Goal: Feedback & Contribution: Submit feedback/report problem

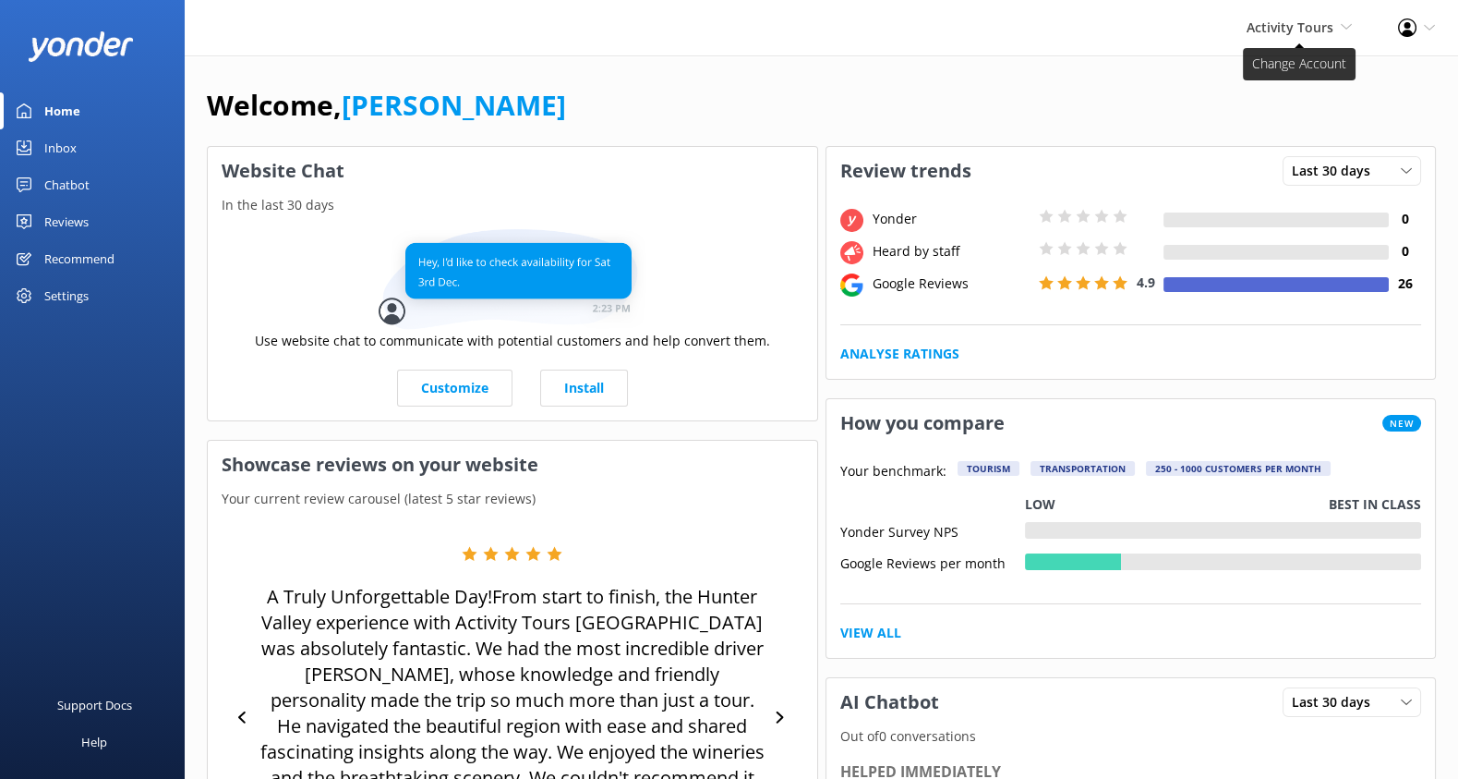
click at [1313, 30] on span "Activity Tours" at bounding box center [1290, 27] width 87 height 18
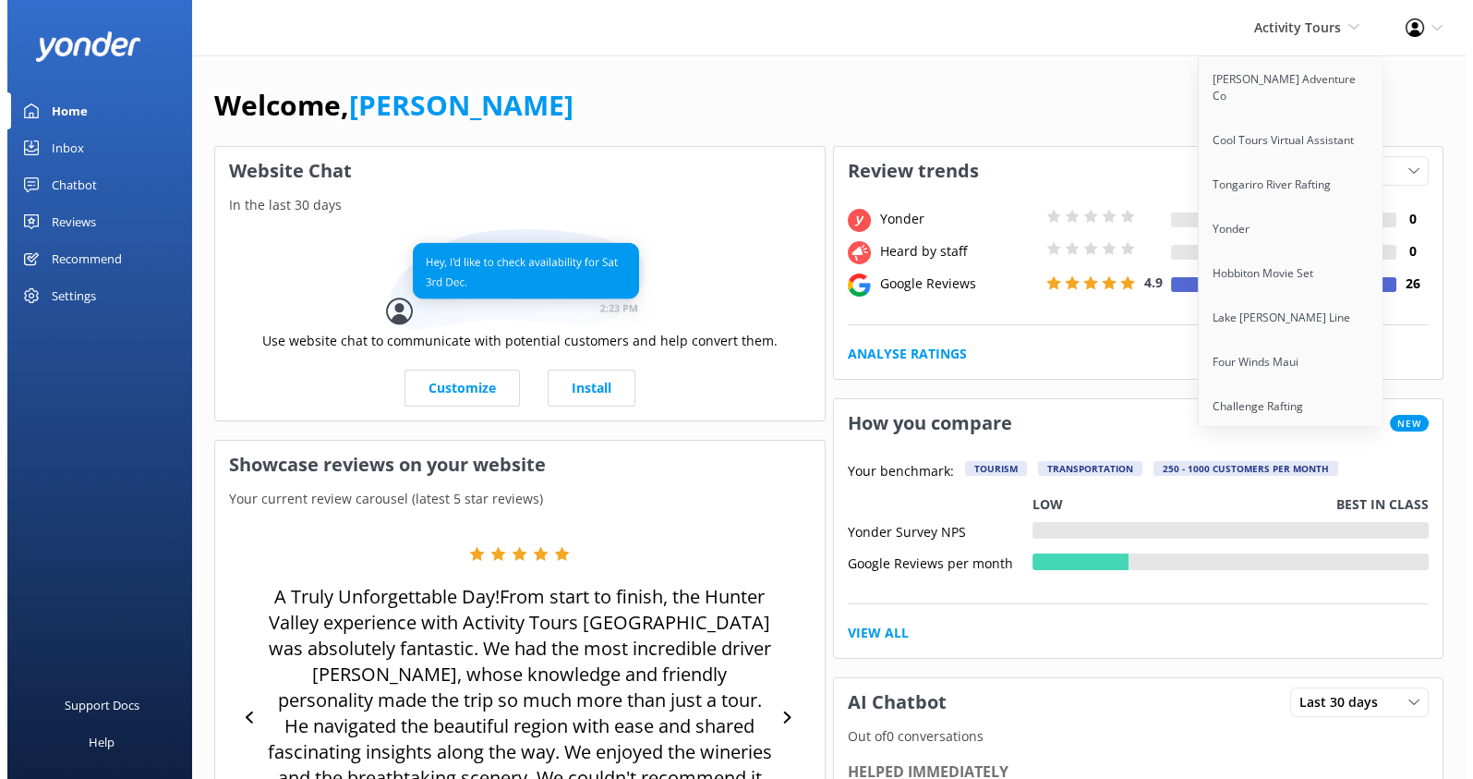
scroll to position [1211, 0]
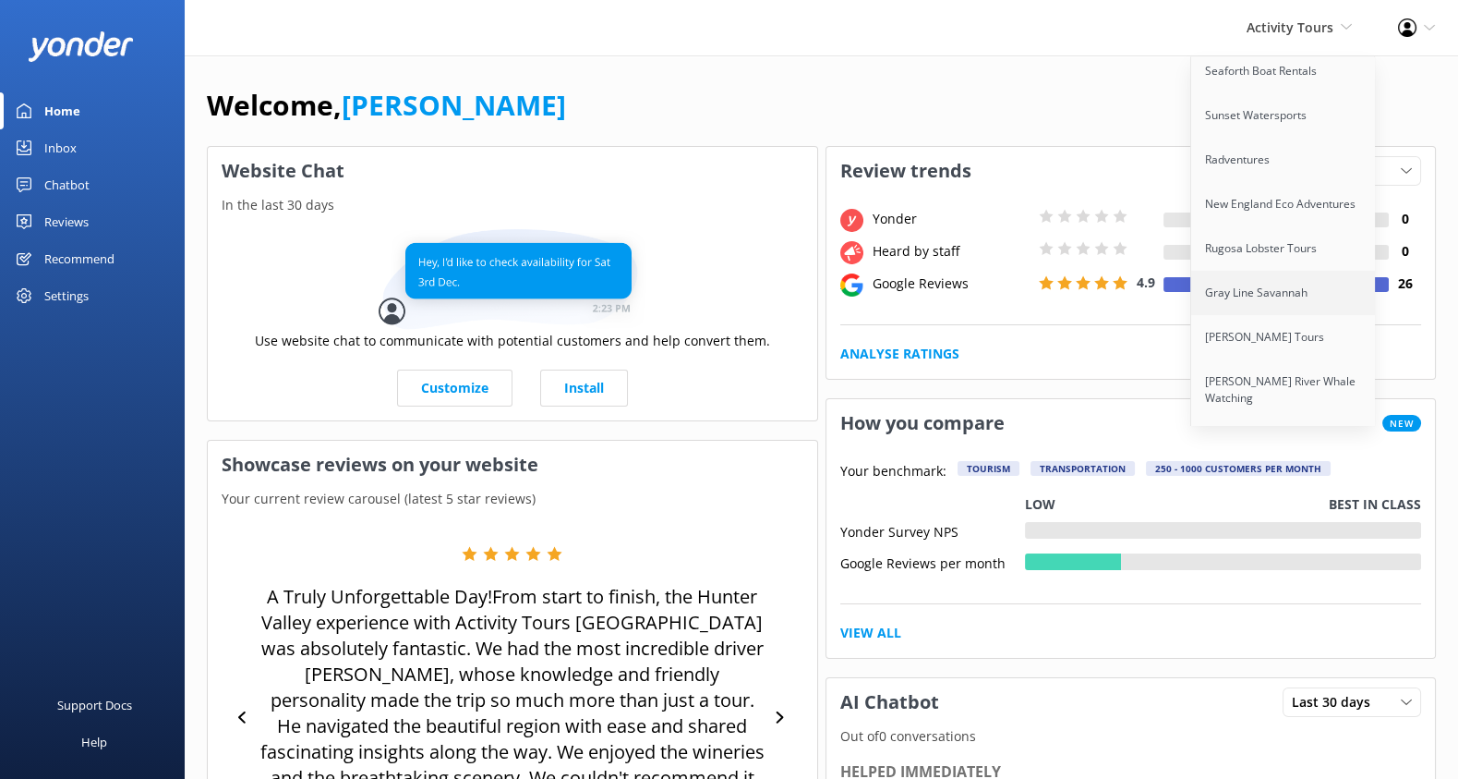
click at [1269, 271] on link "Gray Line Savannah" at bounding box center [1283, 293] width 185 height 44
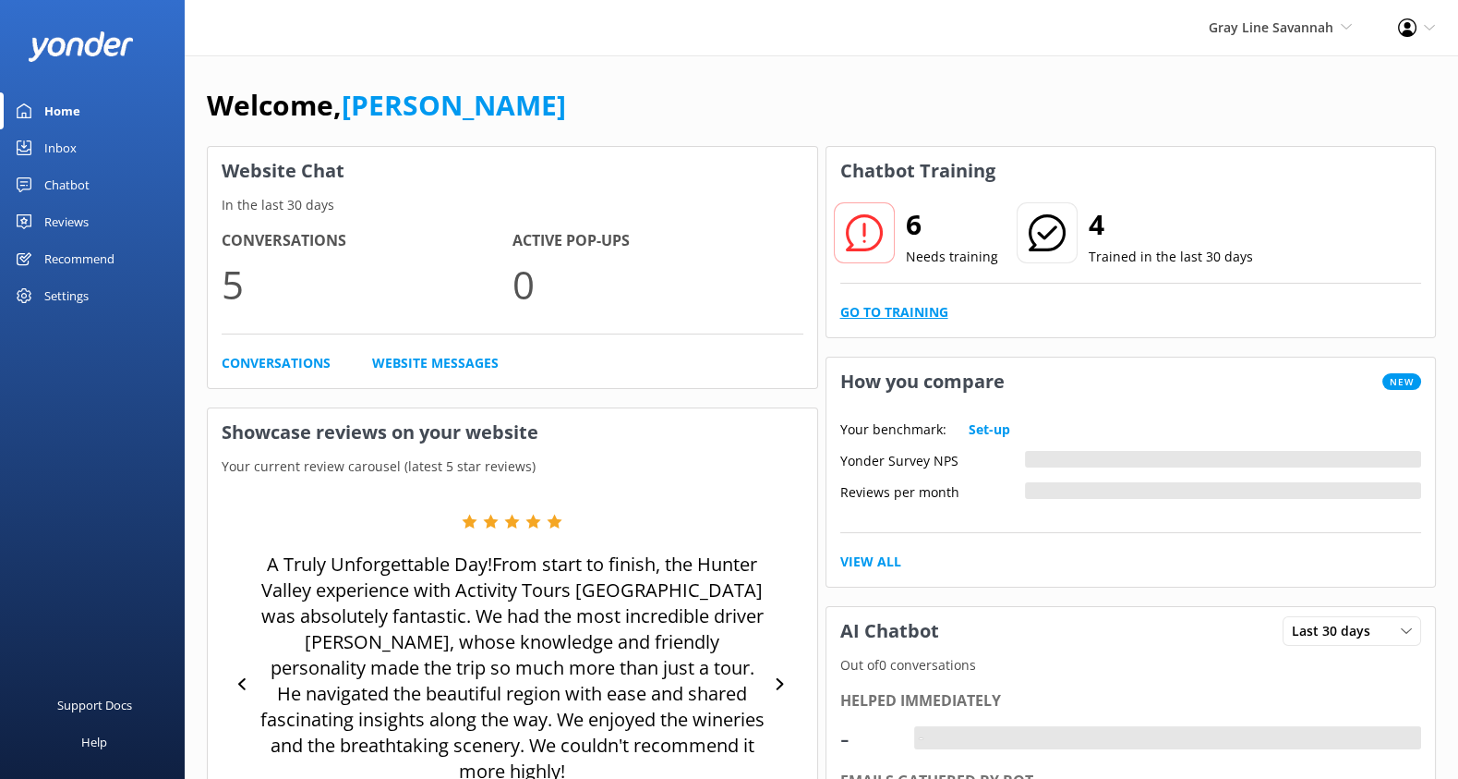
click at [883, 320] on link "Go to Training" at bounding box center [894, 312] width 108 height 20
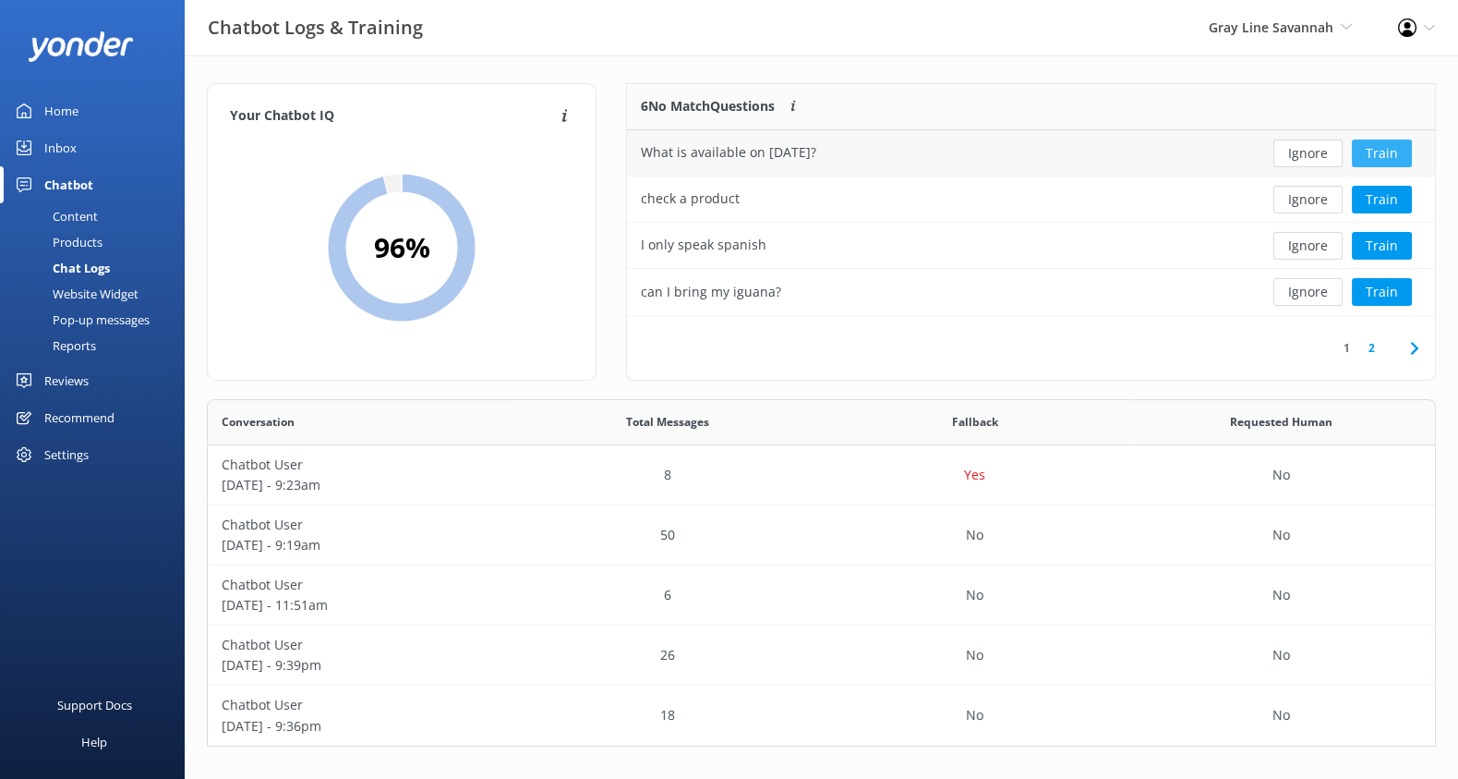
click at [1399, 150] on button "Train" at bounding box center [1382, 153] width 60 height 28
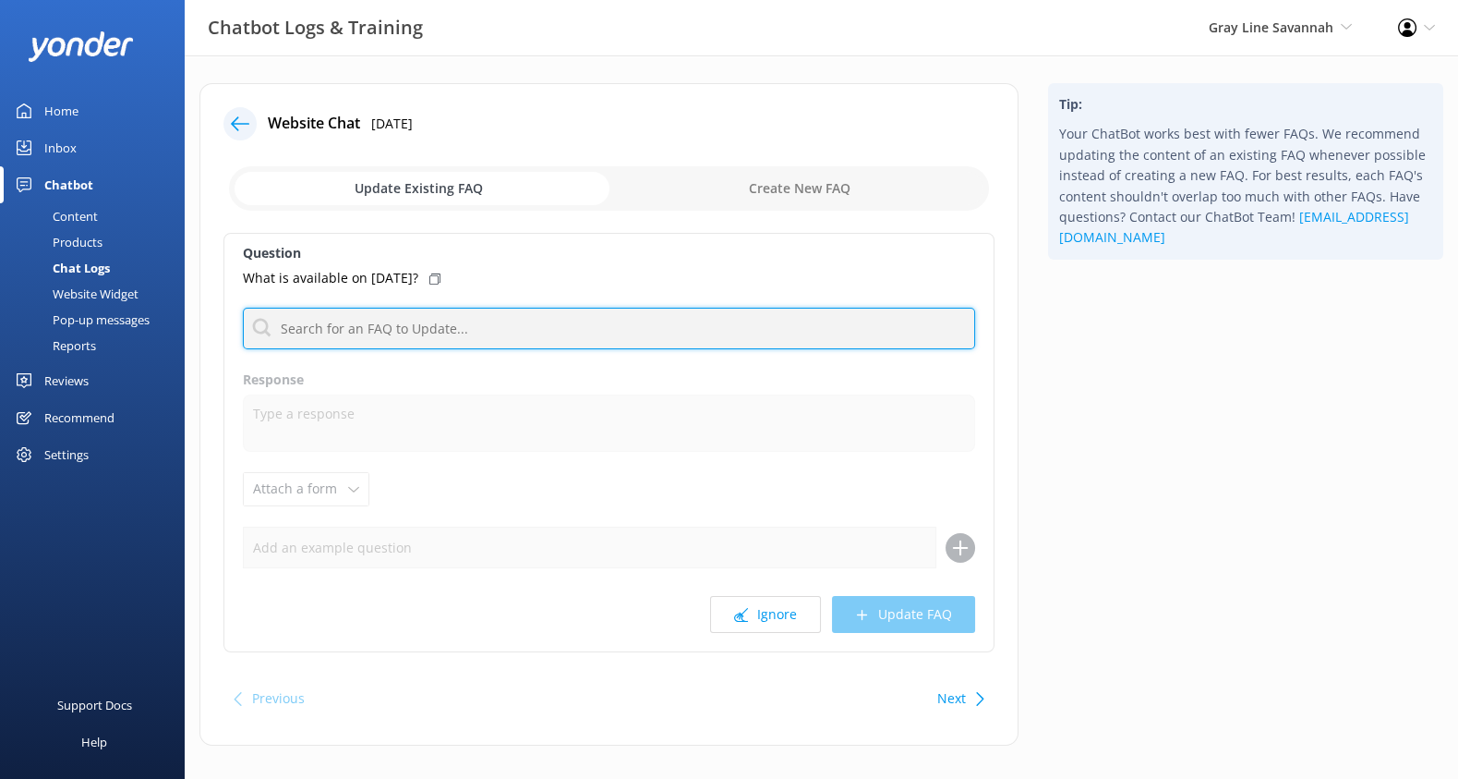
click at [402, 331] on input "text" at bounding box center [609, 329] width 732 height 42
type input "c"
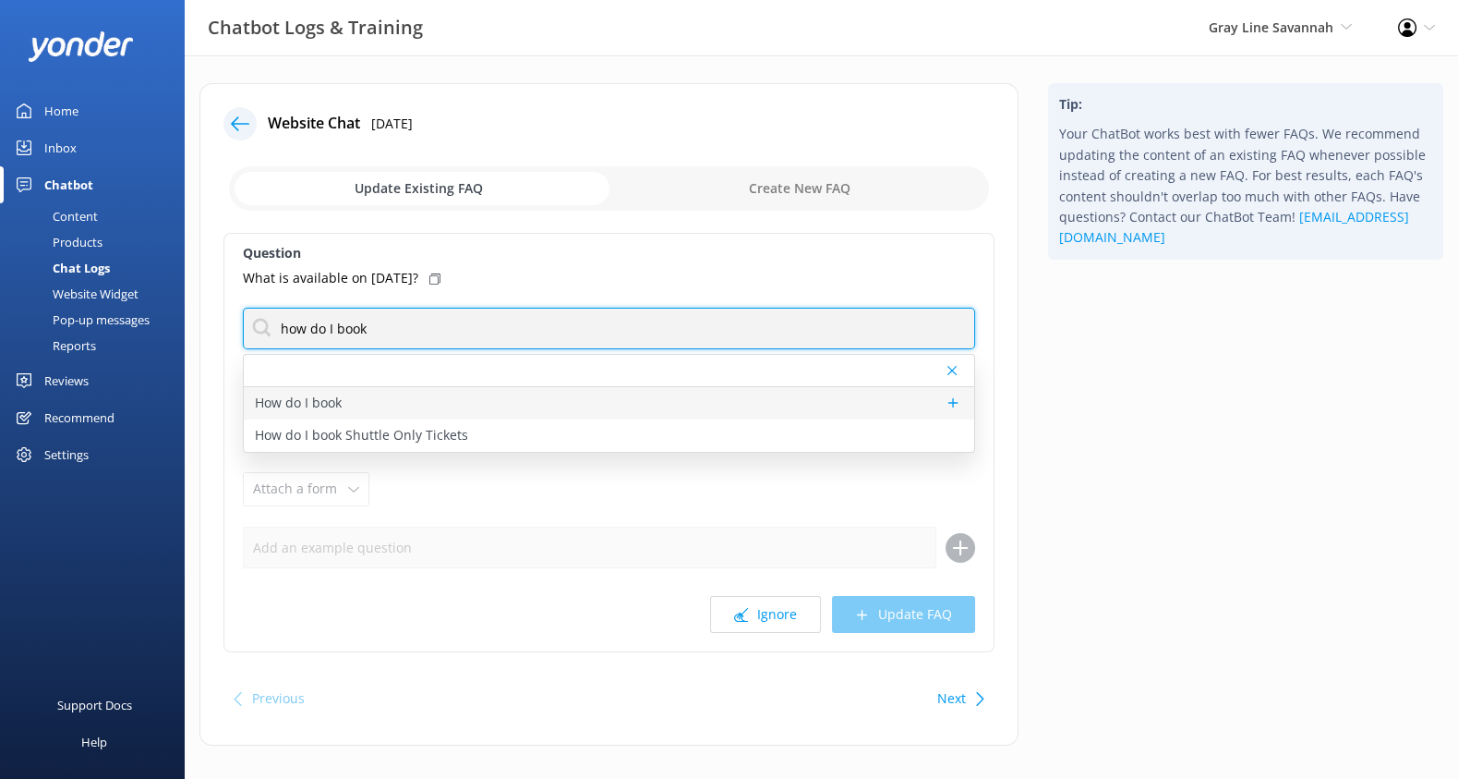
type input "how do I book"
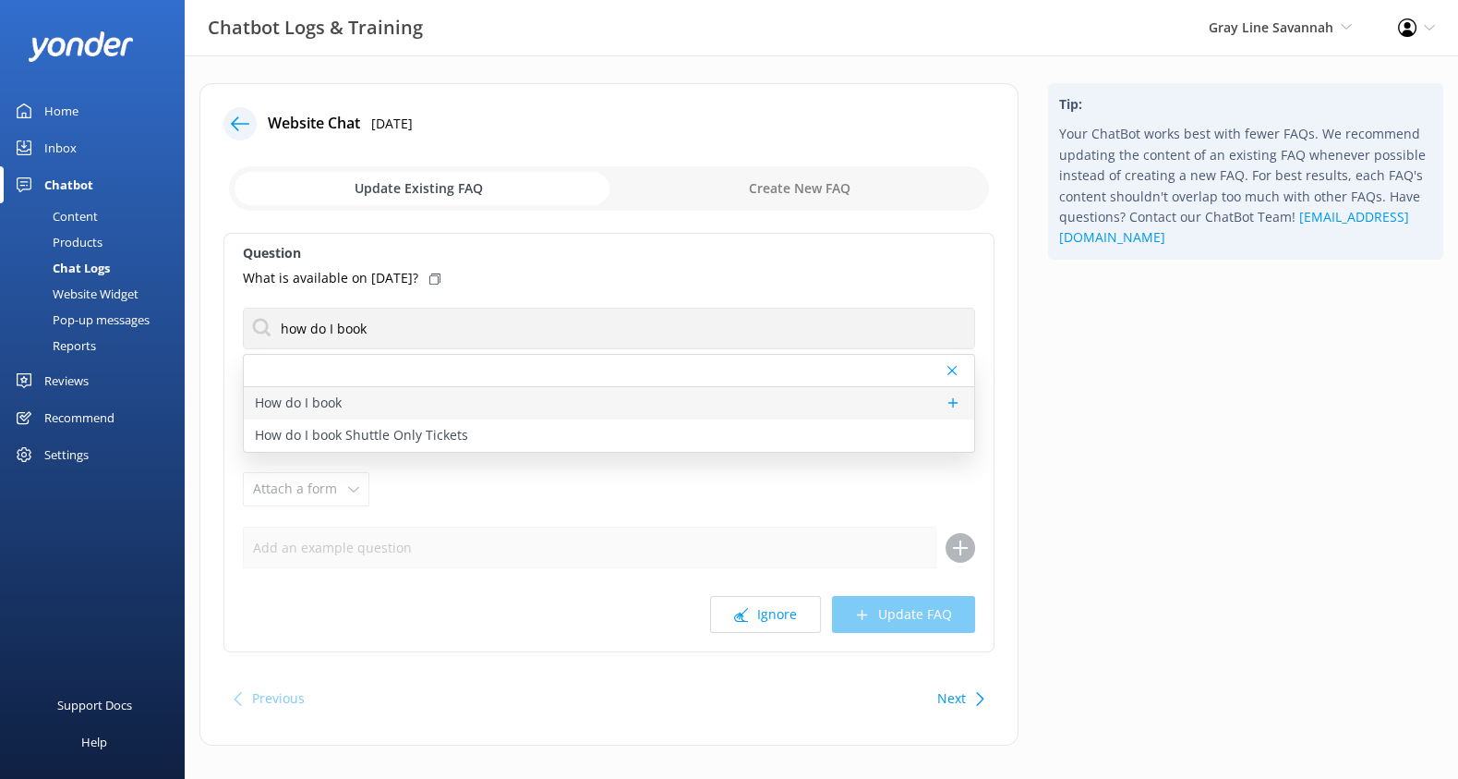
click at [641, 400] on div "How do I book" at bounding box center [609, 403] width 731 height 32
type textarea "To view live availability and book your tour, click https://fareharbor.com/embe…"
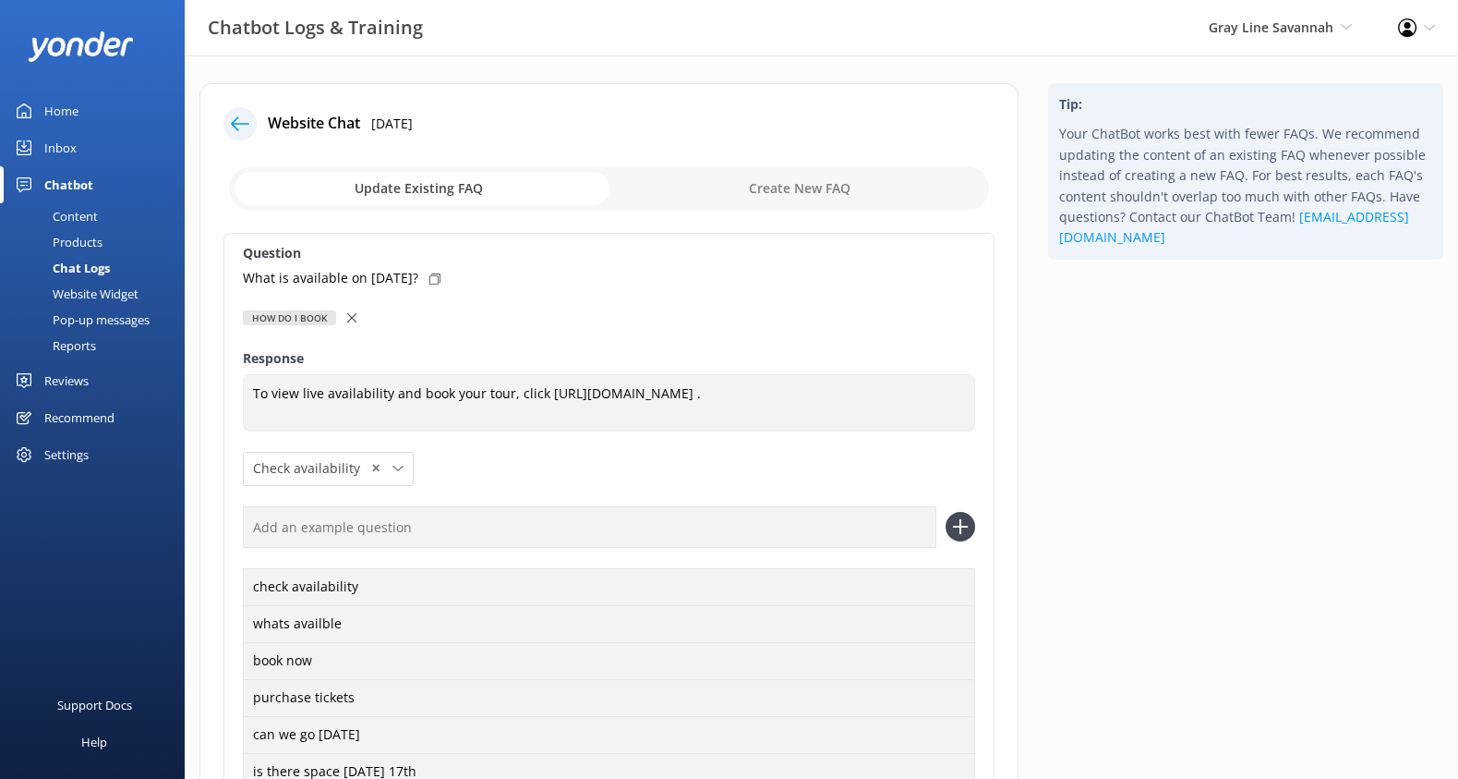
click at [238, 115] on icon at bounding box center [240, 124] width 18 height 18
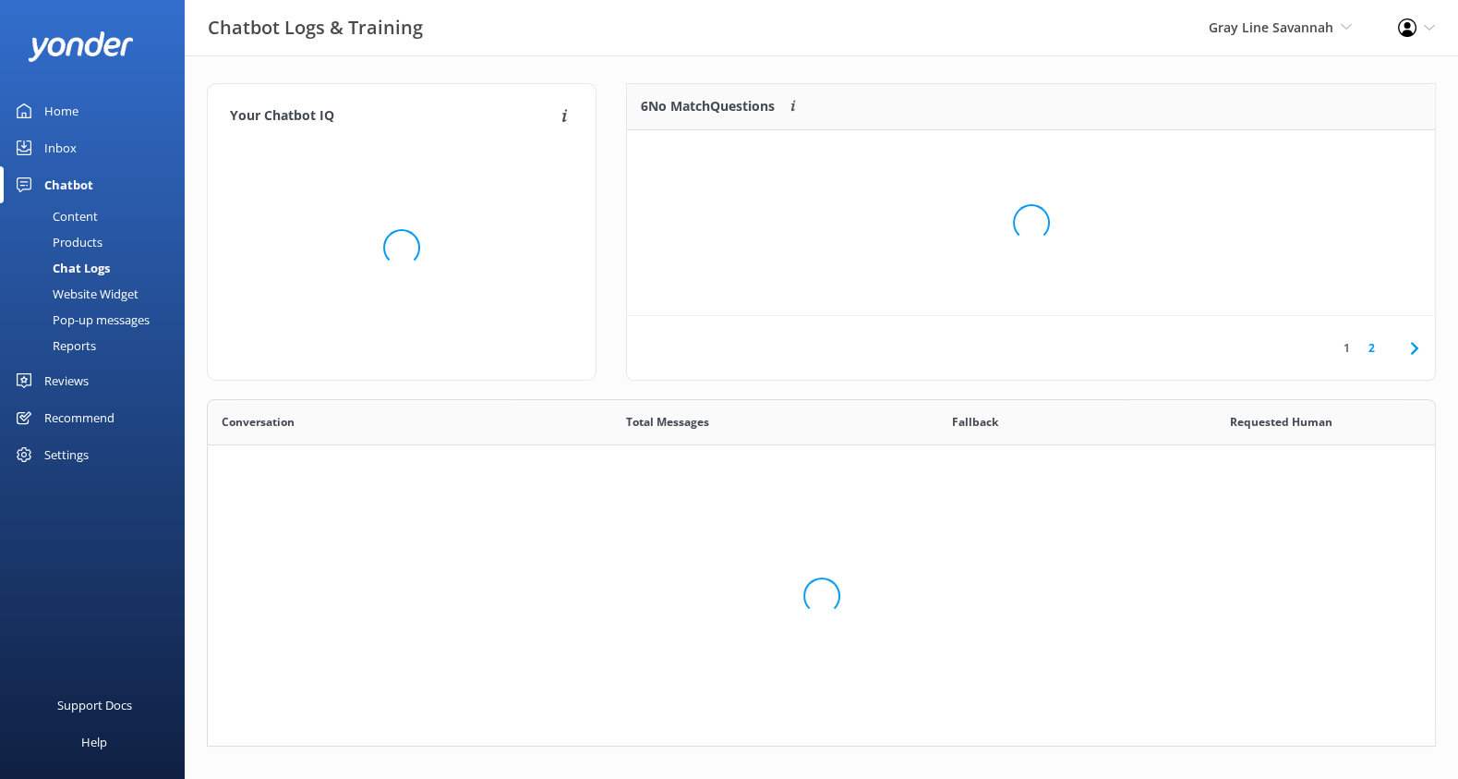
scroll to position [331, 1213]
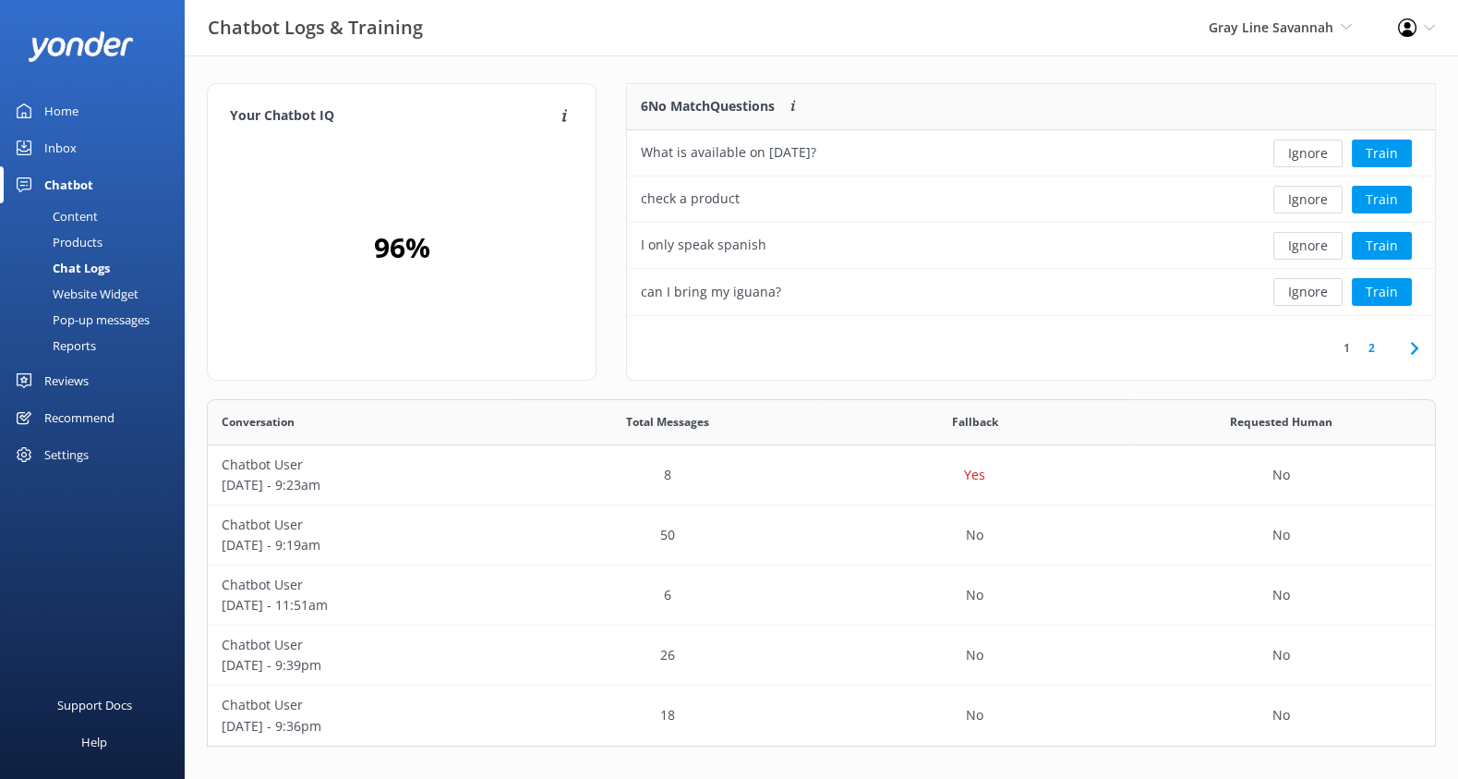
click at [79, 115] on link "Home" at bounding box center [92, 110] width 185 height 37
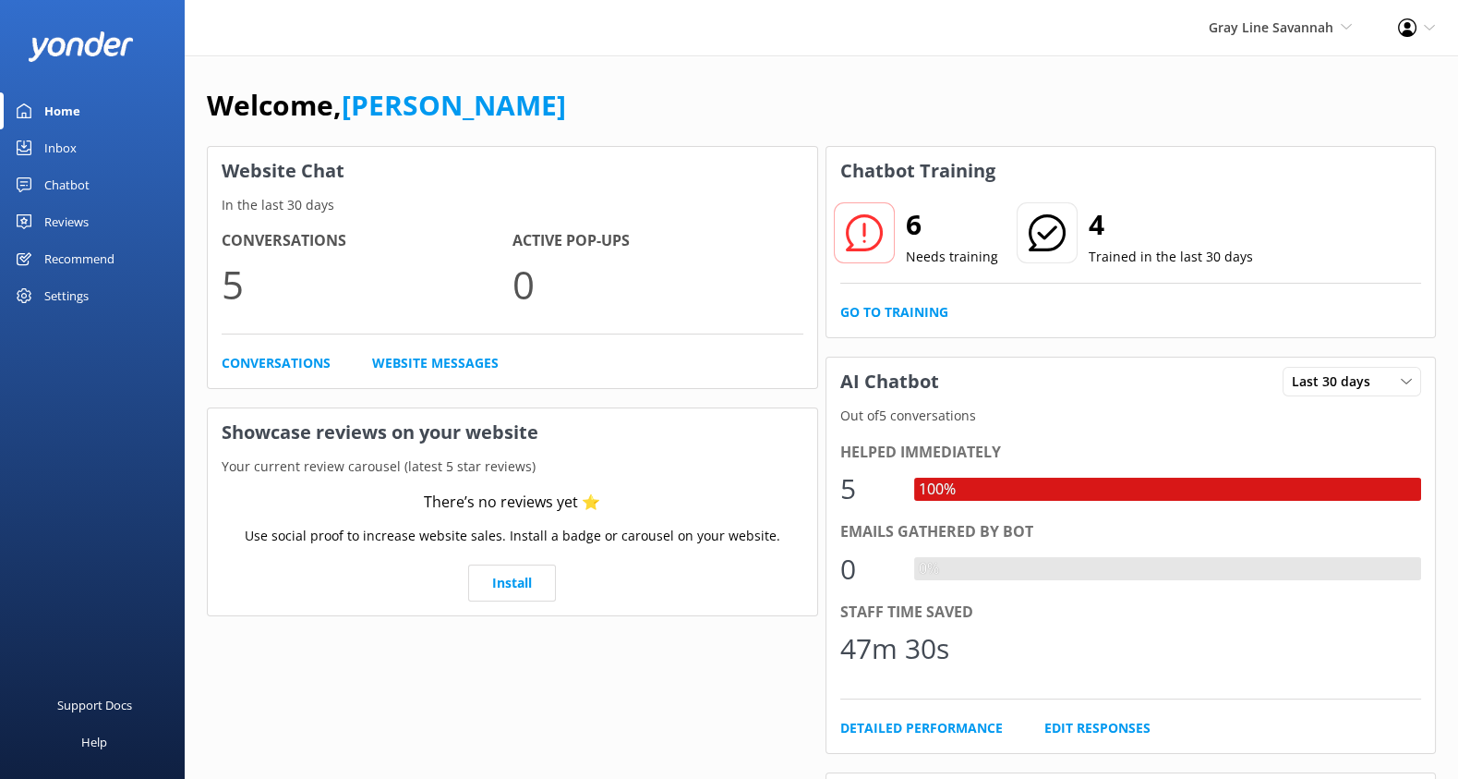
click at [66, 176] on div "Chatbot" at bounding box center [66, 184] width 45 height 37
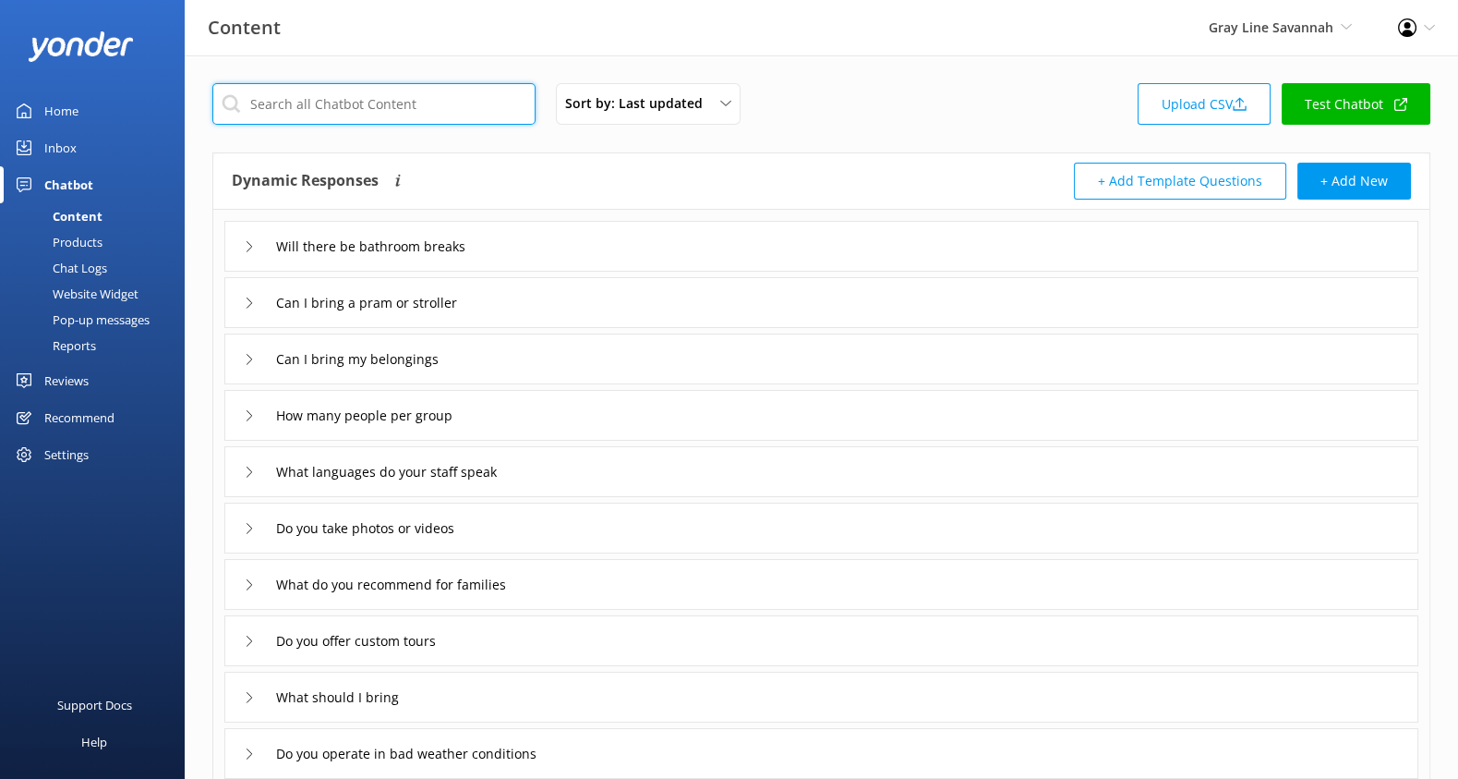
click at [273, 105] on input "text" at bounding box center [373, 104] width 323 height 42
click at [274, 105] on input "text" at bounding box center [373, 104] width 323 height 42
click at [373, 75] on div "Sort by: Last updated Title (A-Z) Last updated Upload CSV Test Chatbot Dynamic …" at bounding box center [822, 538] width 1274 height 966
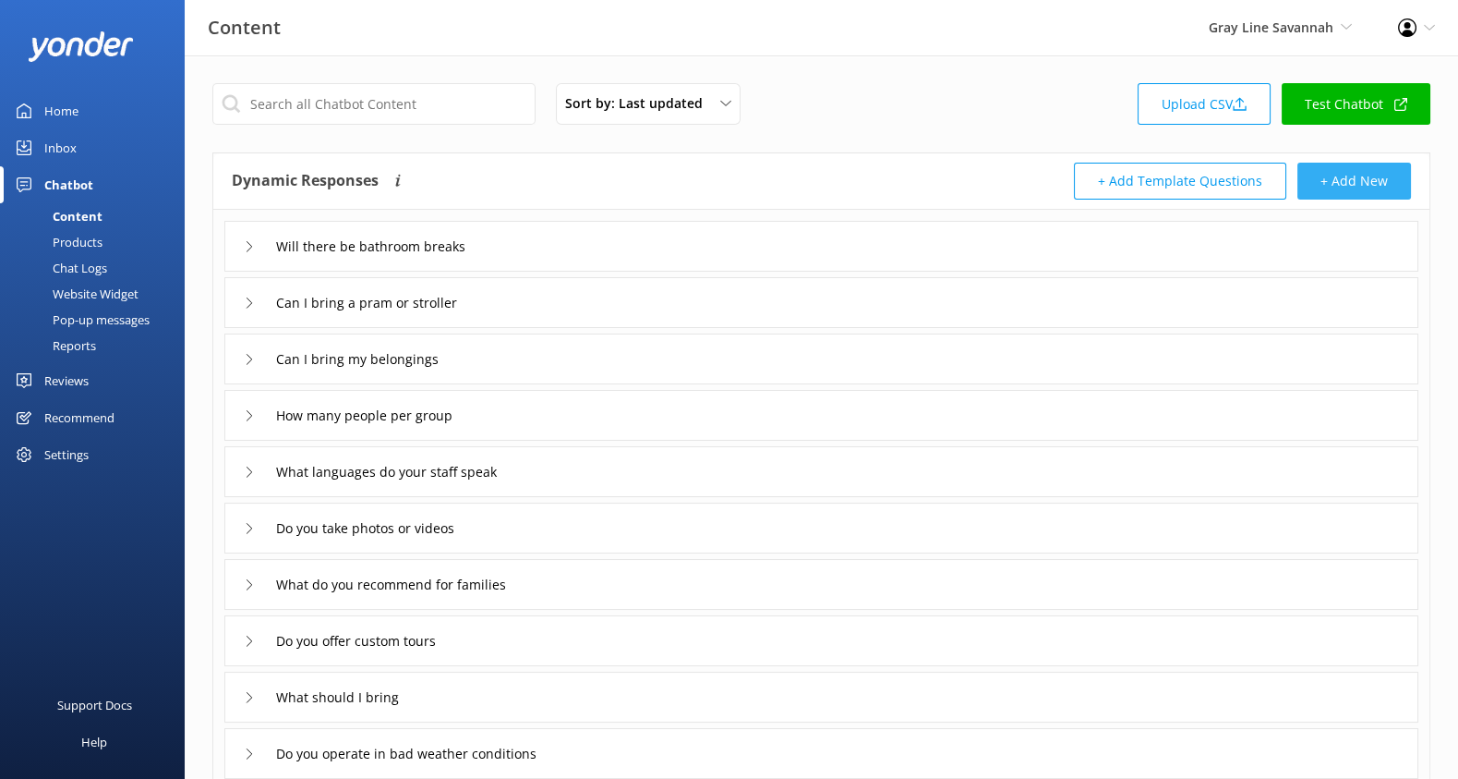
click at [1356, 178] on button "+ Add New" at bounding box center [1355, 181] width 114 height 37
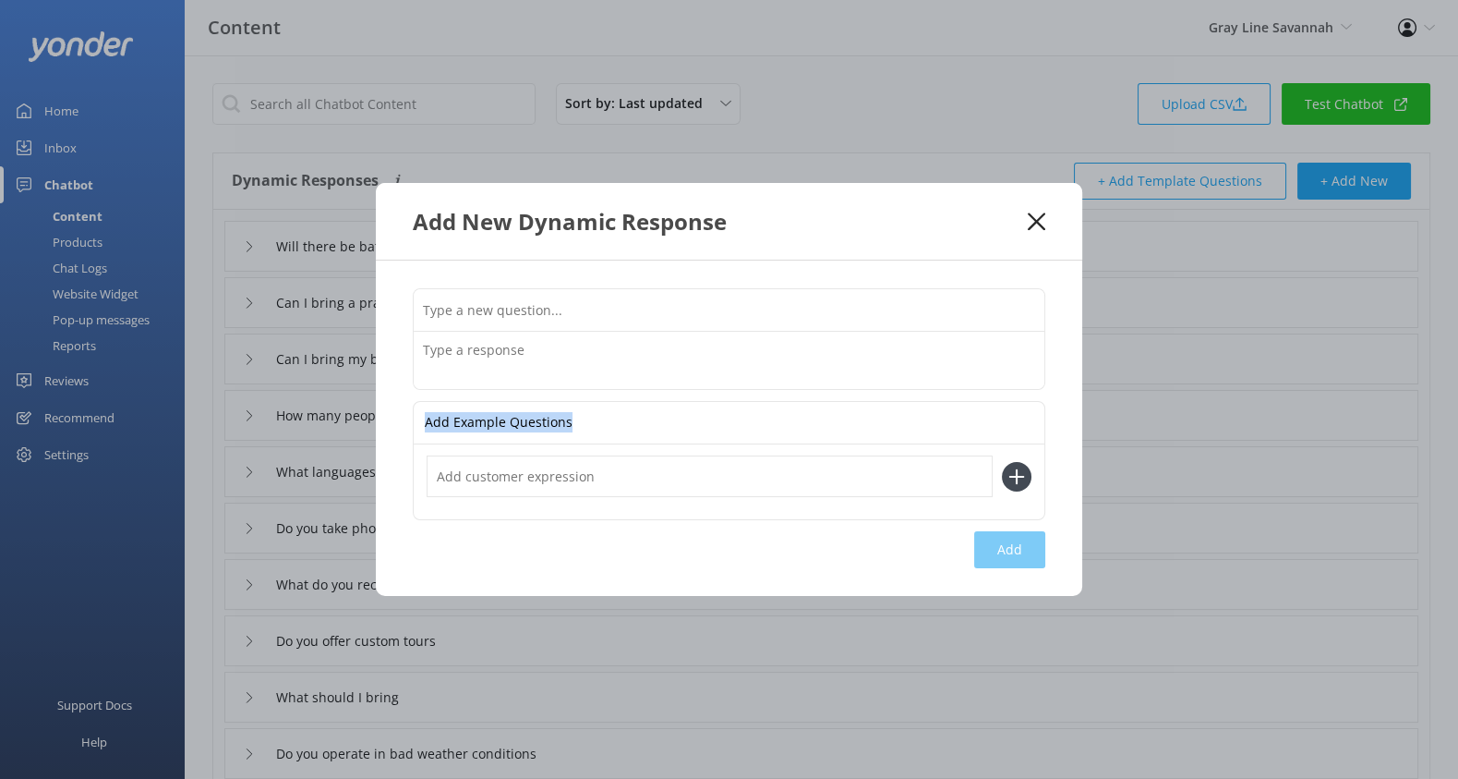
drag, startPoint x: 446, startPoint y: 419, endPoint x: 592, endPoint y: 422, distance: 145.9
click at [592, 422] on div "Add Example Questions" at bounding box center [729, 423] width 631 height 42
click at [598, 420] on div "Add Example Questions" at bounding box center [729, 423] width 631 height 42
click at [483, 420] on p "Add Example Questions" at bounding box center [499, 423] width 148 height 42
drag, startPoint x: 409, startPoint y: 422, endPoint x: 633, endPoint y: 435, distance: 223.9
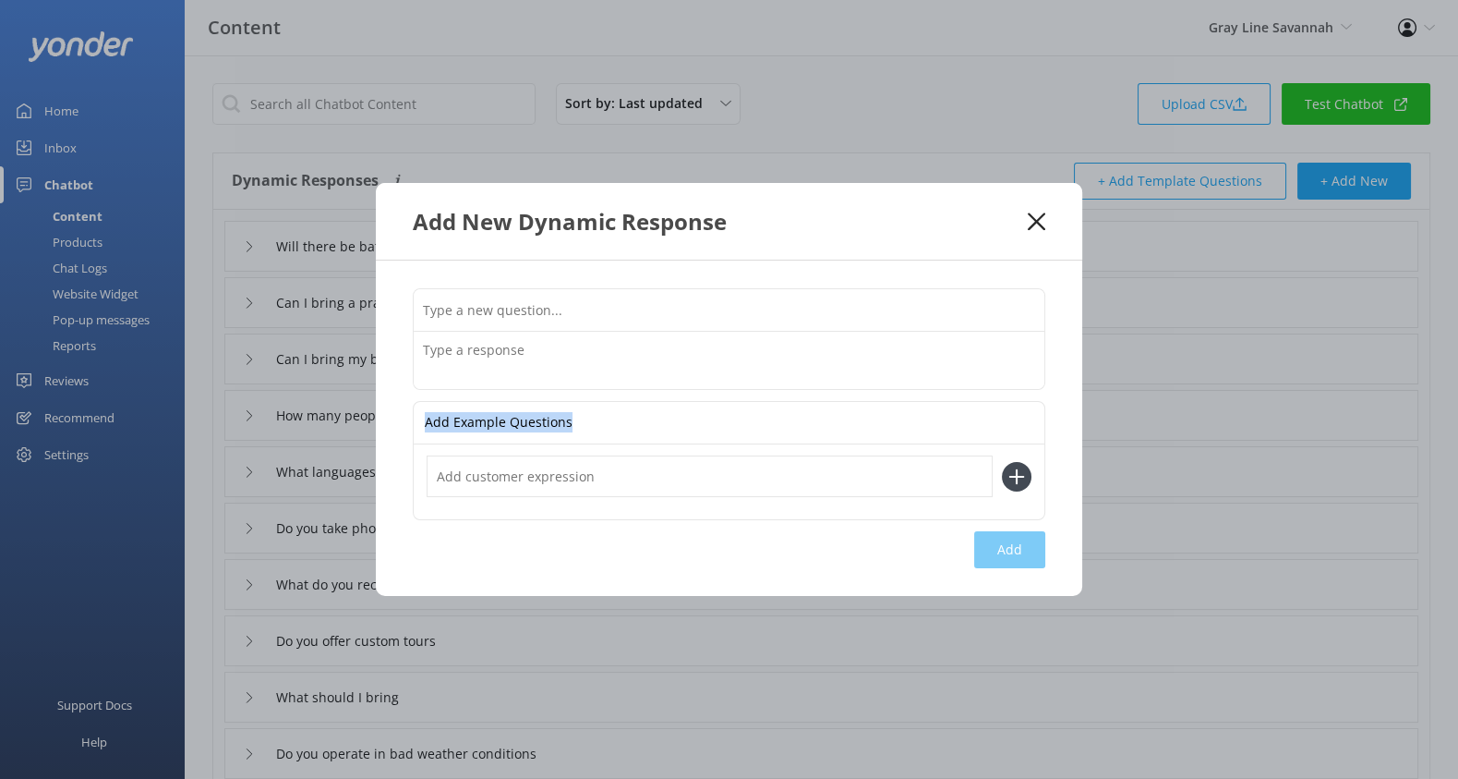
click at [633, 435] on div "Add Example Questions Add" at bounding box center [729, 427] width 707 height 335
click at [497, 344] on textarea at bounding box center [729, 360] width 631 height 57
click at [513, 455] on input "text" at bounding box center [710, 476] width 566 height 42
click at [1036, 220] on icon at bounding box center [1037, 221] width 18 height 18
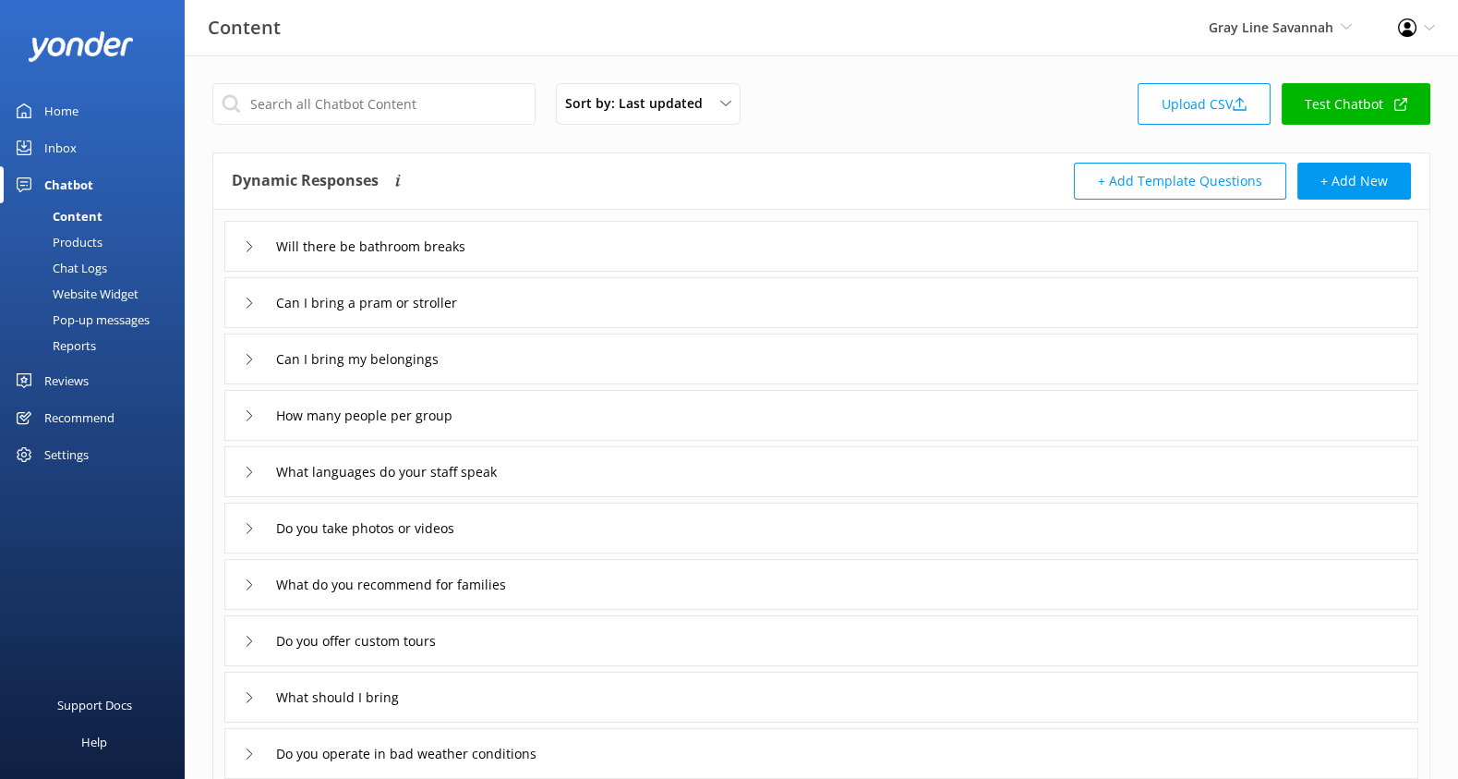
click at [1332, 112] on link "Test Chatbot" at bounding box center [1356, 104] width 149 height 42
click at [71, 237] on div "Products" at bounding box center [56, 242] width 91 height 26
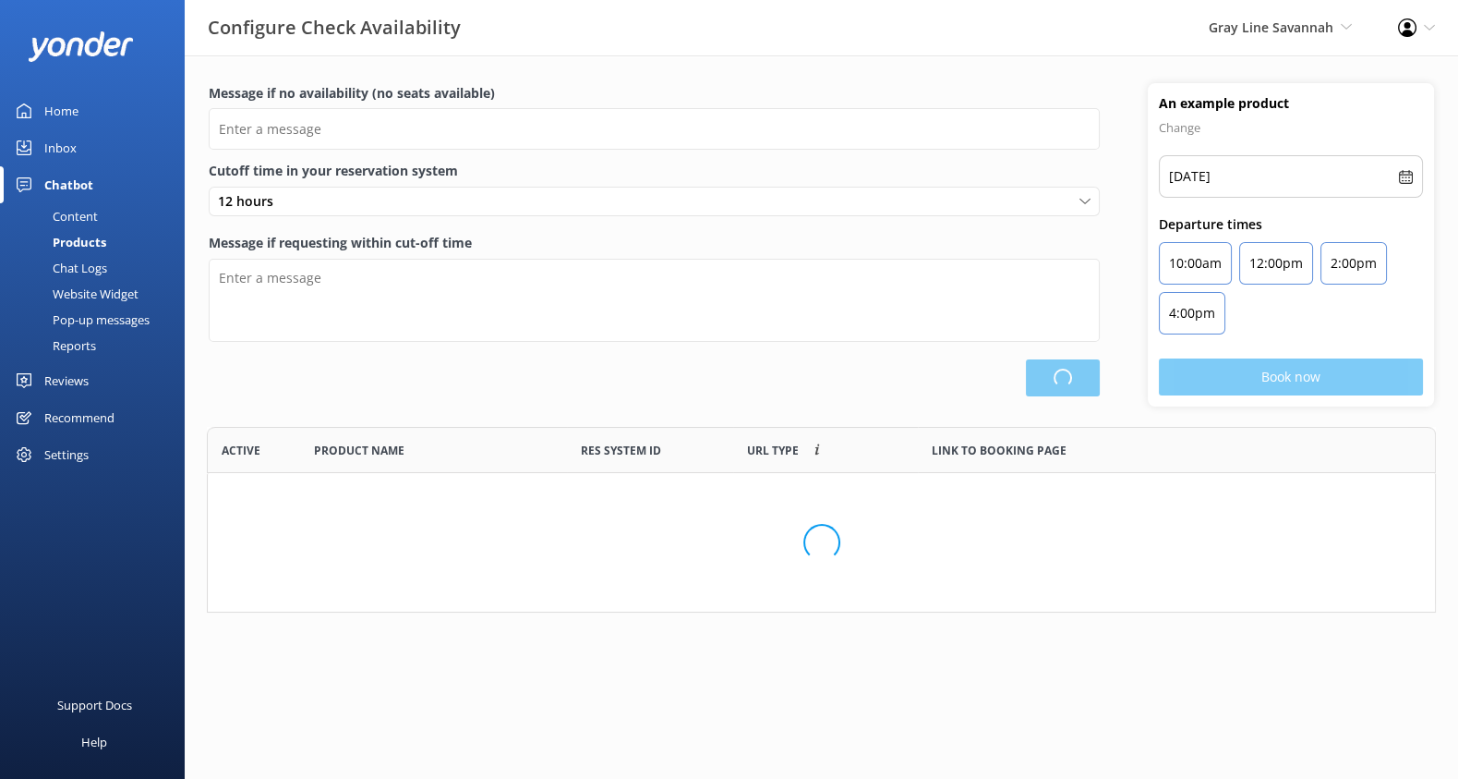
scroll to position [538, 1212]
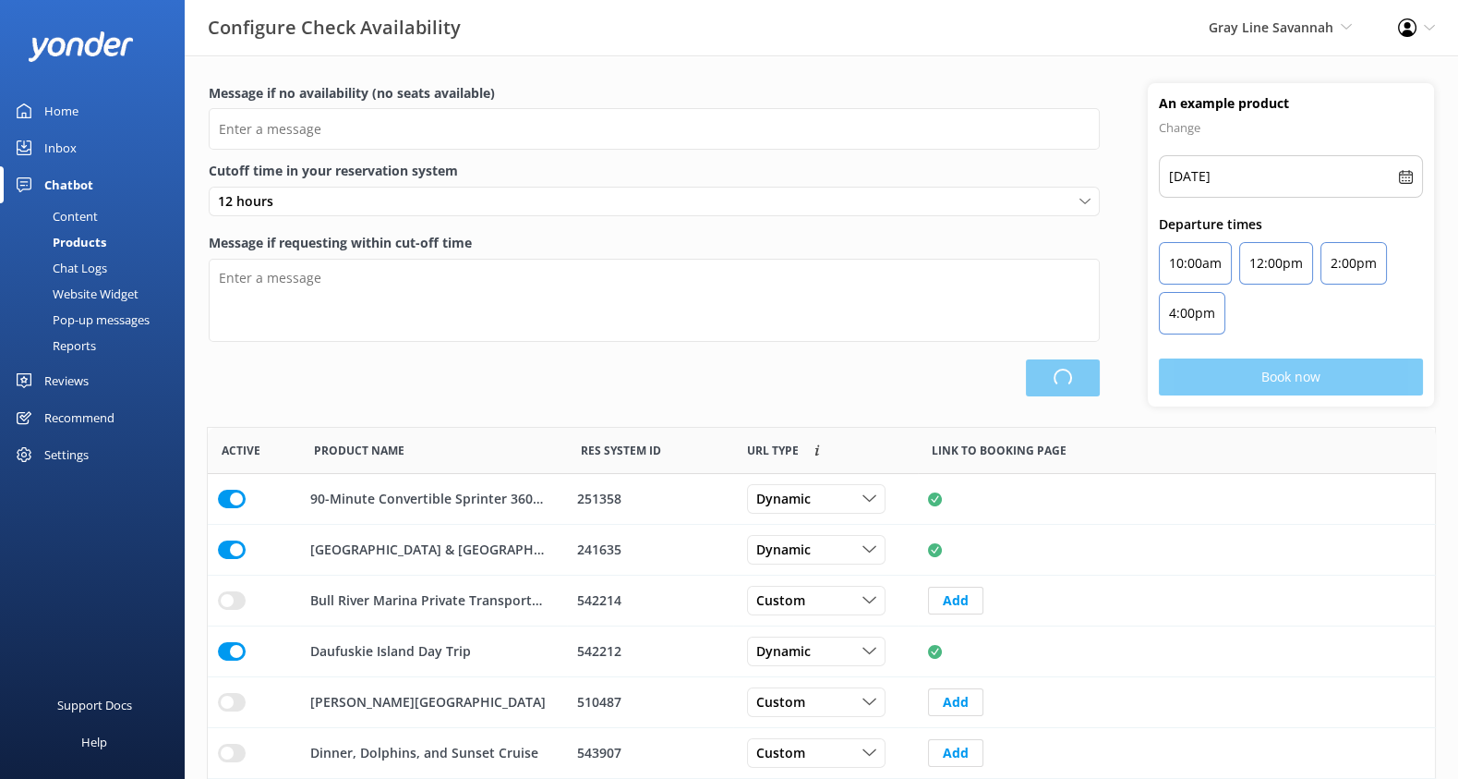
type input "There are no seats available, please check an alternative day"
type textarea "Our online booking system closes {hours} prior to departure. Please contact us …"
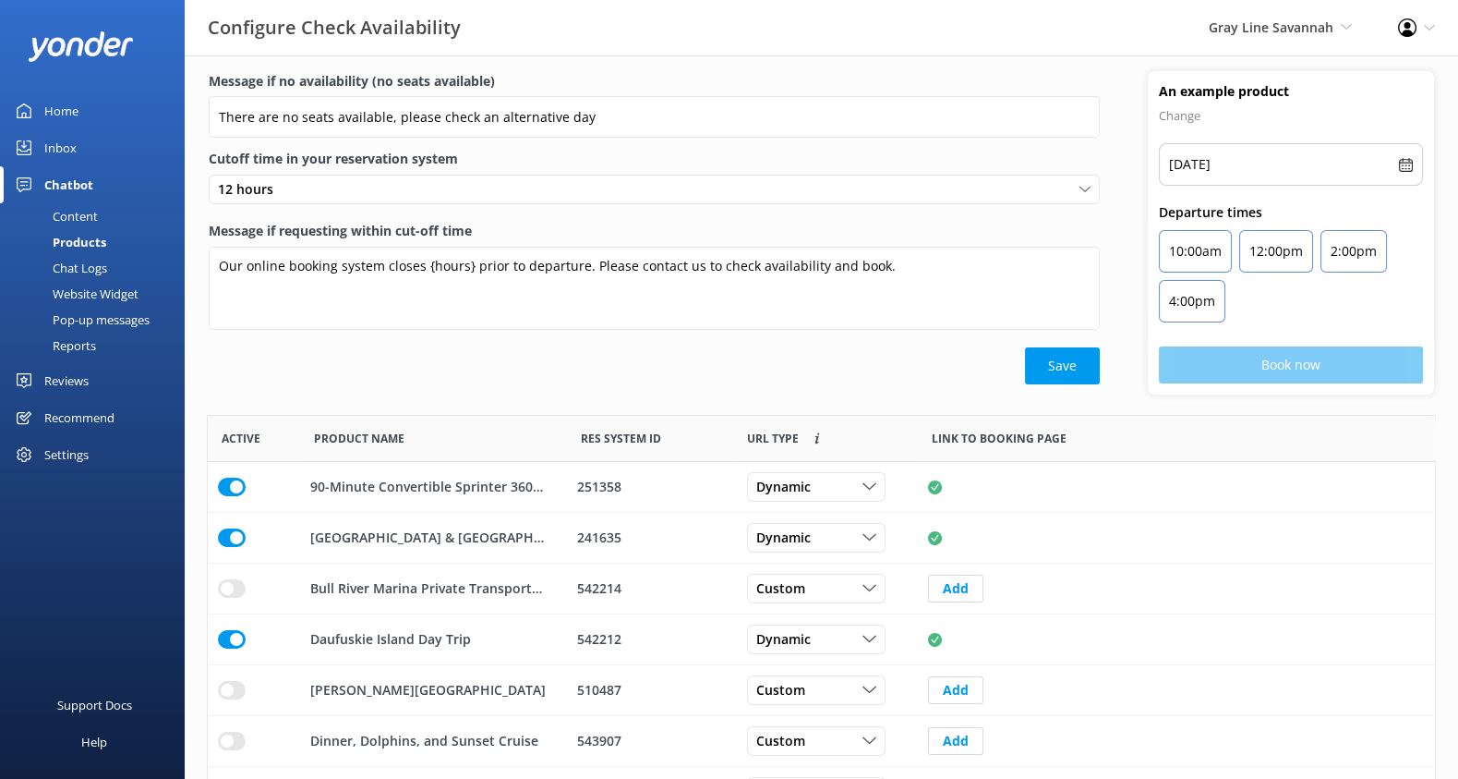
scroll to position [0, 0]
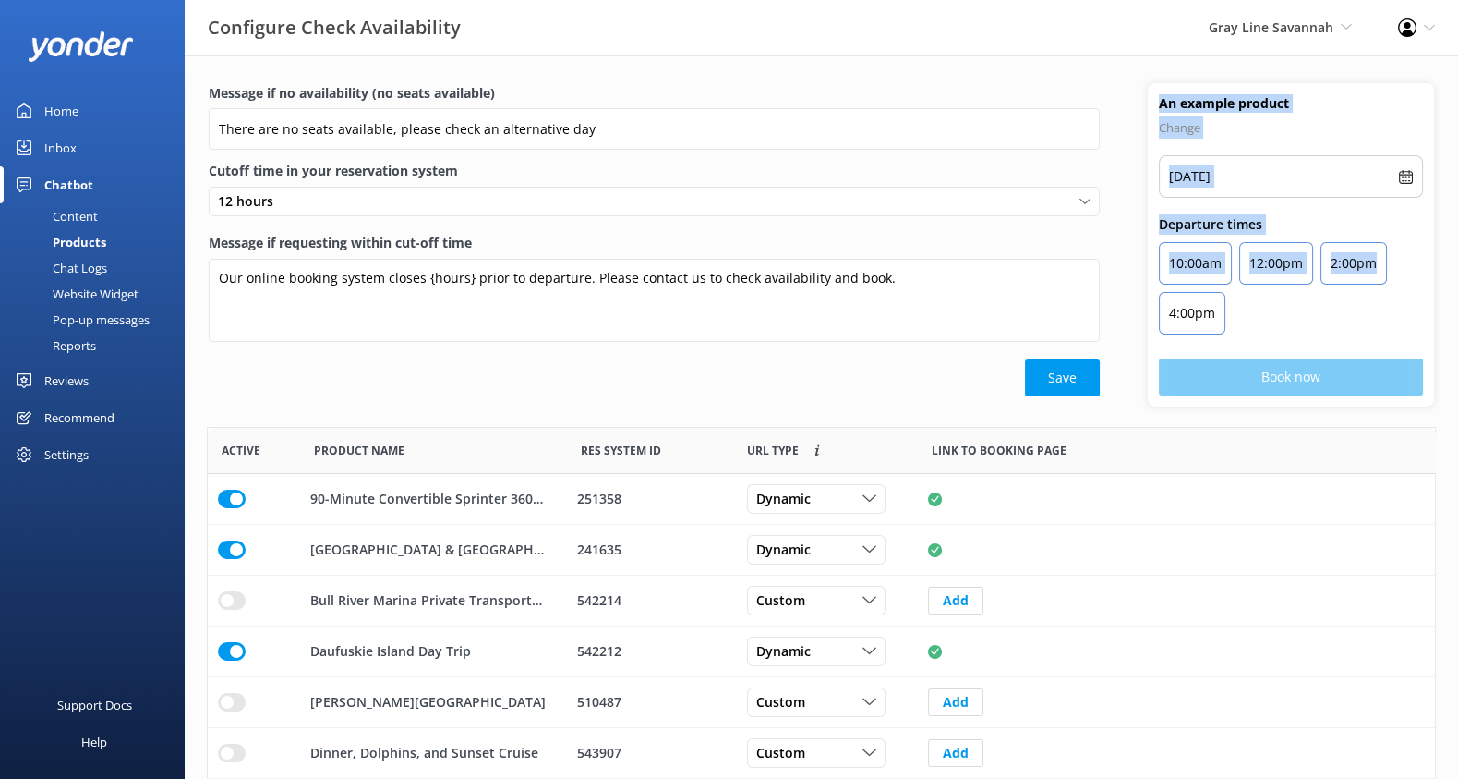
drag, startPoint x: 1155, startPoint y: 102, endPoint x: 1411, endPoint y: 311, distance: 330.7
click at [1411, 311] on div "An example product Change Fri, 26th Sep, 2025 Departure times 10:00am 12:00pm 2…" at bounding box center [1291, 244] width 286 height 323
click at [1413, 289] on div "10:00am 12:00pm 2:00pm 4:00pm" at bounding box center [1291, 292] width 264 height 100
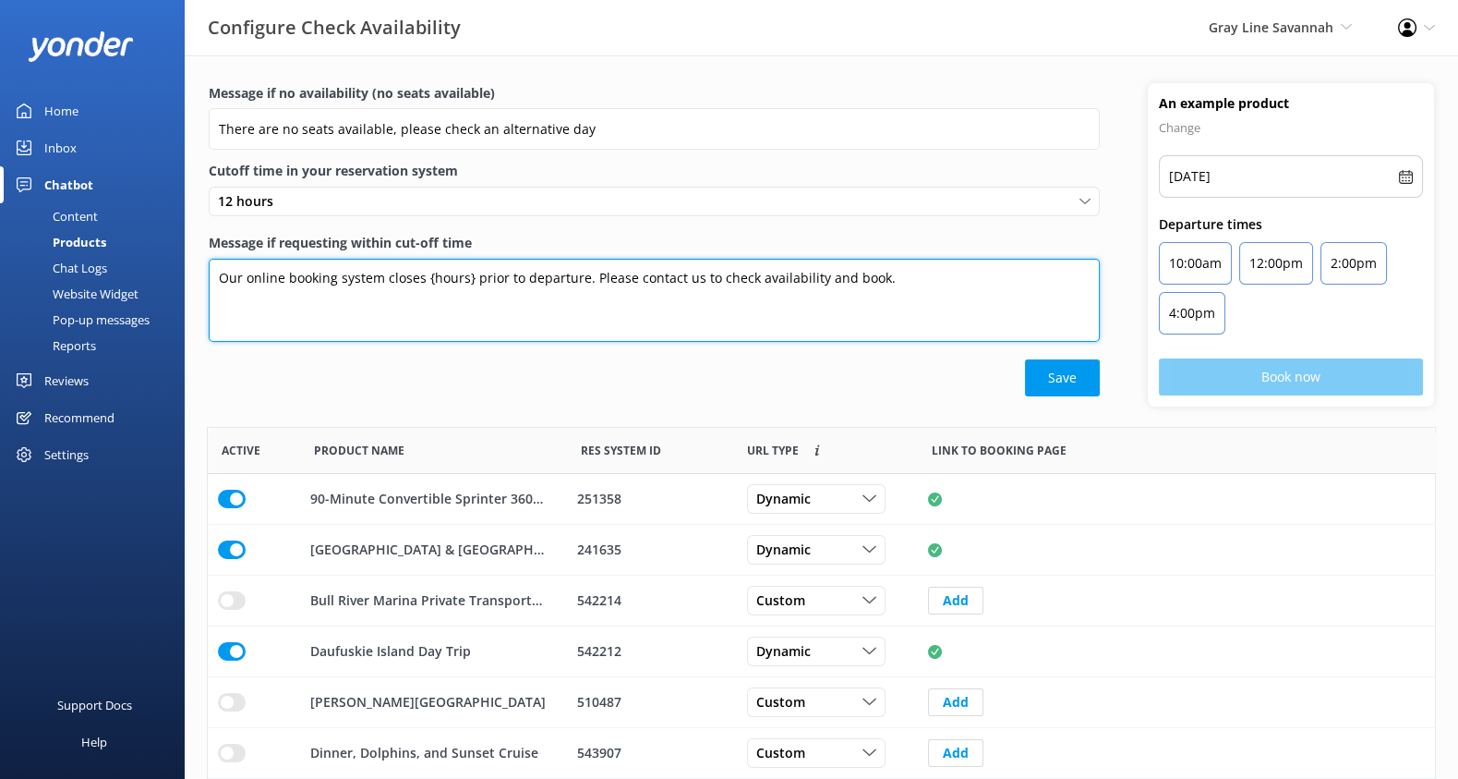
click at [410, 270] on textarea "Our online booking system closes {hours} prior to departure. Please contact us …" at bounding box center [654, 300] width 891 height 83
click at [422, 278] on textarea "Our online booking system closes {hours} prior to departure. Please contact us …" at bounding box center [654, 300] width 891 height 83
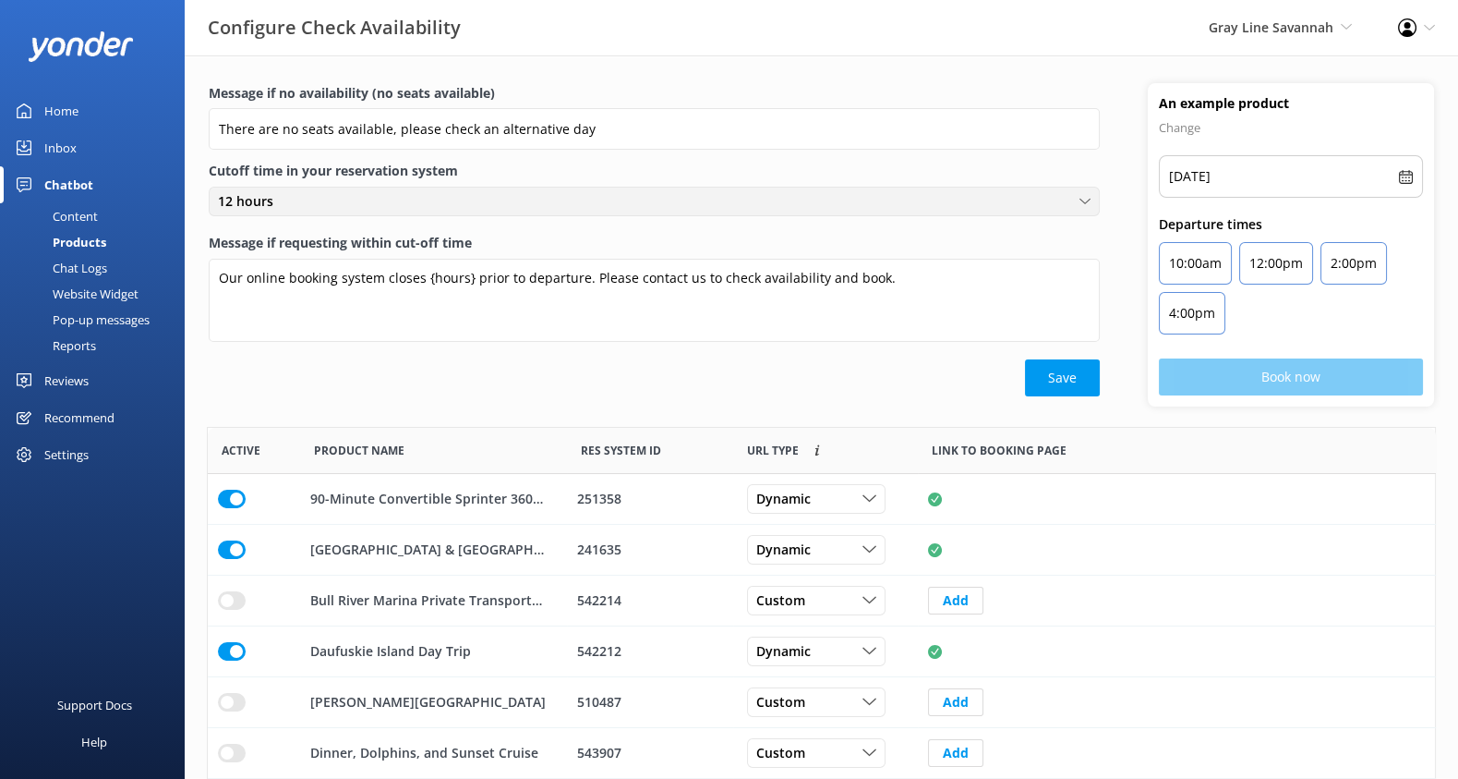
click at [402, 204] on div "12 hours" at bounding box center [654, 201] width 882 height 20
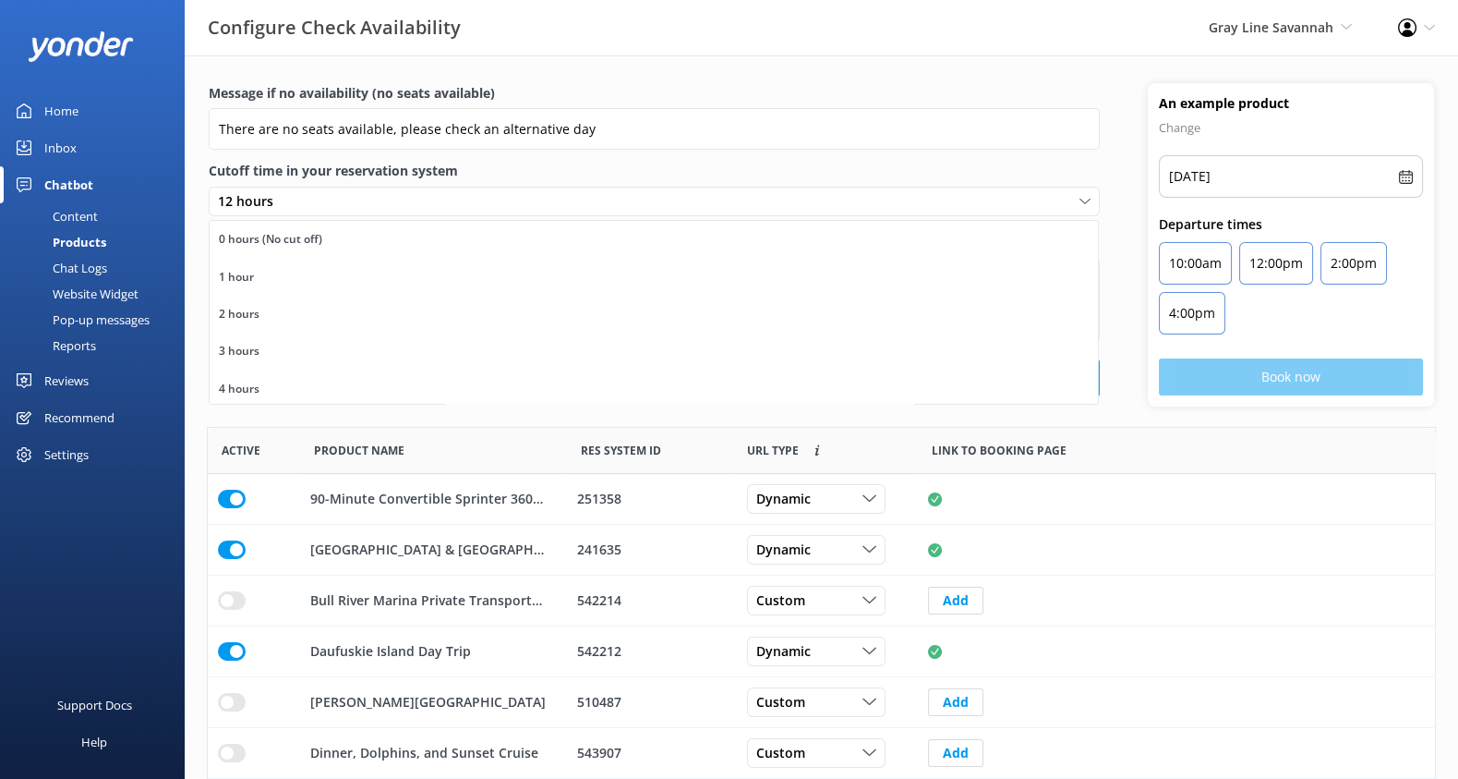
click at [201, 243] on div "Message if no availability (no seats available) There are no seats available, p…" at bounding box center [654, 244] width 939 height 323
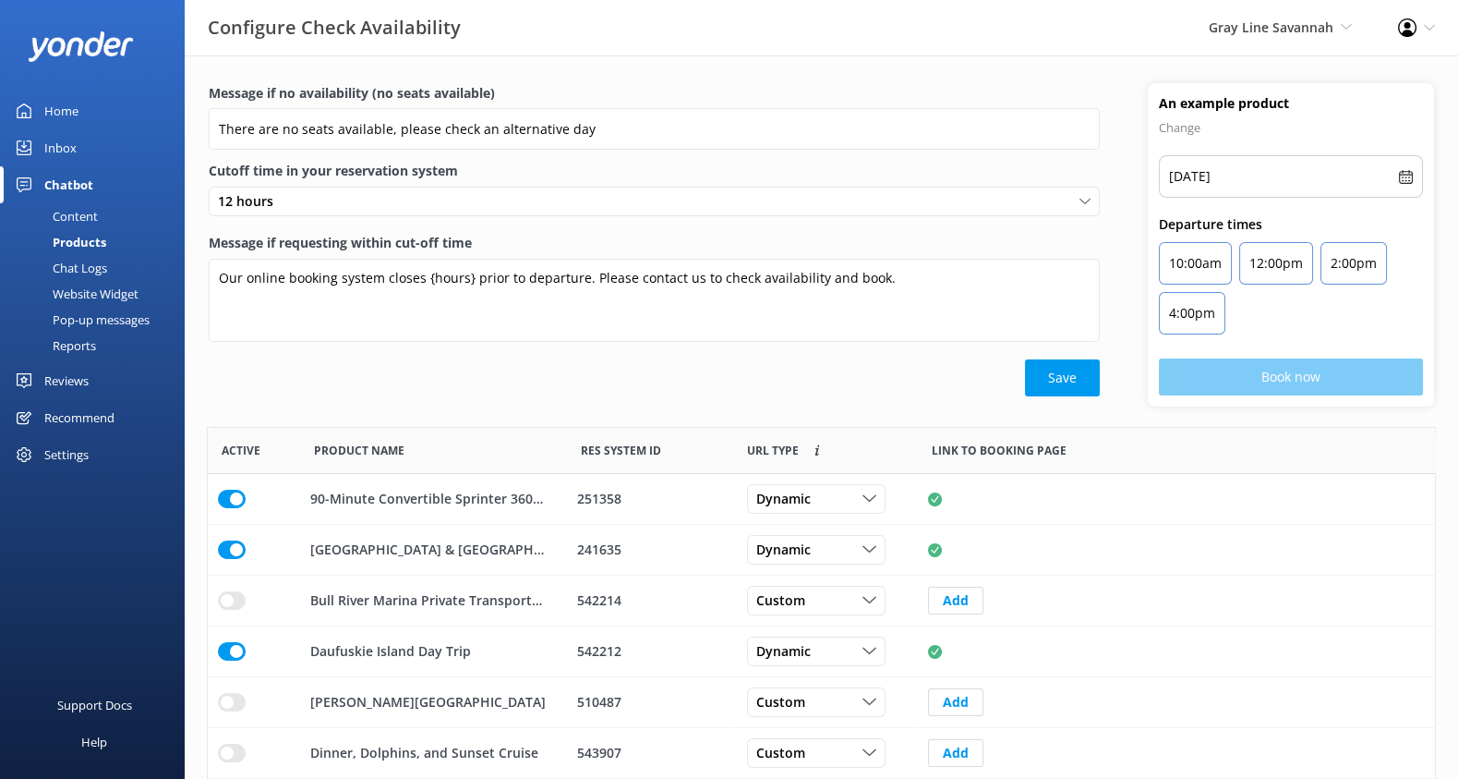
click at [91, 271] on div "Chat Logs" at bounding box center [59, 268] width 96 height 26
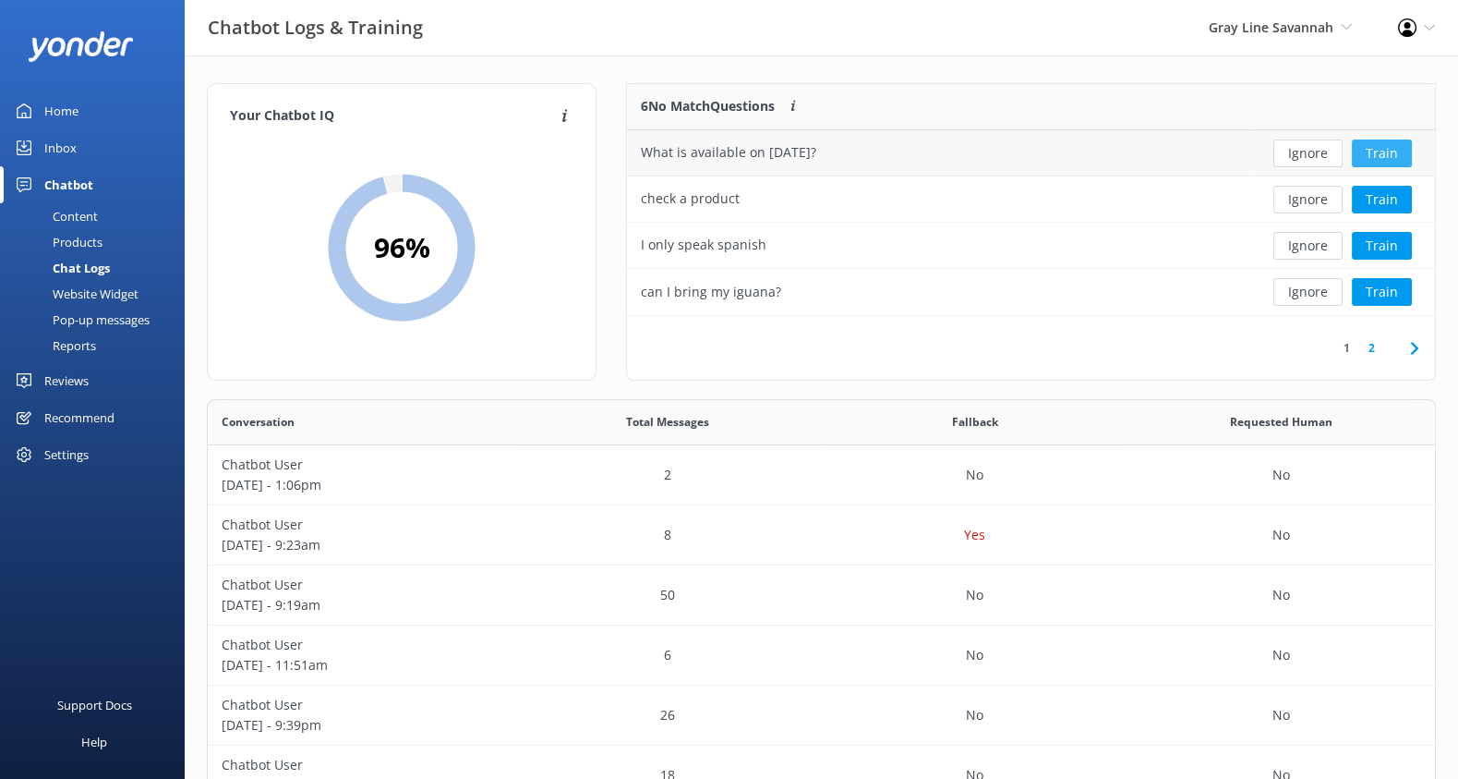
click at [1381, 150] on button "Train" at bounding box center [1382, 153] width 60 height 28
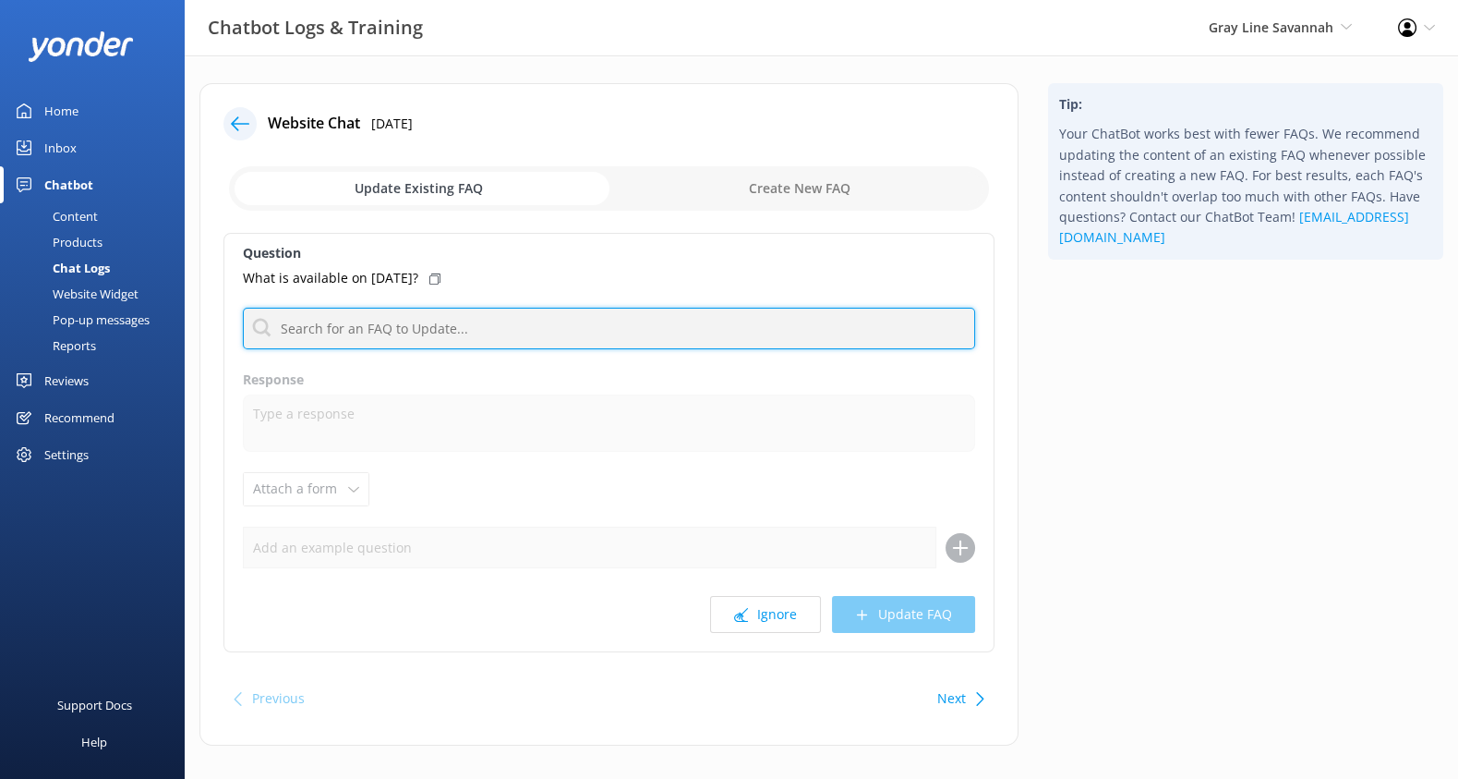
click at [571, 320] on input "text" at bounding box center [609, 329] width 732 height 42
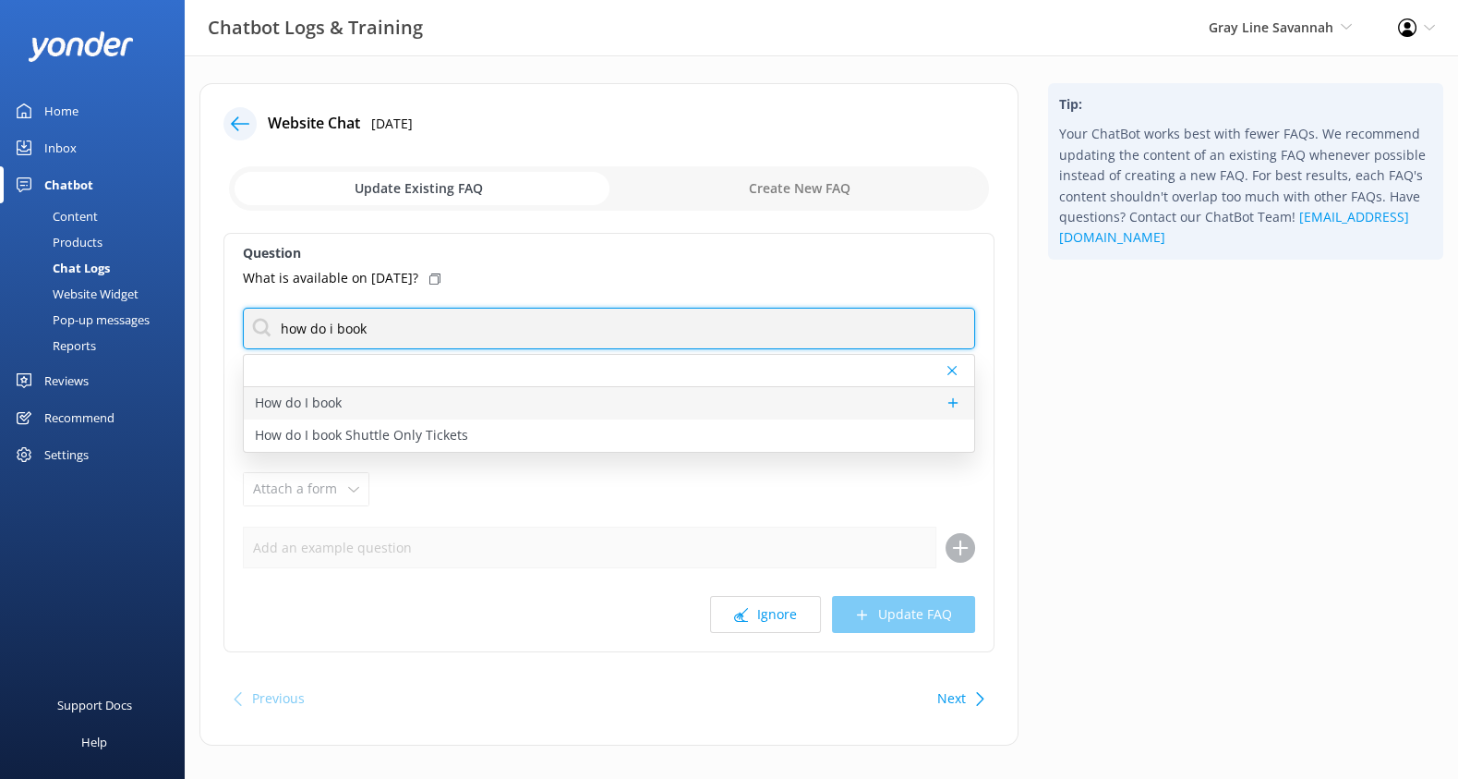
type input "how do i book"
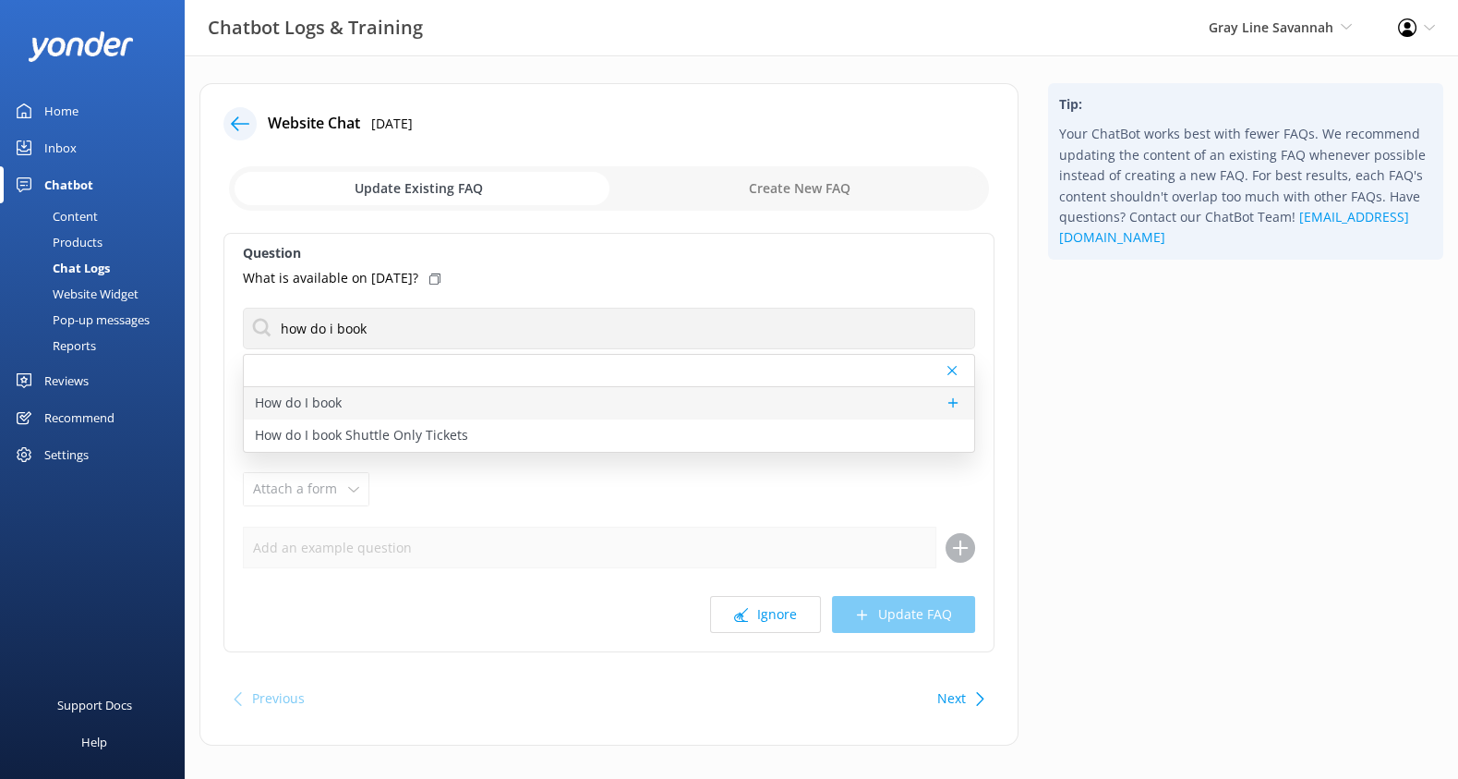
click at [589, 394] on div "How do I book" at bounding box center [609, 403] width 731 height 32
type textarea "To view live availability and book your tour, click https://fareharbor.com/embe…"
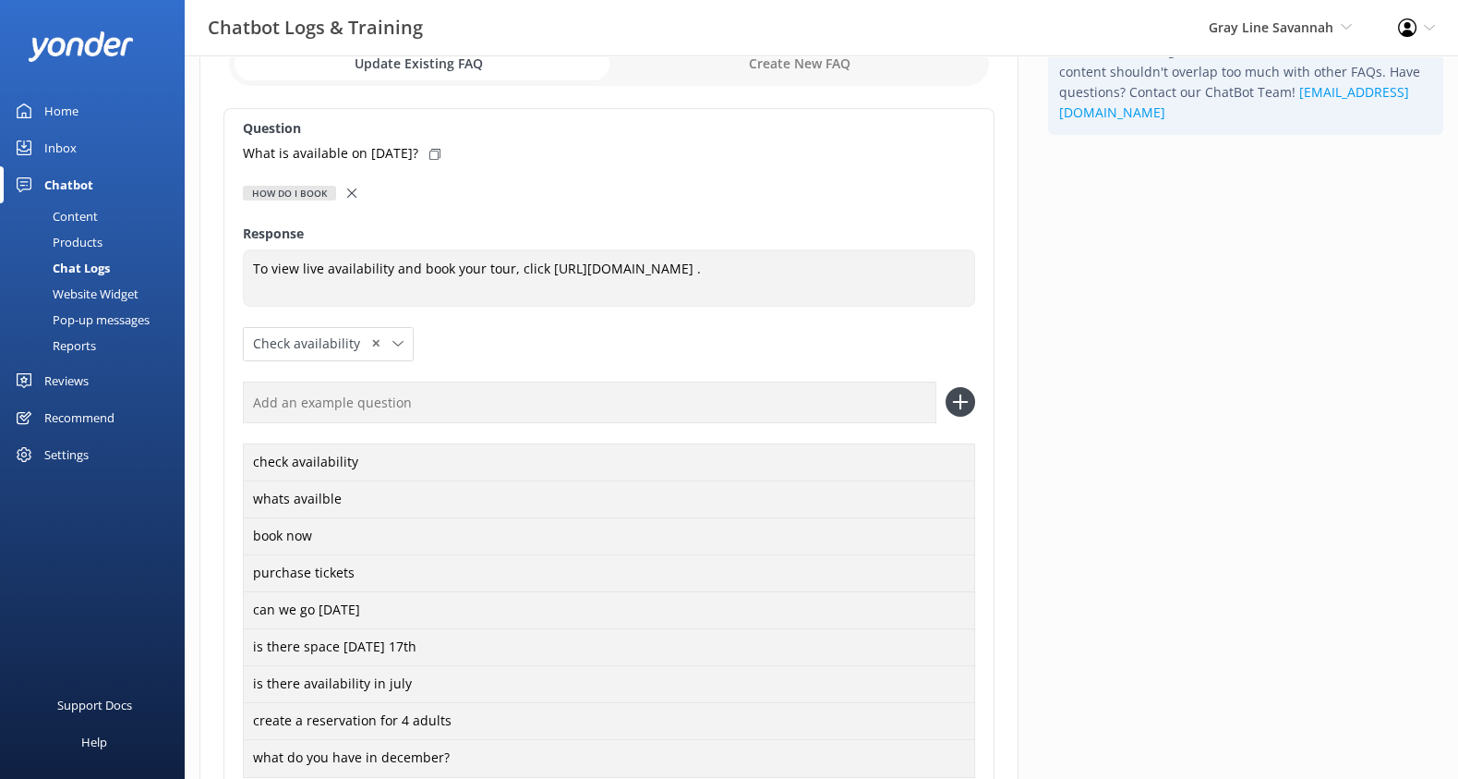
scroll to position [332, 0]
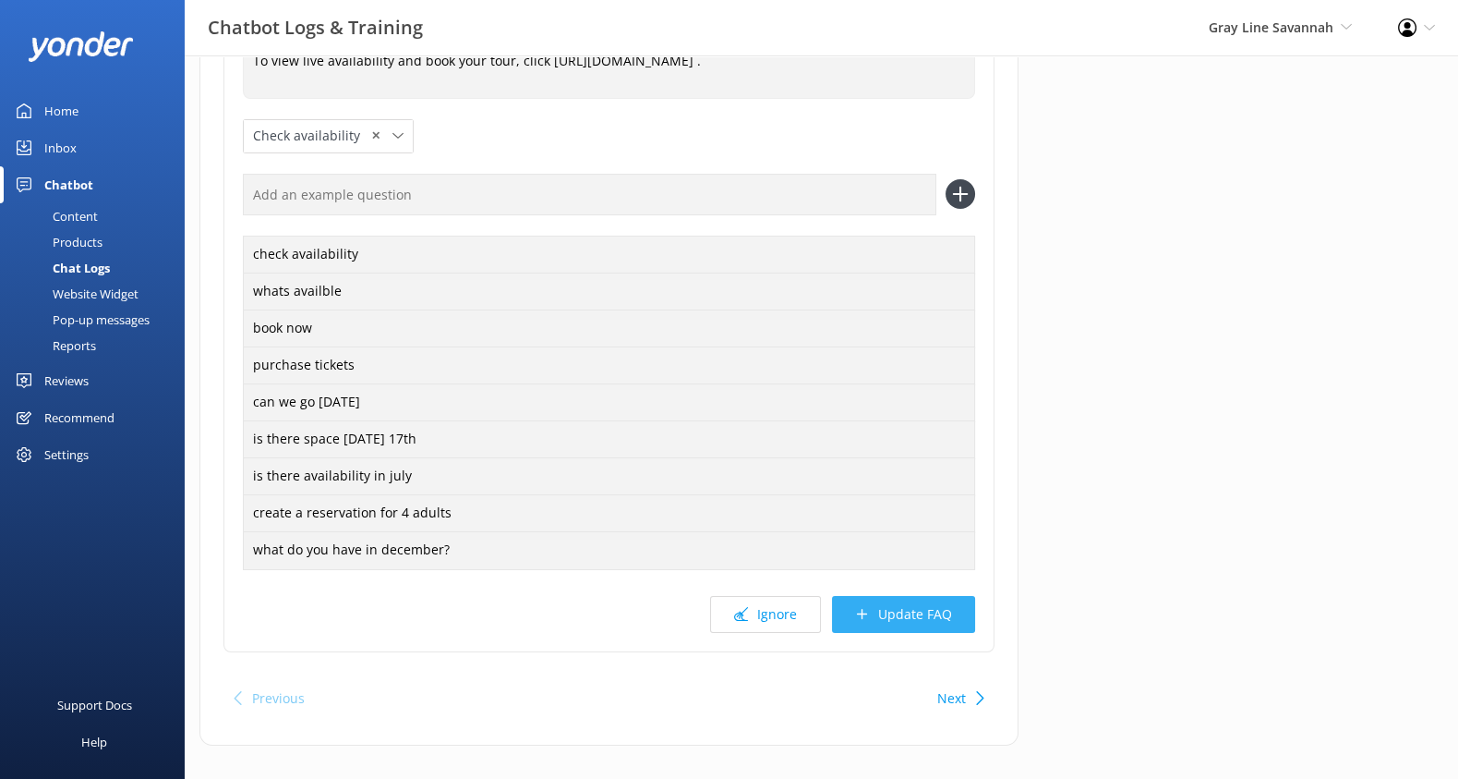
click at [922, 620] on button "Update FAQ" at bounding box center [903, 614] width 143 height 37
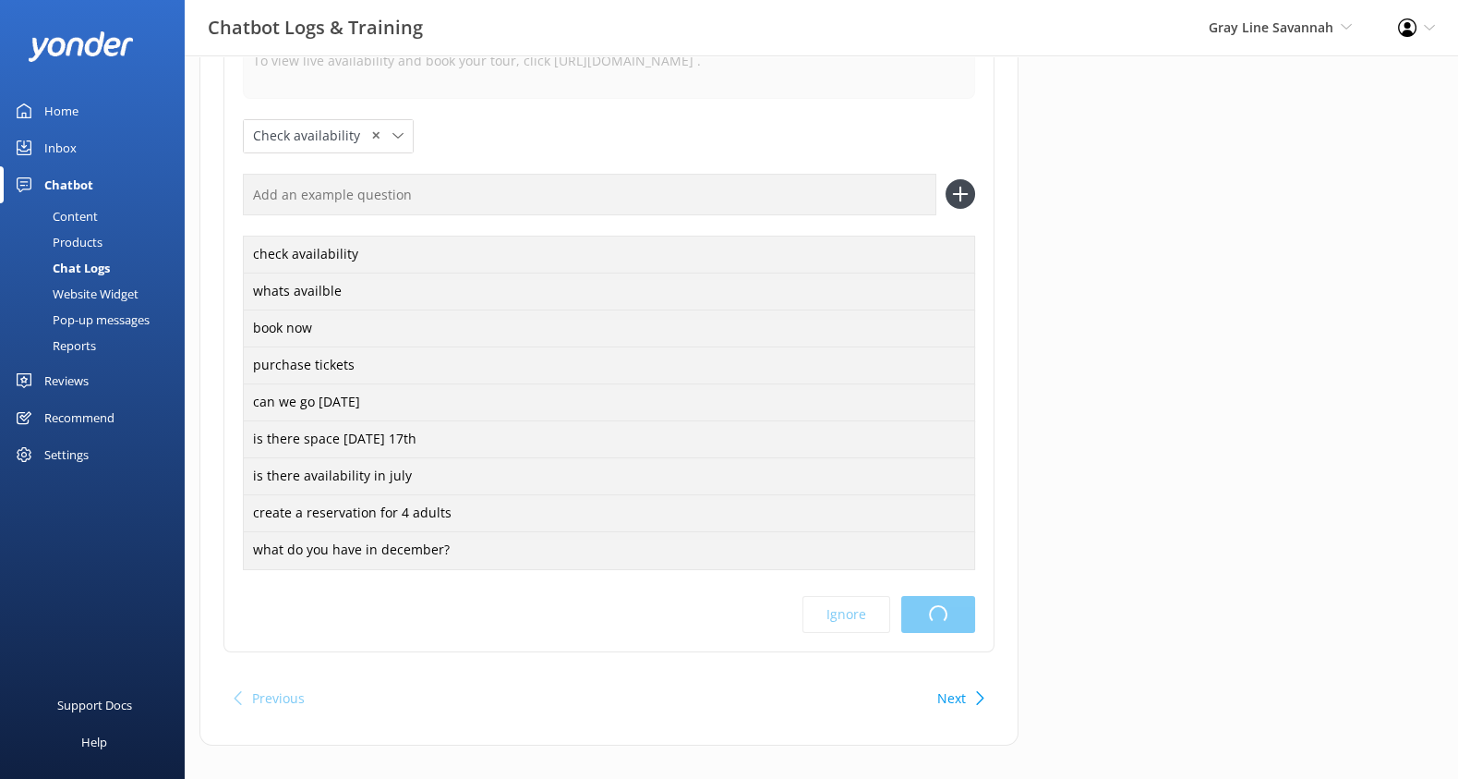
scroll to position [0, 0]
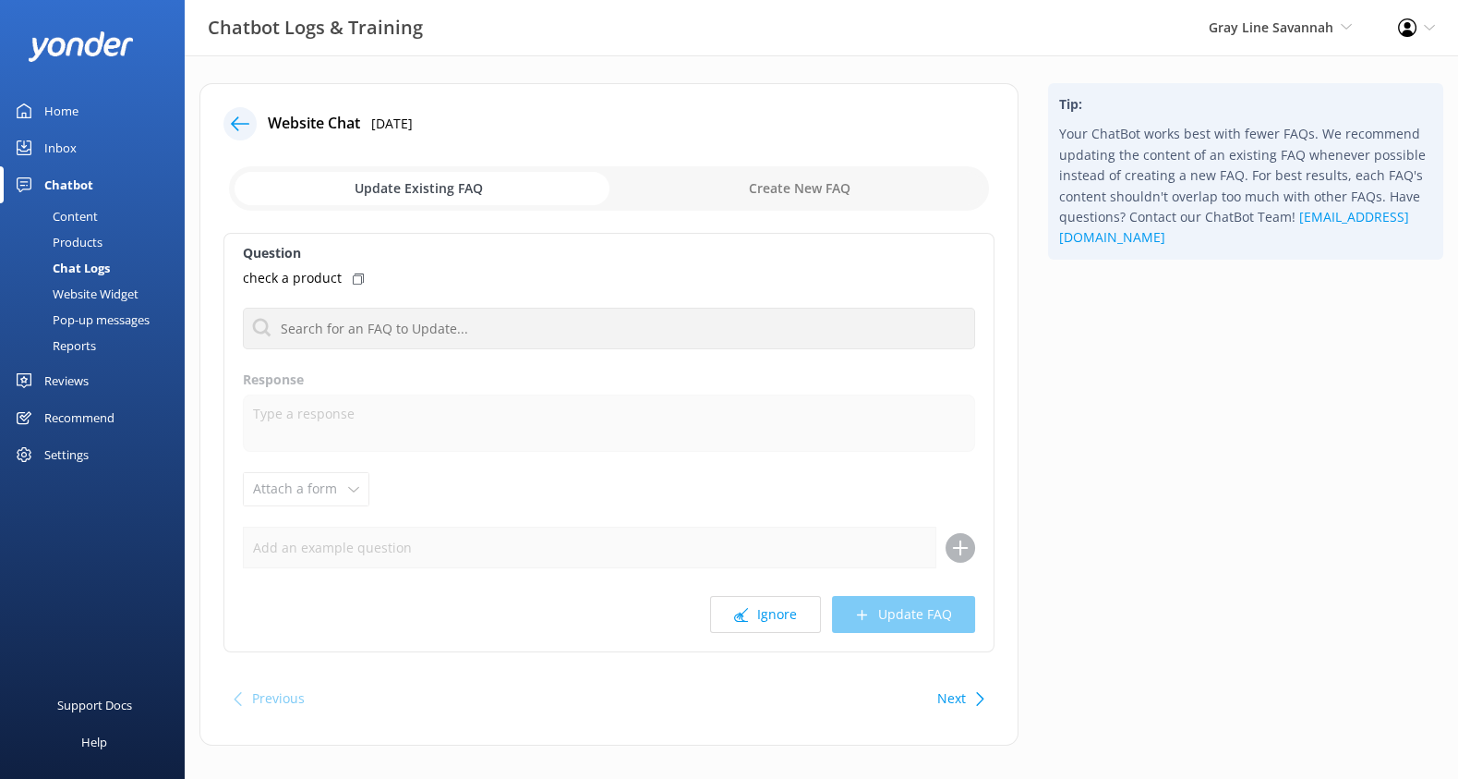
click at [66, 239] on div "Products" at bounding box center [56, 242] width 91 height 26
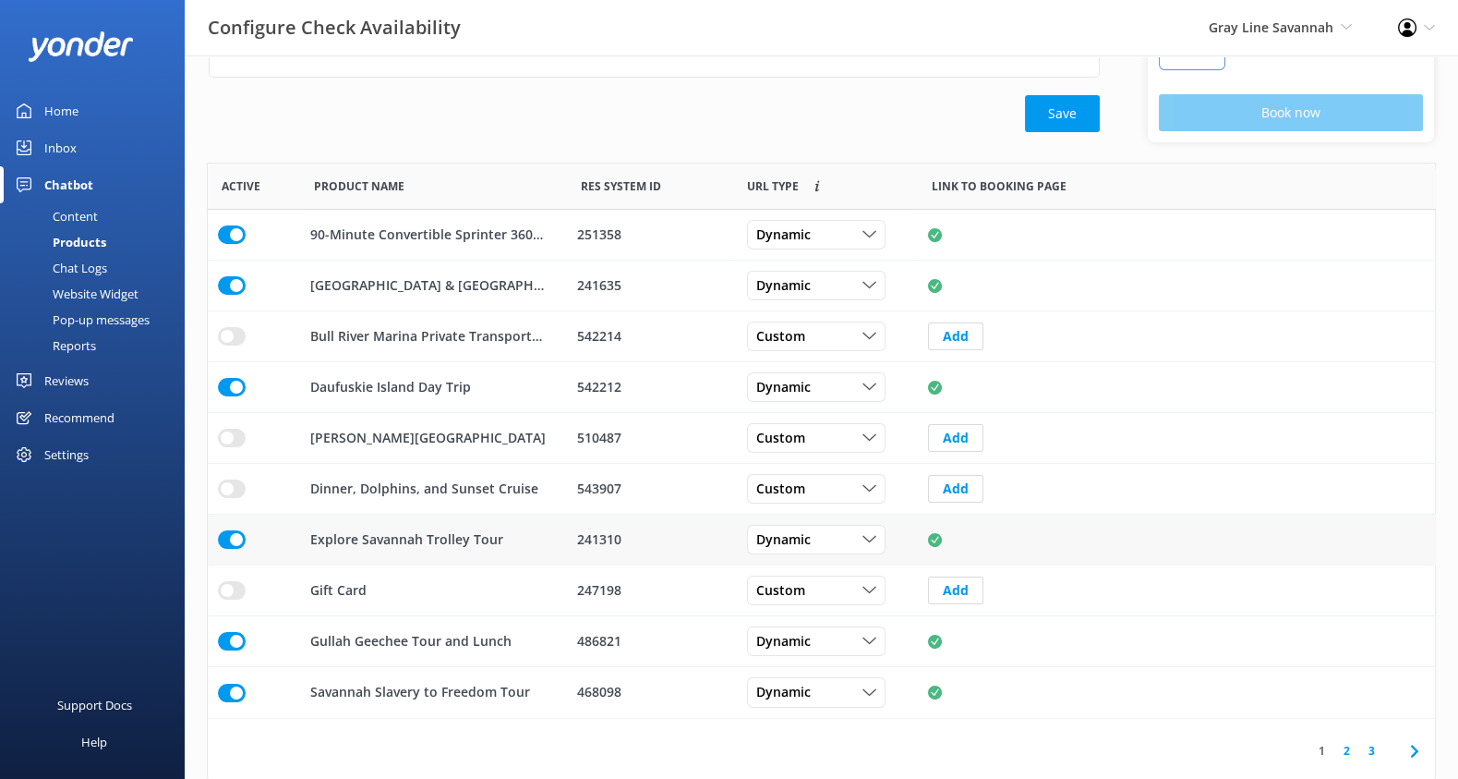
scroll to position [264, 0]
drag, startPoint x: 304, startPoint y: 530, endPoint x: 502, endPoint y: 543, distance: 199.0
click at [502, 543] on div "Explore Savannah Trolley Tour" at bounding box center [433, 539] width 267 height 51
click at [227, 535] on input "row" at bounding box center [232, 539] width 28 height 18
click at [235, 533] on input "row" at bounding box center [232, 539] width 28 height 18
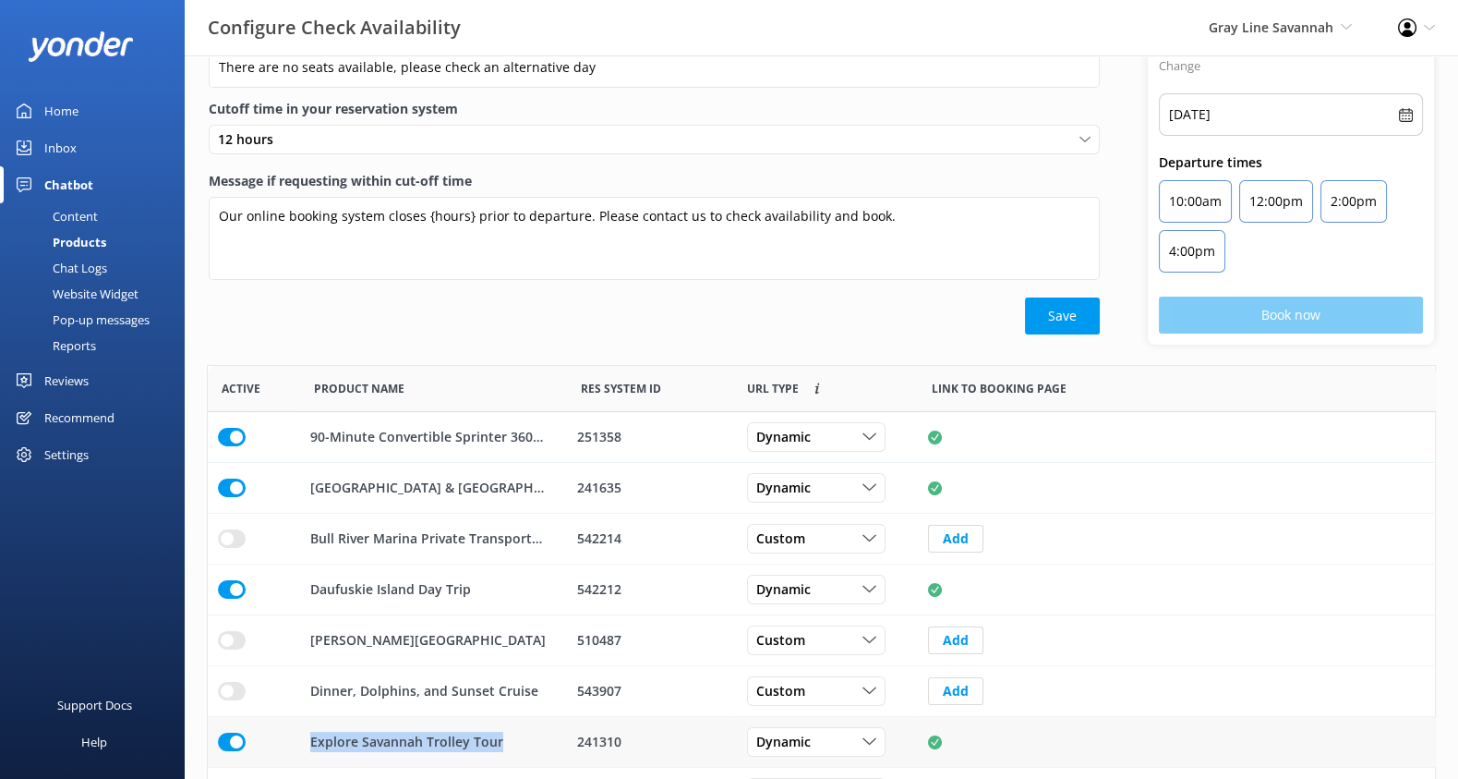
scroll to position [265, 0]
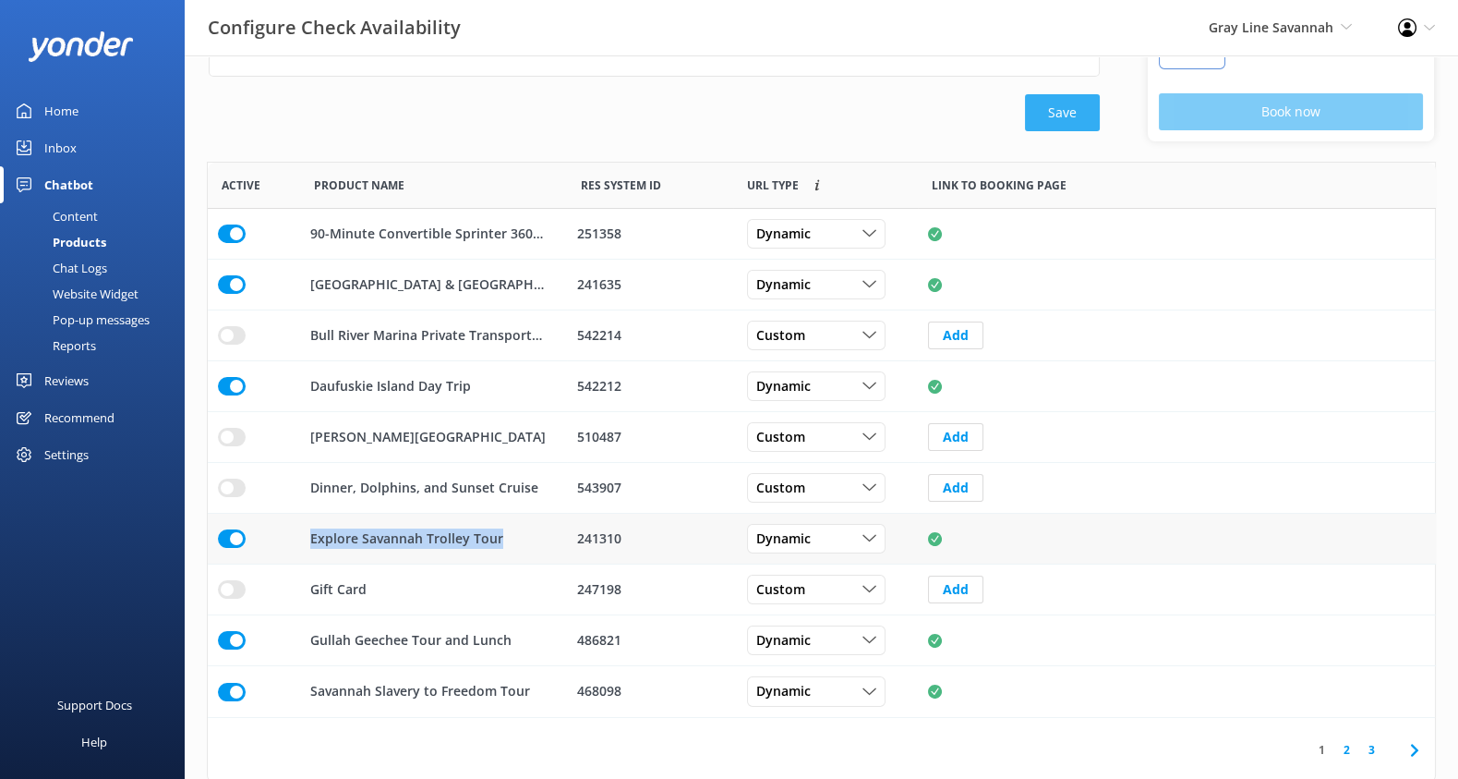
click at [1081, 107] on button "Save" at bounding box center [1062, 112] width 75 height 37
click at [647, 97] on div "Save" at bounding box center [654, 112] width 891 height 37
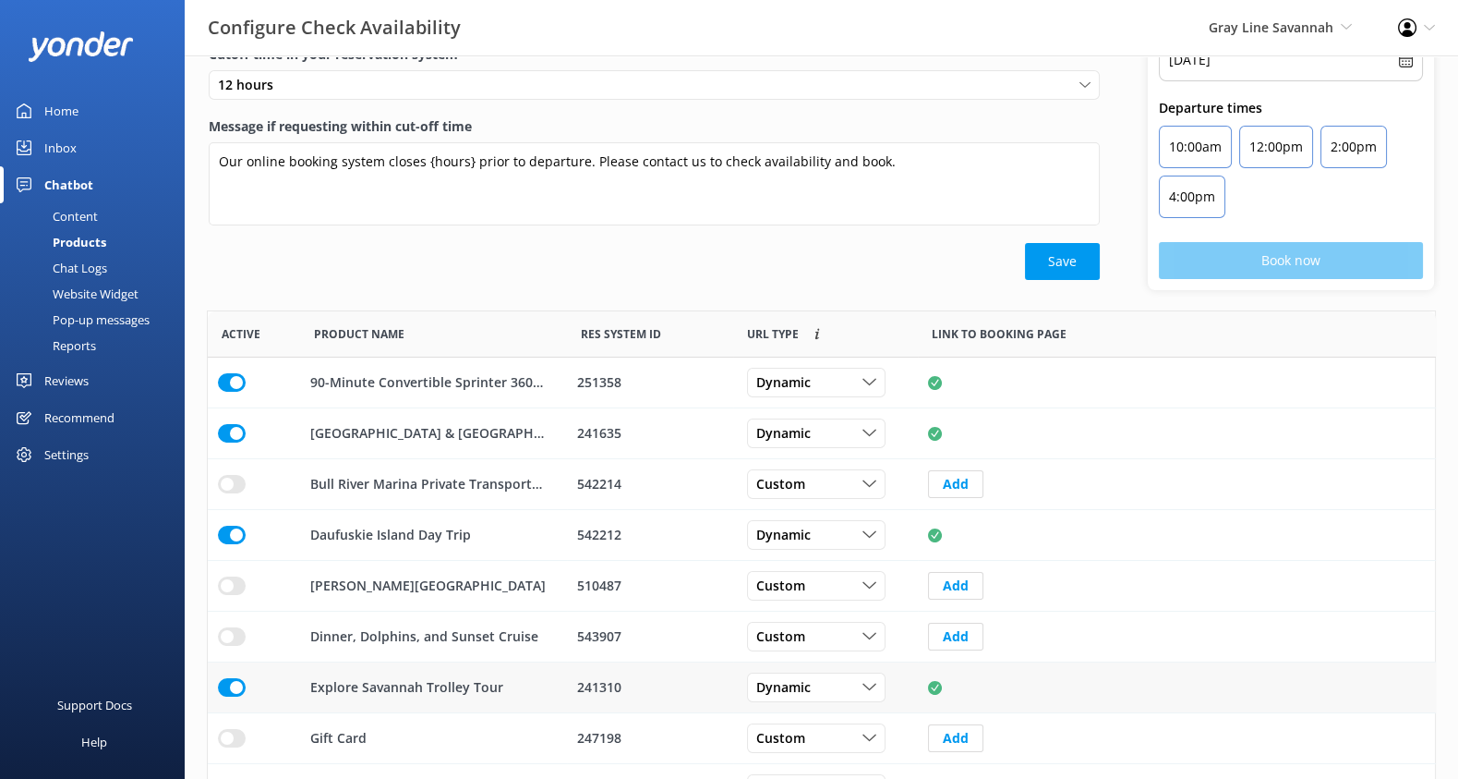
scroll to position [0, 0]
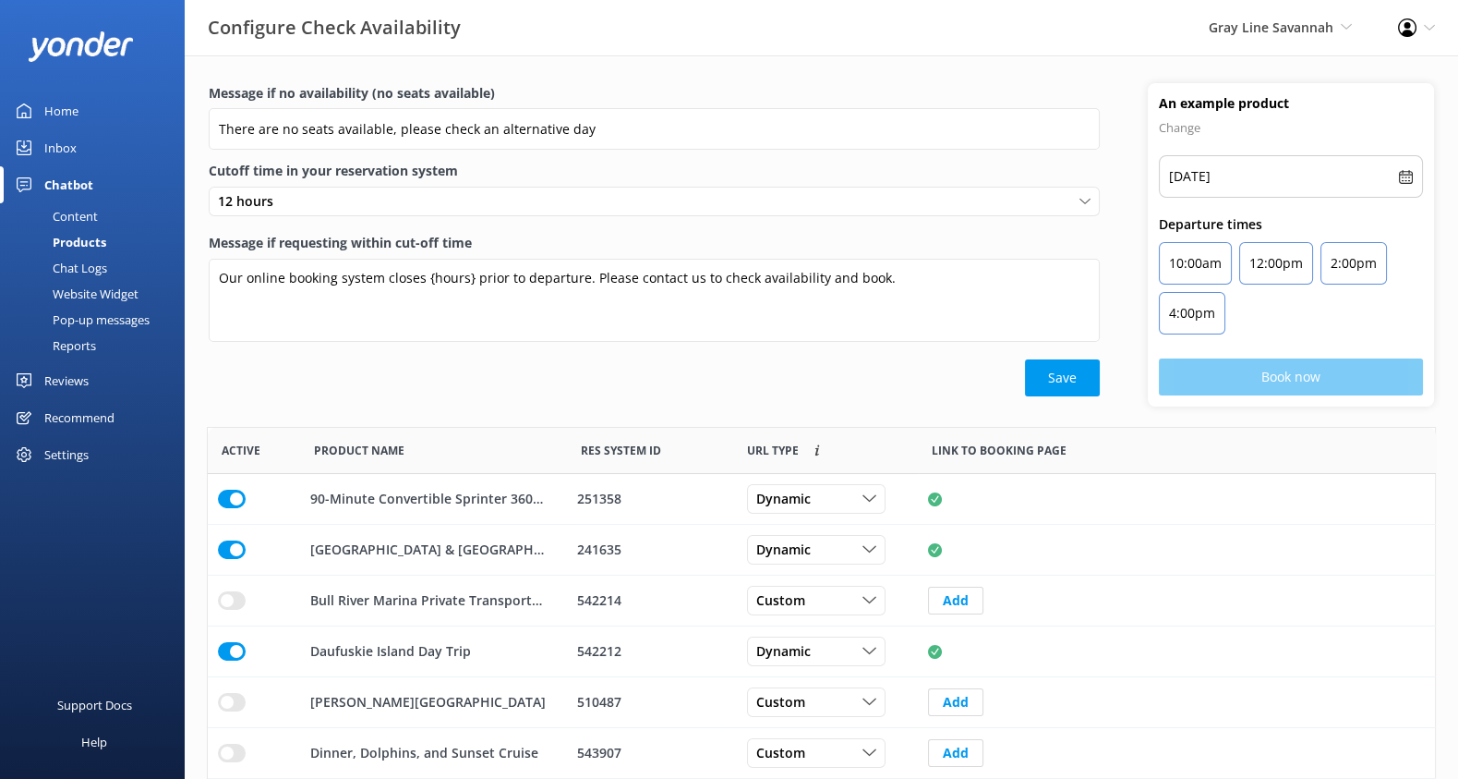
click at [76, 265] on div "Chat Logs" at bounding box center [59, 268] width 96 height 26
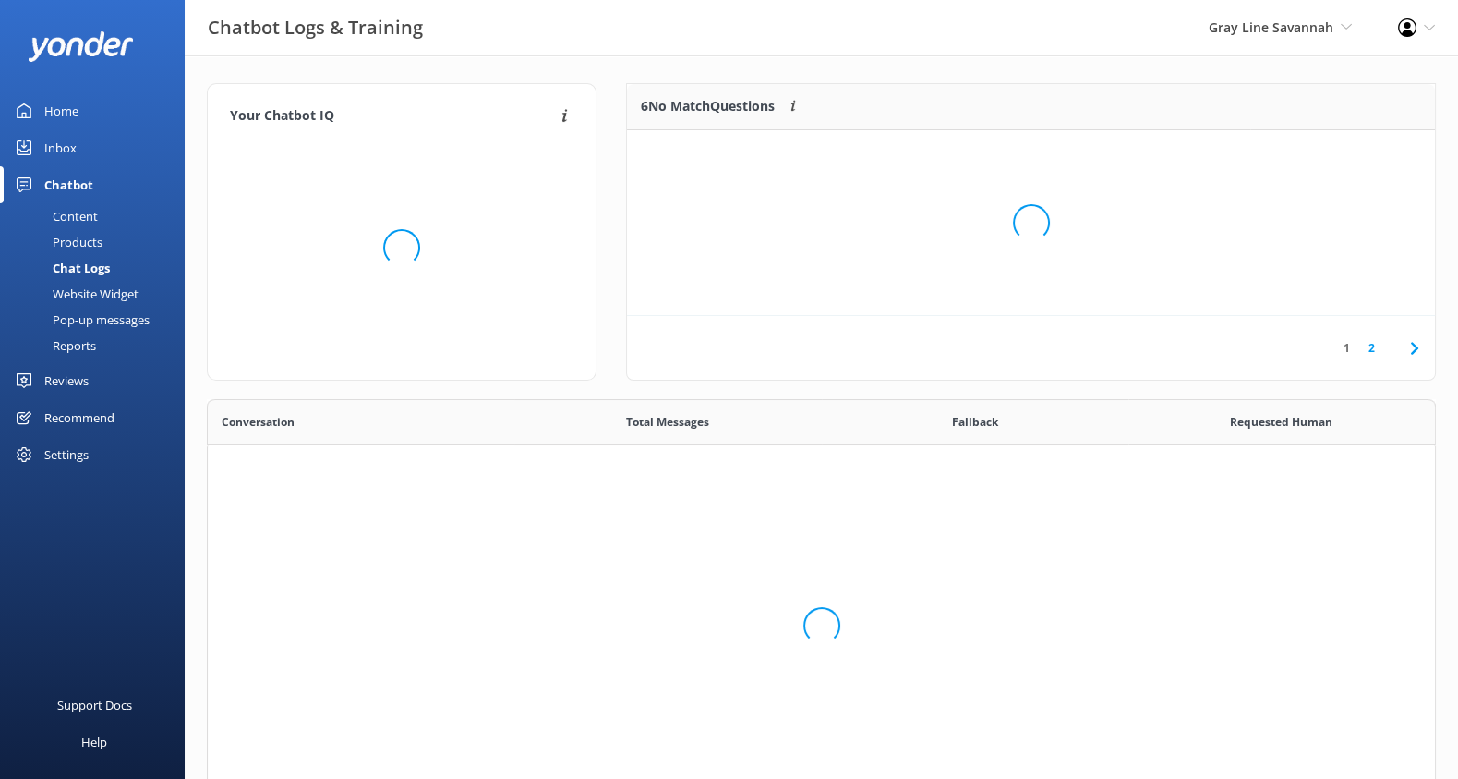
scroll to position [391, 1213]
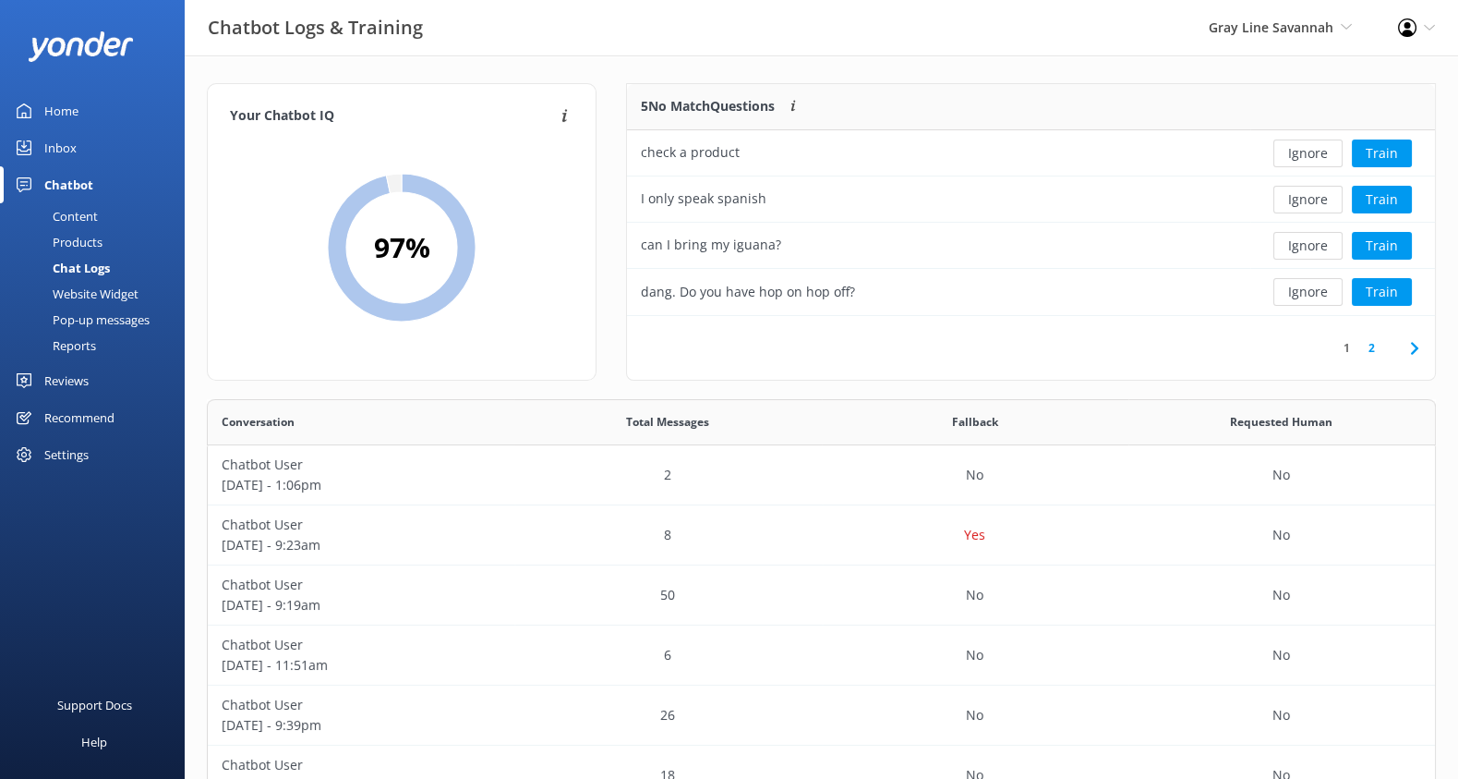
click at [1368, 349] on link "2" at bounding box center [1371, 348] width 25 height 18
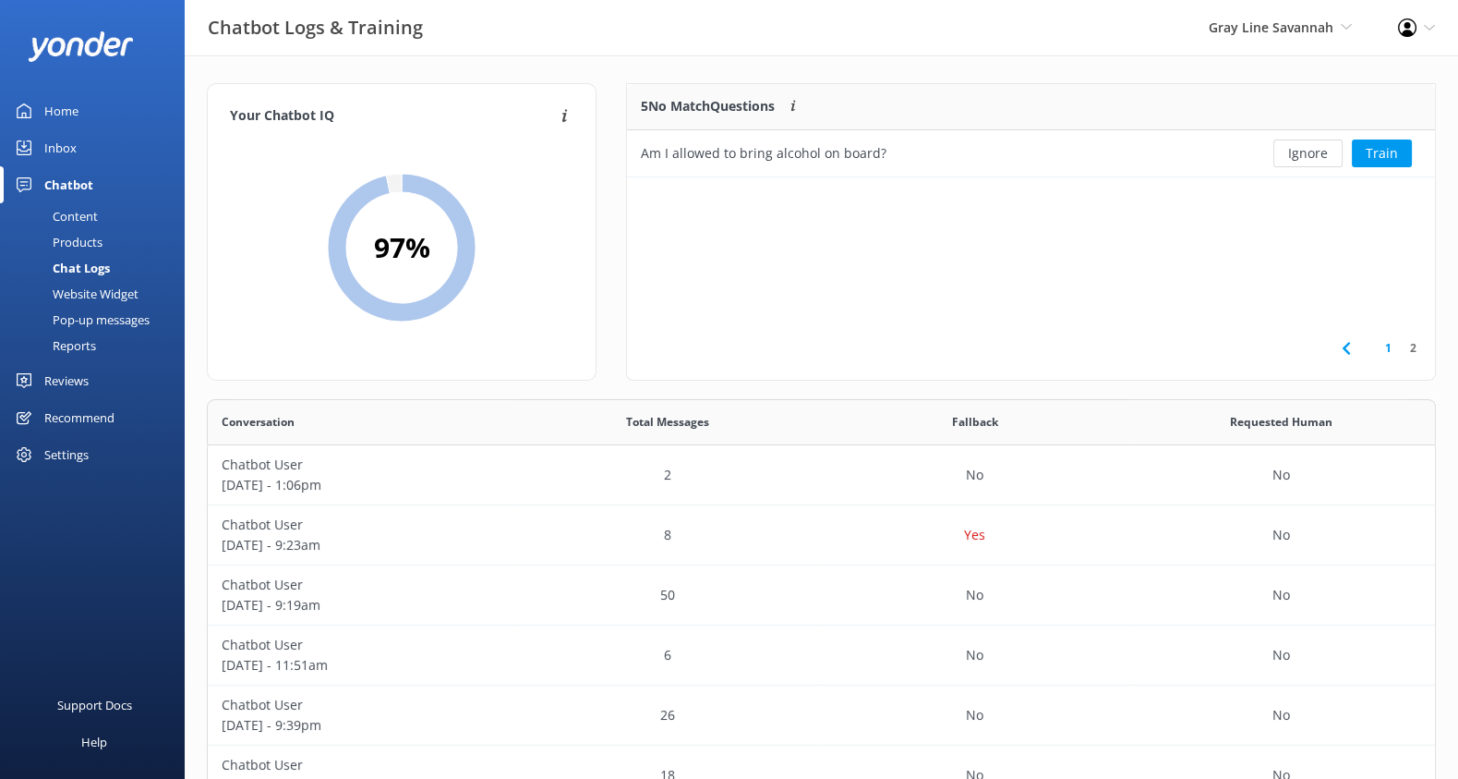
scroll to position [77, 792]
click at [1385, 348] on link "1" at bounding box center [1388, 348] width 25 height 18
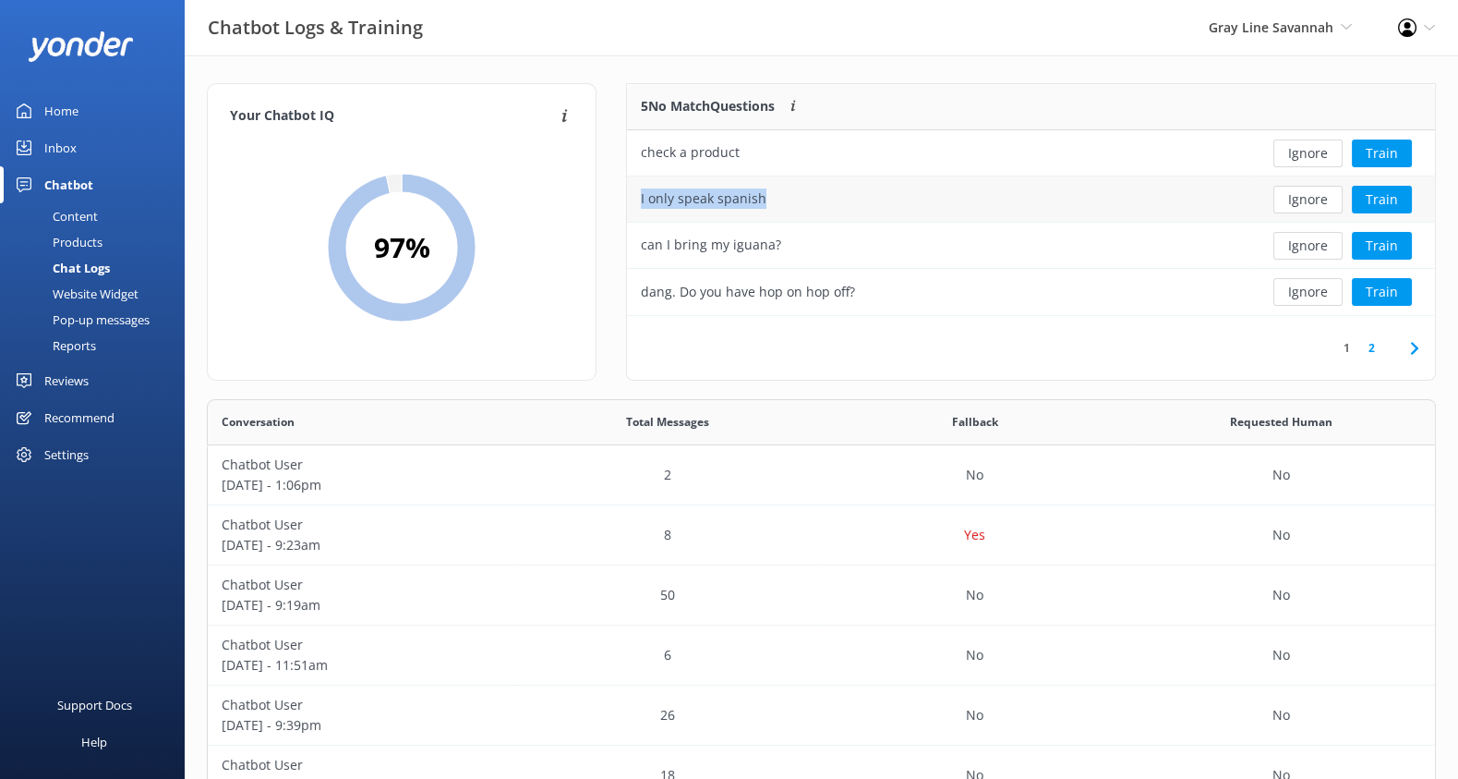
drag, startPoint x: 639, startPoint y: 199, endPoint x: 817, endPoint y: 204, distance: 178.3
click at [817, 204] on div "I only speak spanish" at bounding box center [938, 199] width 623 height 46
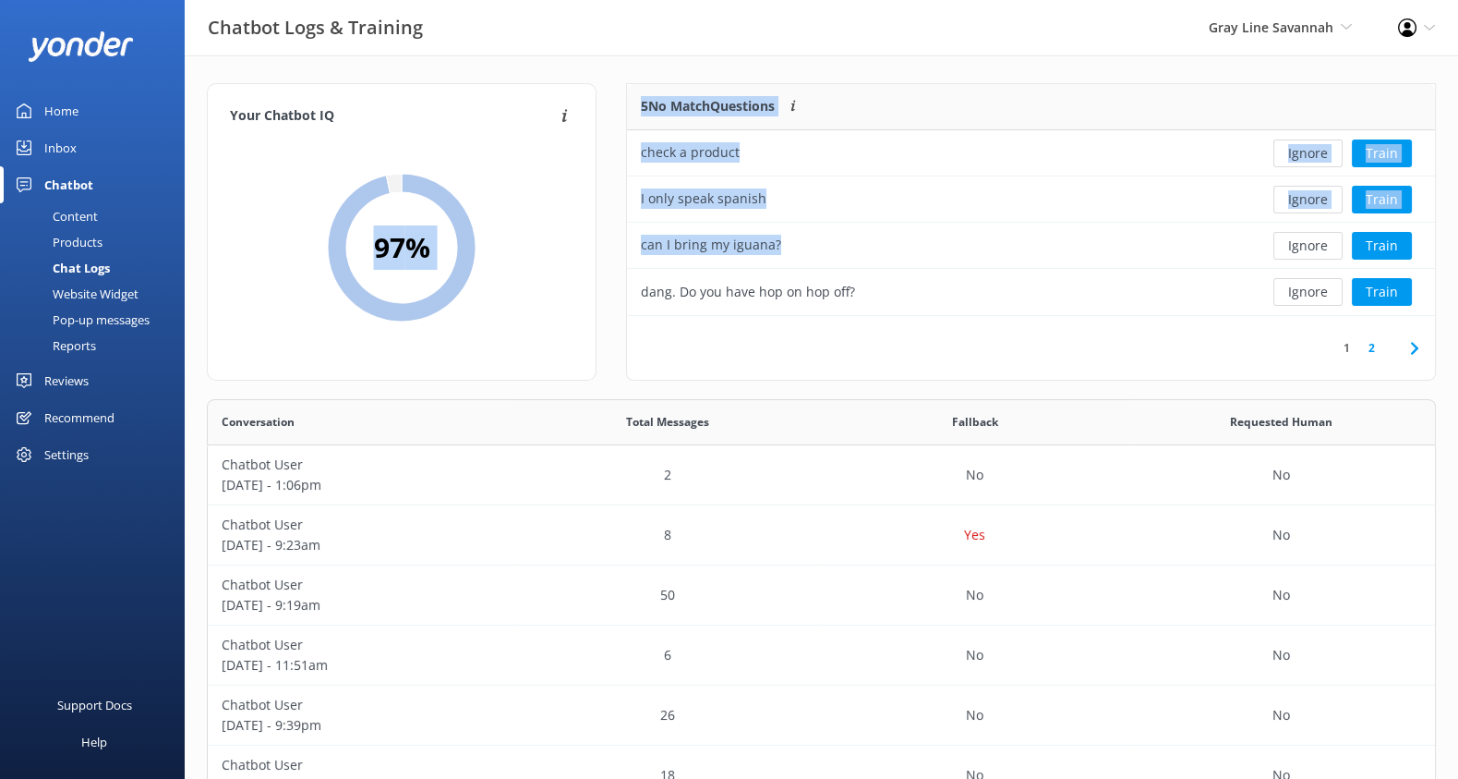
drag, startPoint x: 808, startPoint y: 240, endPoint x: 607, endPoint y: 250, distance: 201.6
click at [607, 250] on div "Your Chatbot IQ Your Chatbot IQ is the percentage of trained FAQs against untra…" at bounding box center [821, 241] width 1259 height 316
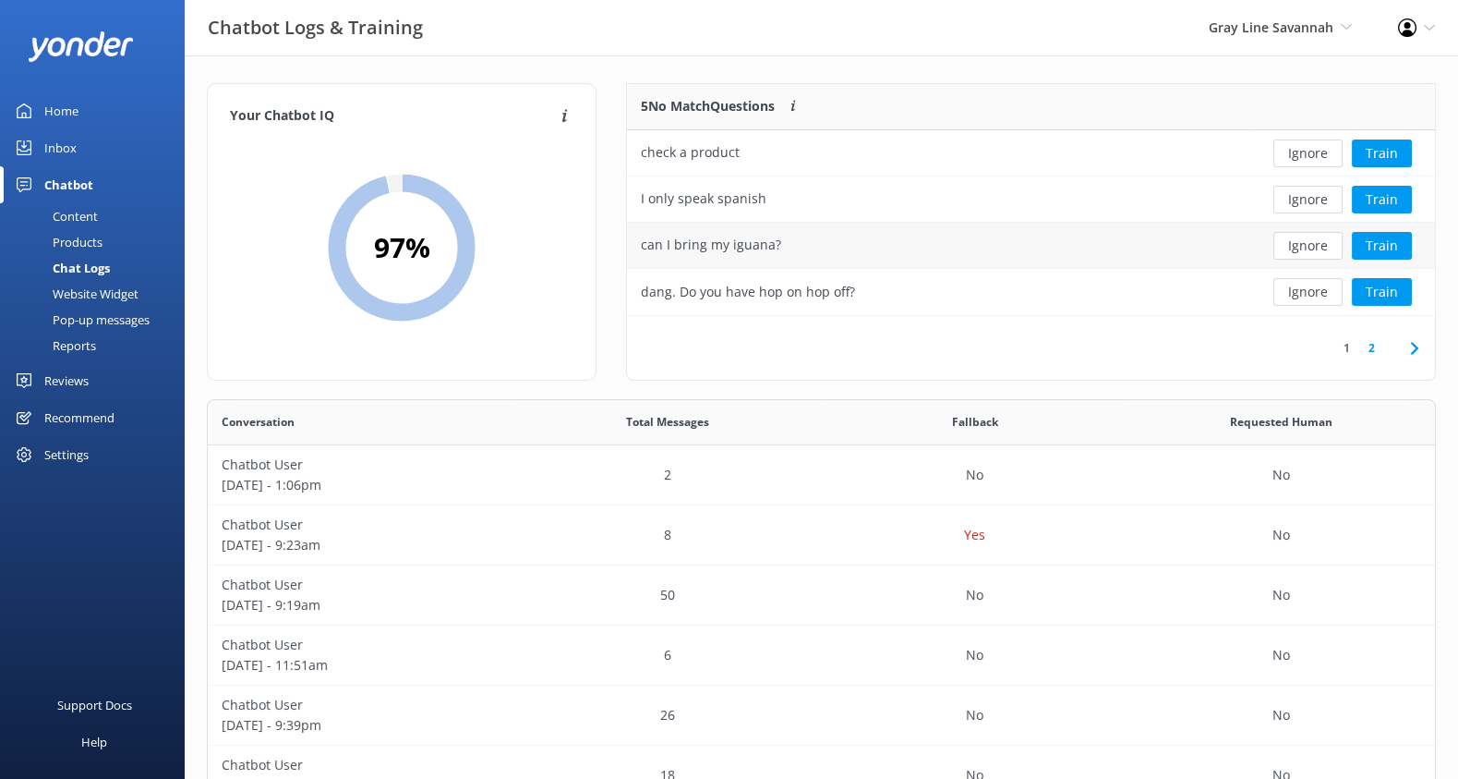
click at [805, 242] on div "can I bring my iguana?" at bounding box center [938, 246] width 623 height 46
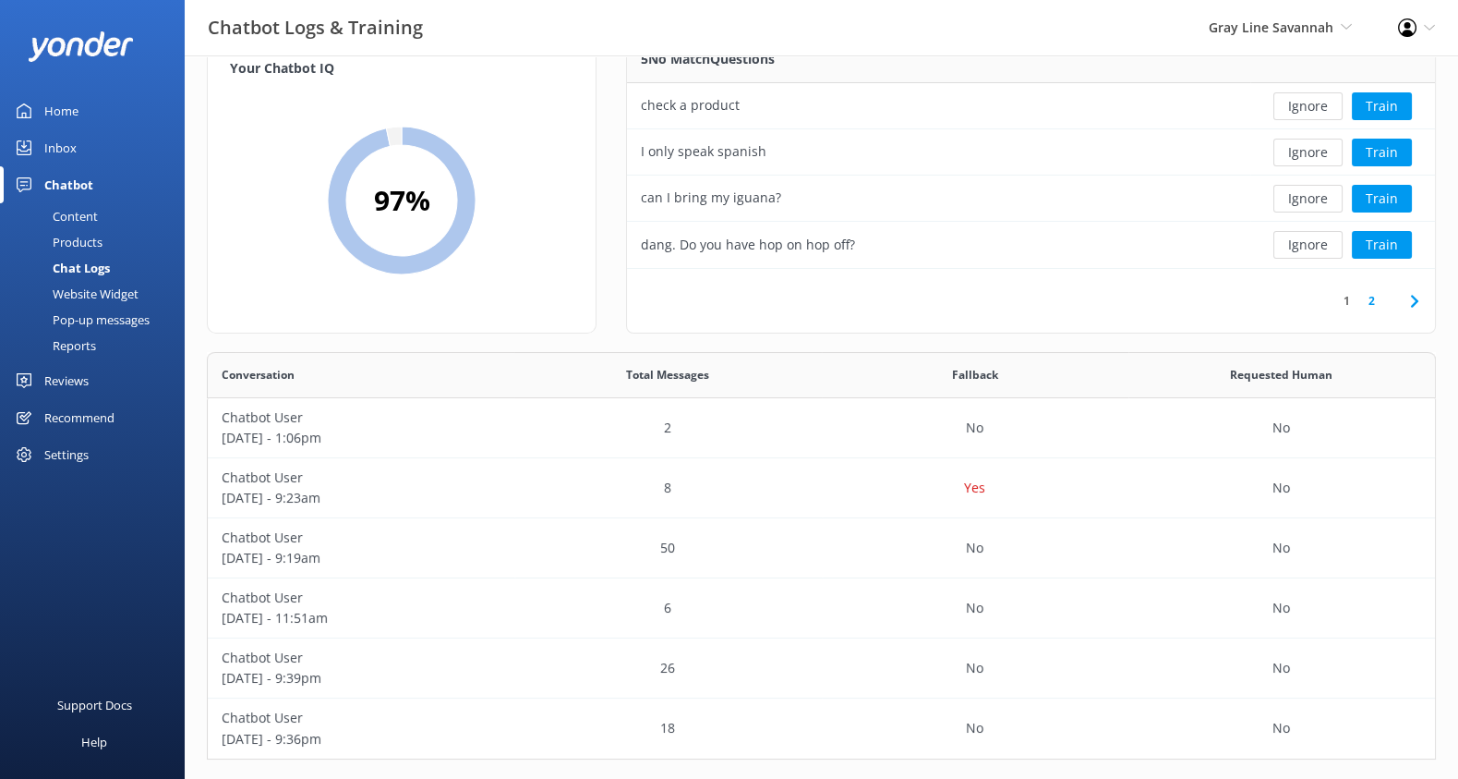
scroll to position [64, 0]
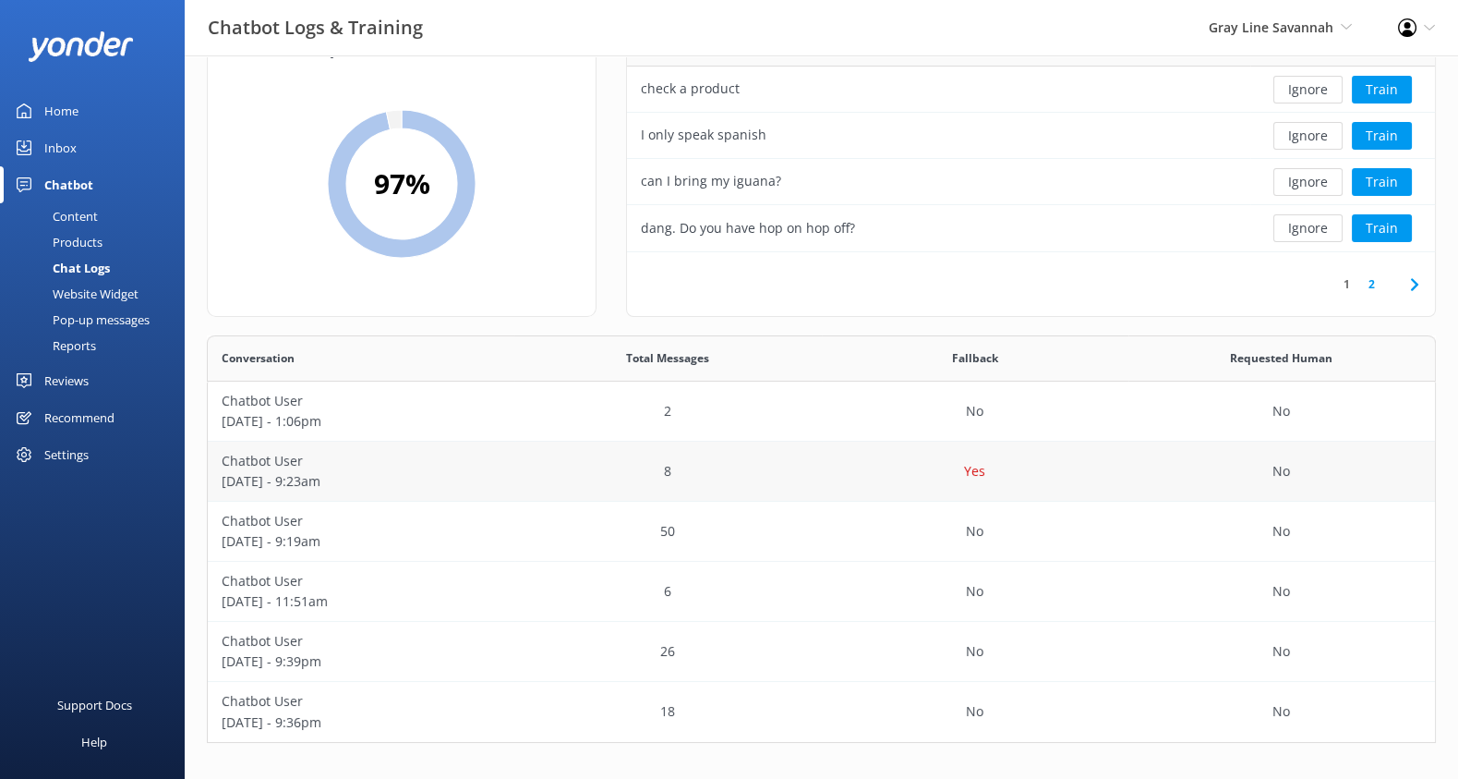
click at [587, 474] on div "8" at bounding box center [667, 471] width 307 height 60
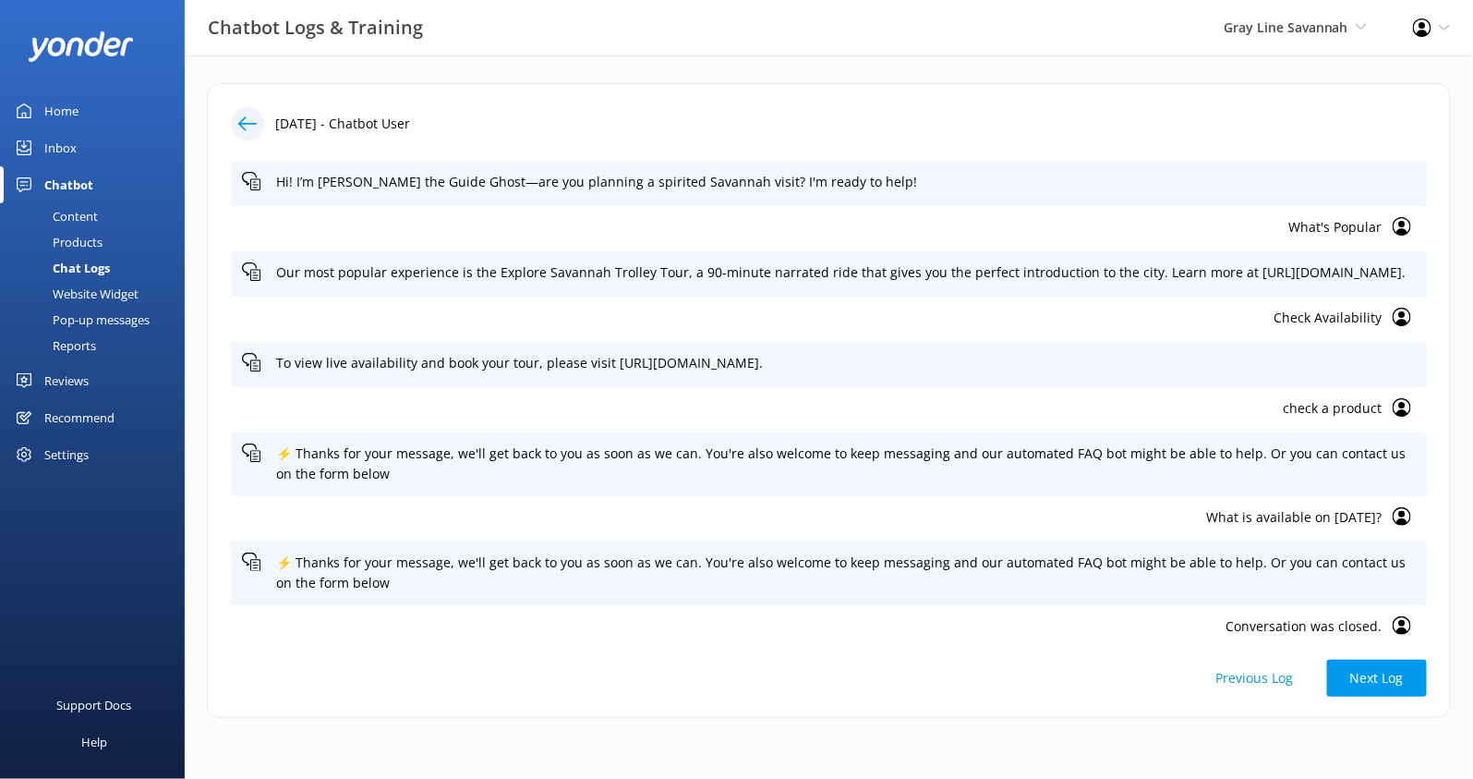
click at [1351, 225] on p "What's Popular" at bounding box center [812, 227] width 1140 height 20
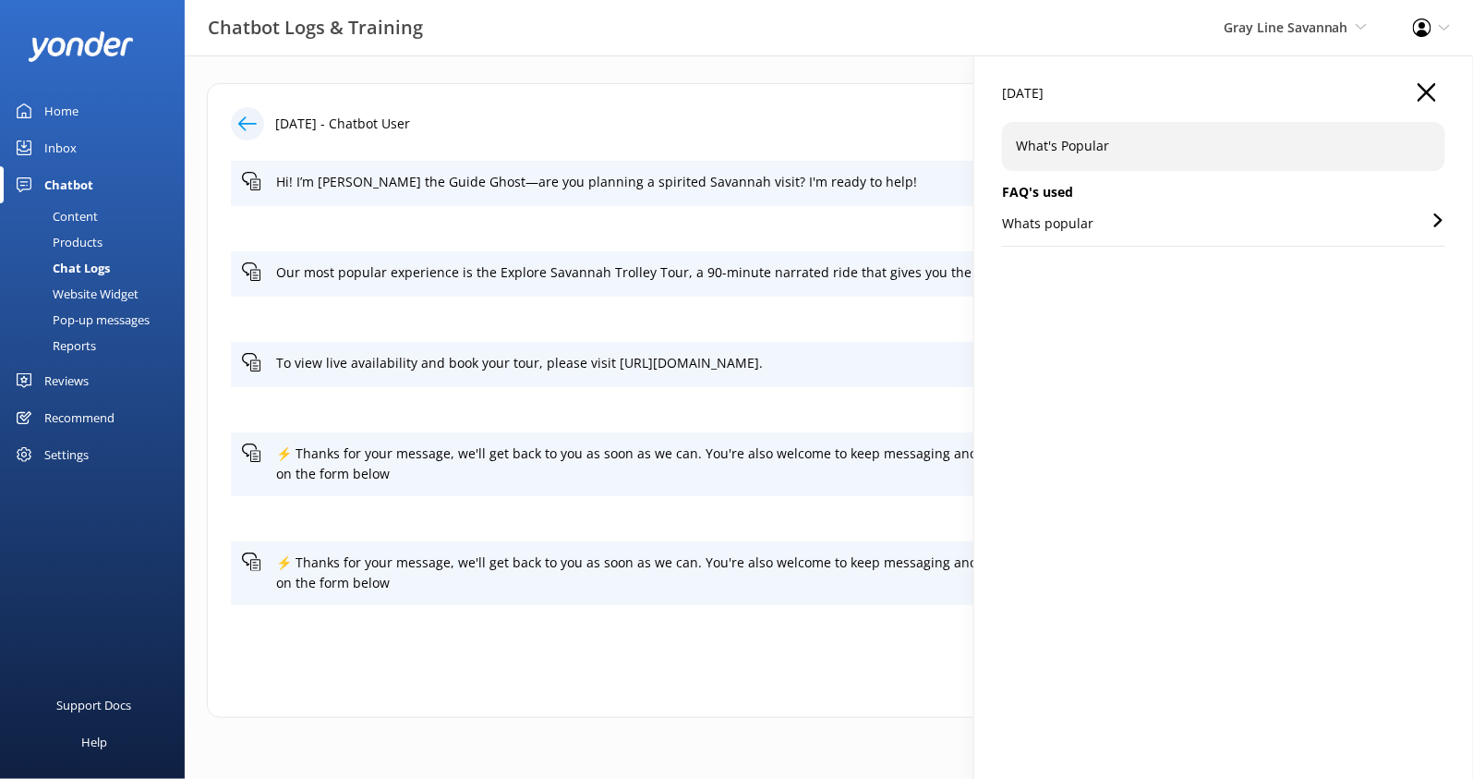
click at [1133, 216] on div "Whats popular" at bounding box center [1223, 229] width 443 height 32
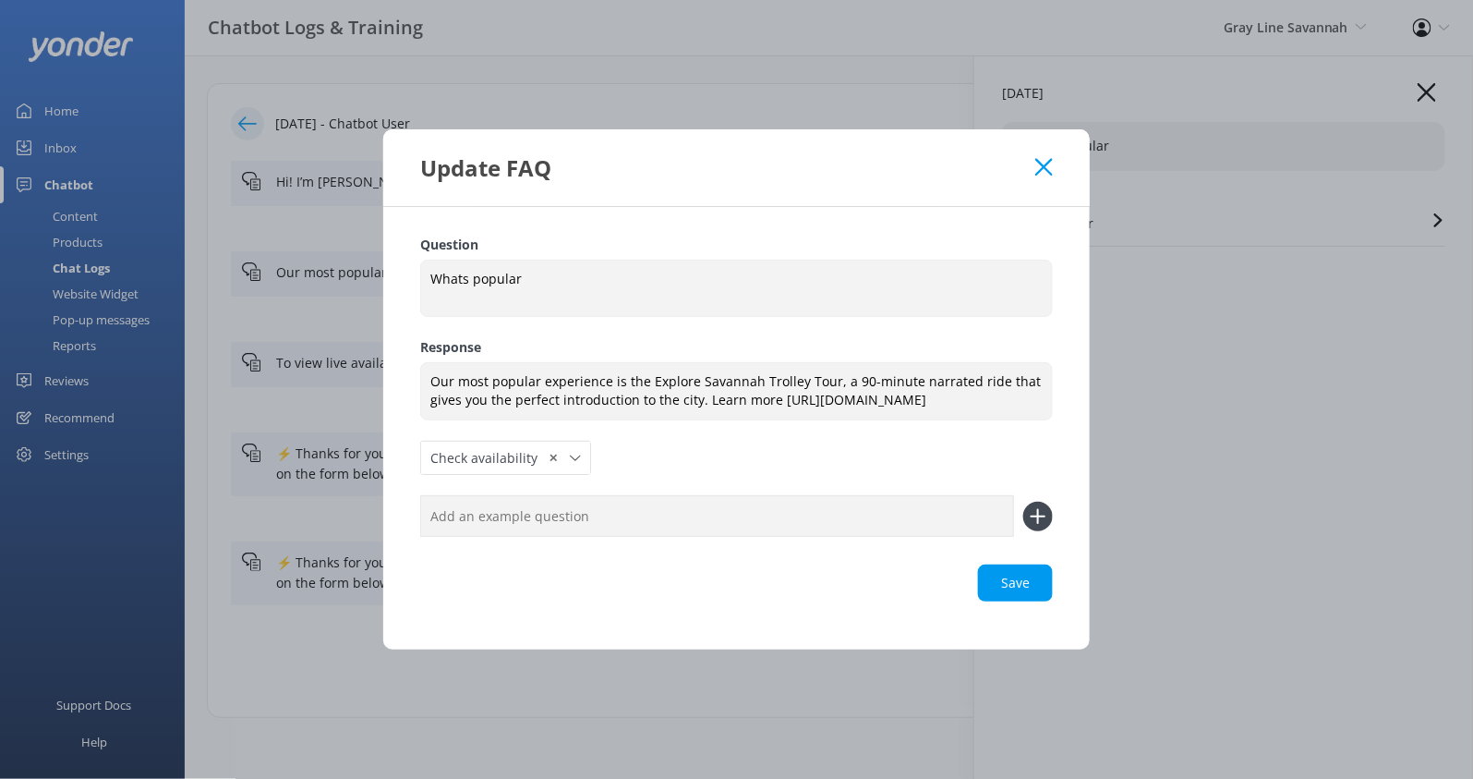
click at [1041, 158] on use at bounding box center [1044, 167] width 18 height 18
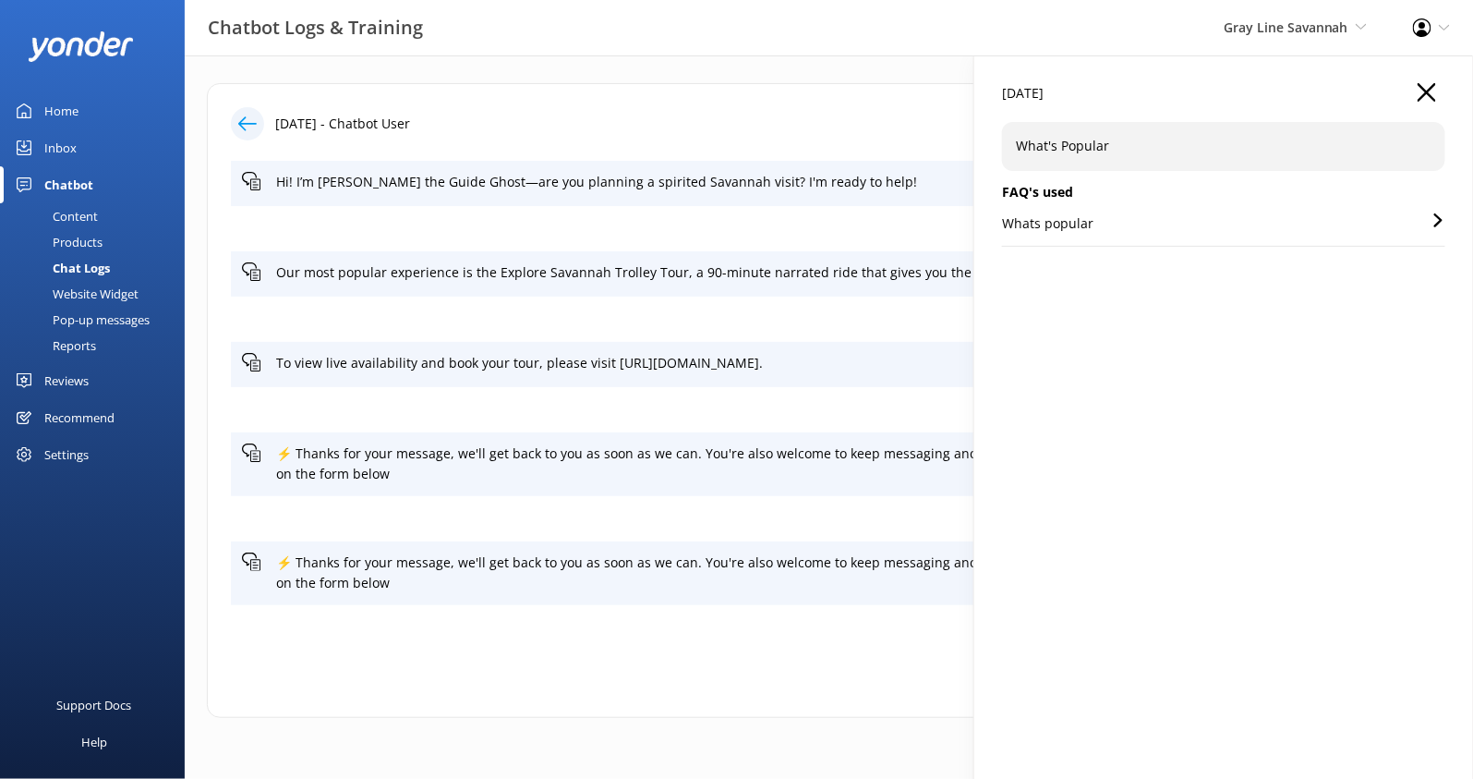
click at [1427, 86] on icon "button" at bounding box center [1427, 92] width 18 height 18
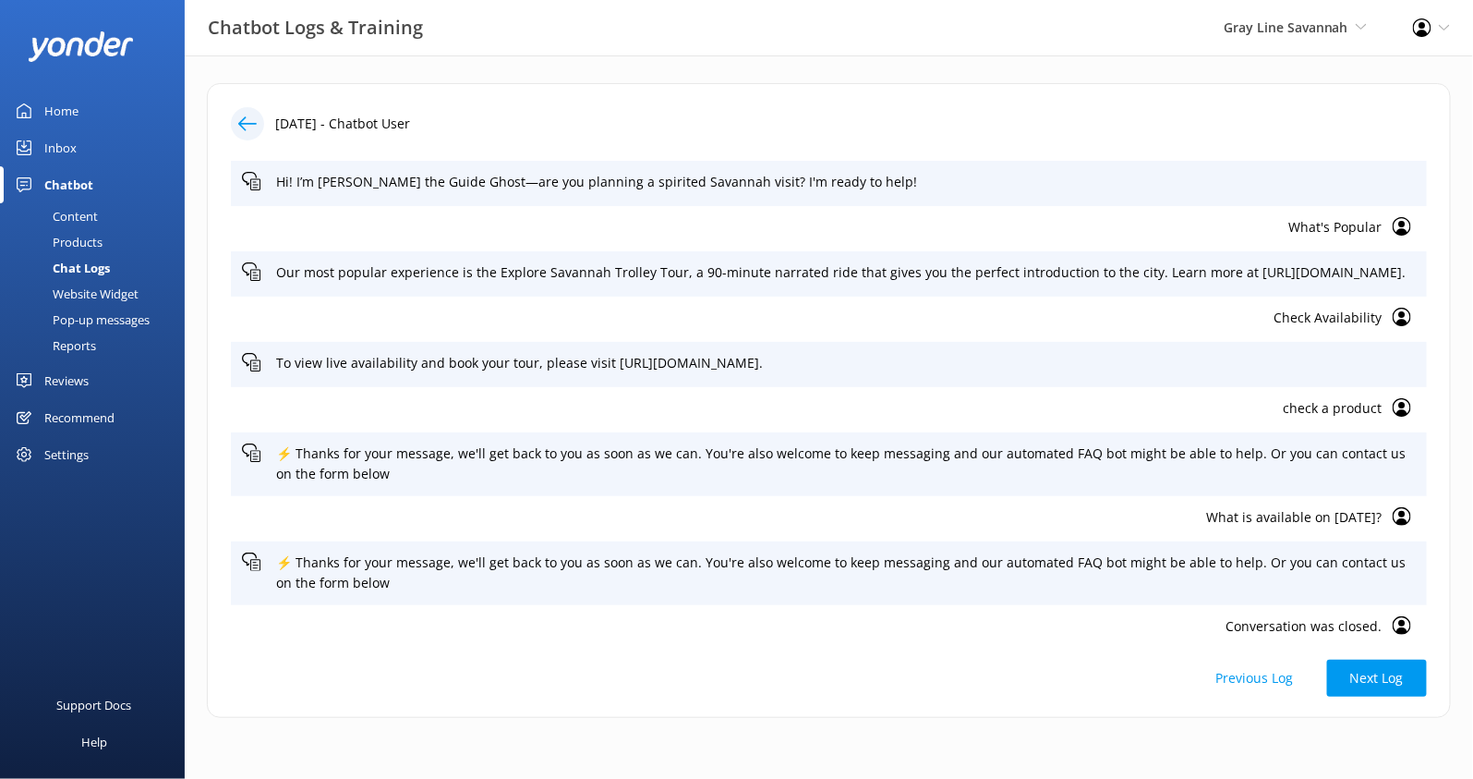
click at [1353, 222] on p "What's Popular" at bounding box center [812, 227] width 1140 height 20
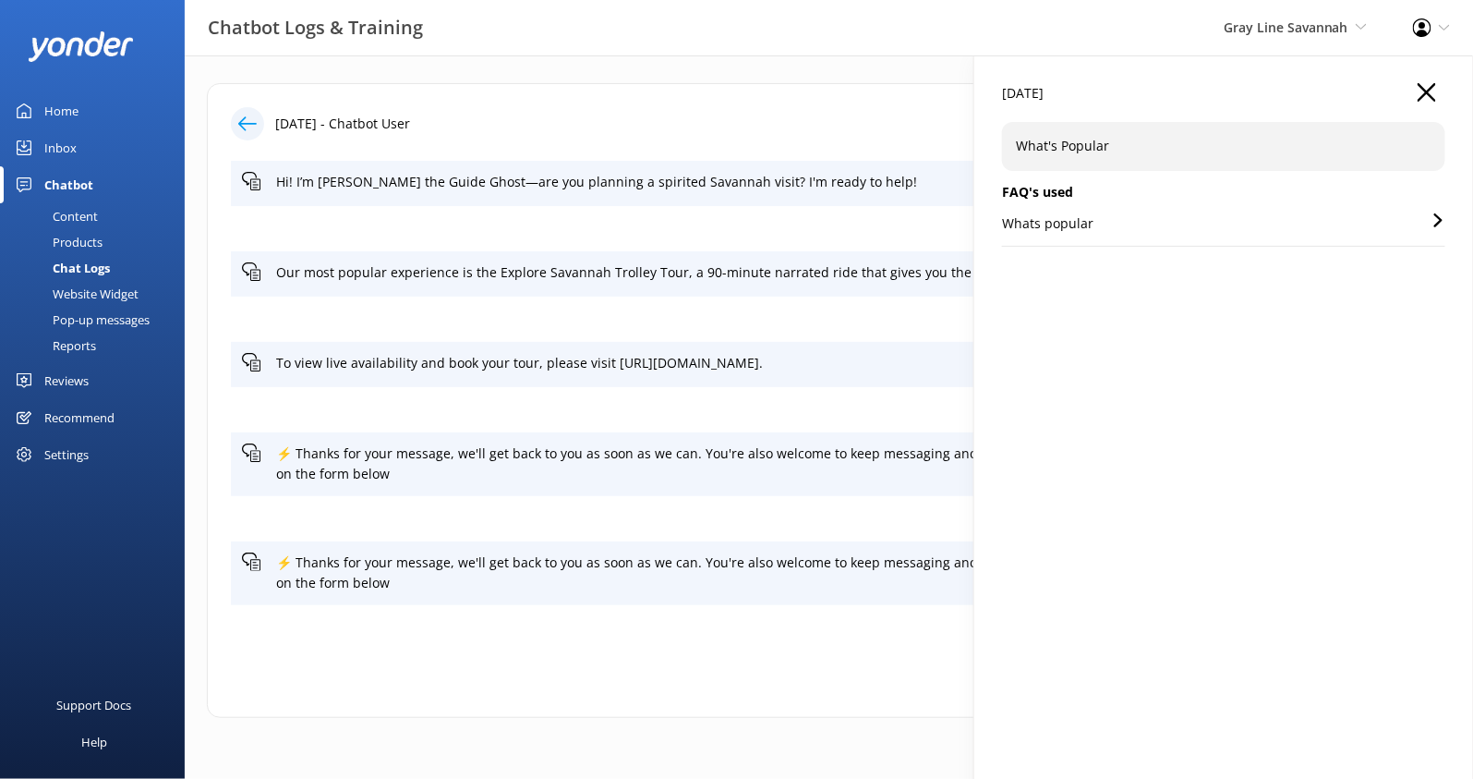
click at [1425, 89] on icon "button" at bounding box center [1427, 92] width 18 height 18
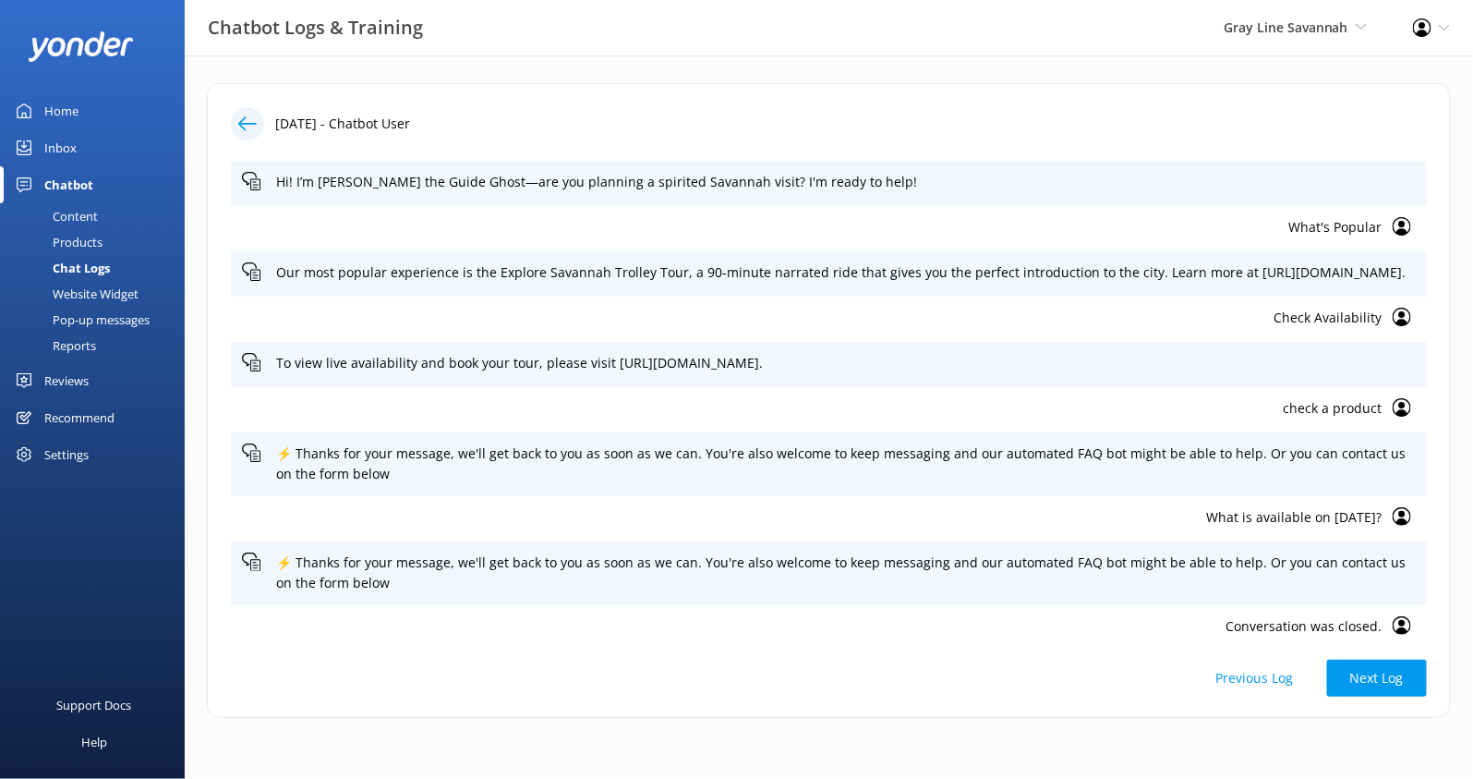
click at [124, 290] on div "Website Widget" at bounding box center [74, 294] width 127 height 26
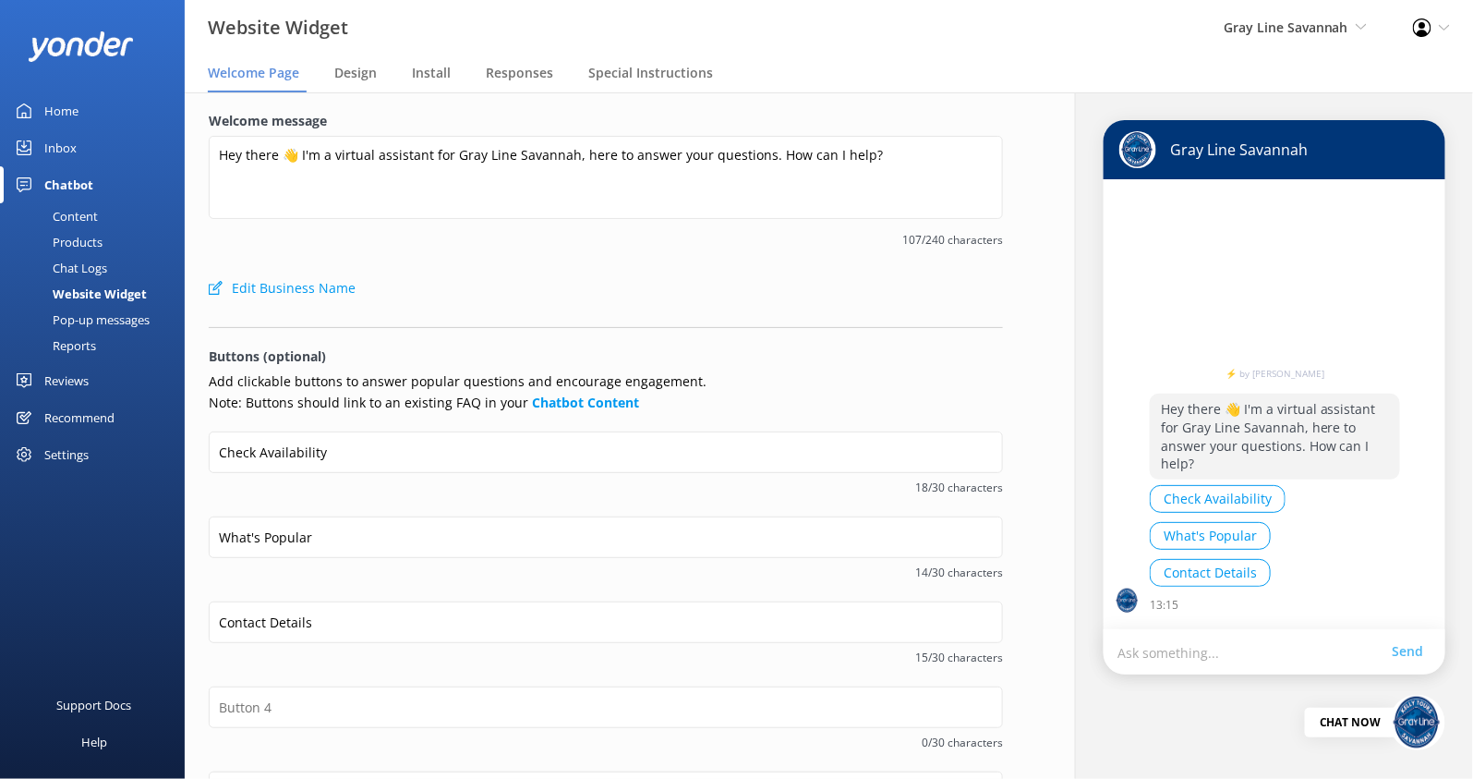
scroll to position [4, 0]
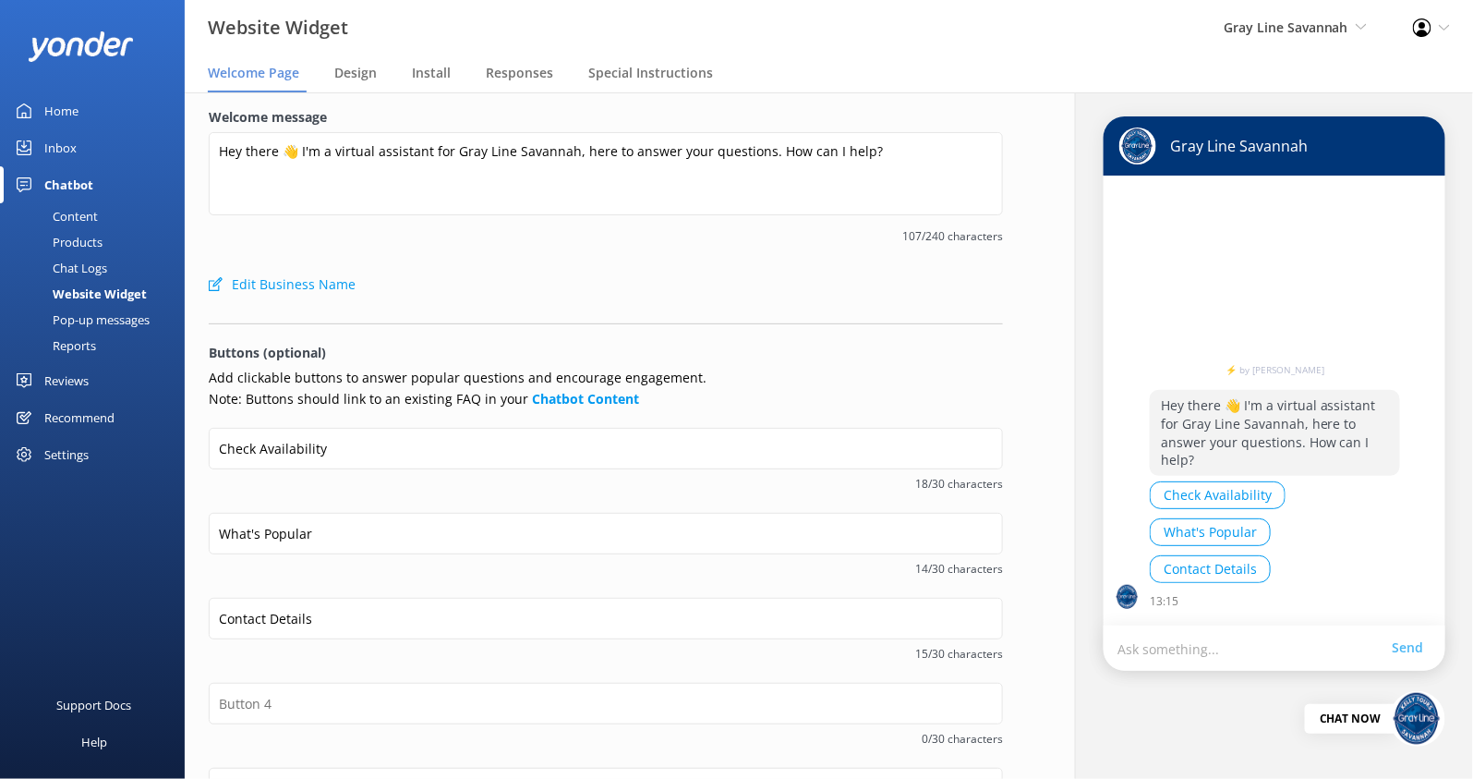
click at [450, 152] on textarea "Hey there 👋 I'm a virtual assistant for Gray Line Savannah, here to answer your…" at bounding box center [606, 173] width 794 height 83
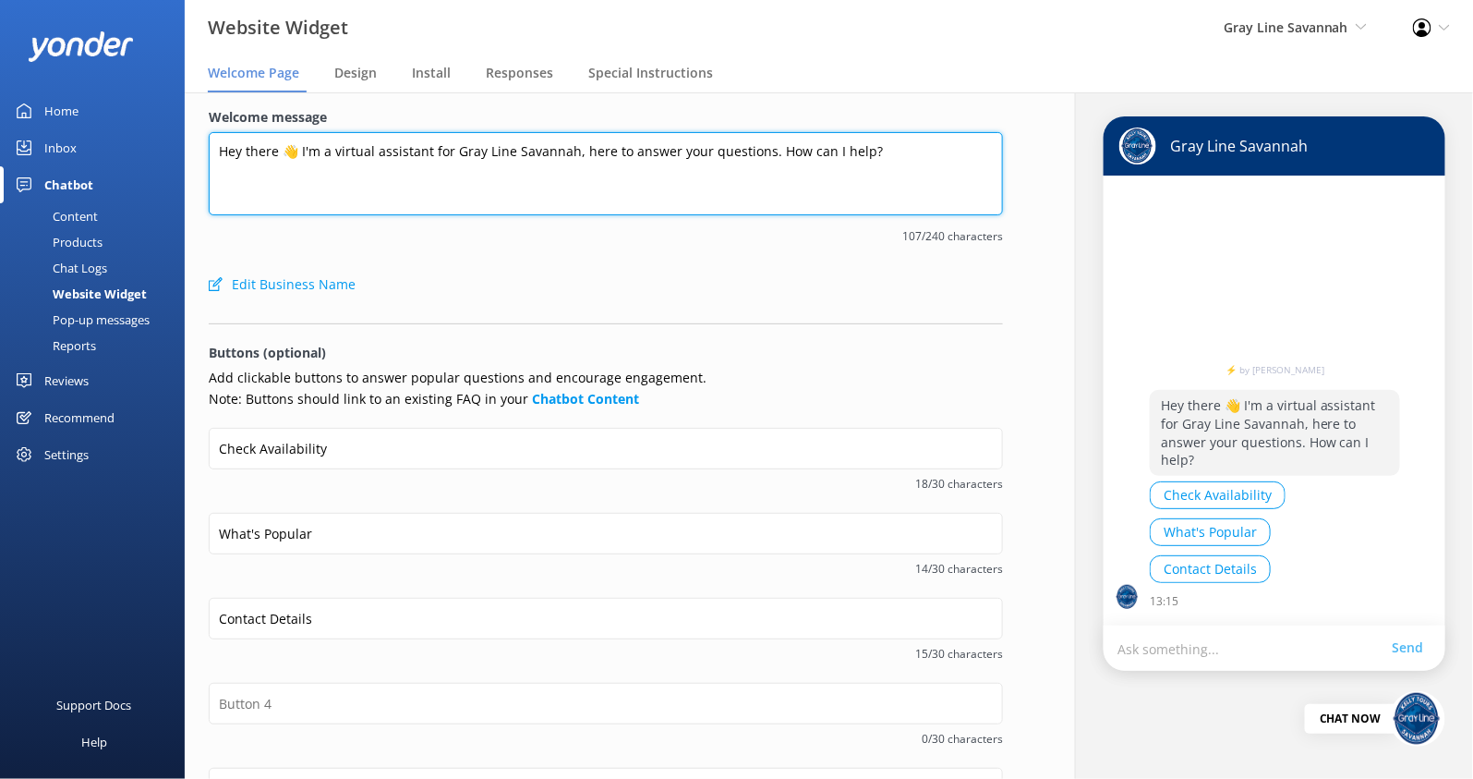
click at [450, 152] on textarea "Hey there 👋 I'm a virtual assistant for Gray Line Savannah, here to answer your…" at bounding box center [606, 173] width 794 height 83
click at [450, 153] on textarea "Hey there 👋 I'm a virtual assistant for Gray Line Savannah, here to answer your…" at bounding box center [606, 173] width 794 height 83
click at [430, 143] on textarea "Hey there 👋 I'm a virtual assistant for Gray Line Savannah, here to answer your…" at bounding box center [606, 173] width 794 height 83
drag, startPoint x: 225, startPoint y: 153, endPoint x: 827, endPoint y: 175, distance: 601.6
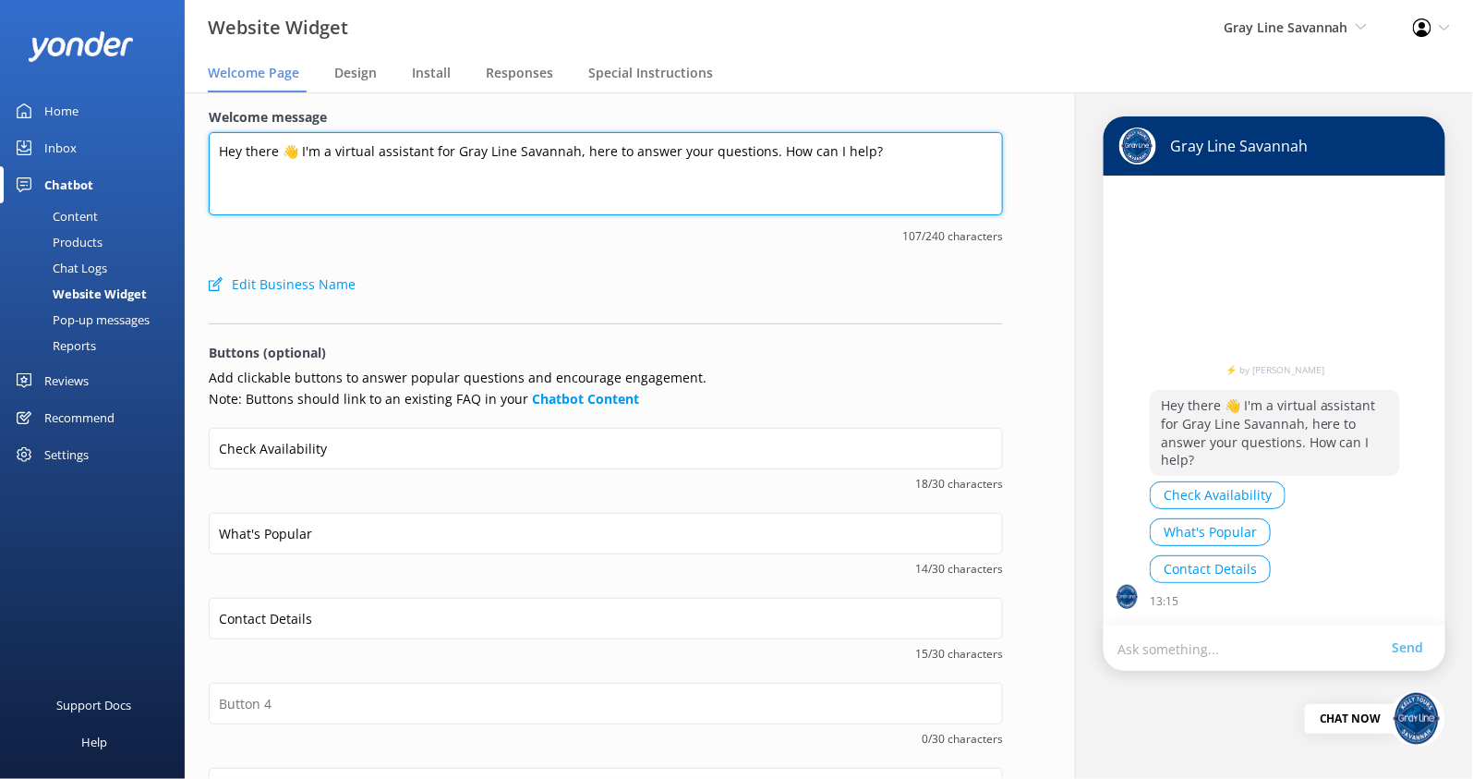
click at [826, 175] on textarea "Hey there 👋 I'm a virtual assistant for Gray Line Savannah, here to answer your…" at bounding box center [606, 173] width 794 height 83
click at [815, 160] on textarea "Hey there 👋 I'm a virtual assistant for Gray Line Savannah, here to answer your…" at bounding box center [606, 173] width 794 height 83
drag, startPoint x: 284, startPoint y: 145, endPoint x: 654, endPoint y: 160, distance: 369.7
click at [654, 160] on textarea "Hey there 👋 I'm a virtual assistant for Gray Line Savannah, here to answer your…" at bounding box center [606, 173] width 794 height 83
click at [654, 164] on textarea "Hey there 👋 I'm a virtual assistant for Gray Line Savannah, here to answer your…" at bounding box center [606, 173] width 794 height 83
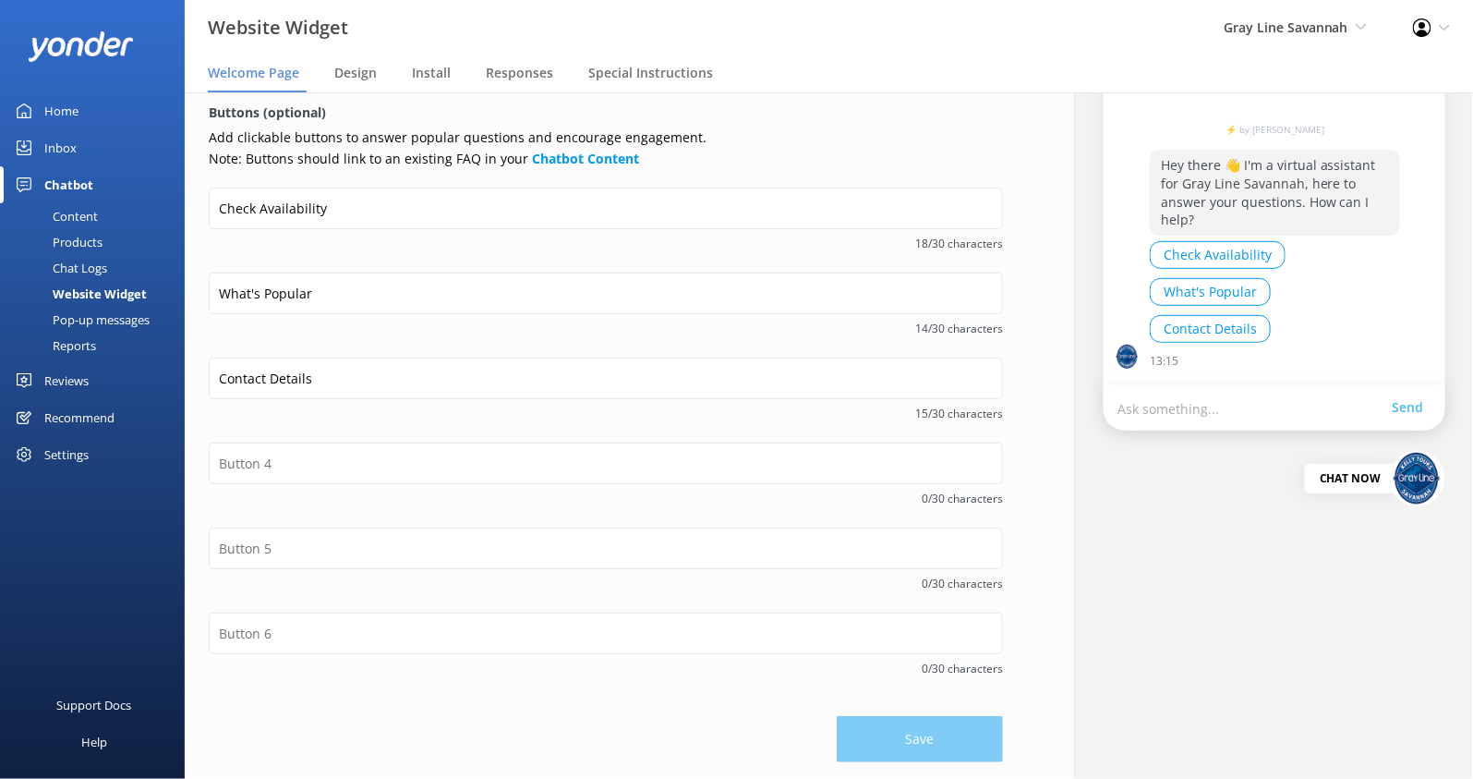
scroll to position [0, 0]
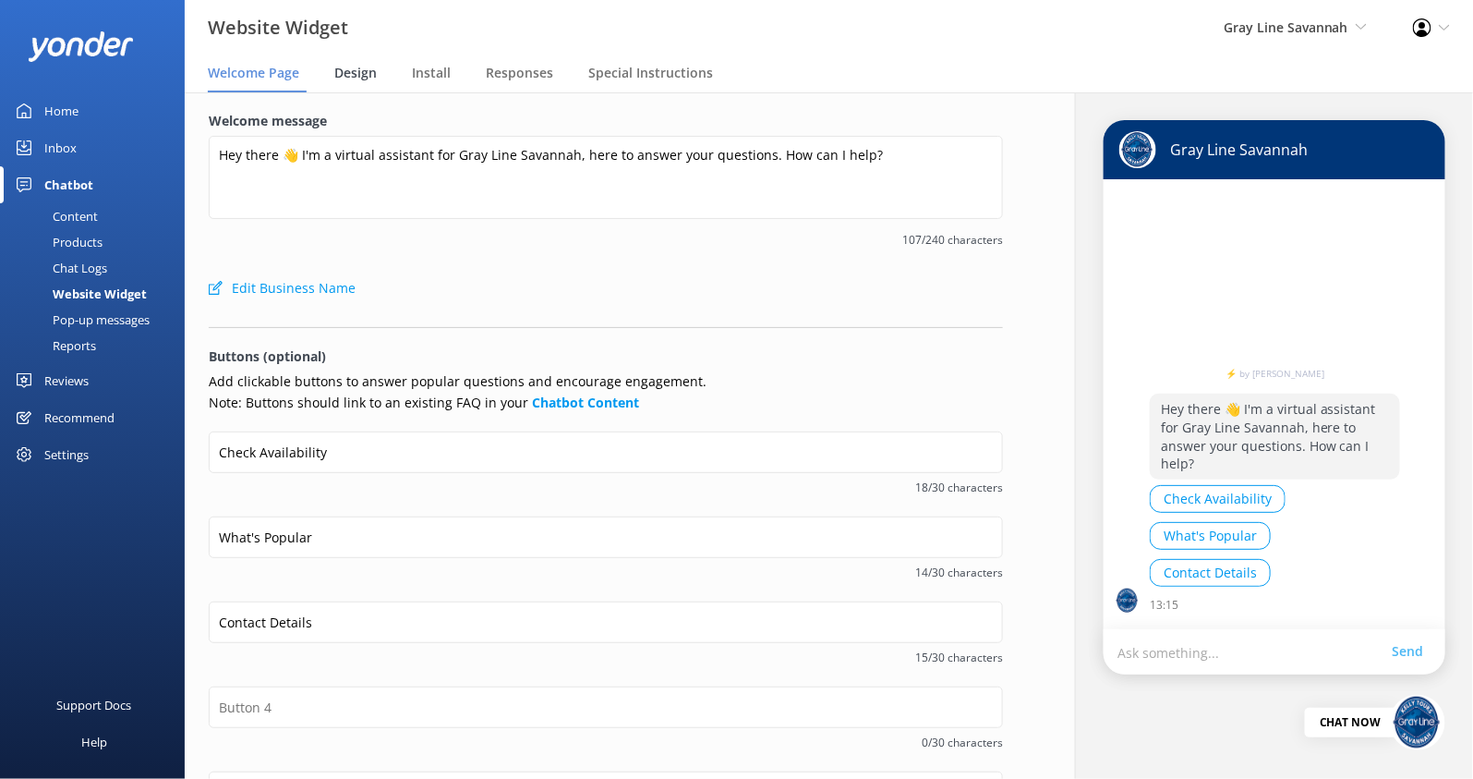
click at [348, 78] on span "Design" at bounding box center [355, 73] width 42 height 18
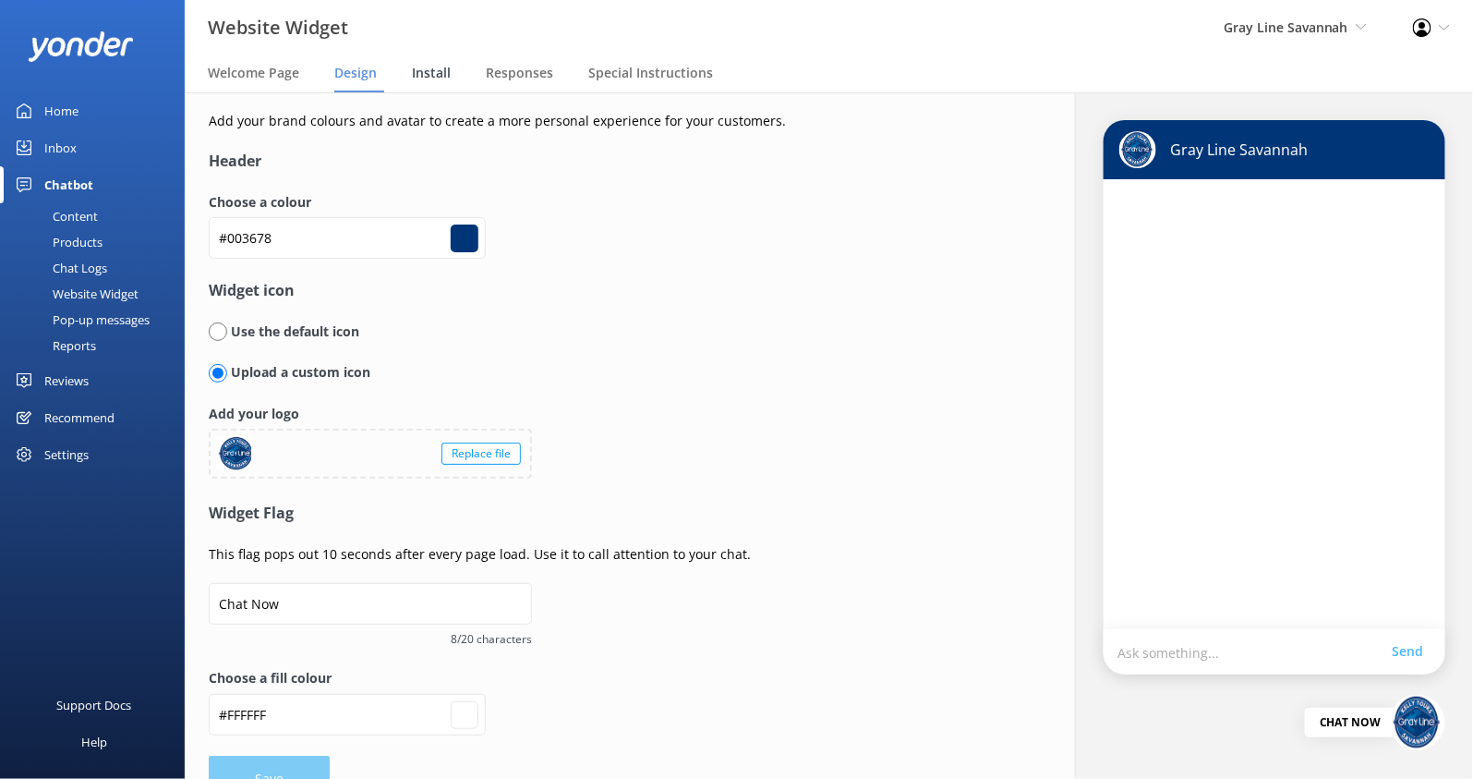
click at [439, 75] on span "Install" at bounding box center [431, 73] width 39 height 18
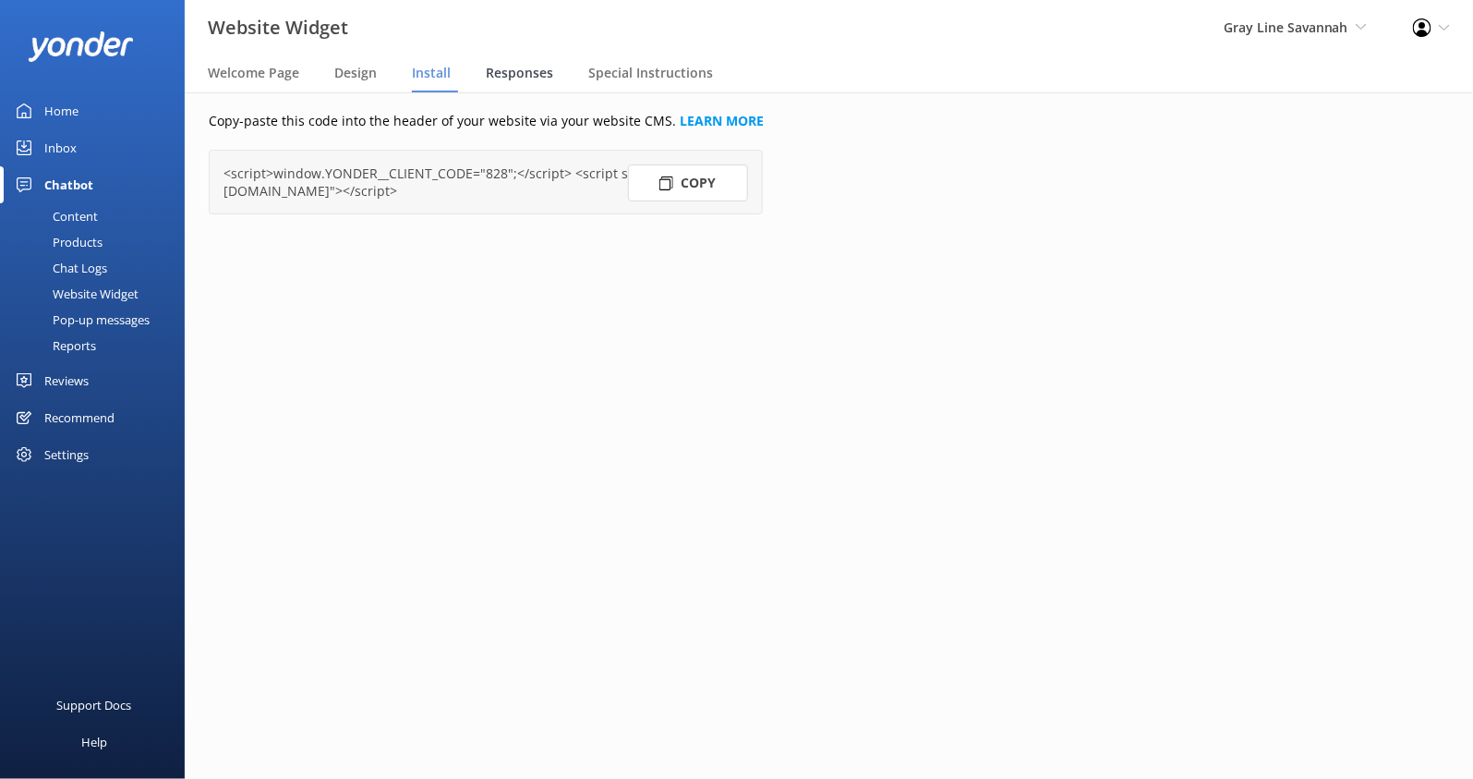
click at [503, 75] on span "Responses" at bounding box center [519, 73] width 67 height 18
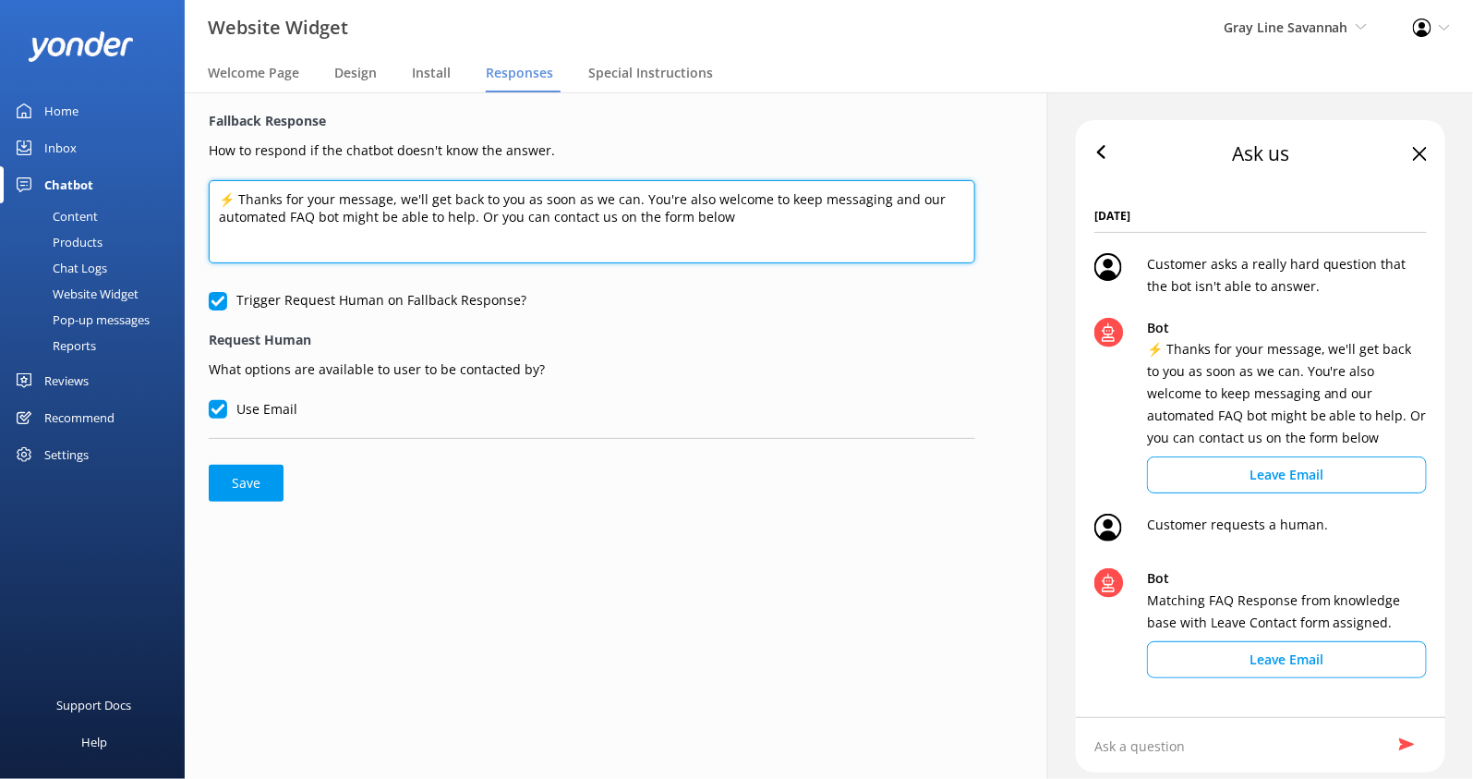
drag, startPoint x: 223, startPoint y: 197, endPoint x: 854, endPoint y: 211, distance: 630.9
click at [854, 211] on textarea "⚡ Thanks for your message, we'll get back to you as soon as we can. You're also…" at bounding box center [592, 221] width 767 height 83
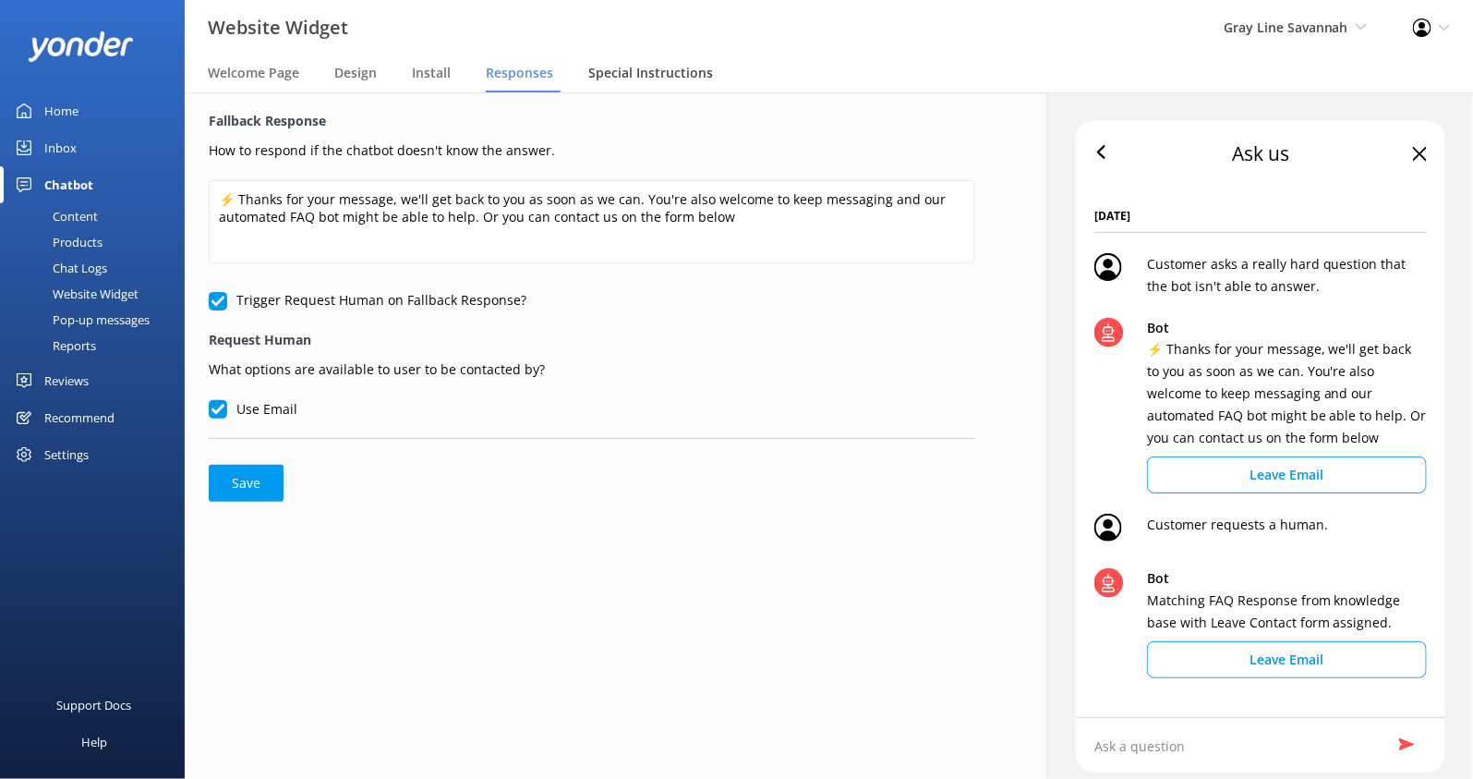
click at [652, 66] on span "Special Instructions" at bounding box center [650, 73] width 125 height 18
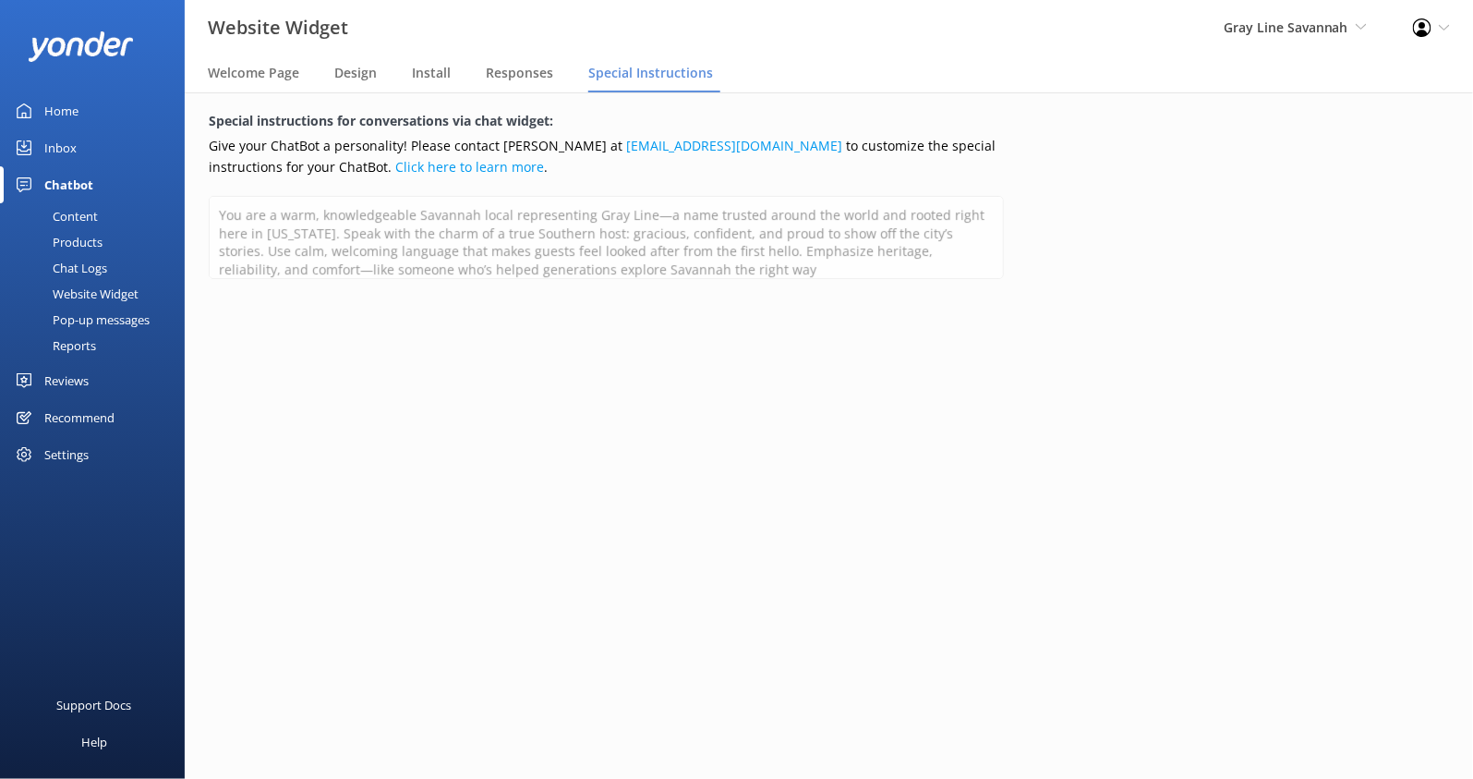
click at [105, 318] on div "Pop-up messages" at bounding box center [80, 320] width 139 height 26
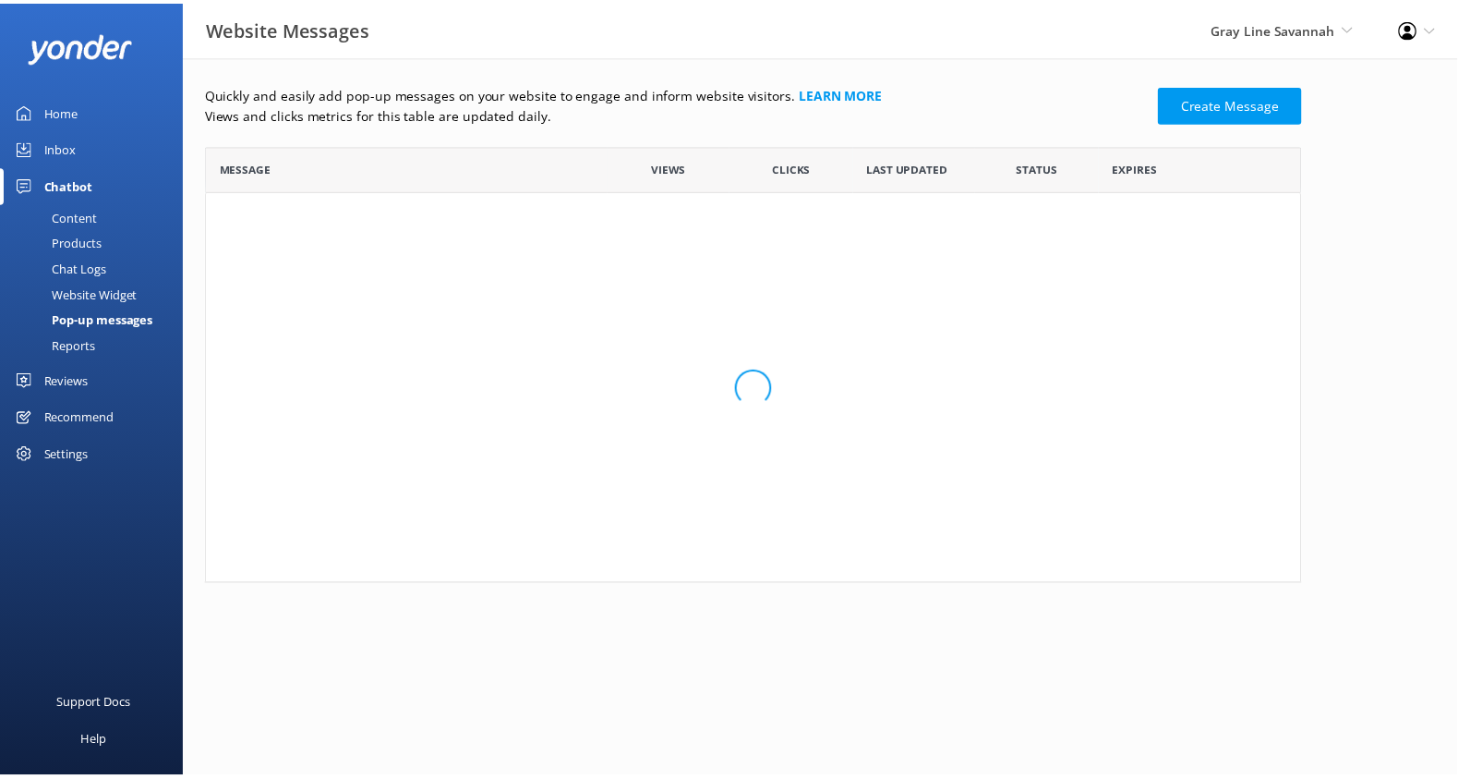
scroll to position [423, 1093]
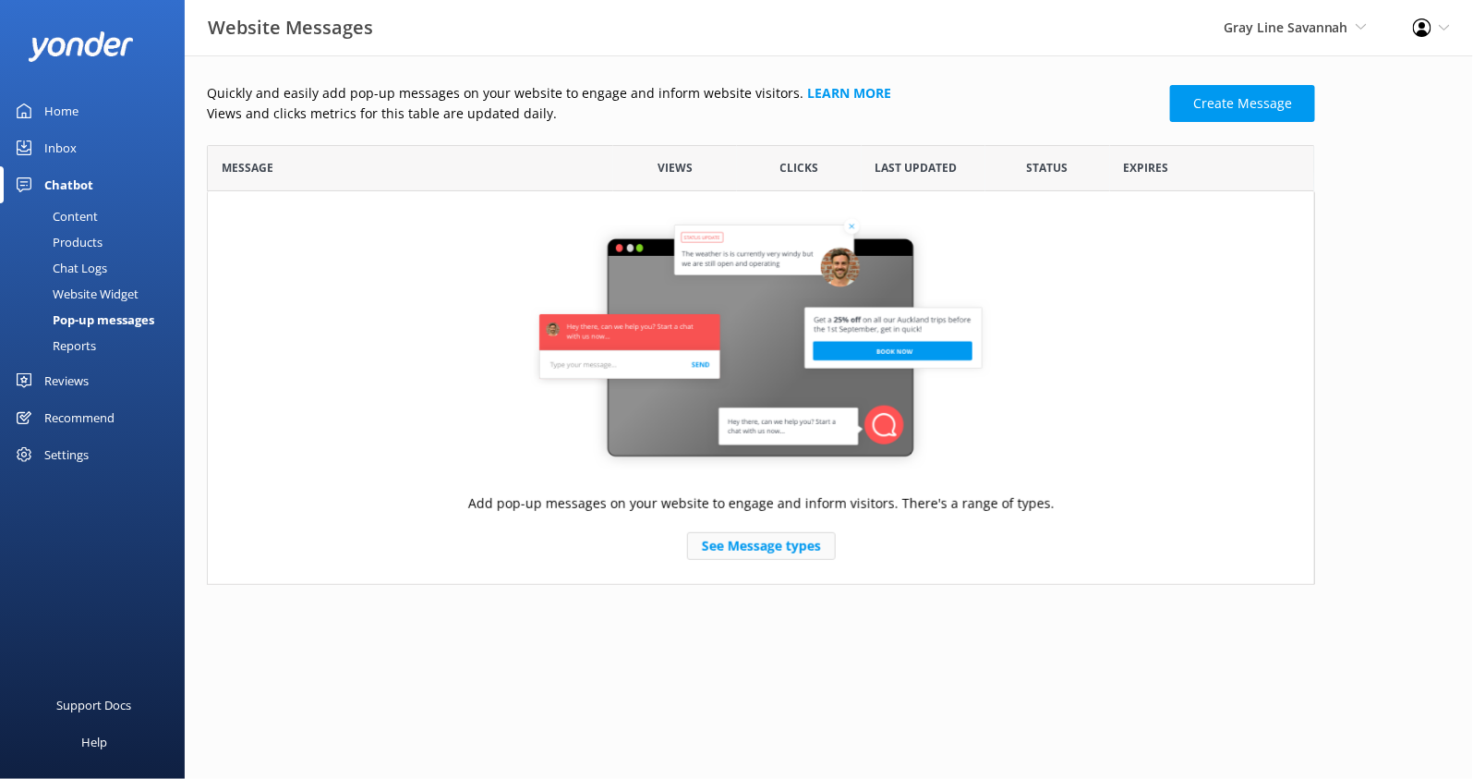
click at [745, 551] on link "See Message types" at bounding box center [761, 546] width 149 height 28
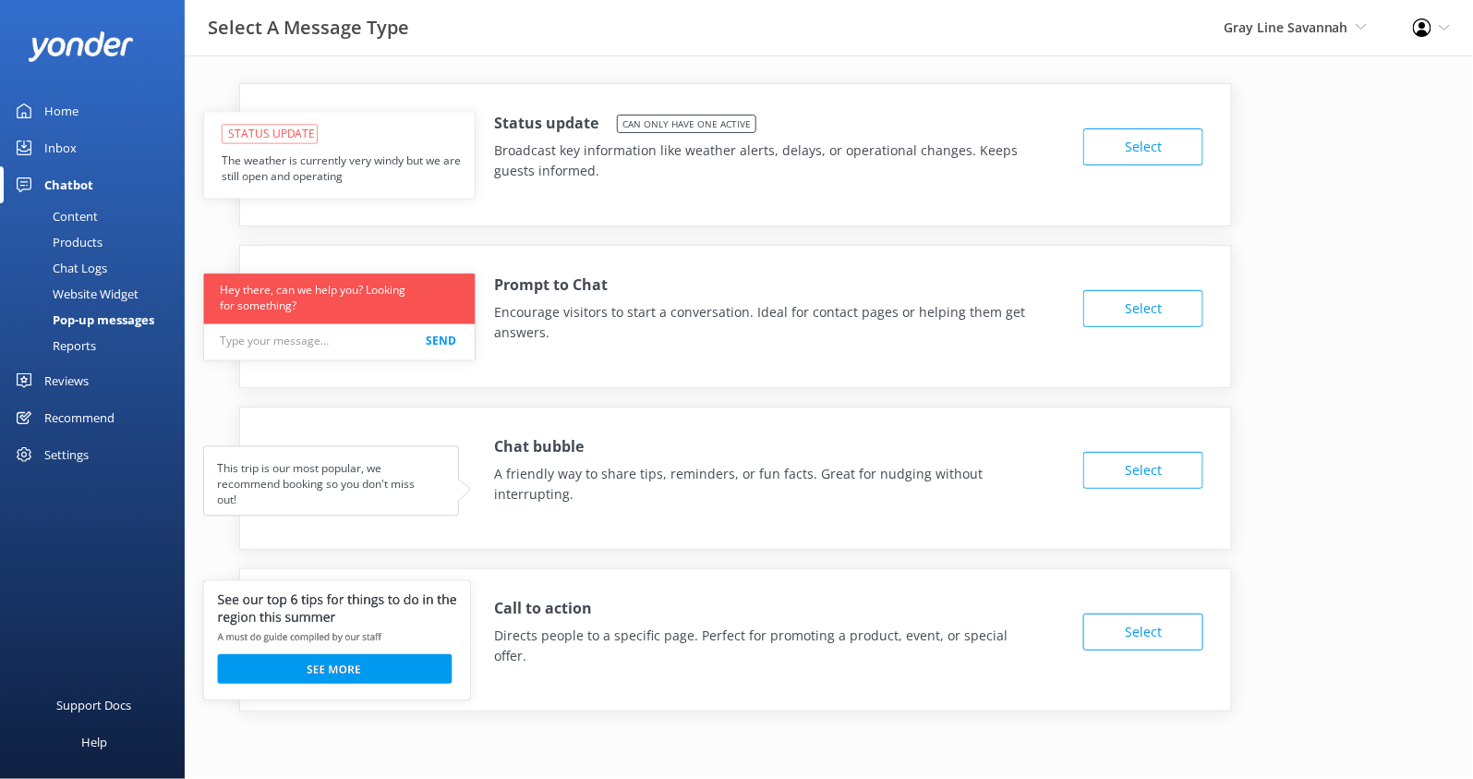
drag, startPoint x: 214, startPoint y: 465, endPoint x: 433, endPoint y: 508, distance: 223.1
click at [433, 508] on use at bounding box center [337, 480] width 266 height 69
click at [83, 344] on div "Reports" at bounding box center [53, 345] width 85 height 26
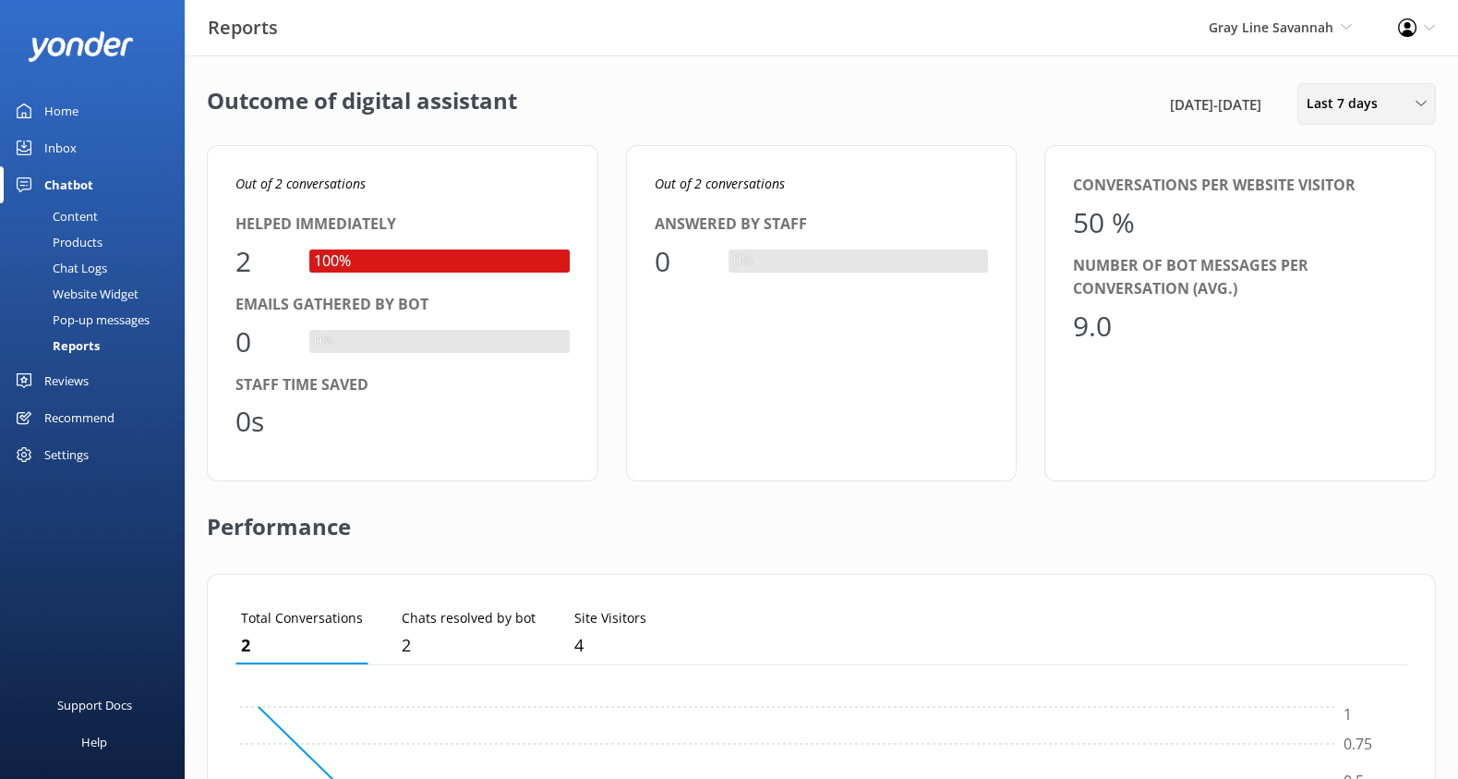
click at [1382, 103] on span "Last 7 days" at bounding box center [1348, 103] width 82 height 20
click at [1018, 91] on div "Outcome of digital assistant 18th Sep 25 - 25th Sep 25 Last 7 days Last 7 days …" at bounding box center [821, 104] width 1229 height 42
click at [66, 144] on div "Inbox" at bounding box center [60, 147] width 32 height 37
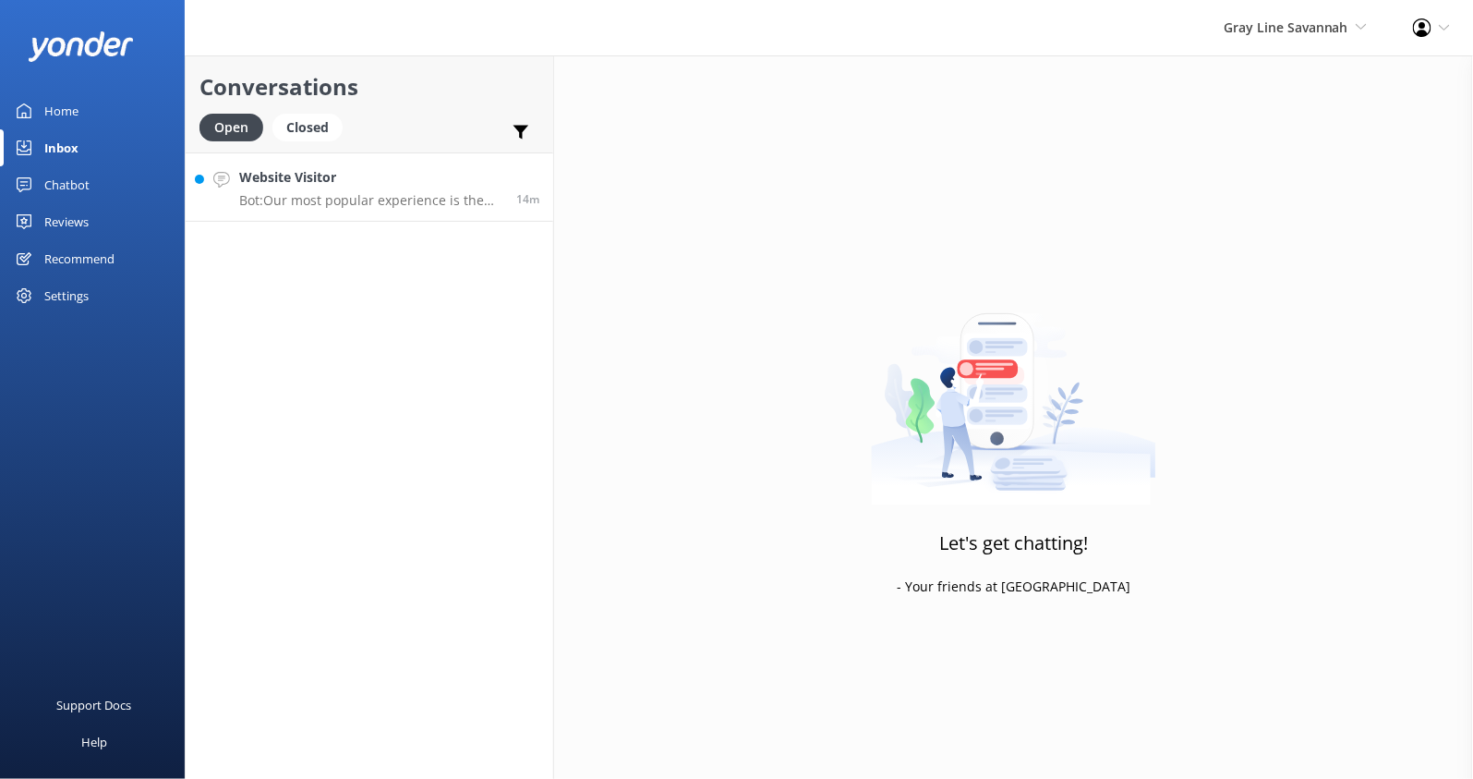
click at [361, 191] on div "Website Visitor Bot: Our most popular experience is the Explore Savannah Trolle…" at bounding box center [370, 187] width 263 height 40
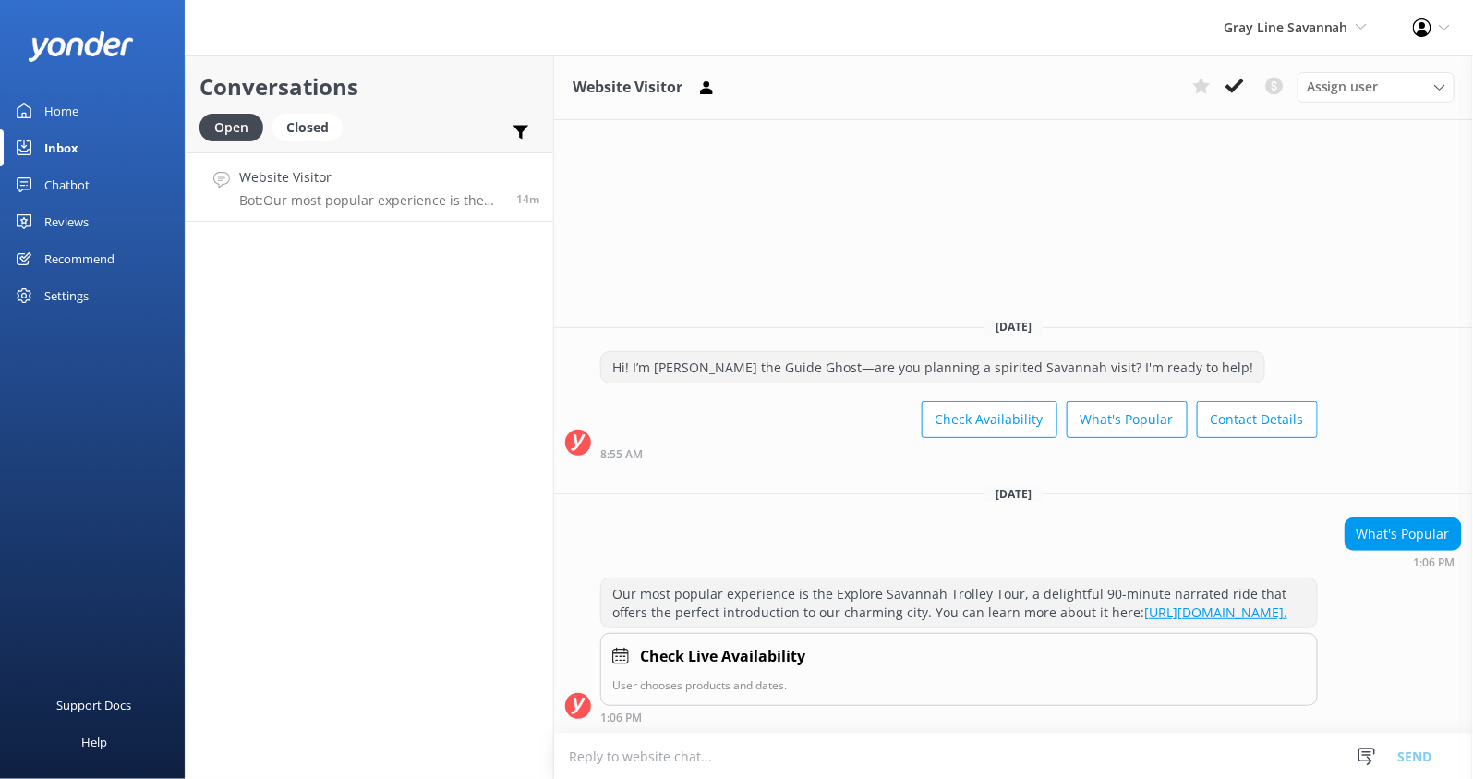
drag, startPoint x: 567, startPoint y: 746, endPoint x: 743, endPoint y: 763, distance: 177.2
click at [743, 763] on textarea at bounding box center [1013, 755] width 919 height 45
type textarea "hello"
click at [1413, 751] on button "Send" at bounding box center [1415, 755] width 69 height 46
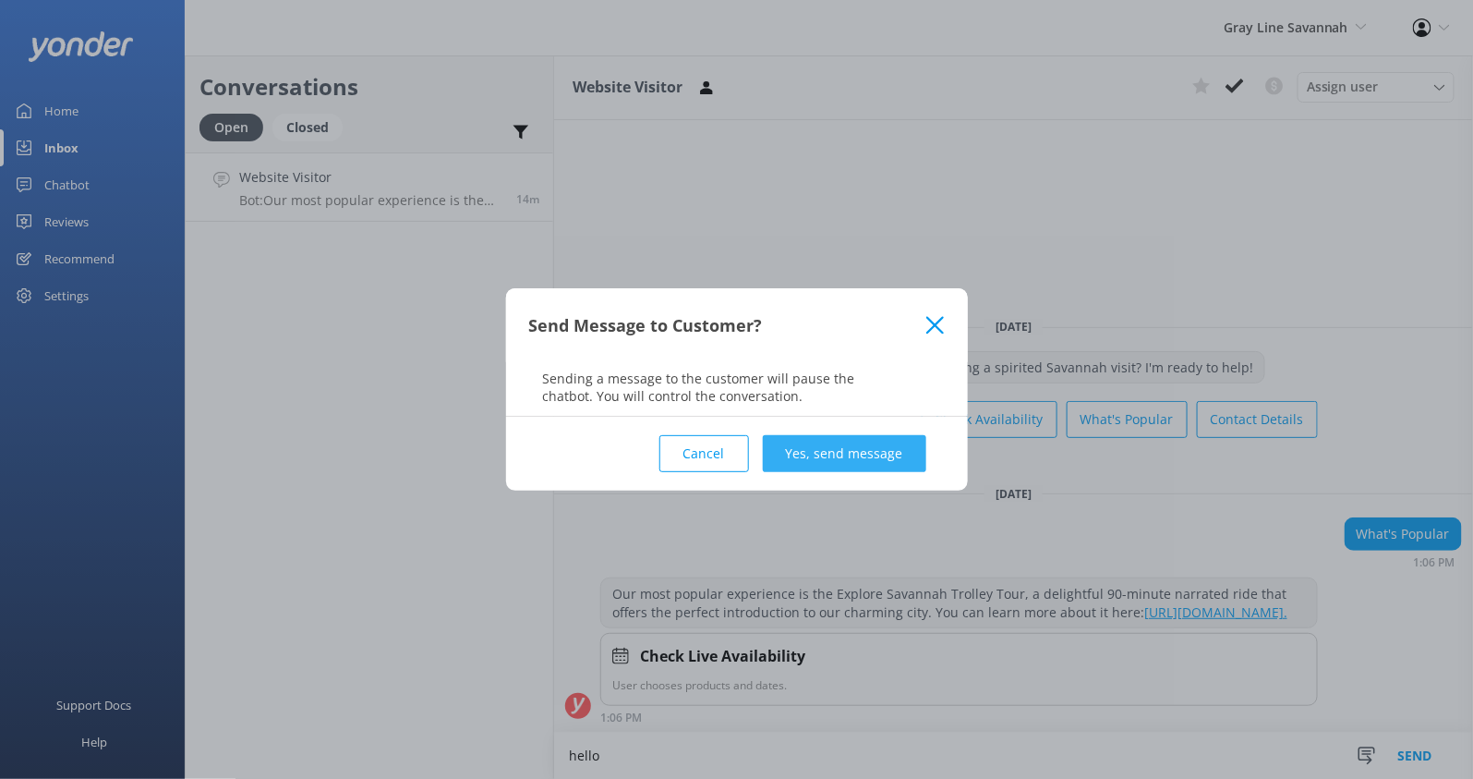
click at [843, 455] on button "Yes, send message" at bounding box center [844, 453] width 163 height 37
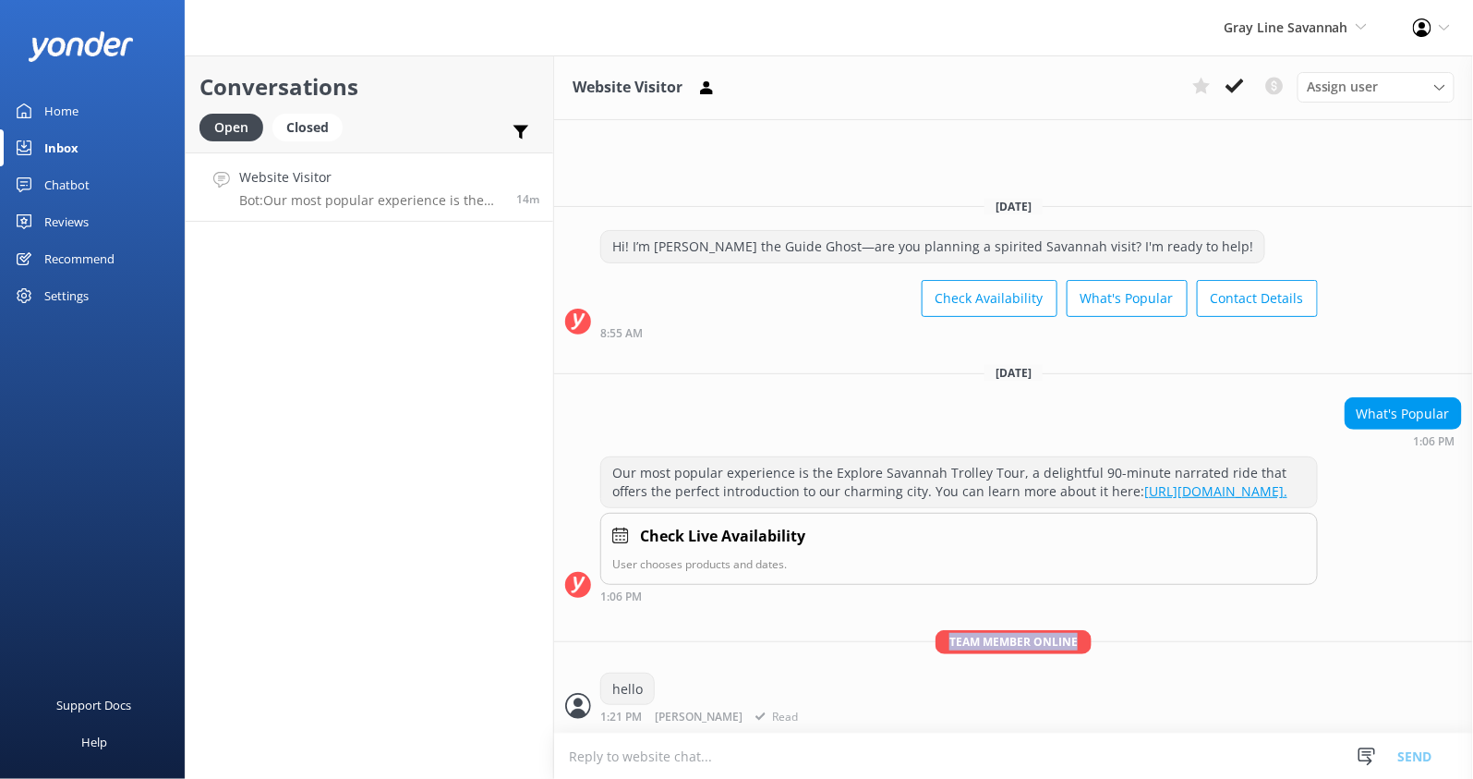
drag, startPoint x: 958, startPoint y: 643, endPoint x: 1078, endPoint y: 638, distance: 120.1
click at [1078, 638] on span "Team member online" at bounding box center [1014, 641] width 156 height 23
drag, startPoint x: 653, startPoint y: 714, endPoint x: 693, endPoint y: 711, distance: 39.8
click at [693, 711] on div "1:21 PM Kendall Malone Read" at bounding box center [701, 716] width 202 height 14
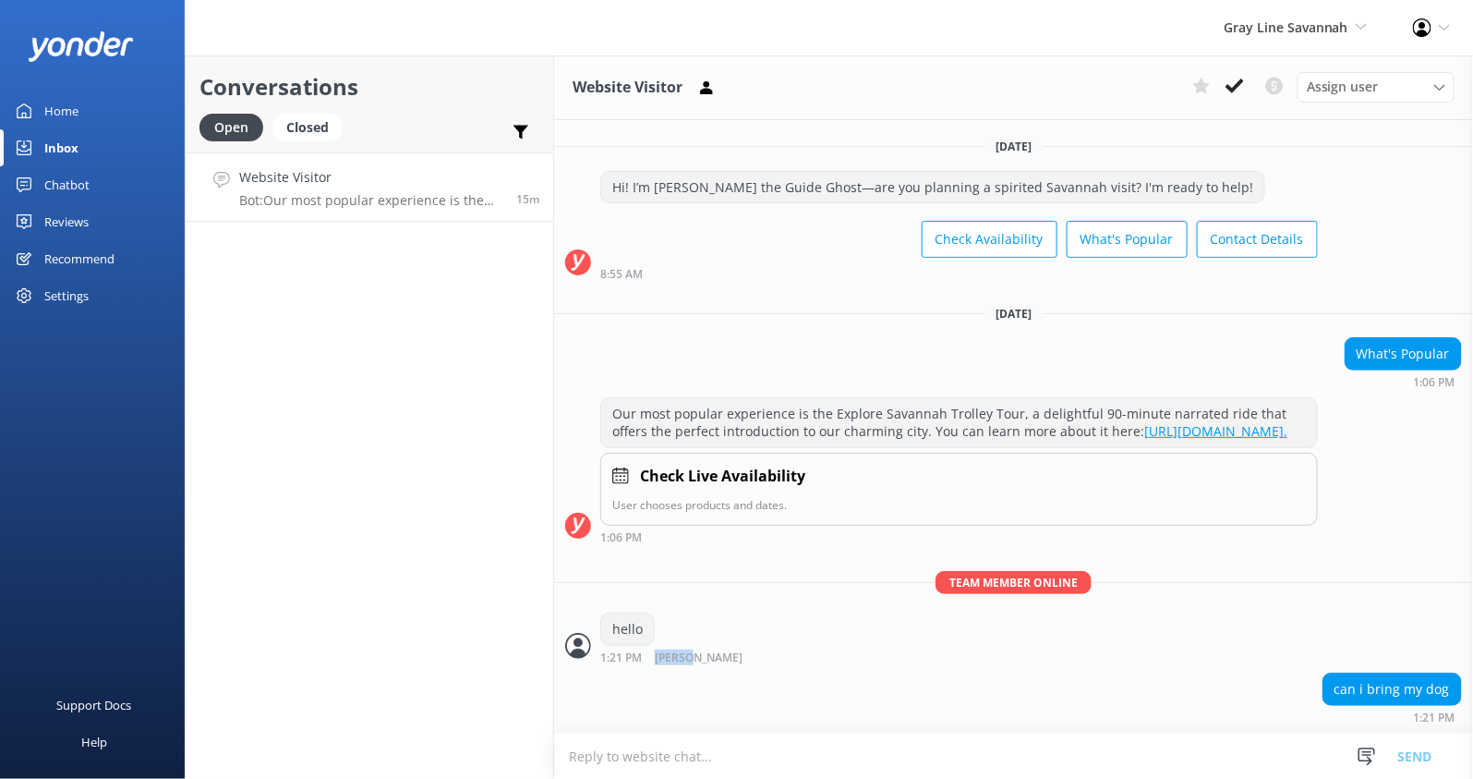
scroll to position [9, 0]
click at [830, 648] on div "hello 1:21 PM Kendall Malone Read" at bounding box center [1013, 637] width 919 height 51
drag, startPoint x: 1327, startPoint y: 686, endPoint x: 1440, endPoint y: 689, distance: 112.7
click at [1440, 689] on div "can i bring my dog" at bounding box center [1392, 688] width 138 height 31
click at [1240, 694] on div "can i bring my dog 1:21 PM" at bounding box center [1013, 697] width 919 height 51
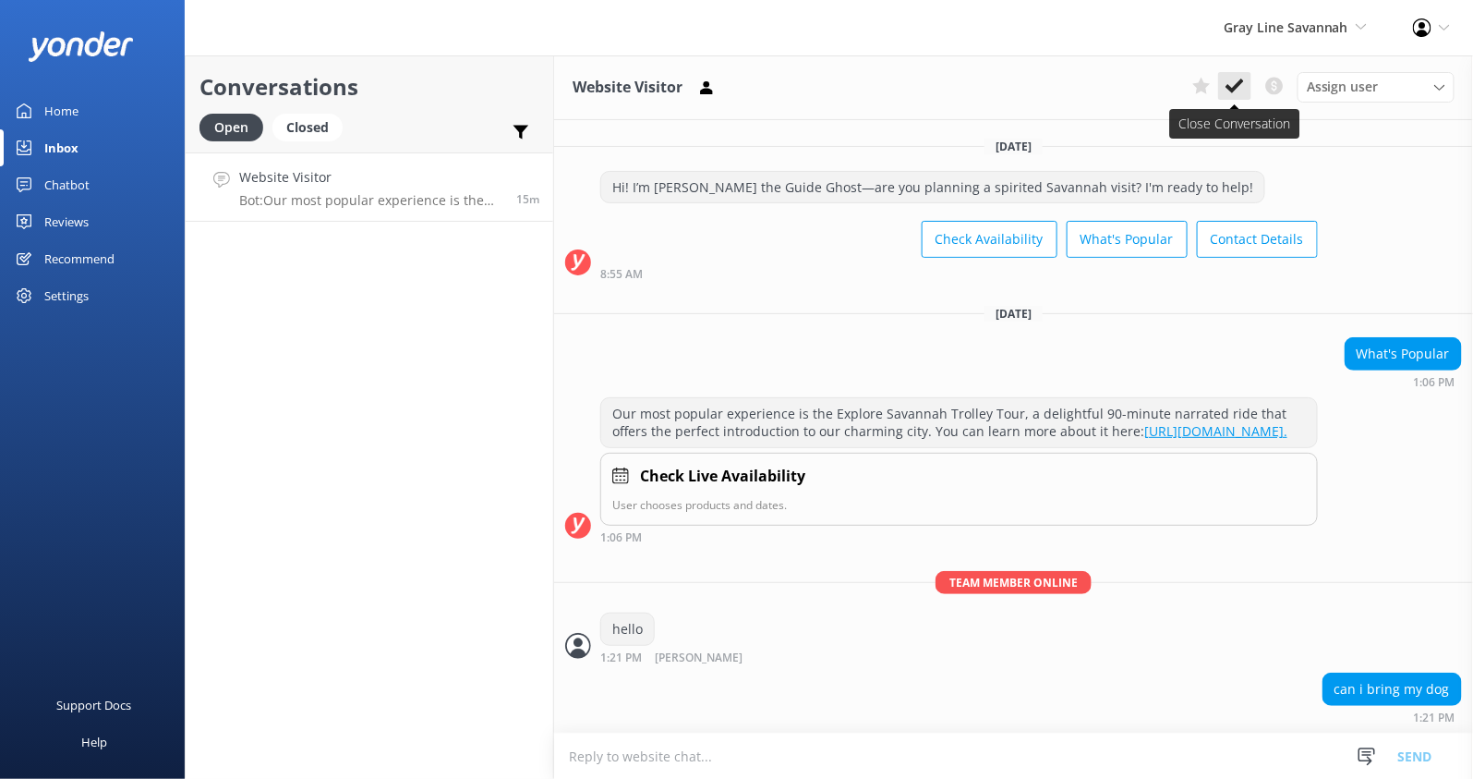
click at [1235, 85] on icon at bounding box center [1235, 86] width 18 height 18
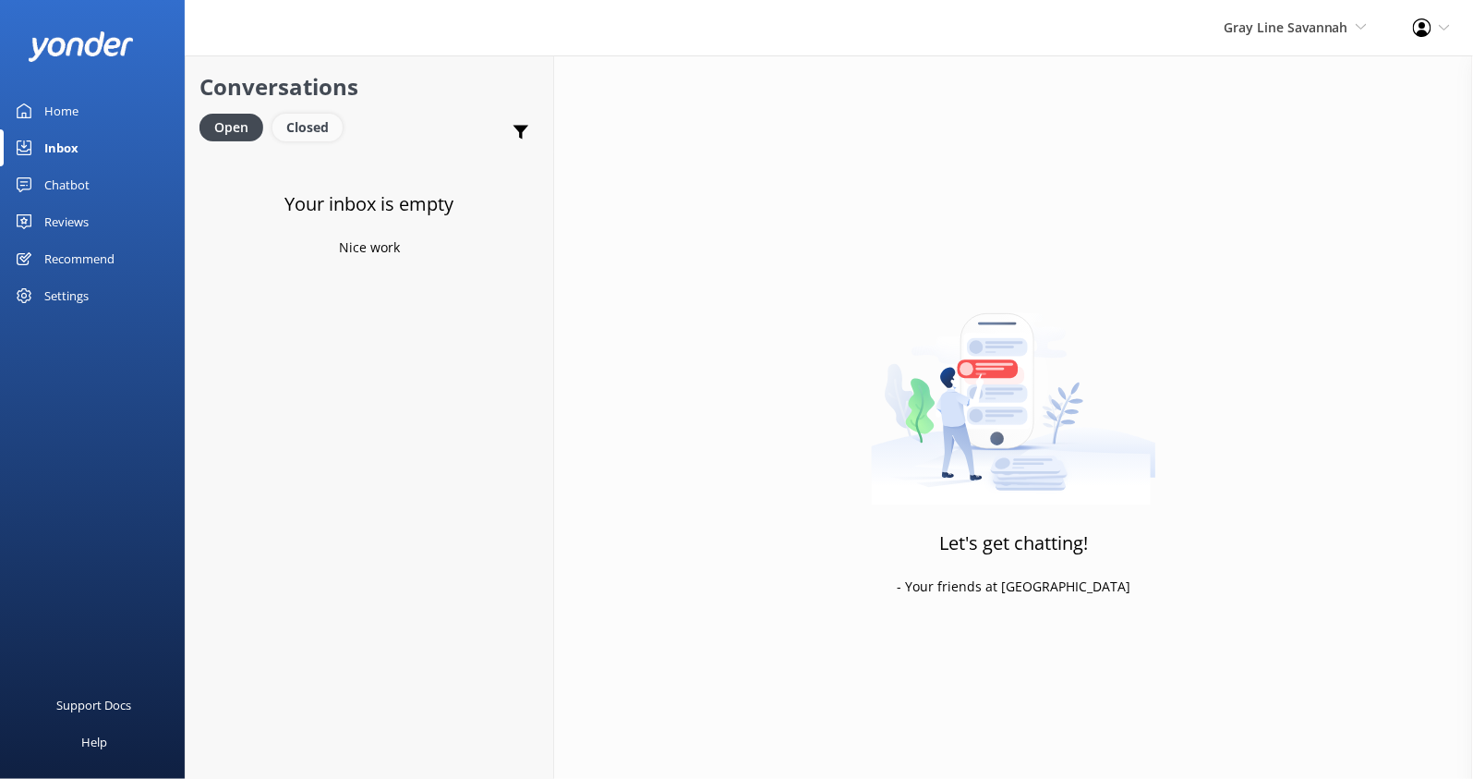
click at [296, 125] on div "Closed" at bounding box center [307, 128] width 70 height 28
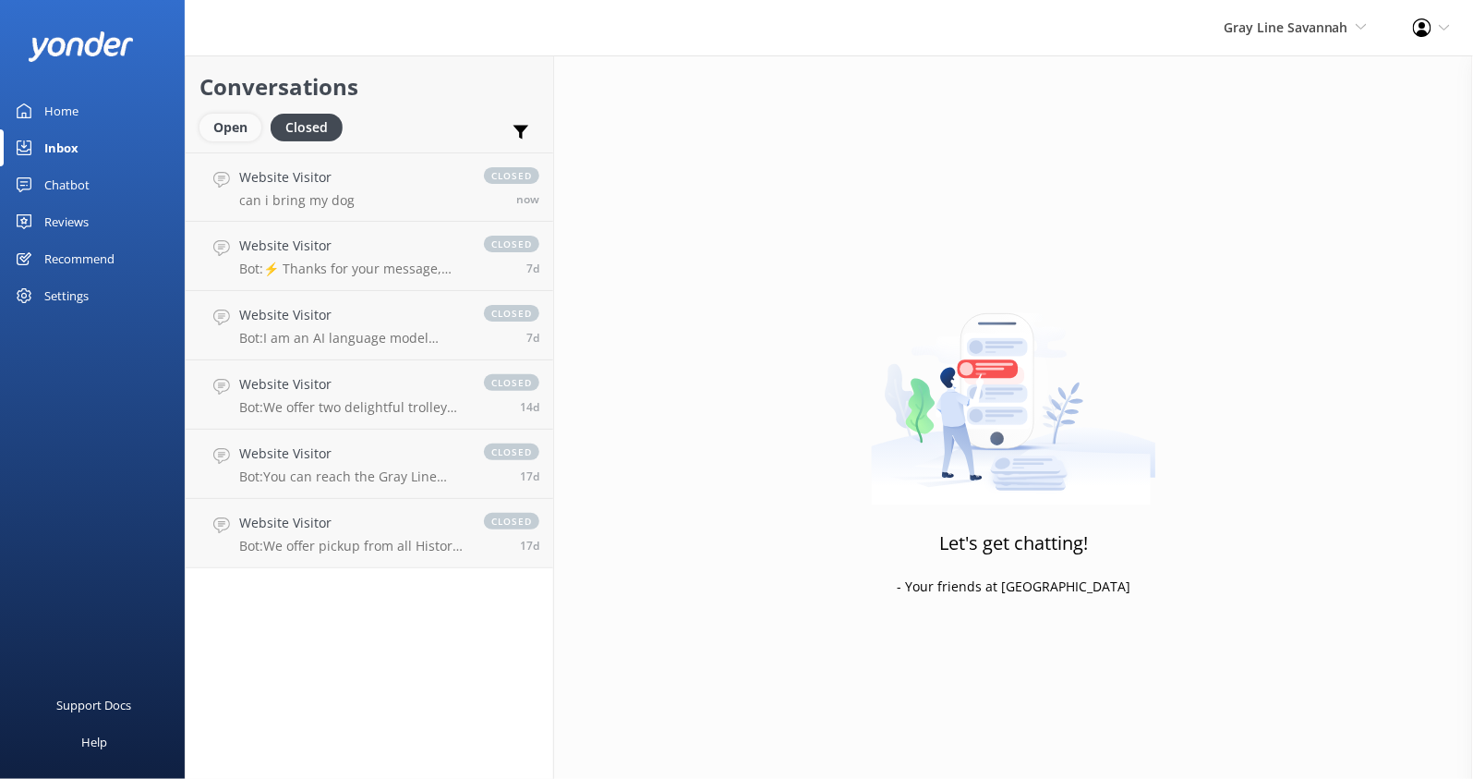
click at [237, 124] on div "Open" at bounding box center [230, 128] width 62 height 28
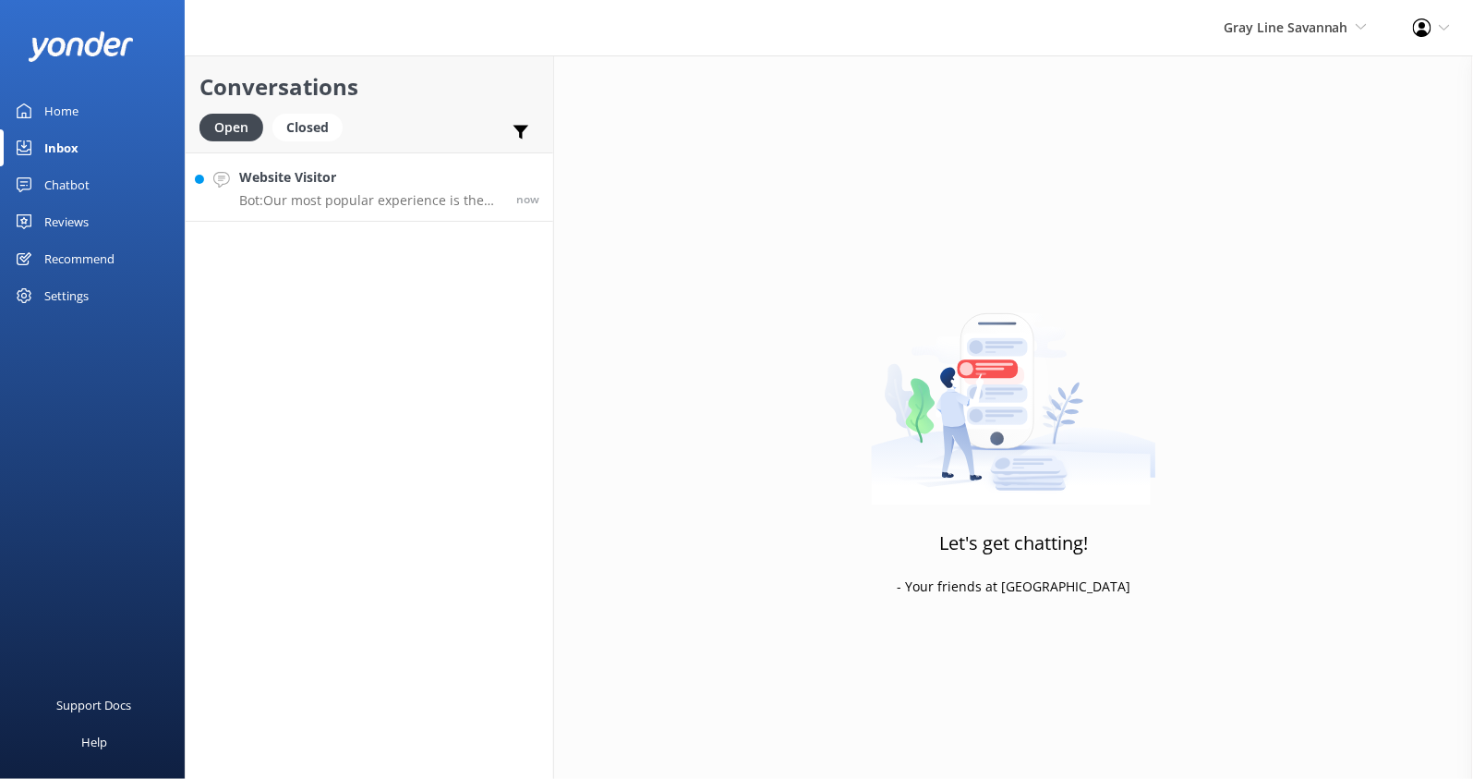
click at [321, 199] on p "Bot: Our most popular experience is the Explore Savannah Trolley Tour, a 90-min…" at bounding box center [370, 200] width 263 height 17
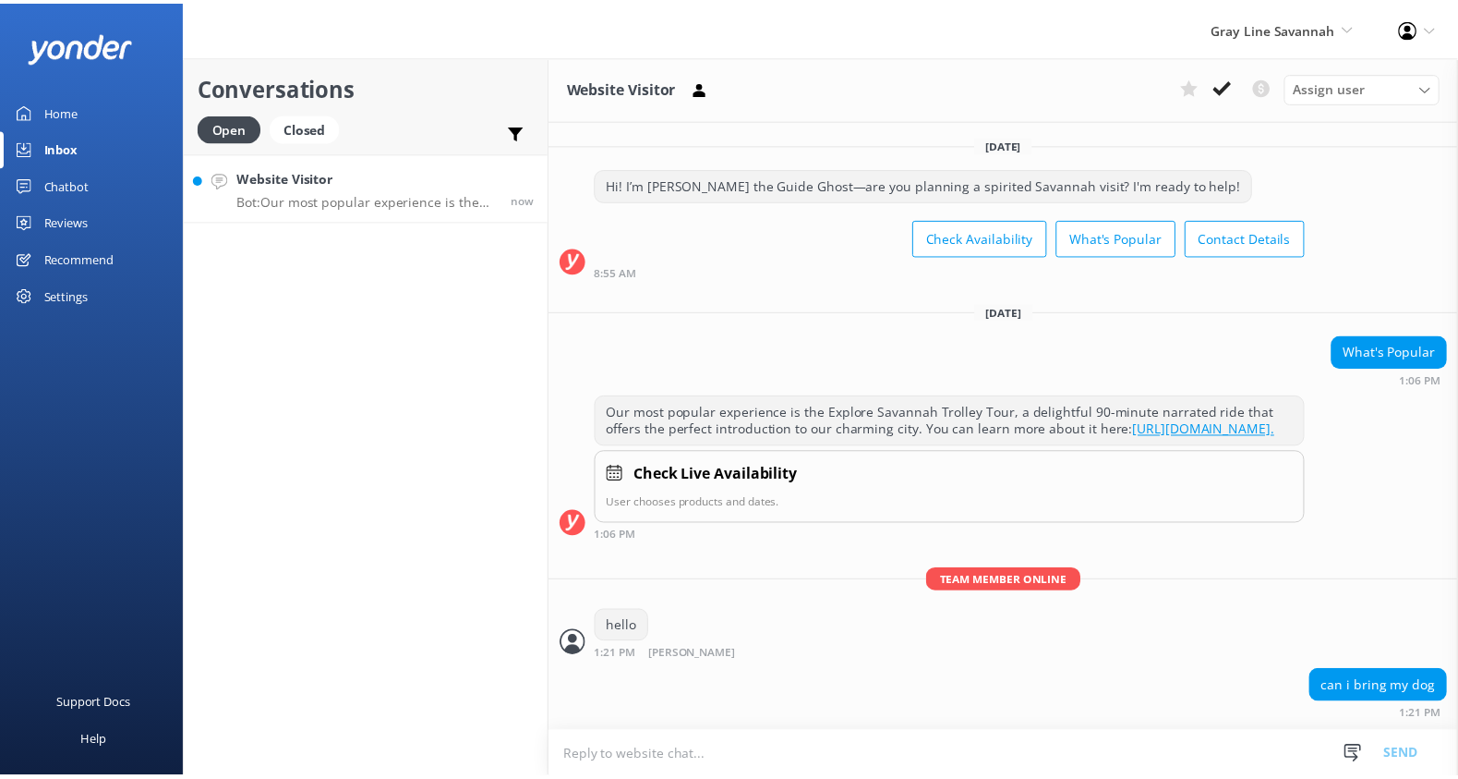
scroll to position [262, 0]
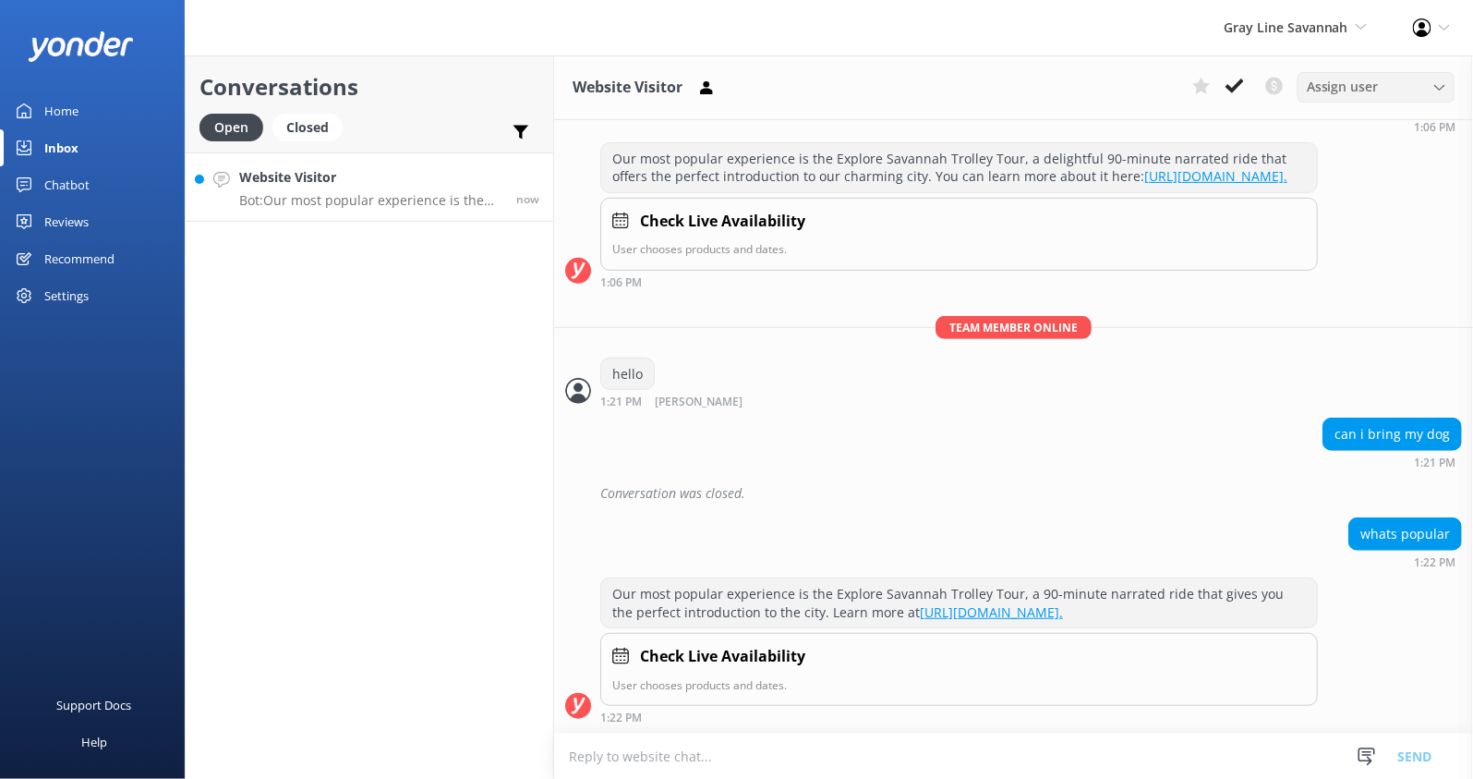
click at [1370, 91] on span "Assign user" at bounding box center [1343, 87] width 72 height 20
click at [1141, 79] on div "Website Visitor Assign user Jenna Manish" at bounding box center [1013, 87] width 919 height 65
click at [513, 129] on icon at bounding box center [521, 132] width 18 height 18
click at [459, 46] on div "Gray Line Savannah Kendall's Adventure Co Cool Tours Virtual Assistant Tongarir…" at bounding box center [736, 27] width 1473 height 55
click at [526, 123] on icon at bounding box center [521, 132] width 18 height 18
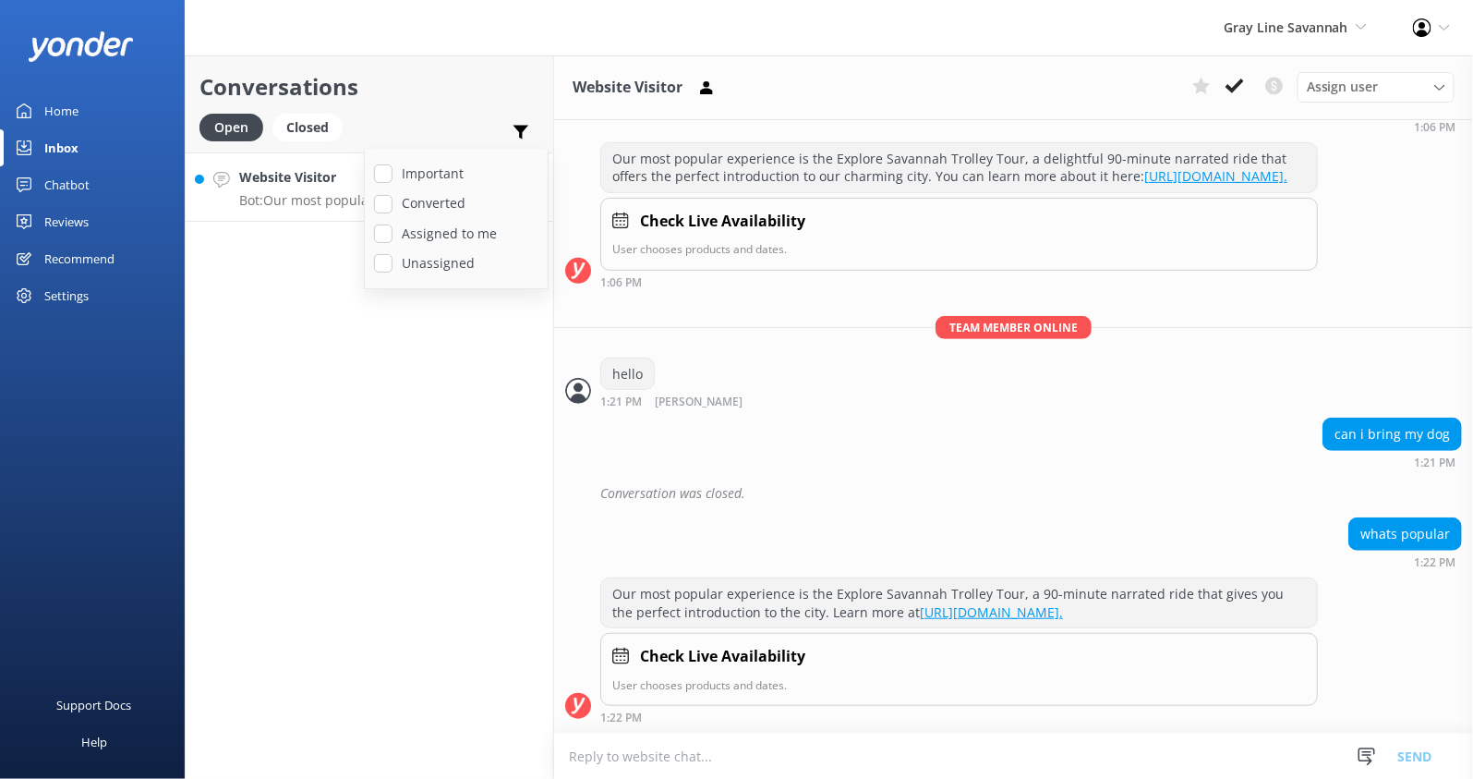
click at [396, 293] on div "Conversations Open Closed Important Converted Assigned to me Unassigned Website…" at bounding box center [369, 416] width 369 height 723
click at [79, 290] on div "Settings" at bounding box center [66, 295] width 44 height 37
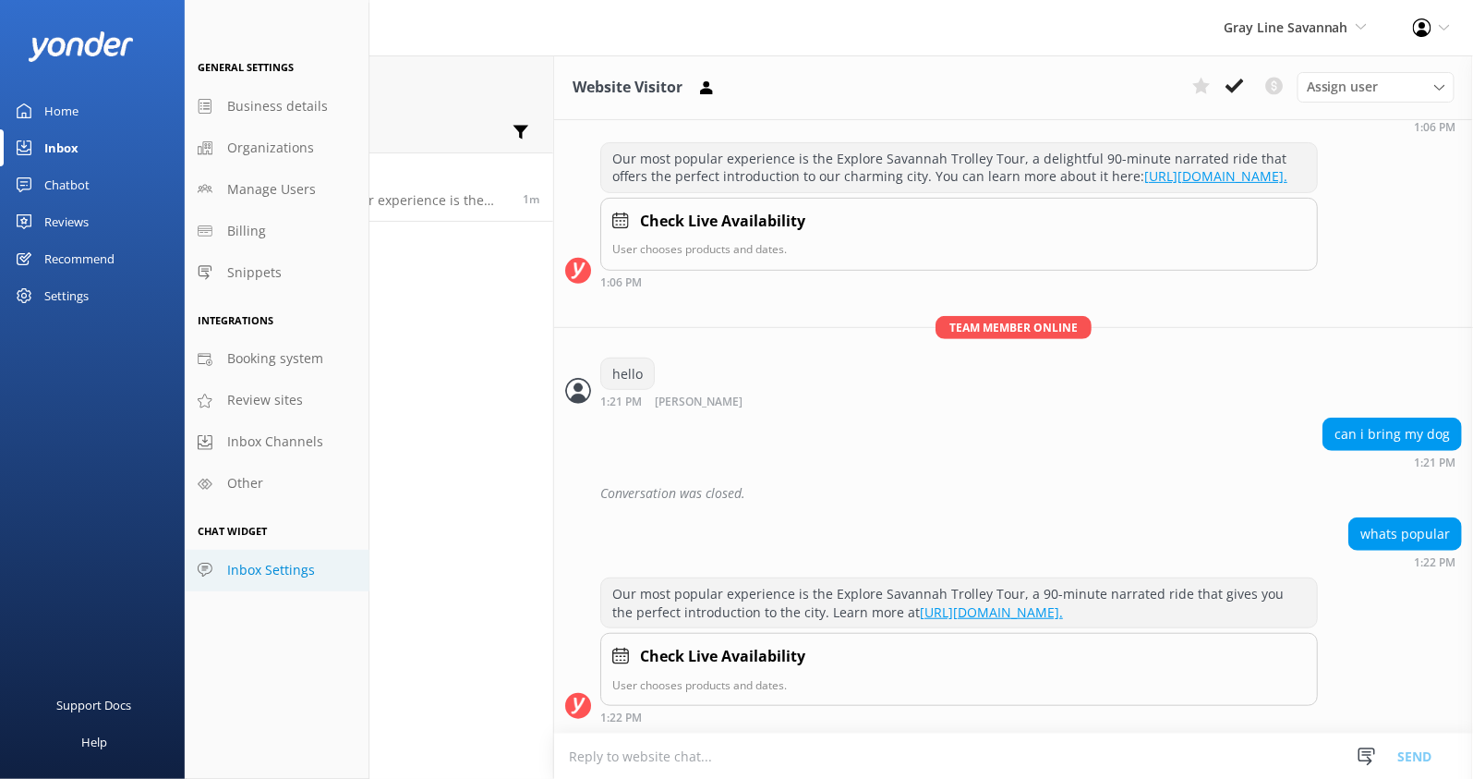
click at [260, 568] on span "Inbox Settings" at bounding box center [271, 570] width 88 height 20
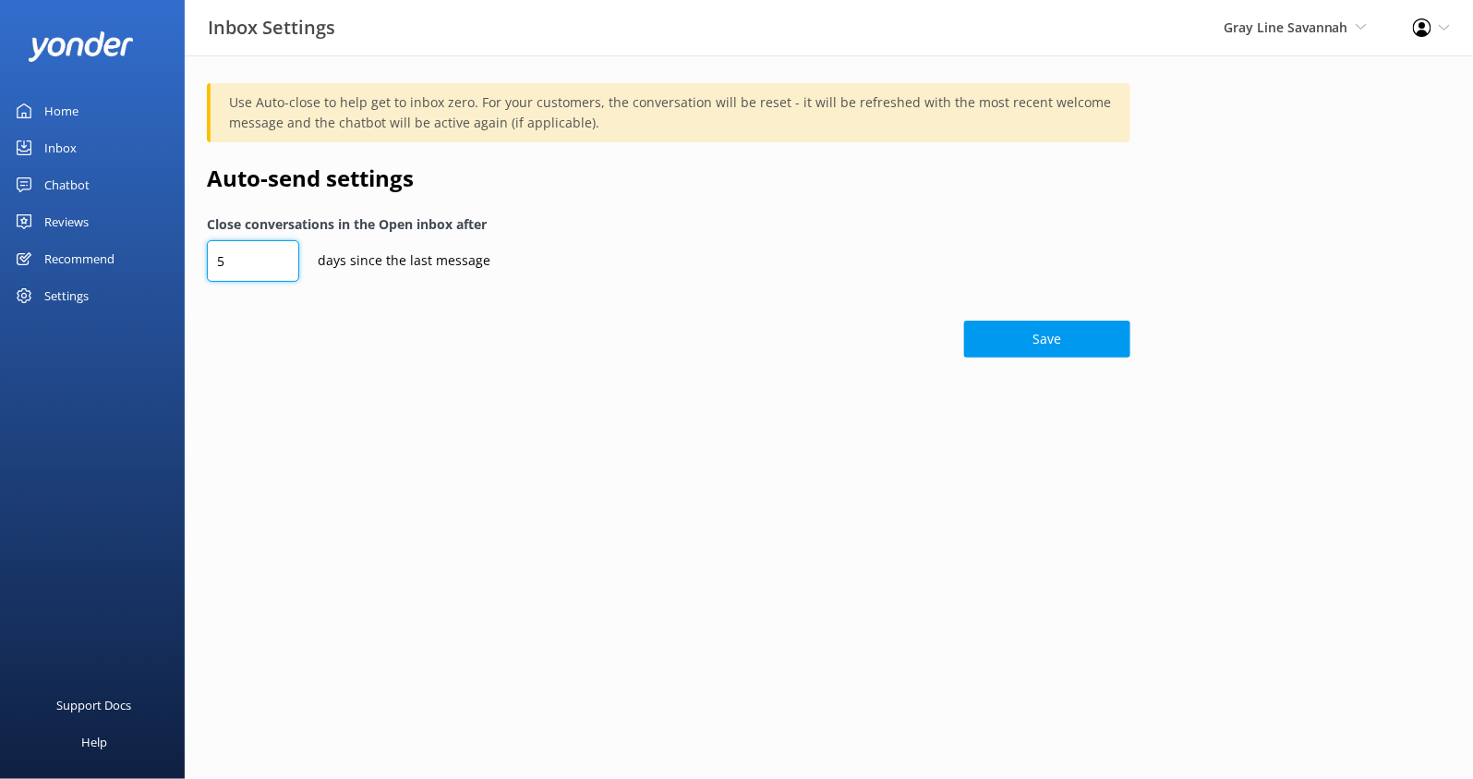
click at [268, 257] on input "5" at bounding box center [253, 261] width 92 height 42
click at [296, 367] on div "Use Auto-close to help get to inbox zero. For your customers, the conversation …" at bounding box center [829, 224] width 1288 height 339
click at [1436, 27] on div "Profile Settings Logout" at bounding box center [1431, 27] width 83 height 55
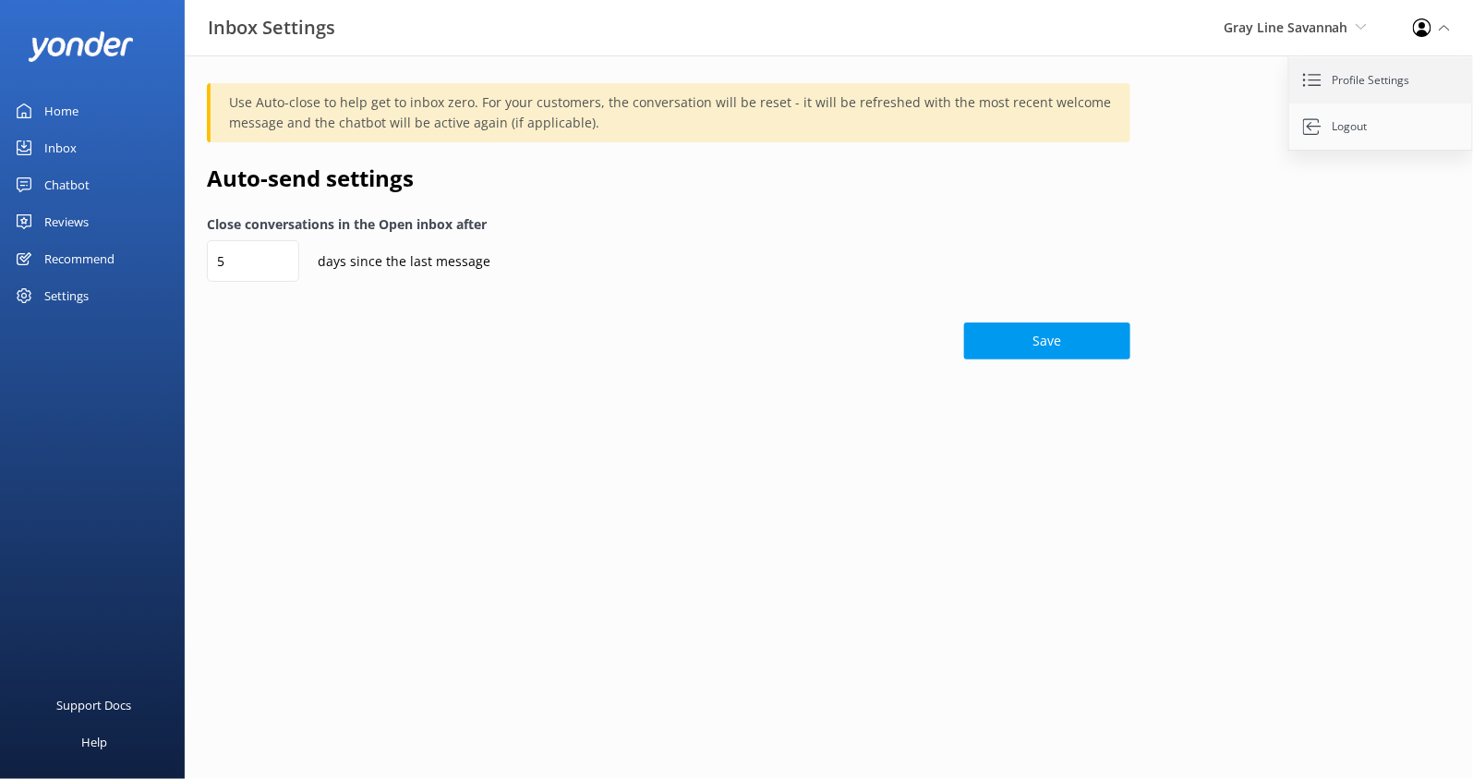
click at [1336, 80] on link "Profile Settings" at bounding box center [1381, 80] width 185 height 46
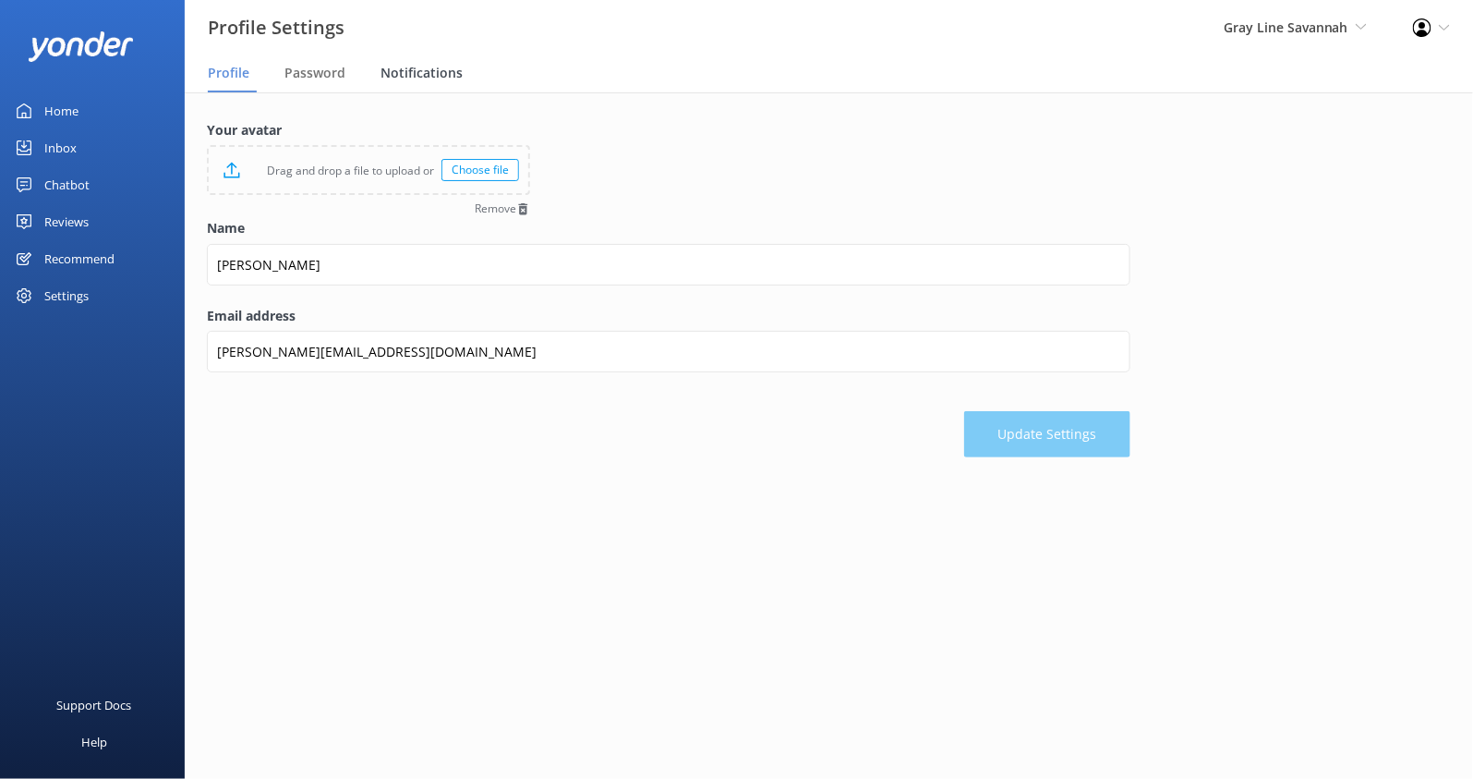
click at [429, 71] on span "Notifications" at bounding box center [421, 73] width 82 height 18
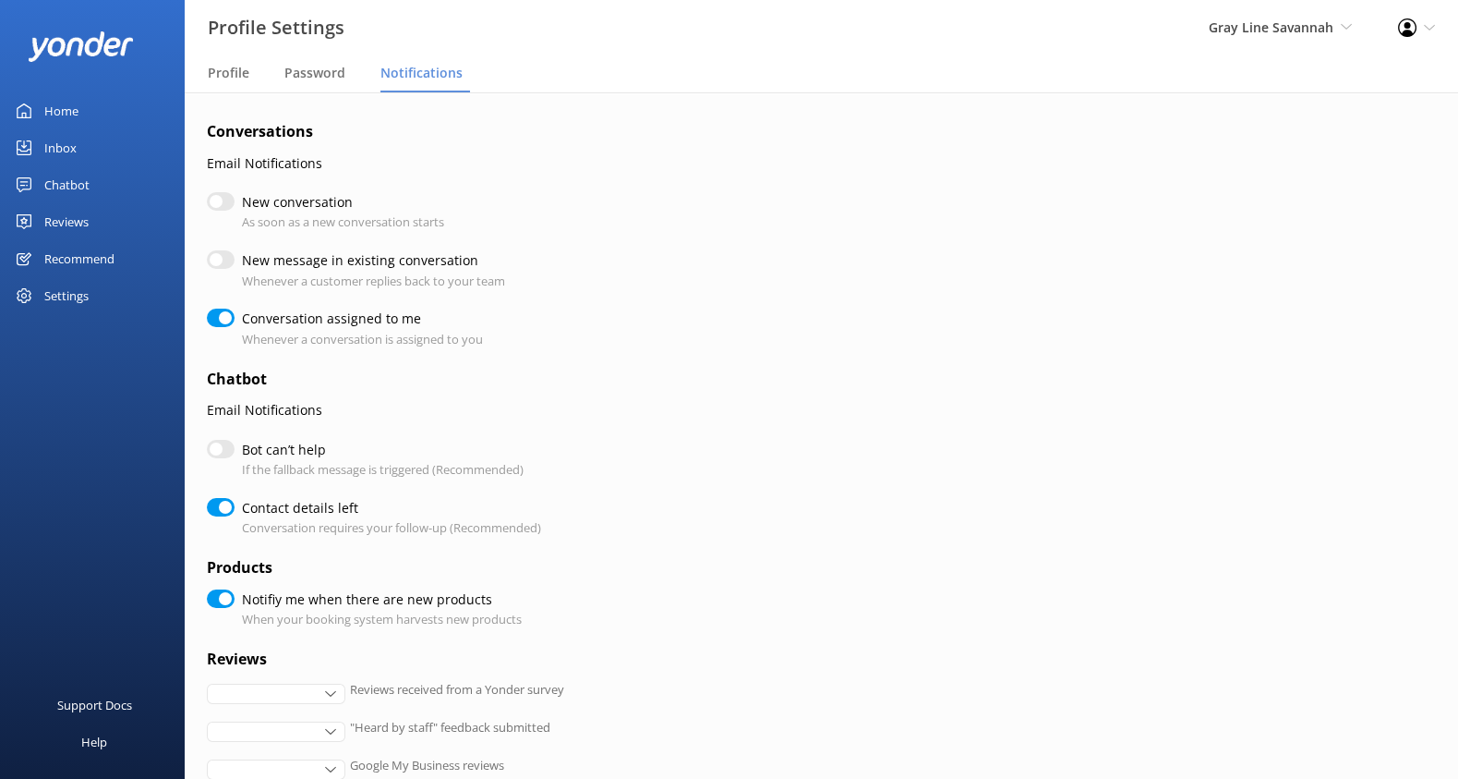
checkbox input "true"
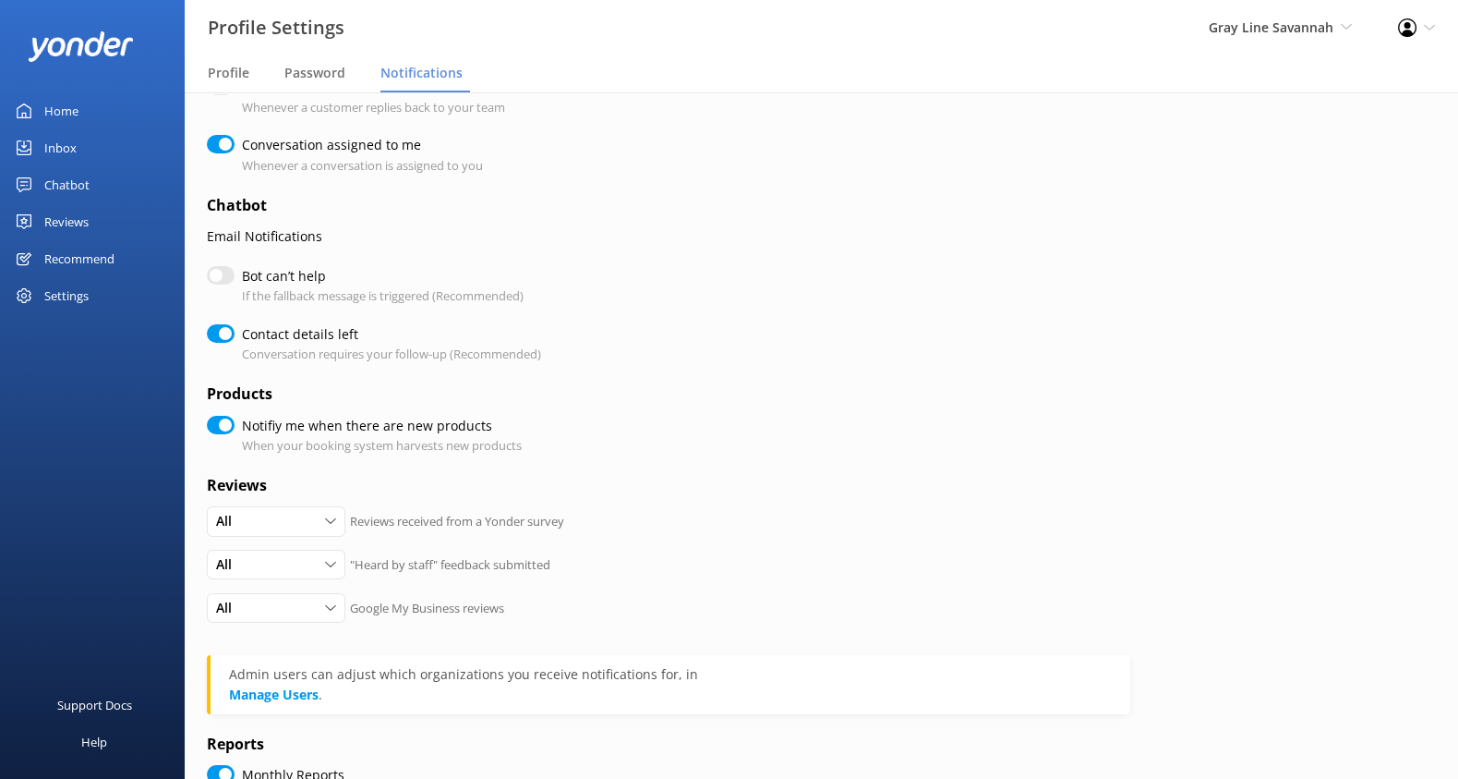
scroll to position [175, 0]
drag, startPoint x: 298, startPoint y: 278, endPoint x: 238, endPoint y: 276, distance: 60.1
click at [238, 276] on div "Bot can’t help If the fallback message is triggered (Recommended)" at bounding box center [669, 284] width 924 height 40
click at [372, 290] on p "If the fallback message is triggered (Recommended)" at bounding box center [383, 293] width 282 height 19
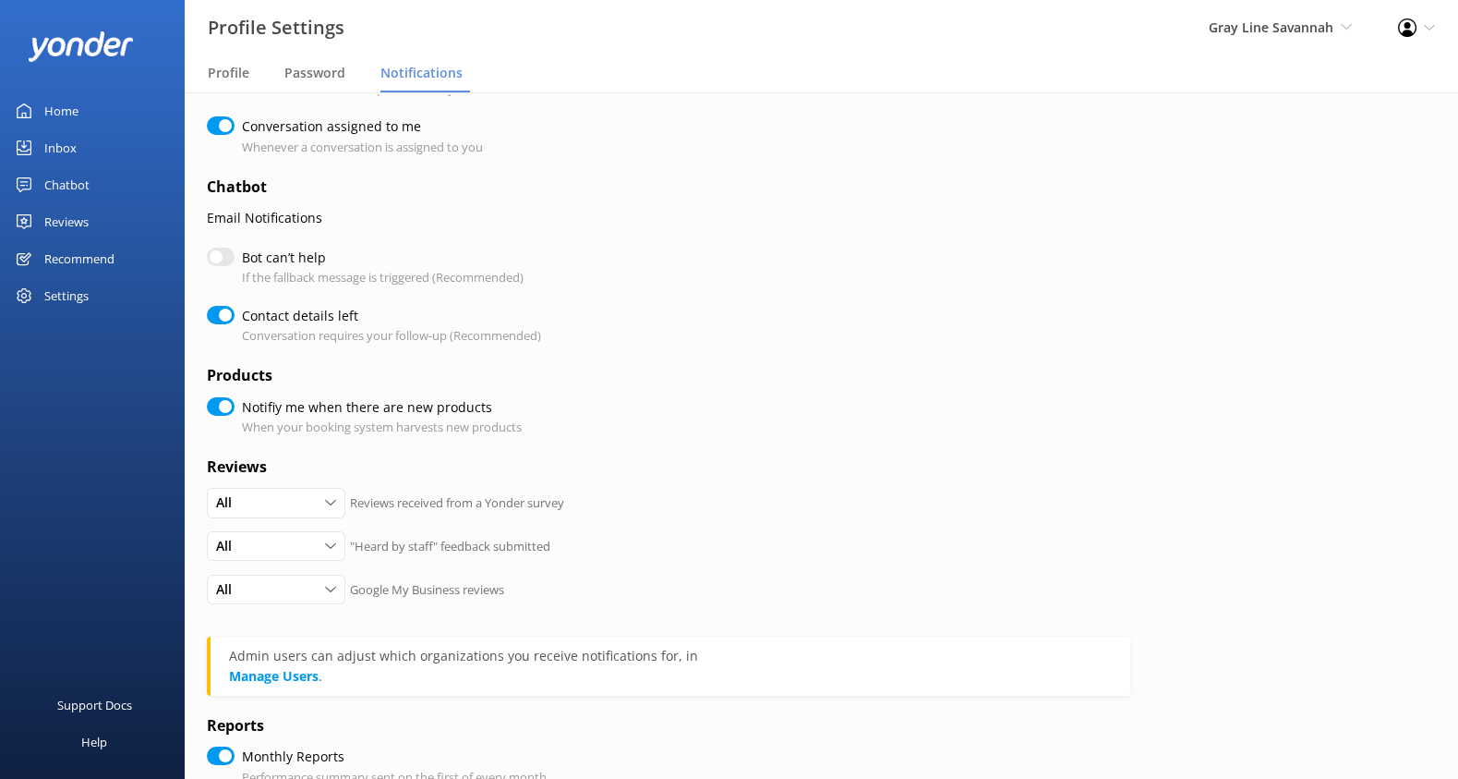
scroll to position [216, 0]
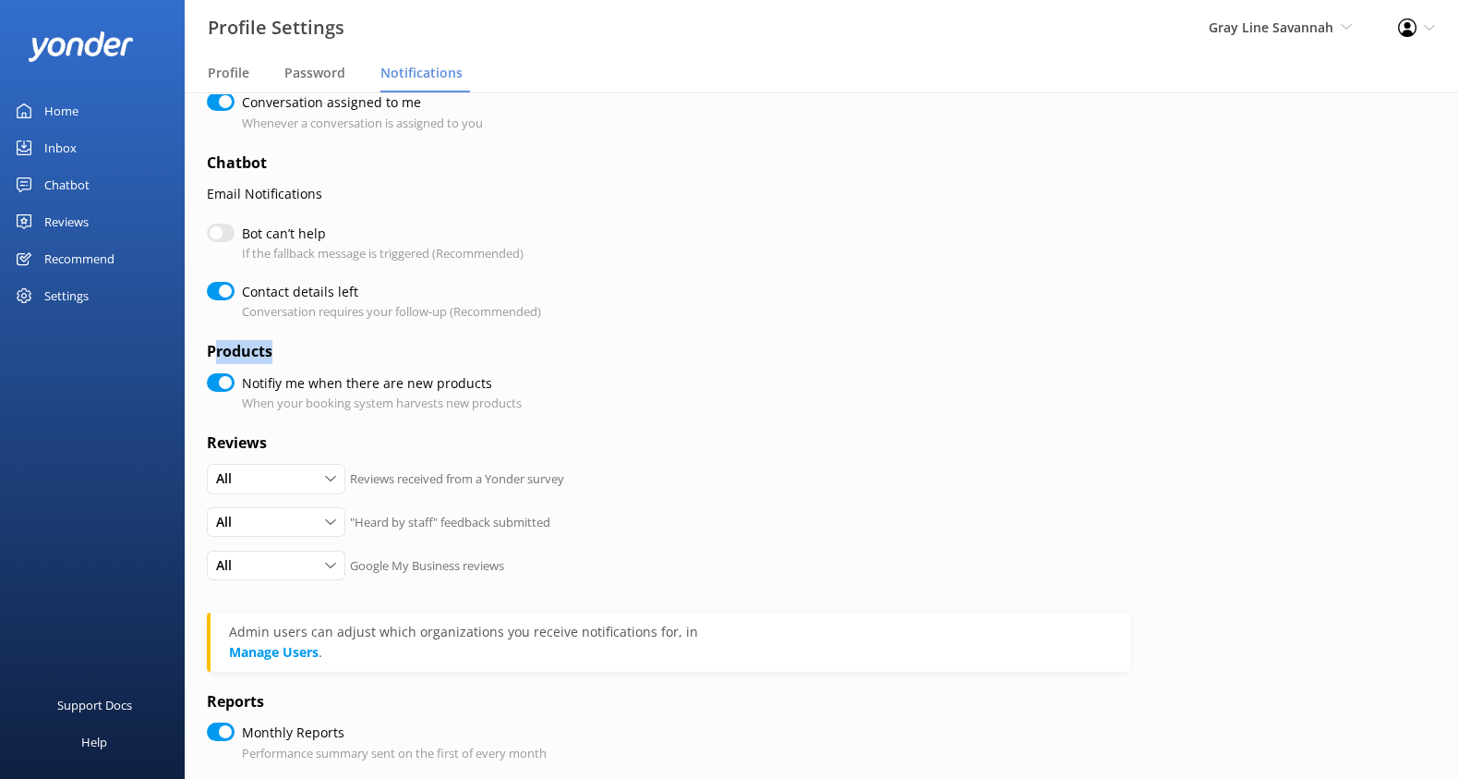
drag, startPoint x: 216, startPoint y: 354, endPoint x: 295, endPoint y: 354, distance: 78.5
click at [294, 354] on h4 "Products" at bounding box center [669, 352] width 924 height 24
click at [292, 354] on h4 "Products" at bounding box center [669, 352] width 924 height 24
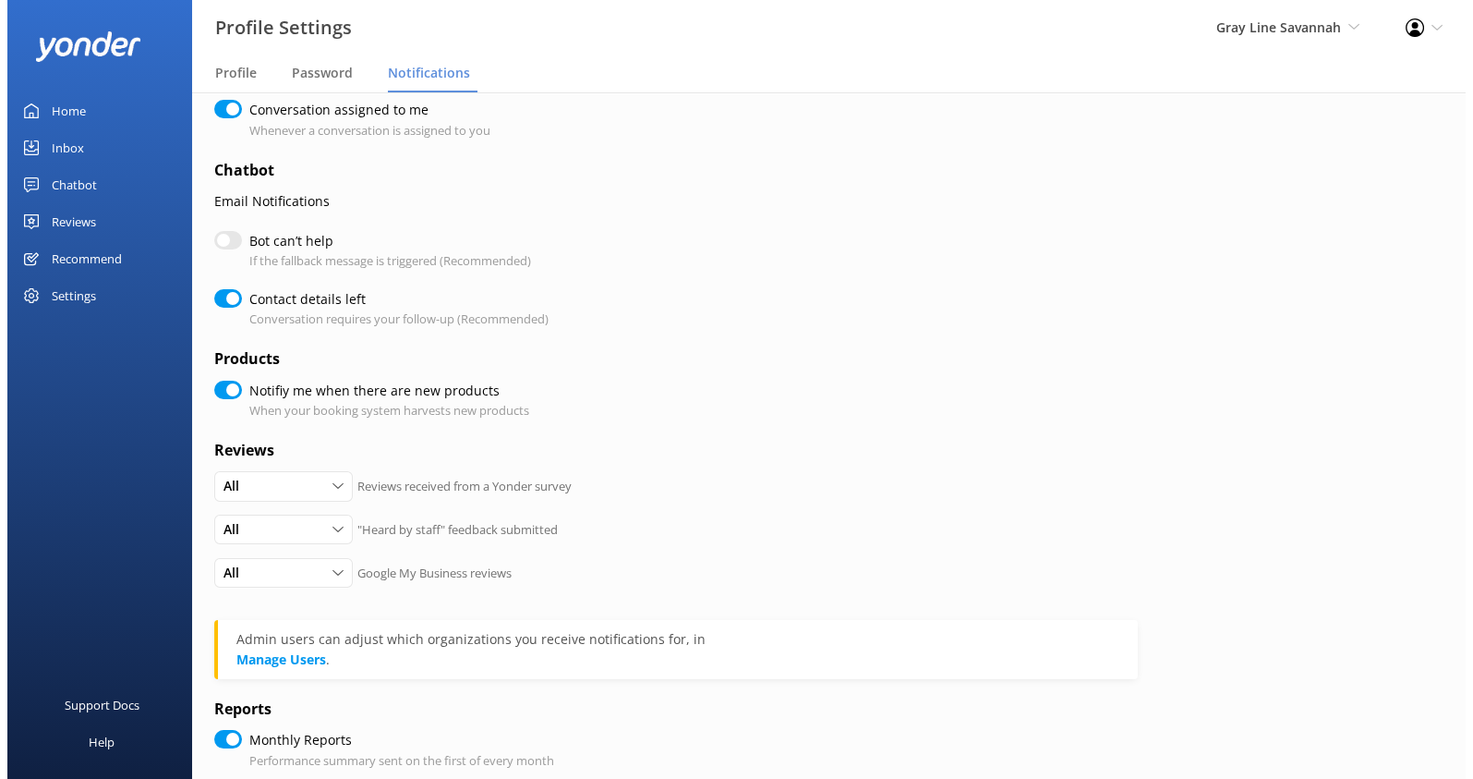
scroll to position [0, 0]
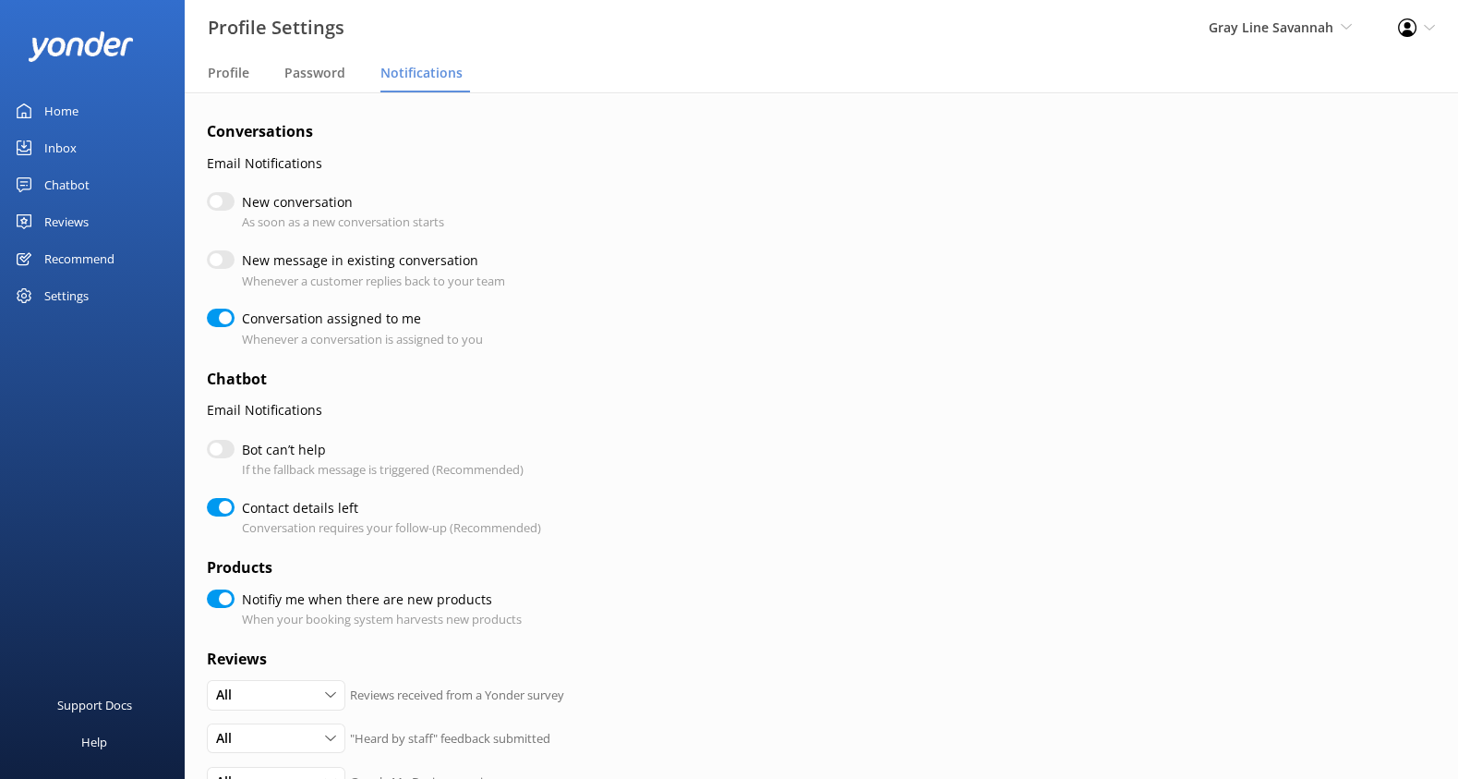
click at [56, 290] on div "Settings" at bounding box center [66, 295] width 44 height 37
checkbox input "true"
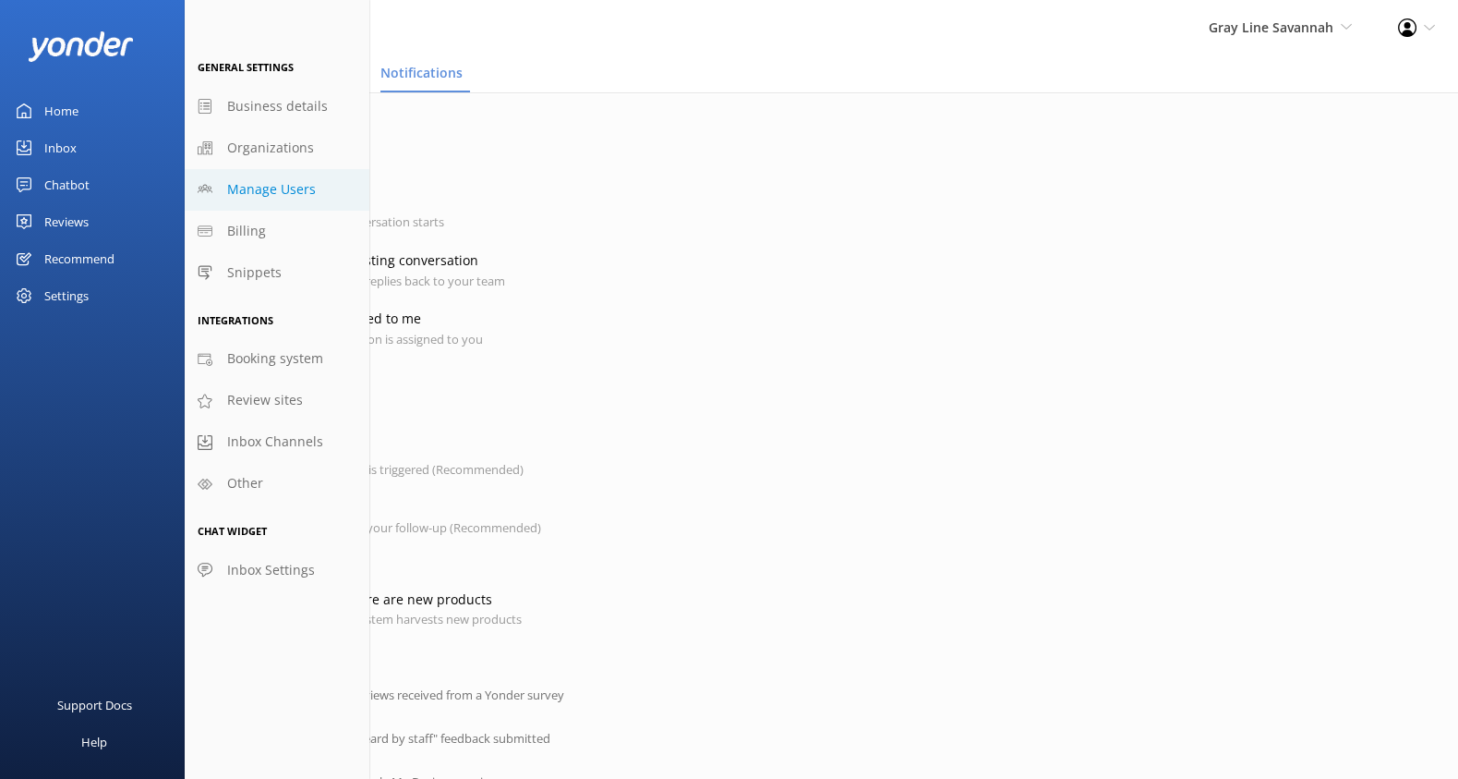
click at [273, 196] on span "Manage Users" at bounding box center [271, 189] width 89 height 20
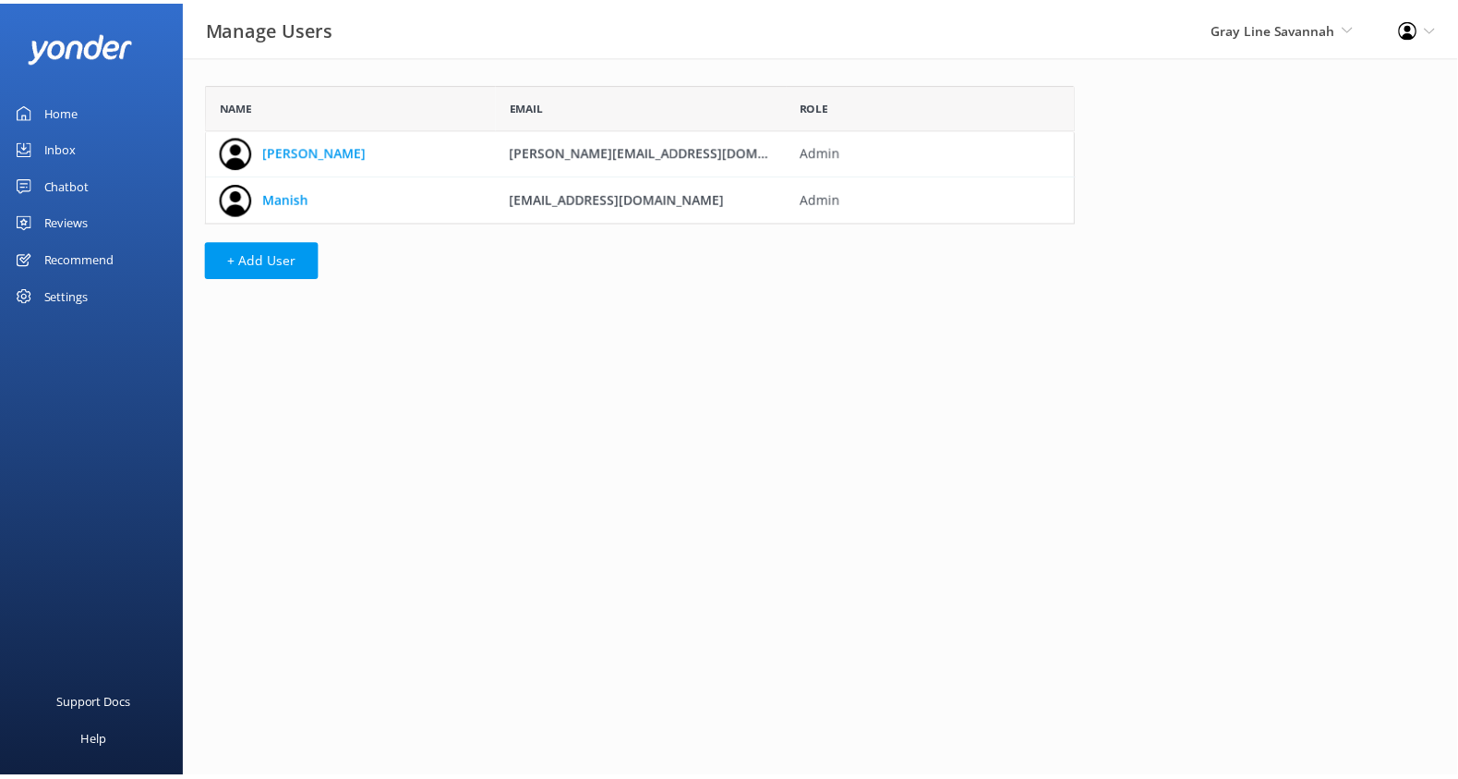
scroll to position [123, 864]
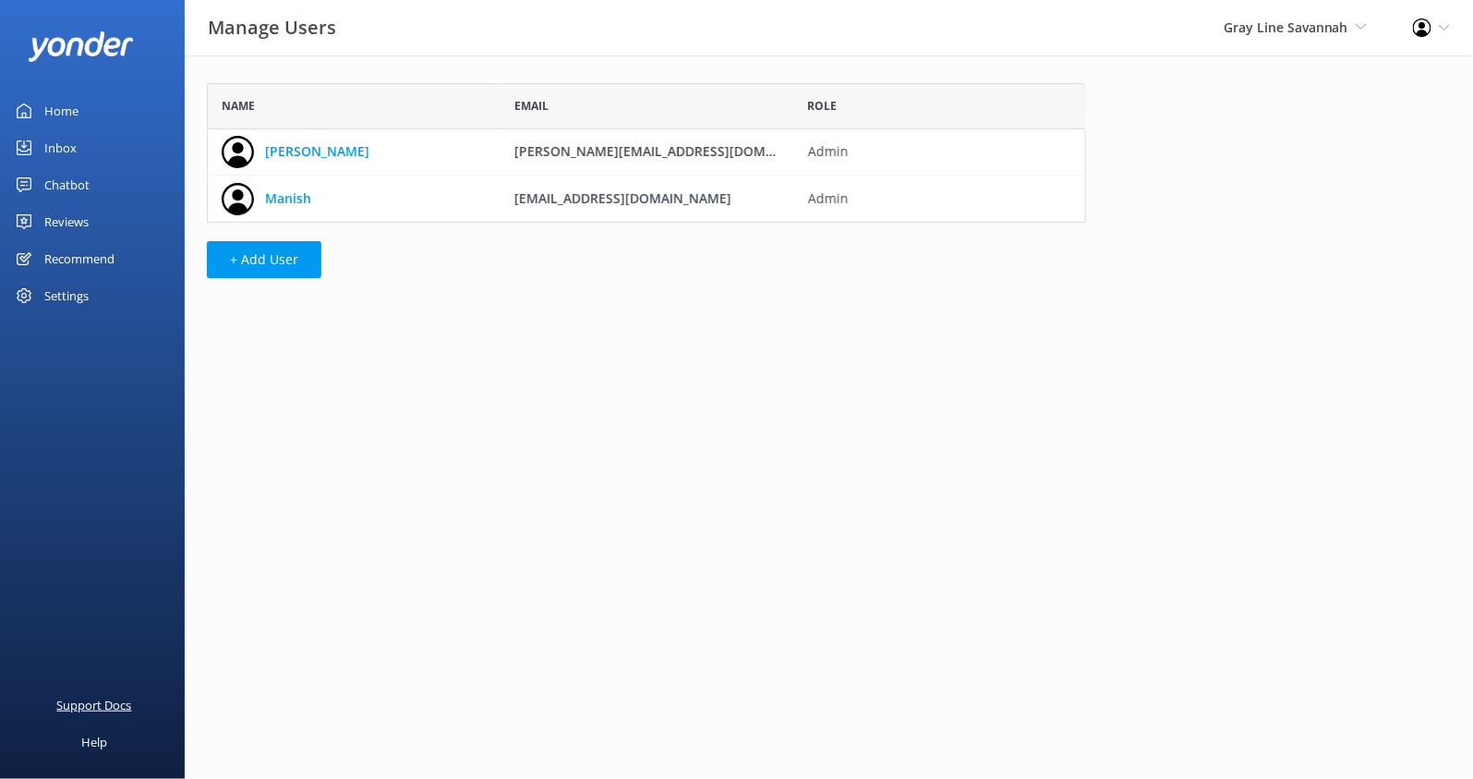
click at [104, 703] on div "Support Docs" at bounding box center [94, 704] width 75 height 37
click at [77, 253] on div "Recommend" at bounding box center [79, 258] width 70 height 37
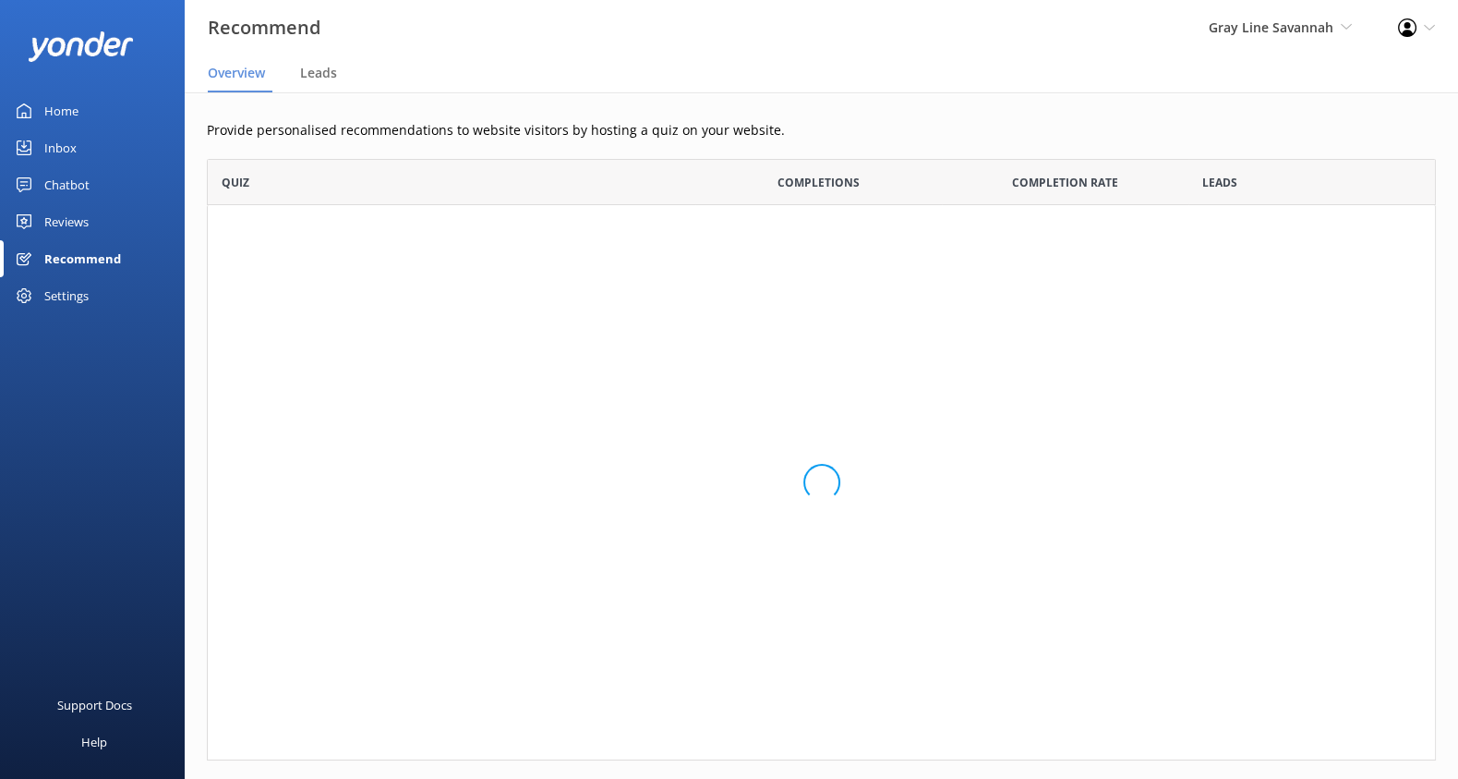
scroll to position [585, 1213]
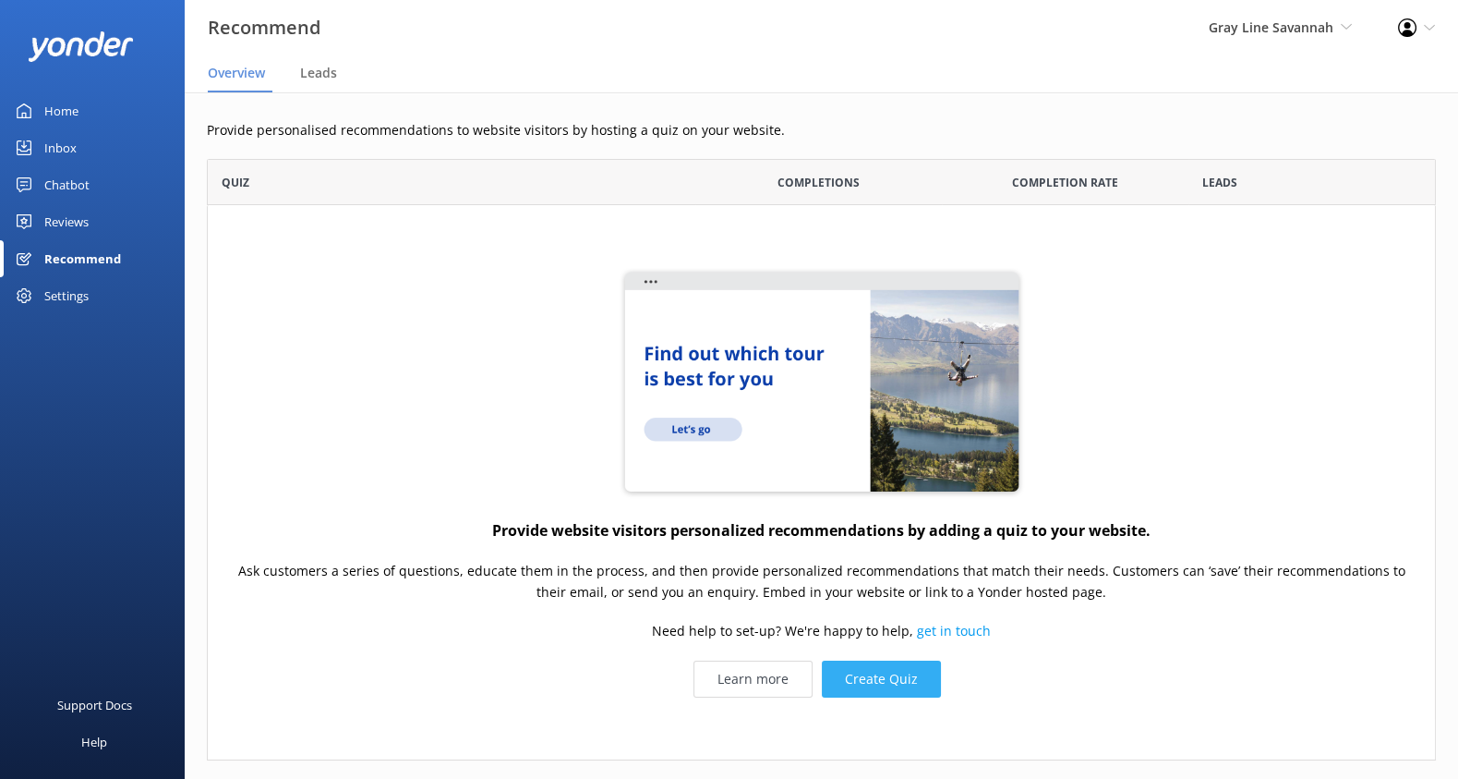
click at [881, 678] on button "Create Quiz" at bounding box center [881, 678] width 119 height 37
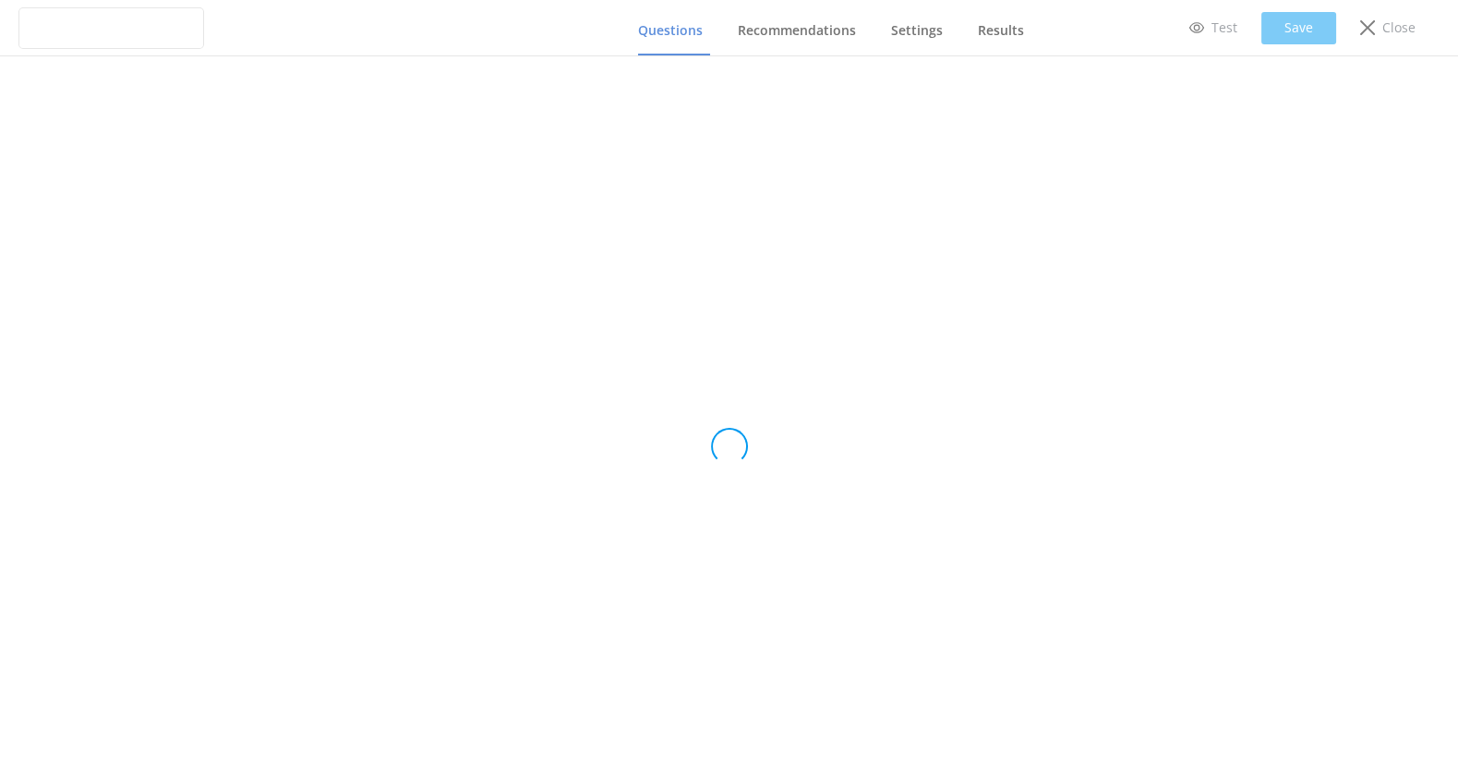
type input "Untitled Quiz"
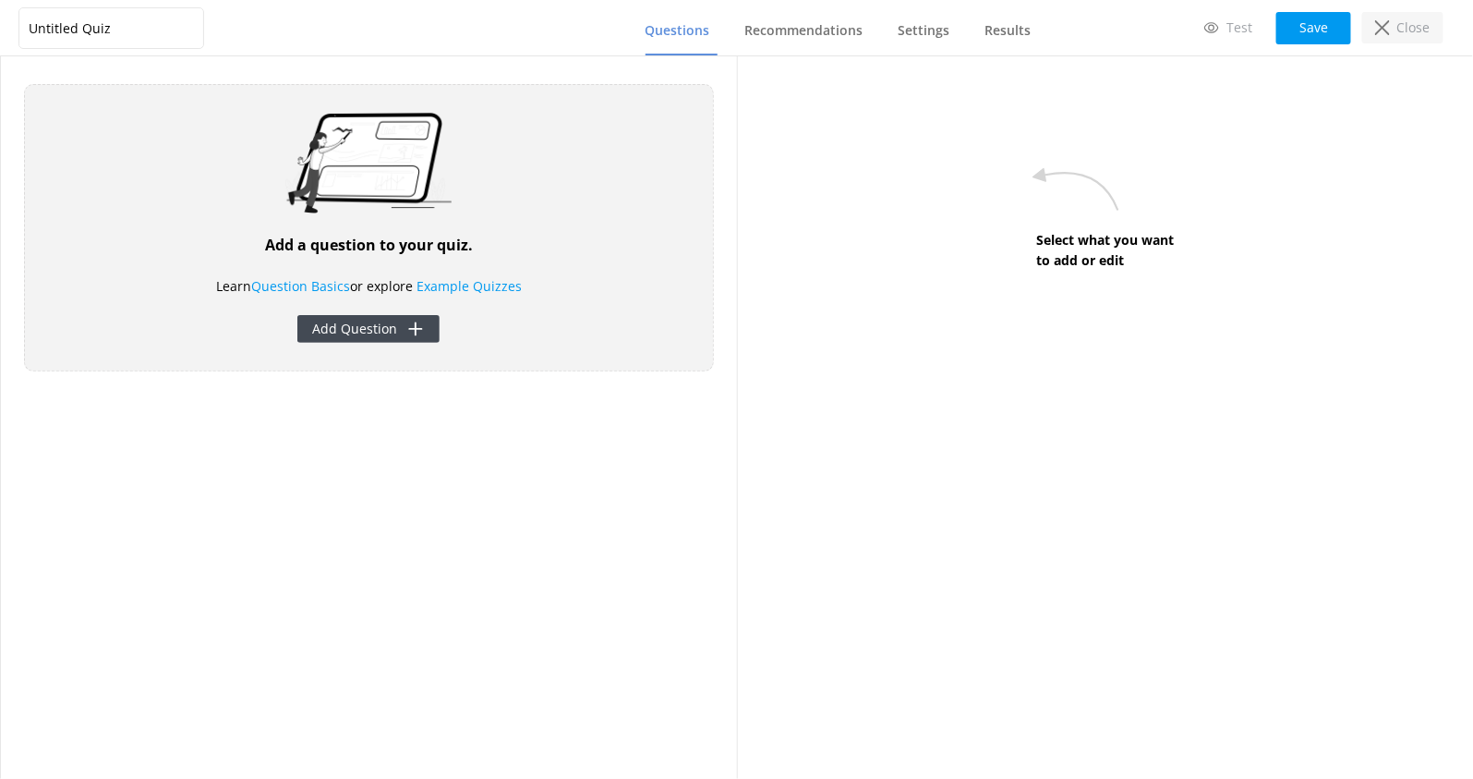
click at [1395, 33] on div "Close" at bounding box center [1402, 27] width 81 height 31
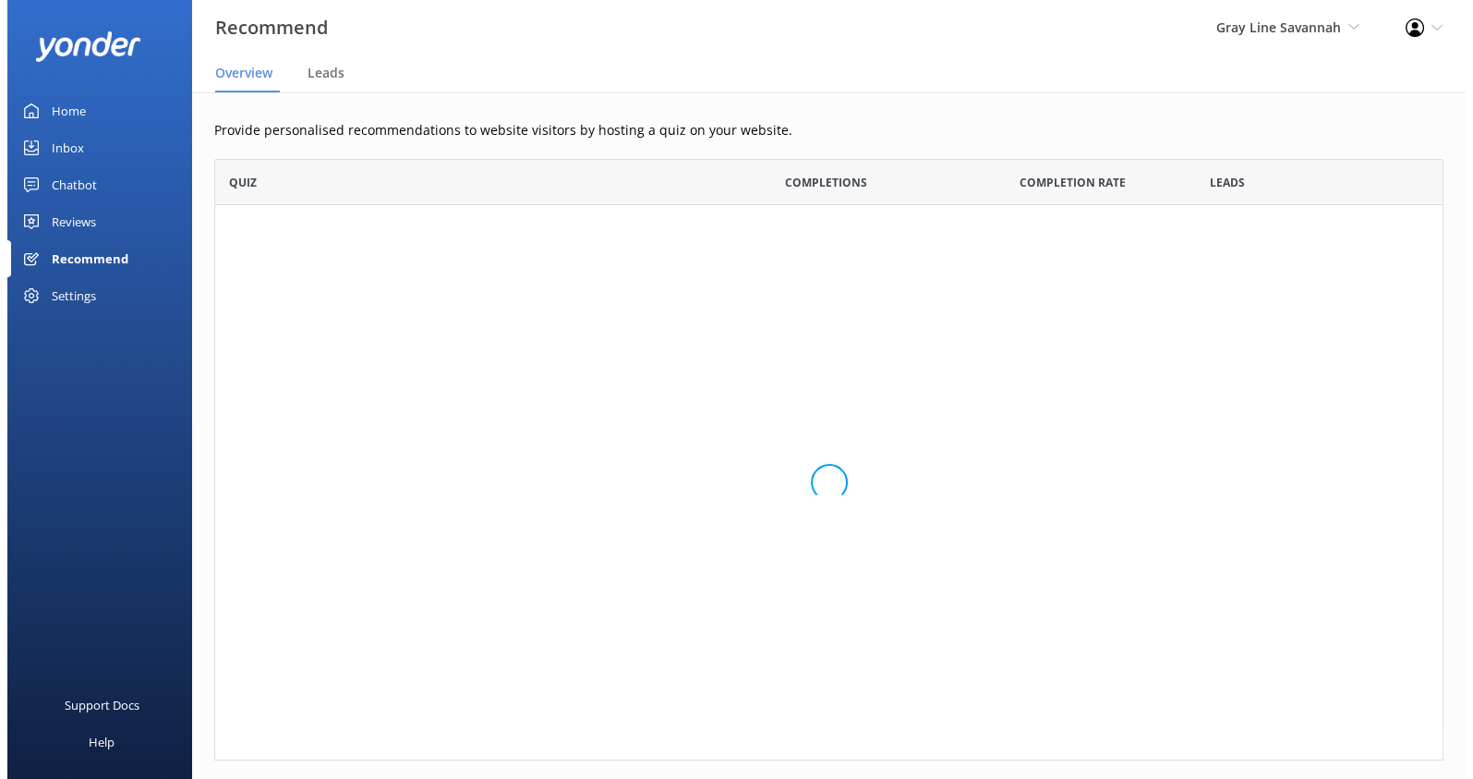
scroll to position [585, 1213]
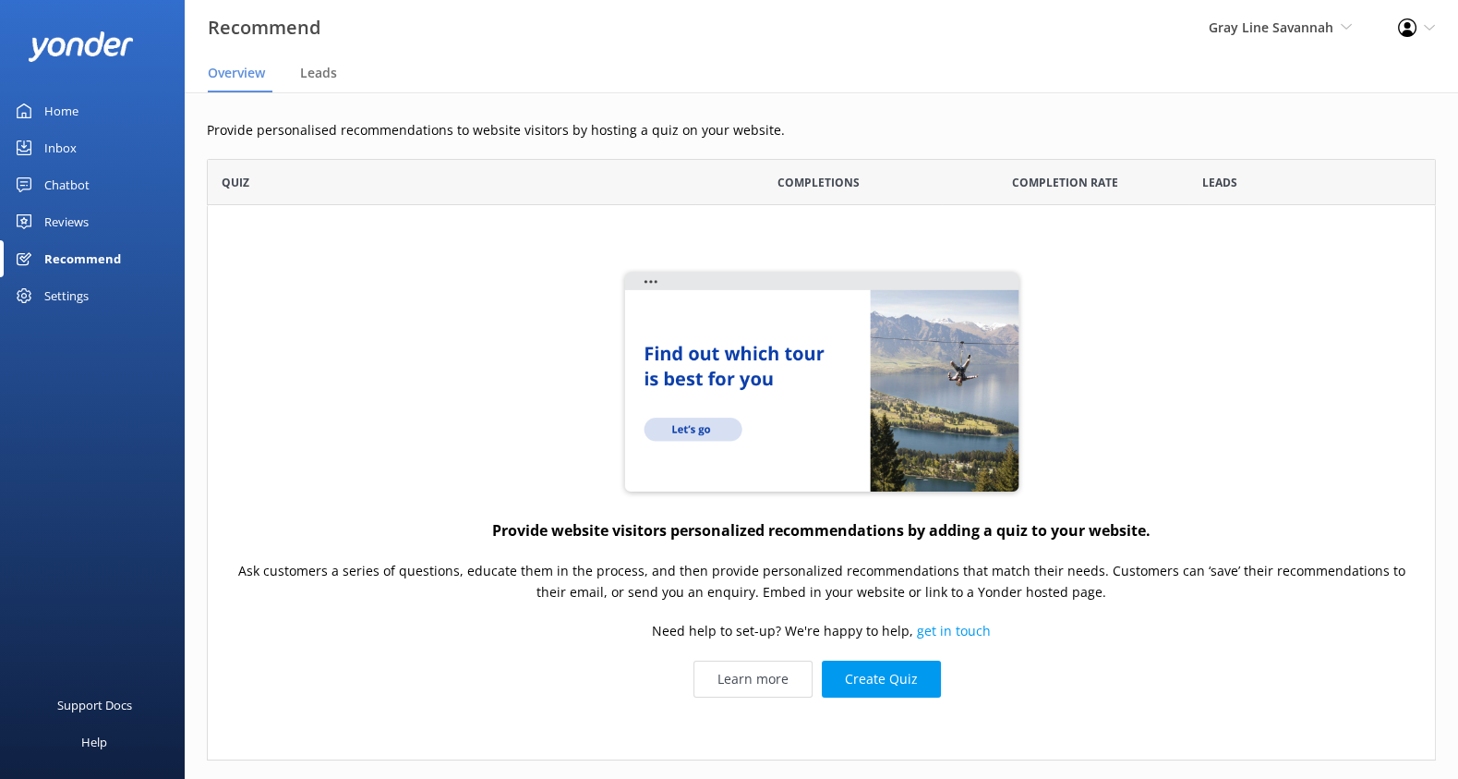
click at [52, 183] on div "Chatbot" at bounding box center [66, 184] width 45 height 37
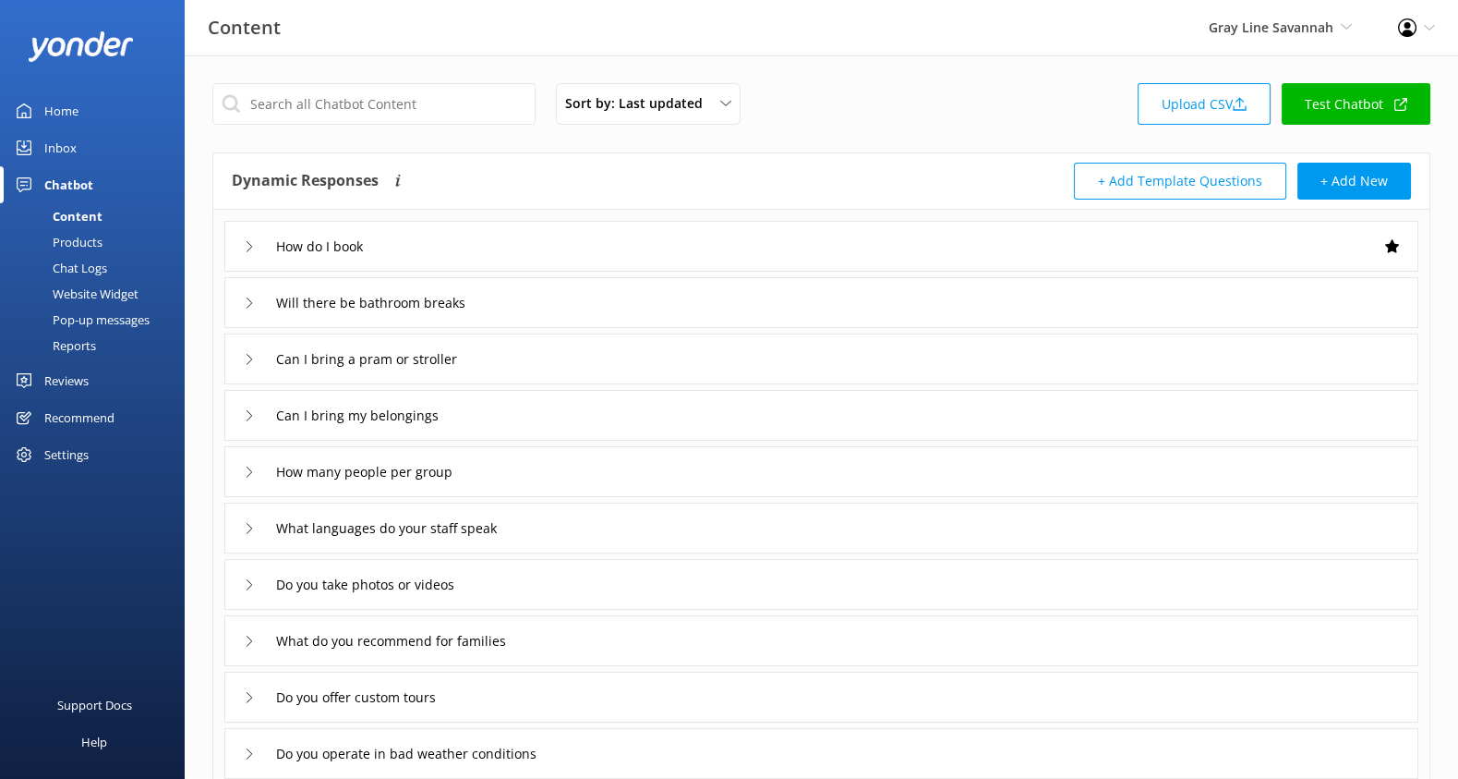
click at [102, 291] on div "Website Widget" at bounding box center [74, 294] width 127 height 26
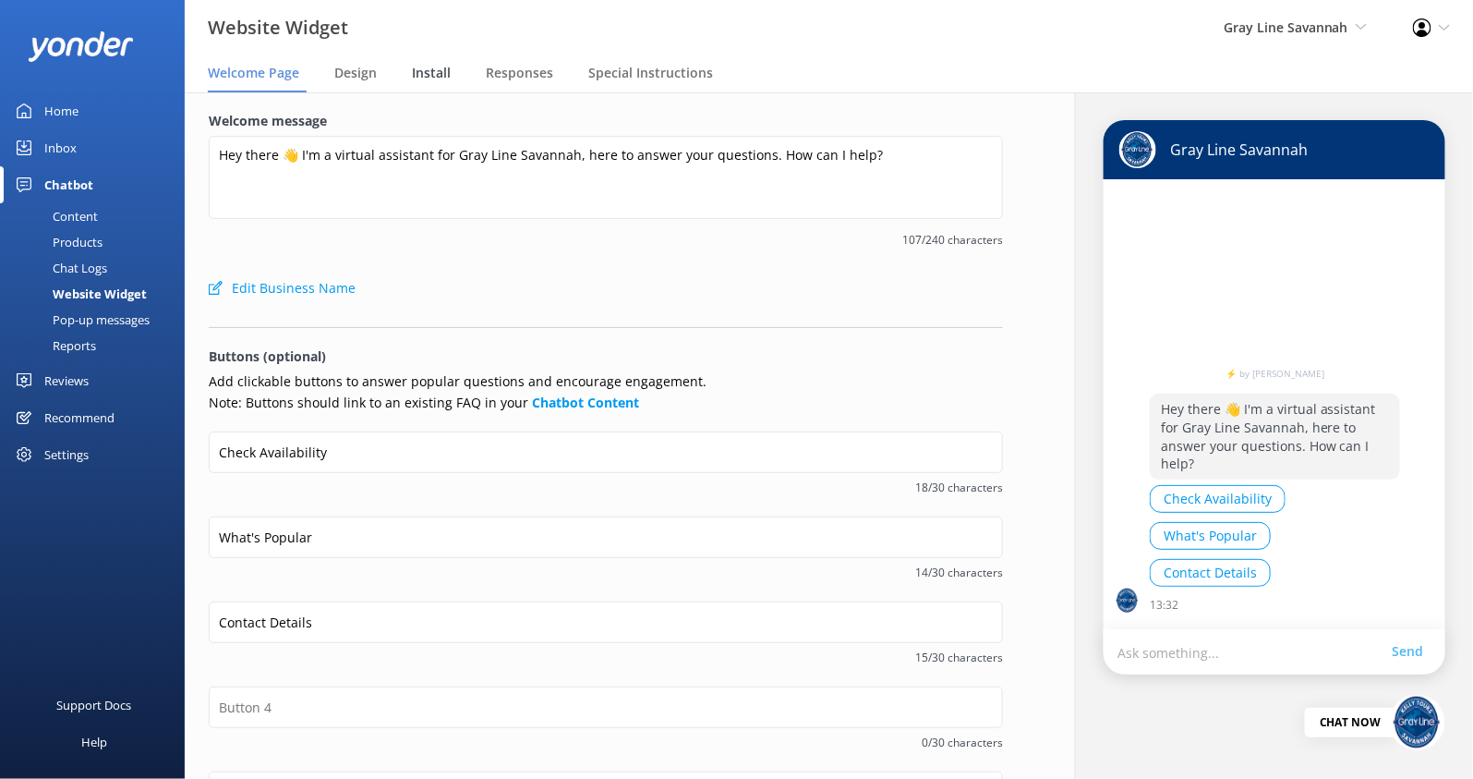
click at [434, 73] on span "Install" at bounding box center [431, 73] width 39 height 18
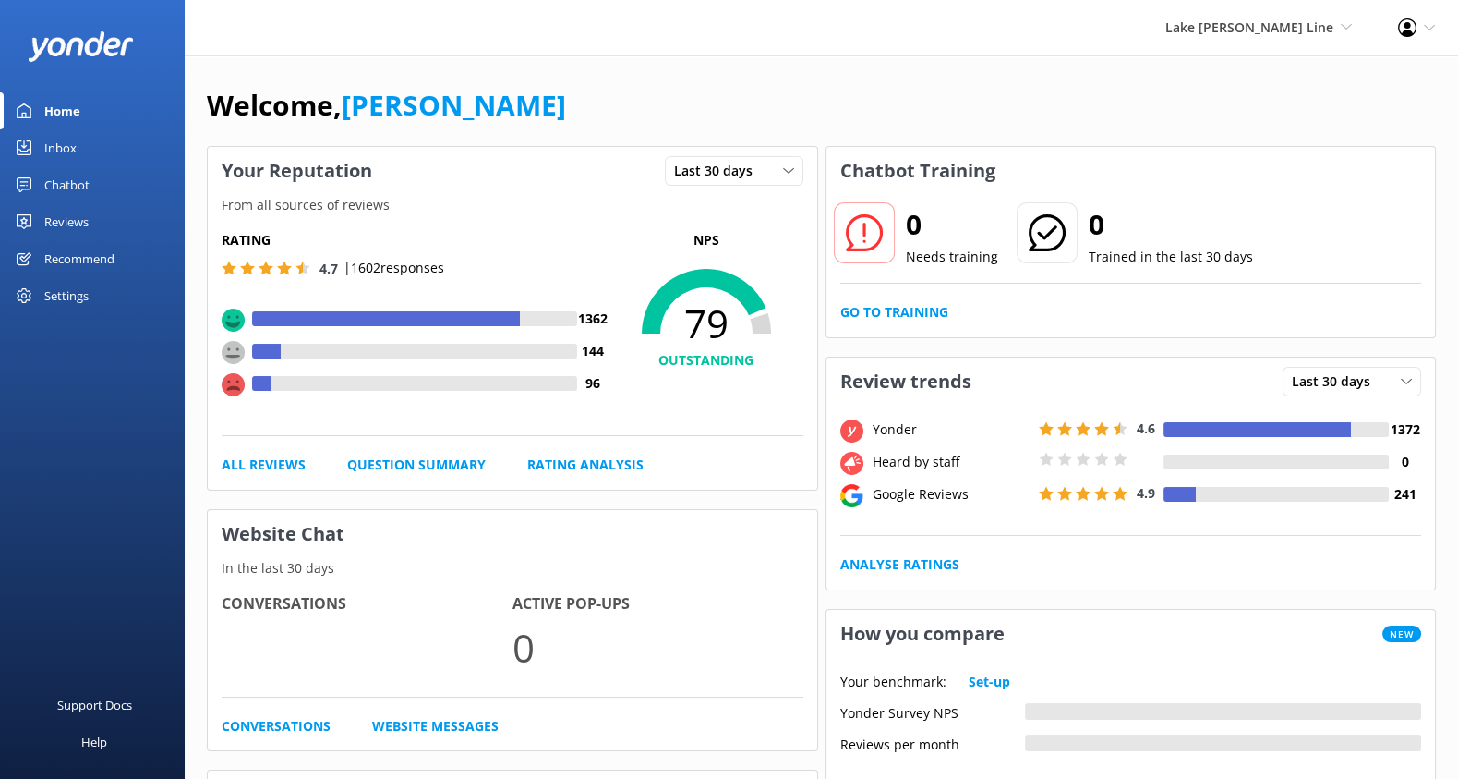
click at [79, 184] on div "Chatbot" at bounding box center [66, 184] width 45 height 37
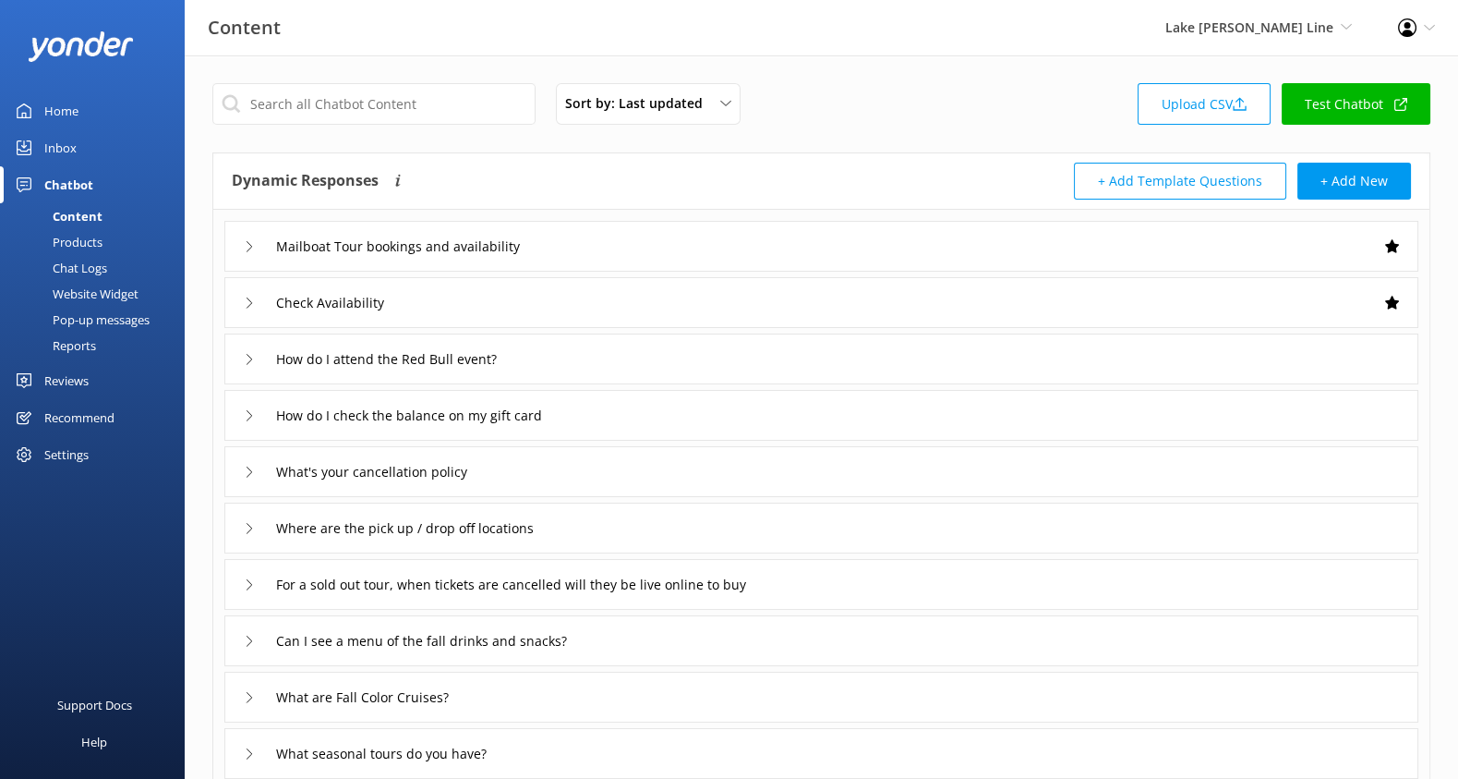
click at [83, 240] on div "Products" at bounding box center [56, 242] width 91 height 26
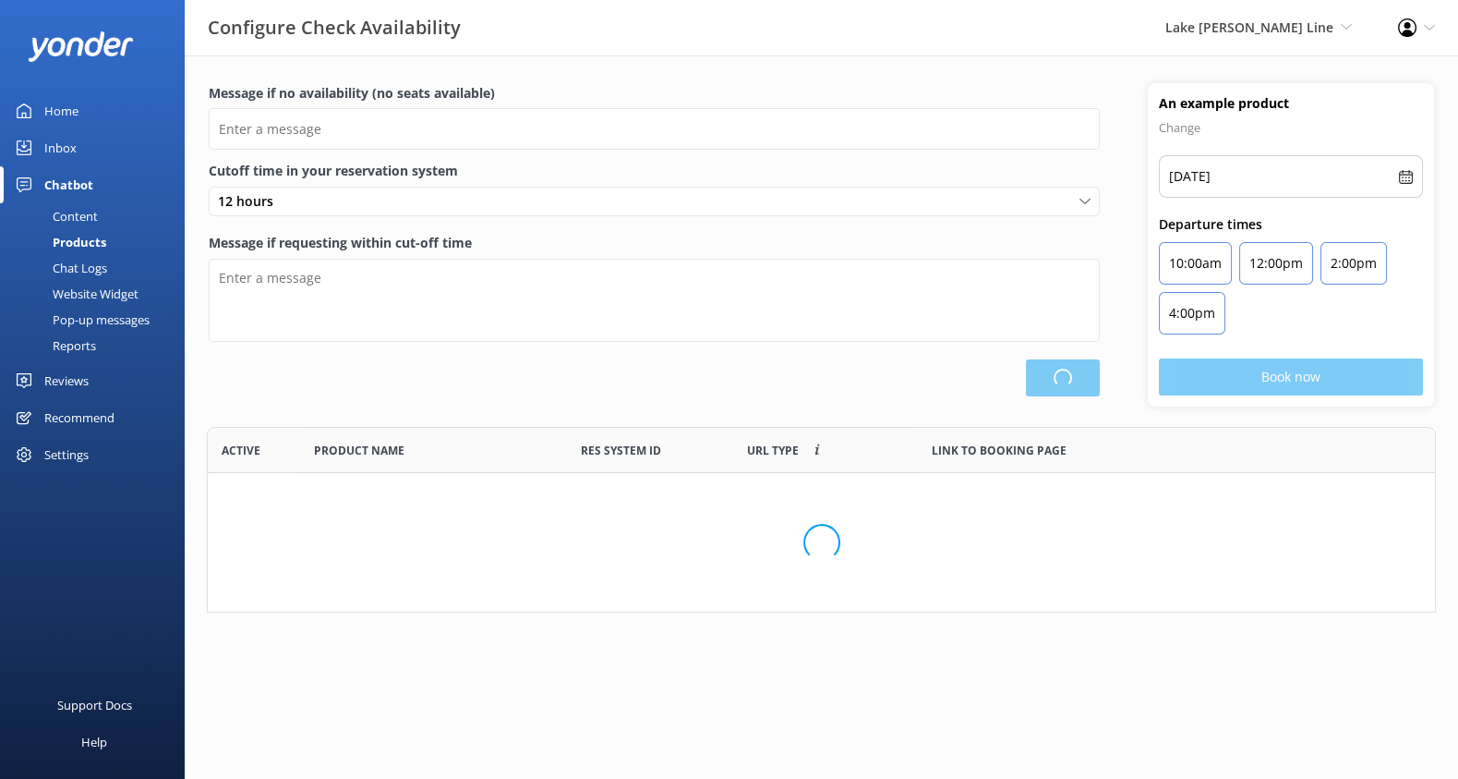
scroll to position [169, 1213]
type input "There are no seats available, please try another day or a different tour."
type textarea "This tour is departing soon. You may still be able to buy tickets at our ticket…"
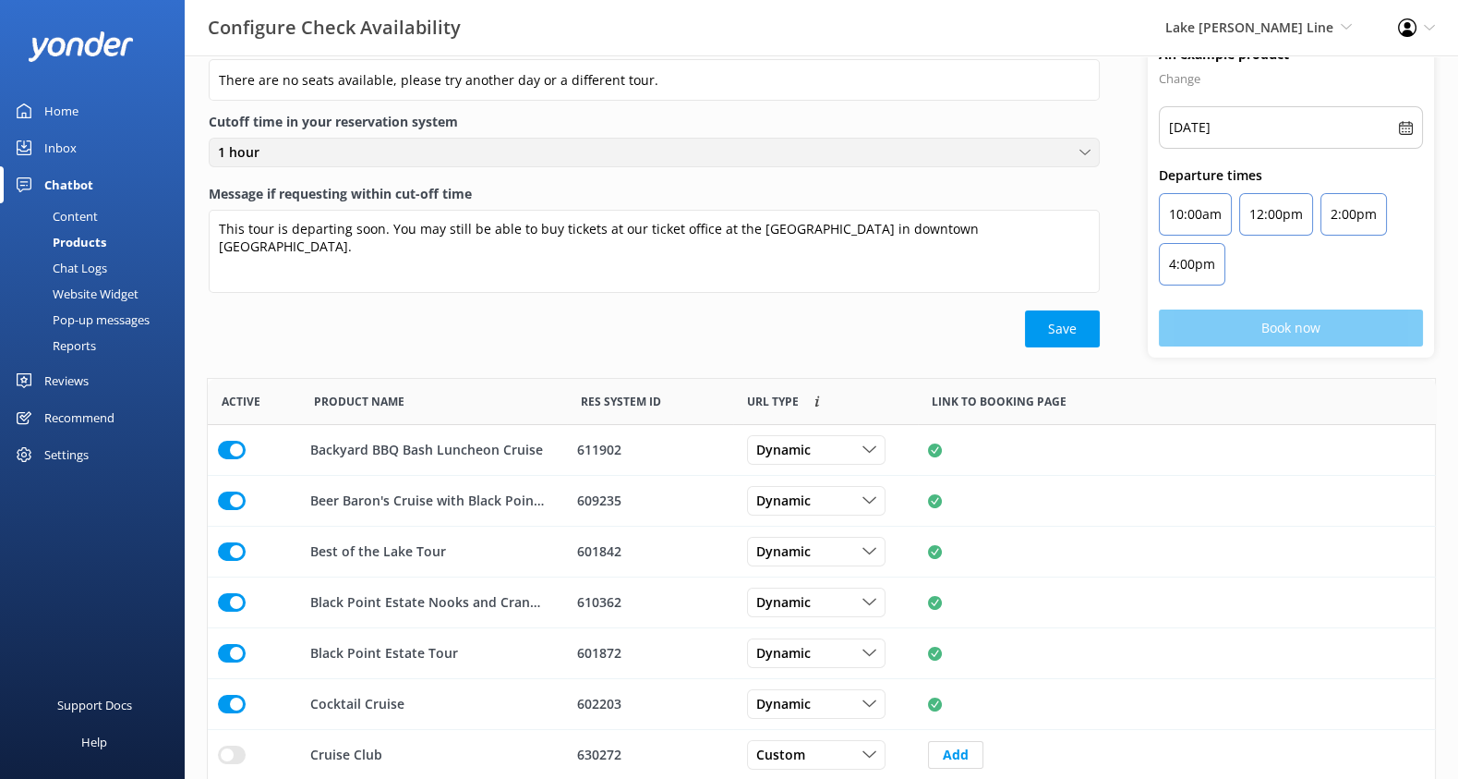
scroll to position [265, 0]
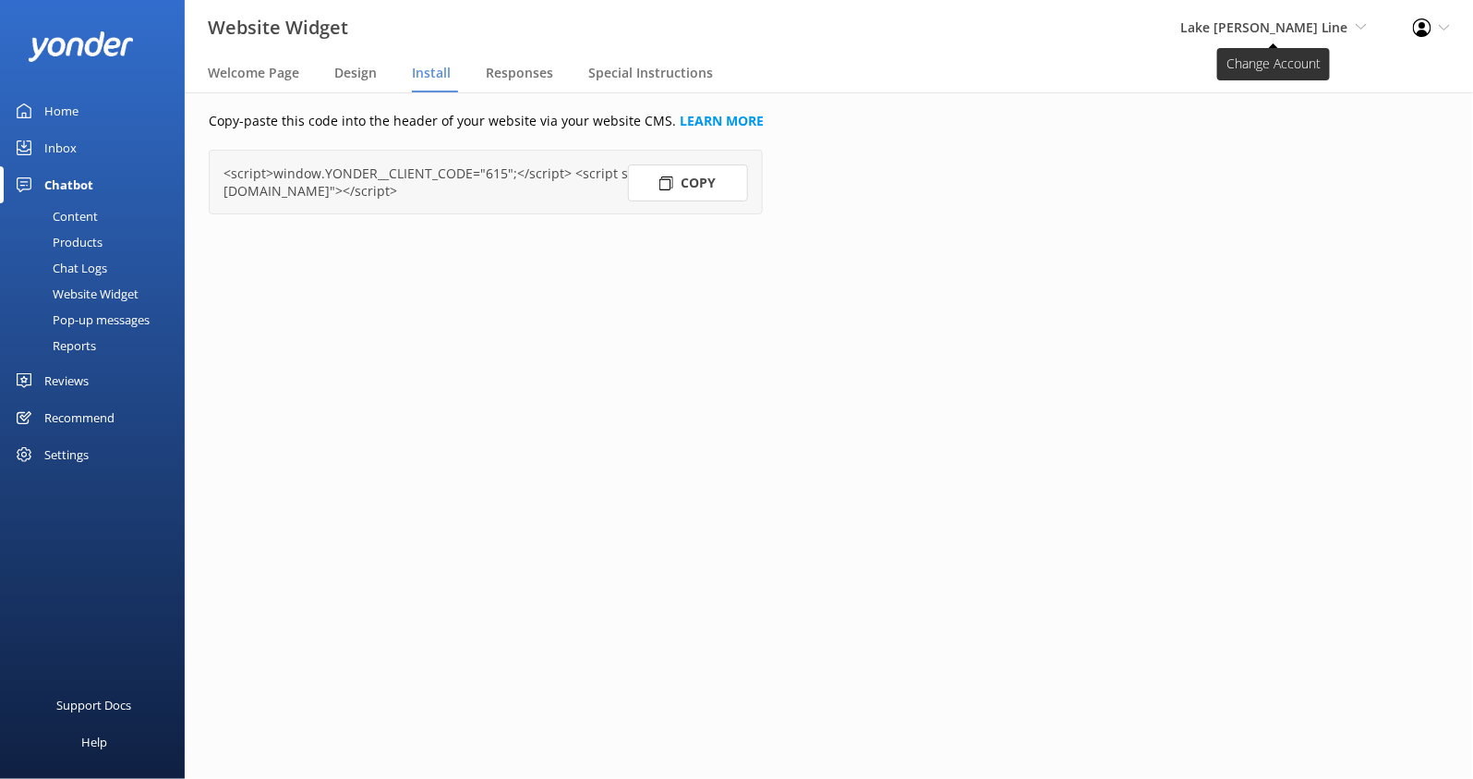
click at [1258, 33] on span "Lake [PERSON_NAME] Line" at bounding box center [1264, 27] width 168 height 18
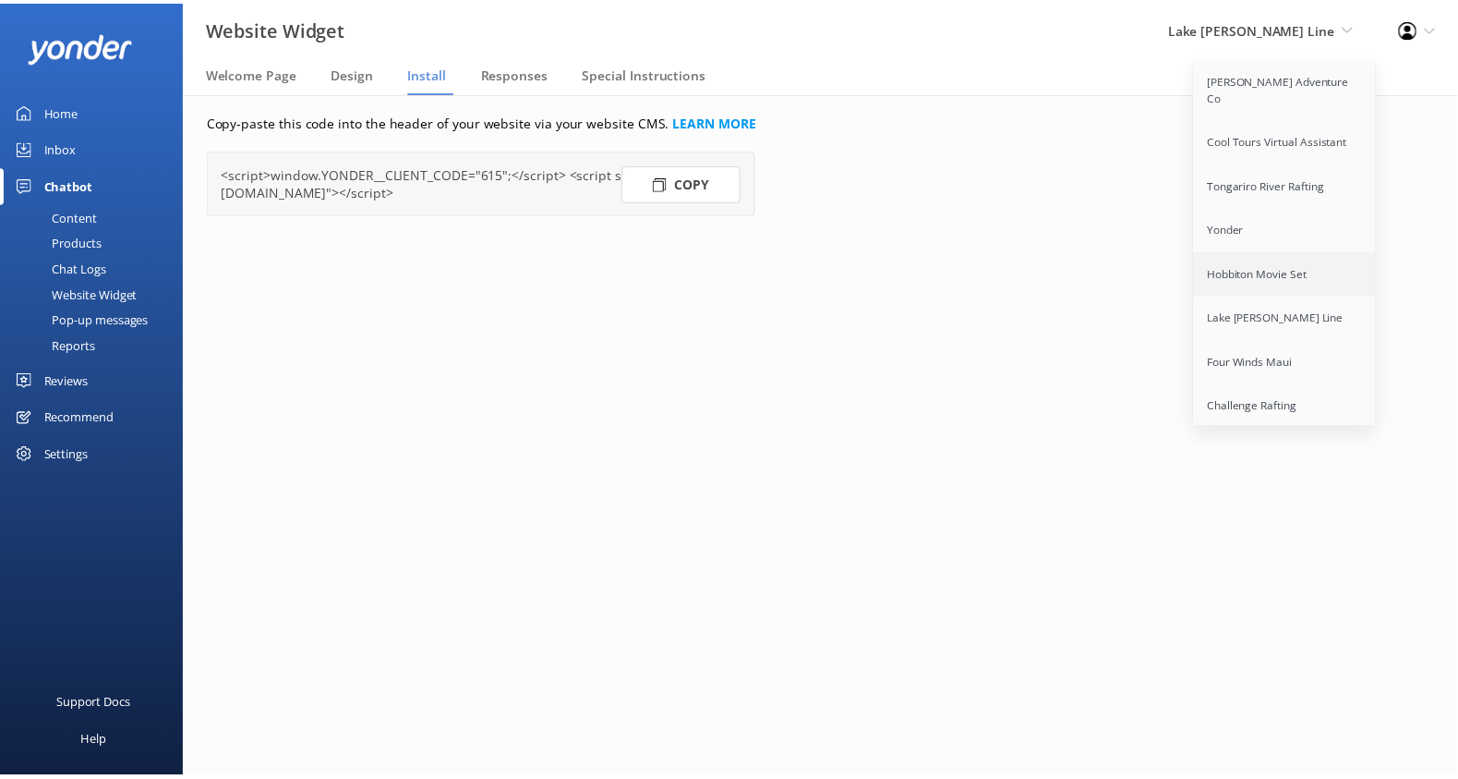
scroll to position [1211, 0]
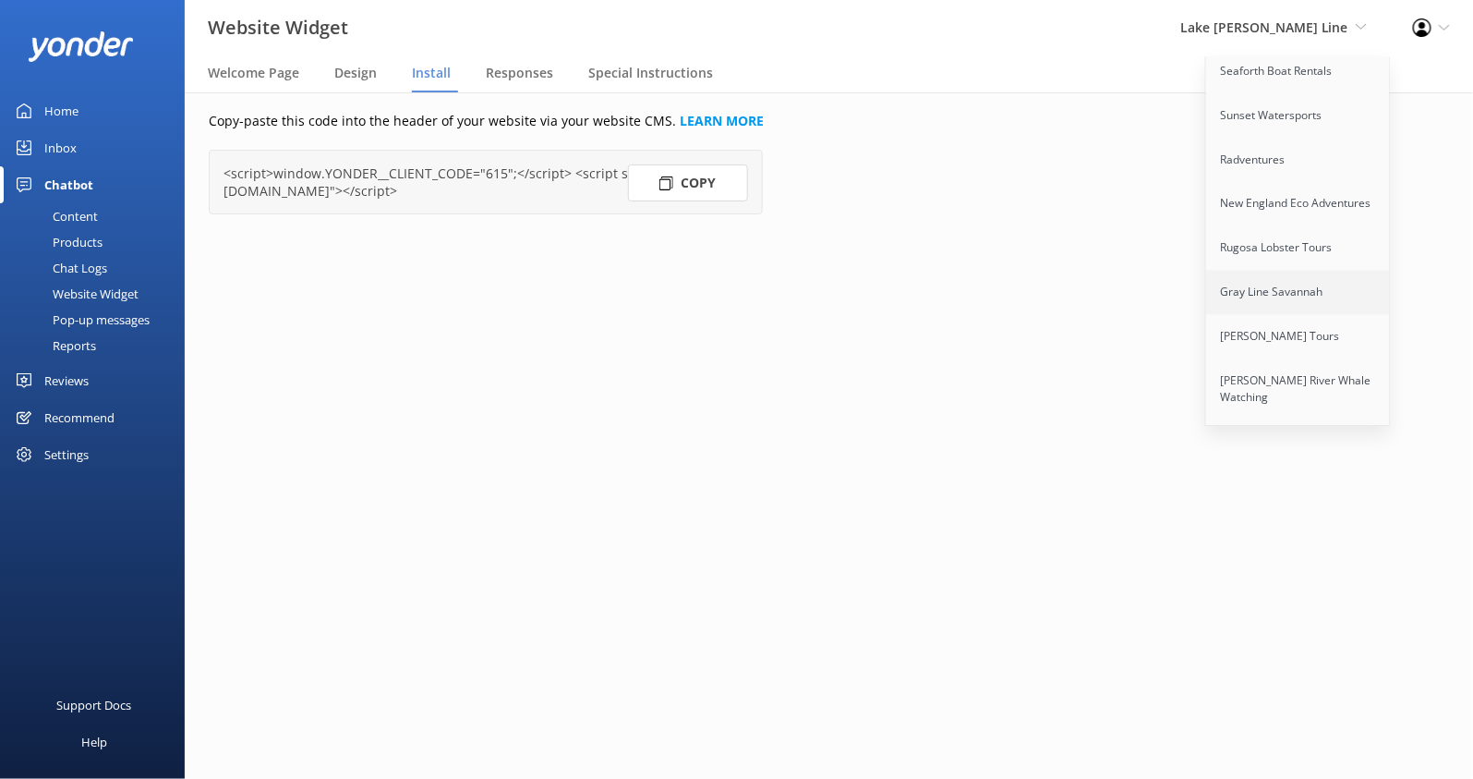
click at [1318, 271] on link "Gray Line Savannah" at bounding box center [1298, 293] width 185 height 44
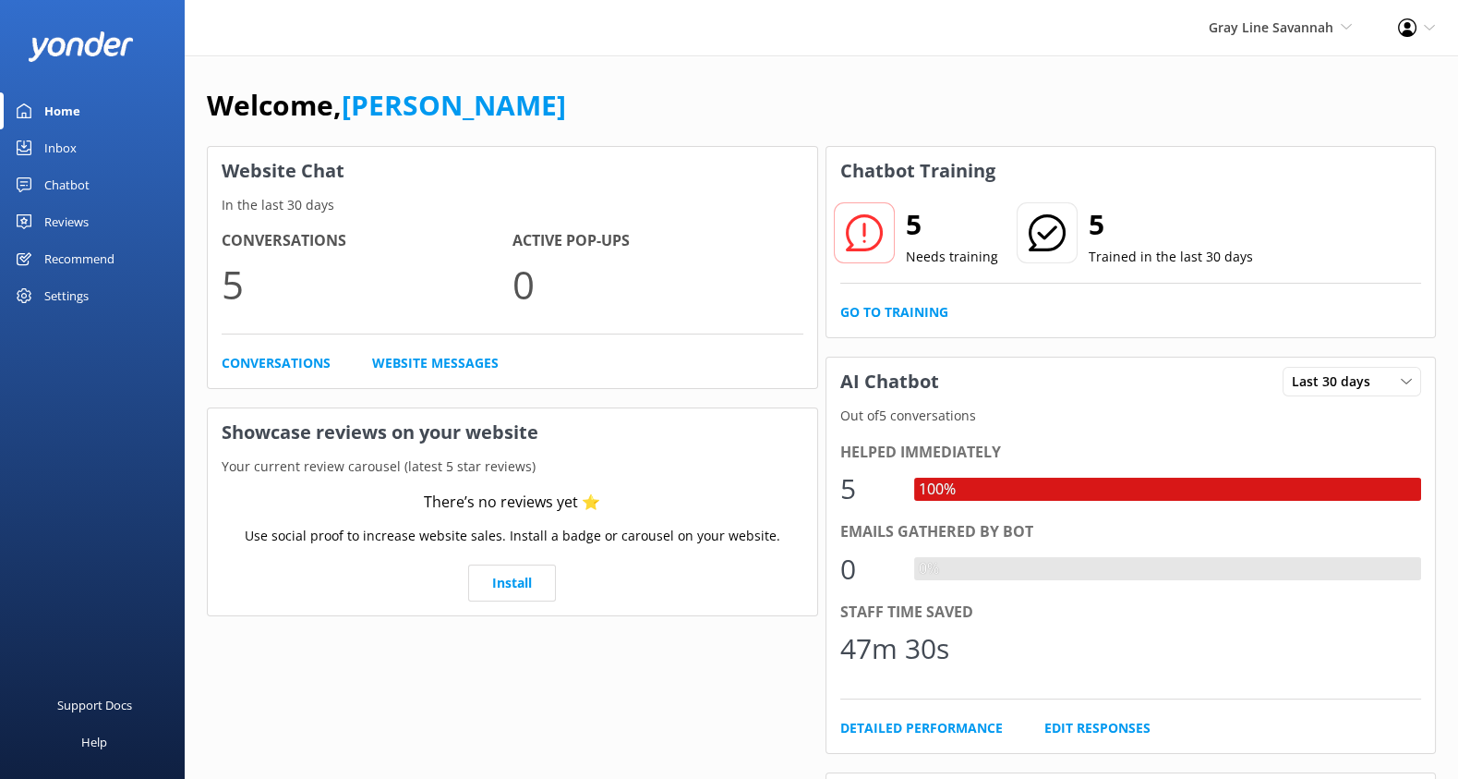
click at [66, 184] on div "Chatbot" at bounding box center [66, 184] width 45 height 37
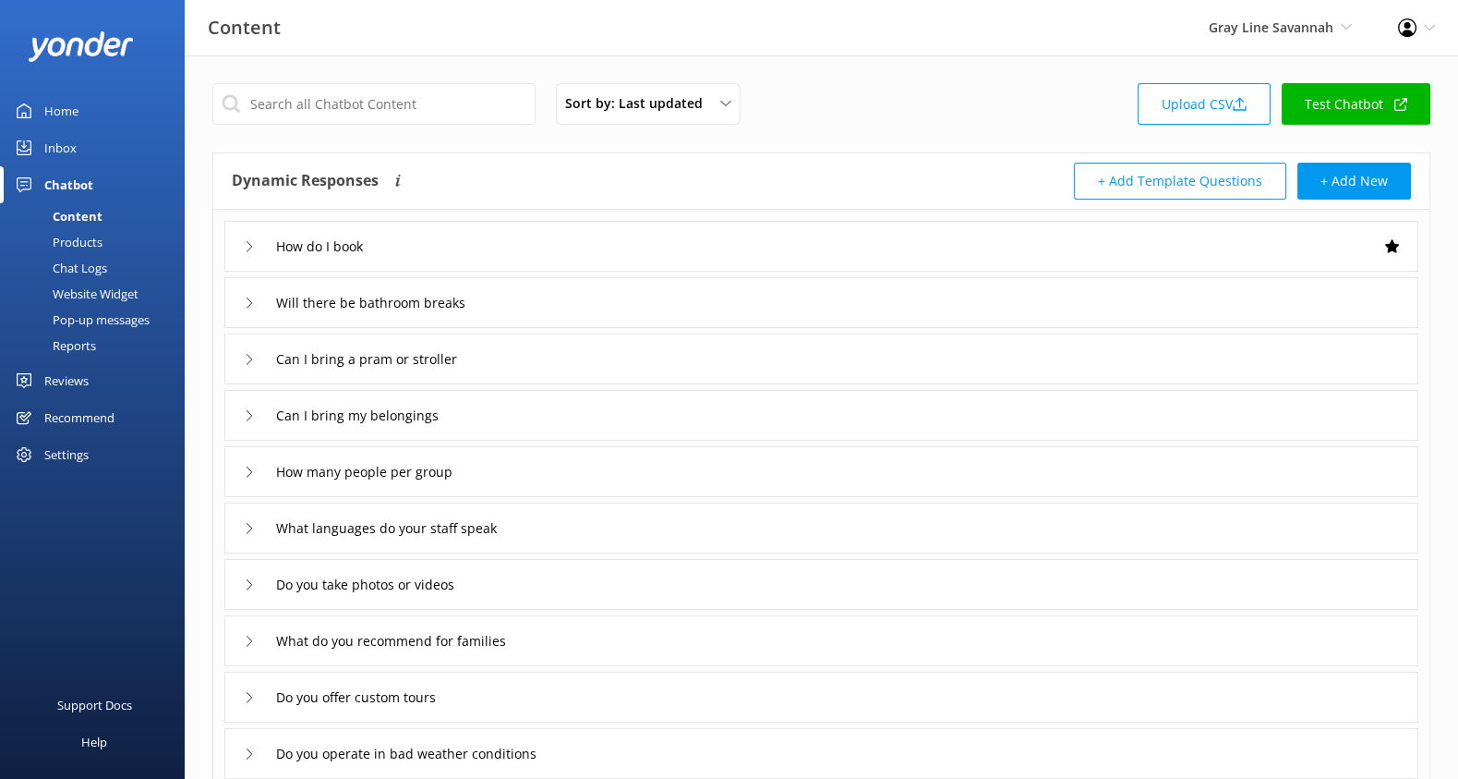
click at [1350, 101] on link "Test Chatbot" at bounding box center [1356, 104] width 149 height 42
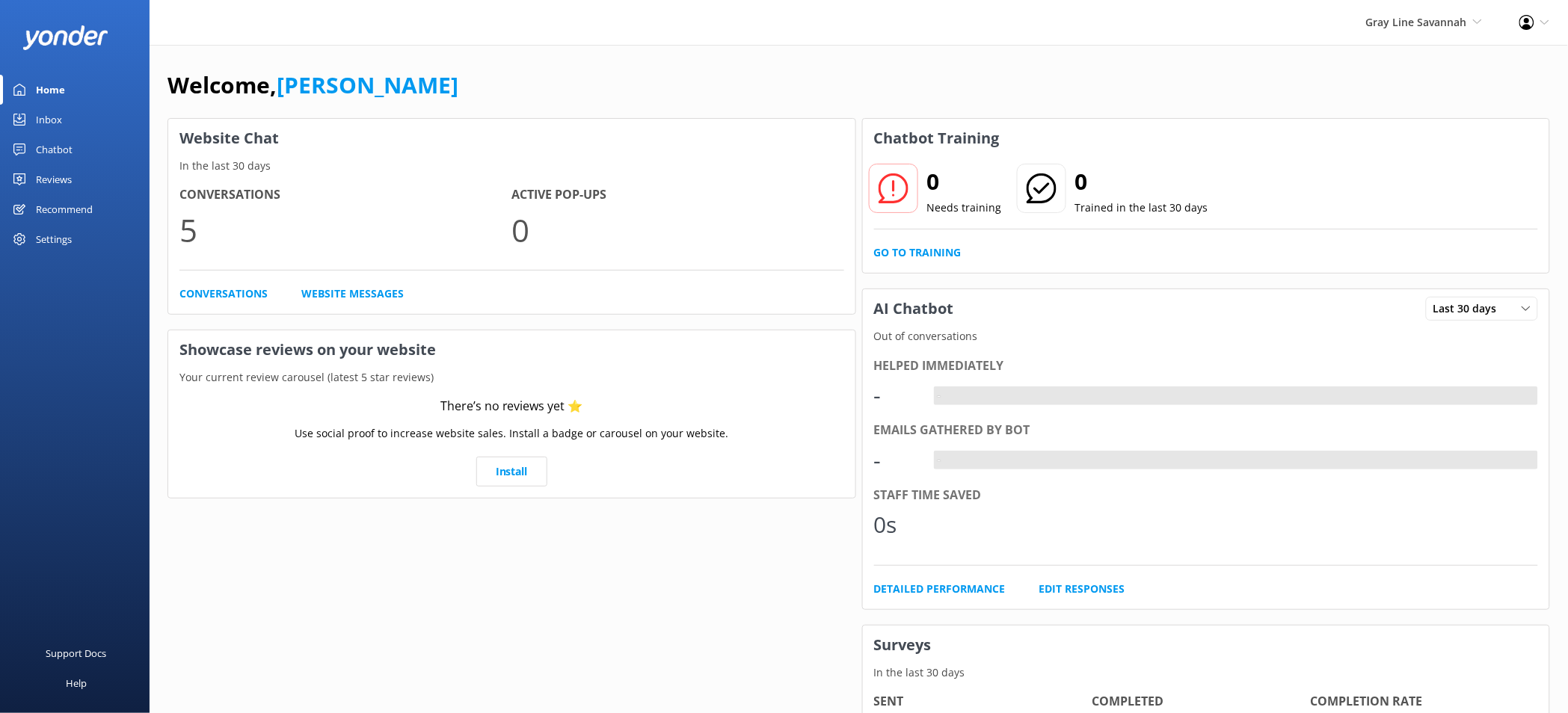
click at [1413, 31] on div "Gray Line [PERSON_NAME] Adventure Co Cool Tours Virtual Assistant [GEOGRAPHIC_D…" at bounding box center [1423, 22] width 153 height 45
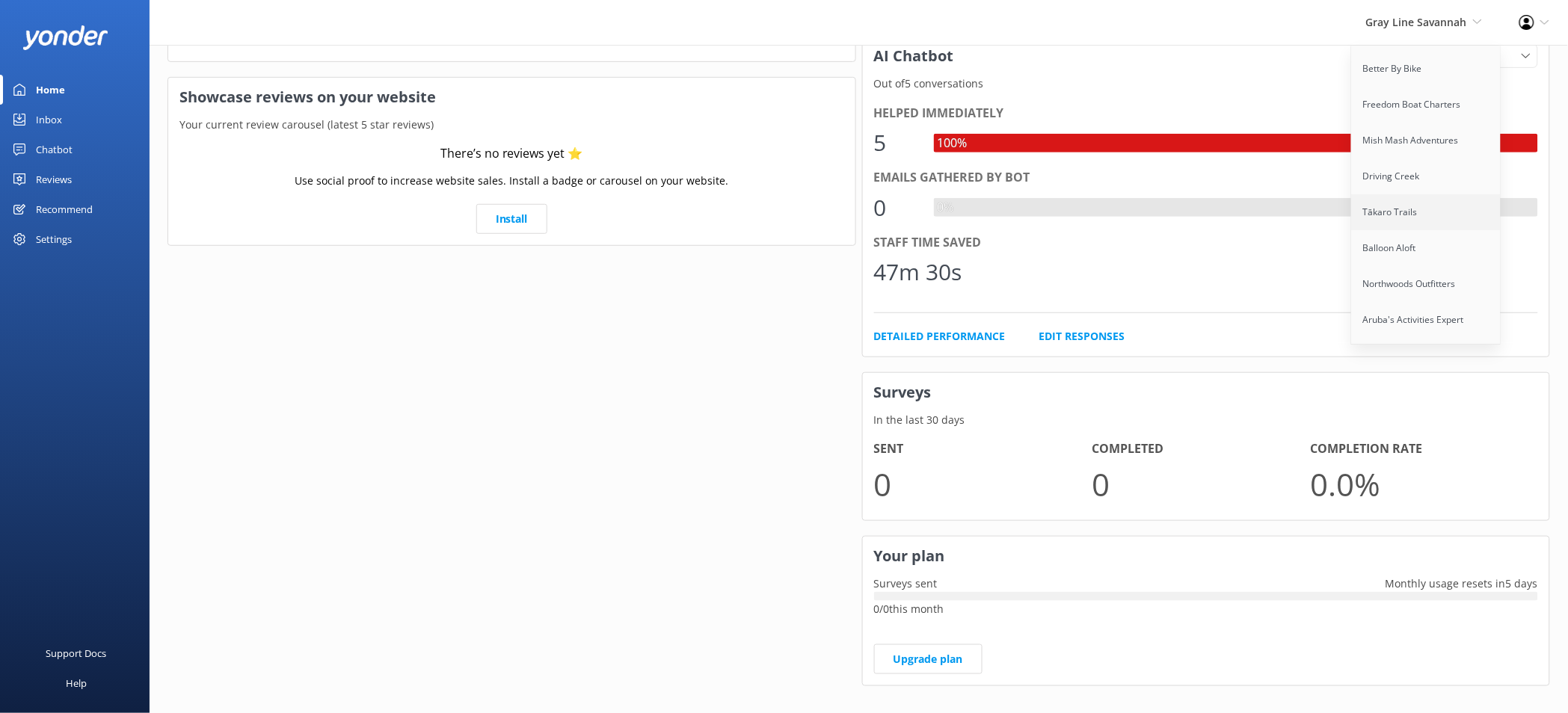
scroll to position [1927, 0]
click at [1413, 196] on link "Tākaro Trails" at bounding box center [1426, 214] width 150 height 36
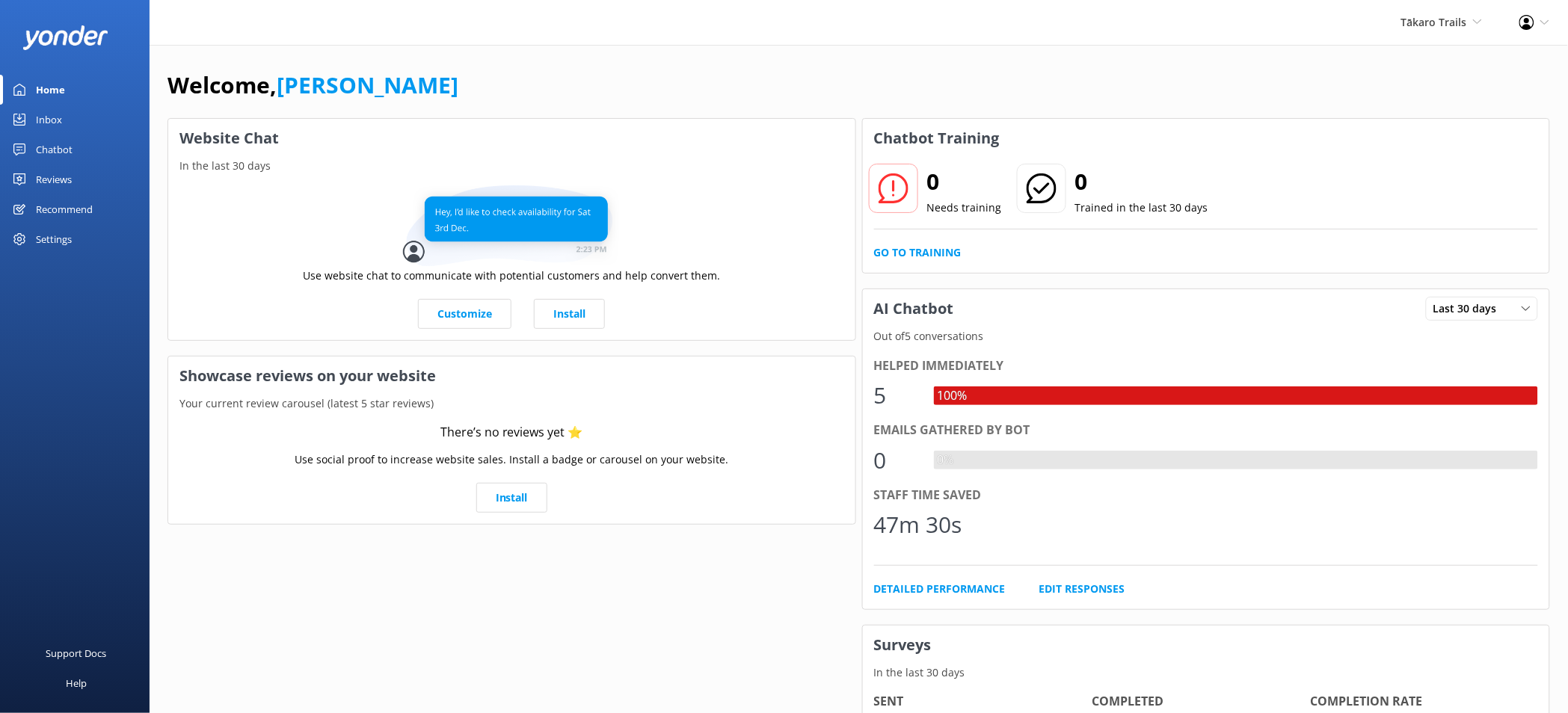
click at [62, 151] on div "Chatbot" at bounding box center [53, 149] width 36 height 30
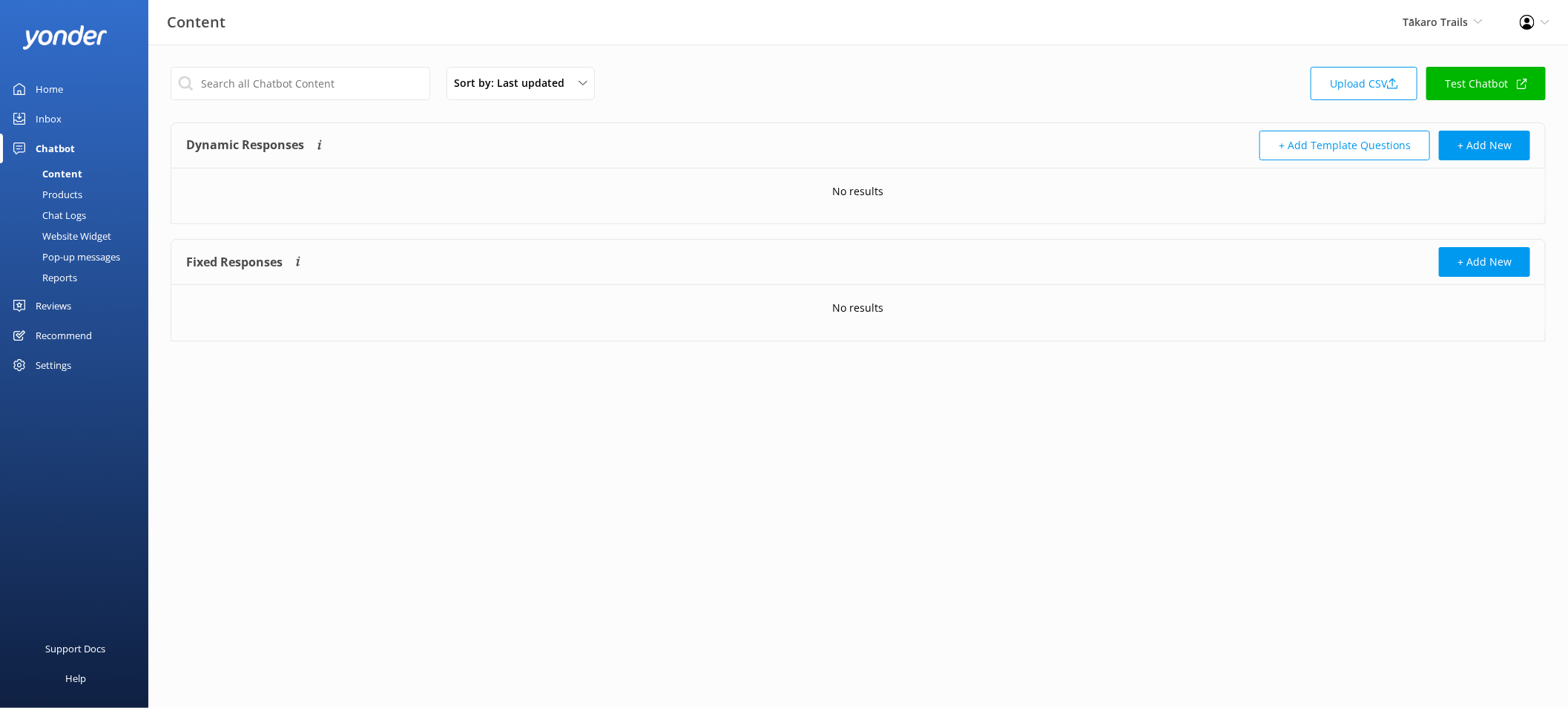
click at [1500, 85] on link "Test Chatbot" at bounding box center [1486, 84] width 120 height 34
click at [1377, 84] on link "Upload CSV" at bounding box center [1364, 84] width 107 height 34
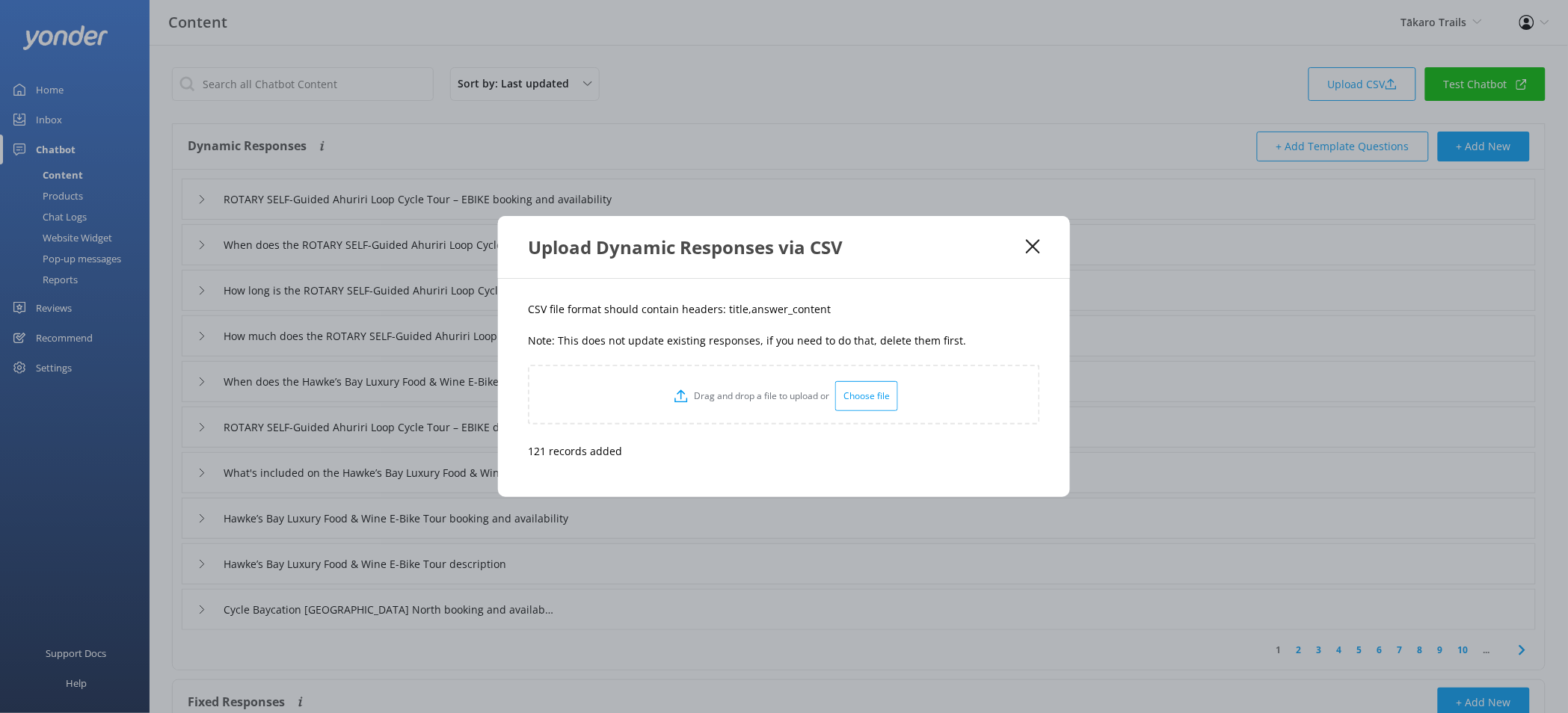
click at [1047, 249] on div "Upload Dynamic Responses via CSV" at bounding box center [784, 247] width 572 height 62
click at [1041, 249] on div "Upload Dynamic Responses via CSV" at bounding box center [784, 247] width 572 height 62
click at [1040, 248] on div "Upload Dynamic Responses via CSV" at bounding box center [784, 247] width 572 height 62
click at [1034, 248] on use at bounding box center [1033, 247] width 15 height 15
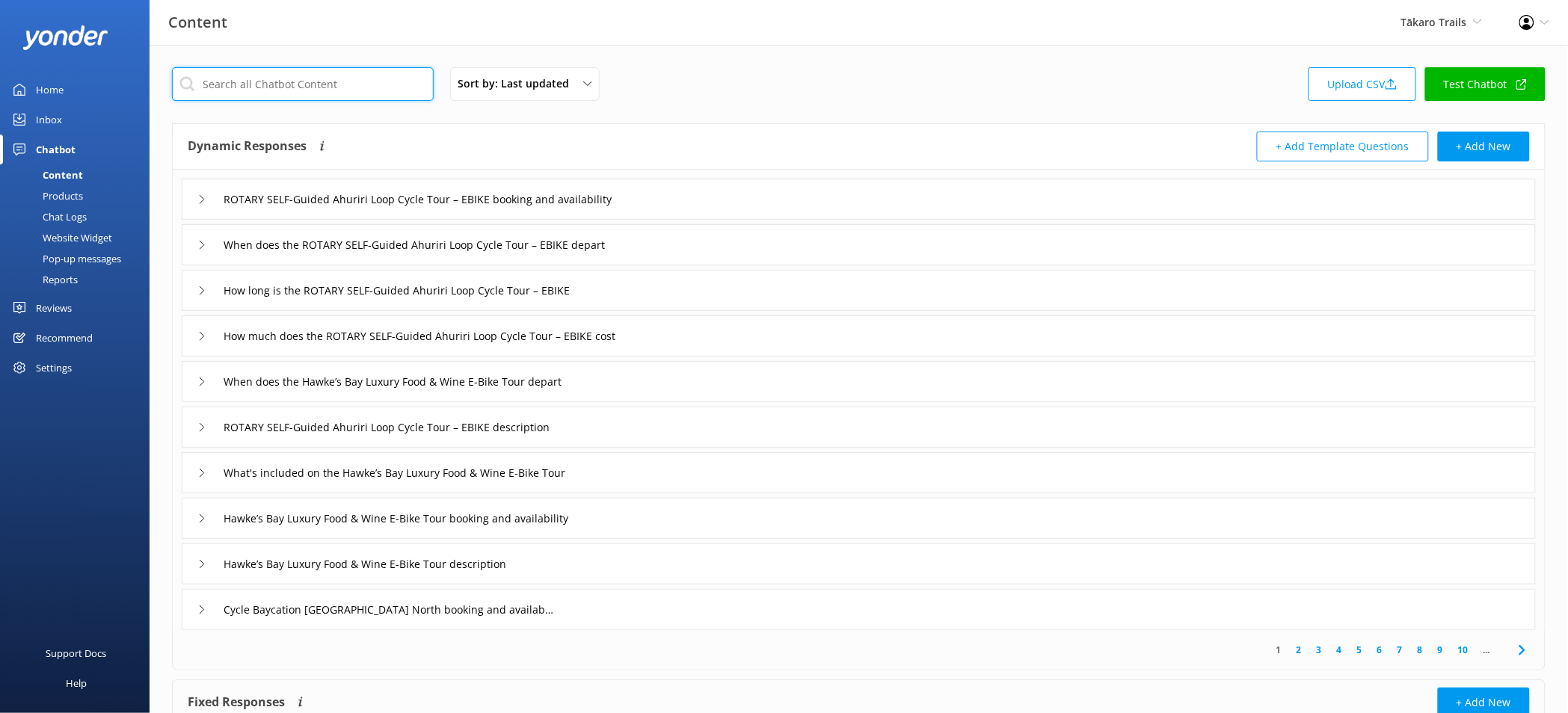
click at [366, 78] on input "text" at bounding box center [302, 84] width 261 height 34
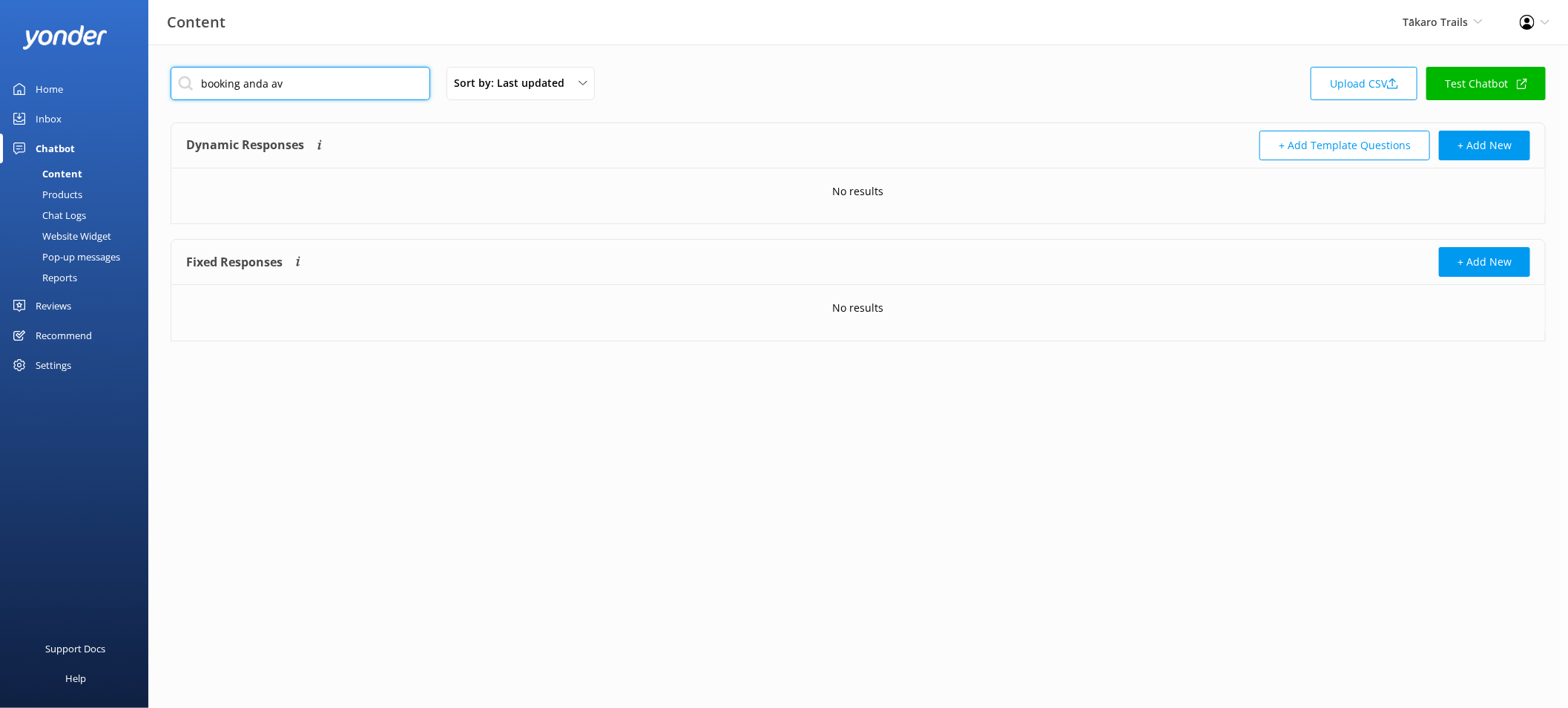
click at [266, 82] on input "booking anda av" at bounding box center [300, 84] width 259 height 34
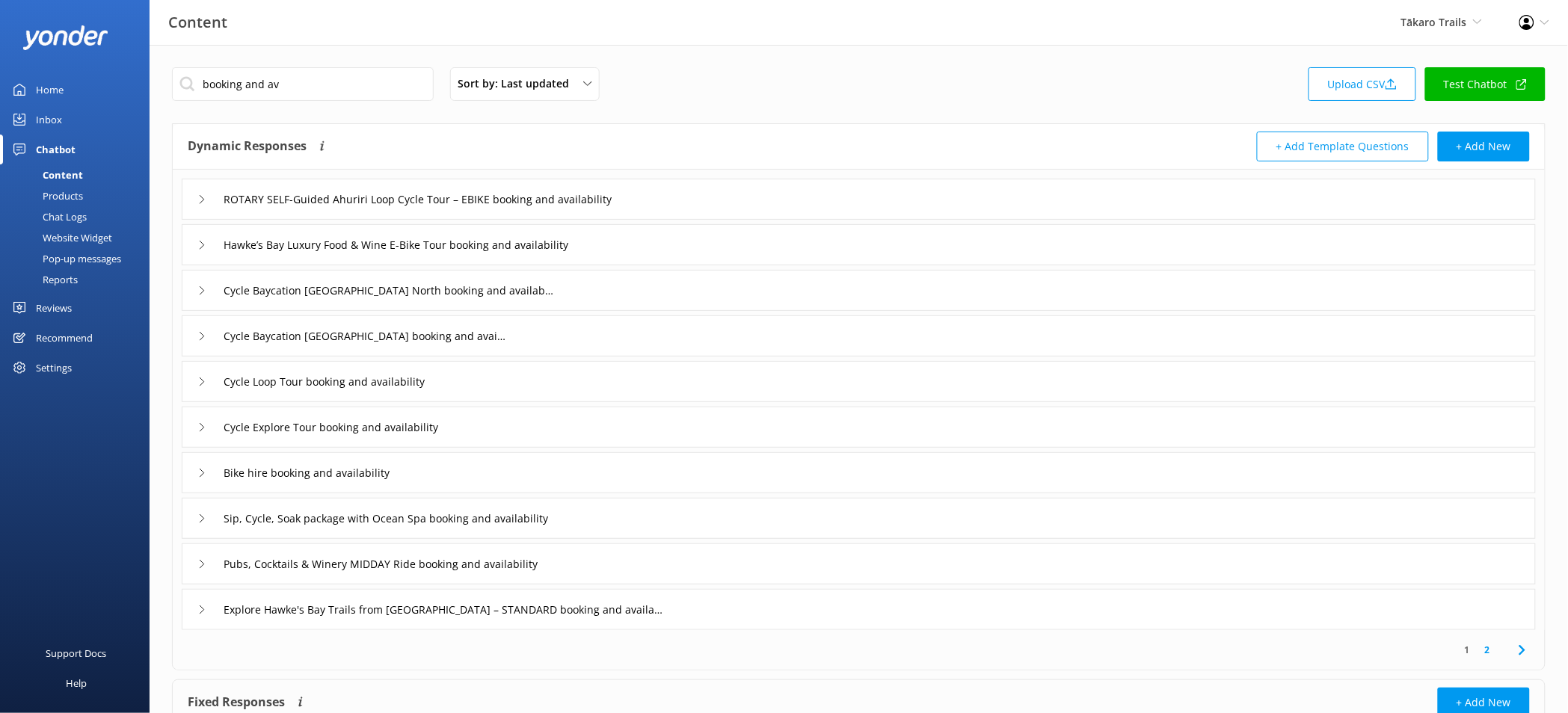
click at [707, 205] on div "ROTARY SELF-Guided Ahuriri Loop Cycle Tour – EBIKE booking and availability" at bounding box center [858, 199] width 1354 height 41
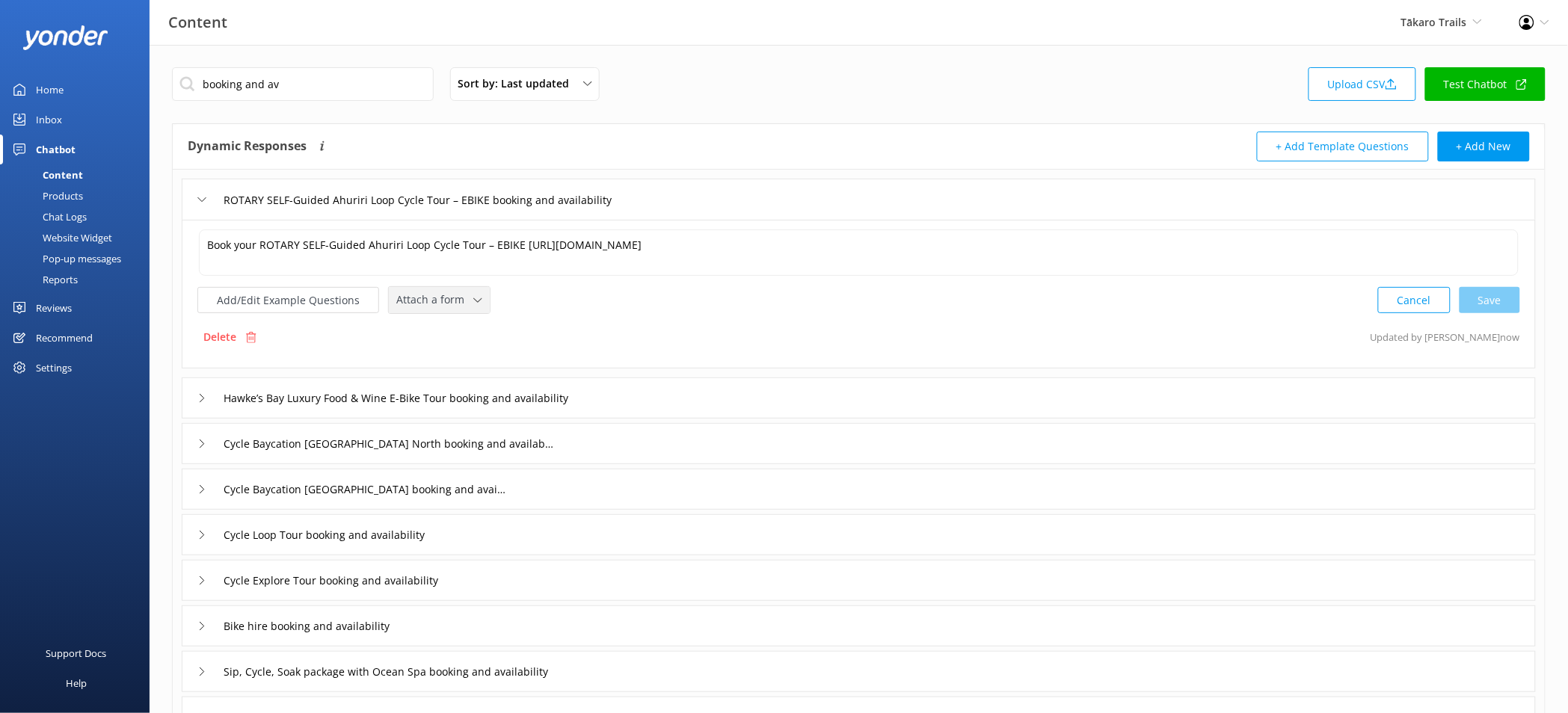
click at [443, 298] on span "Attach a form" at bounding box center [434, 299] width 77 height 16
click at [459, 359] on div "Check availability" at bounding box center [433, 362] width 74 height 15
click at [705, 386] on div "Hawke’s Bay Luxury Food & Wine E-Bike Tour booking and availability" at bounding box center [858, 397] width 1354 height 41
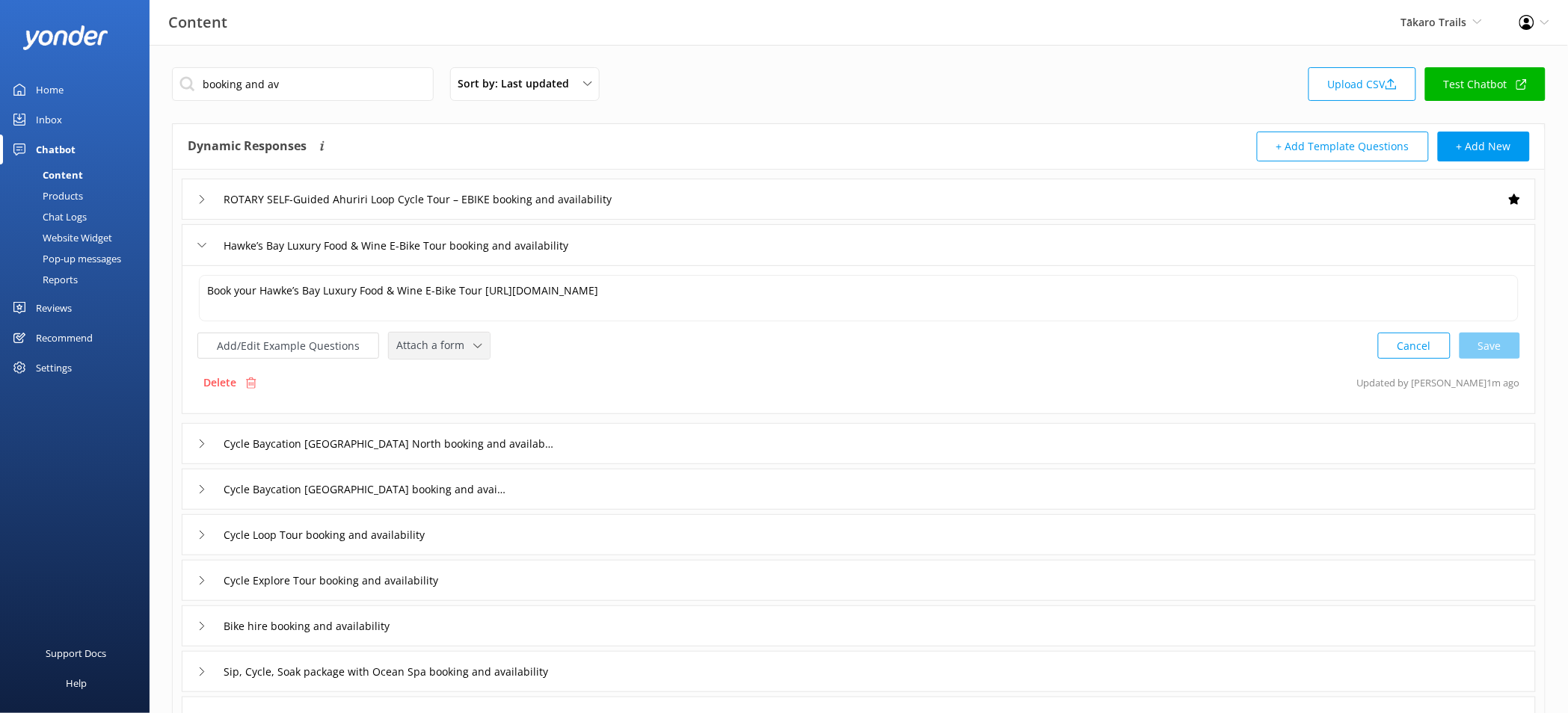
click at [448, 350] on span "Attach a form" at bounding box center [434, 346] width 77 height 16
click at [453, 409] on div "Check availability" at bounding box center [433, 407] width 74 height 15
click at [625, 435] on div "Cycle Baycation Havelock North booking and availability" at bounding box center [858, 442] width 1354 height 41
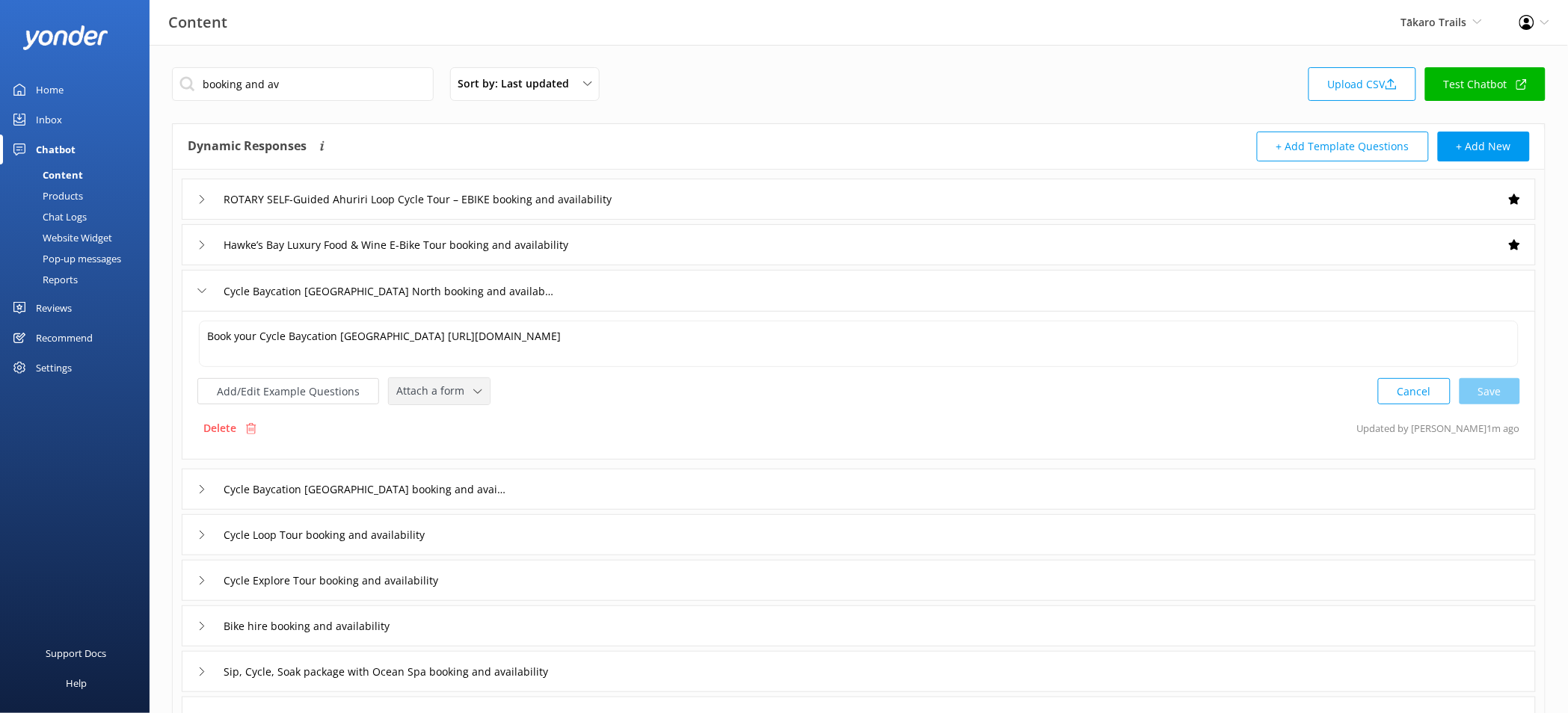
click at [444, 385] on span "Attach a form" at bounding box center [434, 391] width 77 height 16
click at [474, 456] on link "Check availability" at bounding box center [456, 452] width 133 height 30
click at [546, 484] on div "Cycle Baycation Napier booking and availability" at bounding box center [858, 487] width 1354 height 41
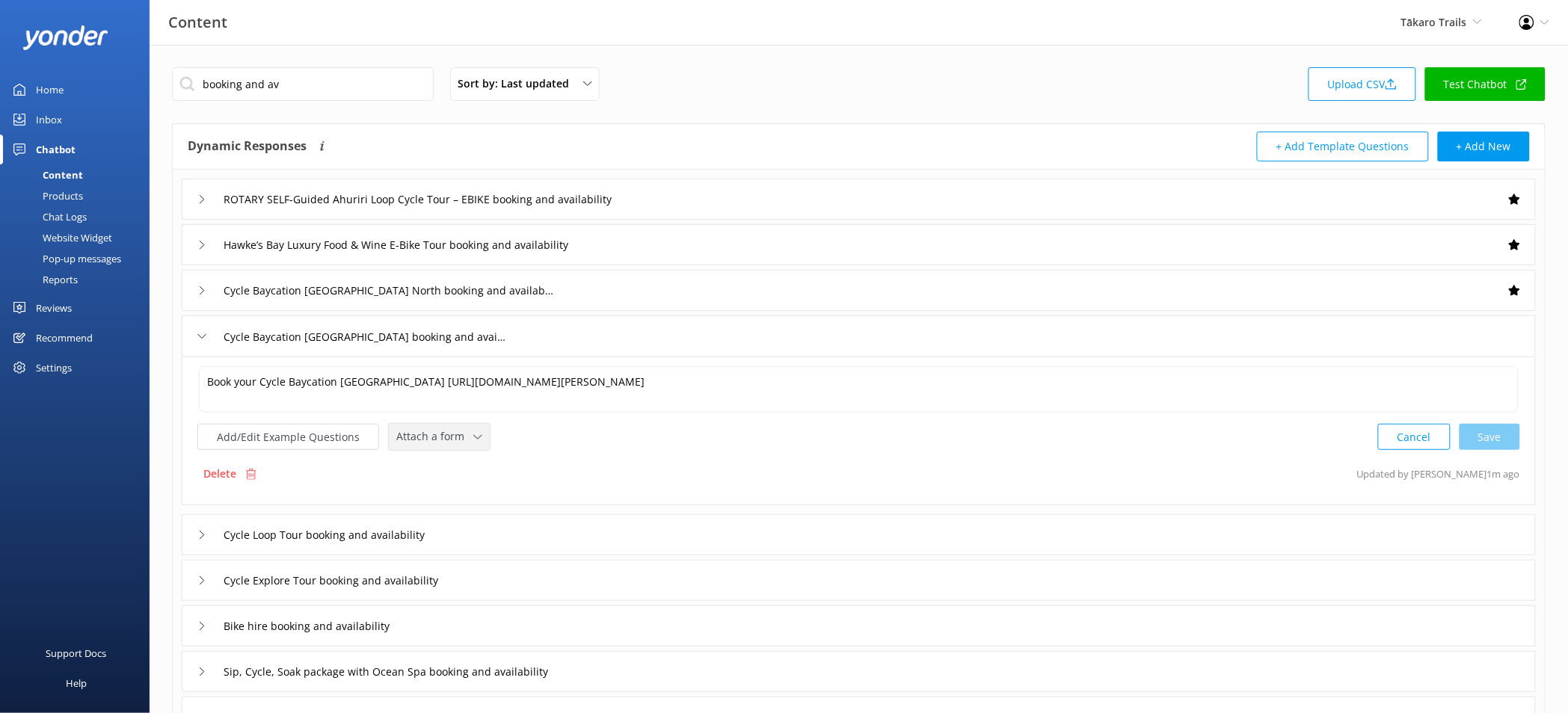
click at [448, 445] on span "Attach a form" at bounding box center [434, 436] width 77 height 16
click at [466, 500] on div "Check availability" at bounding box center [433, 499] width 74 height 15
click at [534, 531] on div "Cycle Loop Tour booking and availability" at bounding box center [858, 533] width 1354 height 41
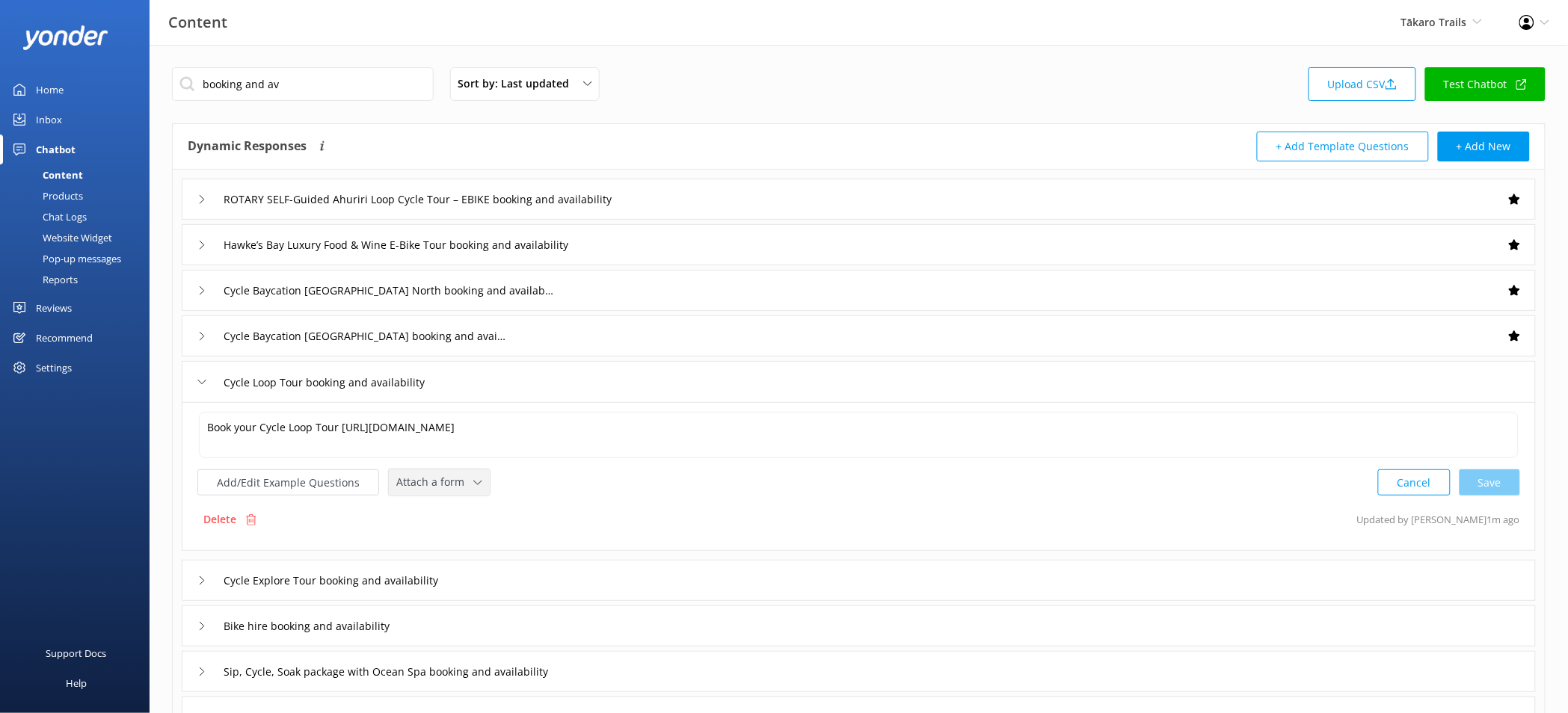
click at [465, 490] on span "Attach a form" at bounding box center [434, 482] width 77 height 16
click at [488, 539] on link "Check availability" at bounding box center [456, 544] width 133 height 30
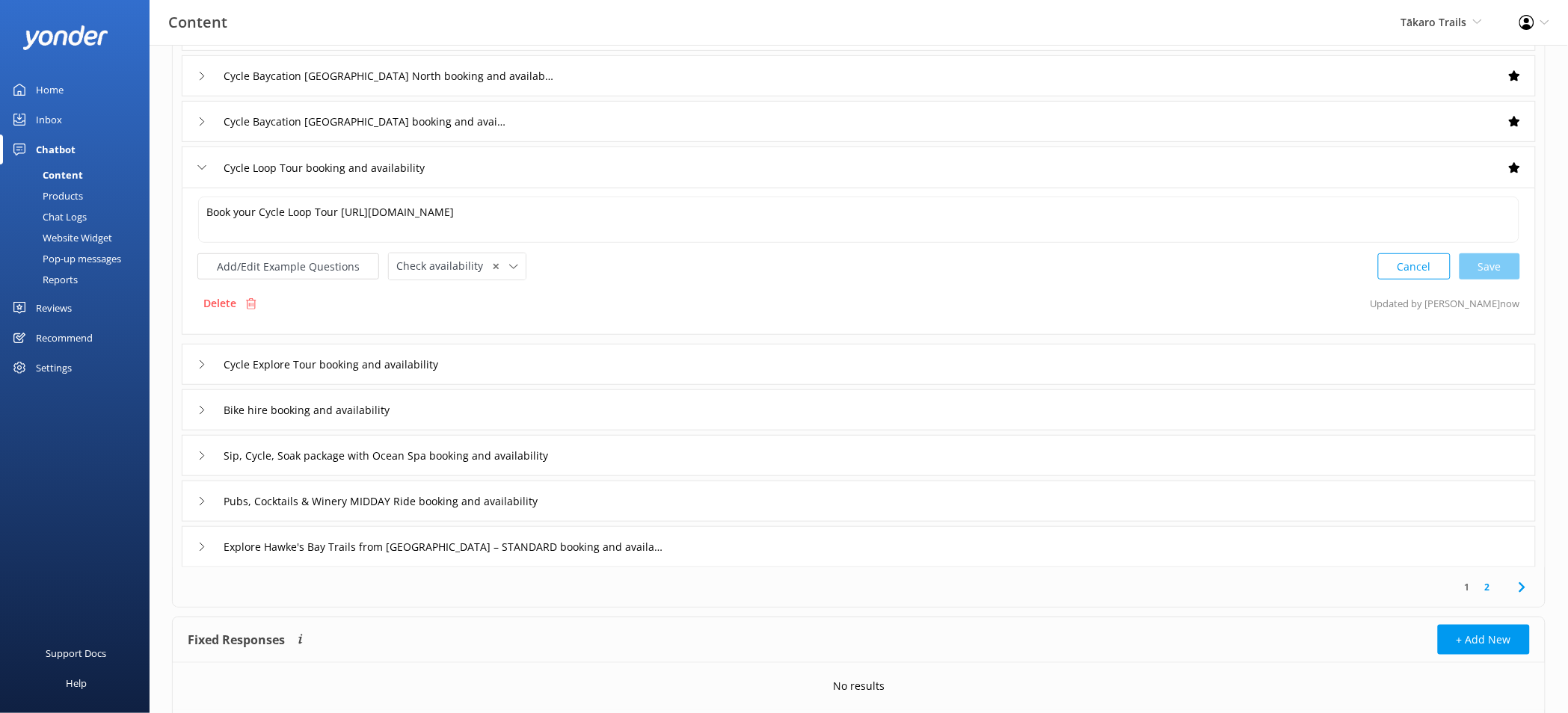
scroll to position [266, 0]
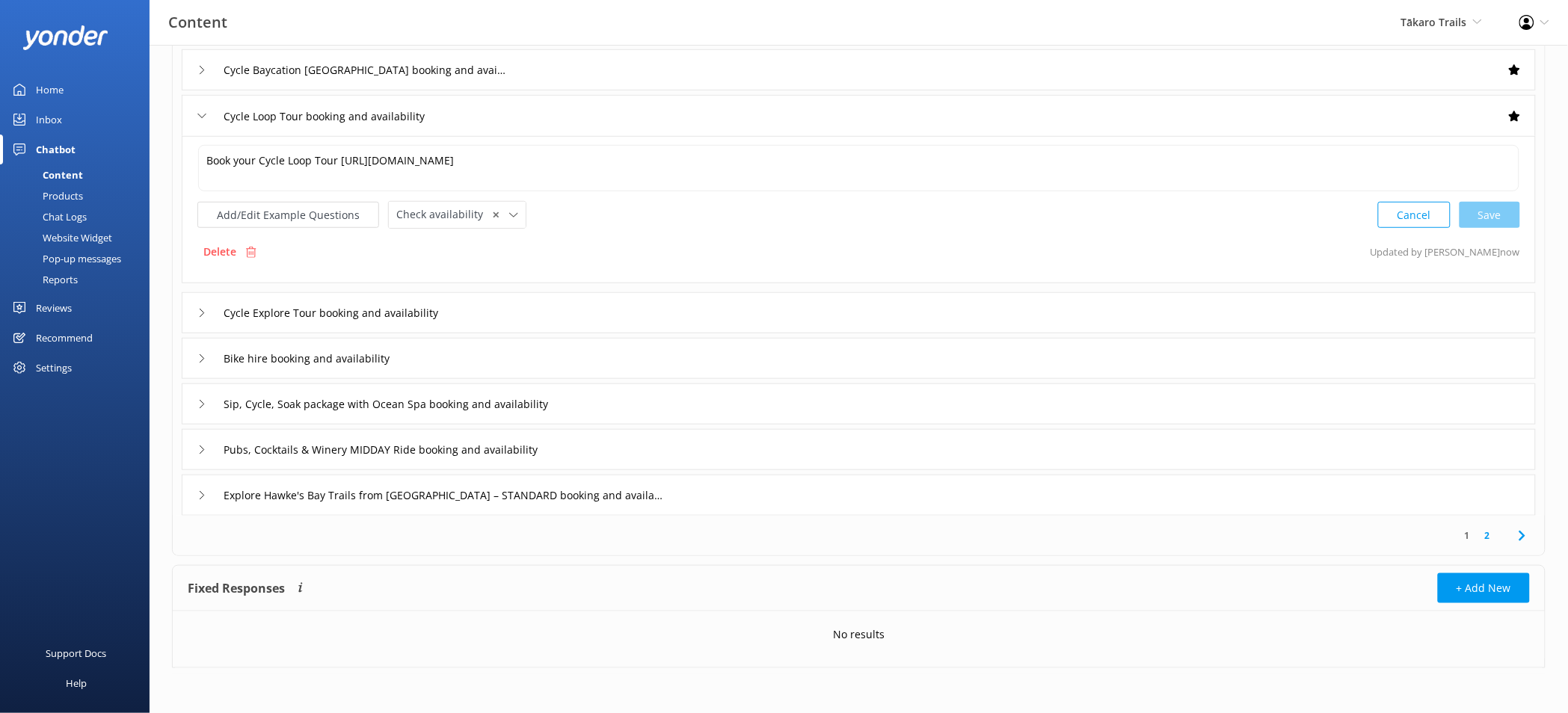
click at [544, 316] on div "Cycle Explore Tour booking and availability" at bounding box center [858, 312] width 1354 height 41
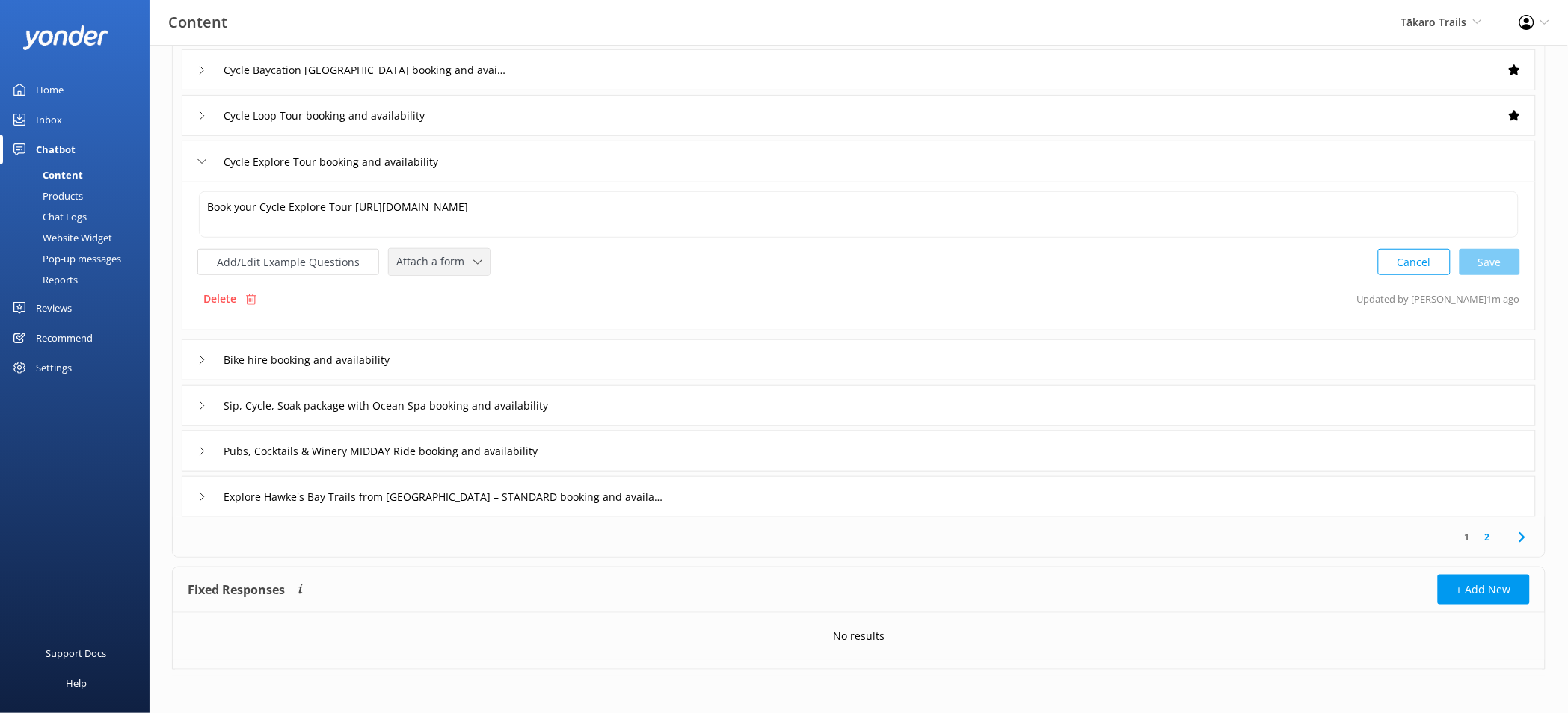
click at [455, 268] on span "Attach a form" at bounding box center [434, 261] width 77 height 16
click at [472, 312] on link "Check availability" at bounding box center [456, 323] width 133 height 30
click at [504, 362] on div "Bike hire booking and availability" at bounding box center [858, 358] width 1354 height 41
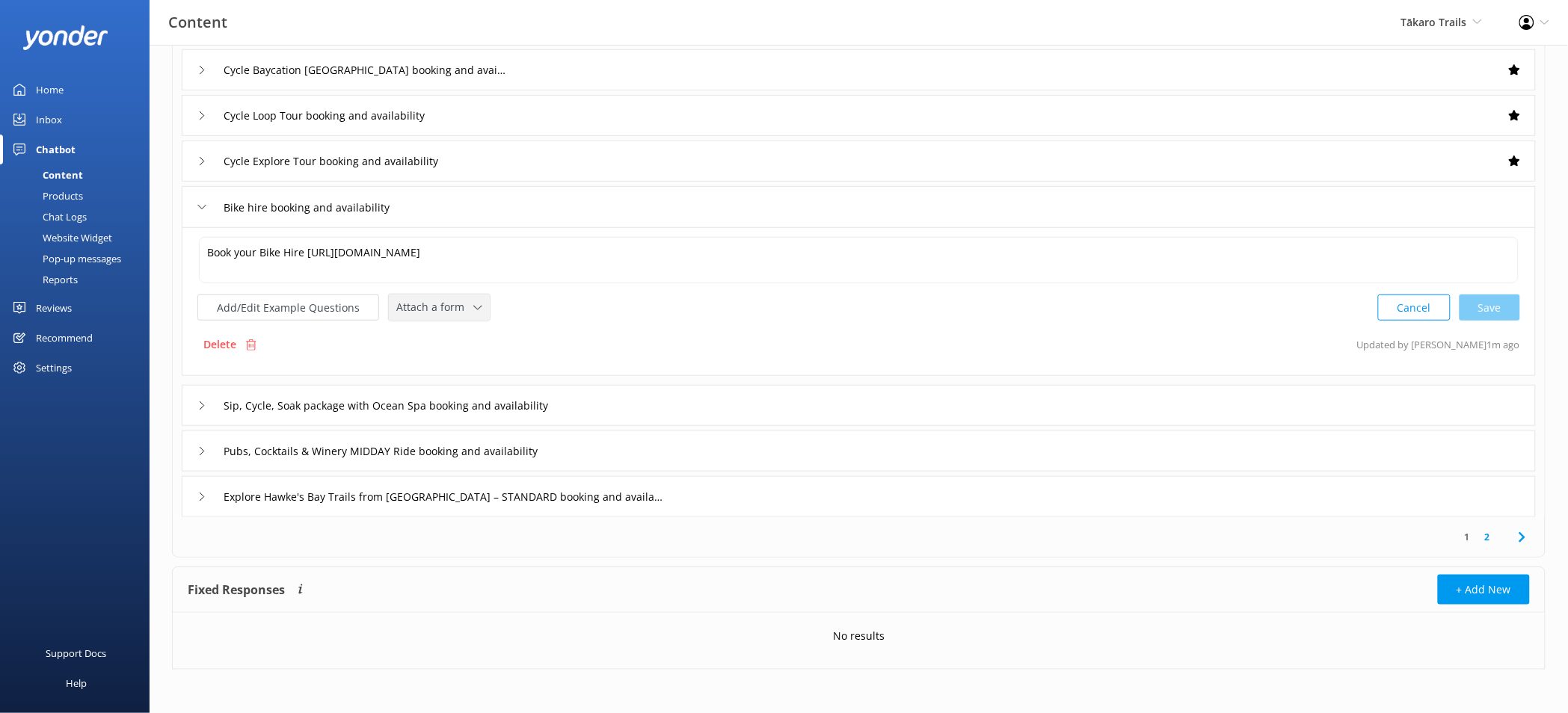
click at [442, 310] on span "Attach a form" at bounding box center [434, 307] width 77 height 16
click at [465, 356] on link "Check availability" at bounding box center [456, 369] width 133 height 30
click at [594, 408] on input "Sip, Cycle, Soak package with Ocean Spa booking and availability" at bounding box center [415, 405] width 401 height 23
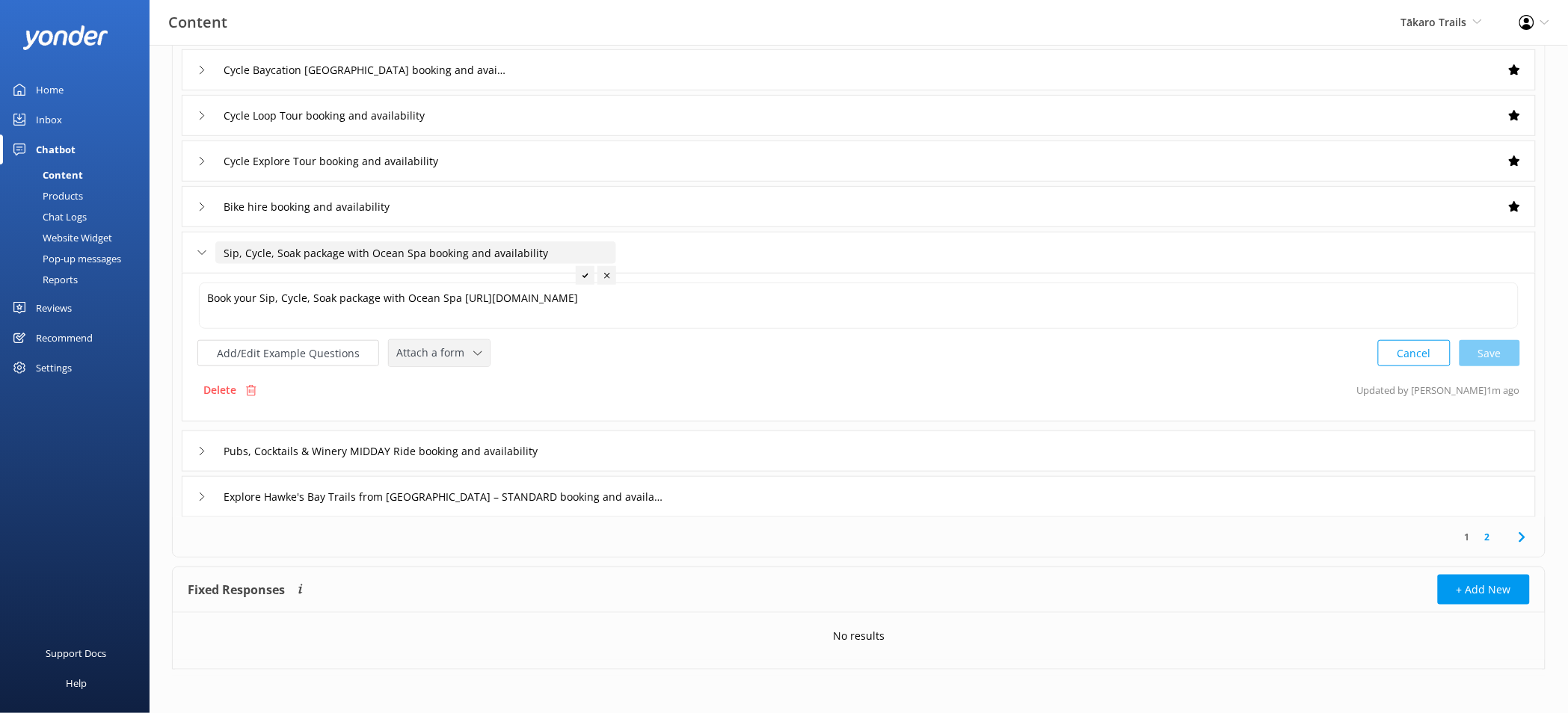
click at [449, 353] on span "Attach a form" at bounding box center [434, 353] width 77 height 16
click at [465, 414] on div "Check availability" at bounding box center [433, 414] width 74 height 15
click at [635, 448] on div "Pubs, Cocktails & Winery MIDDAY Ride booking and availability" at bounding box center [858, 449] width 1354 height 41
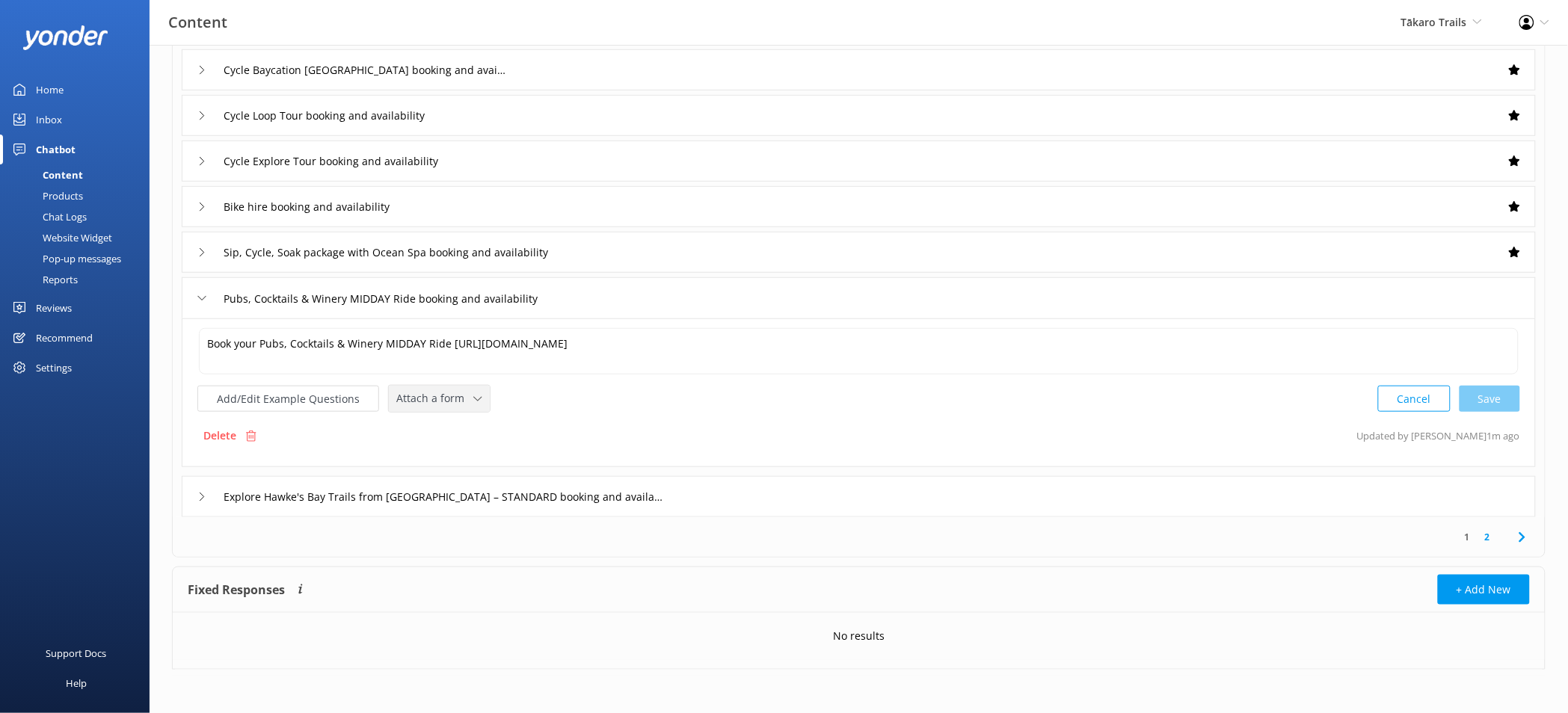
click at [450, 411] on div "Attach a form Leave contact details Check availability" at bounding box center [439, 399] width 101 height 26
click at [455, 462] on div "Check availability" at bounding box center [433, 460] width 74 height 15
click at [709, 486] on div "Explore Hawke's Bay Trails from Napier – STANDARD booking and availability" at bounding box center [858, 494] width 1354 height 41
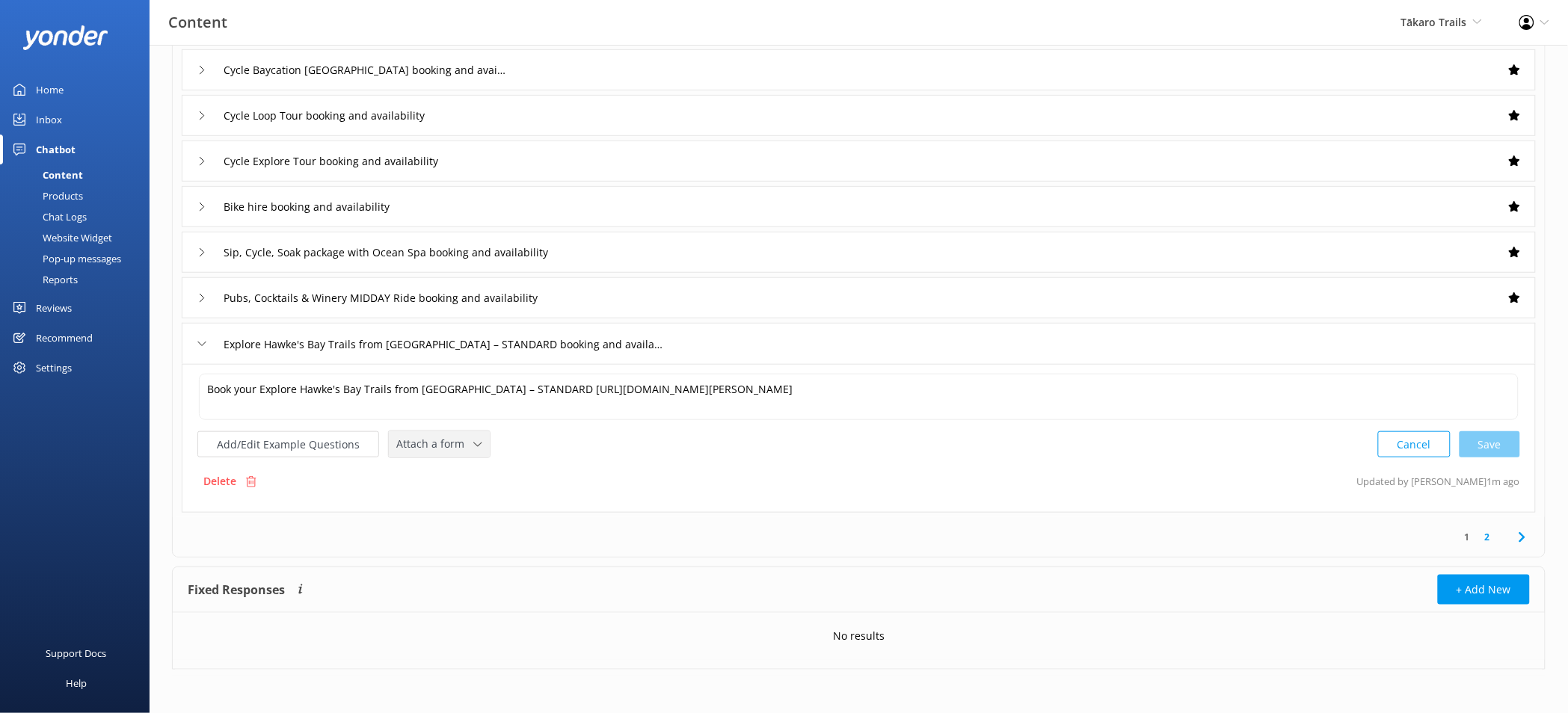
click at [440, 455] on div "Attach a form Leave contact details Check availability" at bounding box center [439, 444] width 101 height 26
click at [477, 506] on link "Check availability" at bounding box center [456, 506] width 133 height 30
click at [1489, 538] on link "2" at bounding box center [1487, 536] width 20 height 15
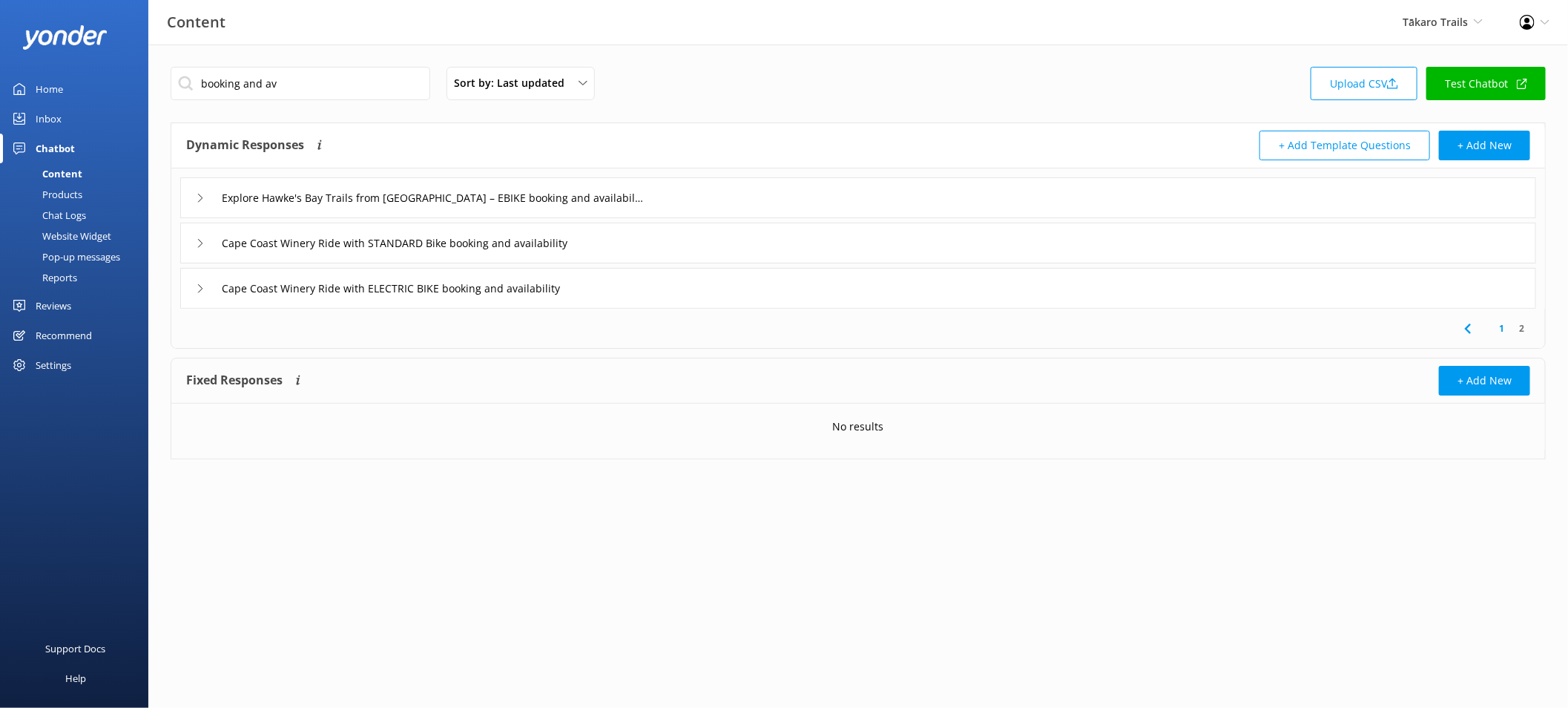
click at [674, 207] on div "Explore Hawke's Bay Trails from Napier – EBIKE booking and availability" at bounding box center [858, 198] width 1356 height 41
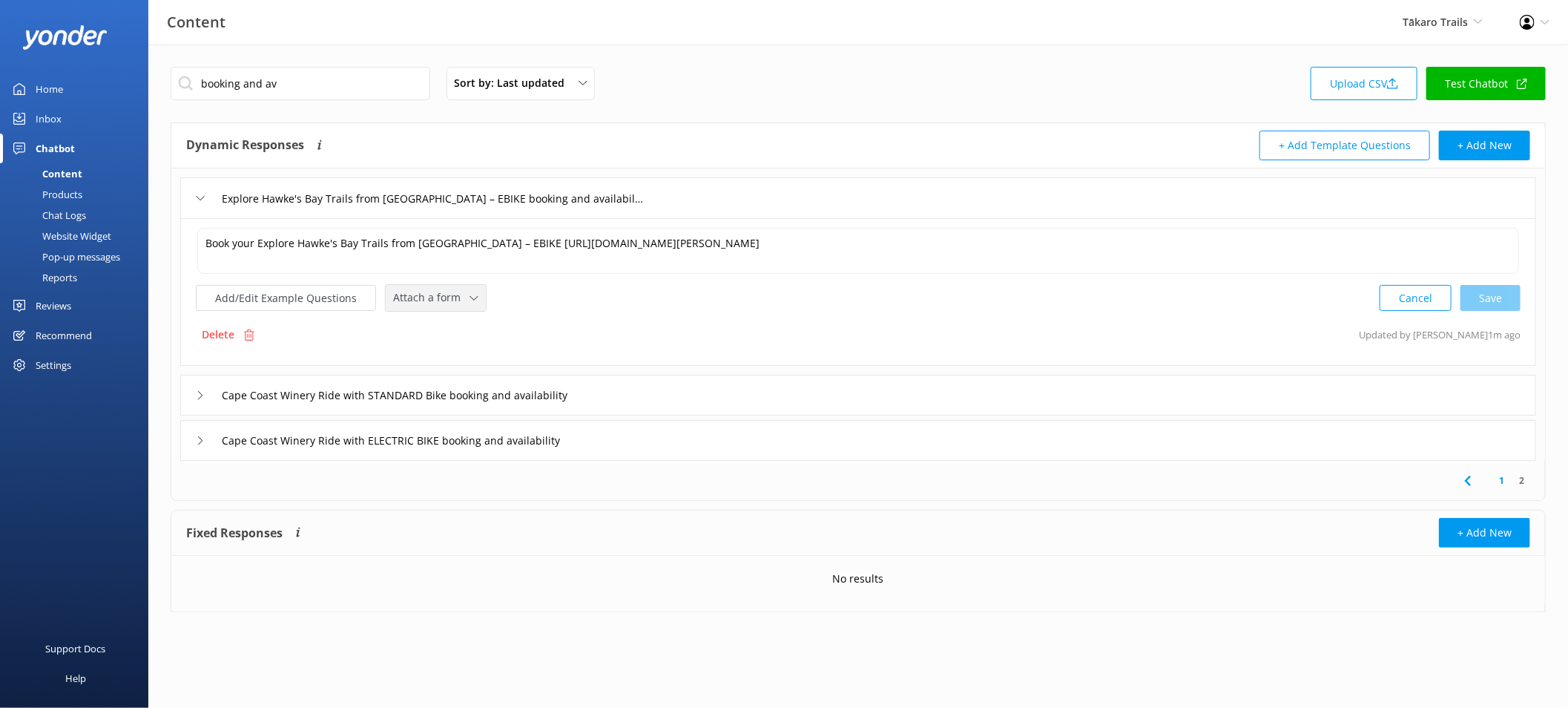
click at [466, 289] on div "Attach a form" at bounding box center [435, 297] width 92 height 18
click at [467, 346] on link "Check availability" at bounding box center [452, 359] width 132 height 30
click at [647, 383] on div "Cape Coast Winery Ride with STANDARD Bike booking and availability" at bounding box center [858, 394] width 1356 height 41
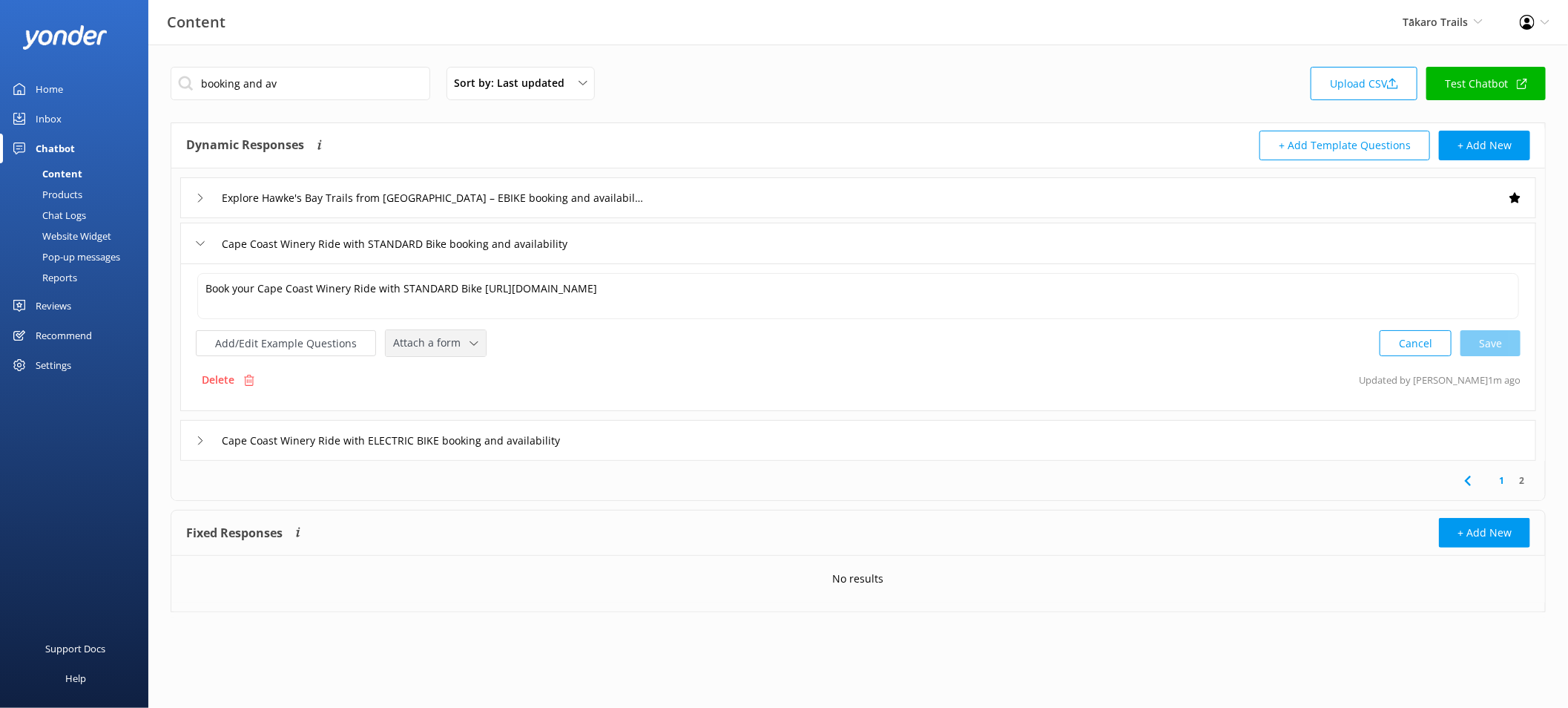
click at [470, 345] on icon at bounding box center [474, 343] width 9 height 9
click at [482, 399] on link "Check availability" at bounding box center [452, 404] width 132 height 30
click at [713, 427] on div "Cape Coast Winery Ride with ELECTRIC BIKE booking and availability" at bounding box center [858, 439] width 1356 height 41
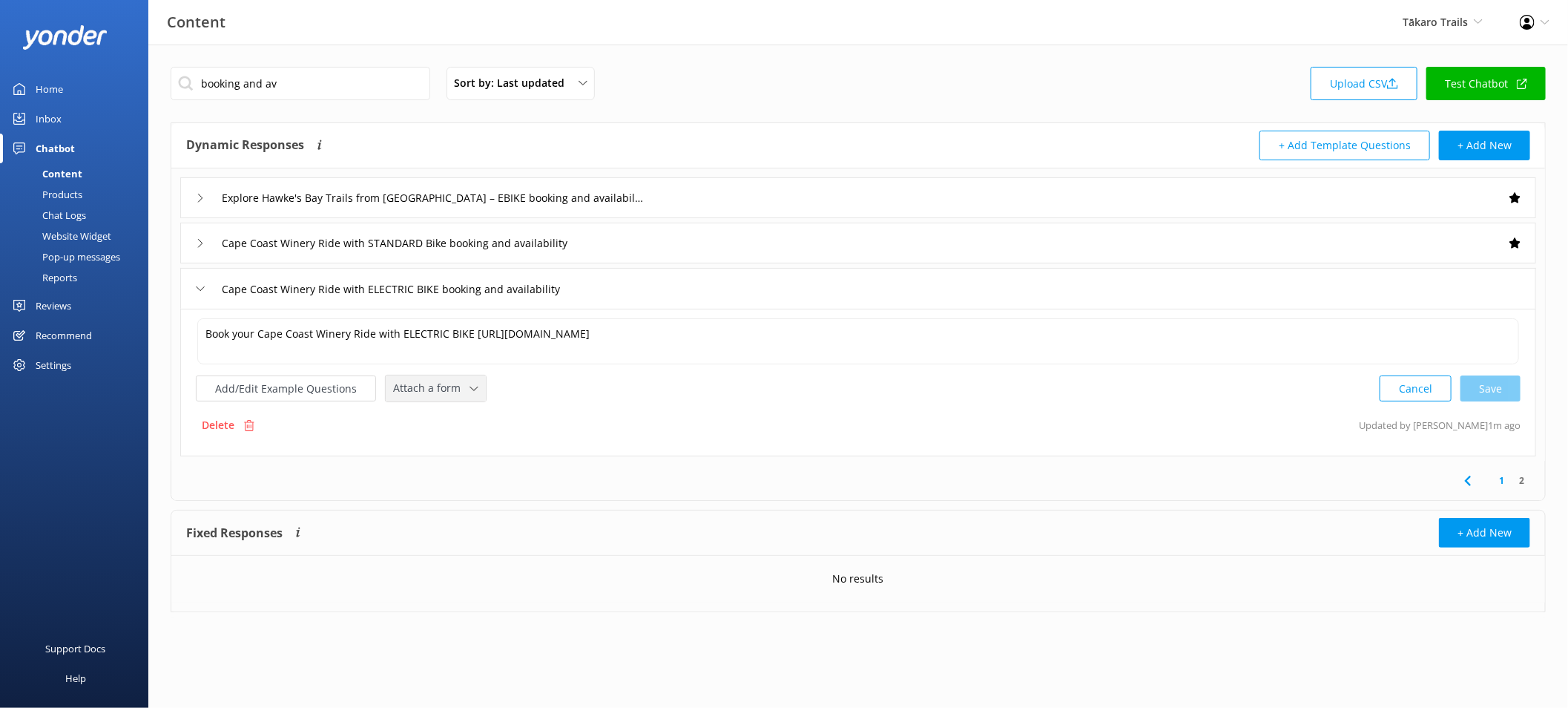
click at [470, 381] on div "Attach a form" at bounding box center [435, 388] width 92 height 18
click at [489, 436] on link "Check availability" at bounding box center [452, 449] width 132 height 30
click at [1503, 485] on link "1" at bounding box center [1501, 479] width 20 height 14
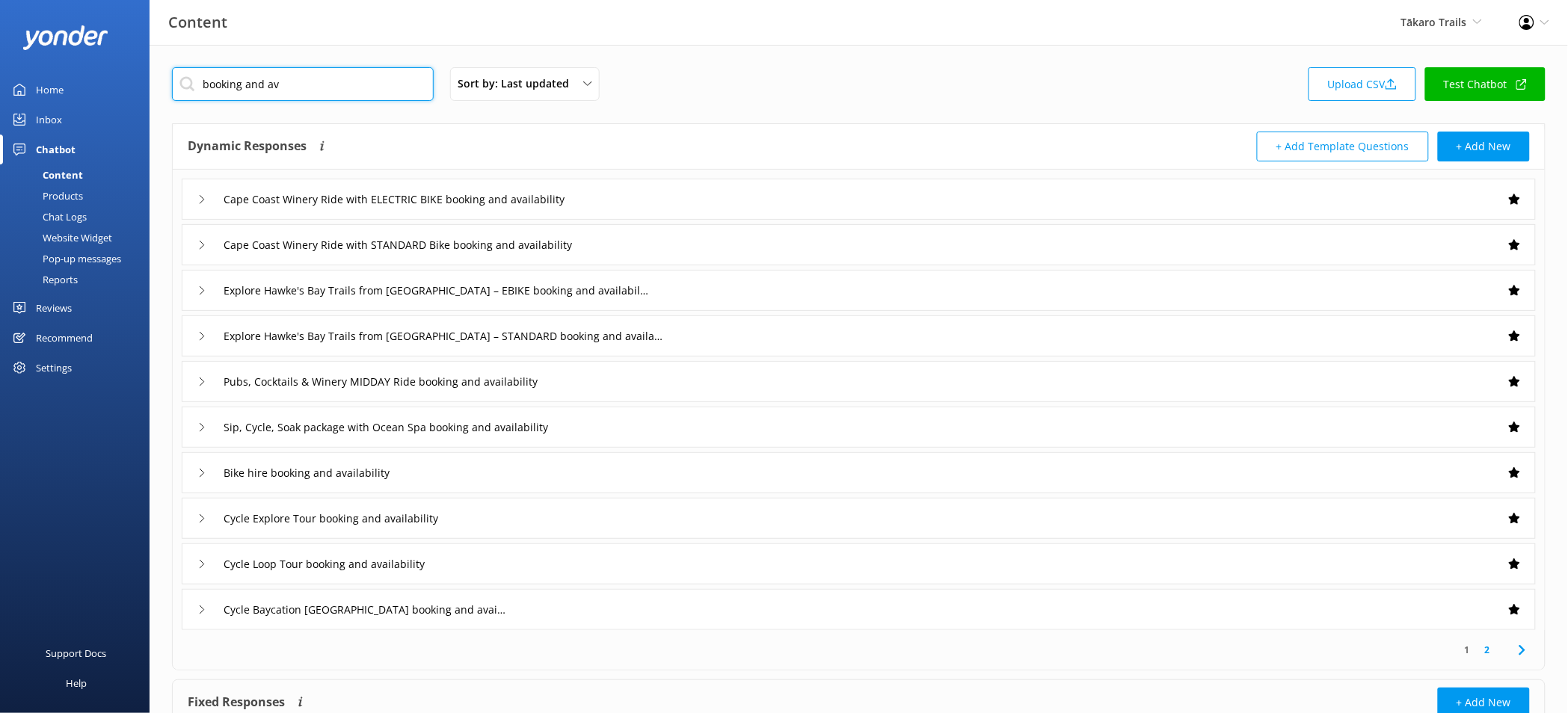
click at [375, 81] on input "booking and av" at bounding box center [302, 84] width 261 height 34
click at [375, 82] on input "booking and av" at bounding box center [302, 84] width 261 height 34
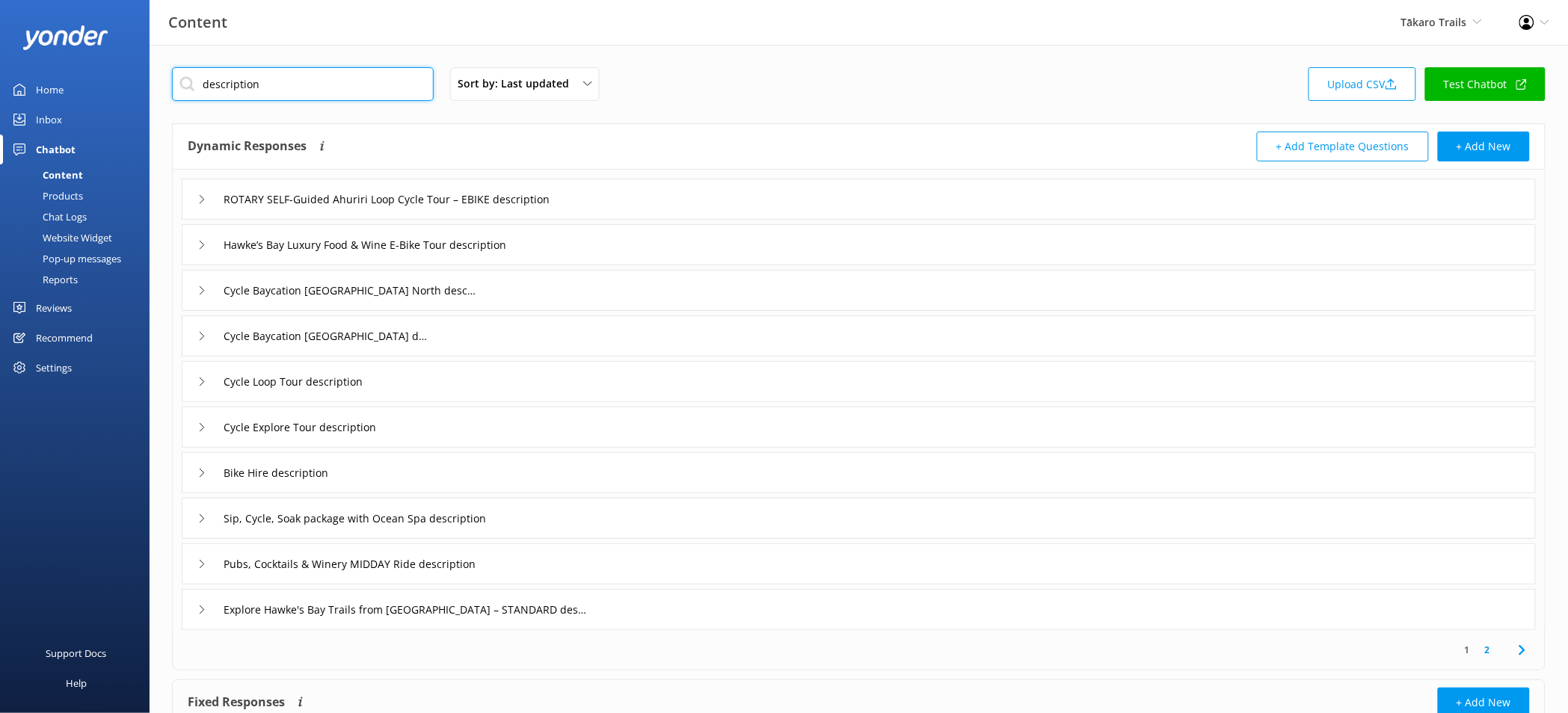
type input "description"
click at [657, 208] on div "ROTARY SELF-Guided Ahuriri Loop Cycle Tour – EBIKE description" at bounding box center [858, 199] width 1354 height 41
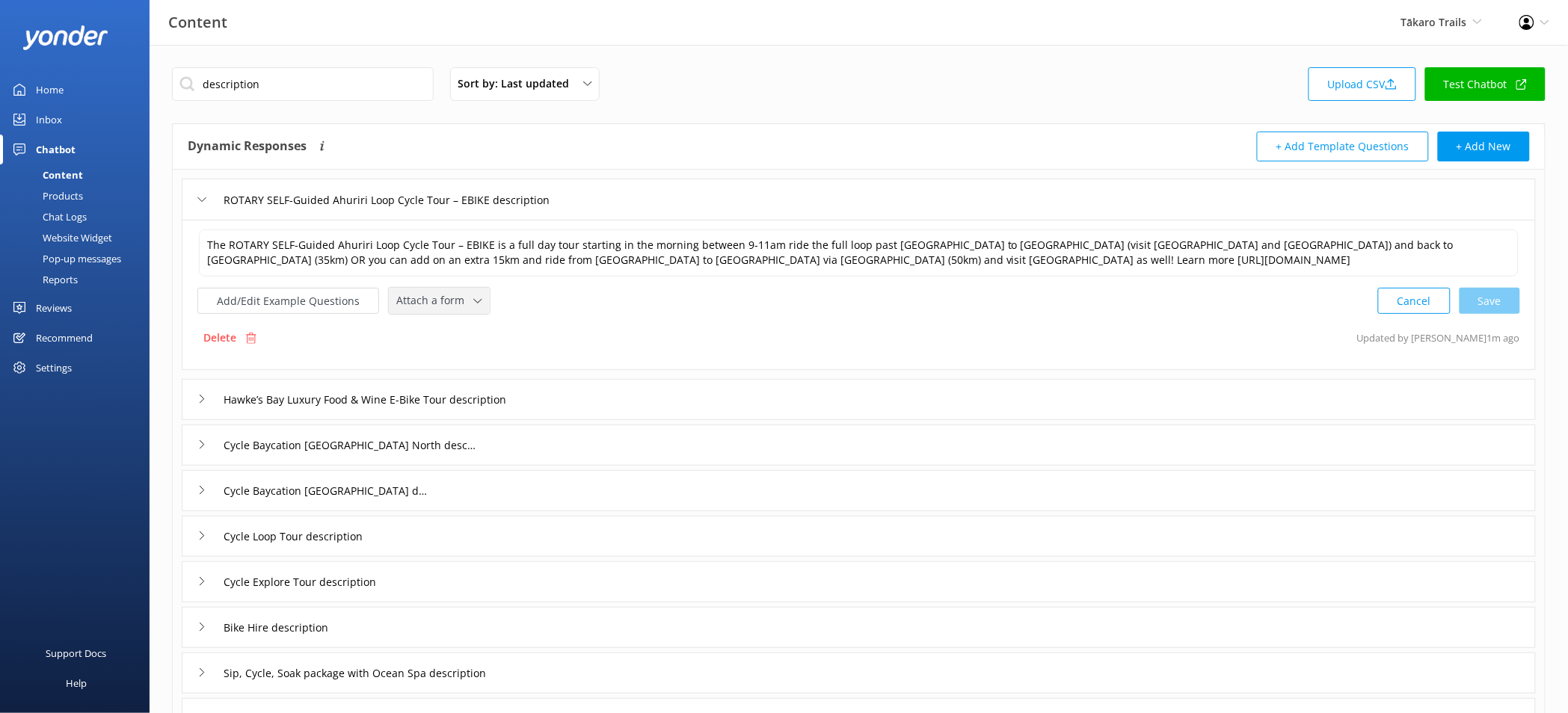
click at [437, 312] on div "Attach a form Leave contact details Check availability" at bounding box center [439, 301] width 101 height 26
click at [447, 355] on link "Check availability" at bounding box center [456, 363] width 133 height 30
click at [594, 385] on div "Hawke’s Bay Luxury Food & Wine E-Bike Tour description" at bounding box center [858, 397] width 1354 height 41
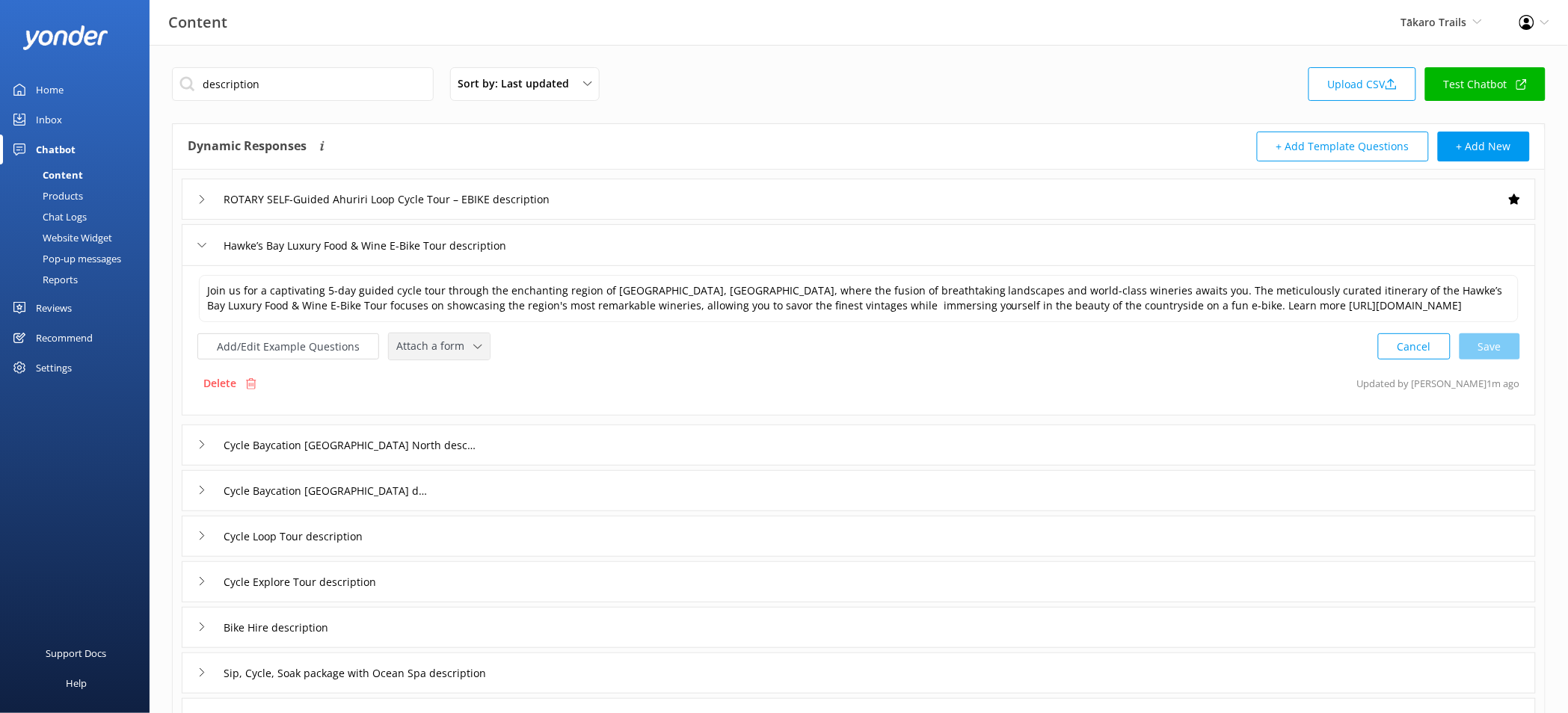
click at [456, 354] on span "Attach a form" at bounding box center [434, 346] width 77 height 16
click at [469, 418] on link "Check availability" at bounding box center [456, 409] width 133 height 30
click at [593, 446] on div "Cycle Baycation Havelock North description" at bounding box center [858, 444] width 1354 height 41
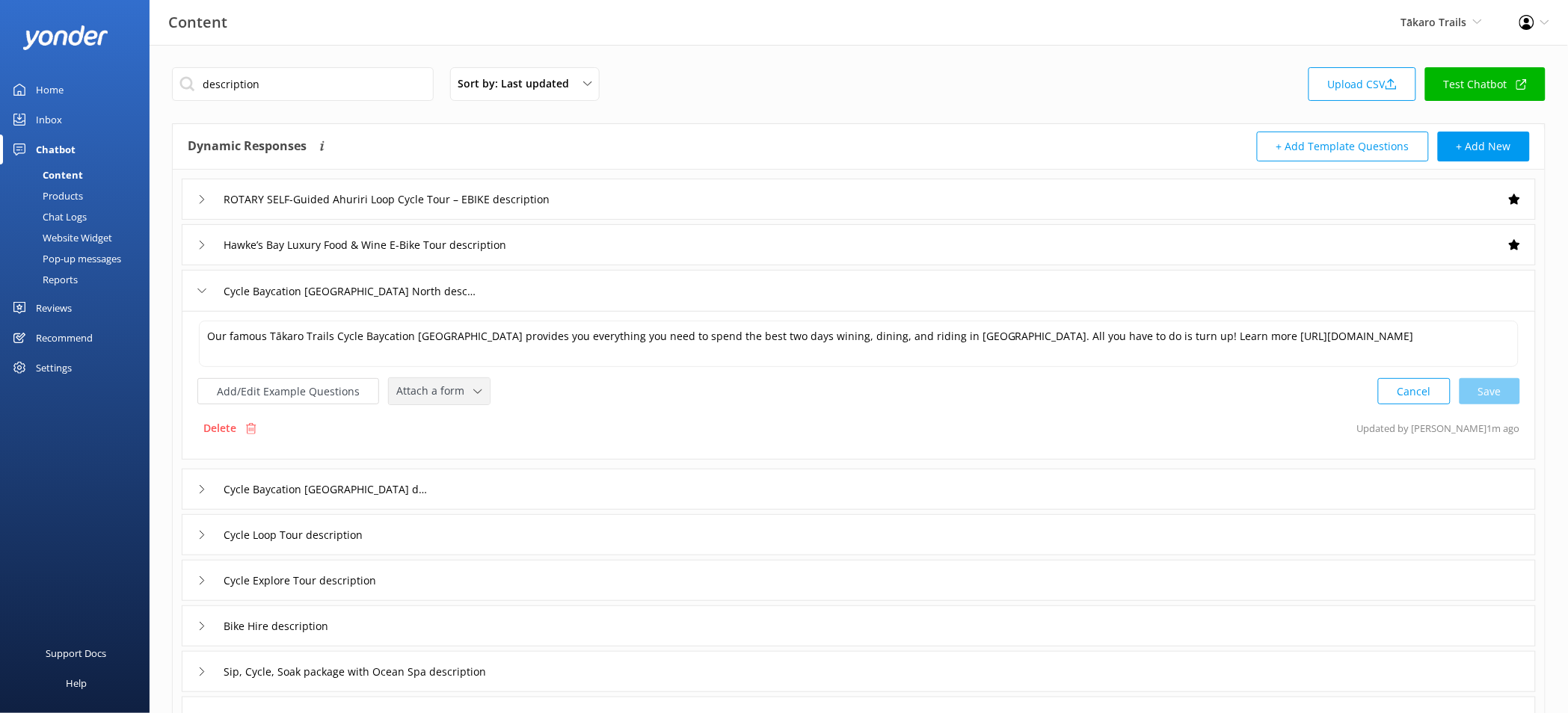
click at [464, 397] on span "Attach a form" at bounding box center [434, 391] width 77 height 16
click at [469, 447] on link "Check availability" at bounding box center [456, 452] width 133 height 30
click at [549, 472] on div "Cycle Baycation Napier description" at bounding box center [858, 487] width 1354 height 41
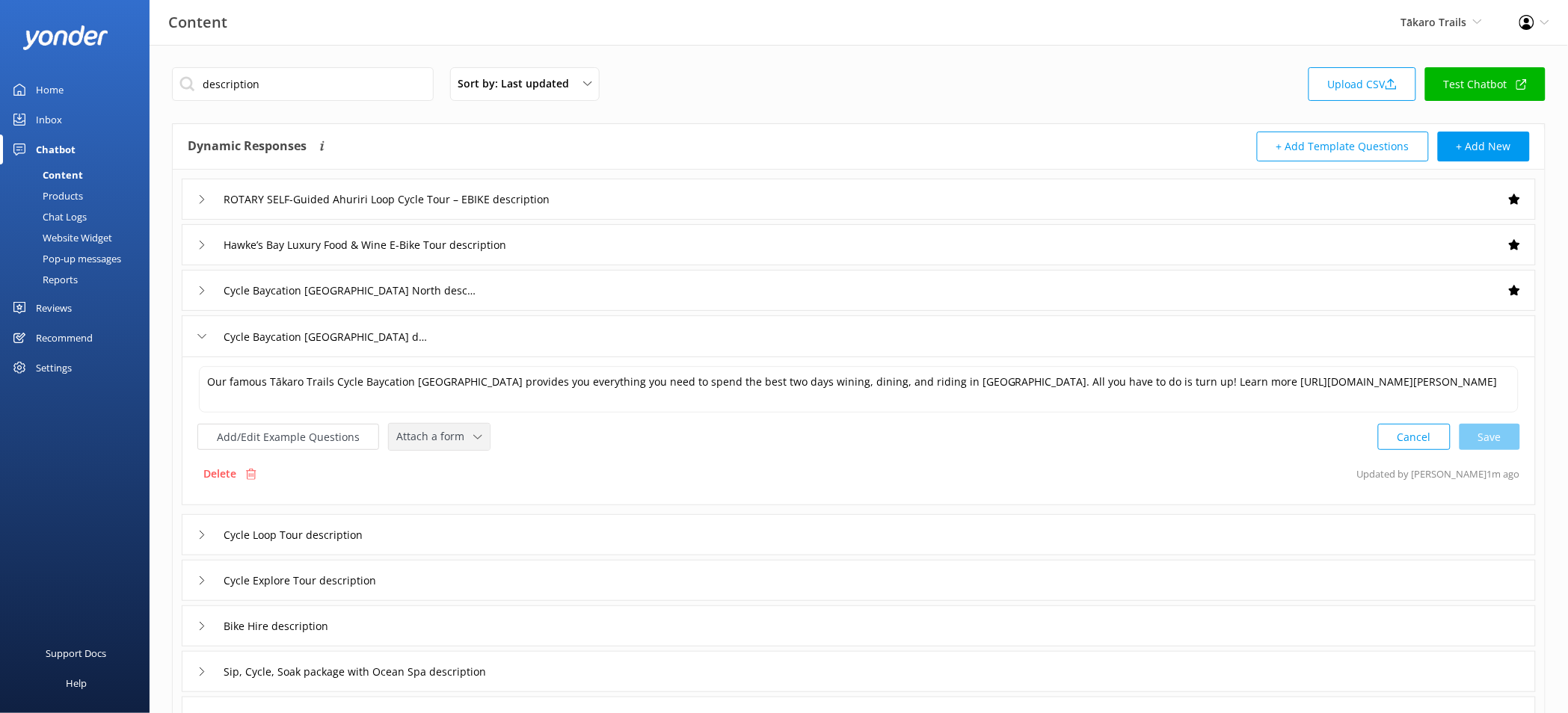
click at [448, 431] on span "Attach a form" at bounding box center [434, 436] width 77 height 16
click at [461, 489] on link "Check availability" at bounding box center [456, 499] width 133 height 30
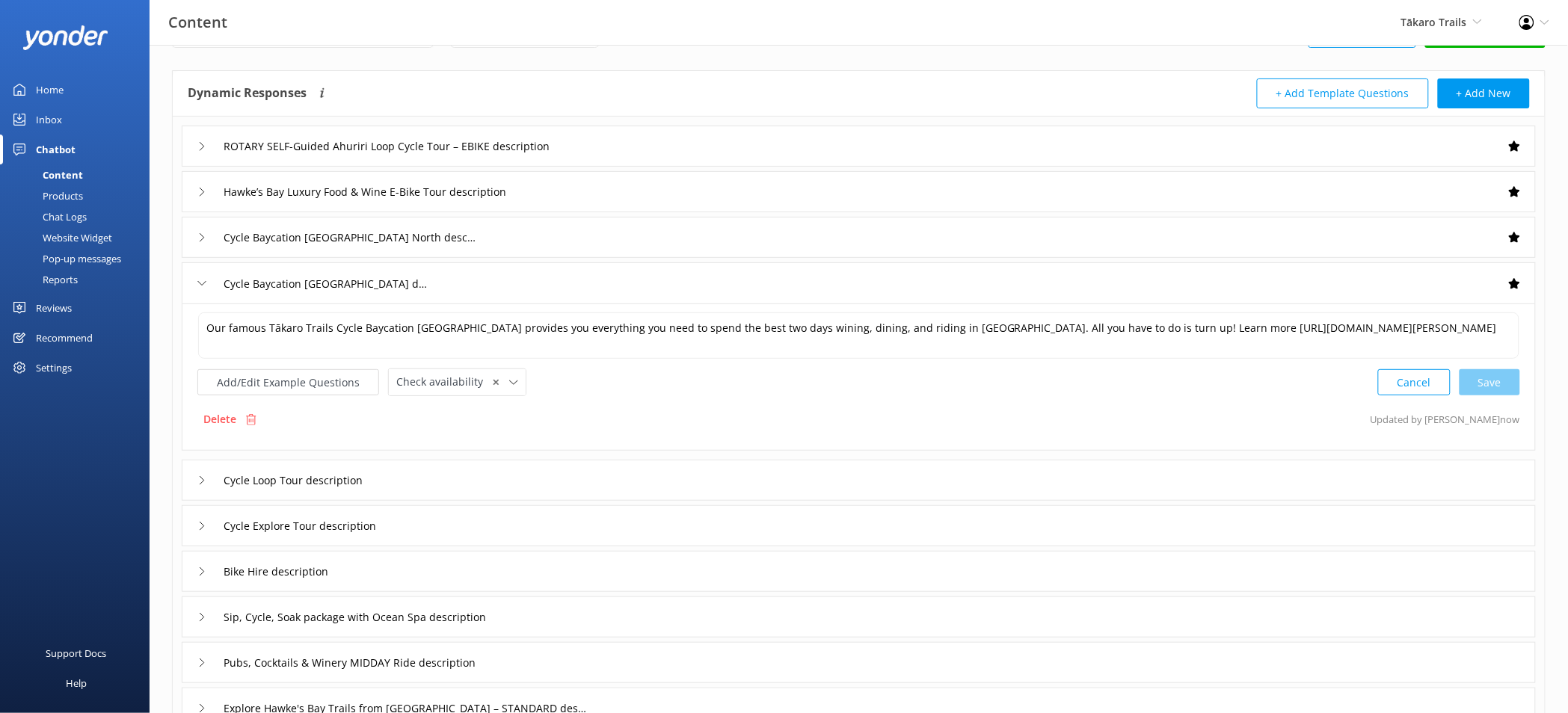
scroll to position [104, 0]
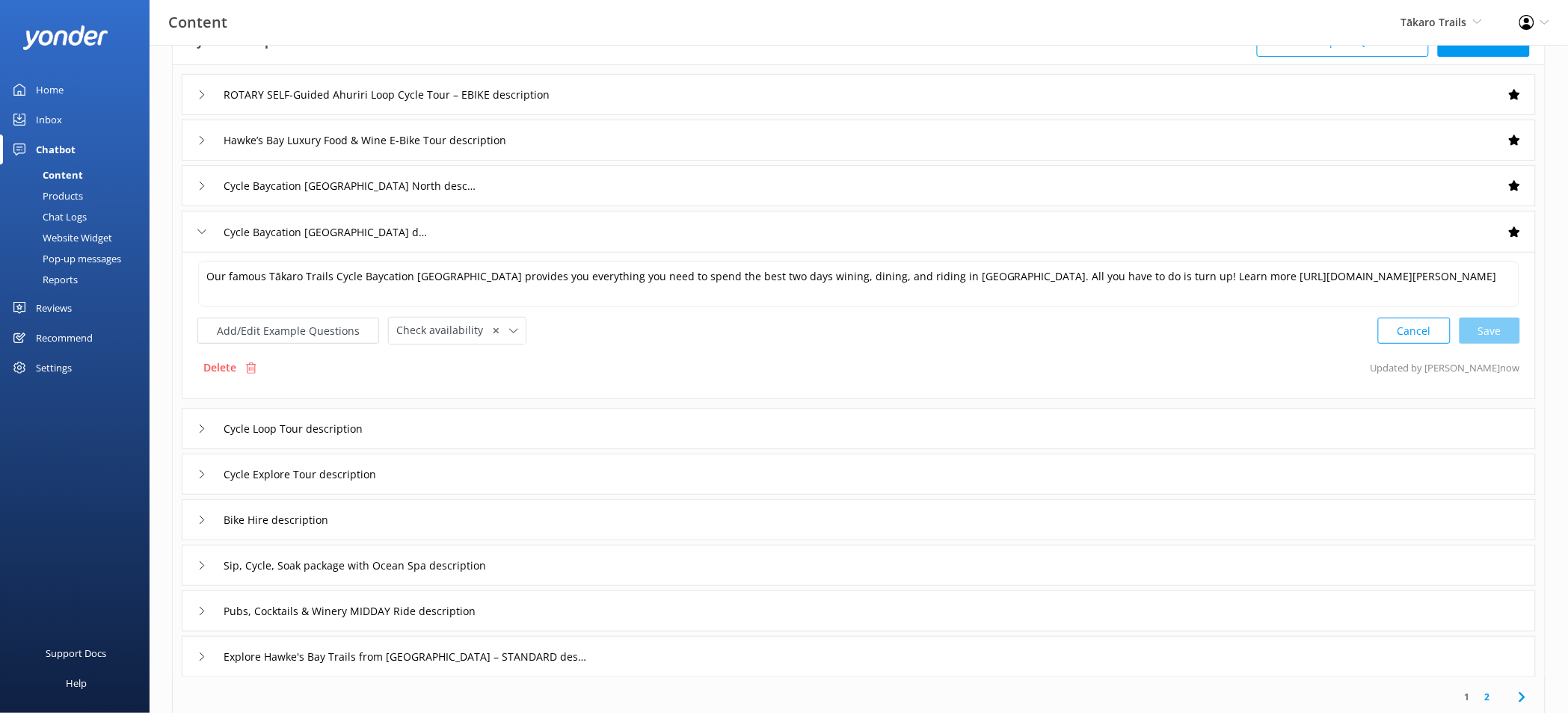
click at [517, 438] on div "Cycle Loop Tour description" at bounding box center [858, 428] width 1354 height 41
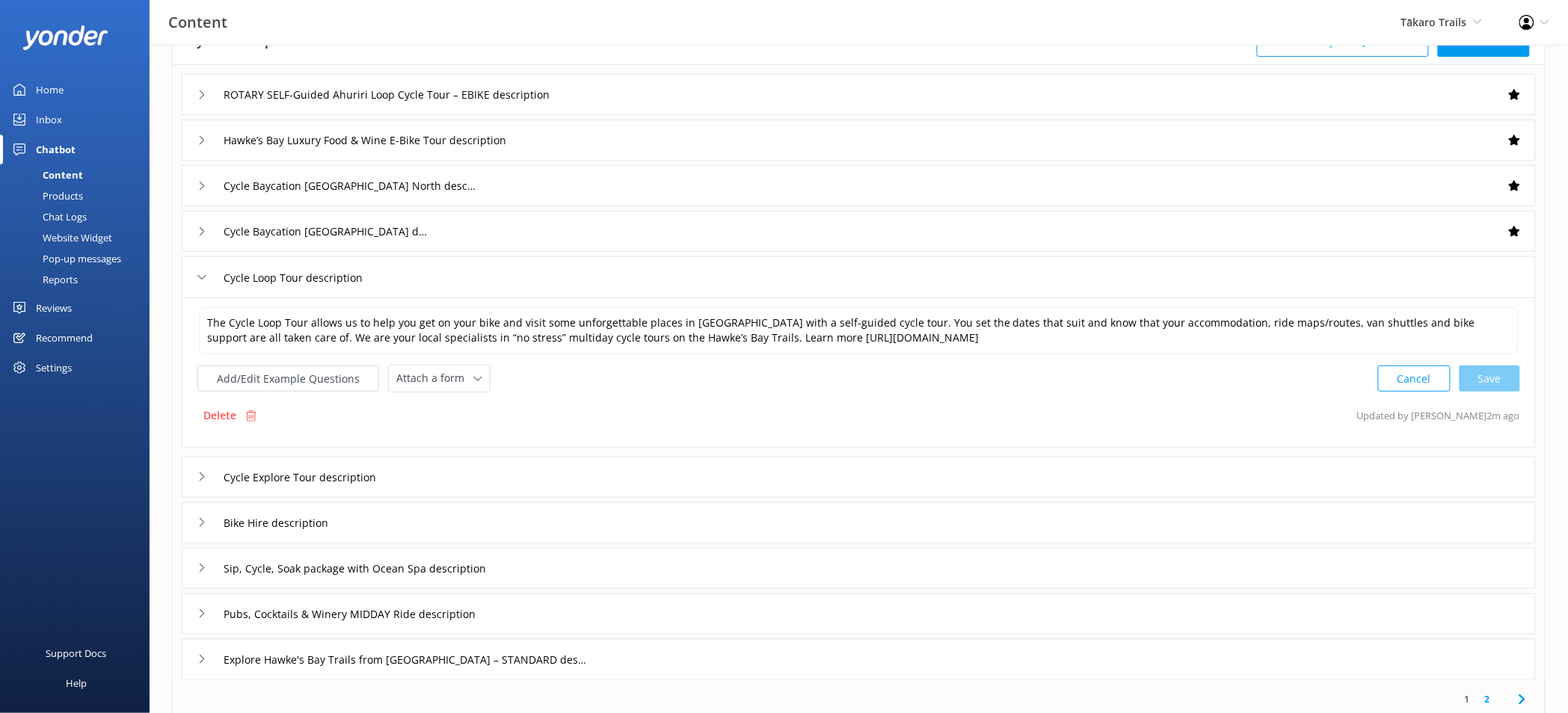
click at [448, 405] on div "Delete Updated by Kendall Malone 2m ago" at bounding box center [859, 415] width 1323 height 28
click at [449, 393] on div "Attach a form Leave contact details Check availability" at bounding box center [439, 379] width 103 height 28
click at [461, 390] on div "Attach a form Leave contact details Check availability" at bounding box center [439, 379] width 101 height 26
click at [469, 433] on link "Check availability" at bounding box center [456, 440] width 133 height 30
click at [498, 477] on div "Cycle Explore Tour description" at bounding box center [858, 475] width 1354 height 41
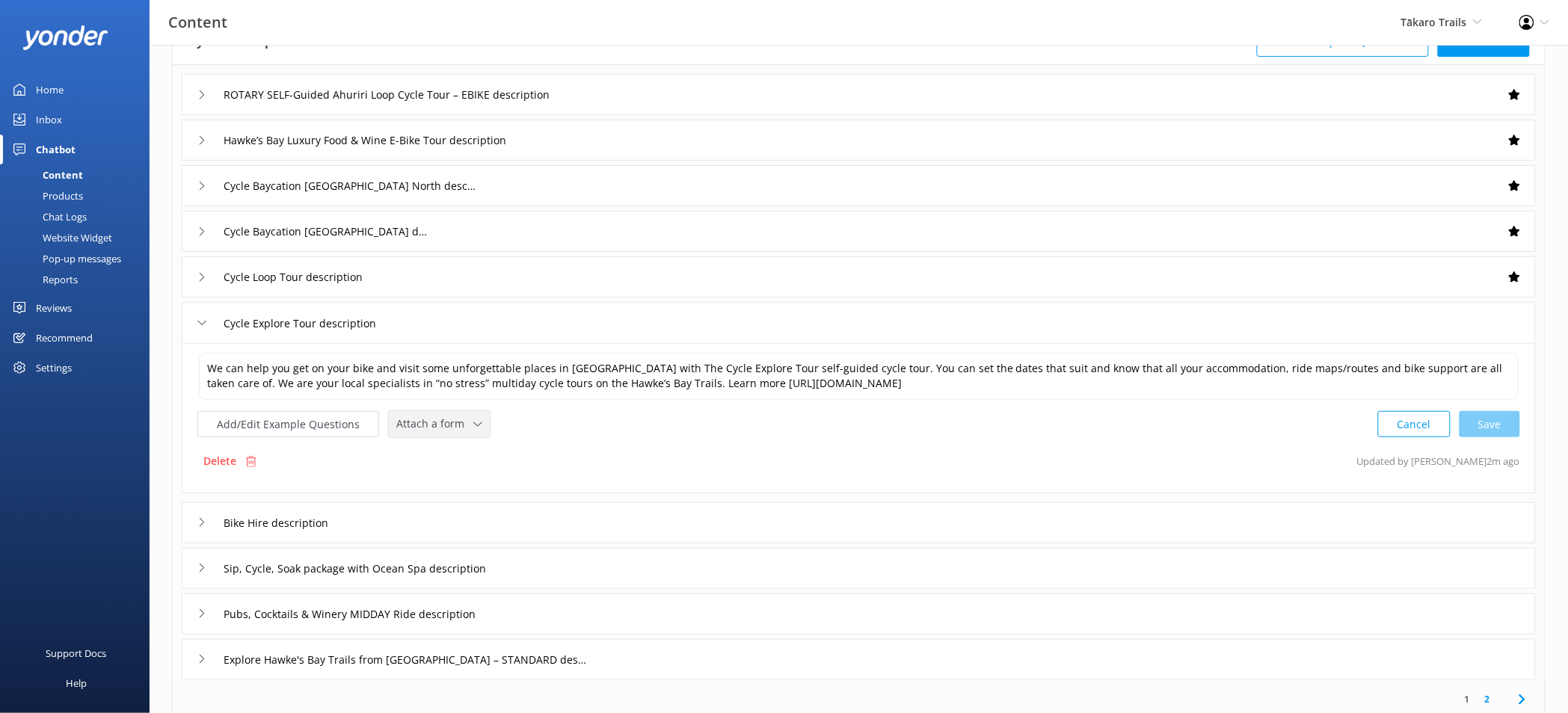
click at [449, 435] on div "Attach a form Leave contact details Check availability" at bounding box center [439, 424] width 101 height 26
click at [462, 477] on link "Check availability" at bounding box center [456, 486] width 133 height 30
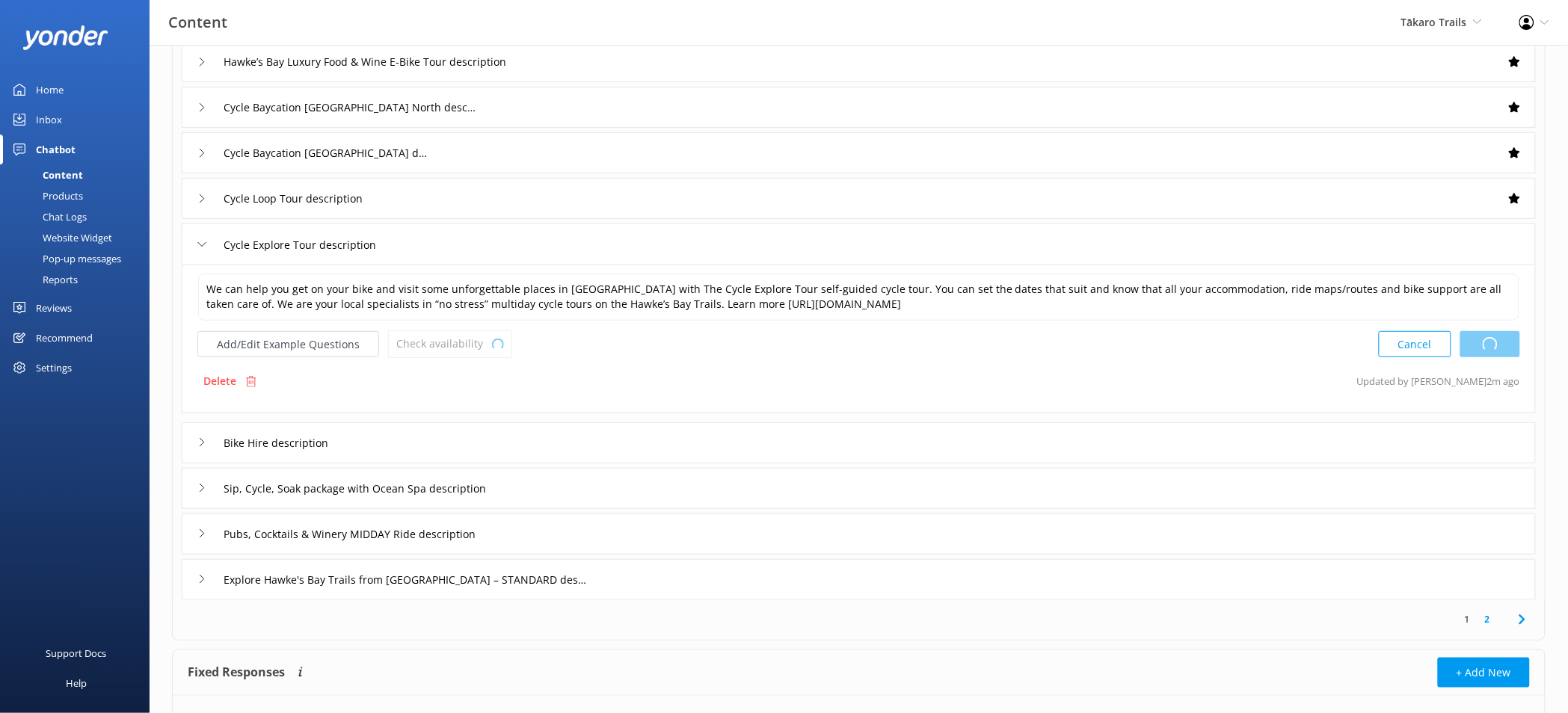
scroll to position [184, 0]
click at [562, 439] on div "Bike Hire description" at bounding box center [858, 442] width 1354 height 41
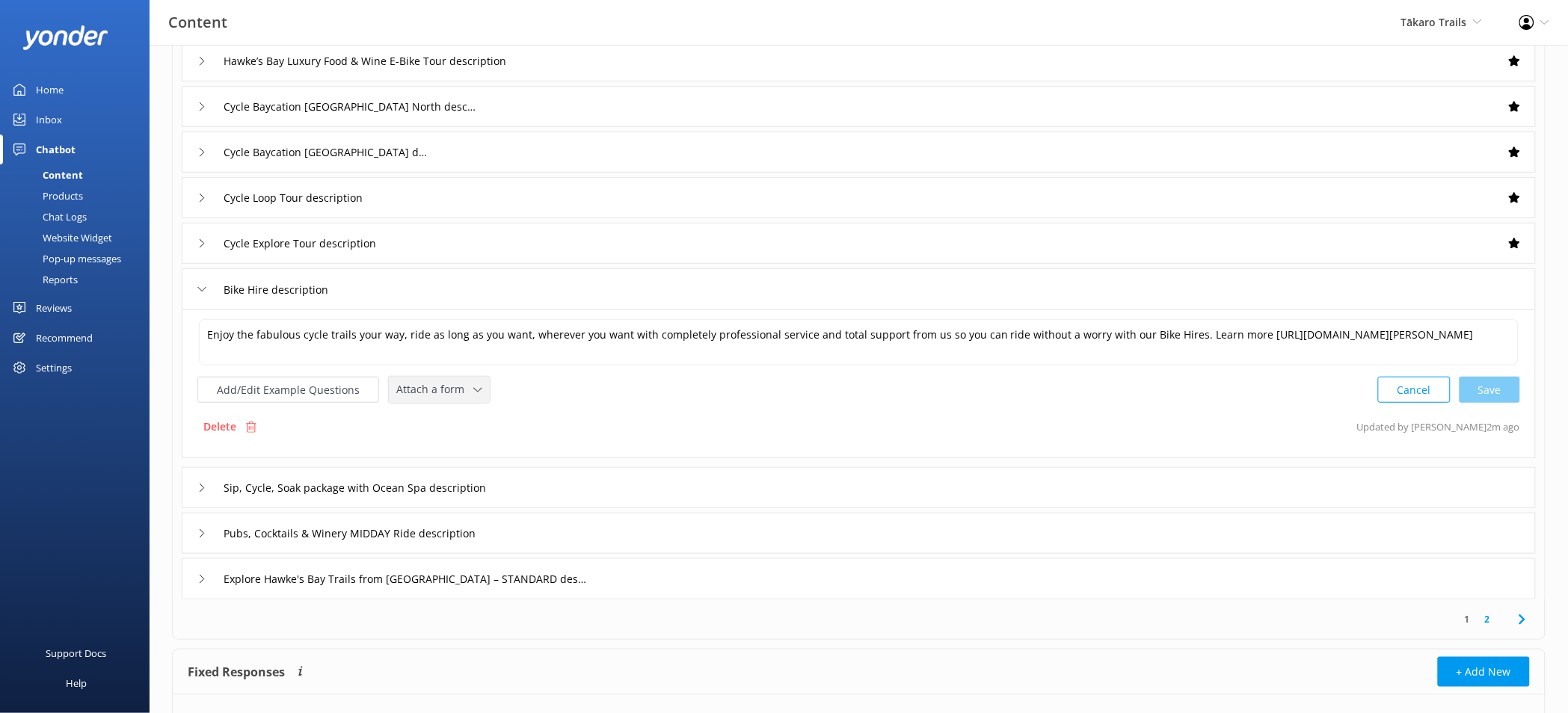
click at [439, 396] on span "Attach a form" at bounding box center [434, 389] width 77 height 16
click at [457, 449] on div "Check availability" at bounding box center [433, 452] width 74 height 15
click at [614, 476] on div "Sip, Cycle, Soak package with Ocean Spa description" at bounding box center [858, 486] width 1354 height 41
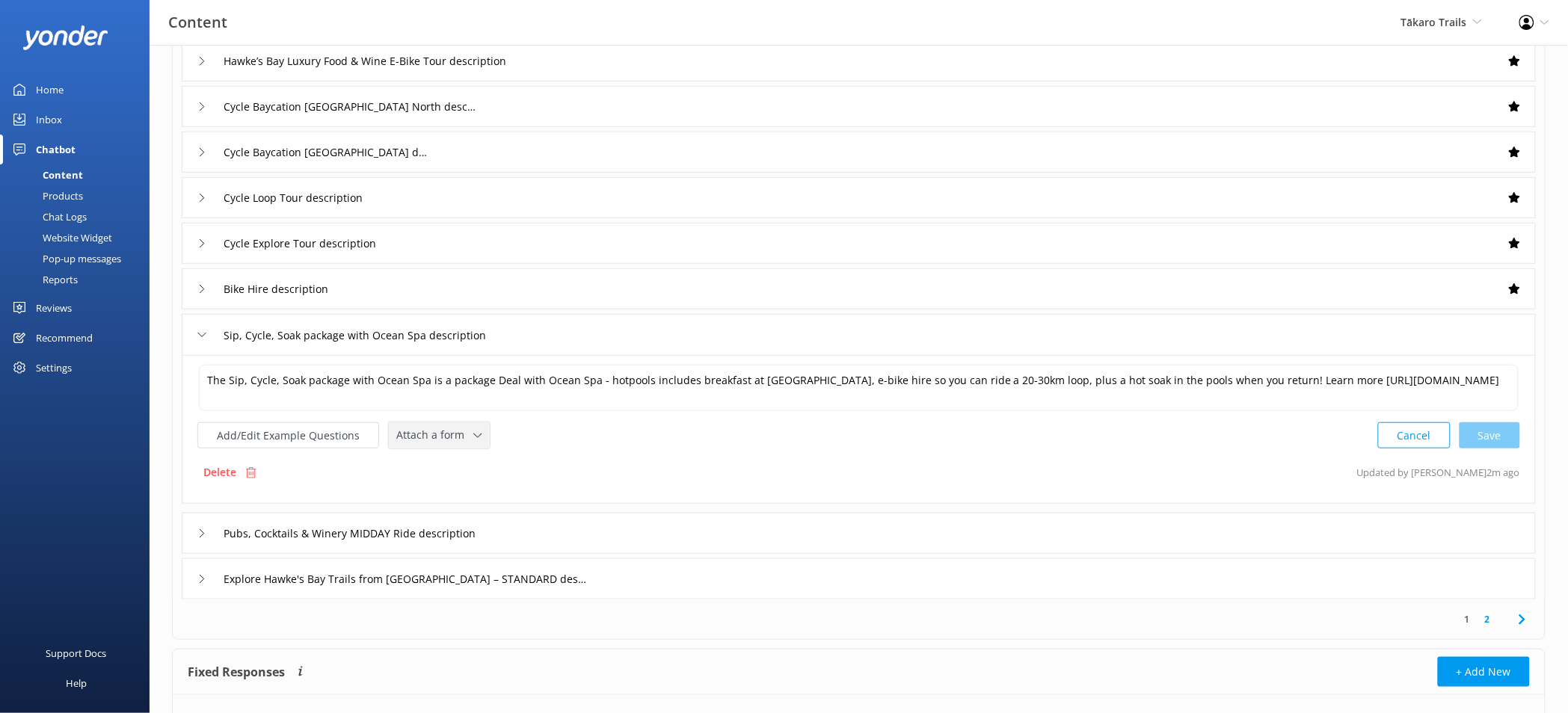
click at [460, 442] on span "Attach a form" at bounding box center [434, 435] width 77 height 16
click at [468, 486] on link "Check availability" at bounding box center [456, 497] width 133 height 30
click at [630, 536] on div "Pubs, Cocktails & Winery MIDDAY Ride description" at bounding box center [858, 532] width 1354 height 41
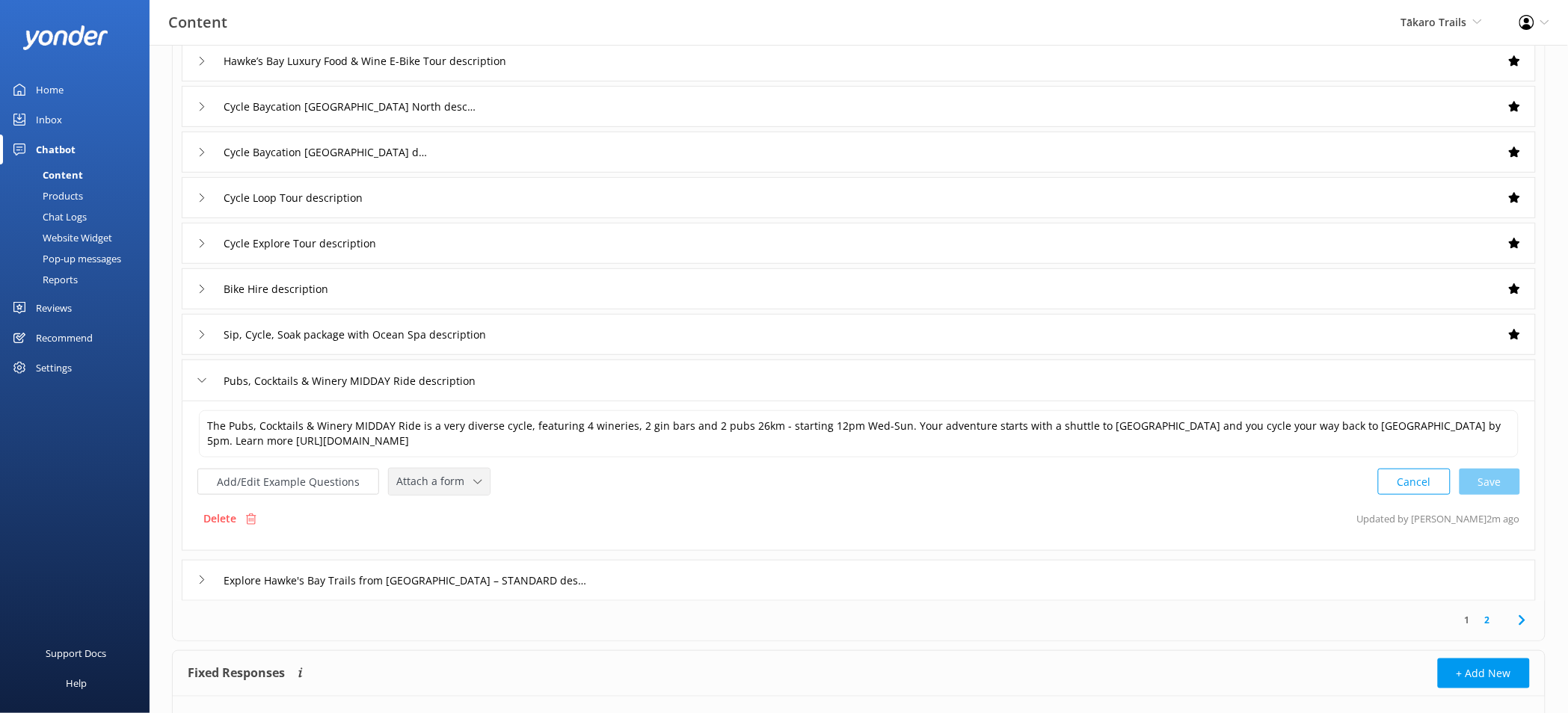
click at [443, 485] on span "Attach a form" at bounding box center [434, 482] width 77 height 16
click at [480, 536] on link "Check availability" at bounding box center [456, 544] width 133 height 30
click at [649, 566] on div "Explore Hawke's Bay Trails from Napier – STANDARD description" at bounding box center [858, 579] width 1354 height 41
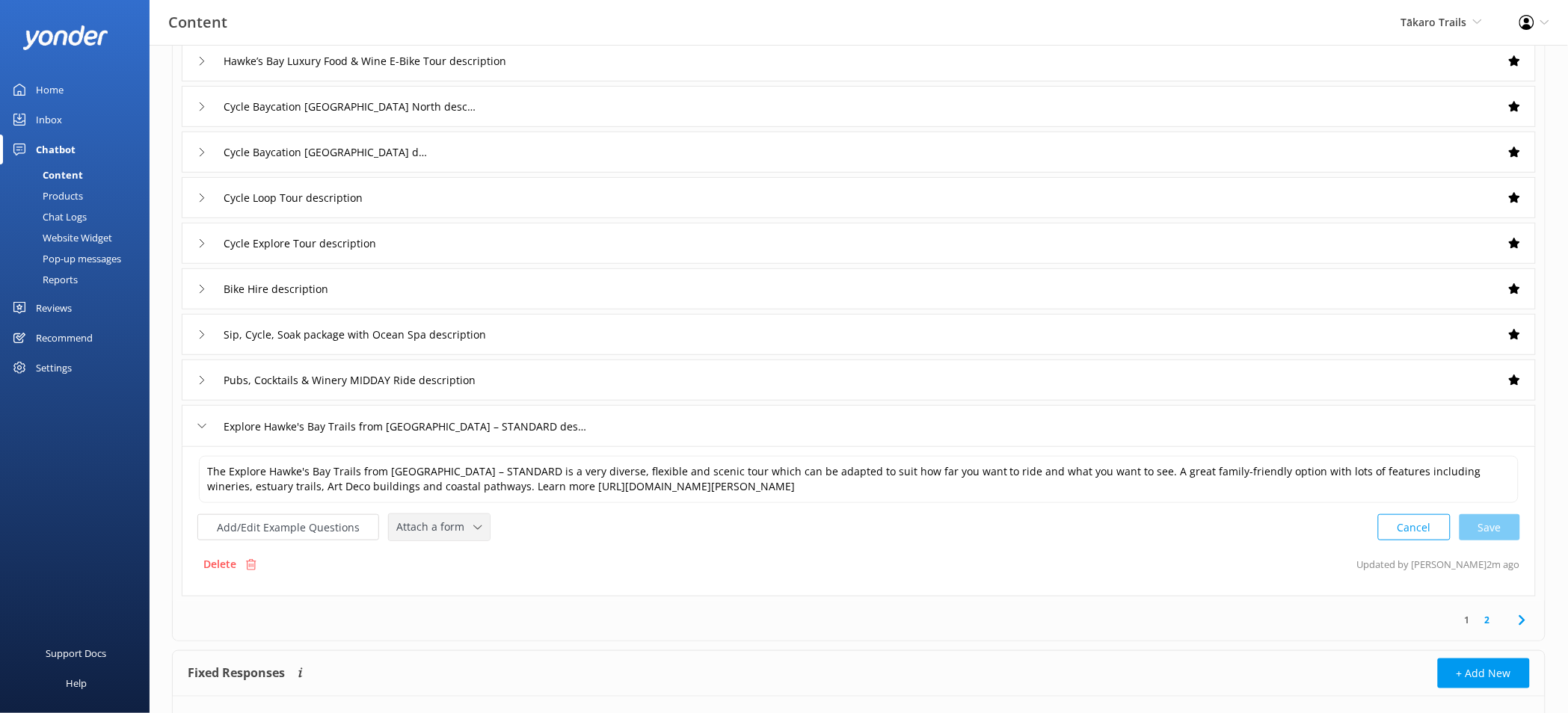
click at [467, 516] on div "Attach a form Leave contact details Check availability" at bounding box center [439, 527] width 101 height 26
click at [497, 585] on link "Check availability" at bounding box center [456, 589] width 133 height 30
click at [1499, 621] on div "1 2" at bounding box center [1477, 618] width 55 height 15
click at [1491, 621] on link "2" at bounding box center [1487, 618] width 20 height 15
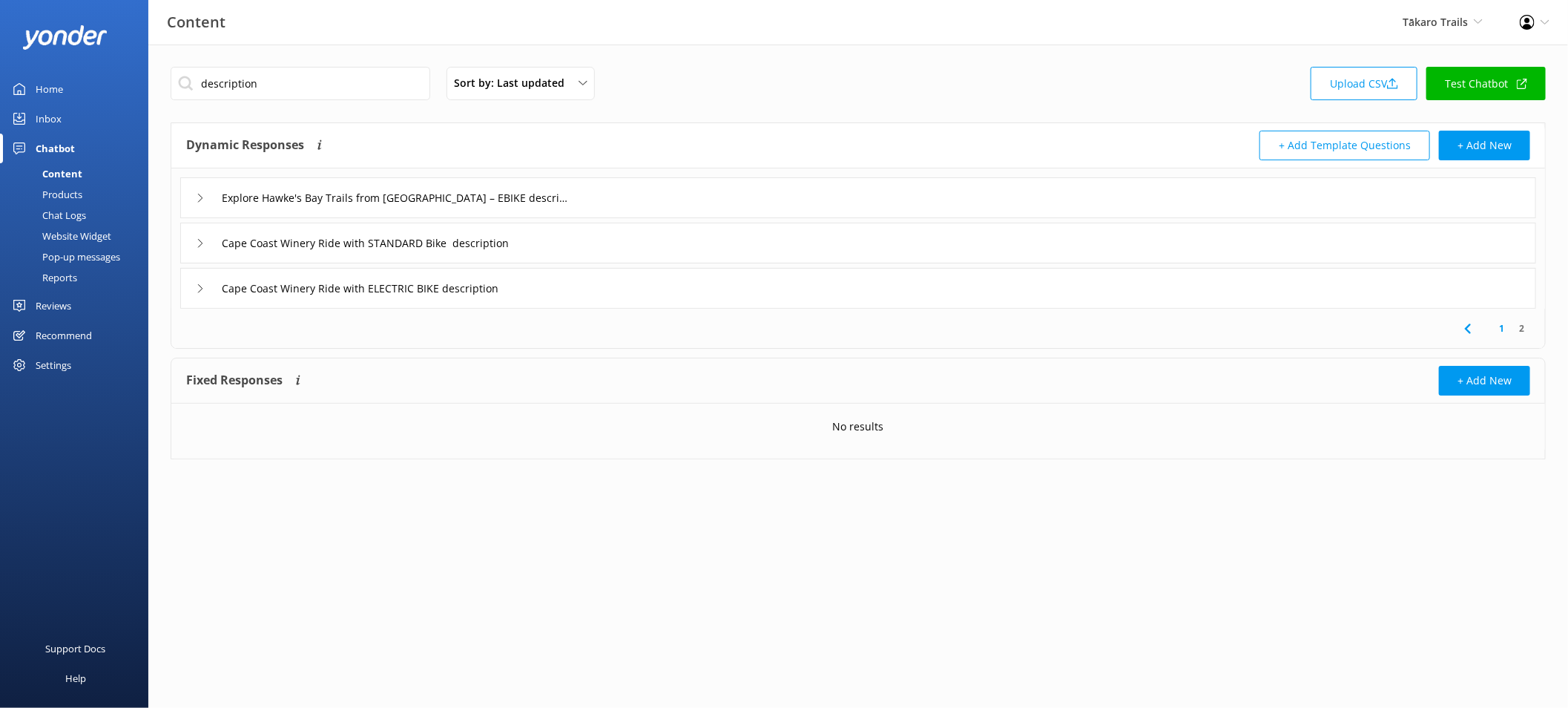
click at [578, 207] on div "Explore Hawke's Bay Trails from Napier – EBIKE description" at bounding box center [858, 198] width 1356 height 41
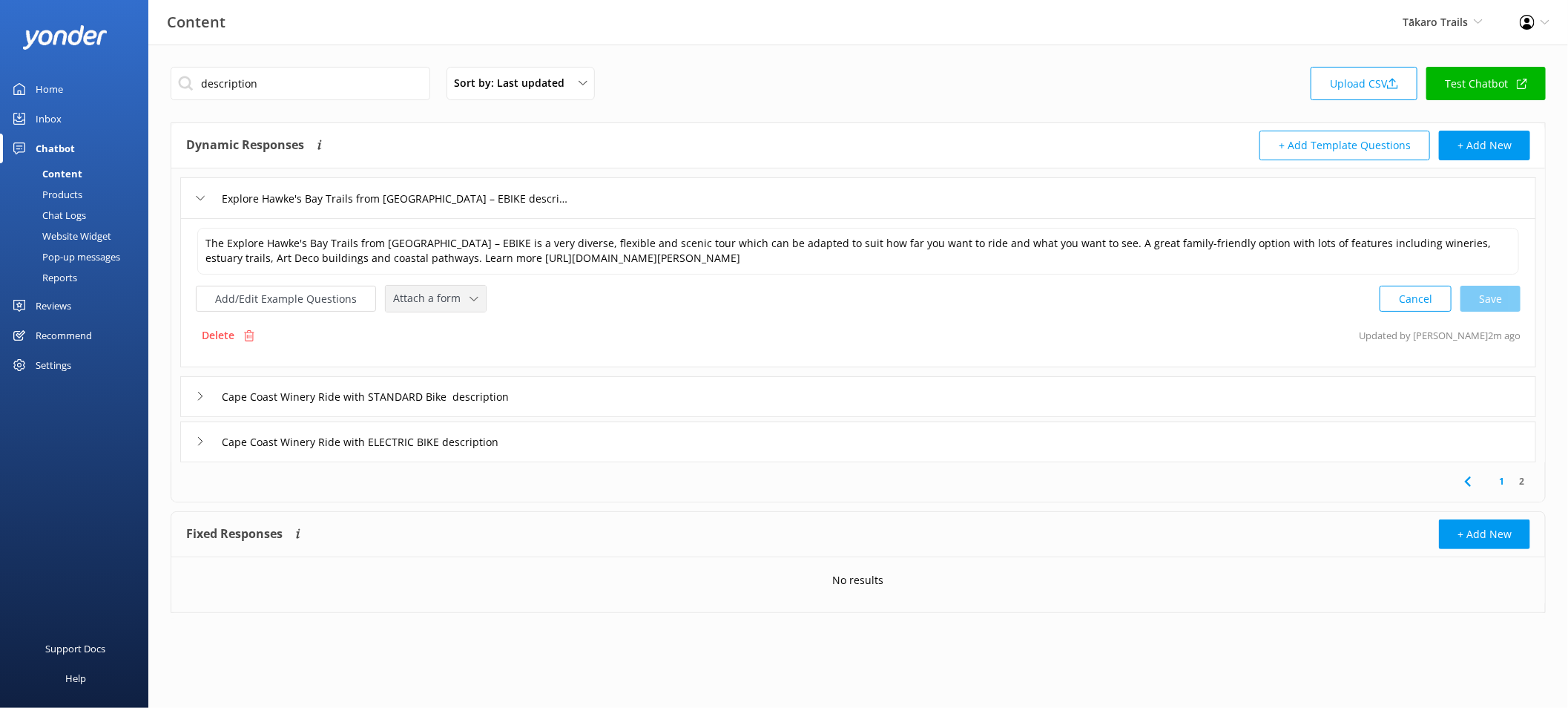
click at [461, 290] on div "Attach a form" at bounding box center [435, 298] width 92 height 18
click at [465, 357] on link "Check availability" at bounding box center [452, 360] width 132 height 30
click at [579, 403] on div "Cape Coast Winery Ride with STANDARD Bike description" at bounding box center [858, 395] width 1356 height 41
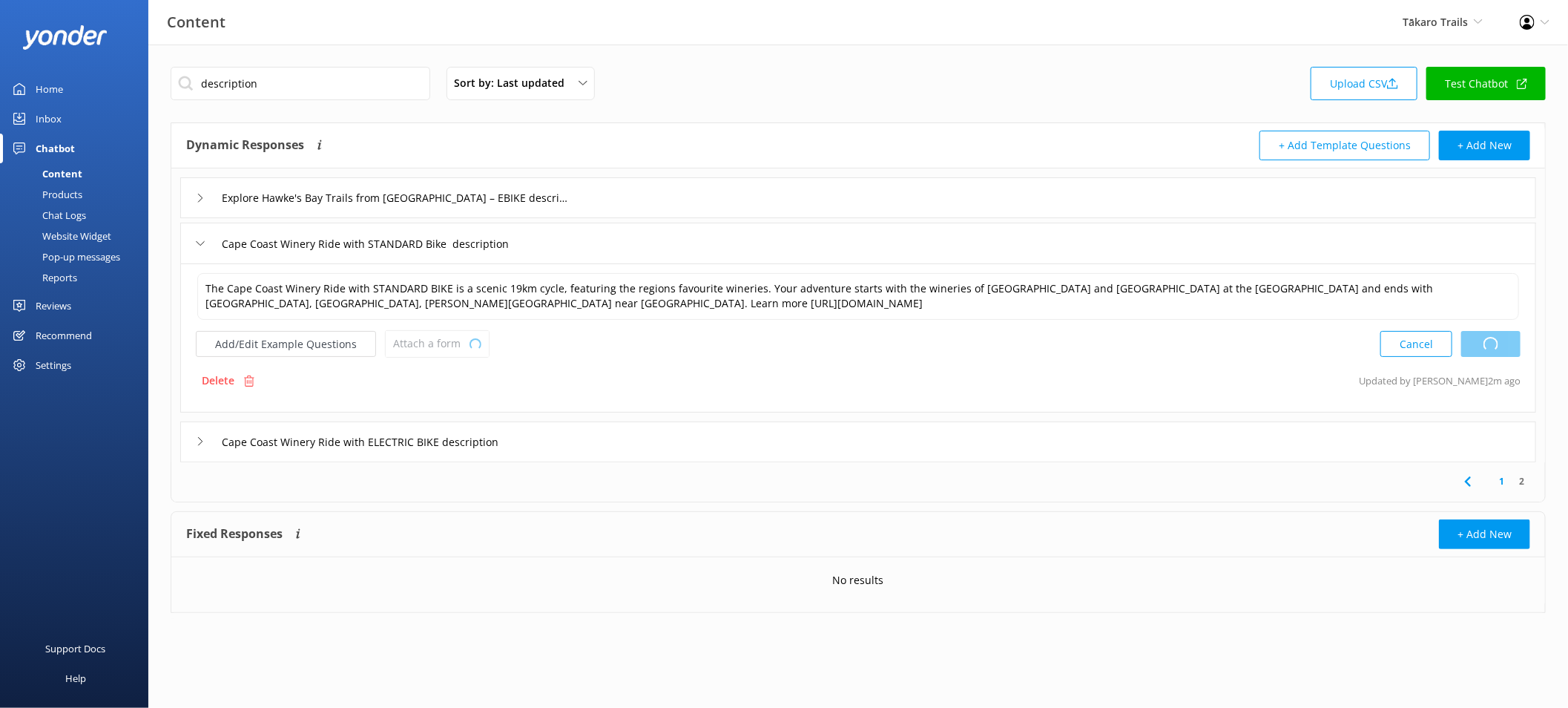
type textarea "The Explore Hawke's Bay Trails from Napier – EBIKE is a very diverse, flexible …"
click at [455, 349] on span "Attach a form" at bounding box center [431, 343] width 76 height 16
click at [472, 407] on link "Check availability" at bounding box center [452, 406] width 132 height 30
click at [612, 429] on div "Cape Coast Winery Ride with ELECTRIC BIKE description" at bounding box center [858, 440] width 1356 height 41
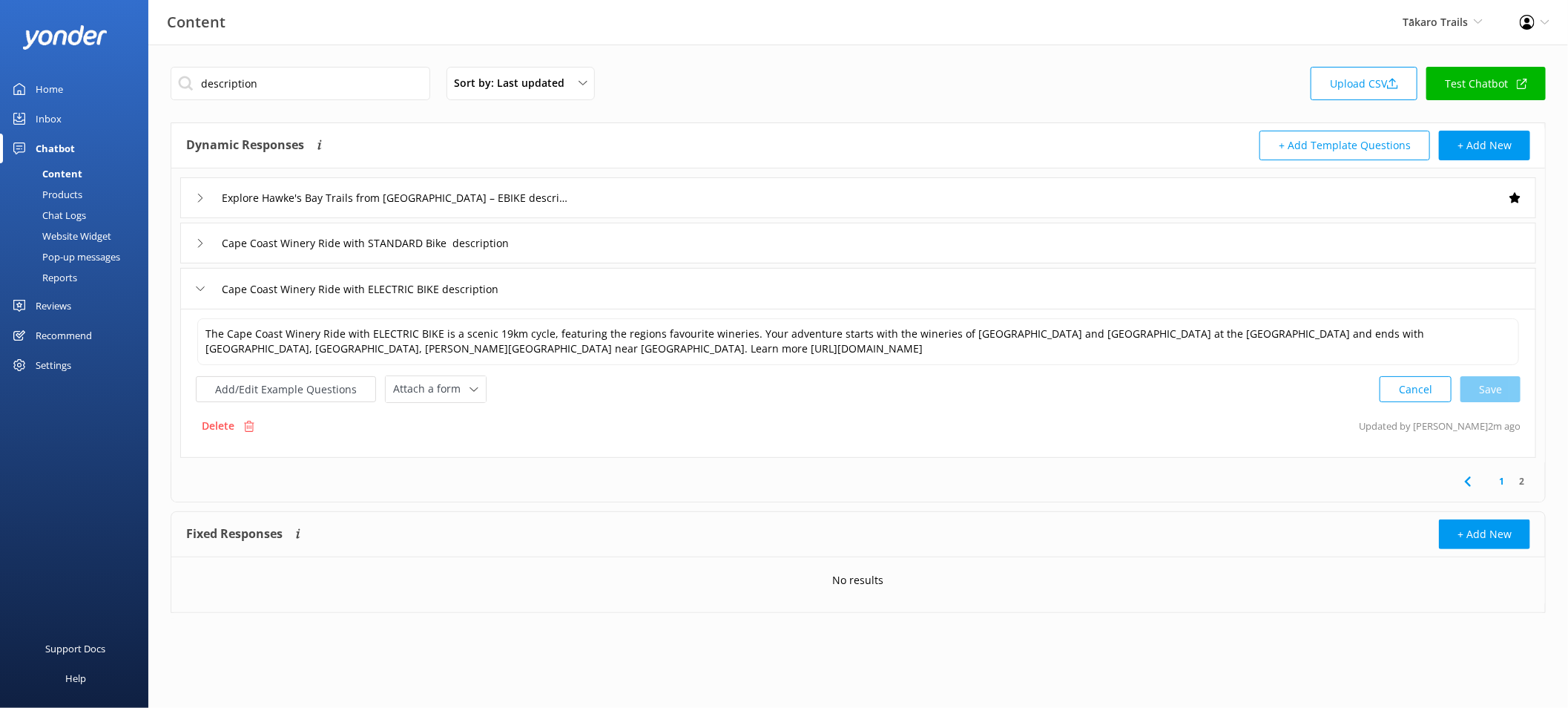
click at [464, 403] on div "The Cape Coast Winery Ride with ELECTRIC BIKE is a scenic 19km cycle, featuring…" at bounding box center [858, 383] width 1356 height 149
click at [468, 403] on div "Attach a form Leave contact details Check availability" at bounding box center [435, 389] width 100 height 26
click at [472, 441] on link "Check availability" at bounding box center [452, 451] width 132 height 30
click at [592, 247] on div "Cape Coast Winery Ride with STANDARD Bike description" at bounding box center [858, 243] width 1356 height 41
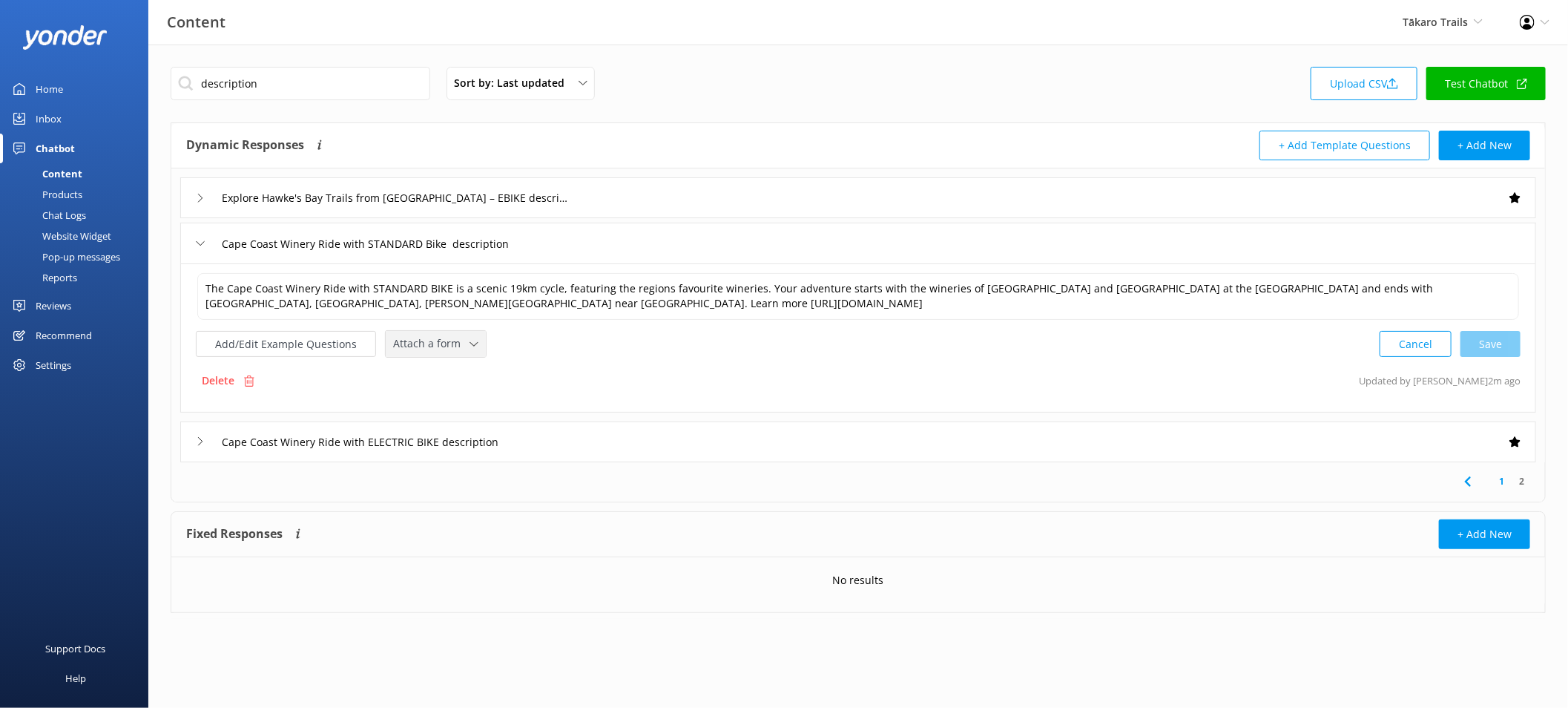
click at [478, 342] on div "Attach a form Leave contact details Check availability" at bounding box center [435, 344] width 100 height 26
click at [471, 396] on link "Check availability" at bounding box center [452, 406] width 132 height 30
click at [312, 75] on input "description" at bounding box center [300, 84] width 259 height 34
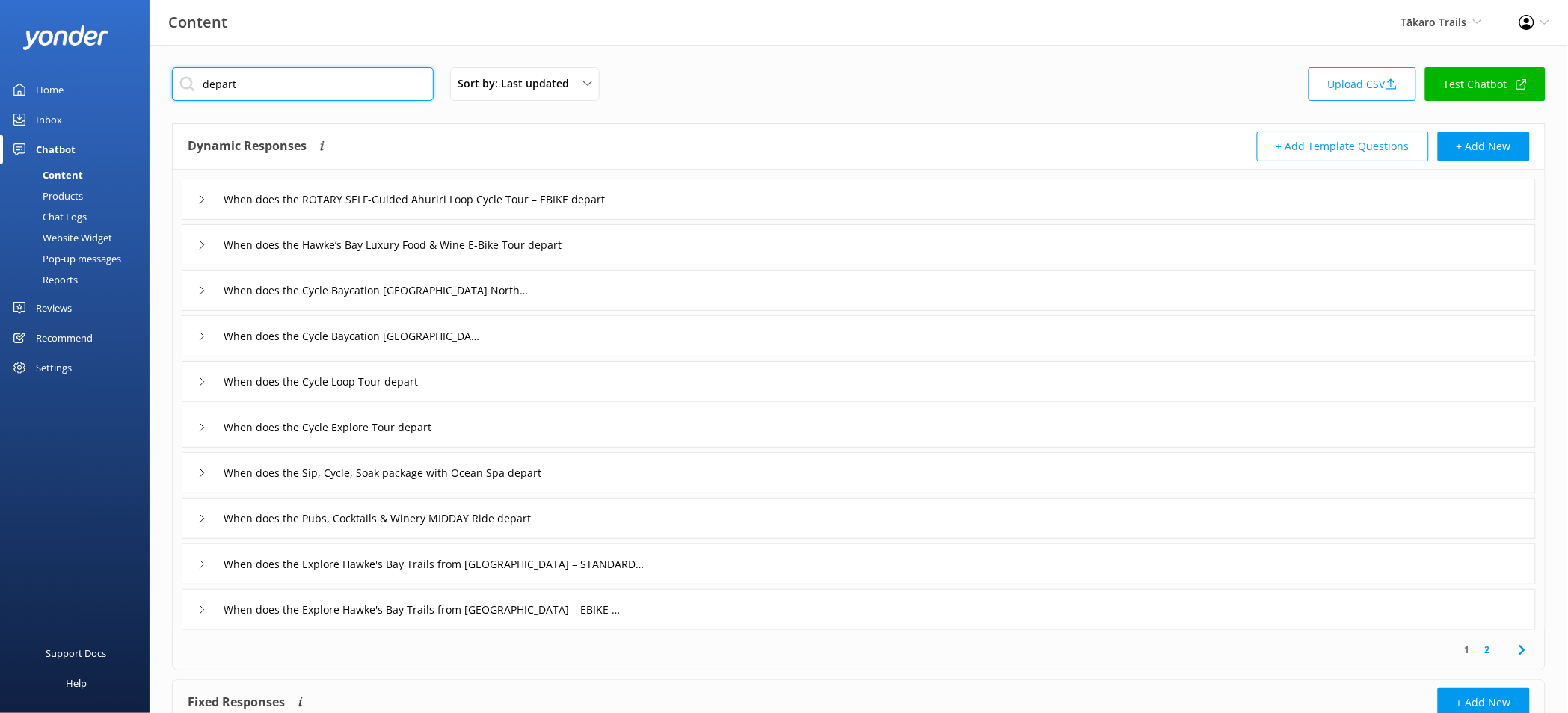
type input "depart"
click at [699, 206] on div "When does the ROTARY SELF-Guided Ahuriri Loop Cycle Tour – EBIKE depart" at bounding box center [858, 199] width 1354 height 41
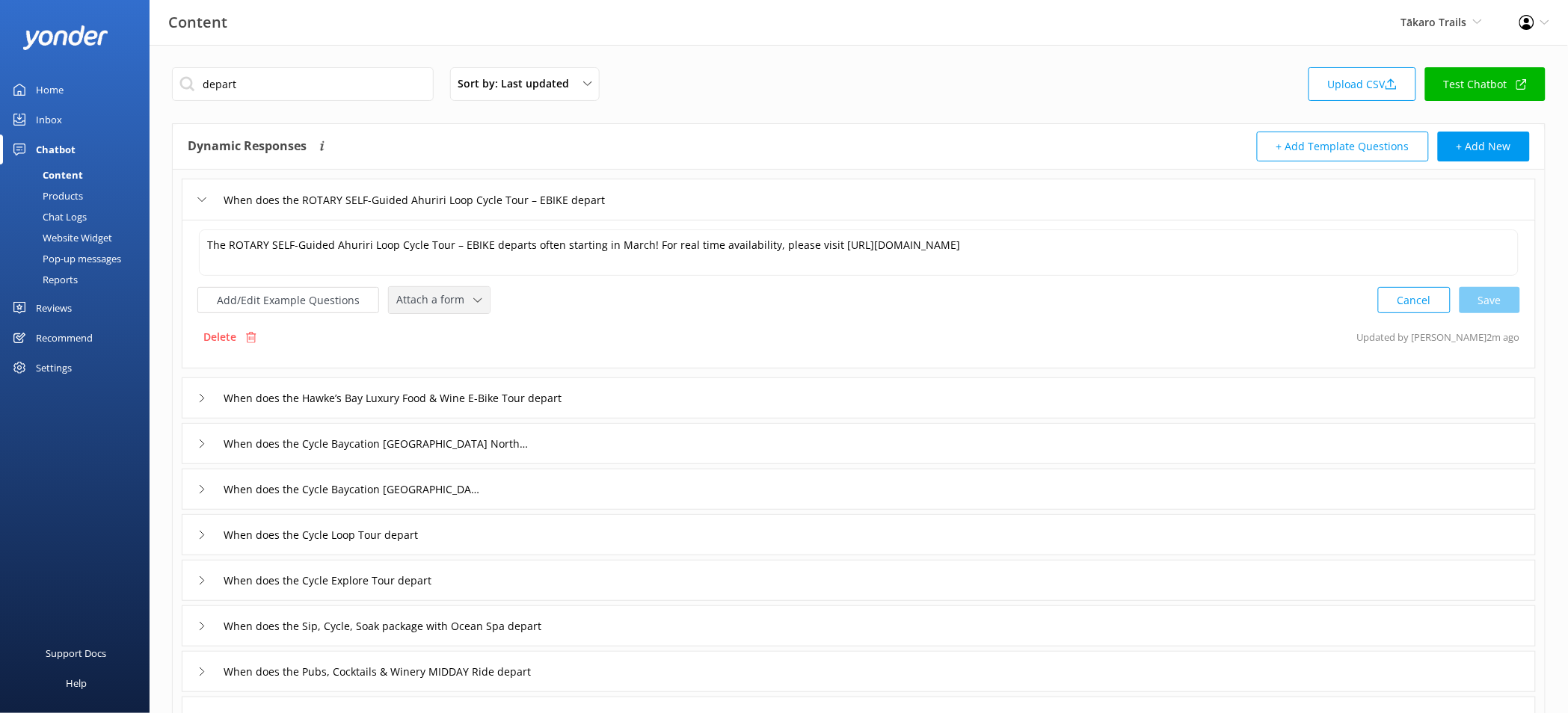
click at [436, 308] on span "Attach a form" at bounding box center [434, 299] width 77 height 16
drag, startPoint x: 461, startPoint y: 354, endPoint x: 445, endPoint y: 352, distance: 16.1
click at [461, 354] on div "Check availability" at bounding box center [433, 362] width 74 height 15
click at [746, 383] on div "When does the Hawke’s Bay Luxury Food & Wine E-Bike Tour depart" at bounding box center [858, 397] width 1354 height 41
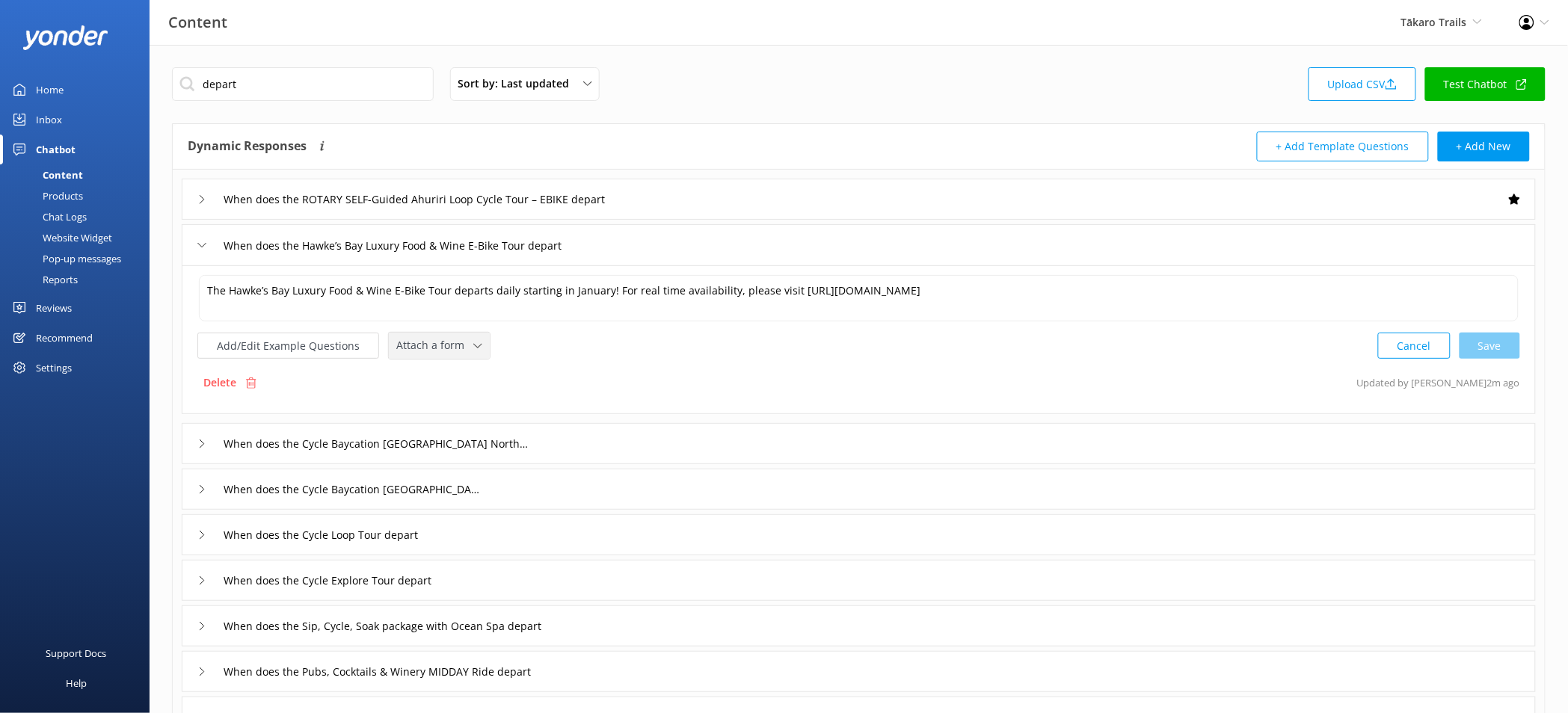
click at [468, 352] on div "Attach a form" at bounding box center [439, 346] width 93 height 19
click at [474, 415] on link "Check availability" at bounding box center [456, 407] width 133 height 30
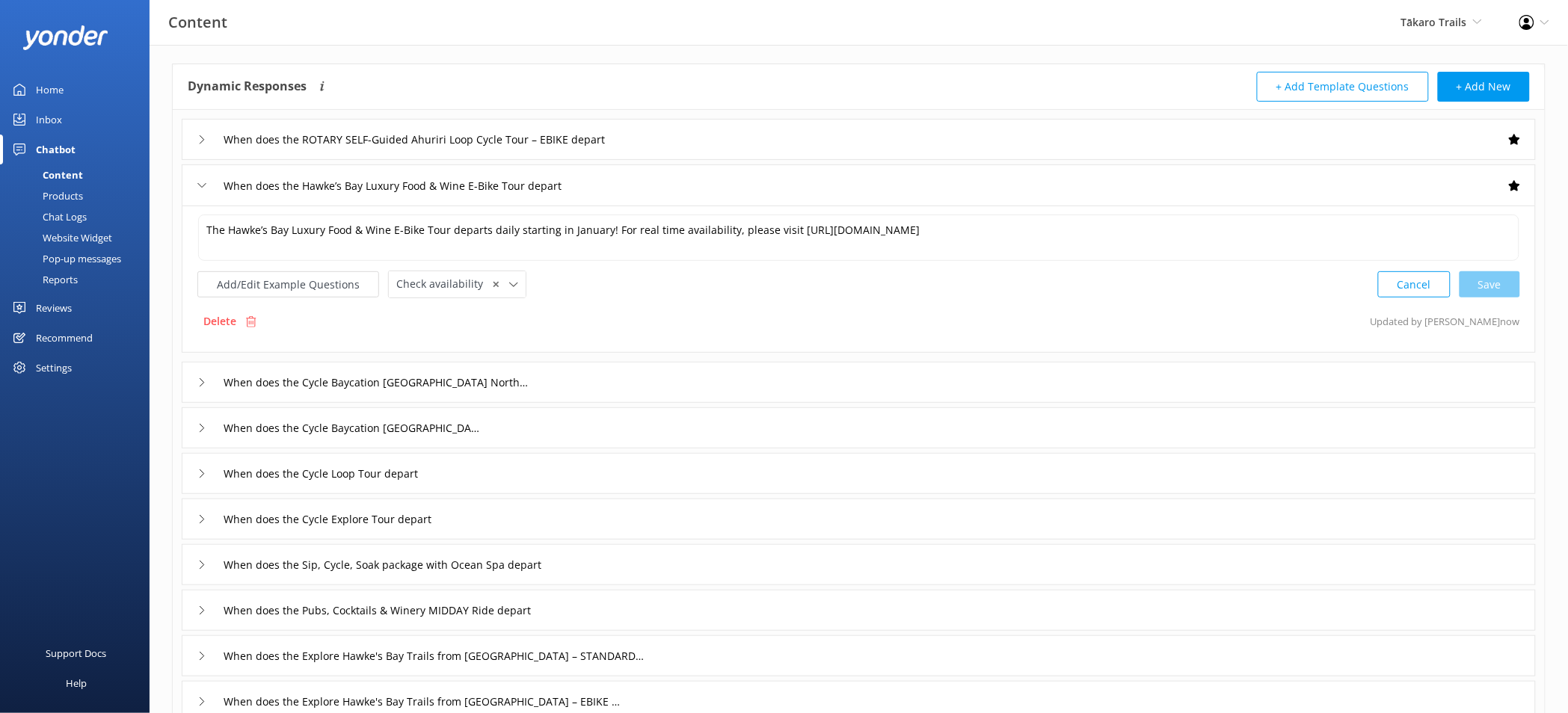
scroll to position [70, 0]
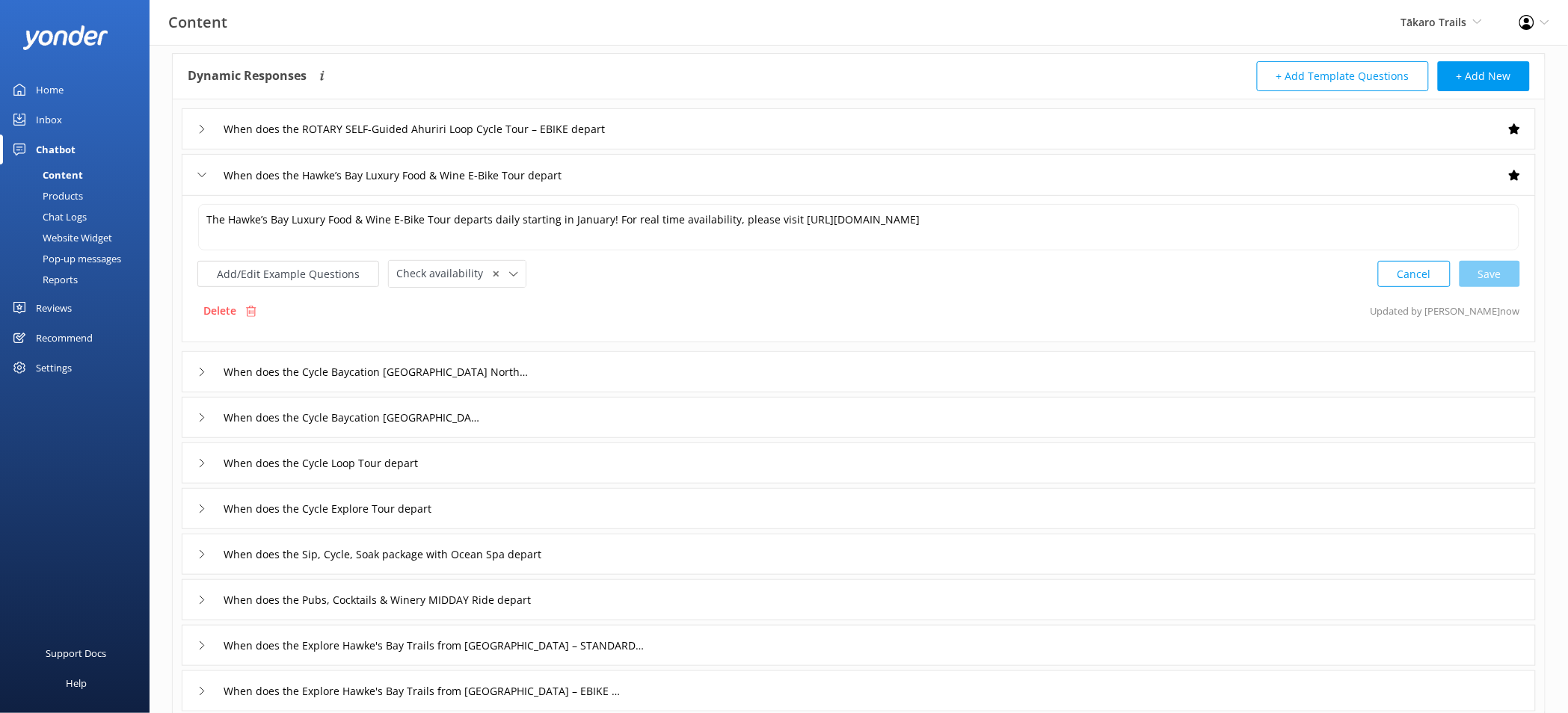
click at [604, 358] on div "When does the Cycle Baycation Havelock North depart" at bounding box center [858, 371] width 1354 height 41
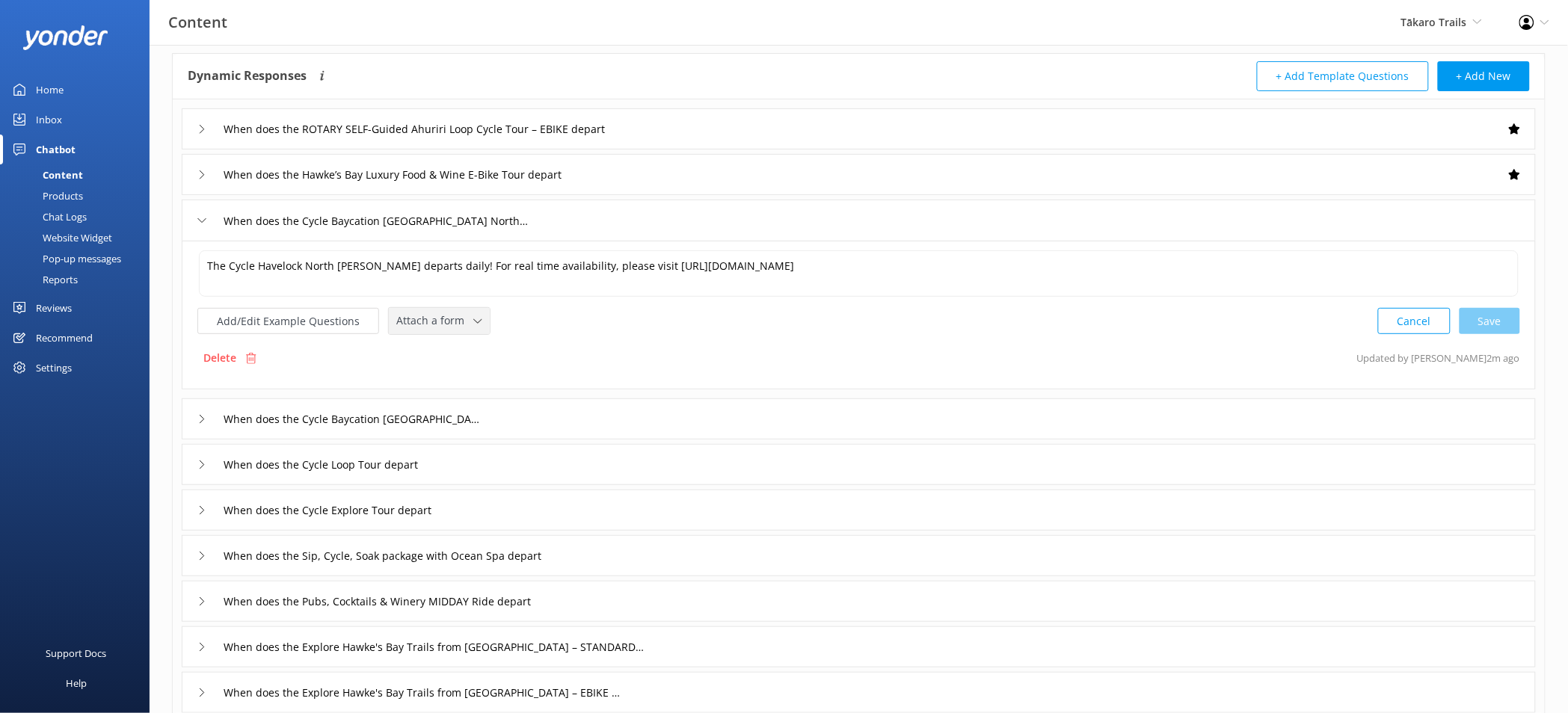
click at [444, 320] on span "Attach a form" at bounding box center [434, 320] width 77 height 16
click at [470, 386] on link "Check availability" at bounding box center [456, 382] width 133 height 30
click at [597, 407] on div "When does the Cycle Baycation Napier depart" at bounding box center [858, 417] width 1354 height 41
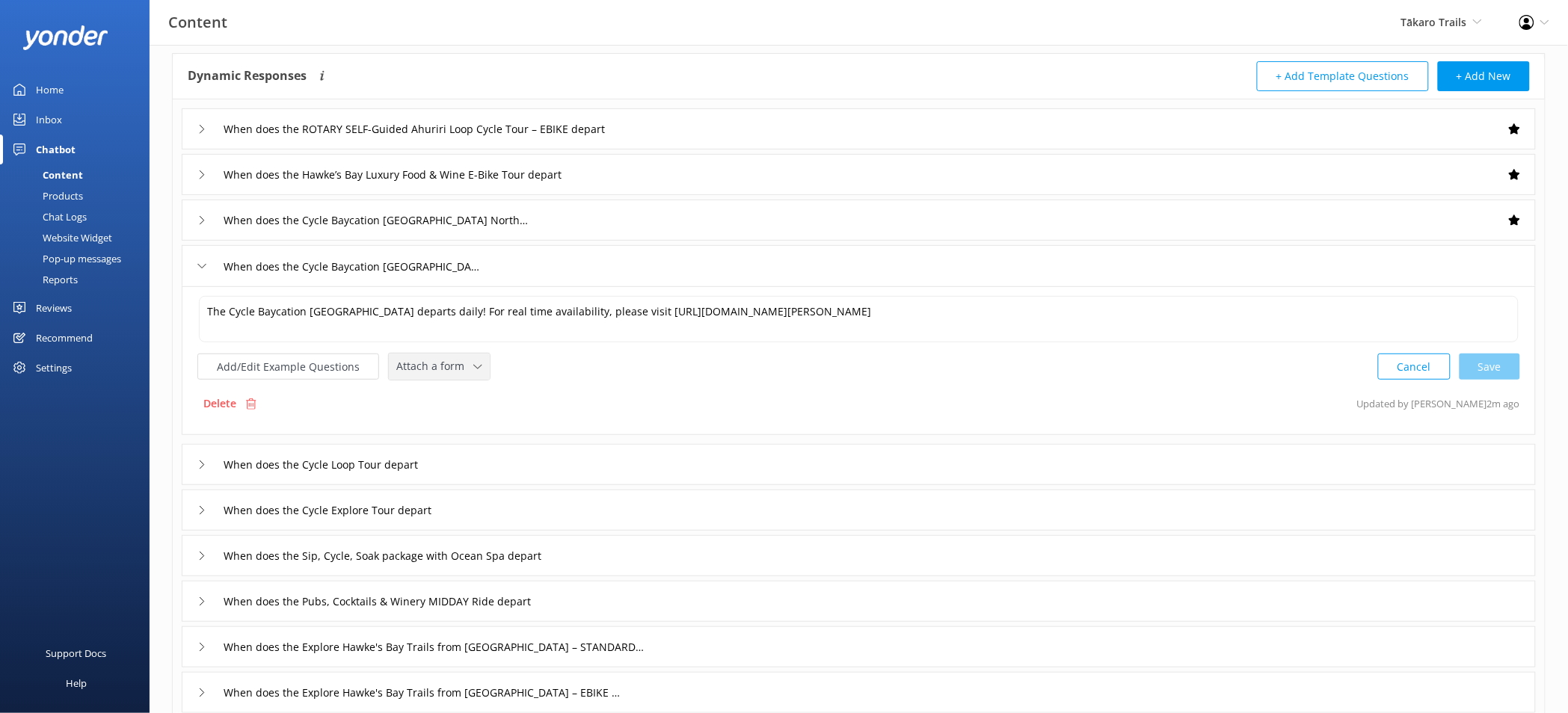
click at [467, 375] on span "Attach a form" at bounding box center [434, 366] width 77 height 16
click at [470, 418] on link "Check availability" at bounding box center [456, 428] width 133 height 30
click at [543, 457] on div "When does the Cycle Loop Tour depart" at bounding box center [858, 463] width 1354 height 41
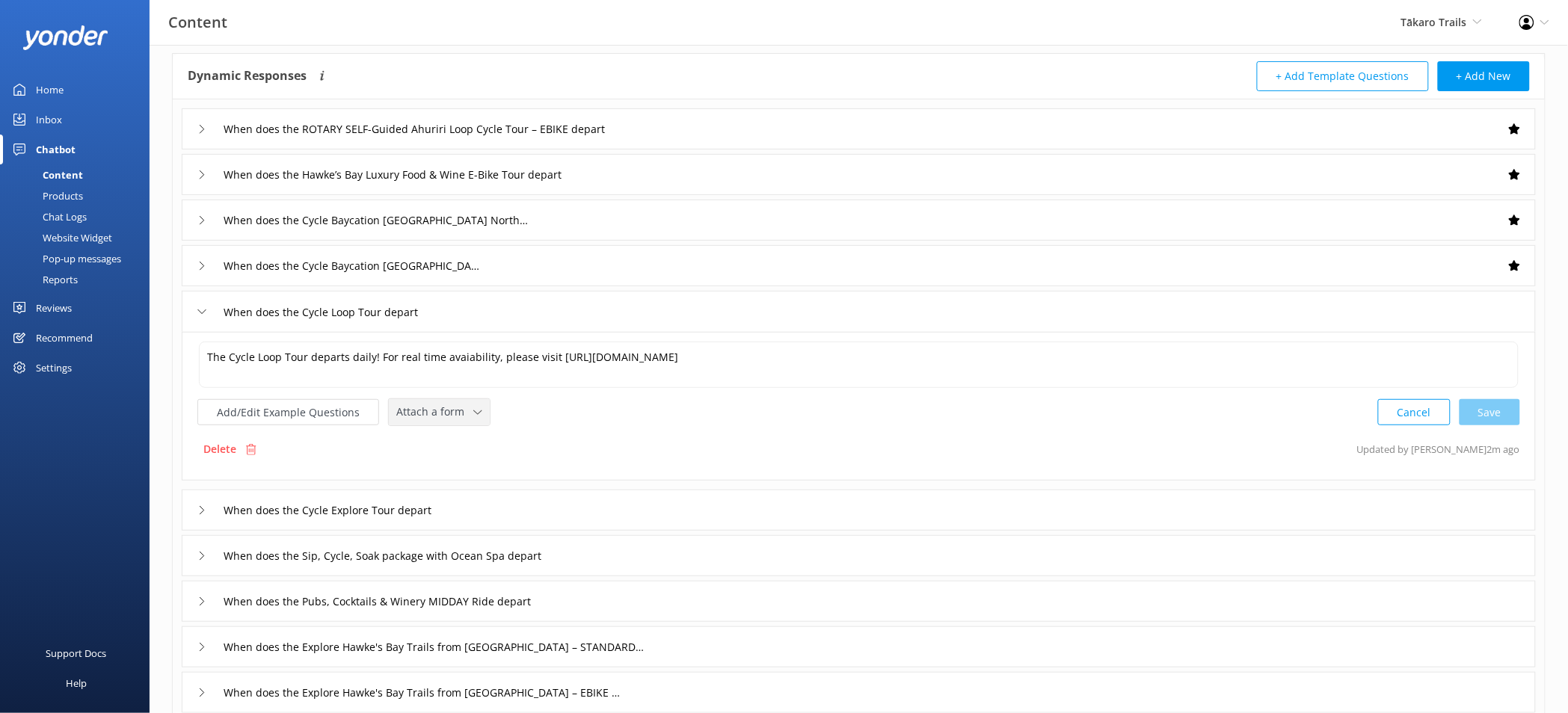
click at [448, 419] on span "Attach a form" at bounding box center [434, 412] width 77 height 16
click at [458, 466] on div "Check availability" at bounding box center [433, 473] width 74 height 15
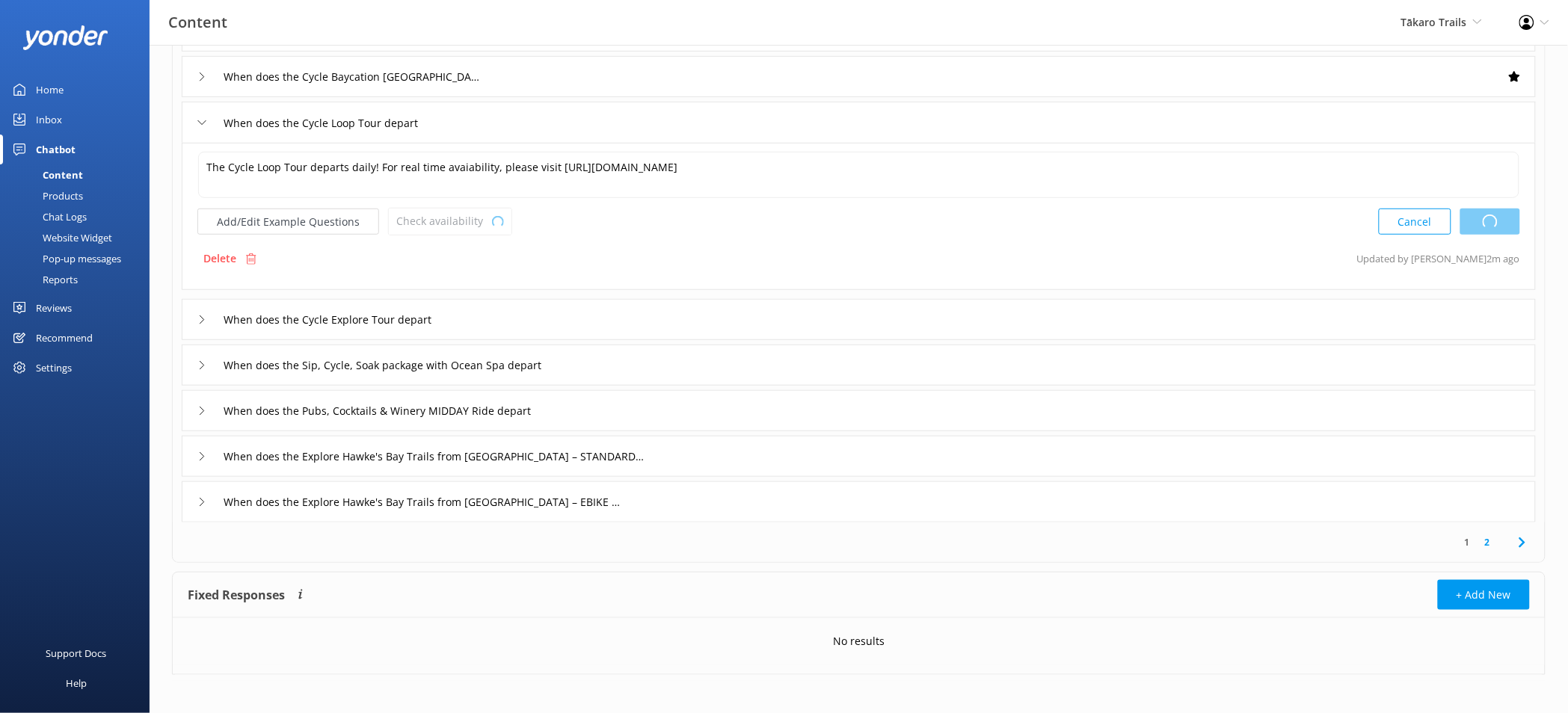
scroll to position [266, 0]
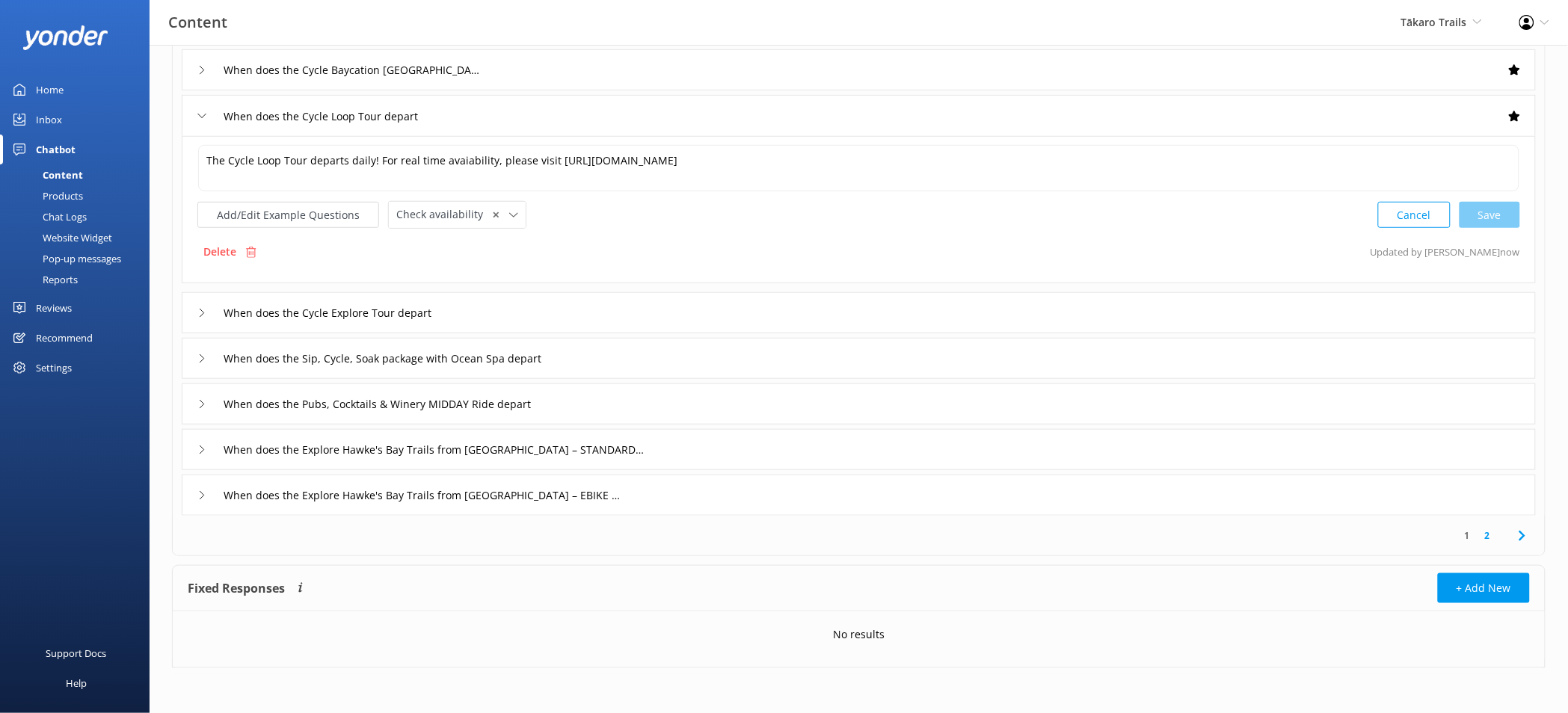
click at [572, 322] on div "When does the Cycle Explore Tour depart" at bounding box center [858, 312] width 1354 height 41
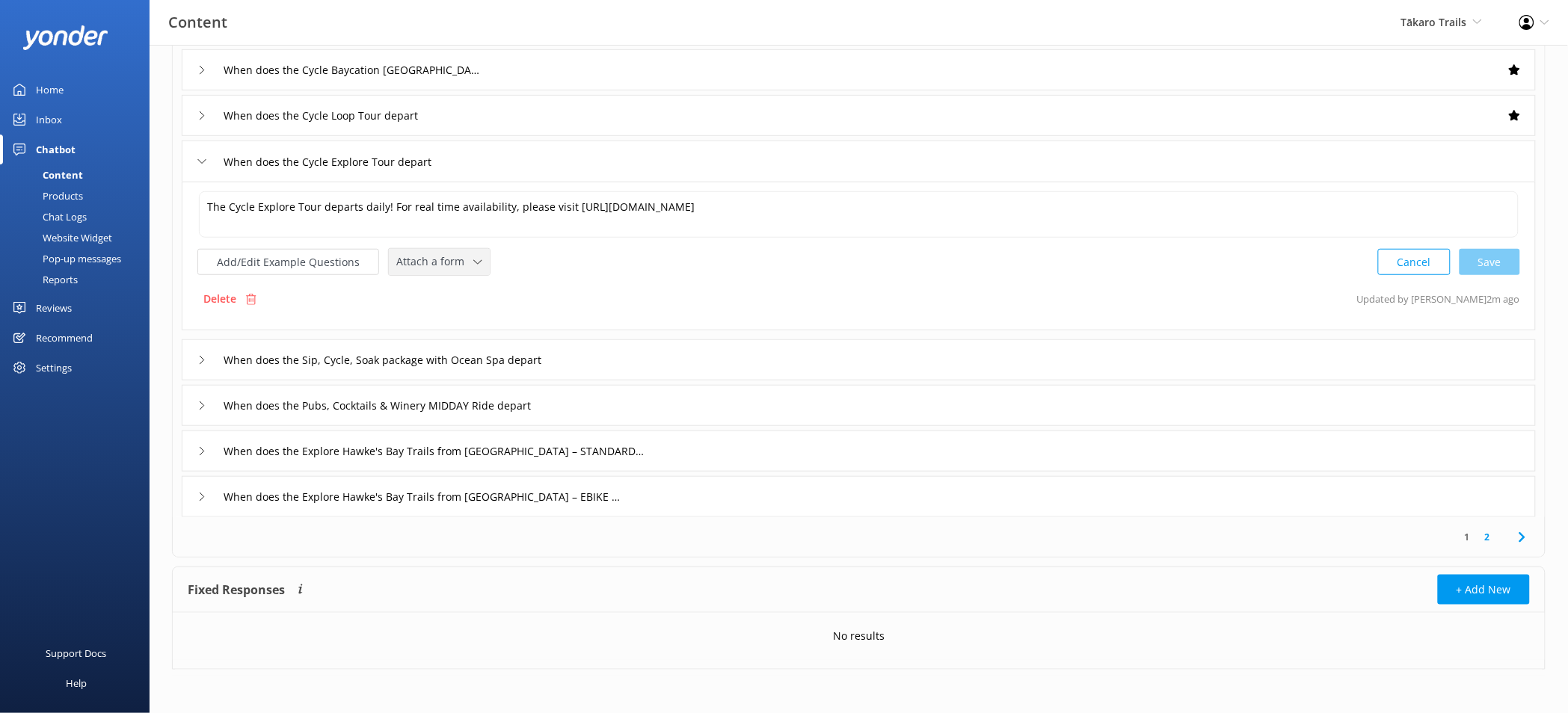
click at [453, 265] on span "Attach a form" at bounding box center [434, 261] width 77 height 16
click at [463, 309] on link "Check availability" at bounding box center [456, 323] width 133 height 30
click at [655, 344] on div "When does the Sip, Cycle, Soak package with Ocean Spa depart" at bounding box center [858, 358] width 1354 height 41
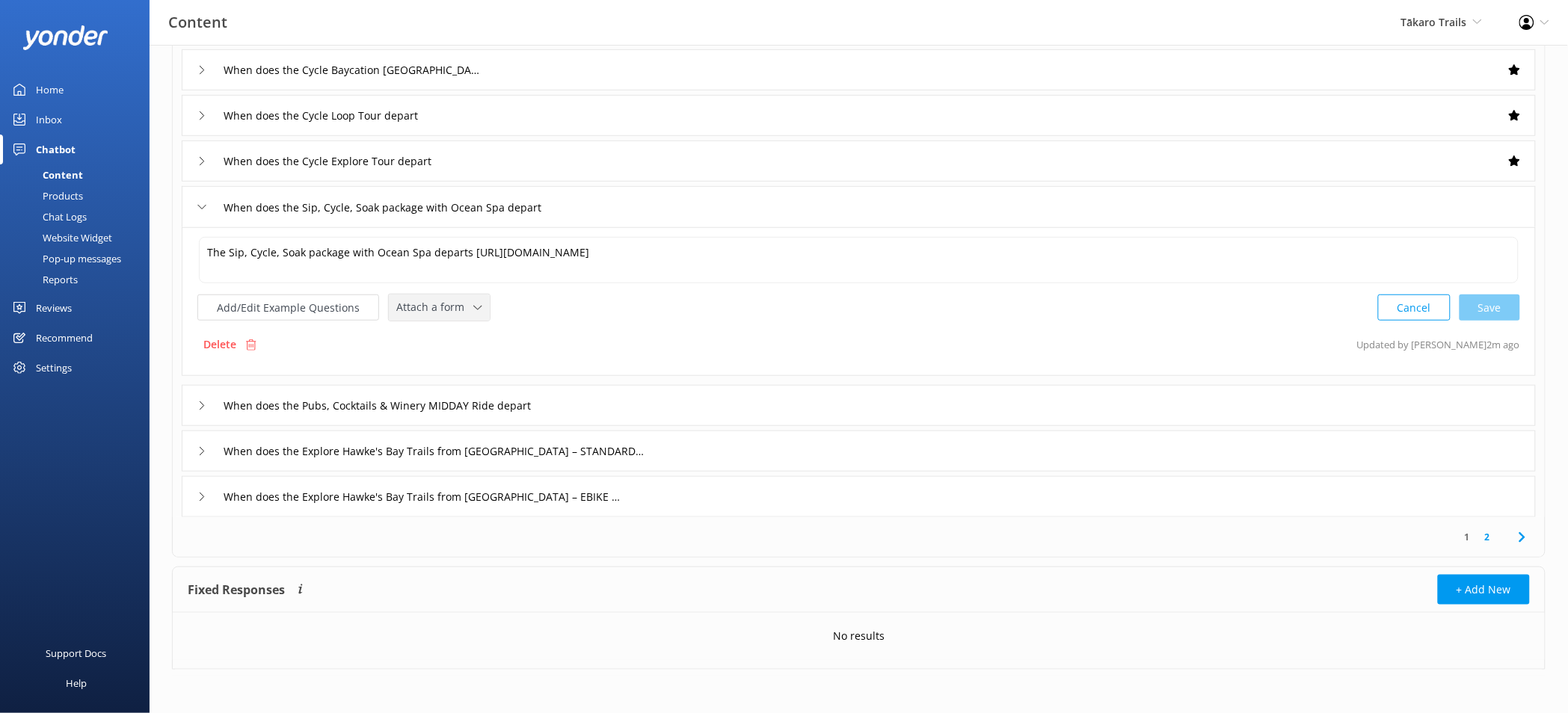
click at [481, 312] on div "Attach a form Leave contact details Check availability" at bounding box center [439, 308] width 101 height 26
click at [470, 363] on link "Check availability" at bounding box center [456, 369] width 133 height 30
click at [679, 394] on div "When does the Pubs, Cocktails & Winery MIDDAY Ride depart" at bounding box center [858, 404] width 1354 height 41
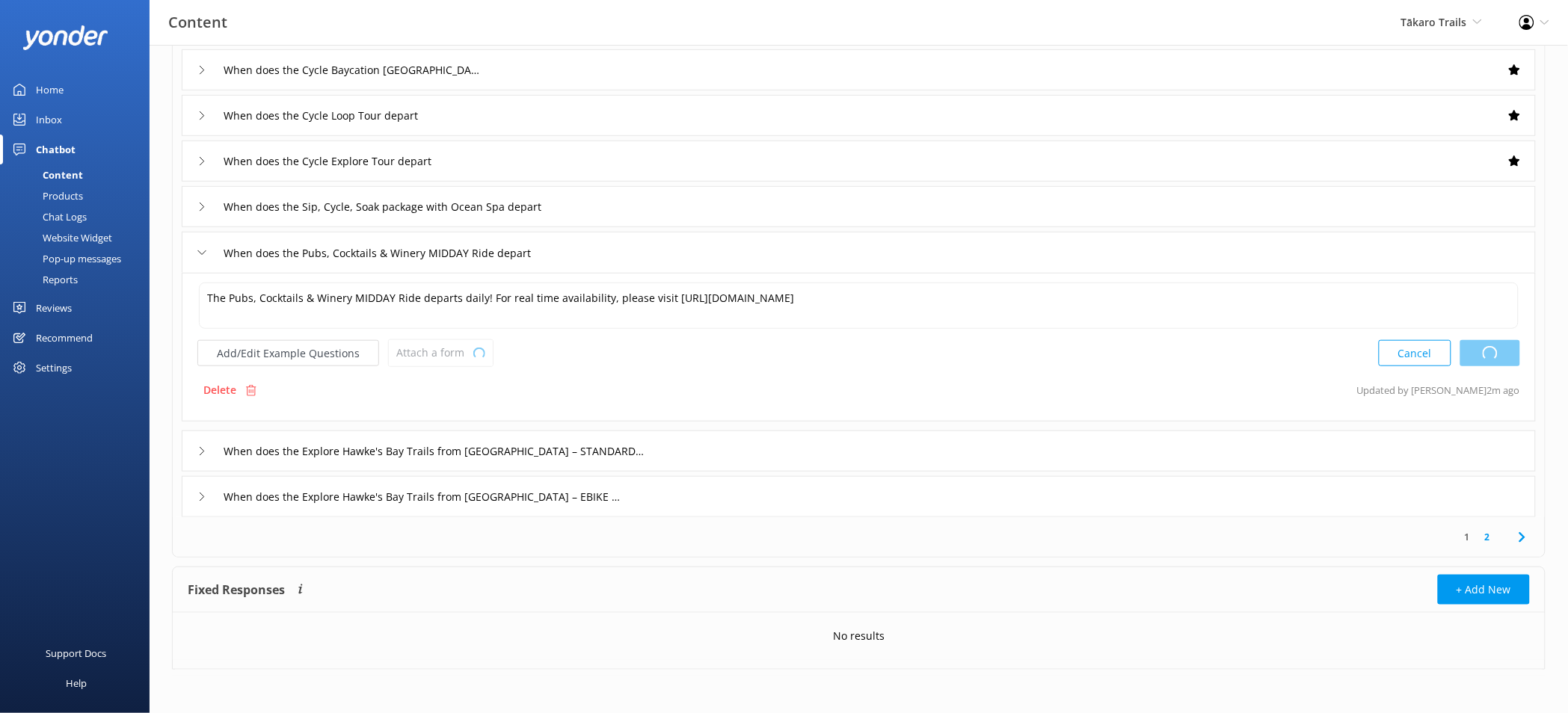
type textarea "The Sip, Cycle, Soak package with Ocean Spa departs https://takarotrails.rezdy.…"
click at [481, 356] on div "Attach a form Leave contact details Check availability" at bounding box center [439, 353] width 101 height 26
click at [483, 405] on link "Check availability" at bounding box center [456, 414] width 133 height 30
click at [671, 460] on div "When does the Explore Hawke's Bay Trails from Napier – STANDARD depart" at bounding box center [858, 449] width 1354 height 41
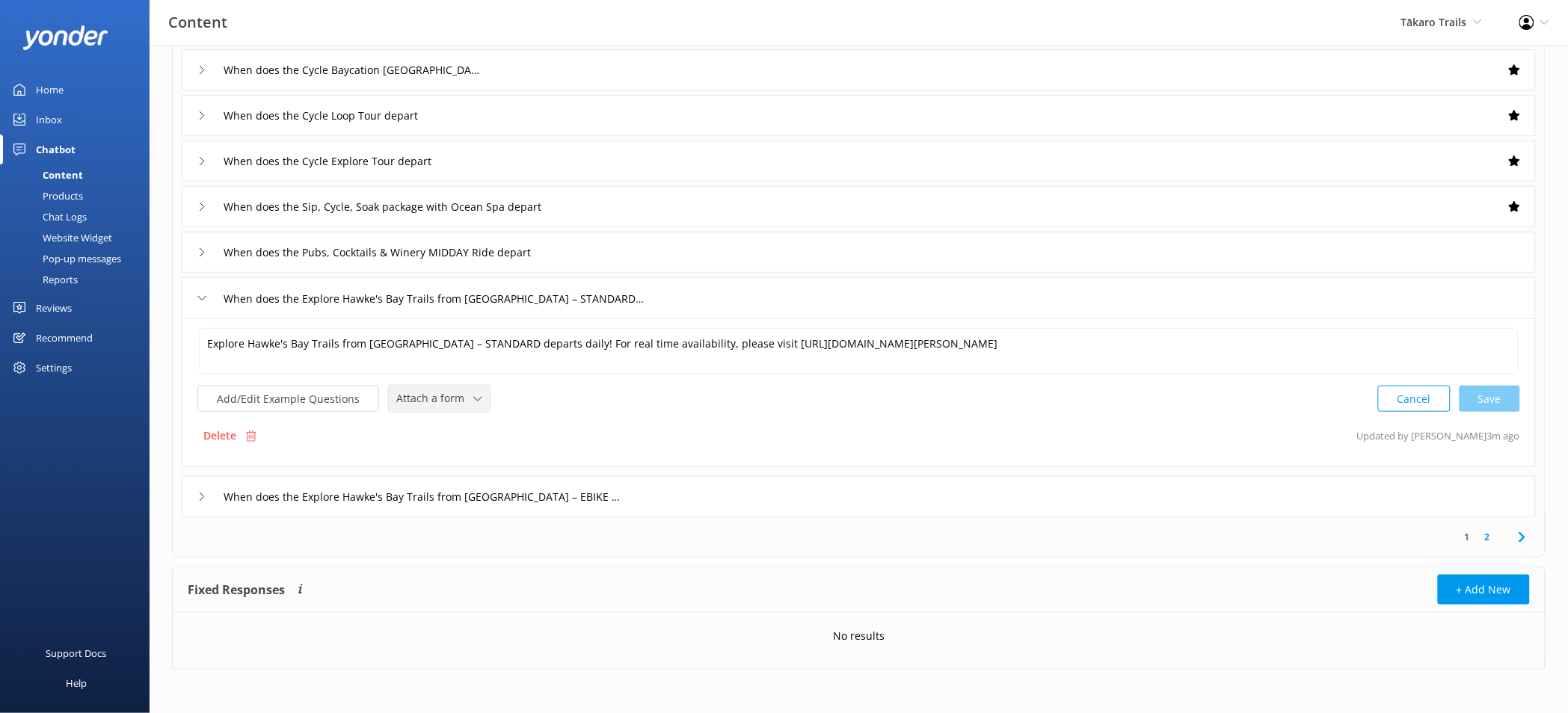
click at [450, 407] on div "Attach a form" at bounding box center [439, 398] width 93 height 19
click at [473, 459] on link "Check availability" at bounding box center [456, 460] width 133 height 30
click at [614, 263] on div "When does the Pubs, Cocktails & Winery MIDDAY Ride depart" at bounding box center [858, 252] width 1354 height 41
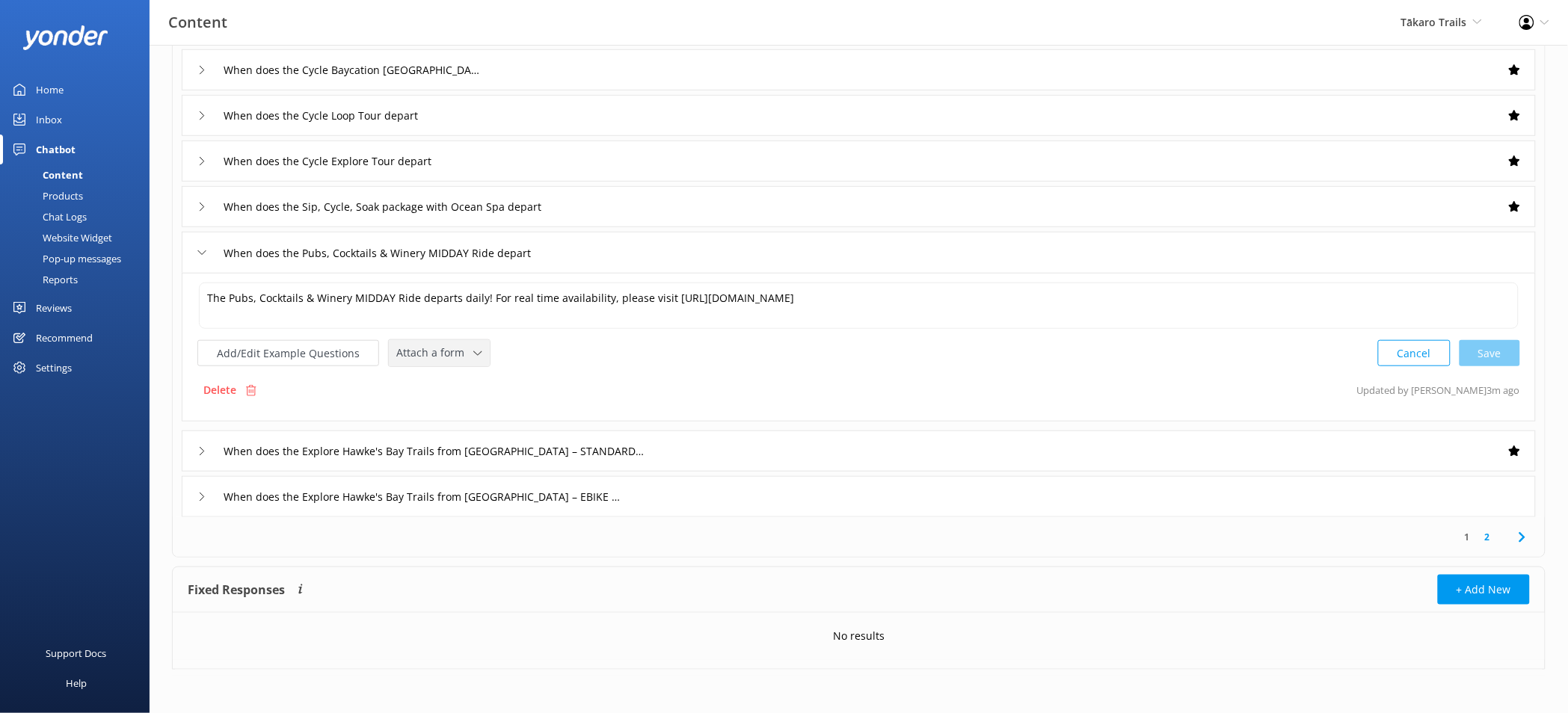
click at [450, 355] on span "Attach a form" at bounding box center [434, 353] width 77 height 16
click at [473, 410] on link "Check availability" at bounding box center [456, 414] width 133 height 30
click at [687, 472] on div "When does the ROTARY SELF-Guided Ahuriri Loop Cycle Tour – EBIKE depart When do…" at bounding box center [858, 210] width 1372 height 612
click at [621, 484] on input "When does the Explore Hawke's Bay Trails from Napier – EBIKE depart" at bounding box center [424, 495] width 419 height 23
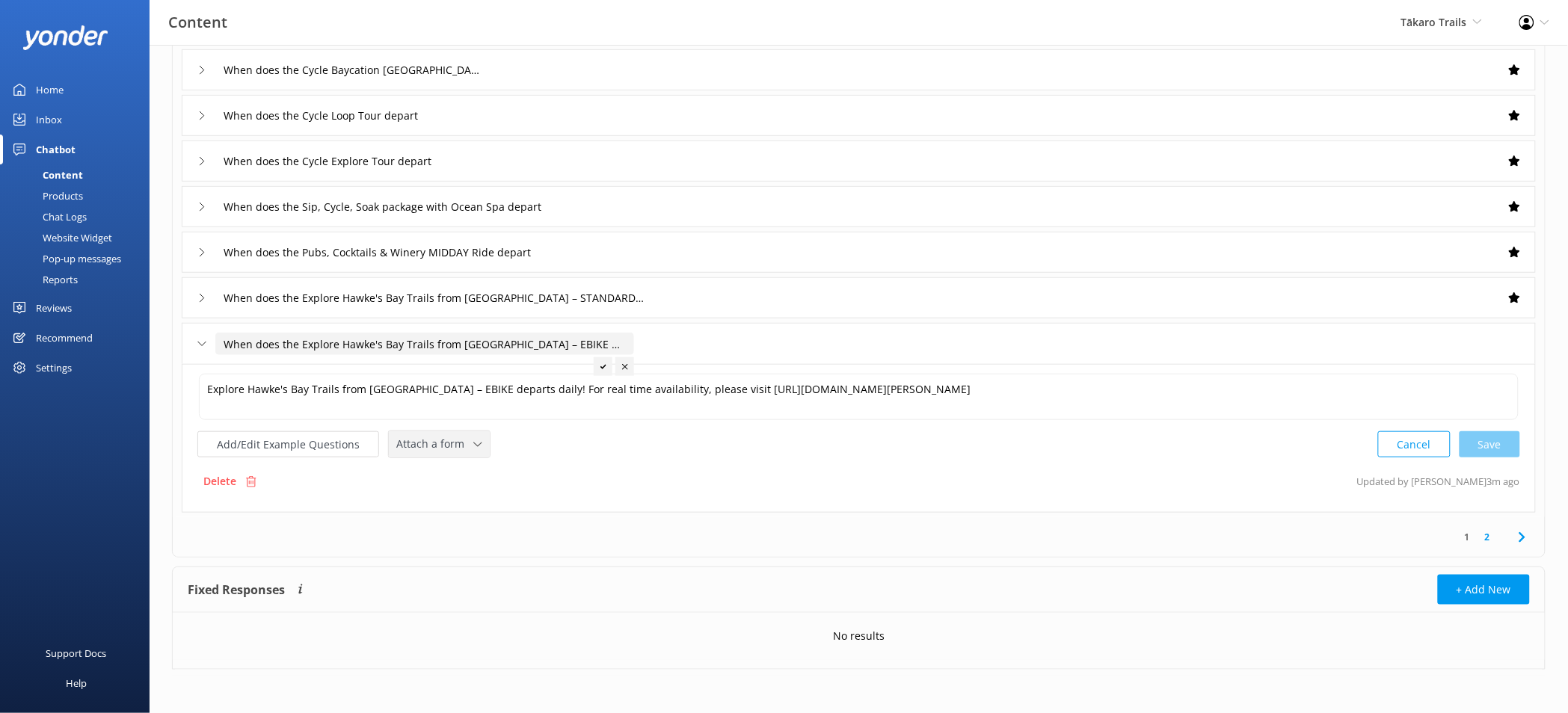
click at [461, 442] on span "Attach a form" at bounding box center [434, 444] width 77 height 16
click at [475, 494] on link "Check availability" at bounding box center [456, 506] width 133 height 30
click at [1482, 533] on link "2" at bounding box center [1487, 536] width 20 height 15
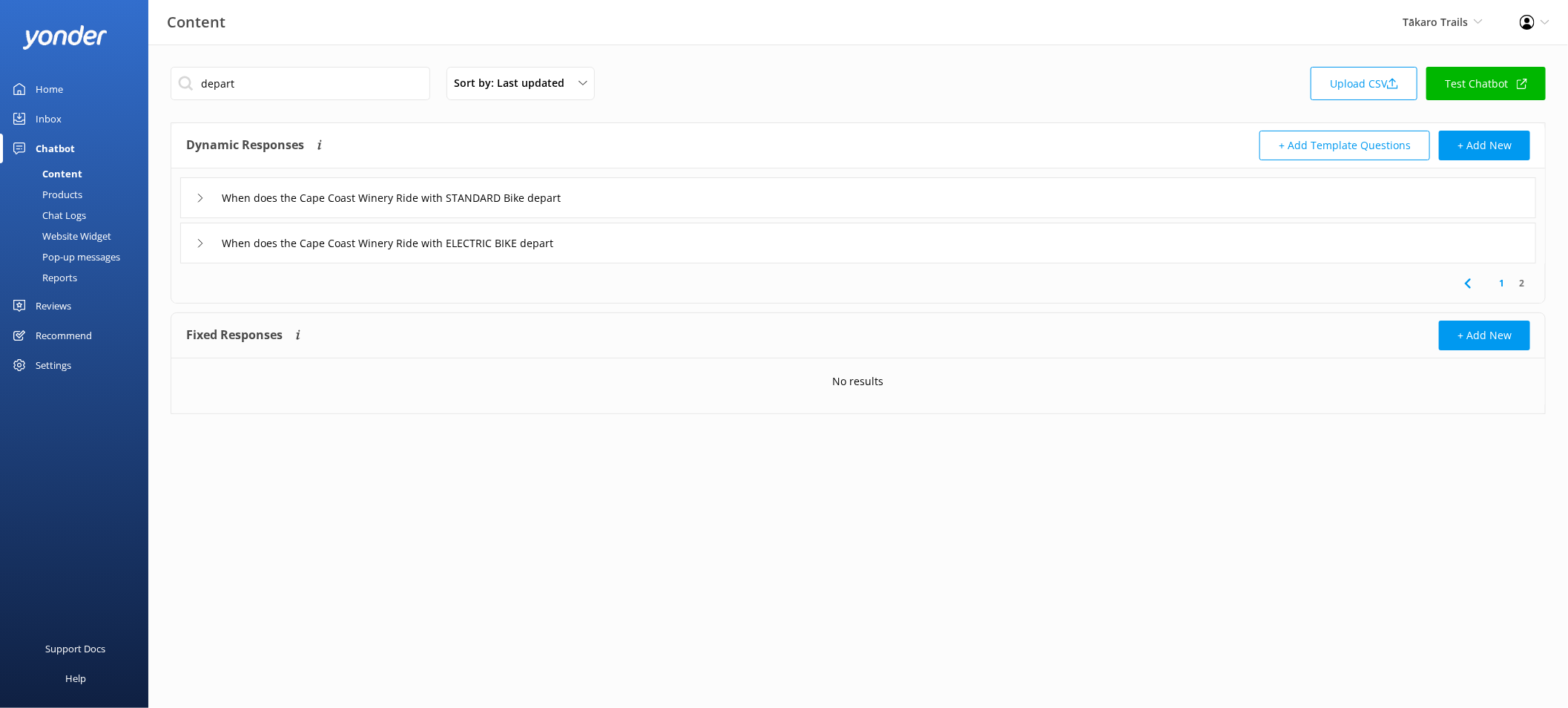
click at [688, 209] on div "When does the Cape Coast Winery Ride with STANDARD Bike depart" at bounding box center [858, 198] width 1356 height 41
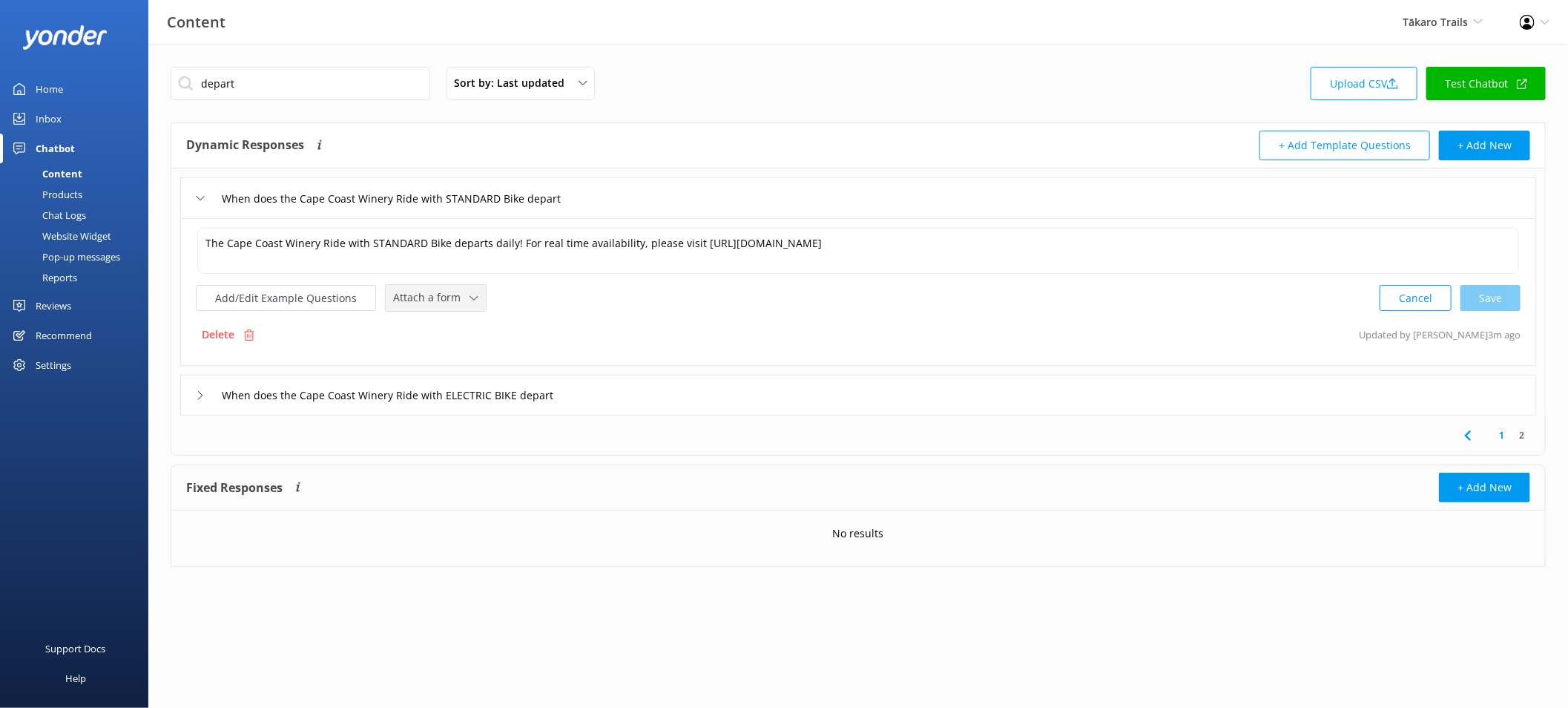
click at [470, 294] on icon at bounding box center [474, 298] width 9 height 9
click at [474, 369] on link "Check availability" at bounding box center [452, 359] width 132 height 30
click at [672, 393] on div "When does the Cape Coast Winery Ride with ELECTRIC BIKE depart" at bounding box center [858, 394] width 1356 height 41
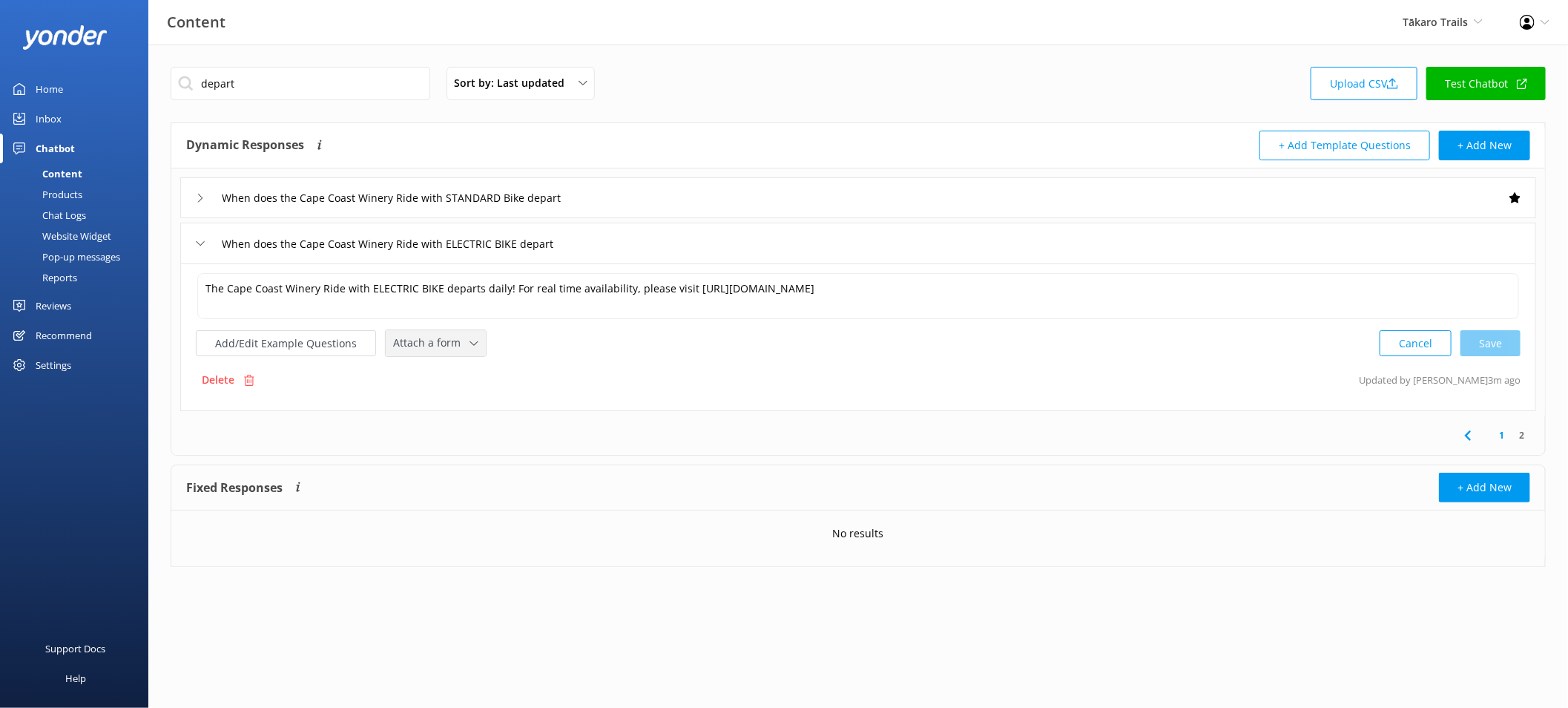
click at [470, 344] on icon at bounding box center [474, 343] width 9 height 9
click at [473, 405] on link "Check availability" at bounding box center [452, 404] width 132 height 30
click at [1495, 432] on link "1" at bounding box center [1501, 434] width 20 height 14
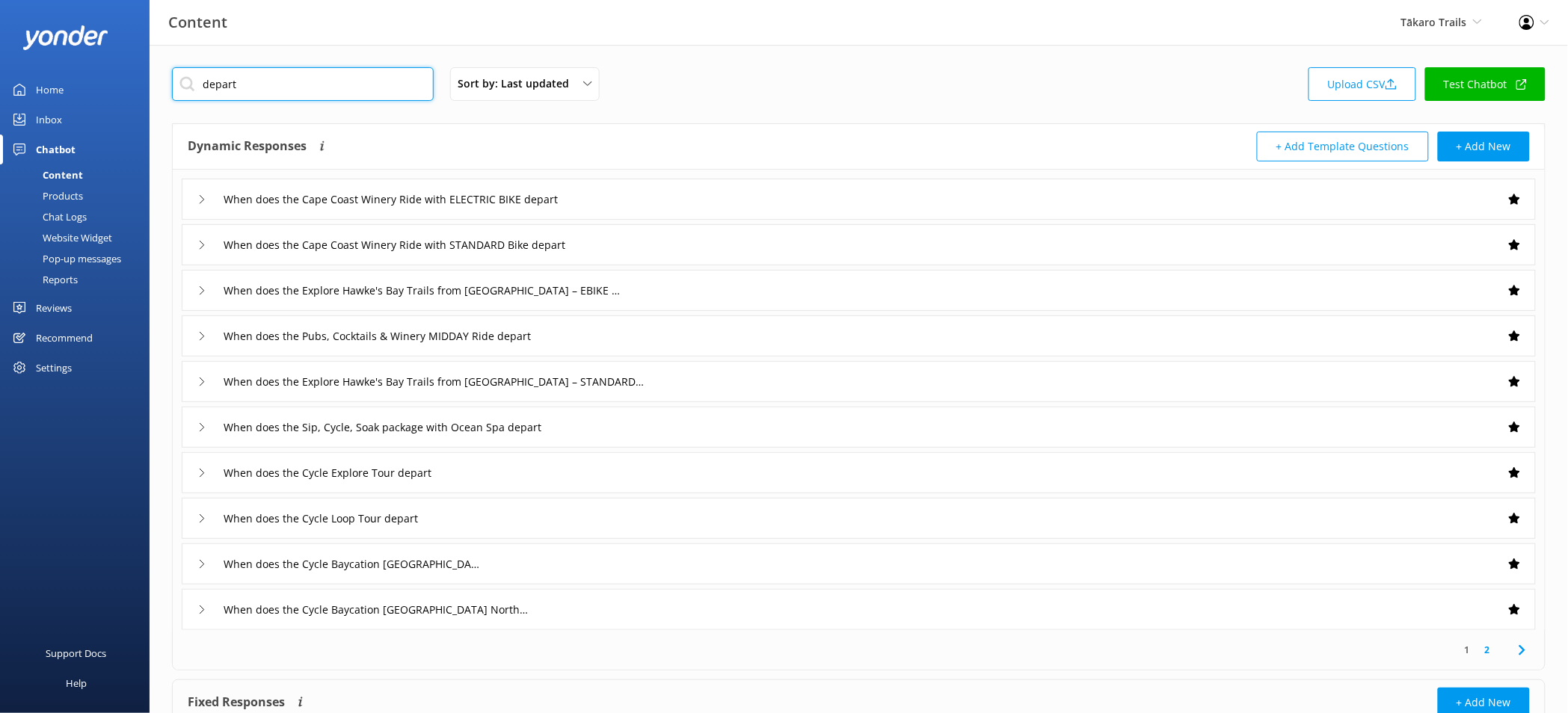
click at [306, 91] on input "depart" at bounding box center [302, 84] width 261 height 34
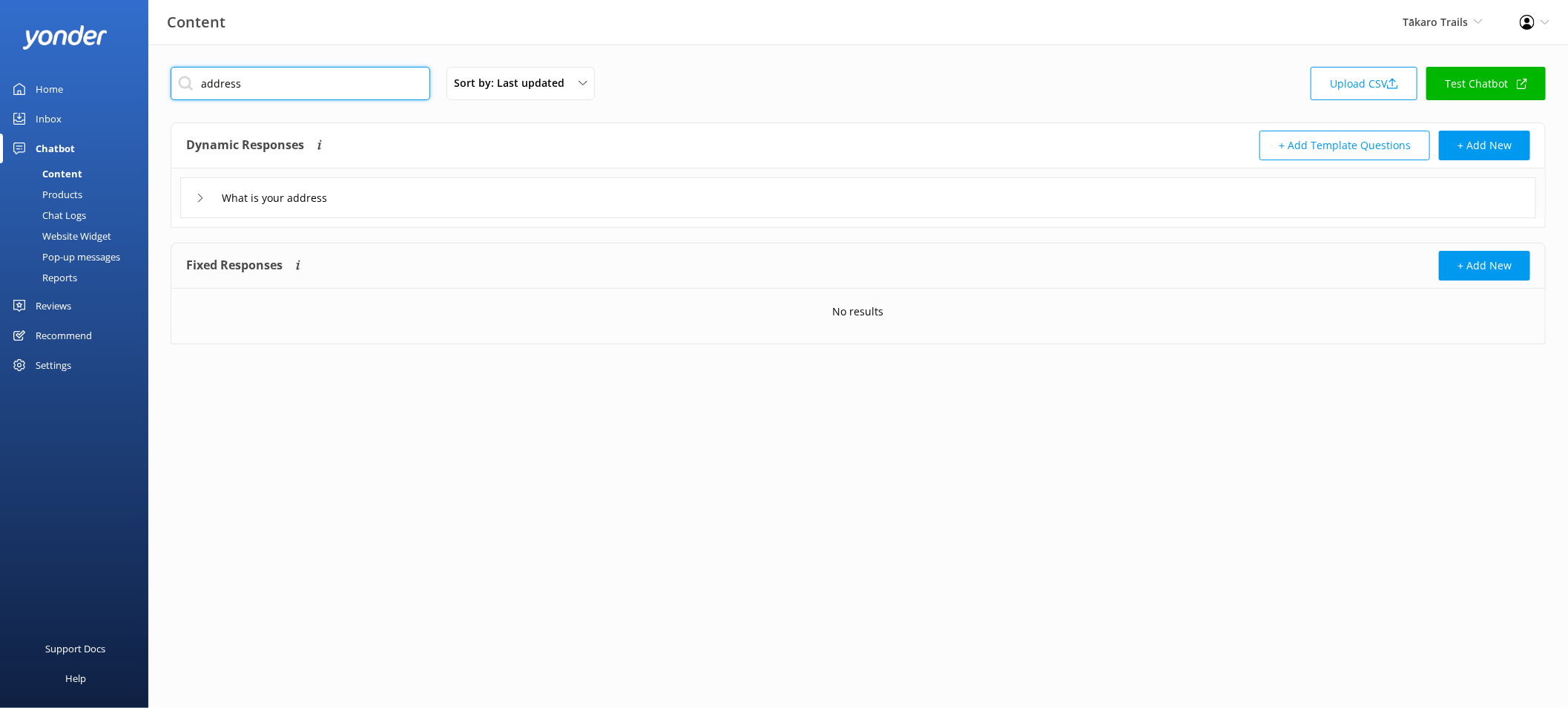
type input "address"
click at [428, 198] on div "What is your address" at bounding box center [858, 198] width 1356 height 41
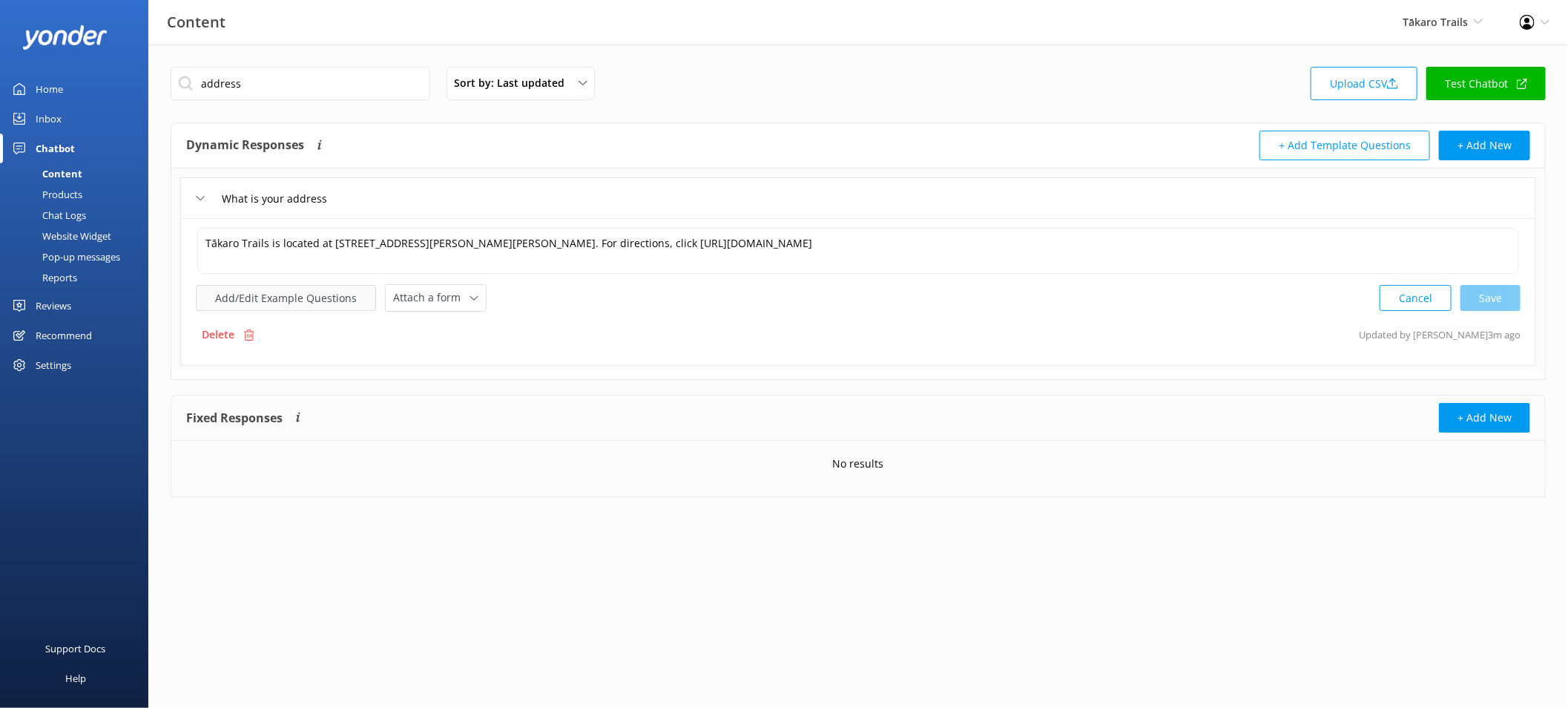
click at [313, 289] on button "Add/Edit Example Questions" at bounding box center [286, 298] width 180 height 26
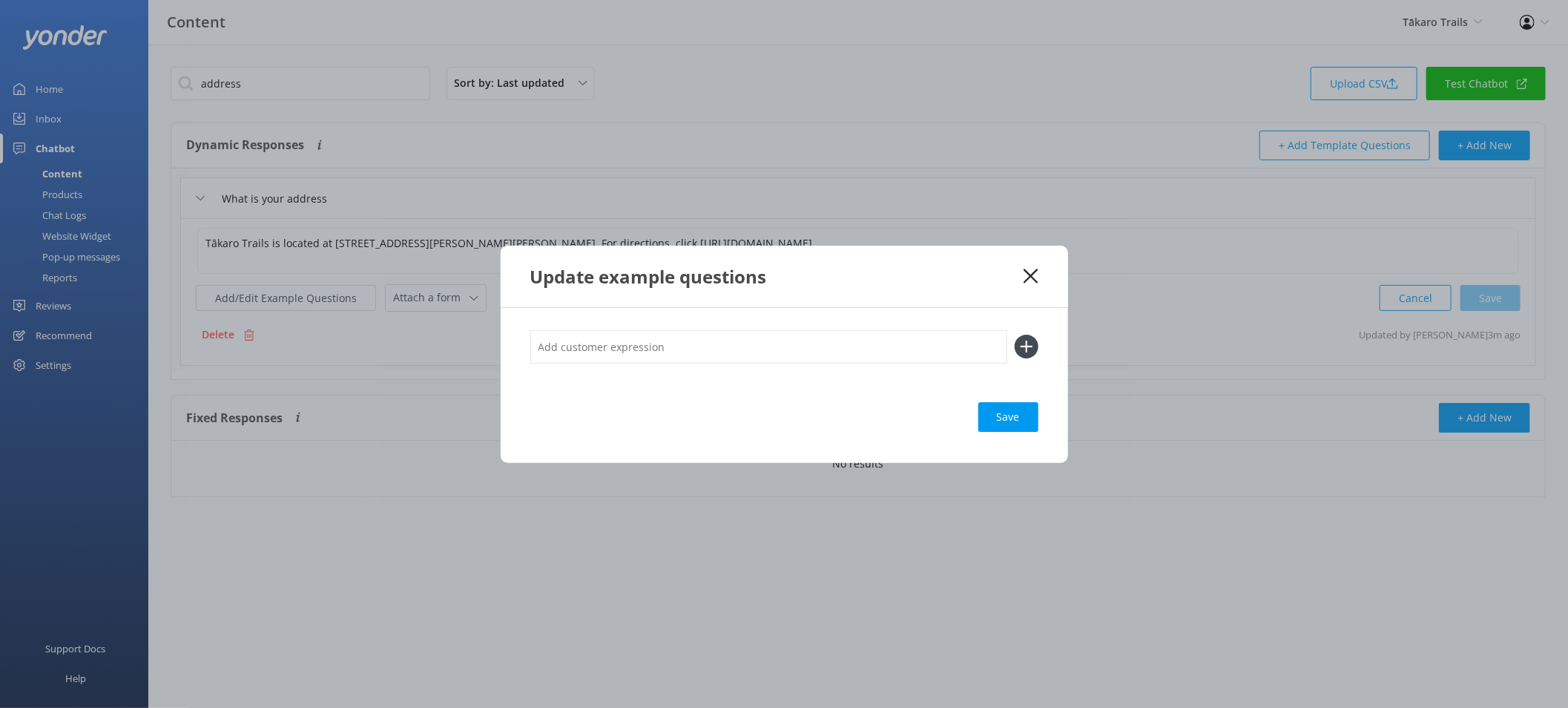
click at [594, 334] on input "text" at bounding box center [769, 347] width 477 height 34
type input "What's your location"
click at [1015, 335] on button at bounding box center [1027, 347] width 24 height 24
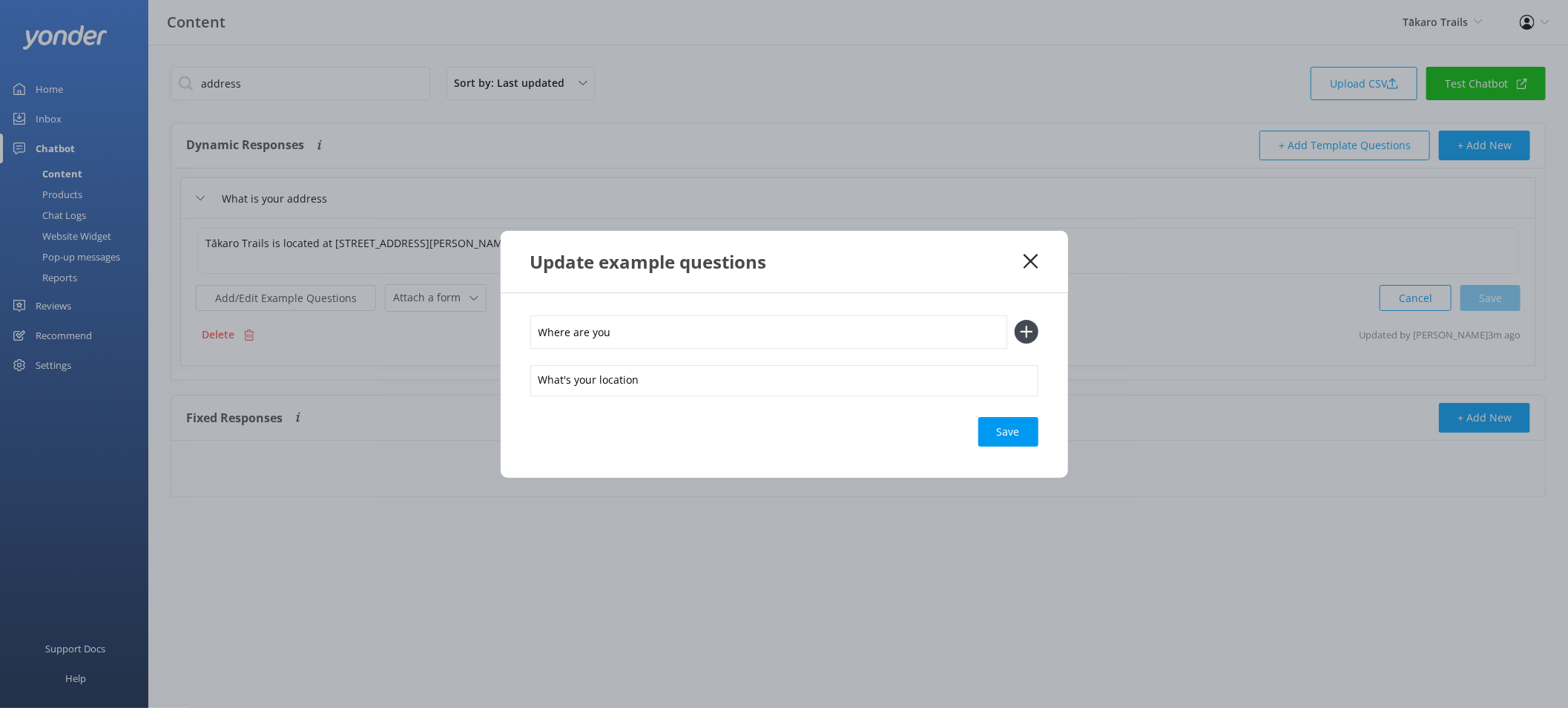
type input "Where are you"
click at [1015, 320] on button at bounding box center [1027, 332] width 24 height 24
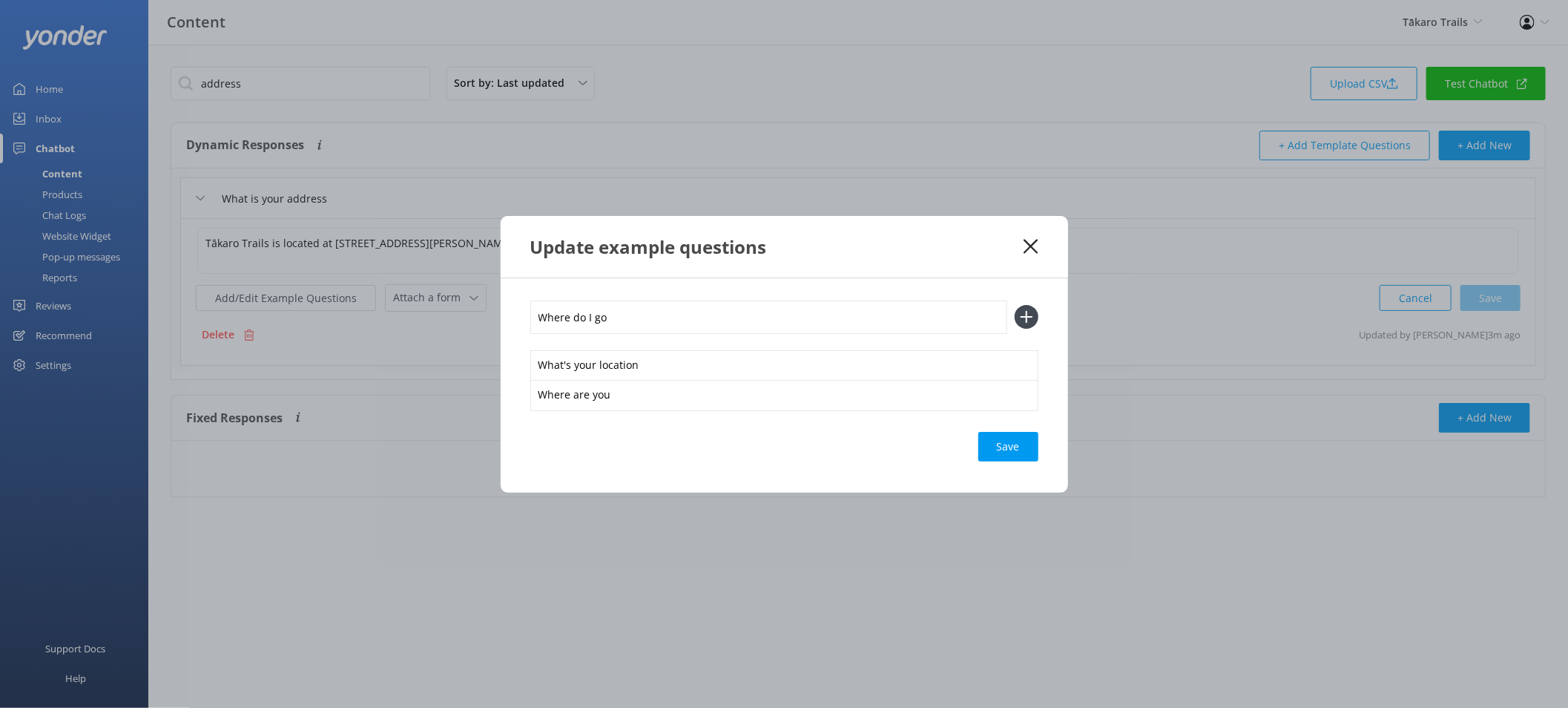
type input "Where do I go"
click at [1015, 305] on button at bounding box center [1027, 317] width 24 height 24
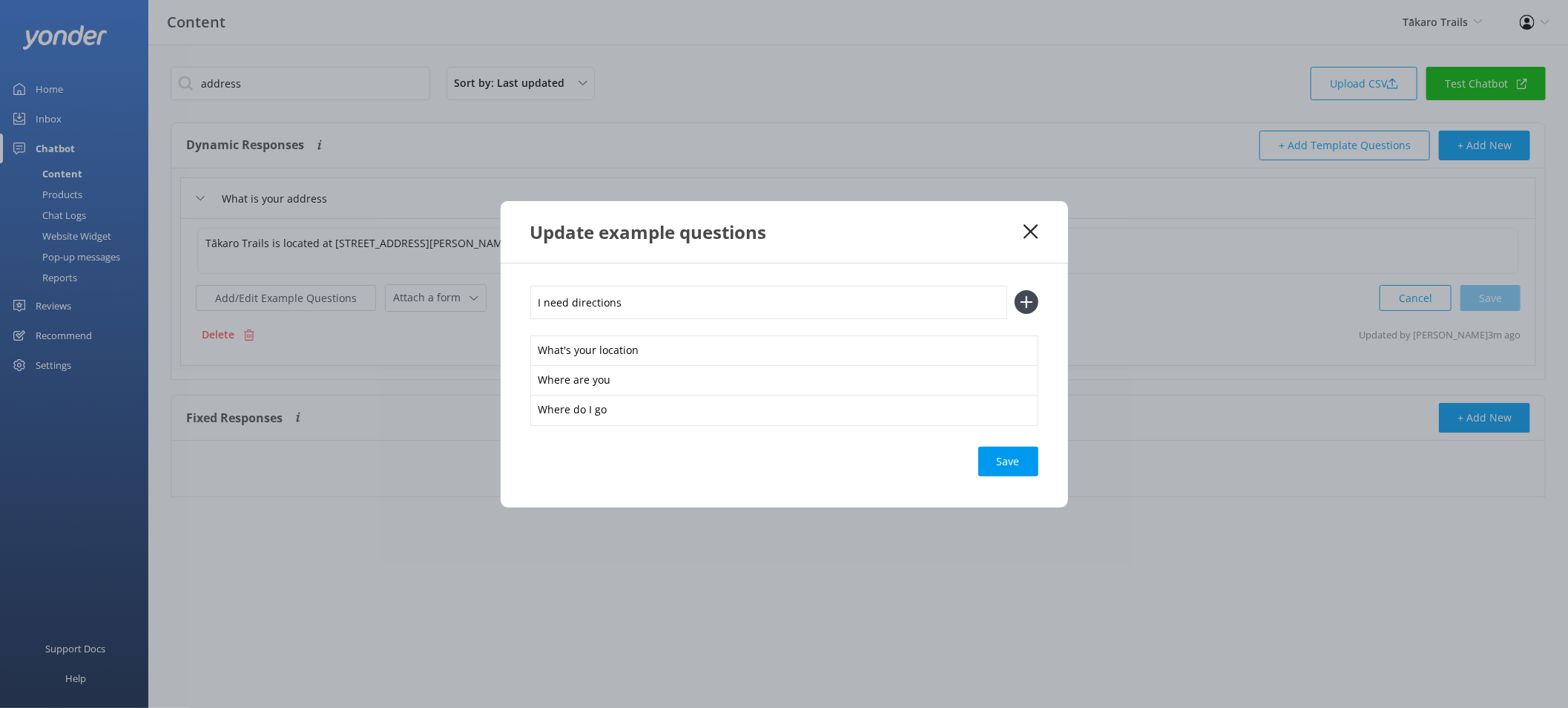
type input "I need directions"
click at [1015, 290] on button at bounding box center [1027, 302] width 24 height 24
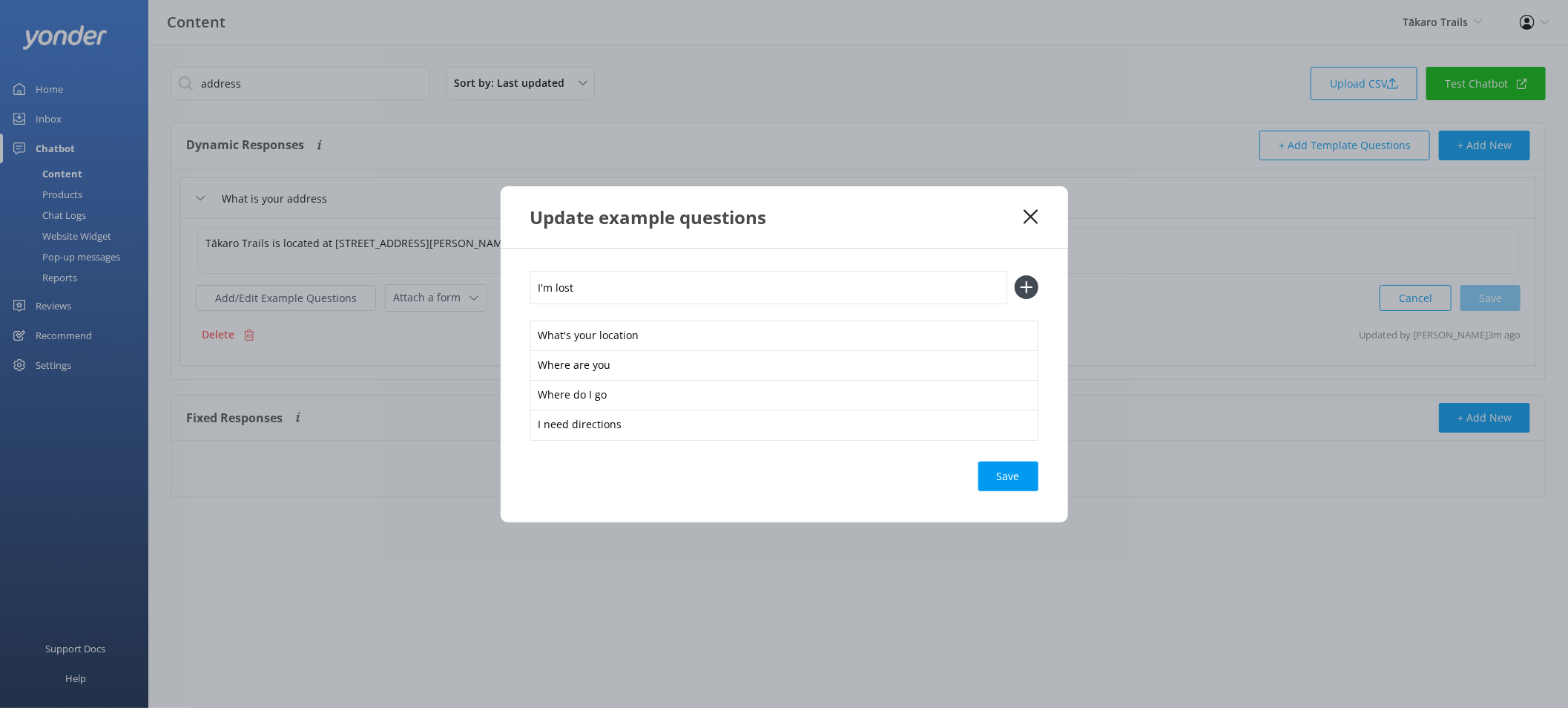
type input "I'm lost"
click at [1015, 276] on button at bounding box center [1027, 288] width 24 height 24
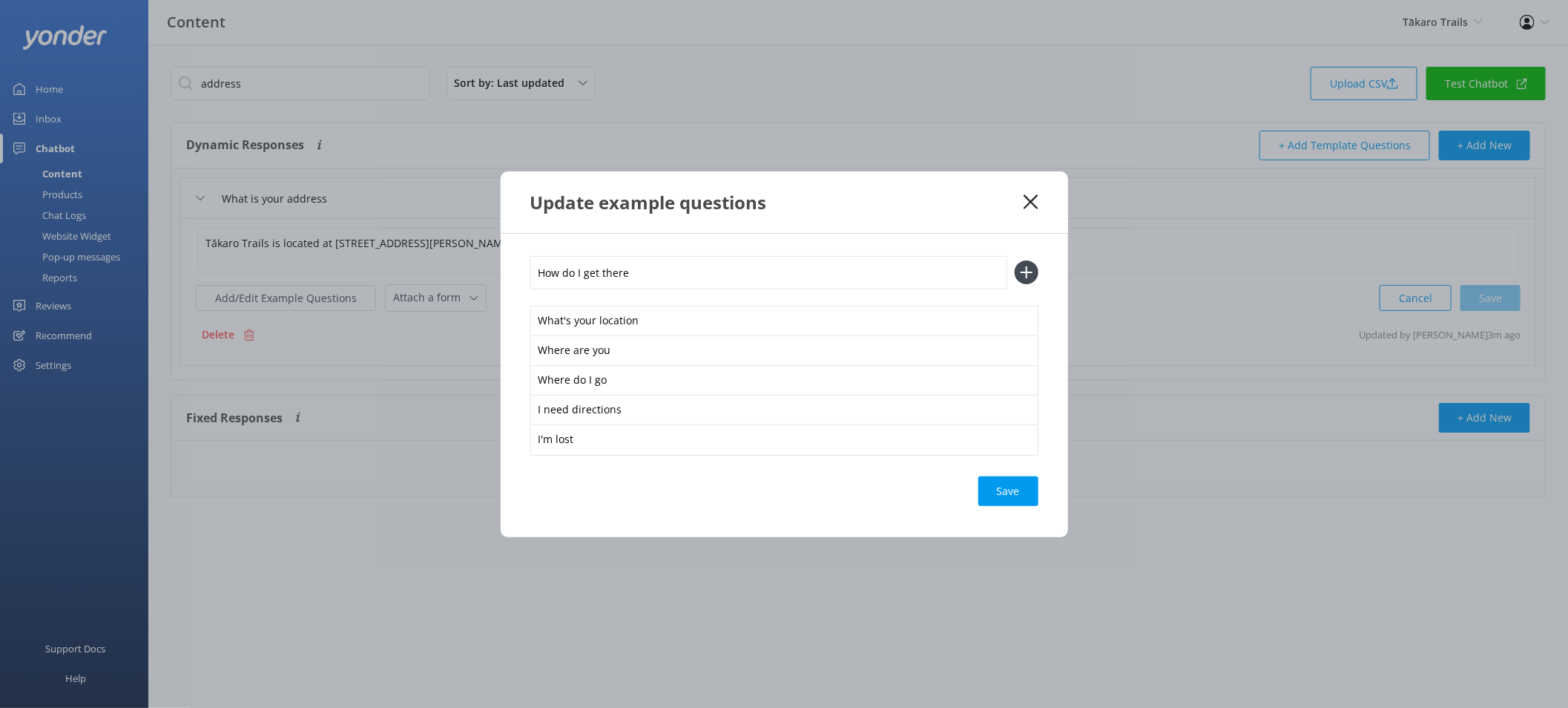
type input "How do I get there"
click at [1015, 260] on button at bounding box center [1027, 272] width 24 height 24
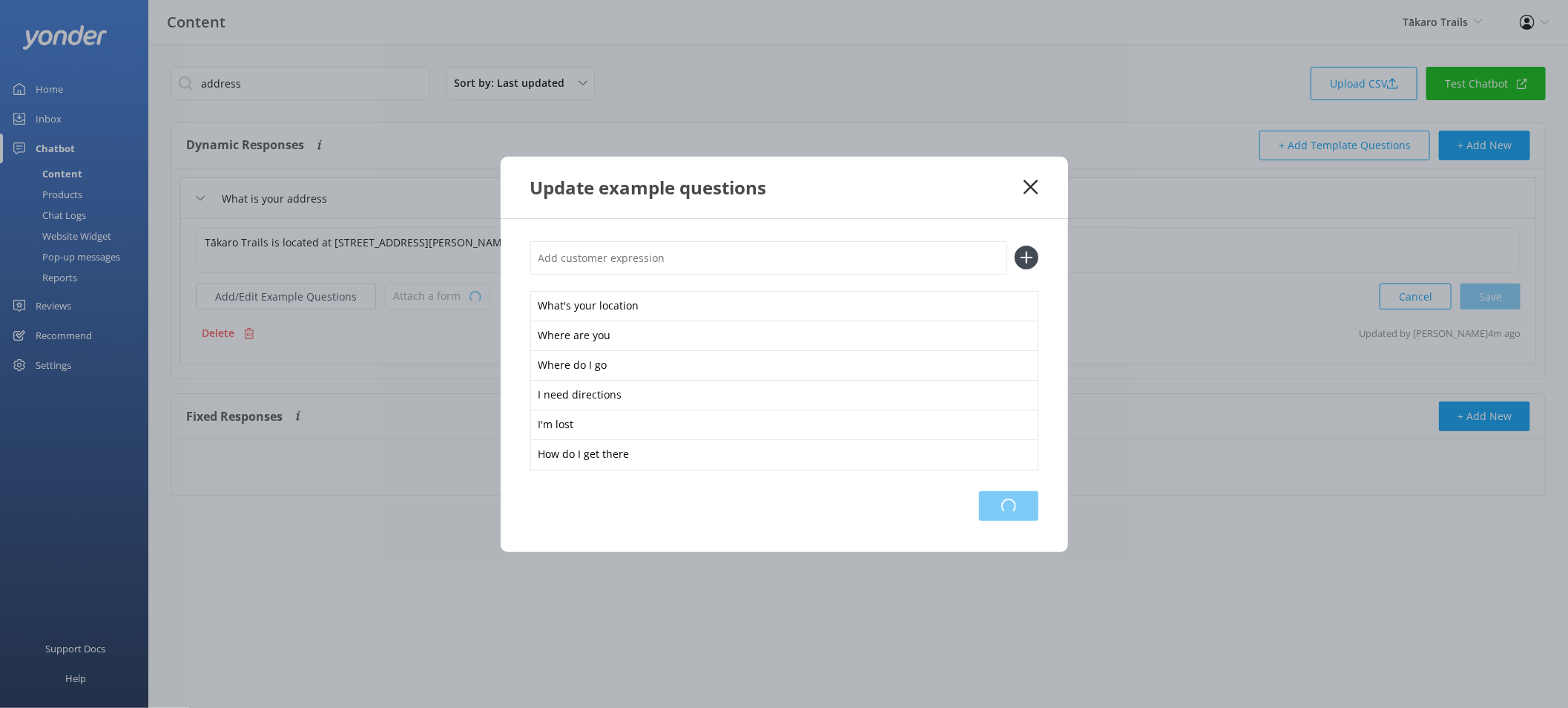
click at [1011, 505] on div "Loading.." at bounding box center [1009, 505] width 59 height 30
click at [1029, 183] on use at bounding box center [1031, 186] width 14 height 14
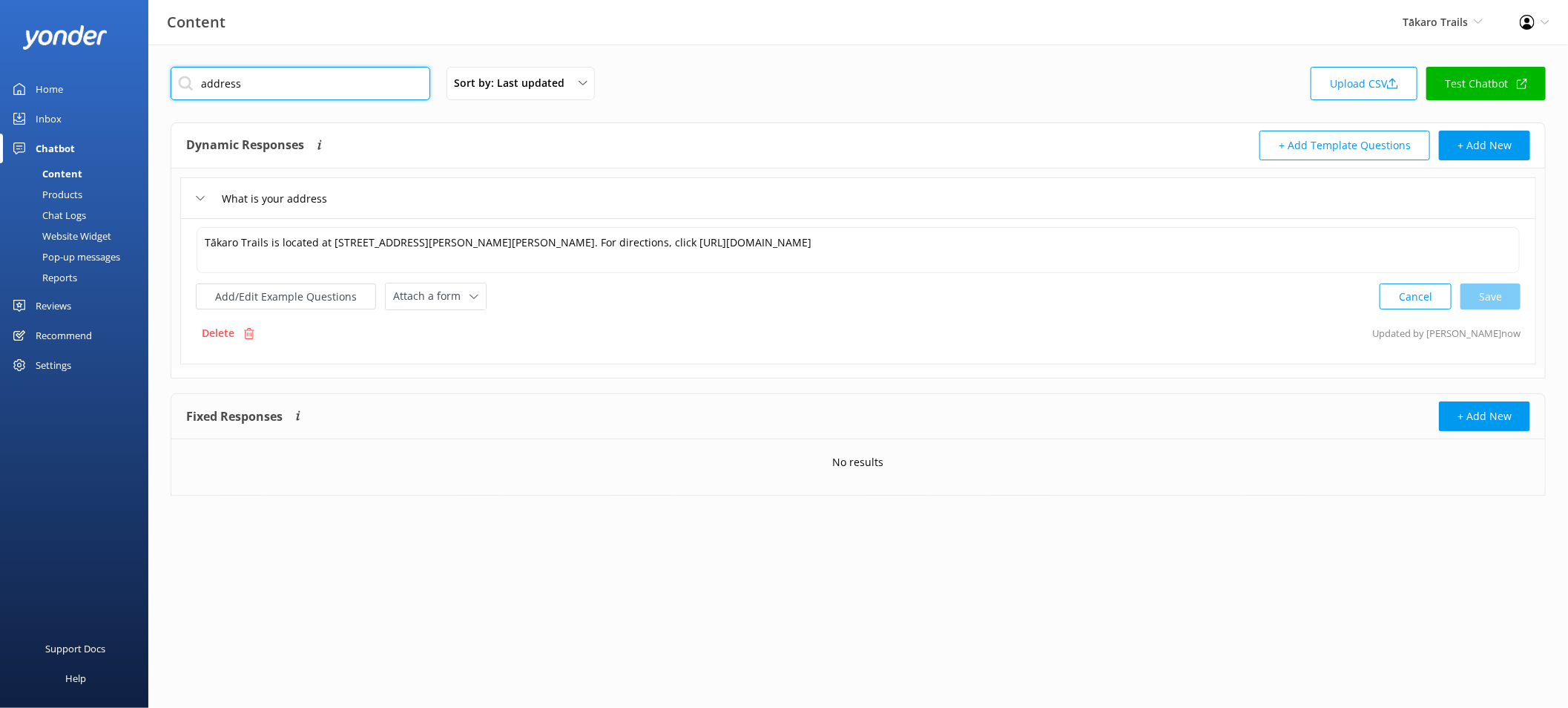
click at [386, 92] on input "address" at bounding box center [300, 84] width 259 height 34
click at [384, 92] on input "address" at bounding box center [300, 84] width 259 height 34
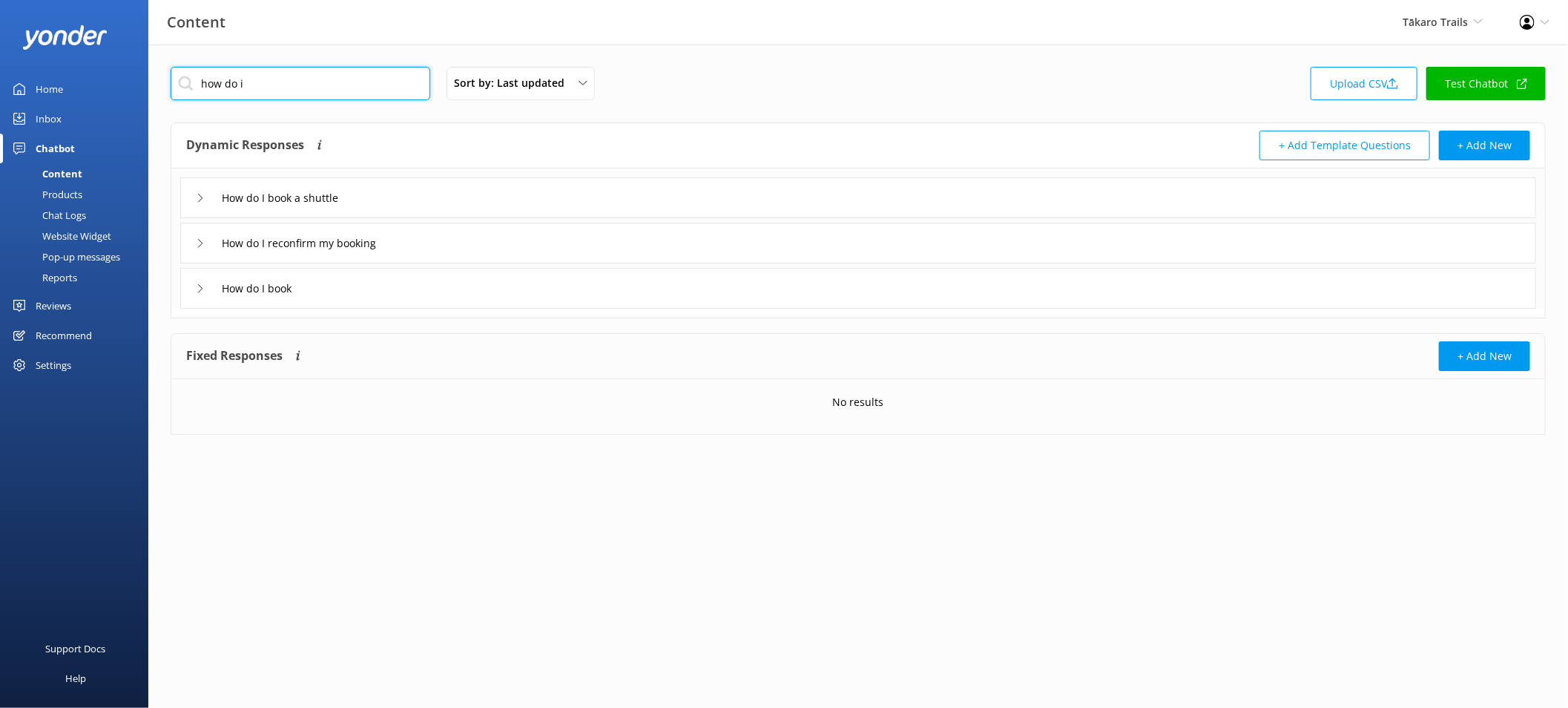
type input "how do i"
click at [410, 279] on div "How do I book" at bounding box center [858, 288] width 1356 height 41
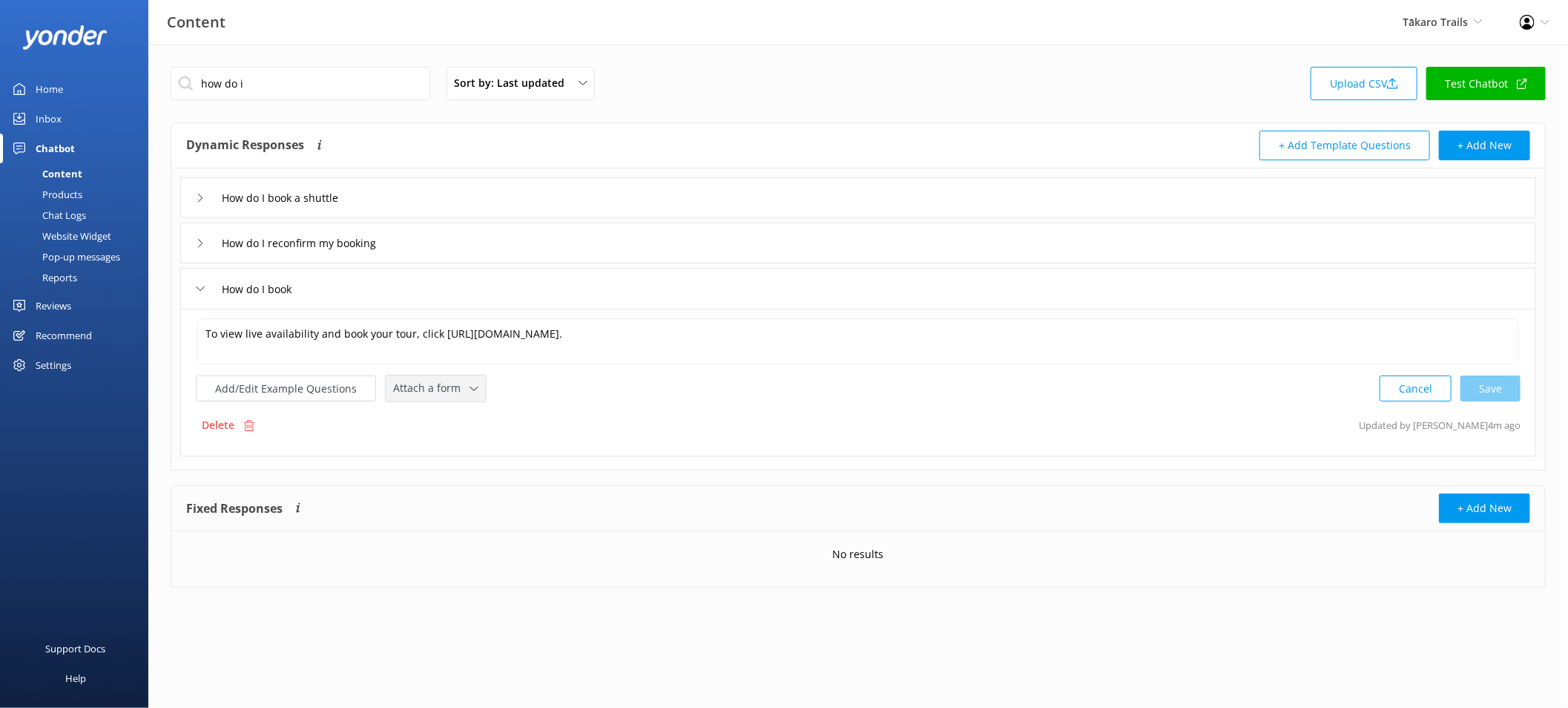
click at [415, 383] on span "Attach a form" at bounding box center [431, 388] width 76 height 16
click at [463, 454] on div "Check availability" at bounding box center [430, 449] width 73 height 14
click at [307, 387] on button "Add/Edit Example Questions" at bounding box center [286, 387] width 180 height 26
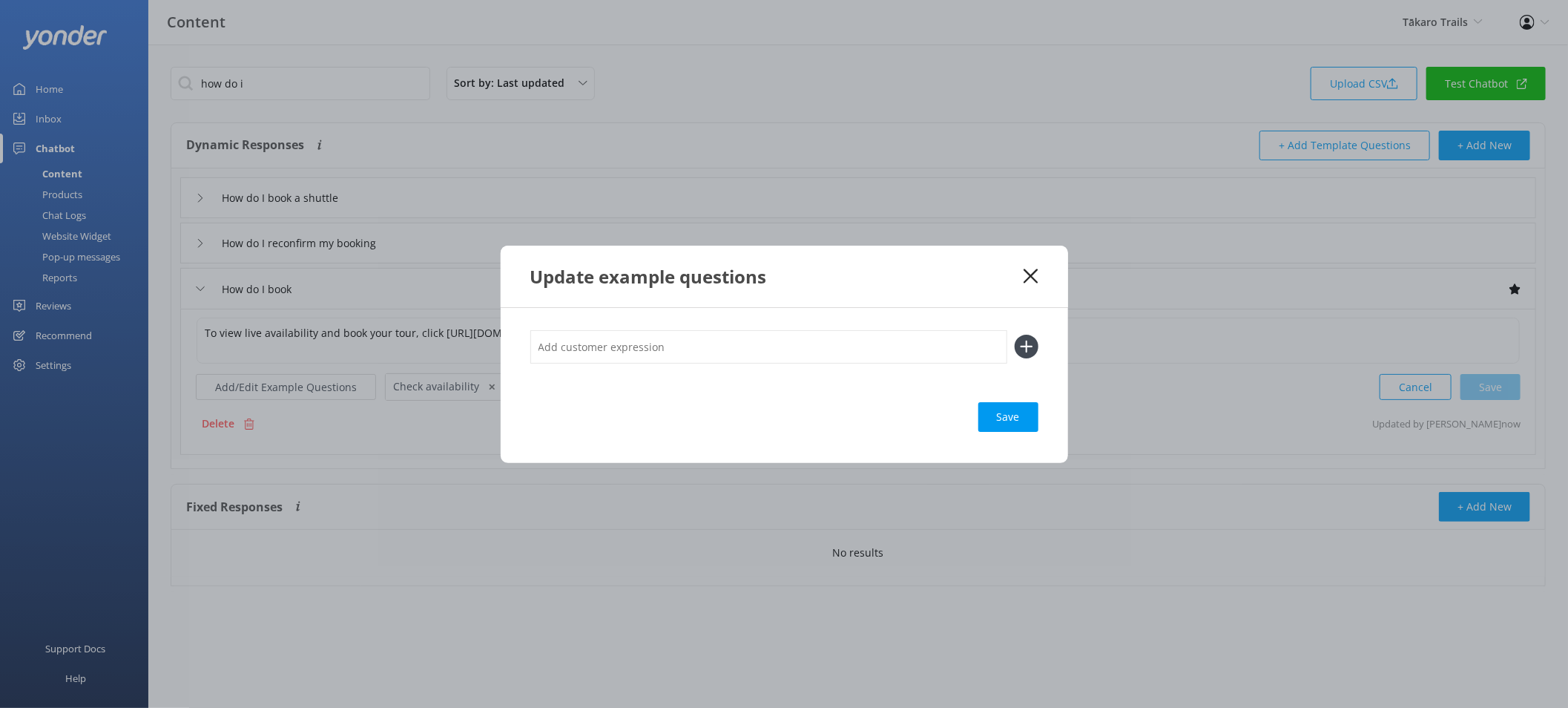
click at [598, 351] on input "text" at bounding box center [769, 347] width 477 height 34
type input "What's available"
click at [1015, 335] on button at bounding box center [1027, 347] width 24 height 24
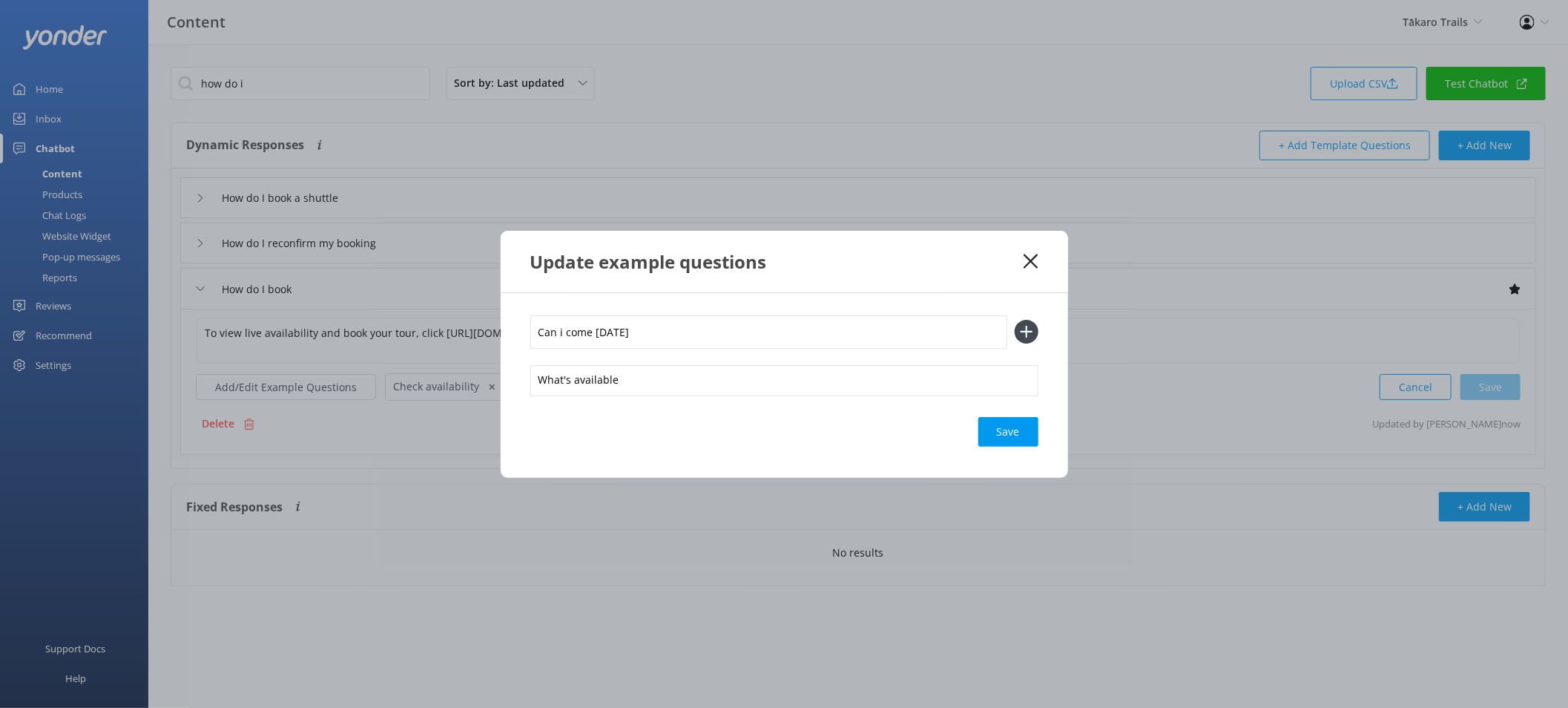
type input "Can i come tomorrow"
click at [1015, 320] on button at bounding box center [1027, 332] width 24 height 24
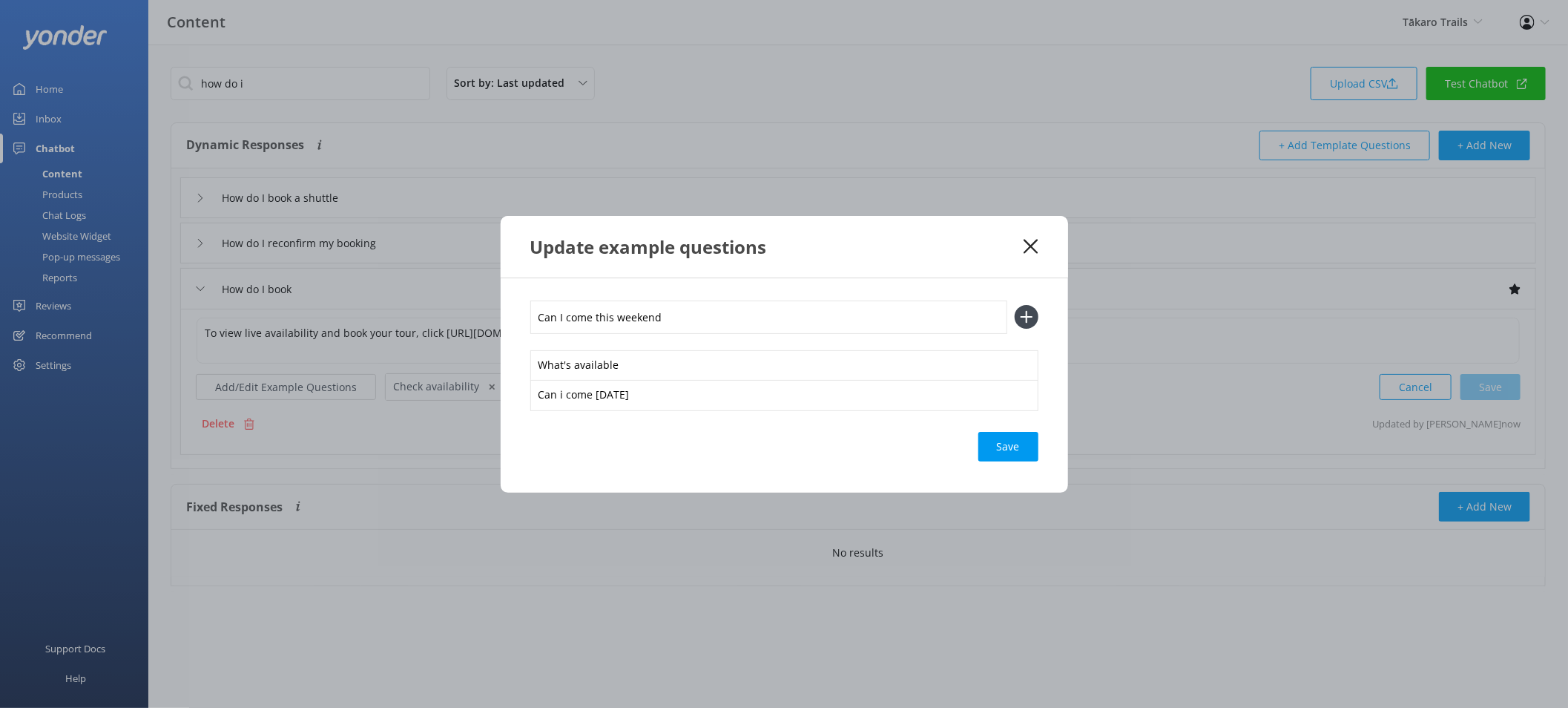
type input "Can I come this weekend"
click at [1015, 305] on button at bounding box center [1027, 317] width 24 height 24
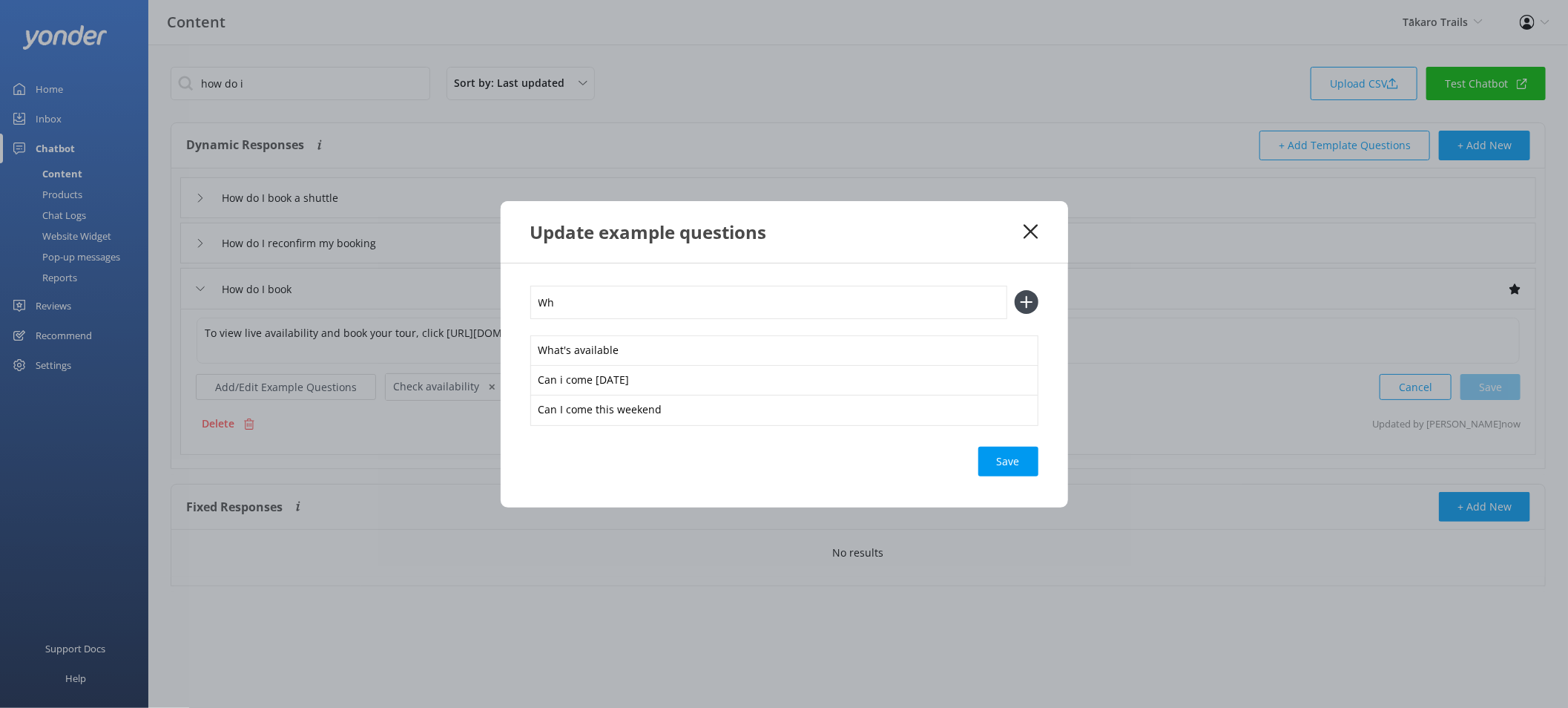
type input "W"
type input "Can I come in October"
click at [1015, 290] on button at bounding box center [1027, 302] width 24 height 24
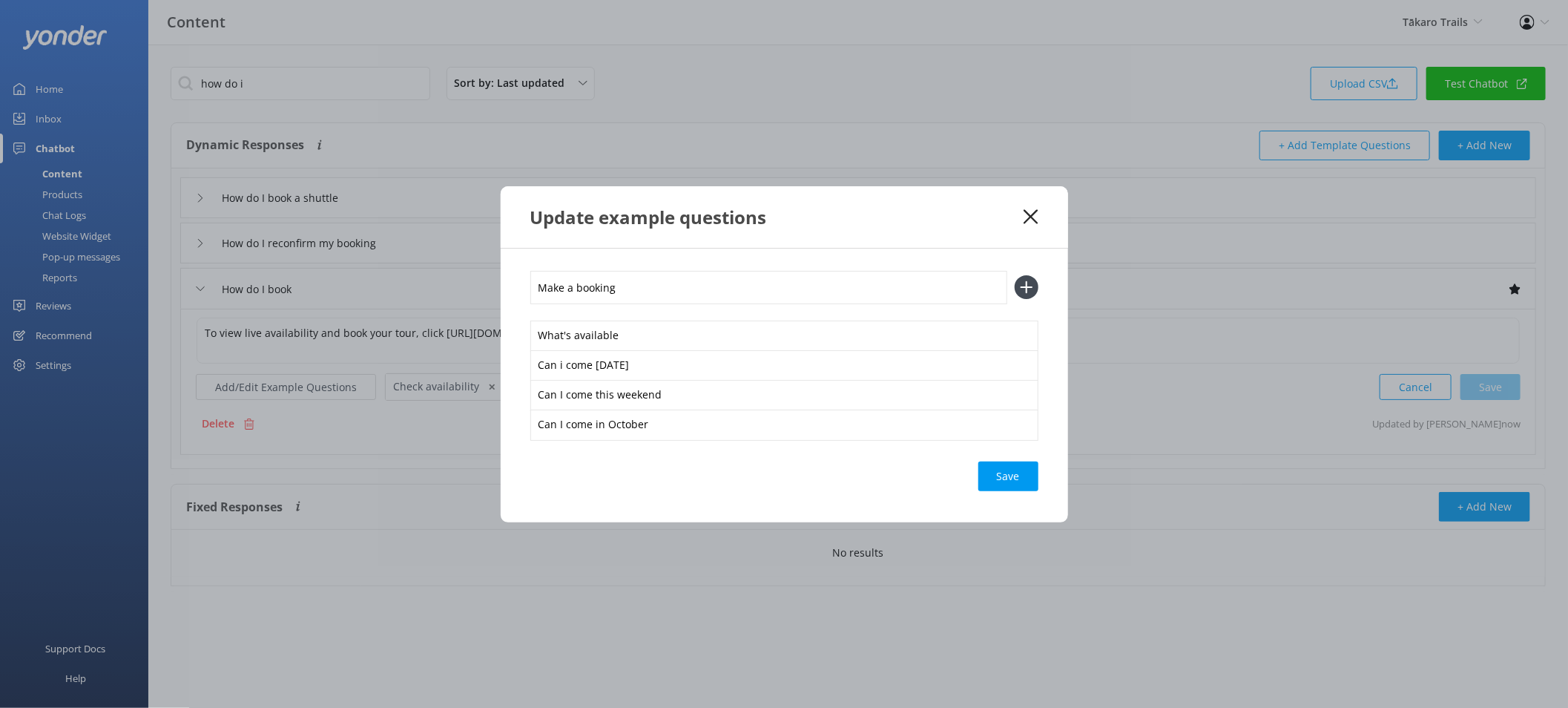
type input "Make a booking"
click at [1015, 276] on button at bounding box center [1027, 288] width 24 height 24
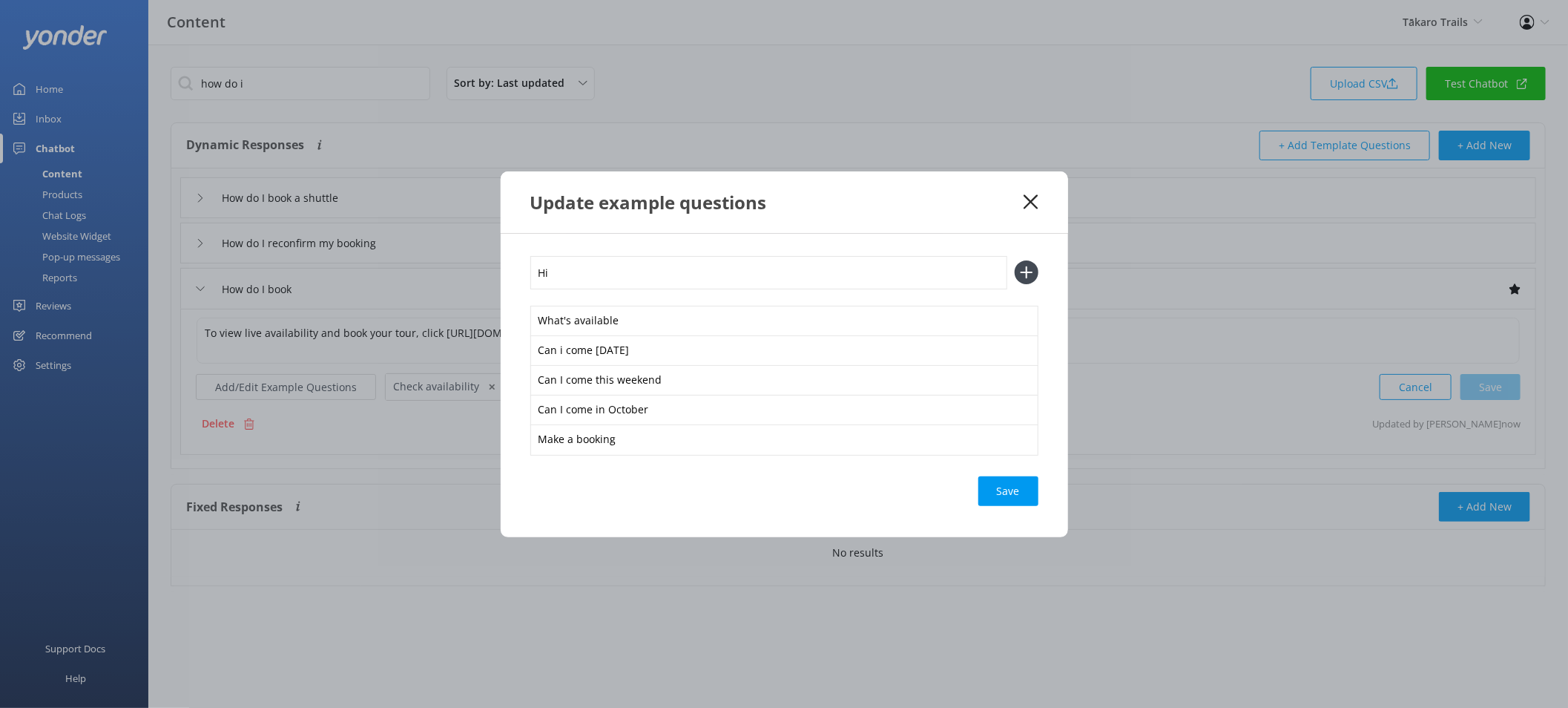
type input "H"
type input "Make a booking"
click at [1015, 260] on button at bounding box center [1027, 272] width 24 height 24
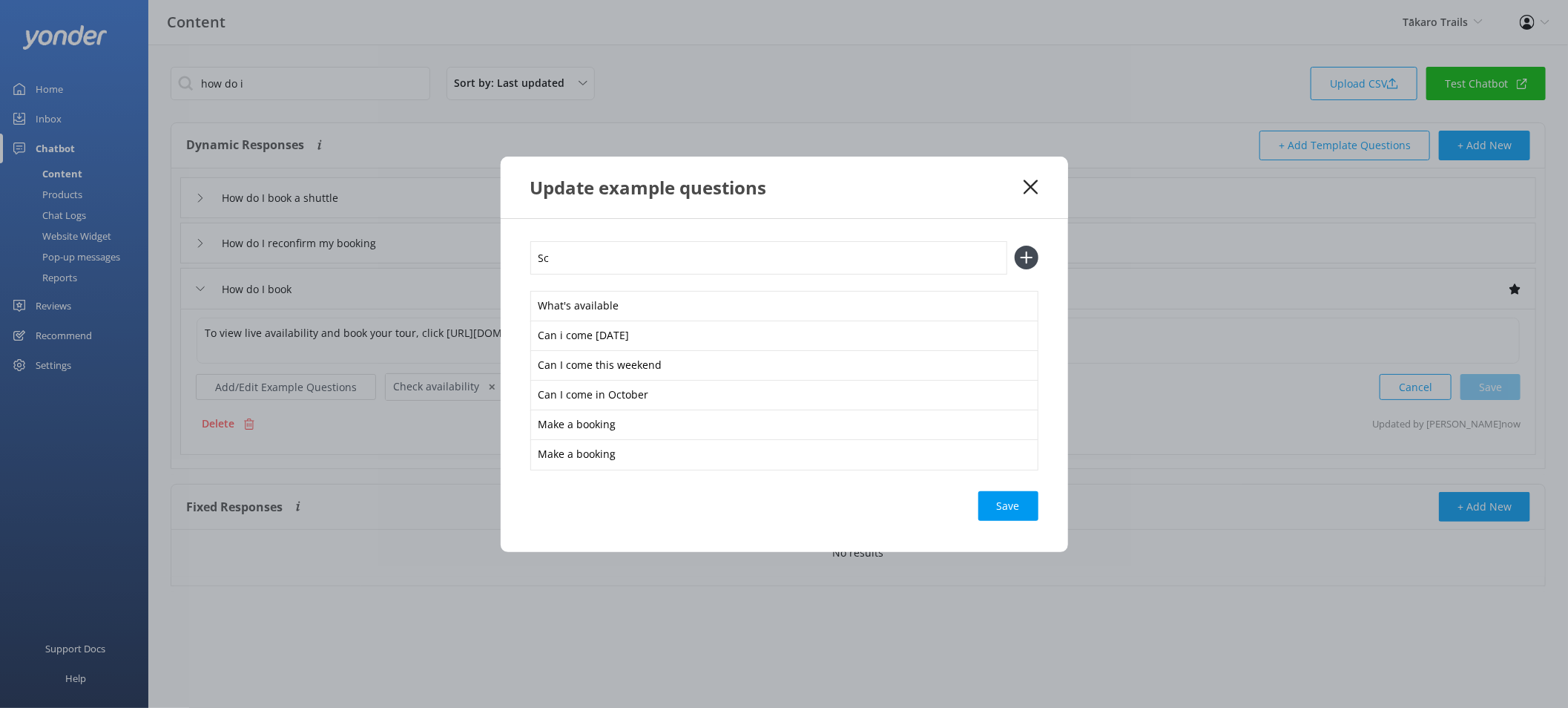
type input "S"
type input "Make a reservation"
click at [1015, 246] on button at bounding box center [1027, 258] width 24 height 24
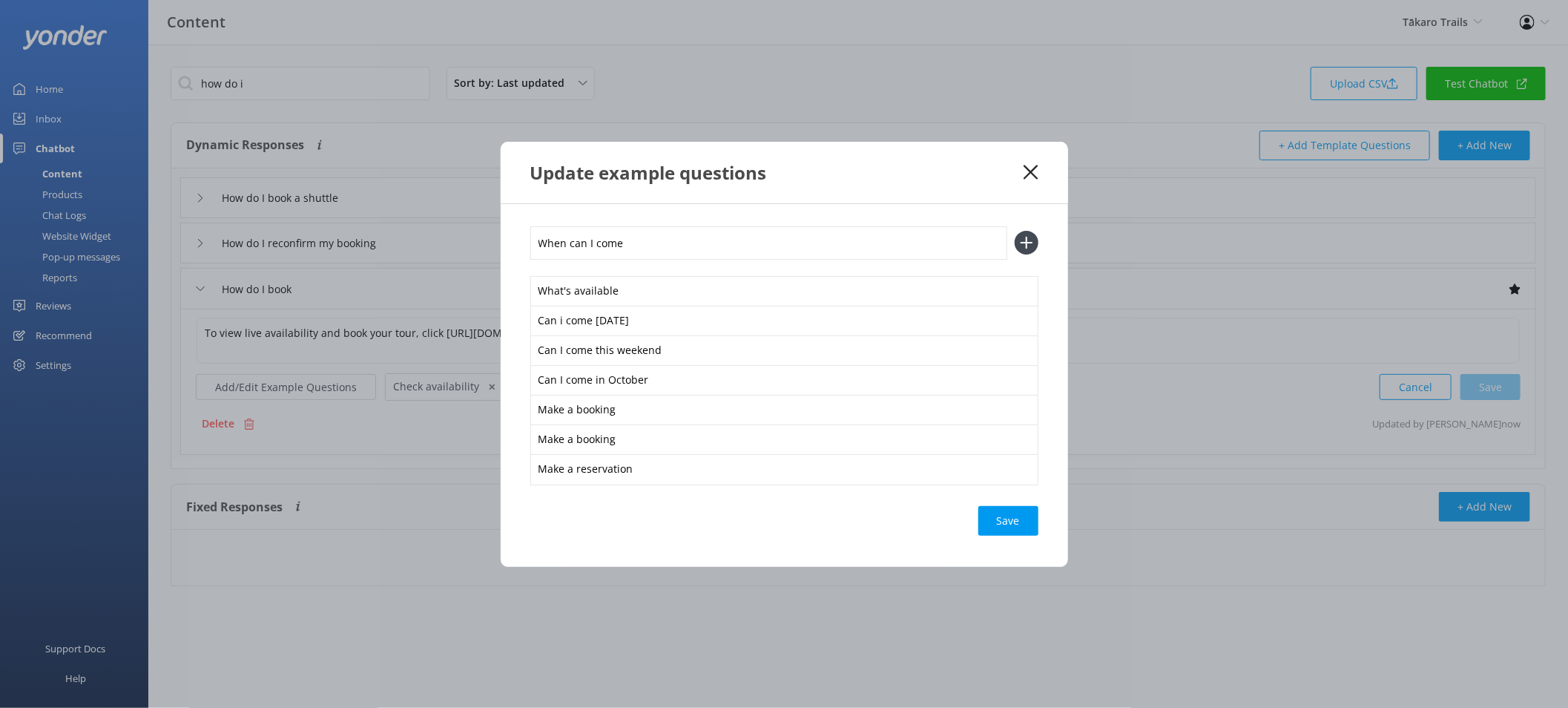
type input "When can I come"
click at [1015, 231] on button at bounding box center [1027, 243] width 24 height 24
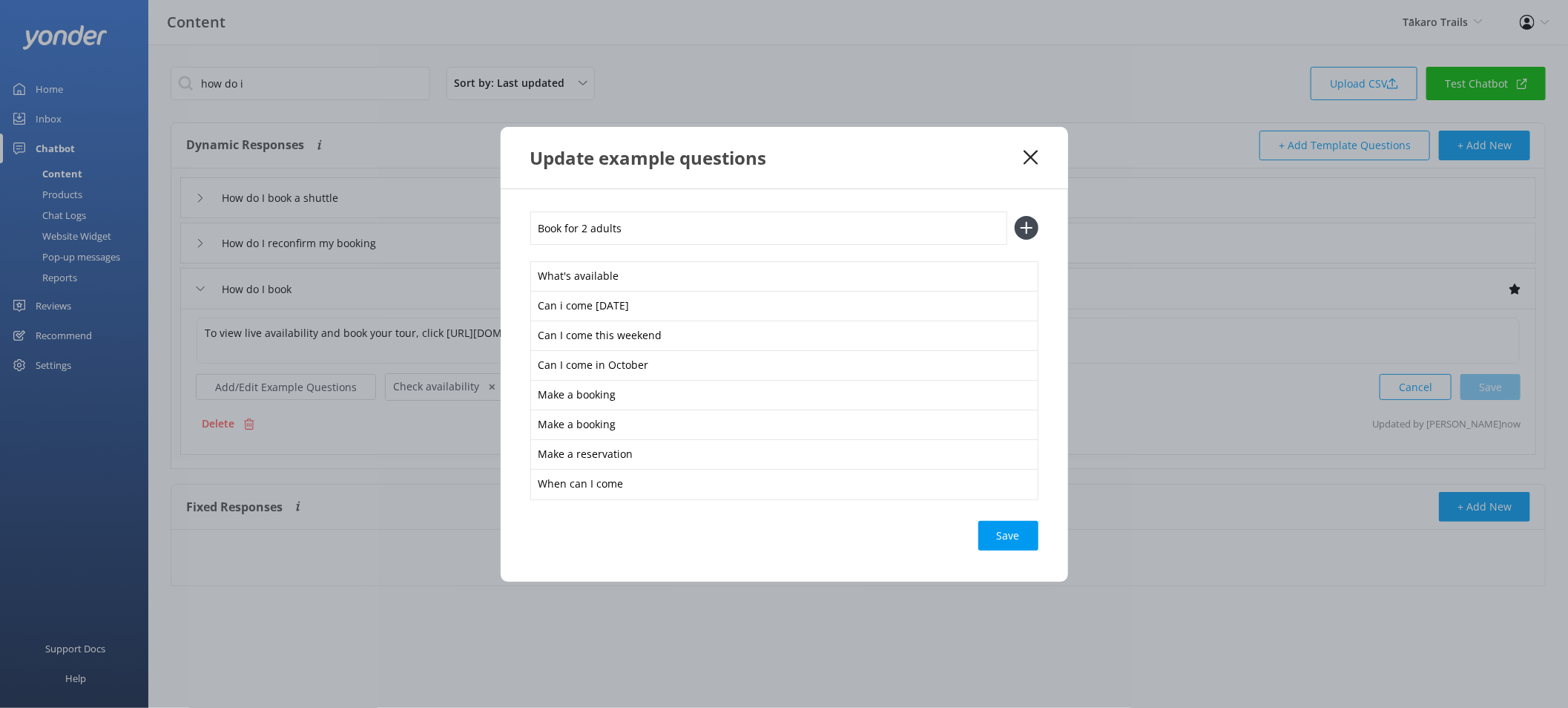
type input "Book for 2 adults"
click at [1015, 216] on button at bounding box center [1027, 228] width 24 height 24
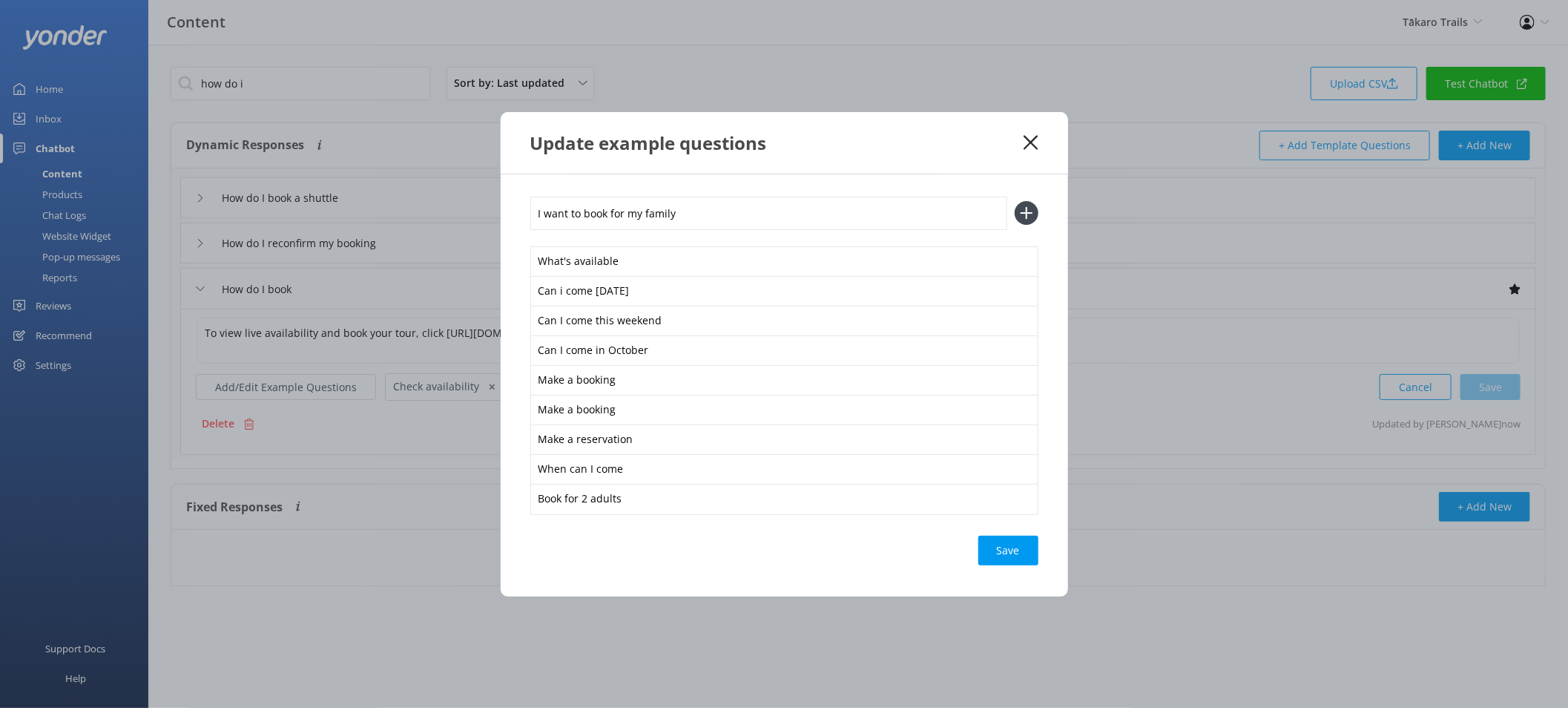
type input "I want to book for my family"
click at [1015, 201] on button at bounding box center [1027, 213] width 24 height 24
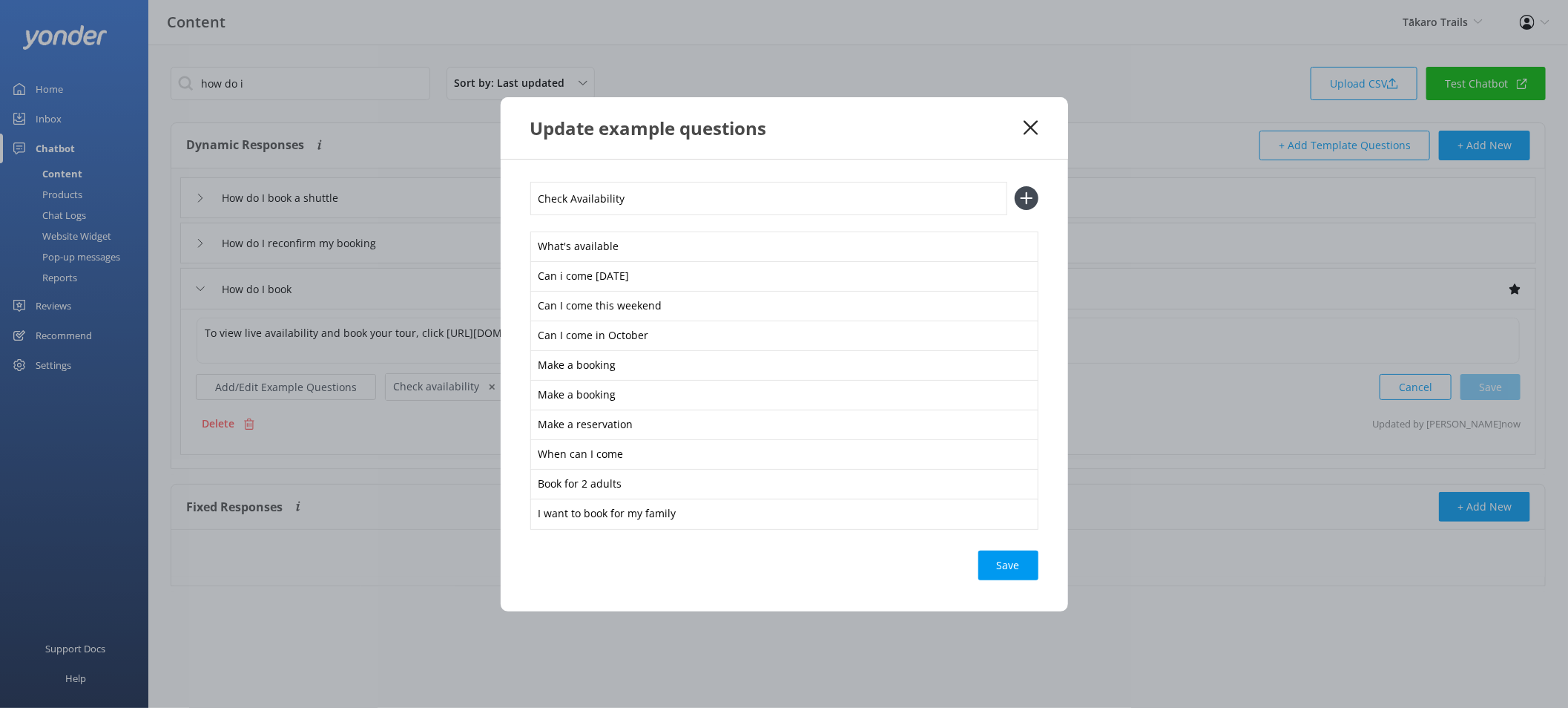
type input "Check Availability"
click at [1015, 186] on button at bounding box center [1027, 198] width 24 height 24
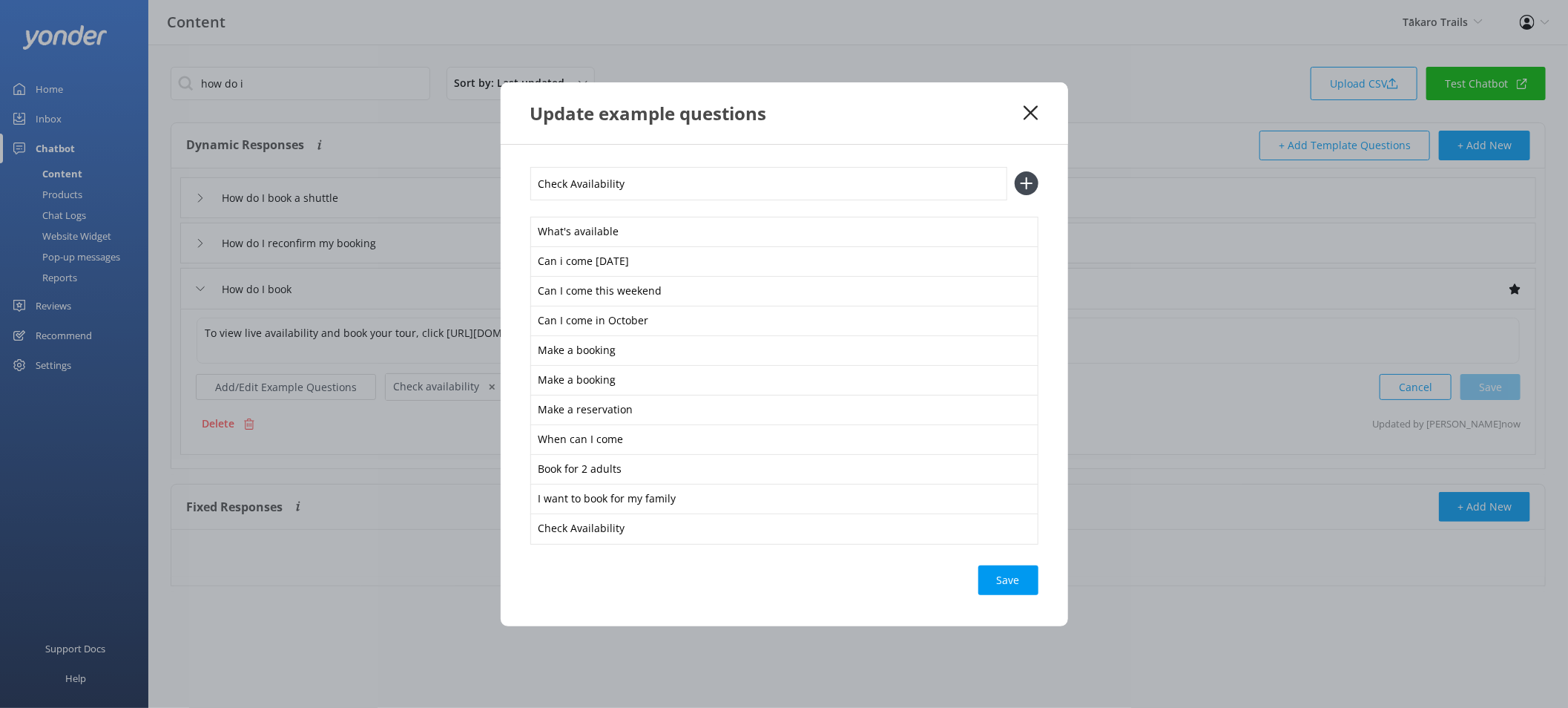
type input "Check Availability"
click at [1015, 171] on button at bounding box center [1027, 183] width 24 height 24
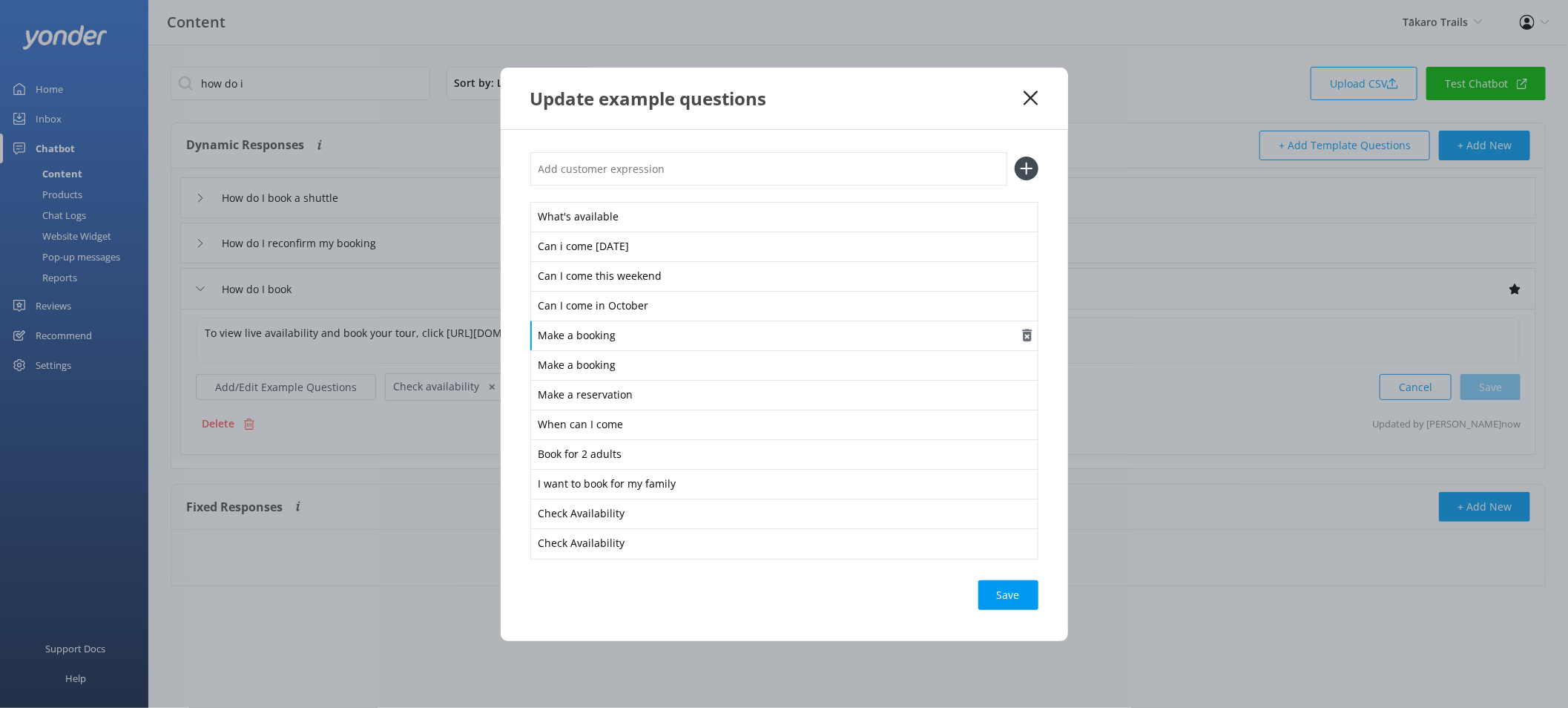
click at [655, 334] on div "Make a booking" at bounding box center [784, 336] width 508 height 31
click at [1027, 334] on use "button" at bounding box center [1027, 335] width 10 height 13
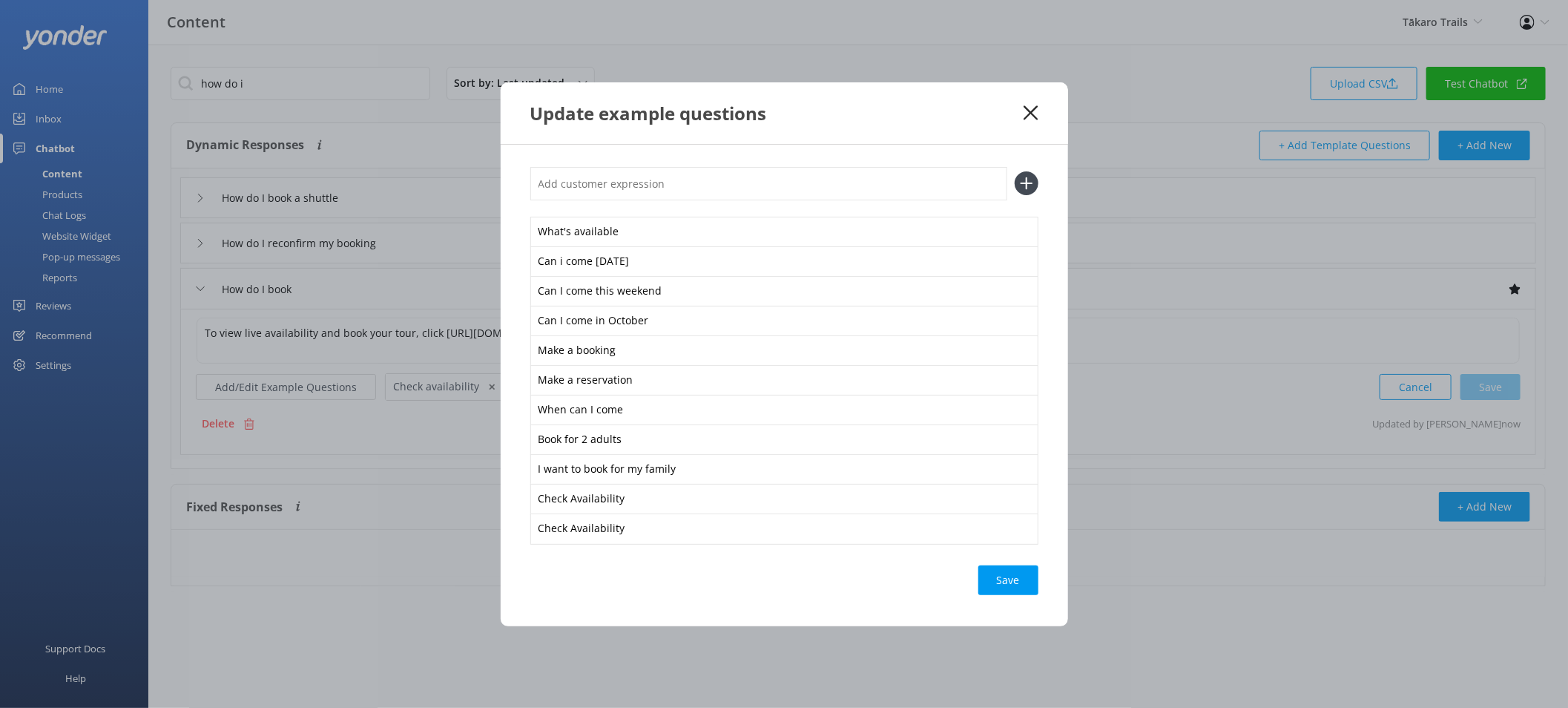
click at [598, 178] on input "text" at bounding box center [769, 184] width 477 height 34
type input "@"
type input "2 adults and 1 kid availability"
click at [1015, 171] on button at bounding box center [1027, 183] width 24 height 24
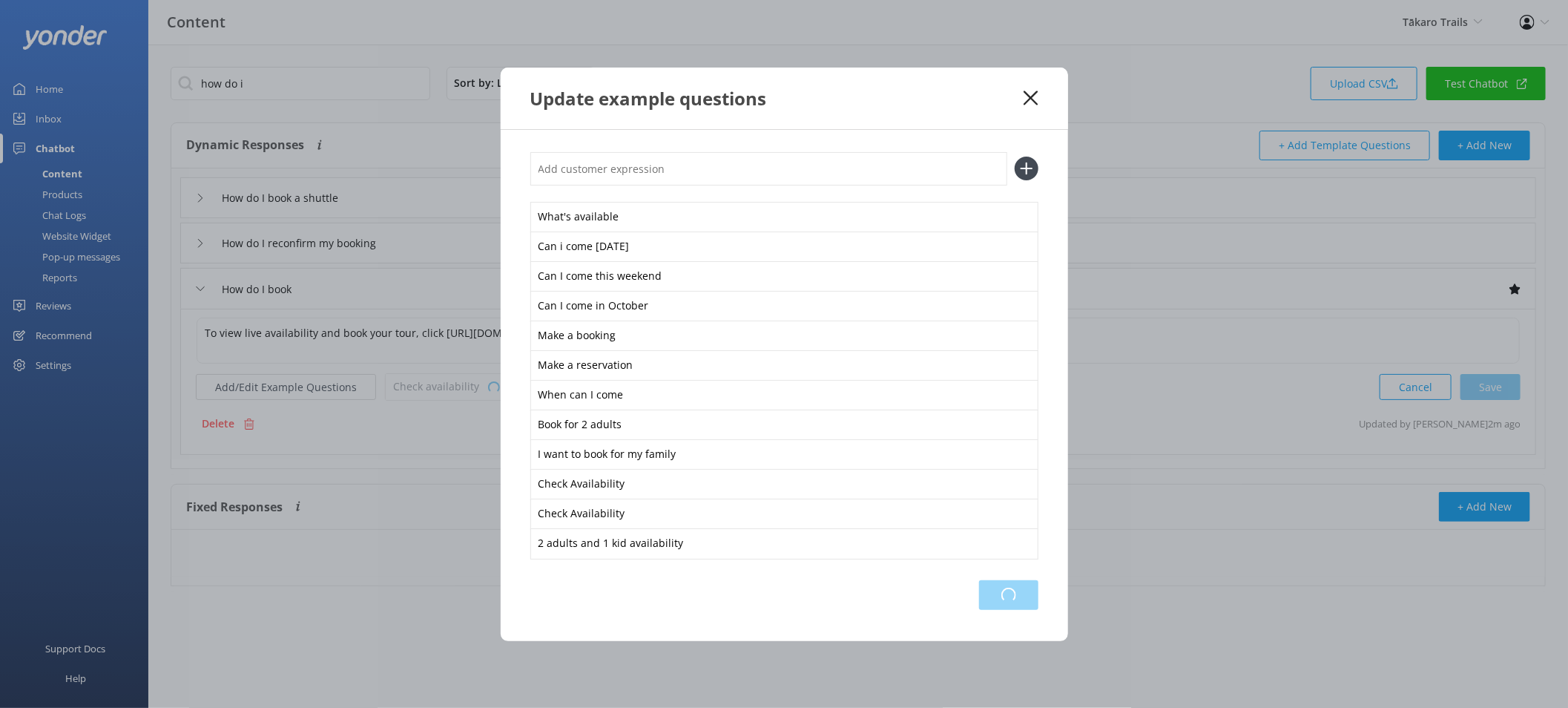
click at [1007, 588] on div "Loading.." at bounding box center [1009, 595] width 59 height 30
drag, startPoint x: 998, startPoint y: 583, endPoint x: 998, endPoint y: 564, distance: 19.0
click at [998, 584] on div "Loading.." at bounding box center [1009, 595] width 59 height 30
click at [1024, 89] on div "Update example questions" at bounding box center [784, 98] width 568 height 62
click at [1029, 92] on icon at bounding box center [1031, 98] width 14 height 14
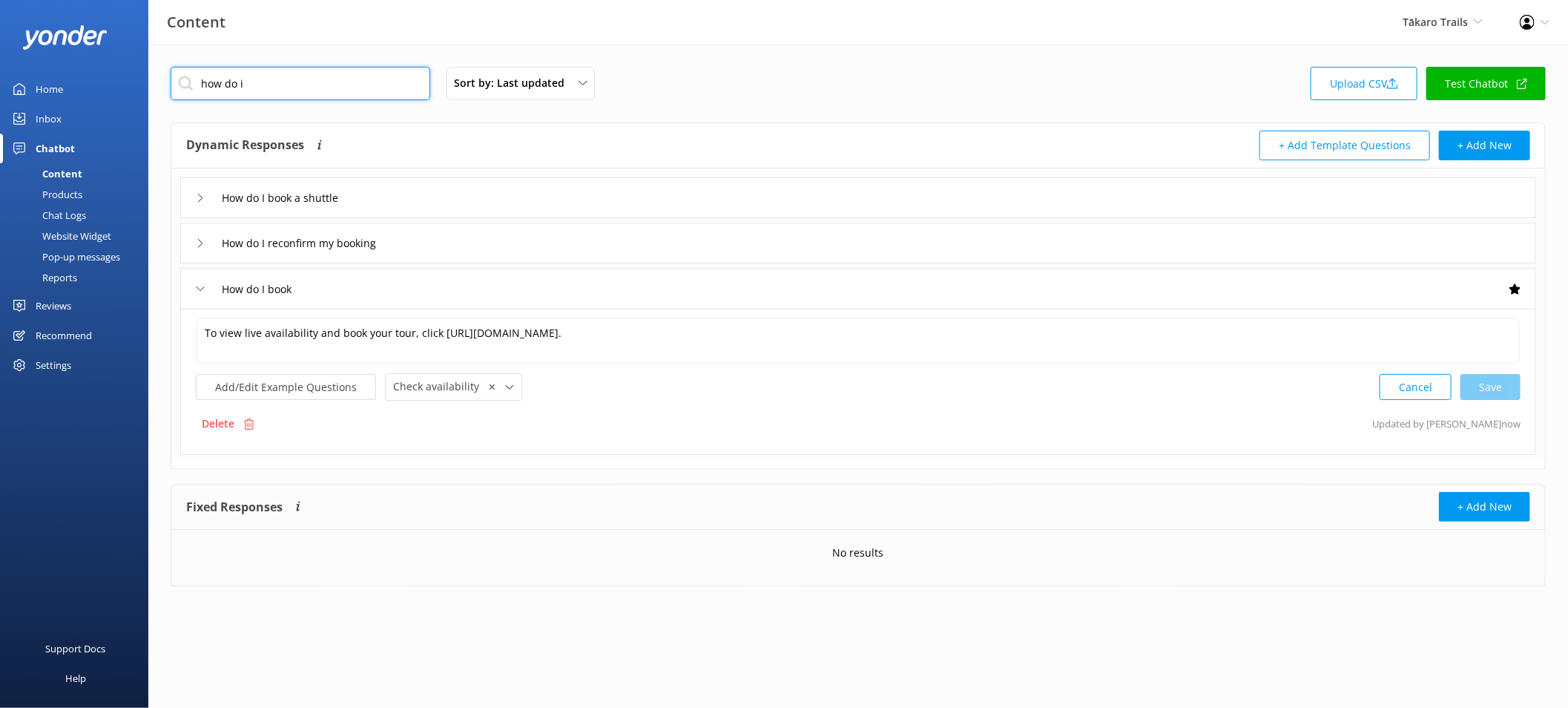
click at [258, 85] on input "how do i" at bounding box center [300, 84] width 259 height 34
click at [258, 84] on input "how do i" at bounding box center [300, 84] width 259 height 34
click at [763, 70] on div "Sort by: Last updated Title (A-Z) Last updated Upload CSV Test Chatbot" at bounding box center [858, 88] width 1375 height 43
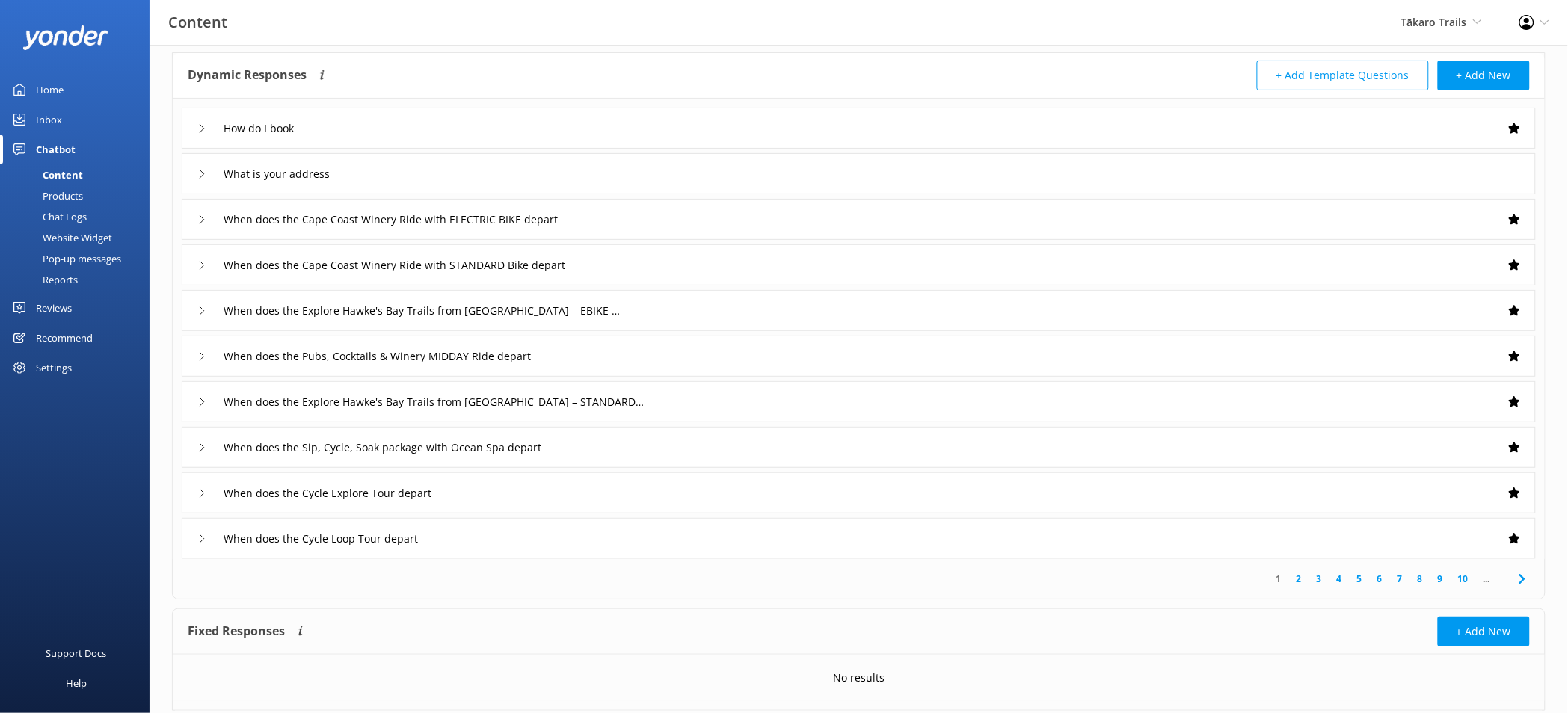
scroll to position [113, 0]
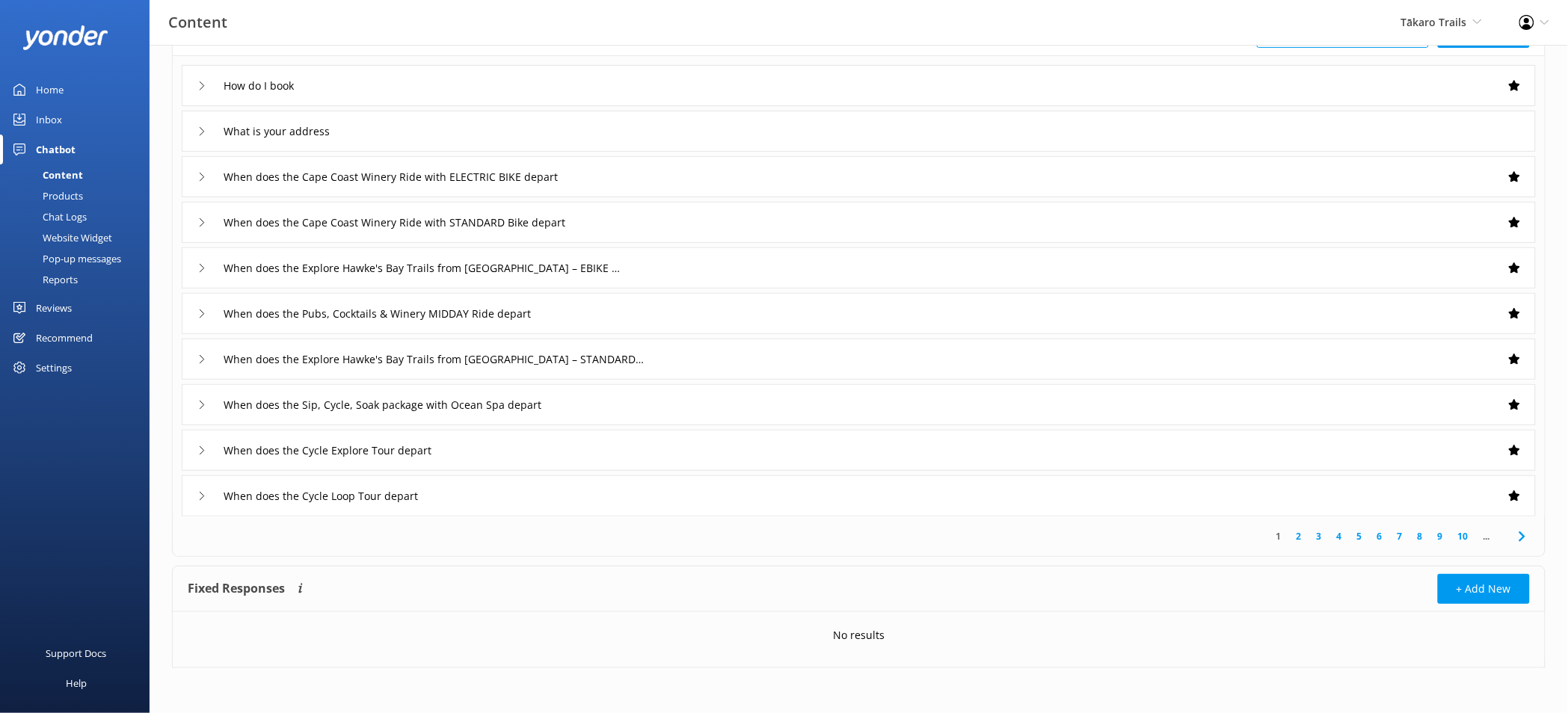
click at [1304, 539] on link "2" at bounding box center [1298, 537] width 20 height 15
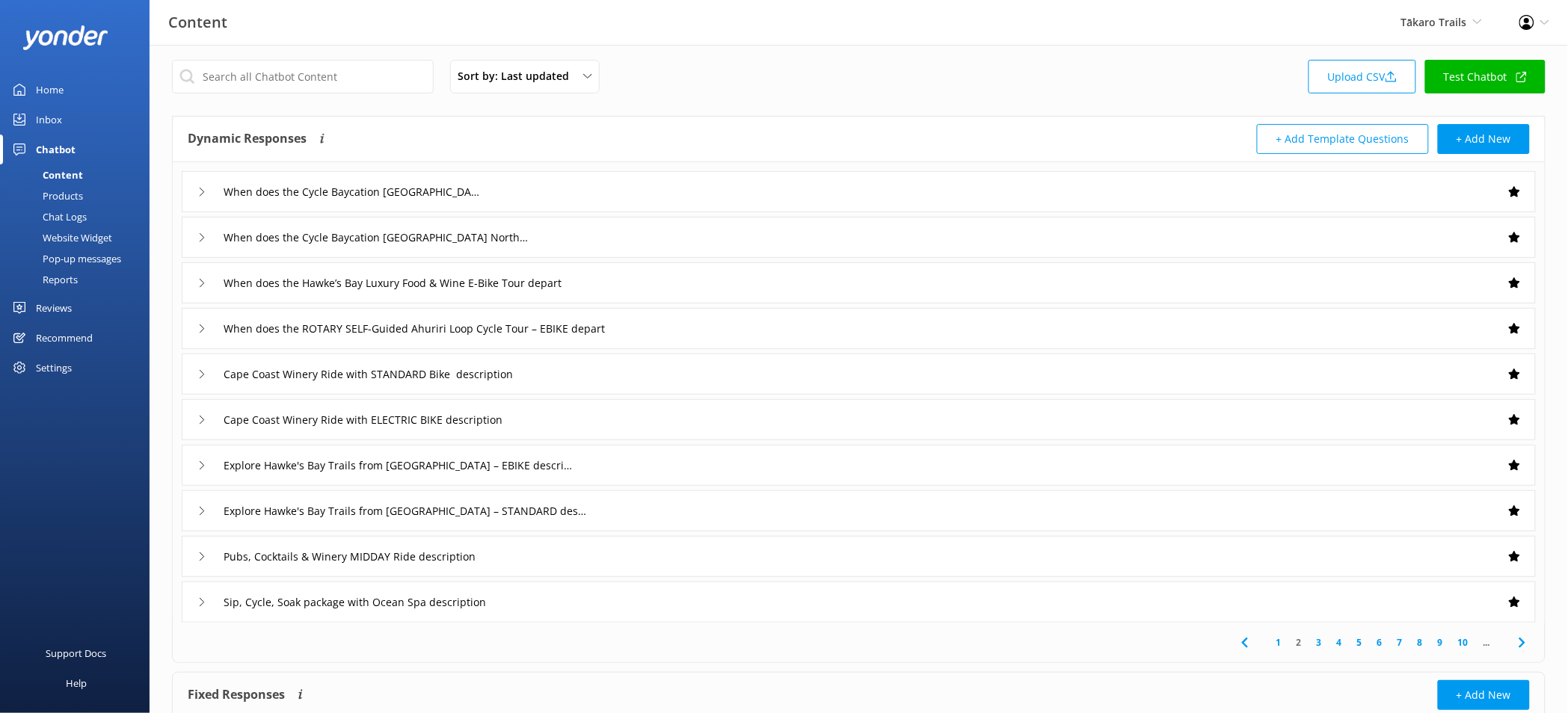
scroll to position [10, 0]
click at [1338, 642] on link "4" at bounding box center [1339, 640] width 20 height 15
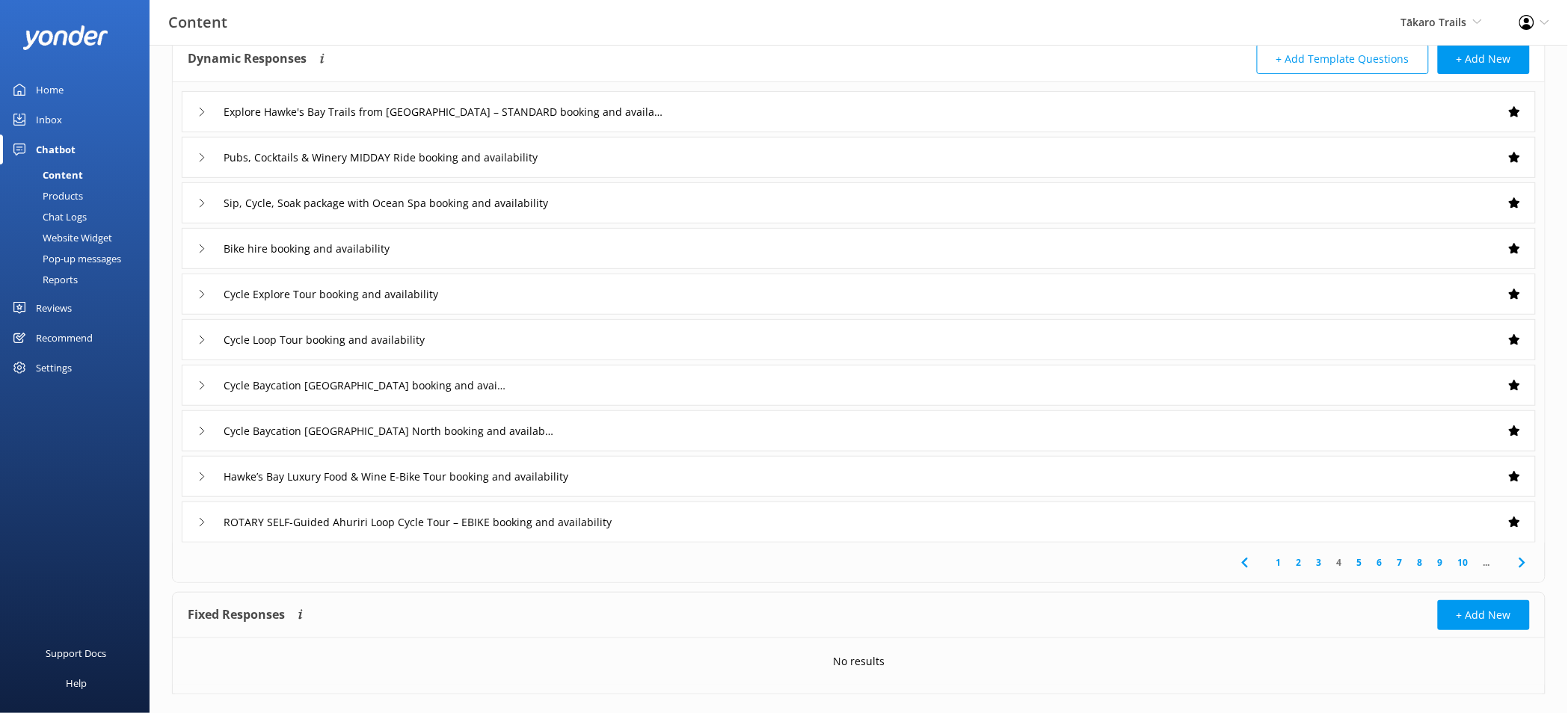
scroll to position [93, 0]
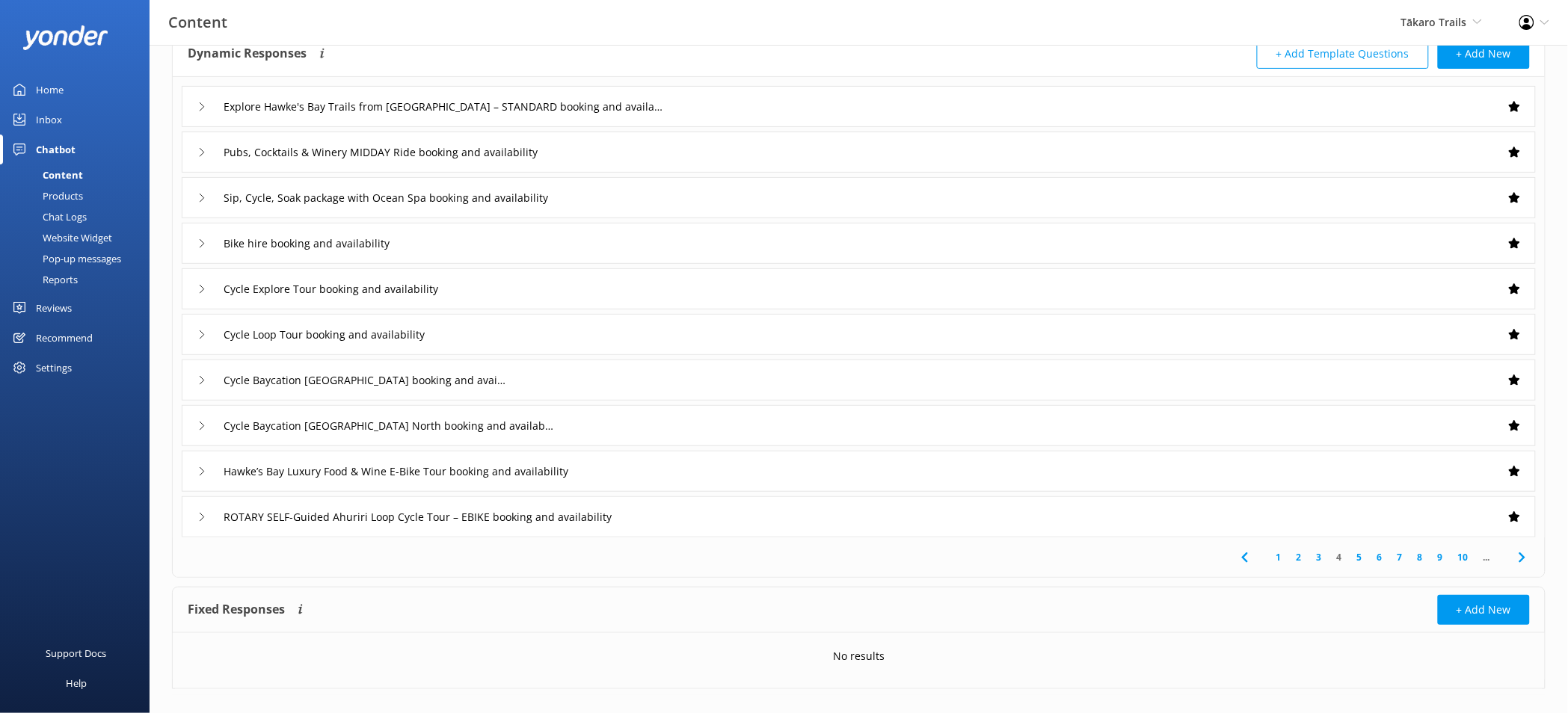
click at [1361, 558] on link "5" at bounding box center [1359, 558] width 20 height 15
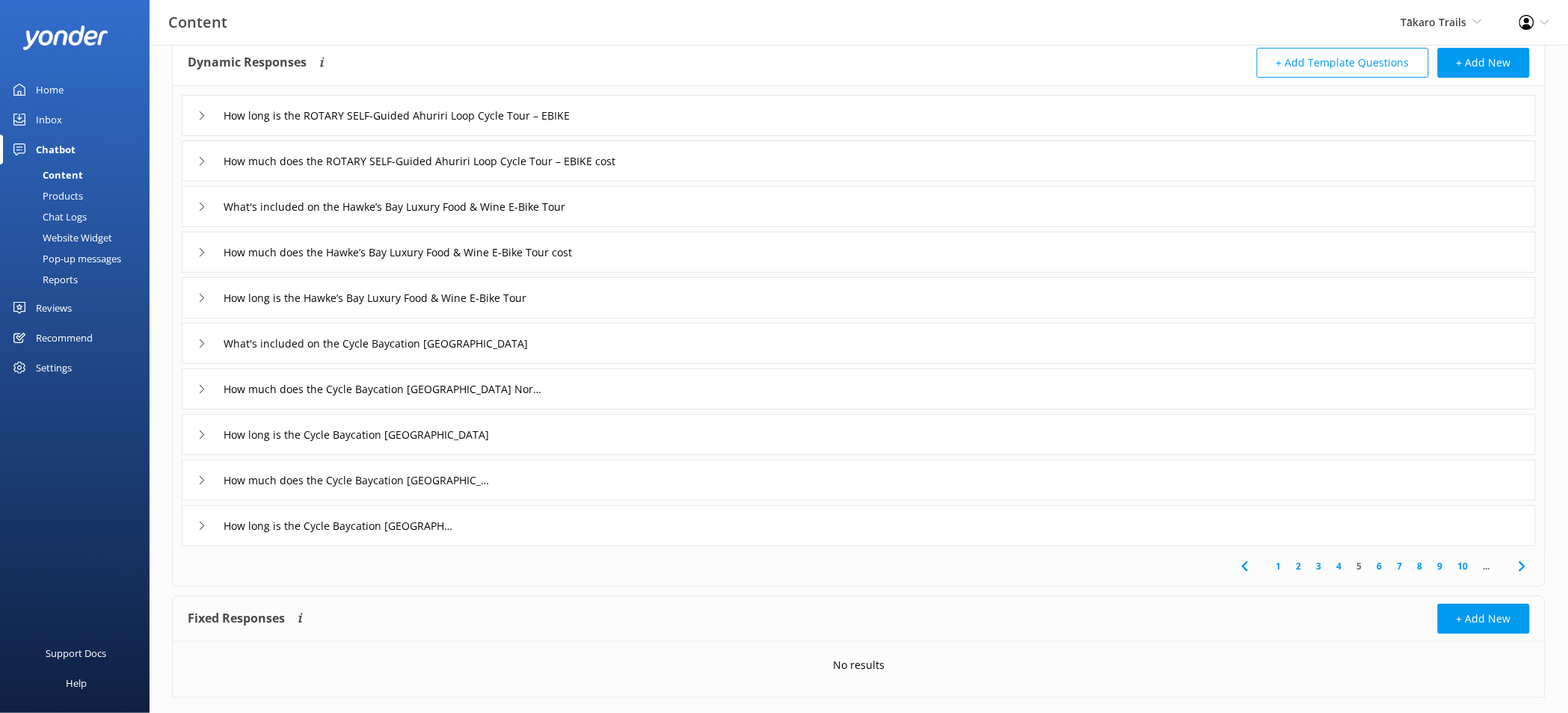
scroll to position [99, 0]
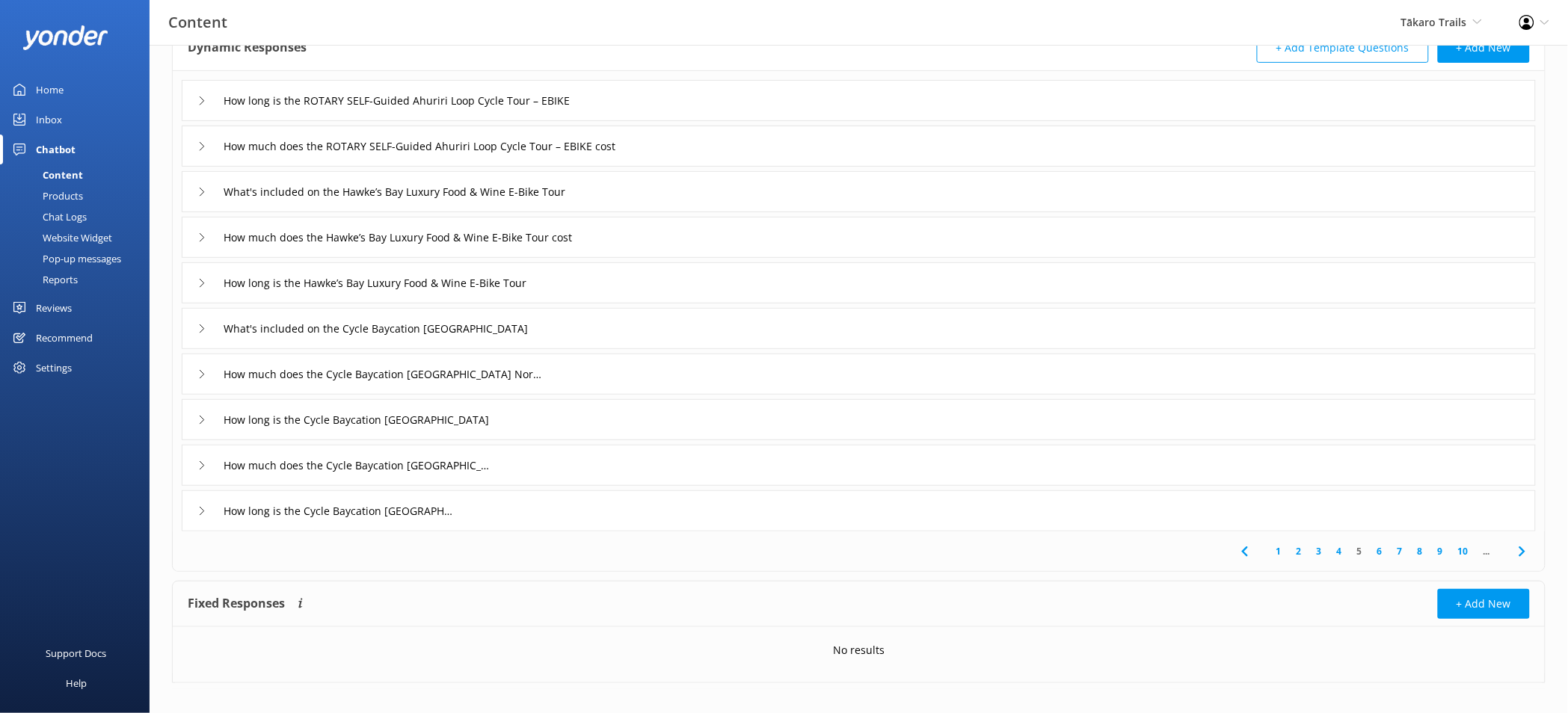
click at [1374, 553] on link "6" at bounding box center [1379, 551] width 20 height 15
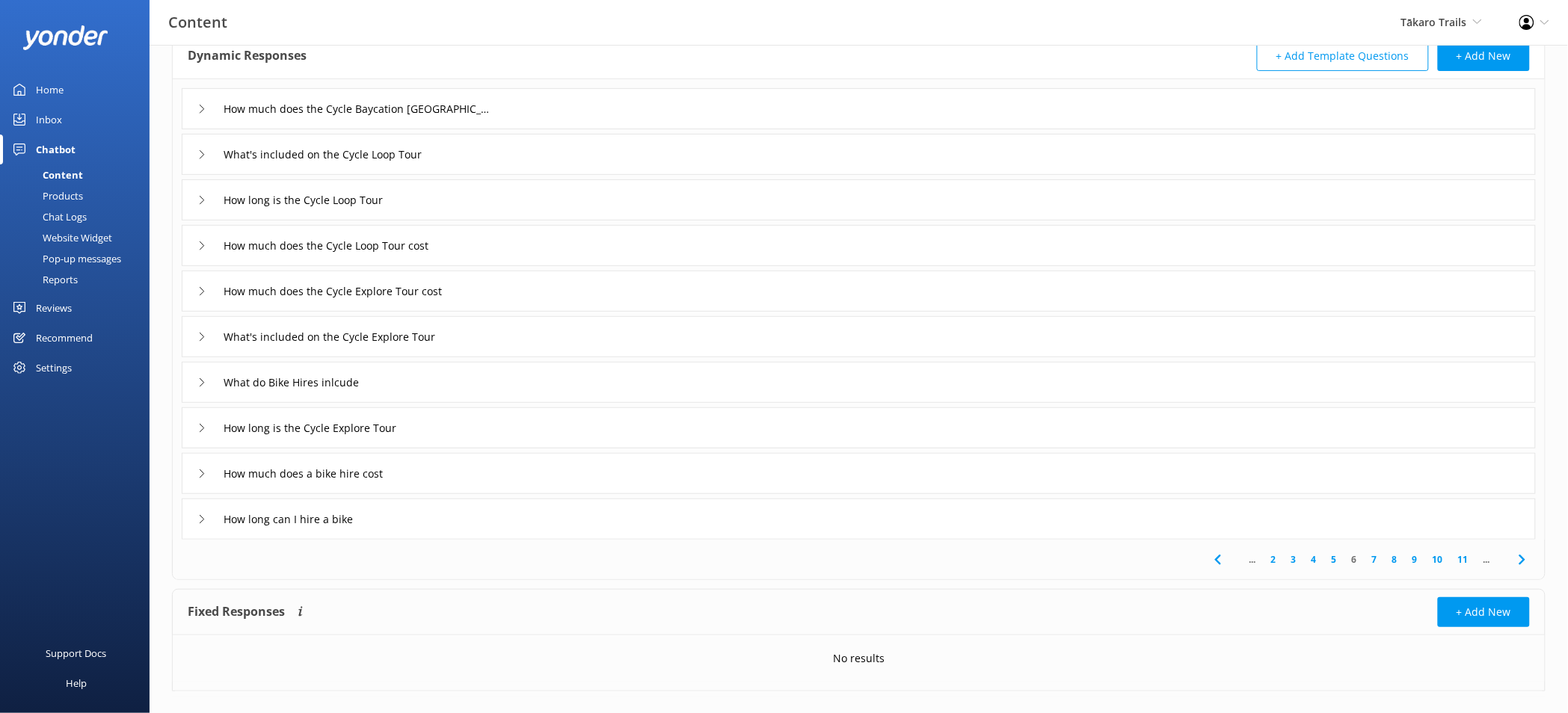
scroll to position [103, 0]
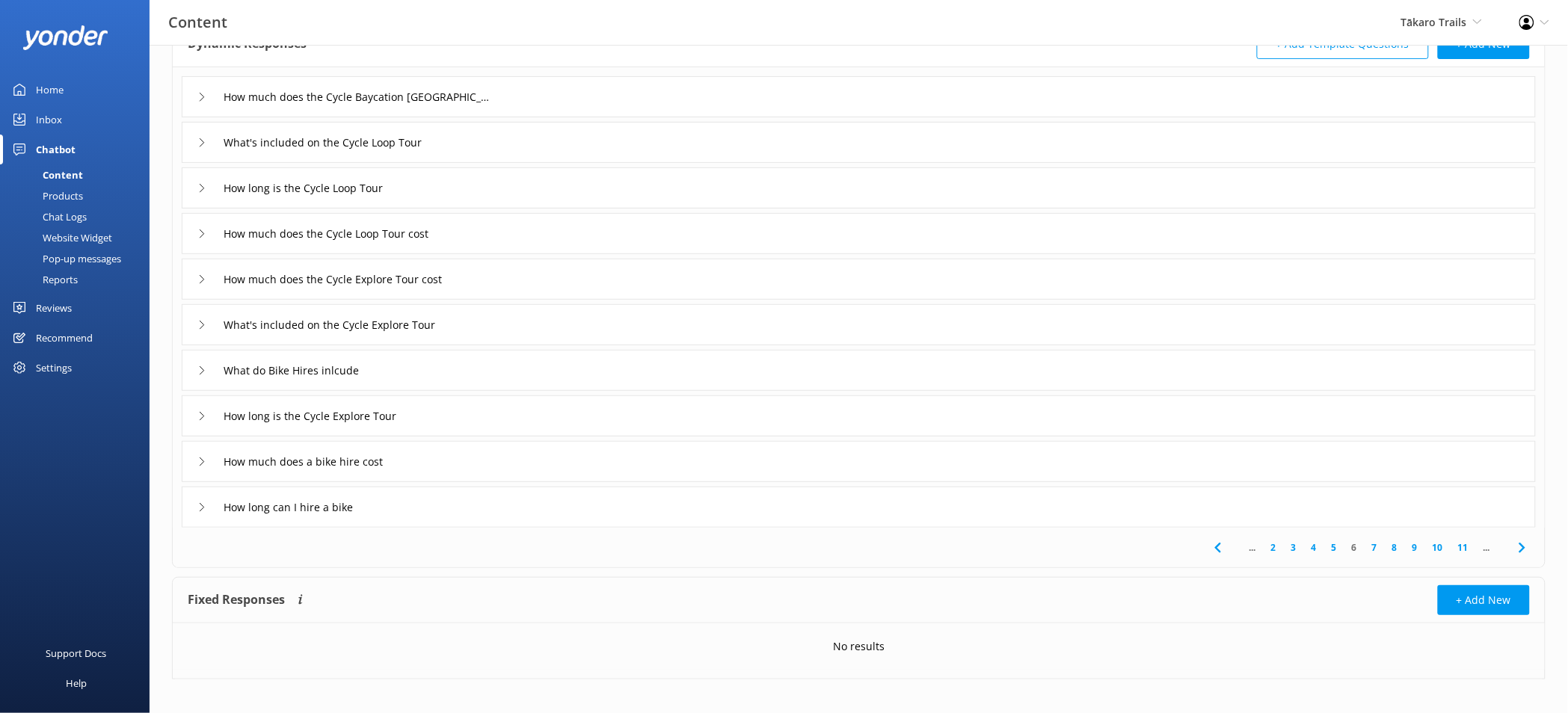
click at [1117, 506] on div "How long can I hire a bike" at bounding box center [858, 507] width 1354 height 41
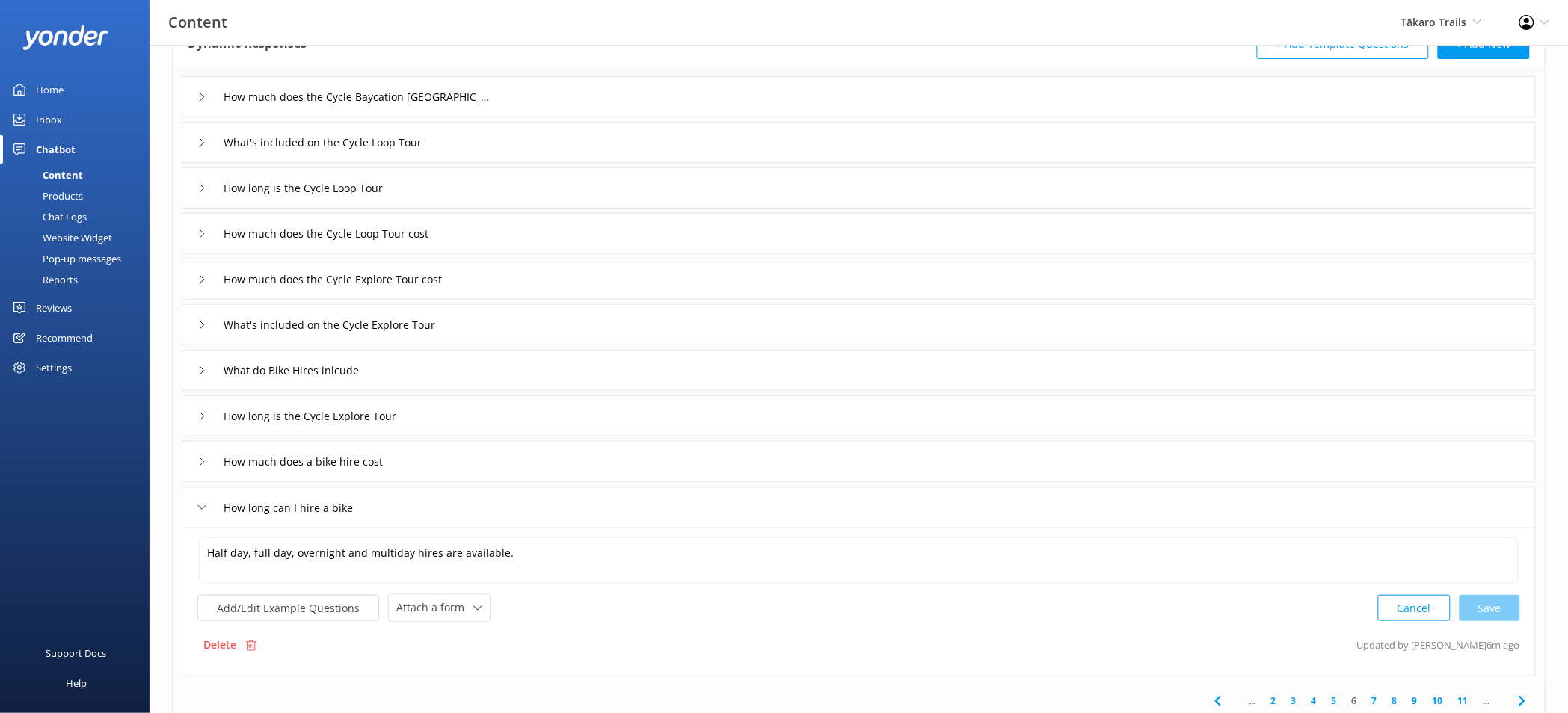
click at [1374, 698] on link "7" at bounding box center [1374, 701] width 20 height 15
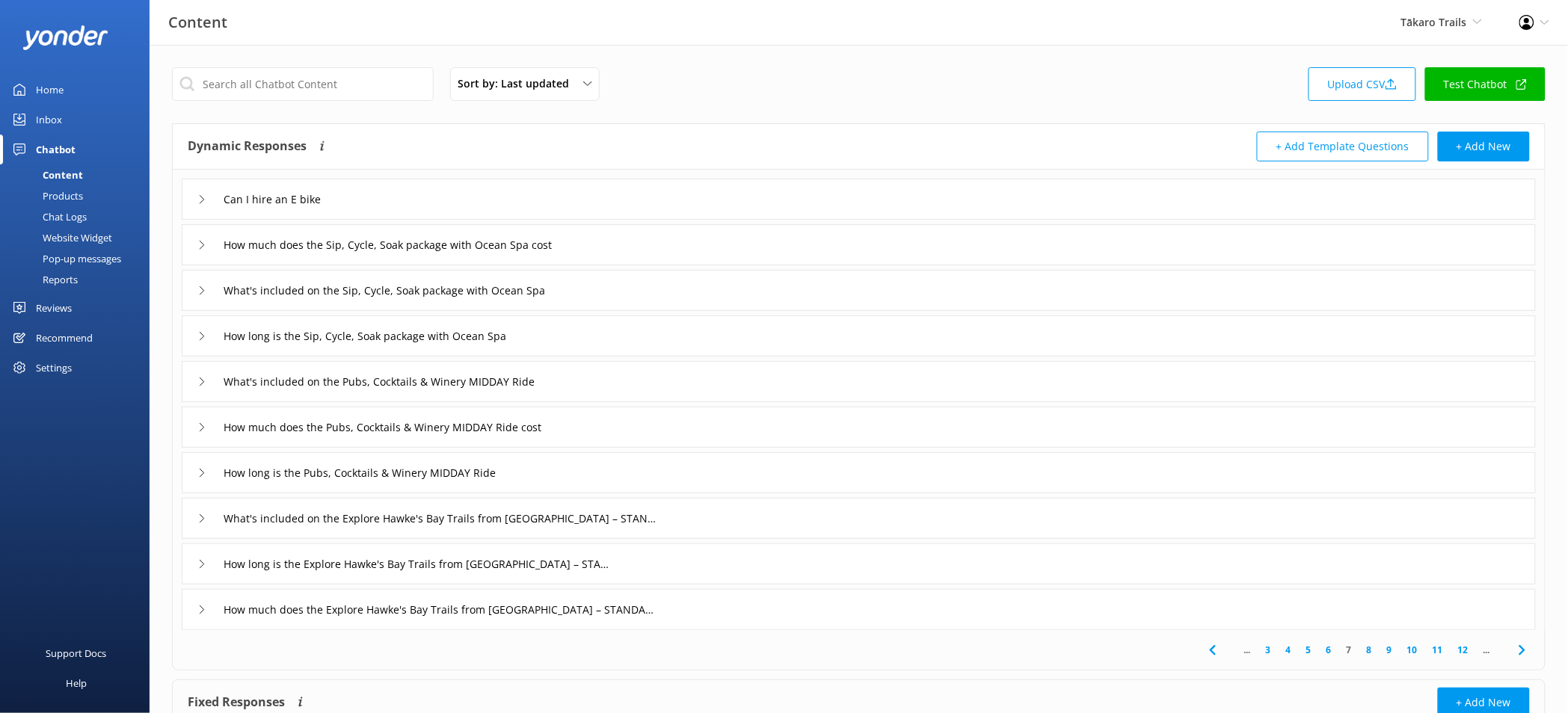
click at [390, 193] on div "Can I hire an E bike" at bounding box center [858, 199] width 1354 height 41
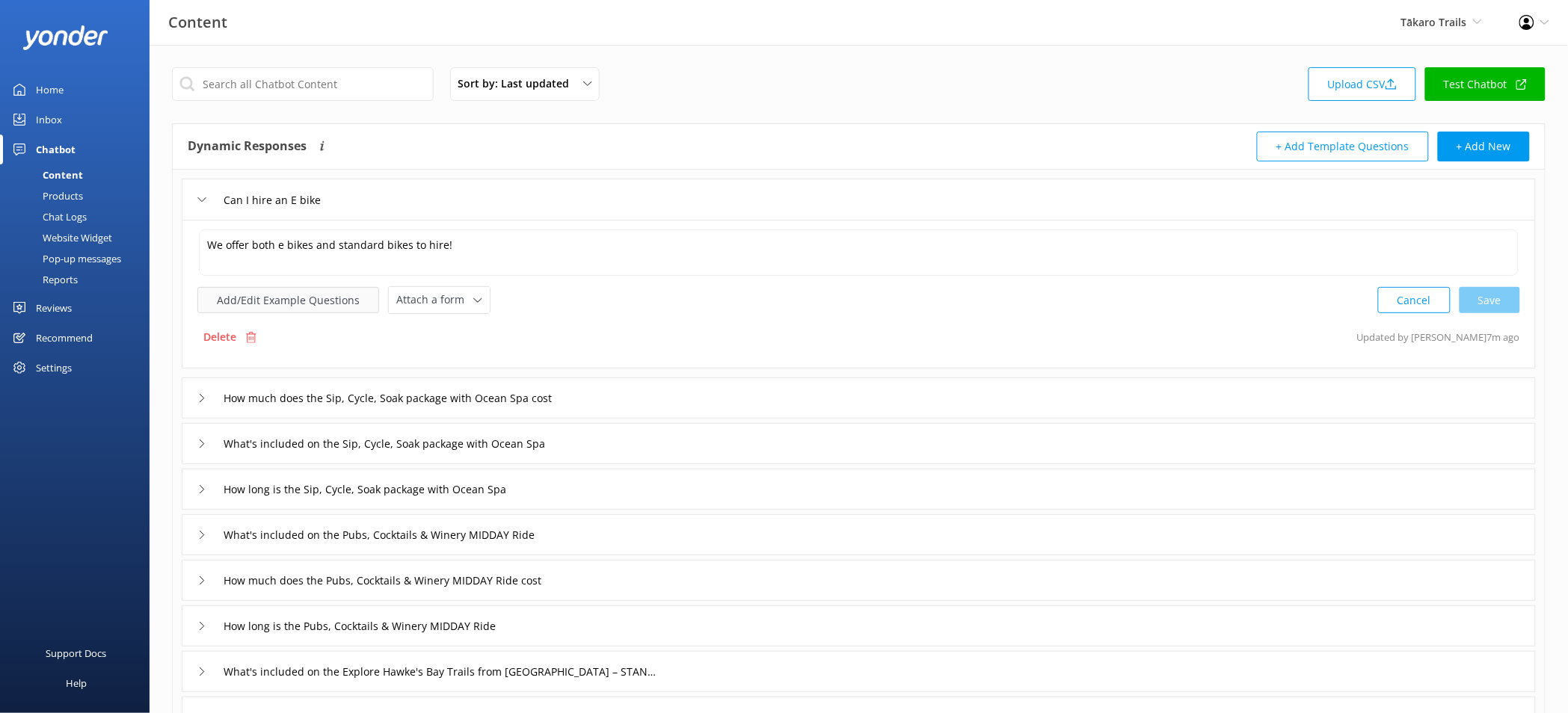
click at [328, 291] on button "Add/Edit Example Questions" at bounding box center [288, 300] width 181 height 26
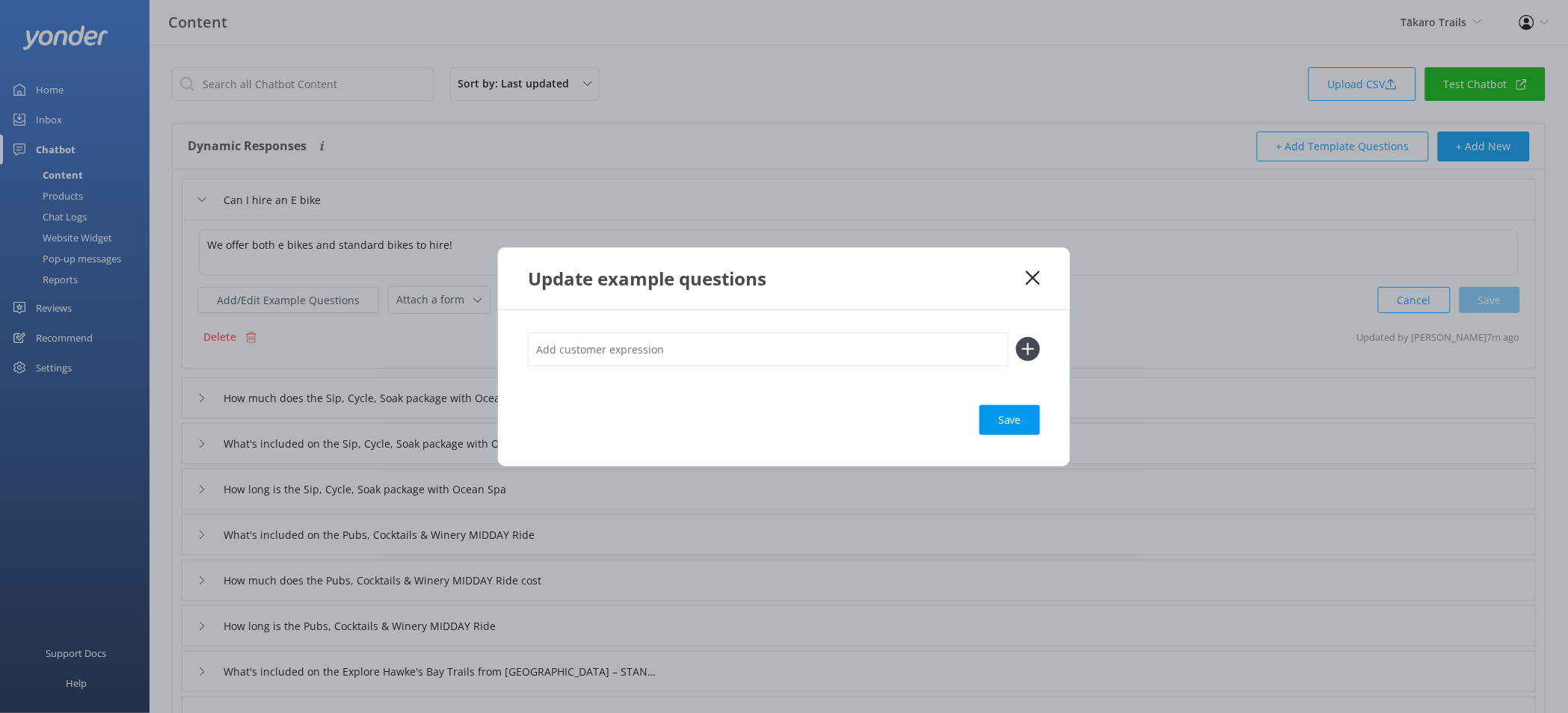
click at [606, 346] on input "text" at bounding box center [768, 350] width 481 height 34
type input "Can I rent a bike"
click at [1016, 337] on button at bounding box center [1028, 350] width 24 height 24
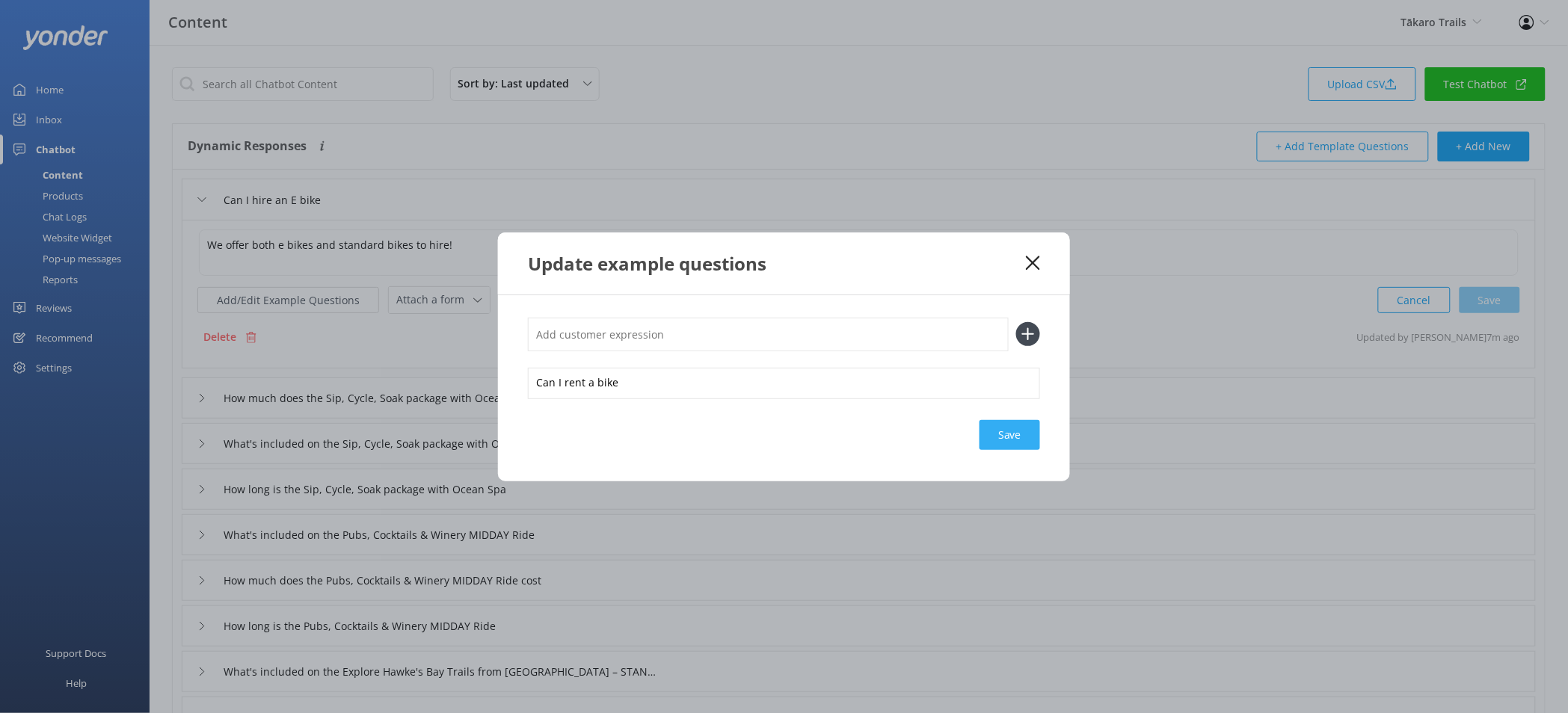
click at [1005, 435] on div "Save" at bounding box center [1009, 435] width 61 height 30
drag, startPoint x: 1035, startPoint y: 265, endPoint x: 928, endPoint y: 269, distance: 107.1
click at [1035, 264] on use at bounding box center [1033, 263] width 15 height 15
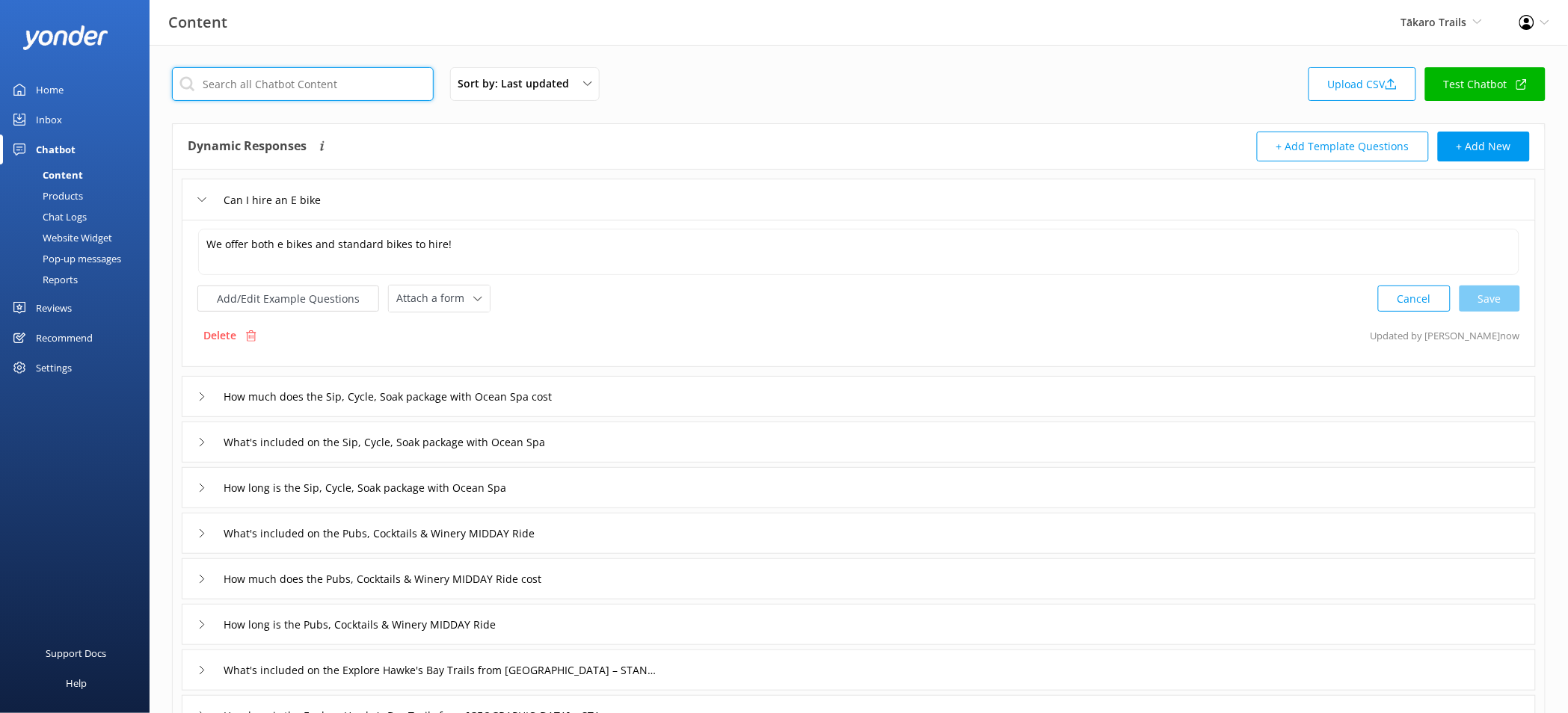
click at [378, 85] on input "text" at bounding box center [302, 84] width 261 height 34
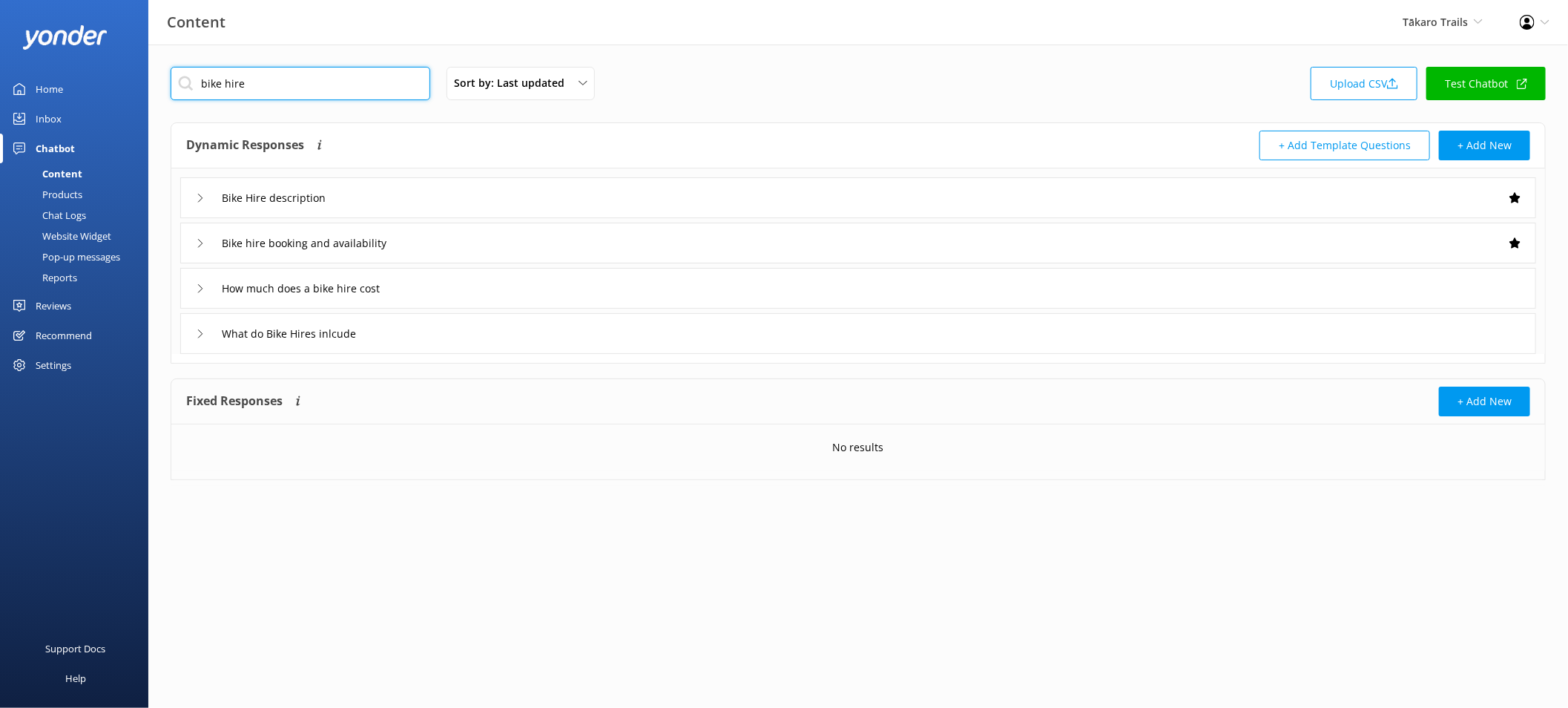
type input "bike hire"
click at [574, 206] on div "Bike Hire description" at bounding box center [858, 198] width 1356 height 41
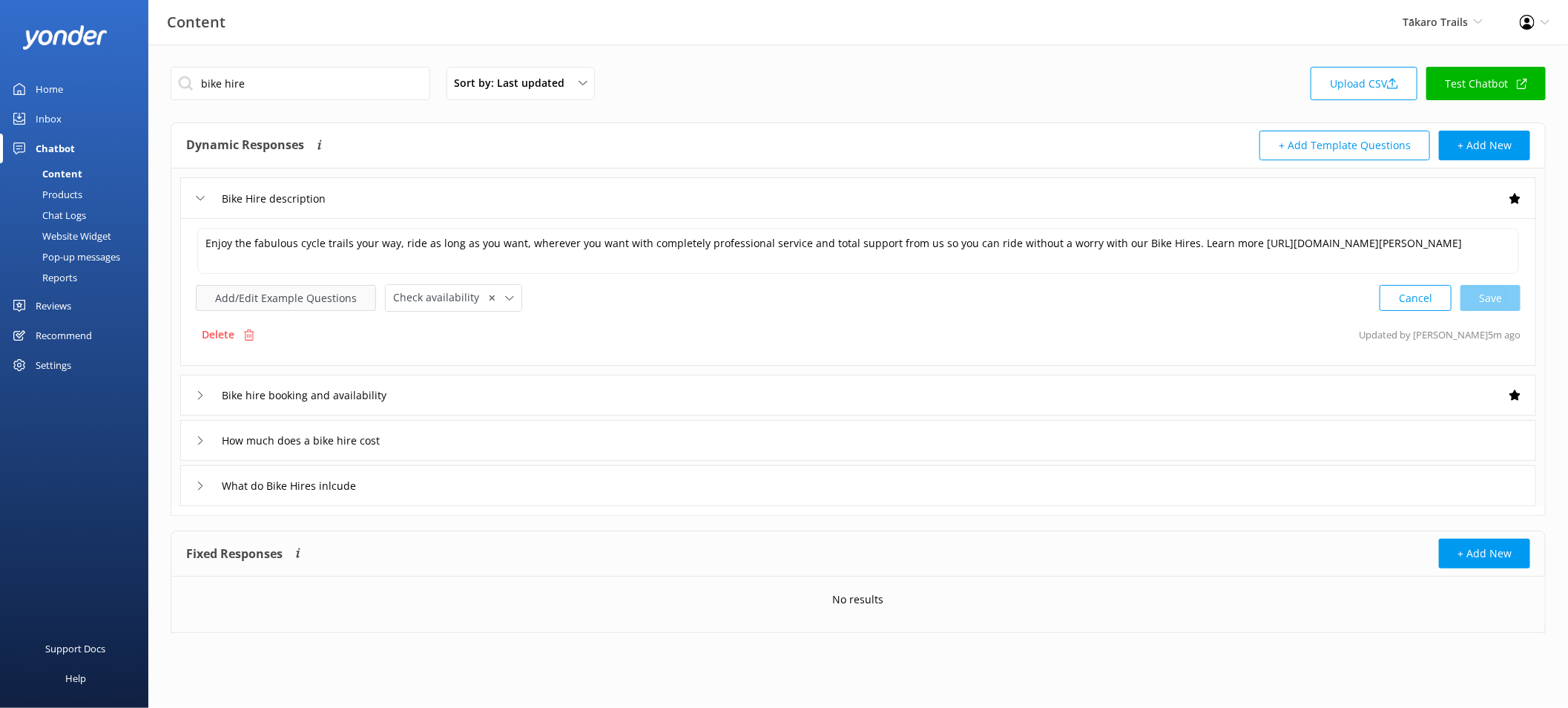
click at [330, 296] on button "Add/Edit Example Questions" at bounding box center [286, 298] width 180 height 26
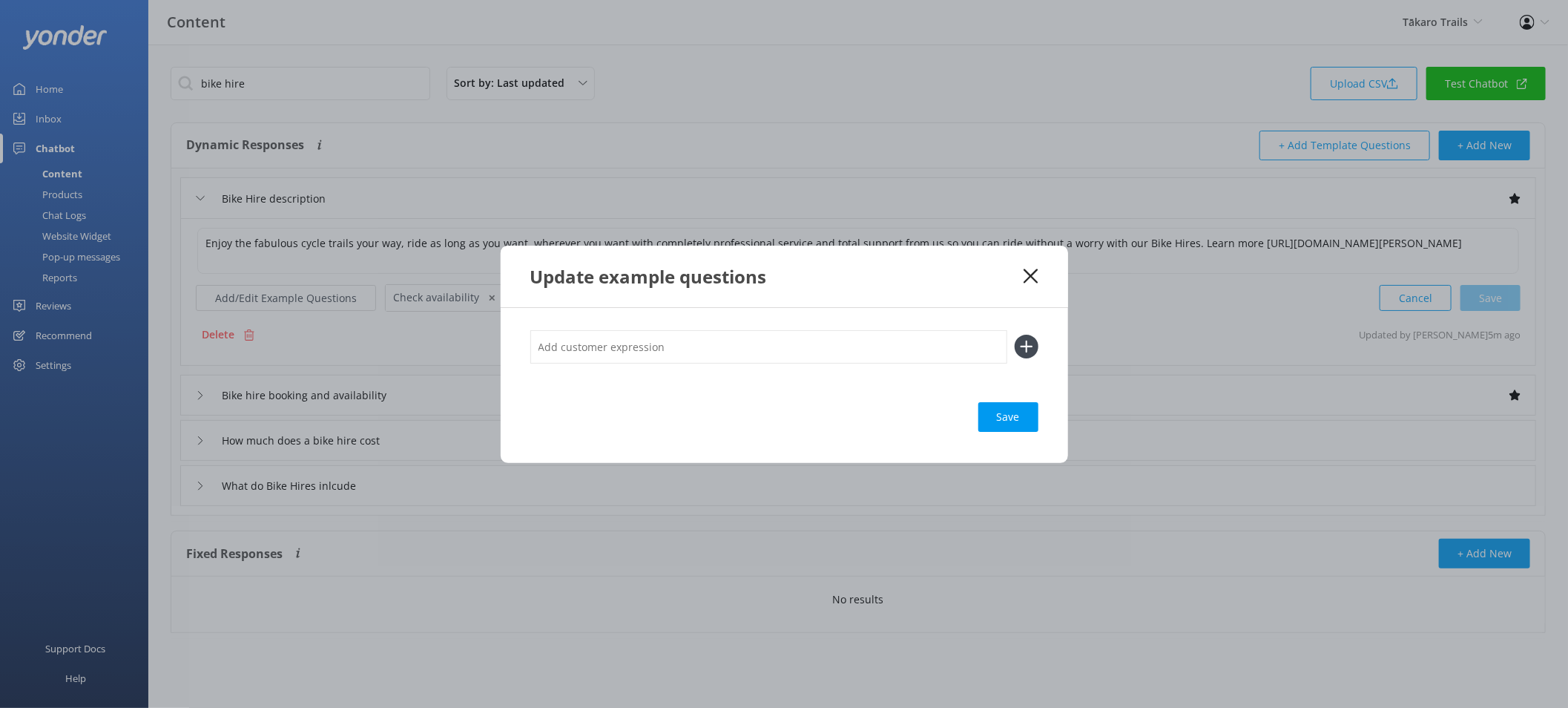
click at [812, 328] on div "Save" at bounding box center [784, 385] width 568 height 155
click at [825, 354] on input "text" at bounding box center [769, 347] width 477 height 34
type input "Can I rent a bike"
click at [1015, 335] on button at bounding box center [1027, 347] width 24 height 24
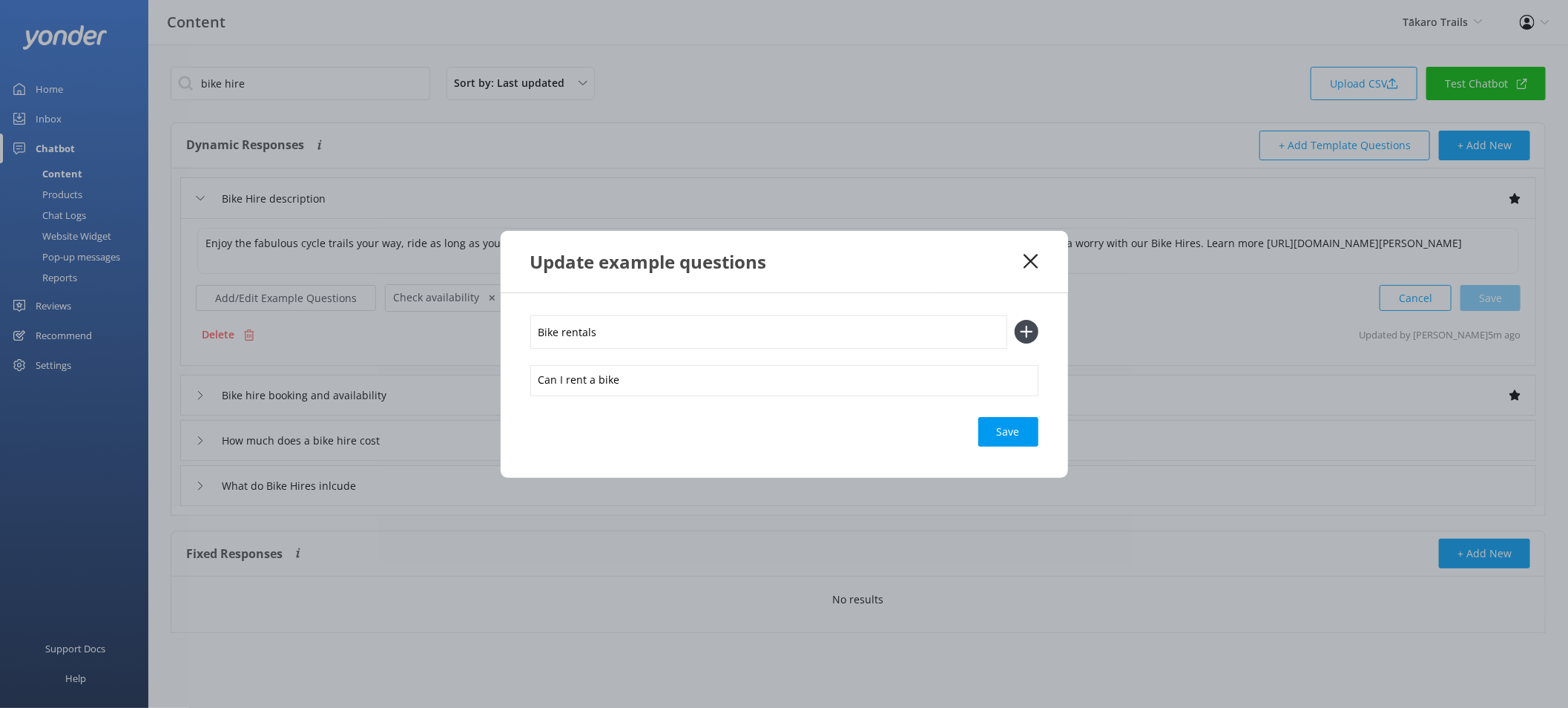
type input "Bike rentals"
click at [1015, 320] on button at bounding box center [1027, 332] width 24 height 24
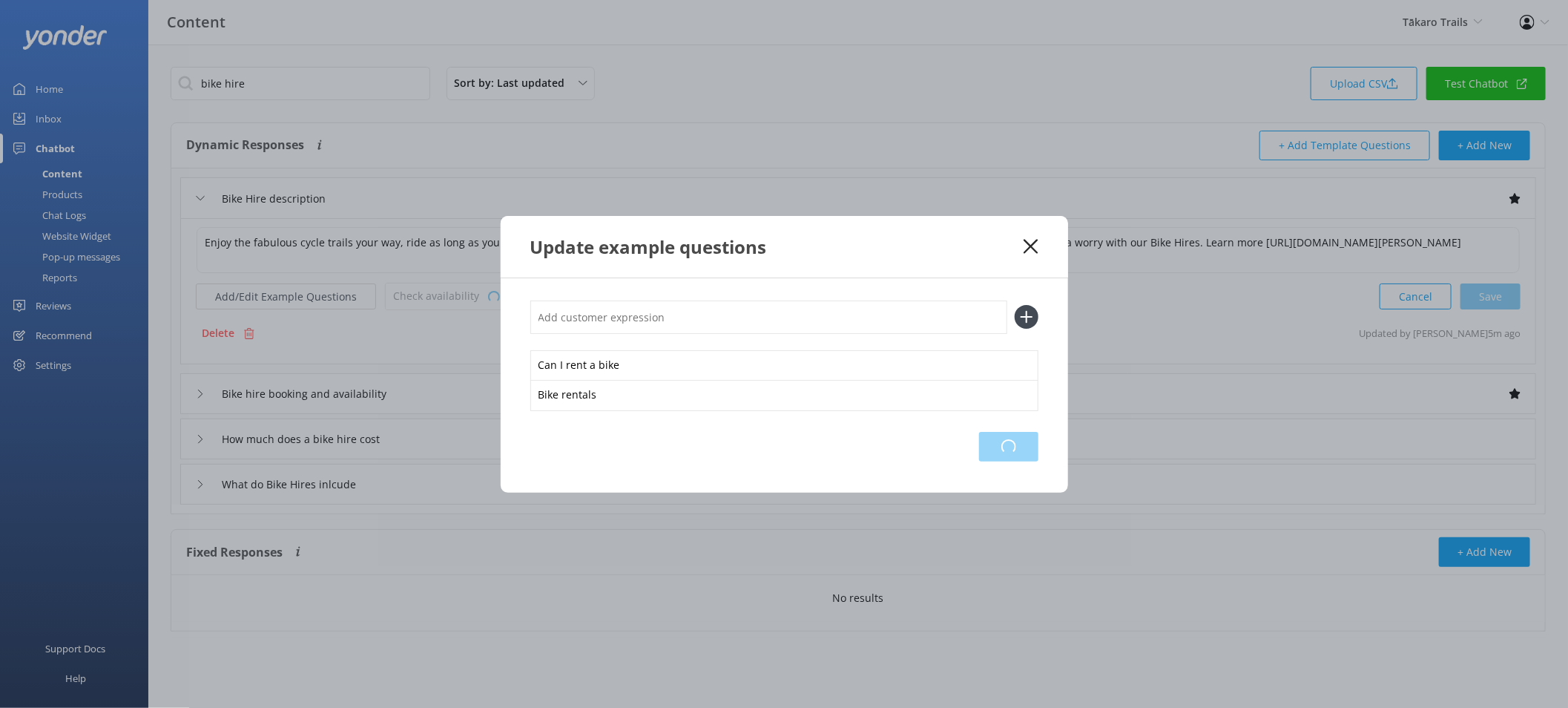
click at [1018, 447] on div "Loading.." at bounding box center [1009, 446] width 59 height 30
click at [1024, 248] on icon at bounding box center [1031, 246] width 14 height 14
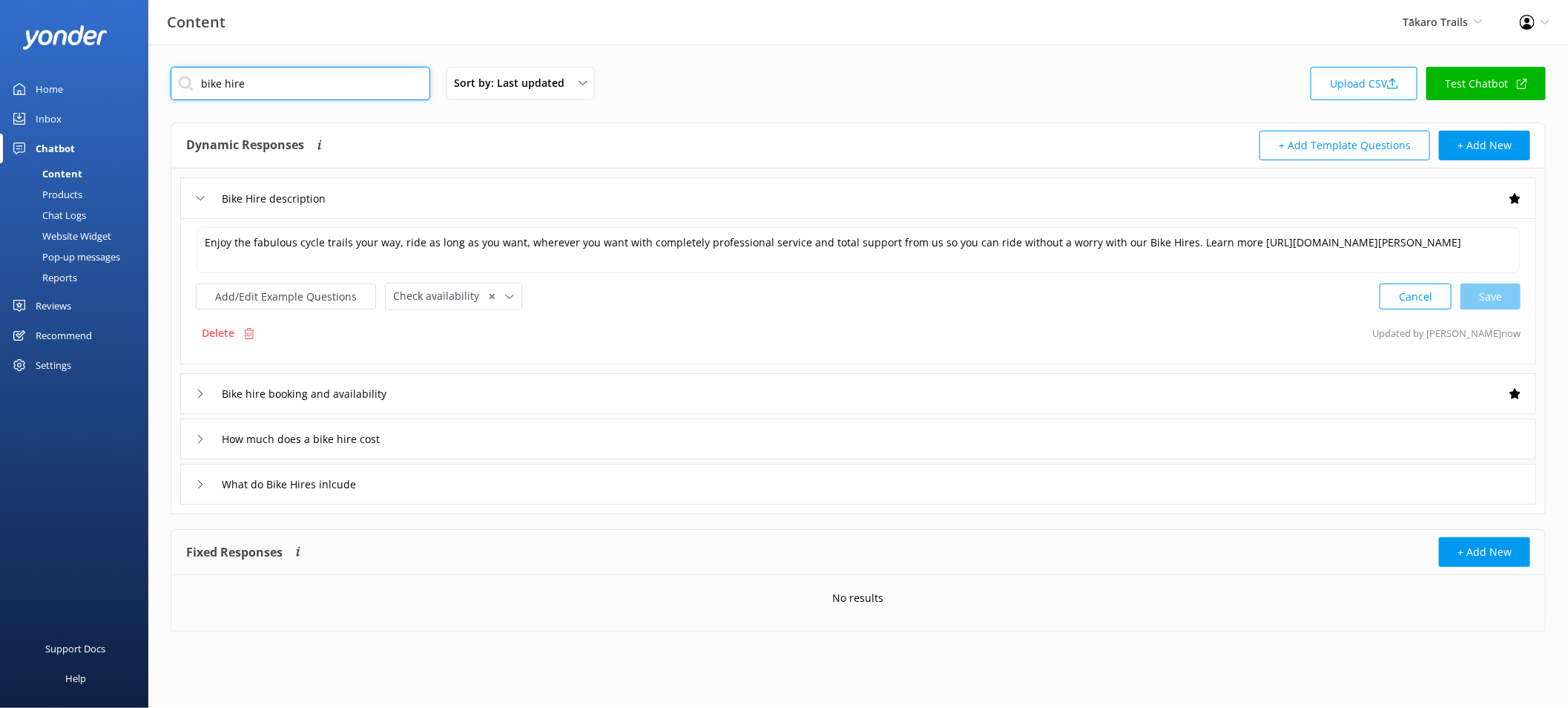
click at [284, 80] on input "bike hire" at bounding box center [300, 84] width 259 height 34
click at [285, 80] on input "bike hire" at bounding box center [300, 84] width 259 height 34
click at [975, 72] on div "Sort by: Last updated Title (A-Z) Last updated Upload CSV Test Chatbot" at bounding box center [858, 88] width 1375 height 43
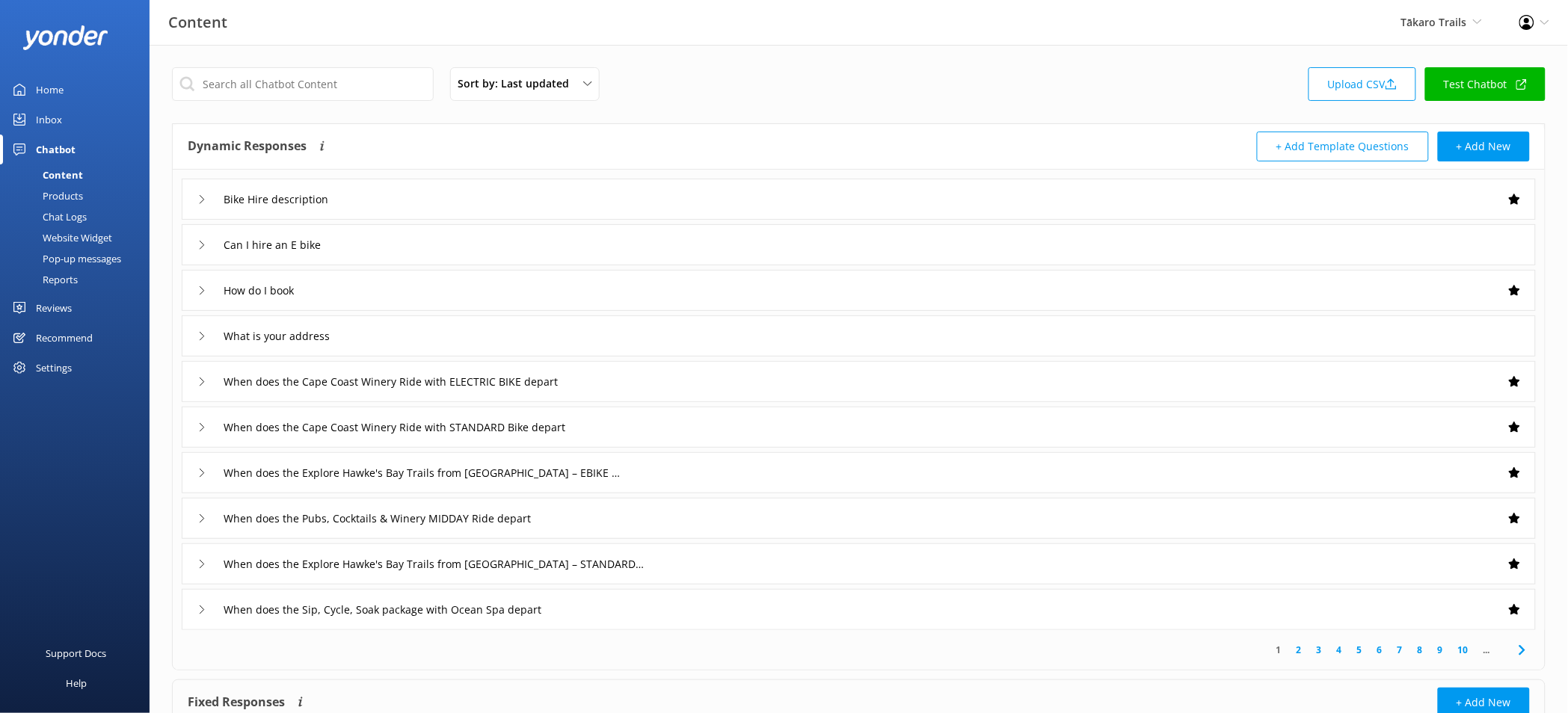
click at [1472, 651] on link "10" at bounding box center [1463, 650] width 25 height 15
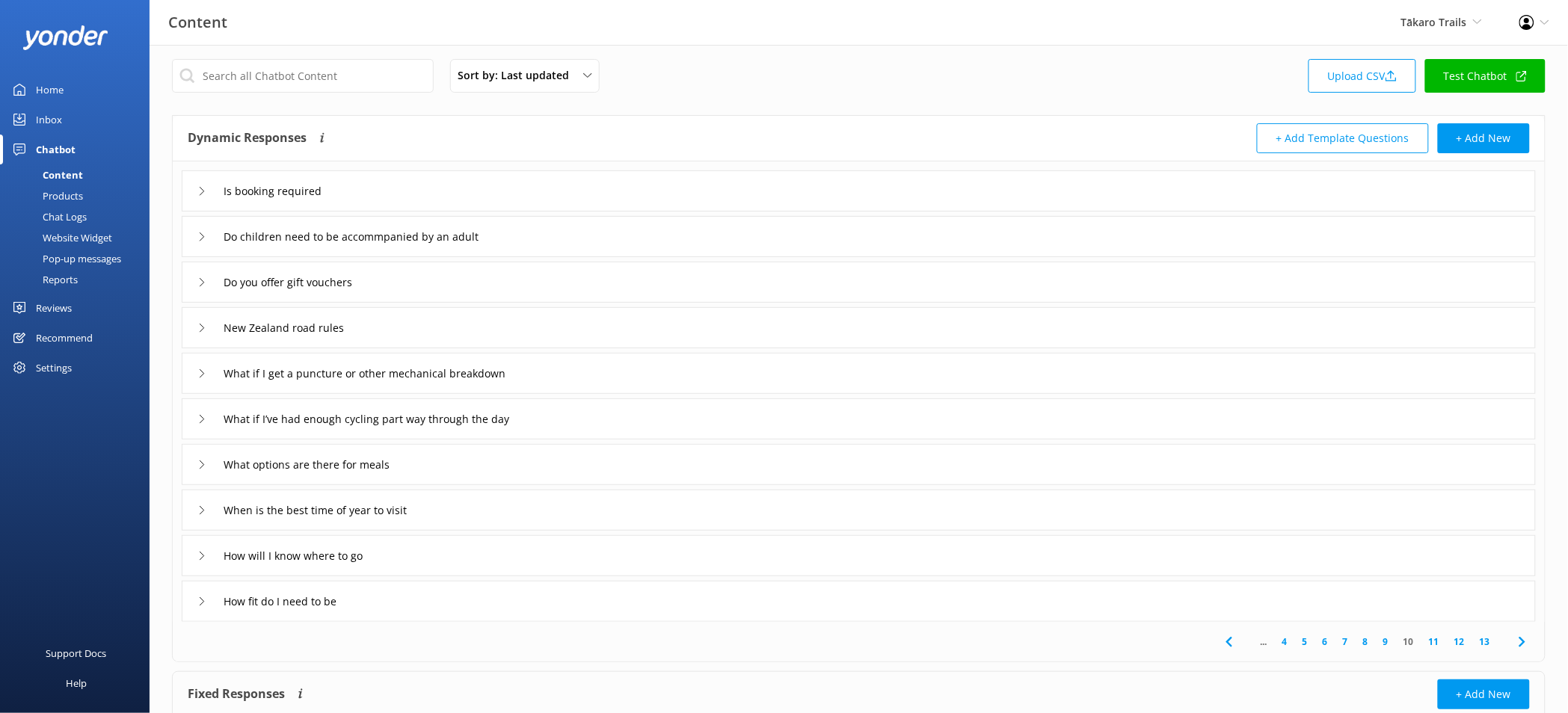
scroll to position [10, 0]
click at [738, 201] on div "Is booking required" at bounding box center [858, 189] width 1354 height 41
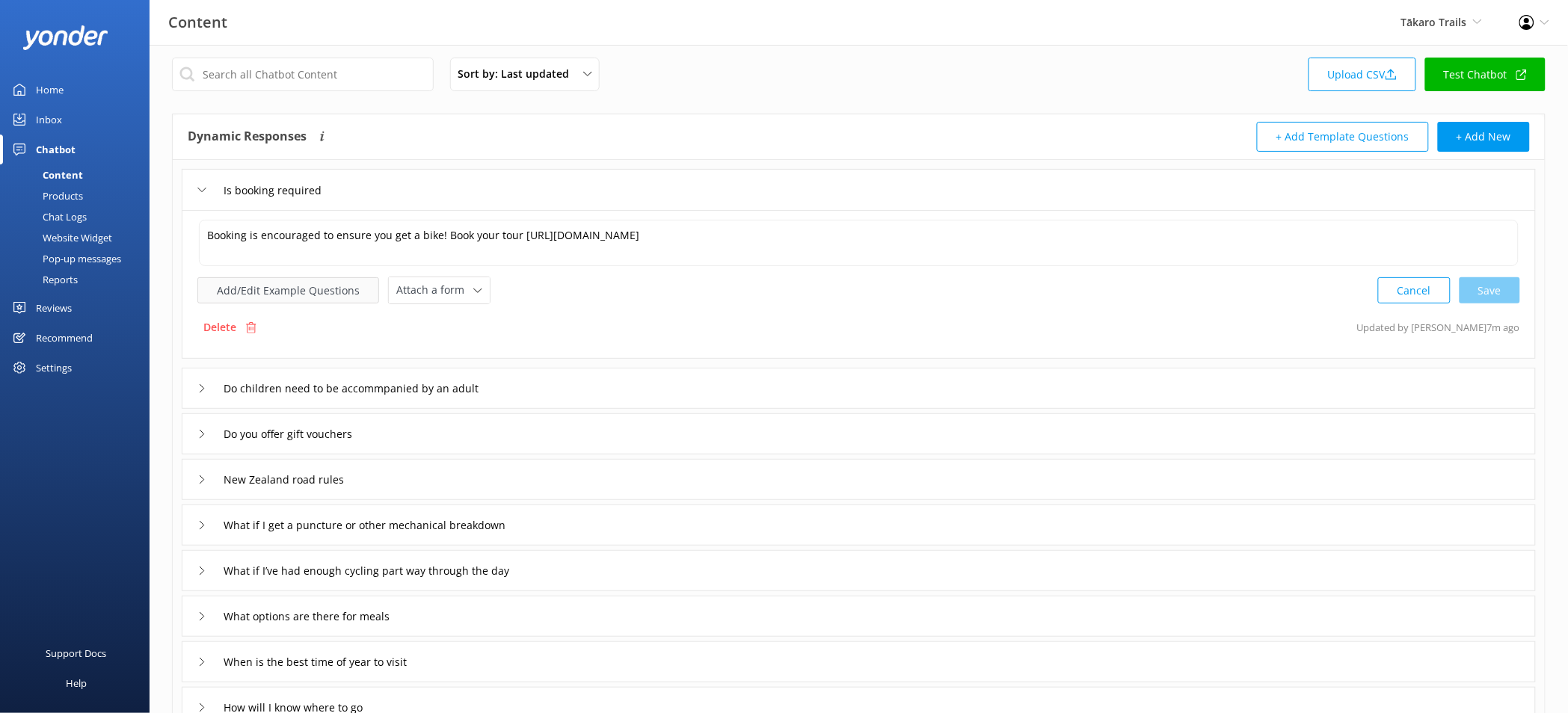
click at [355, 282] on button "Add/Edit Example Questions" at bounding box center [288, 291] width 181 height 26
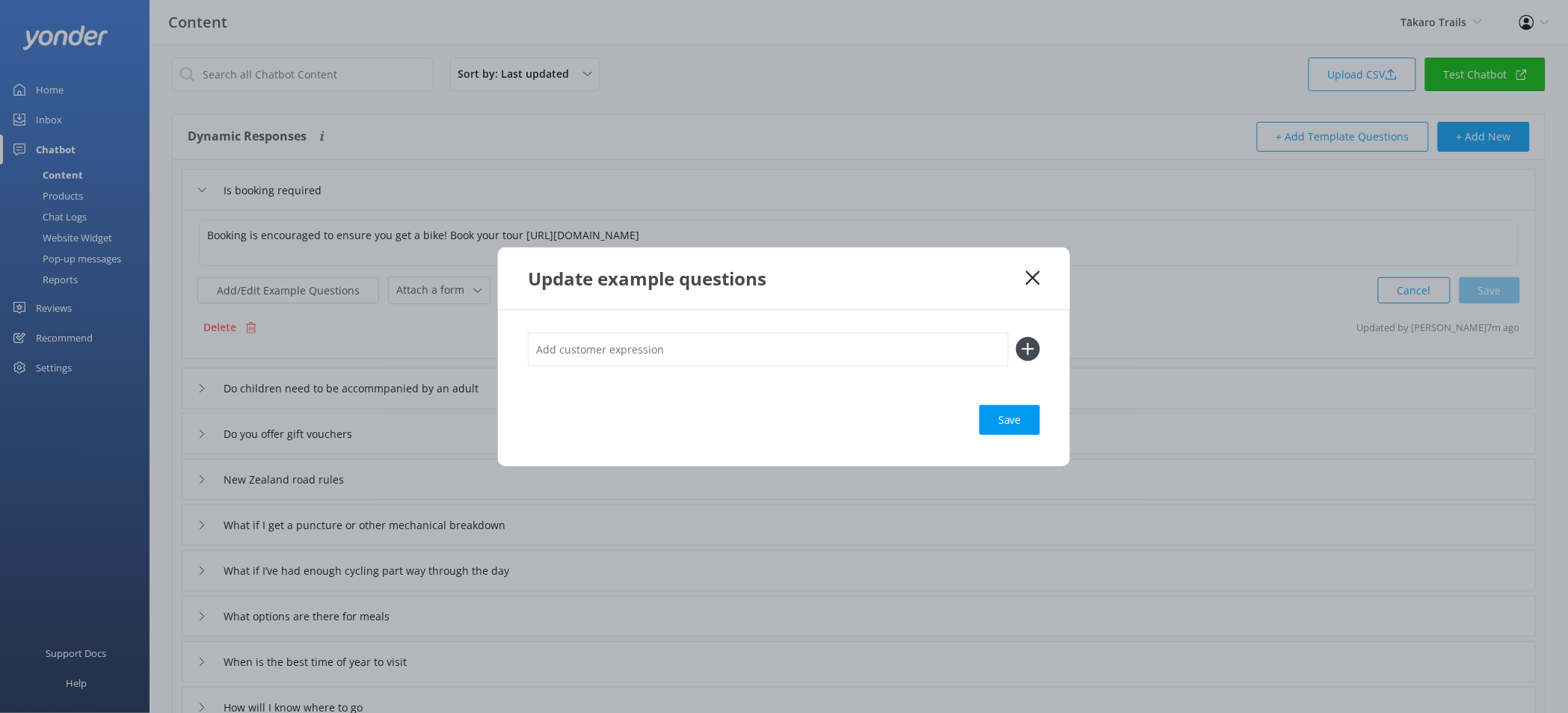
click at [617, 334] on input "text" at bounding box center [768, 350] width 481 height 34
type input "Do I need to book in advance"
click at [1016, 337] on button at bounding box center [1028, 350] width 24 height 24
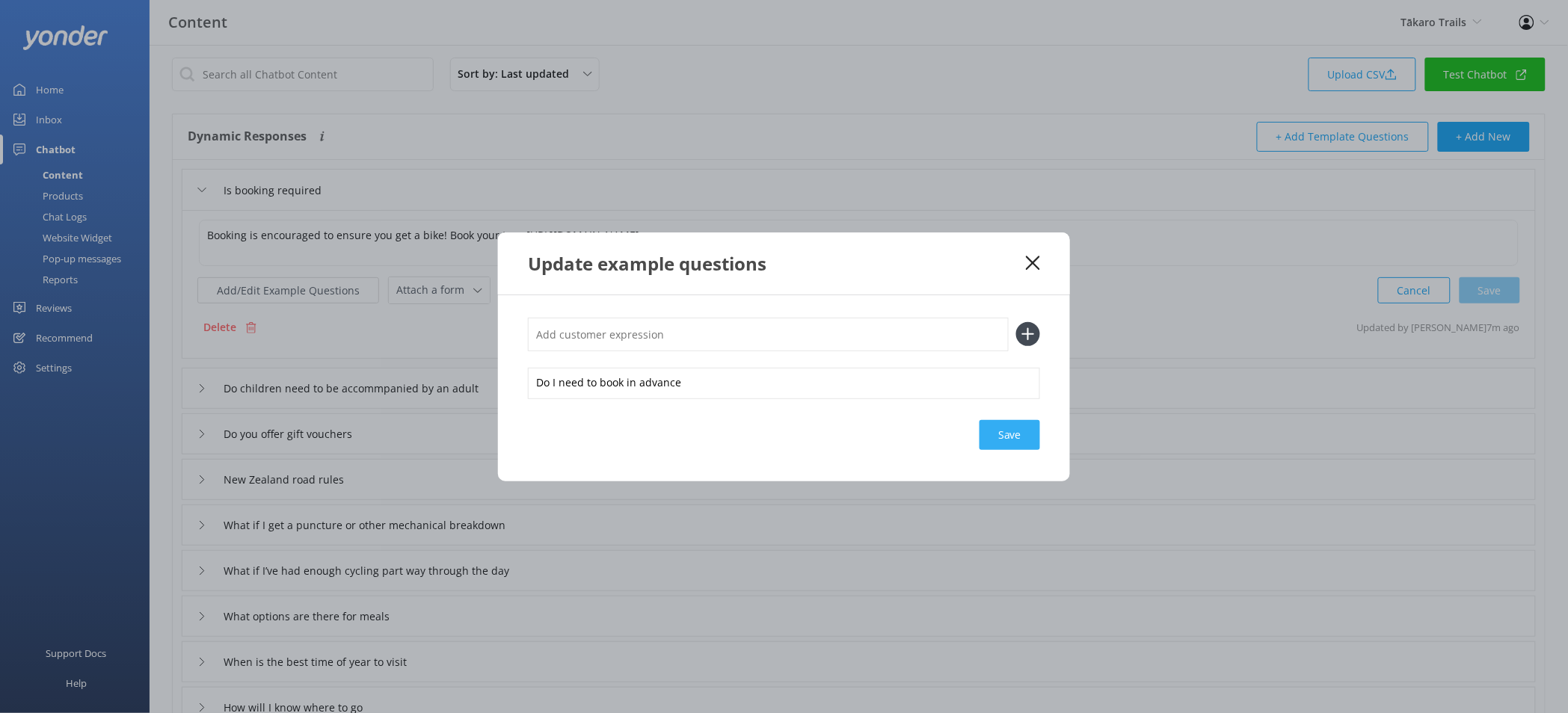
click at [1019, 428] on div "Save" at bounding box center [1009, 435] width 61 height 30
click at [1037, 265] on icon at bounding box center [1033, 263] width 15 height 15
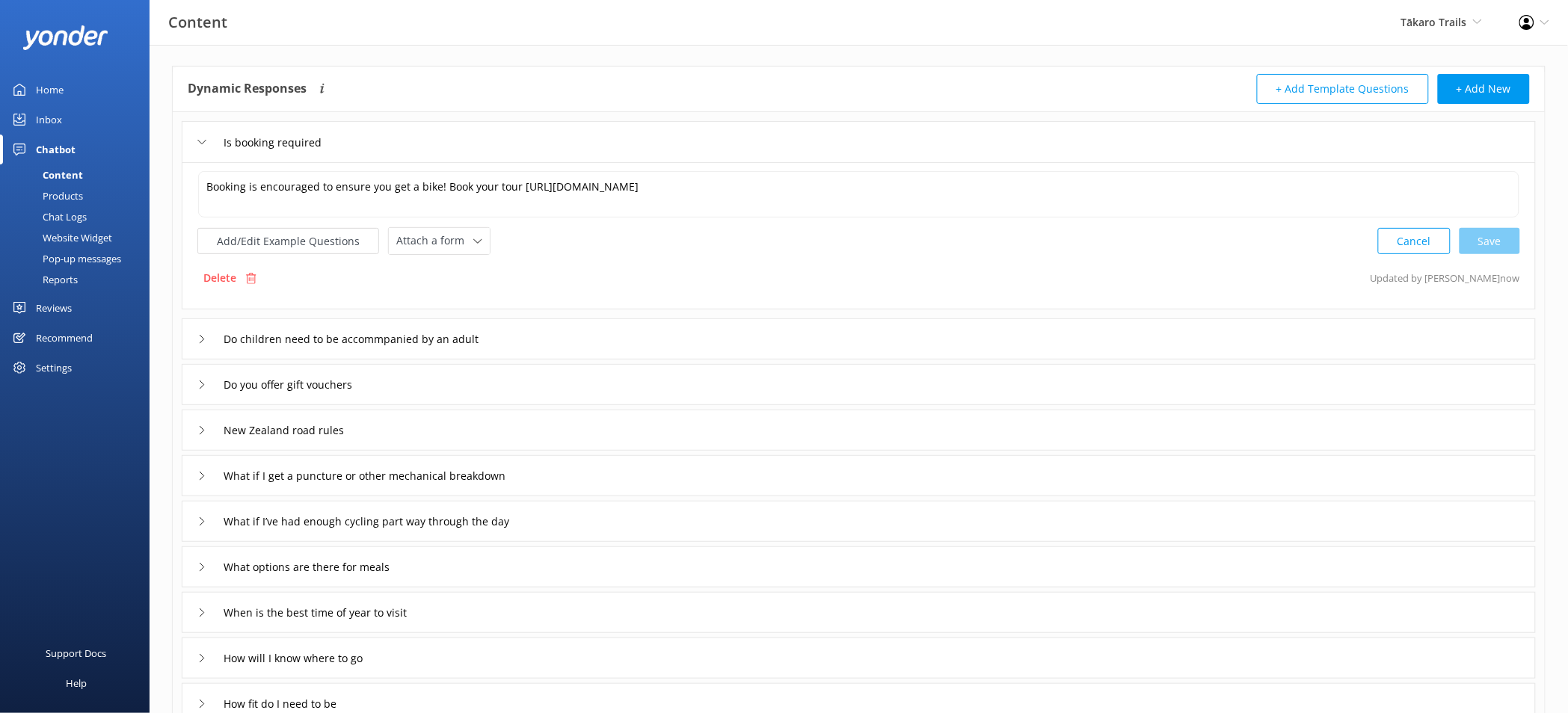
scroll to position [117, 0]
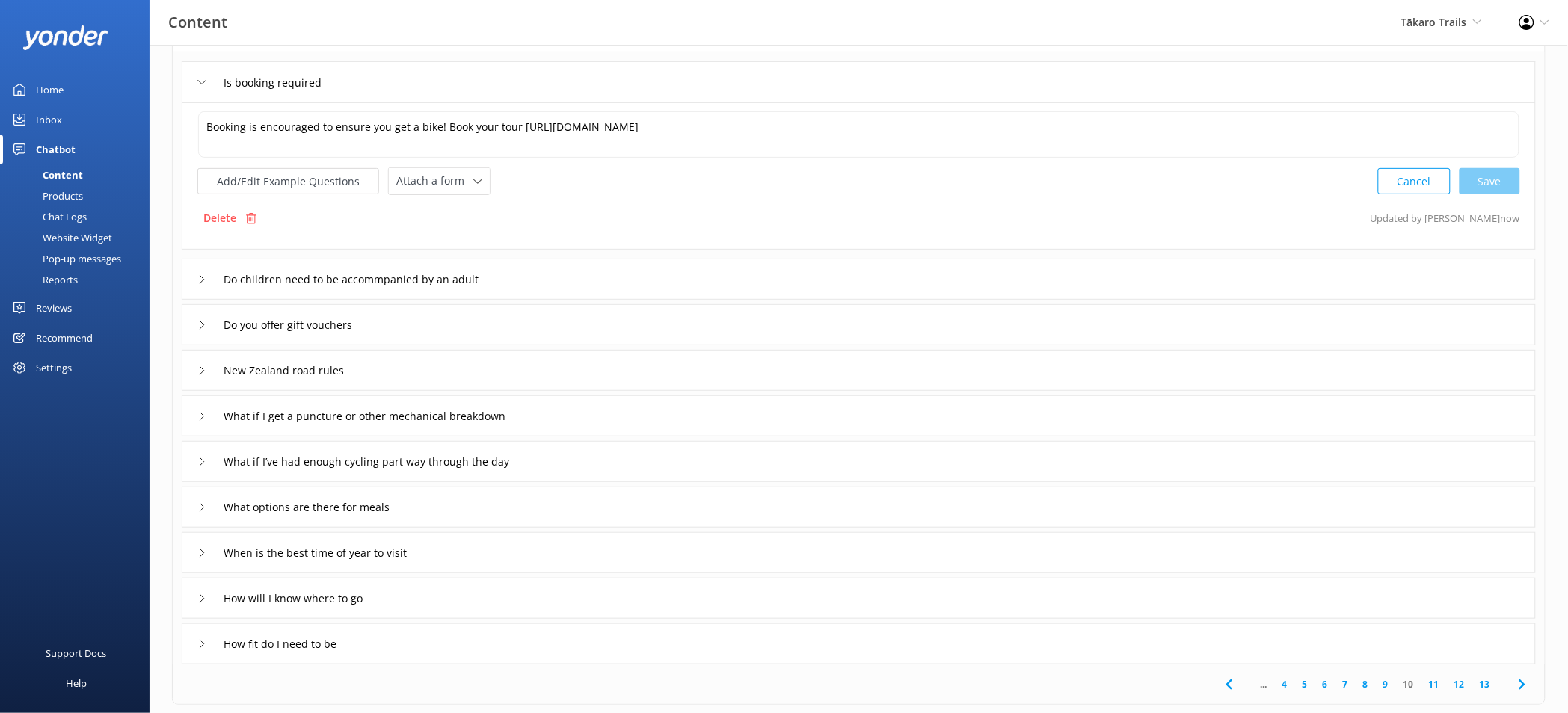
click at [685, 421] on div "What if I get a puncture or other mechanical breakdown" at bounding box center [858, 416] width 1354 height 41
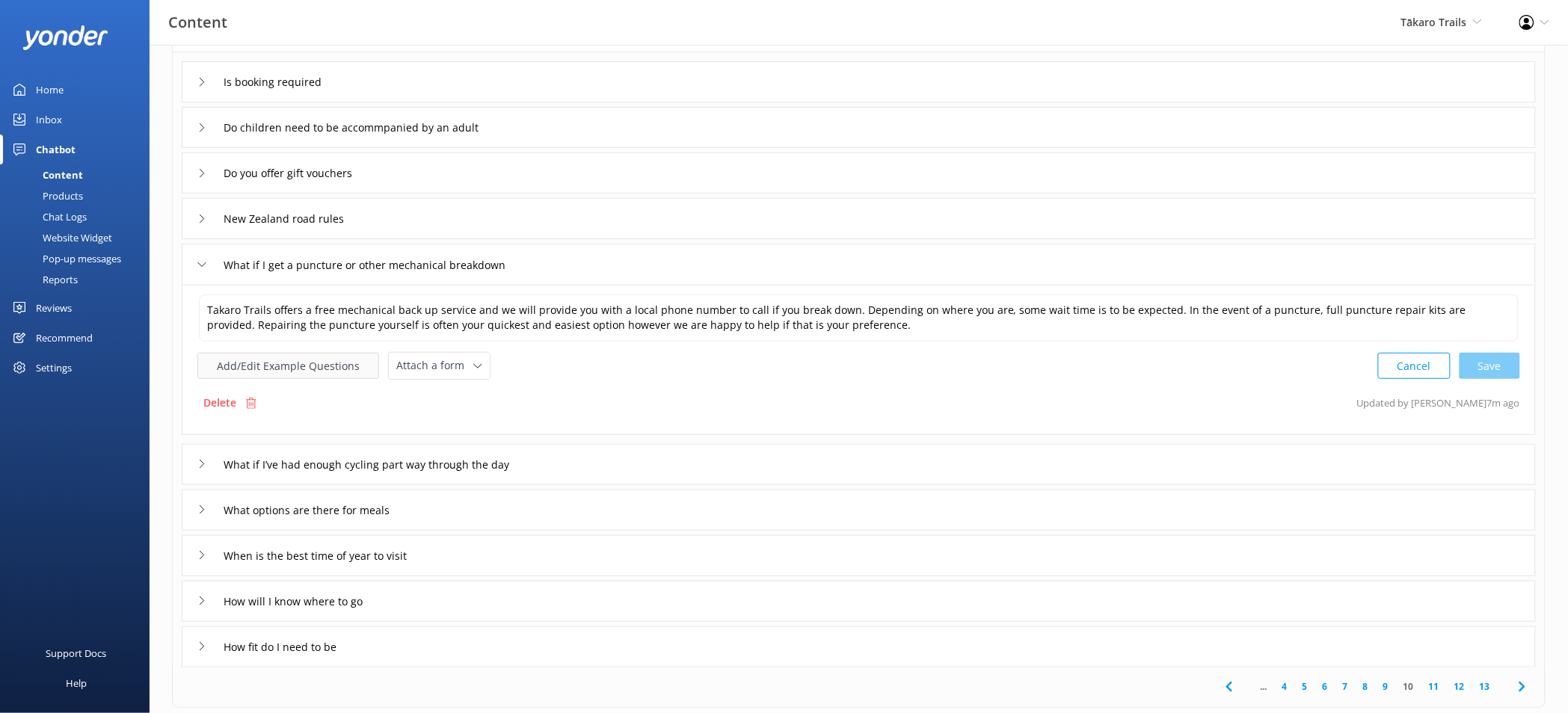
click at [349, 377] on button "Add/Edit Example Questions" at bounding box center [288, 366] width 181 height 26
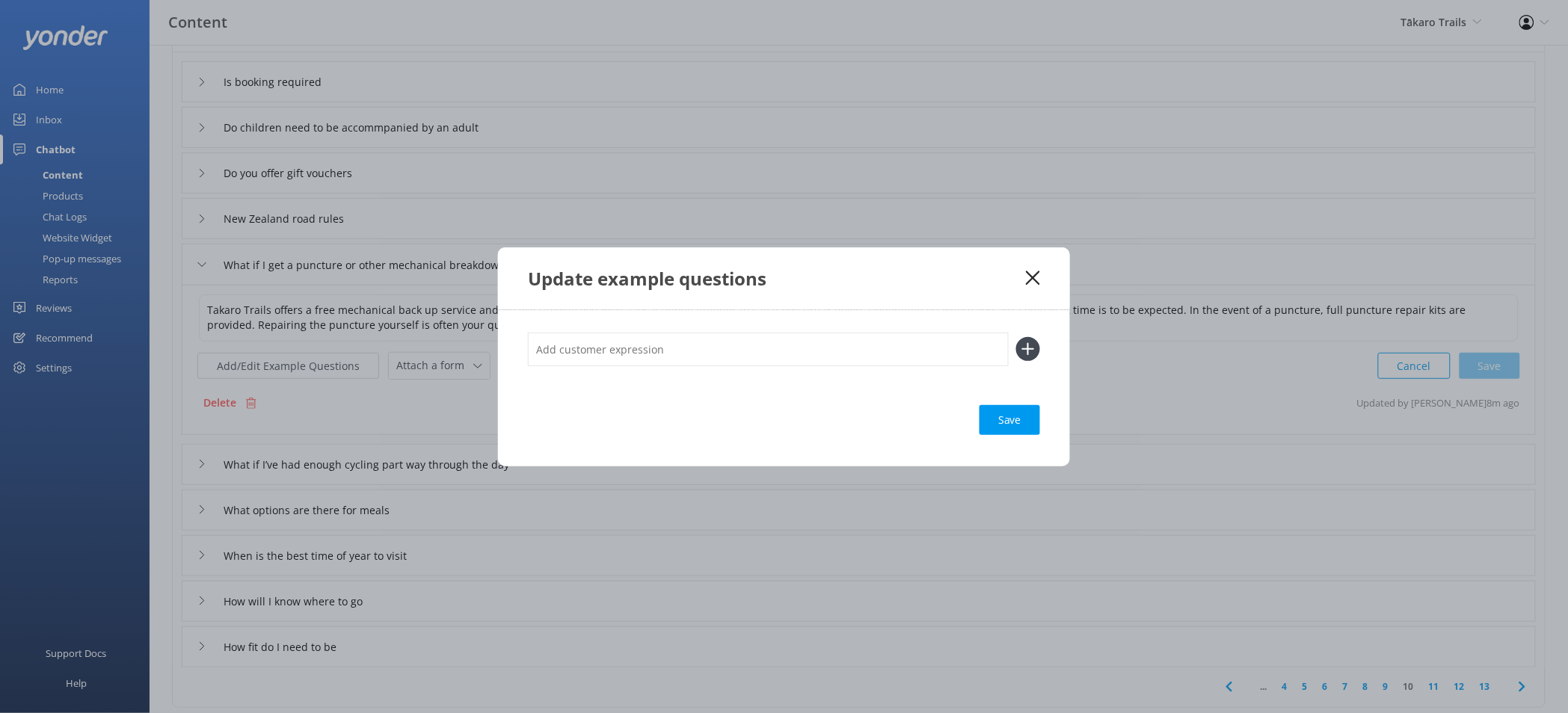
click at [632, 347] on input "text" at bounding box center [768, 350] width 481 height 34
type input "What if something happens to the bike"
click at [1016, 337] on button at bounding box center [1028, 350] width 24 height 24
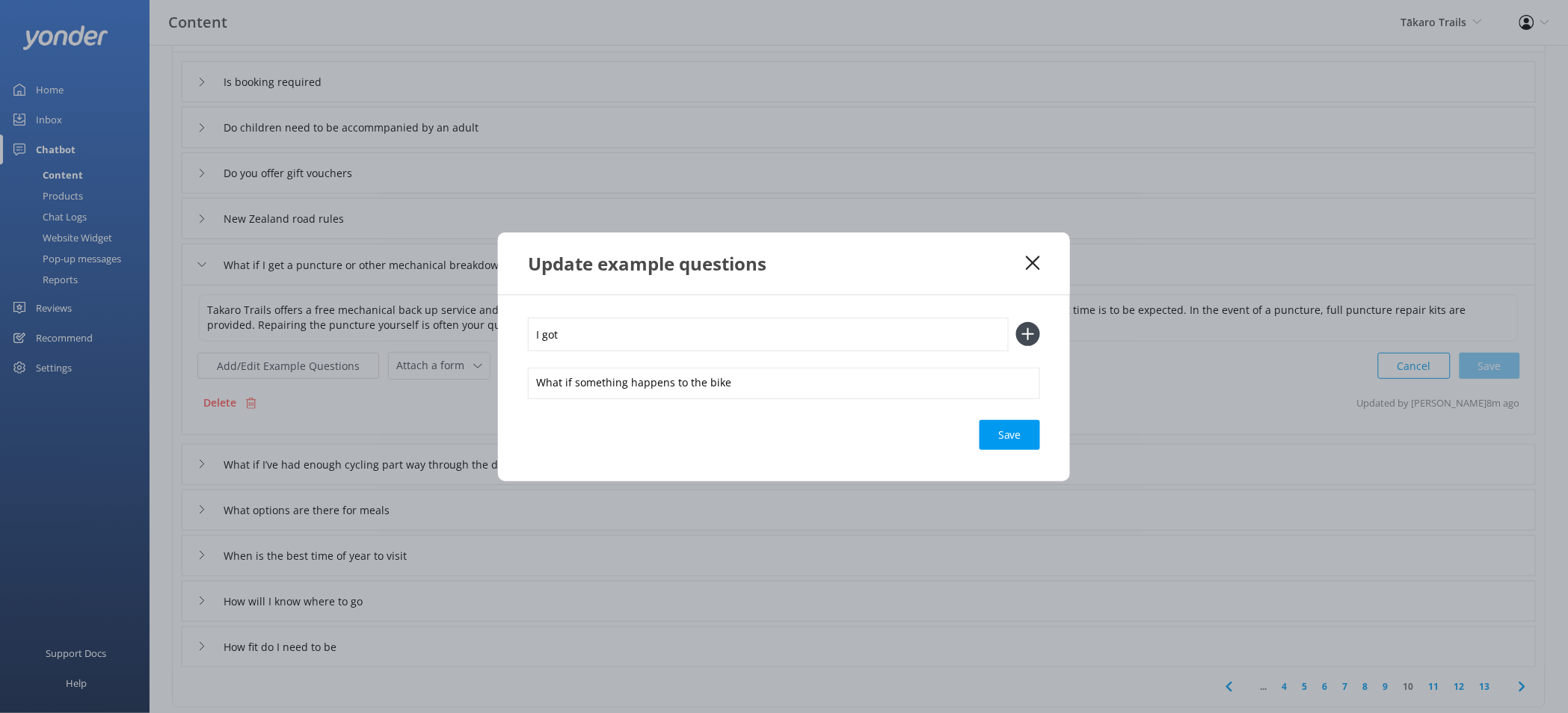
type input "I got"
click at [632, 347] on input "I got" at bounding box center [768, 335] width 481 height 34
click at [1026, 436] on div "Save" at bounding box center [1009, 435] width 61 height 30
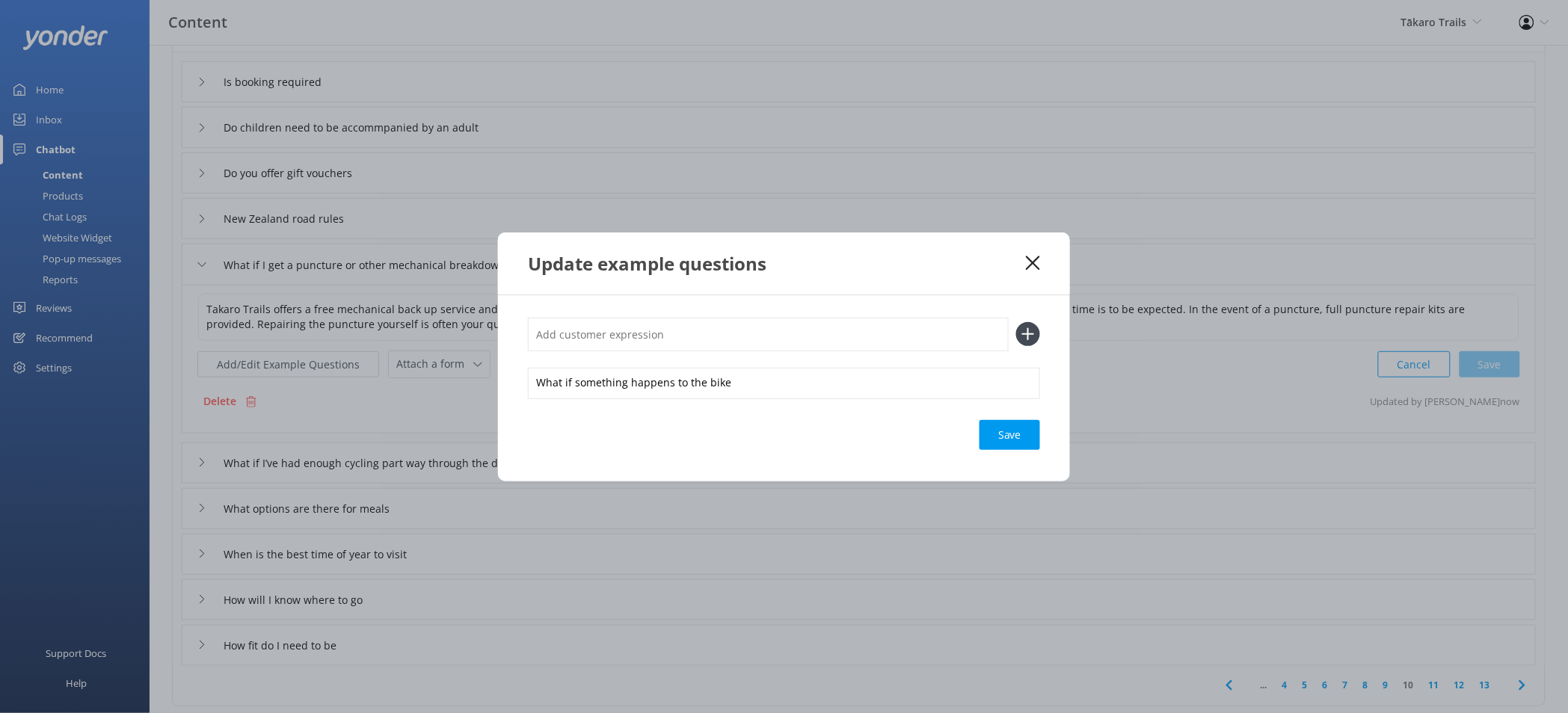
click at [1034, 264] on use at bounding box center [1033, 263] width 15 height 15
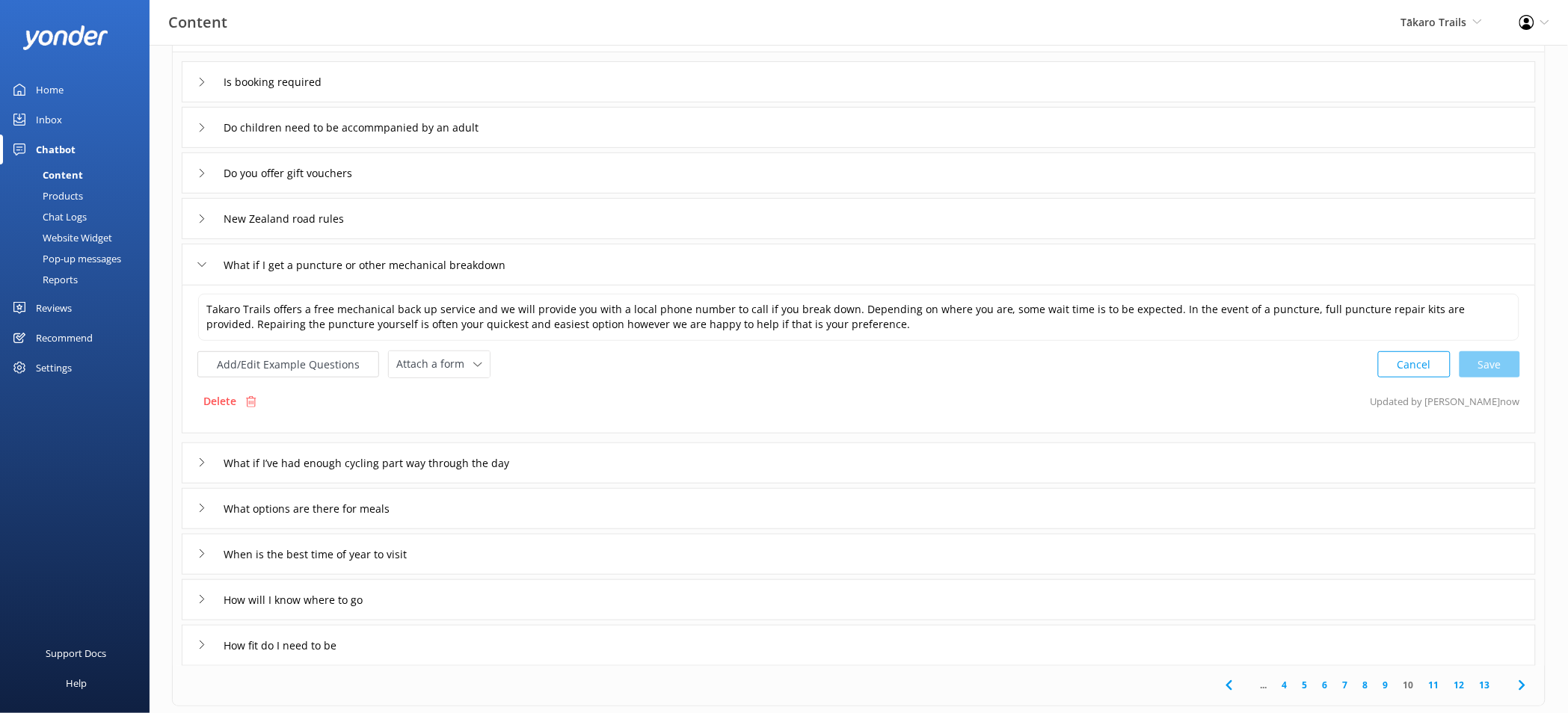
click at [754, 600] on div "How will I know where to go" at bounding box center [858, 600] width 1354 height 41
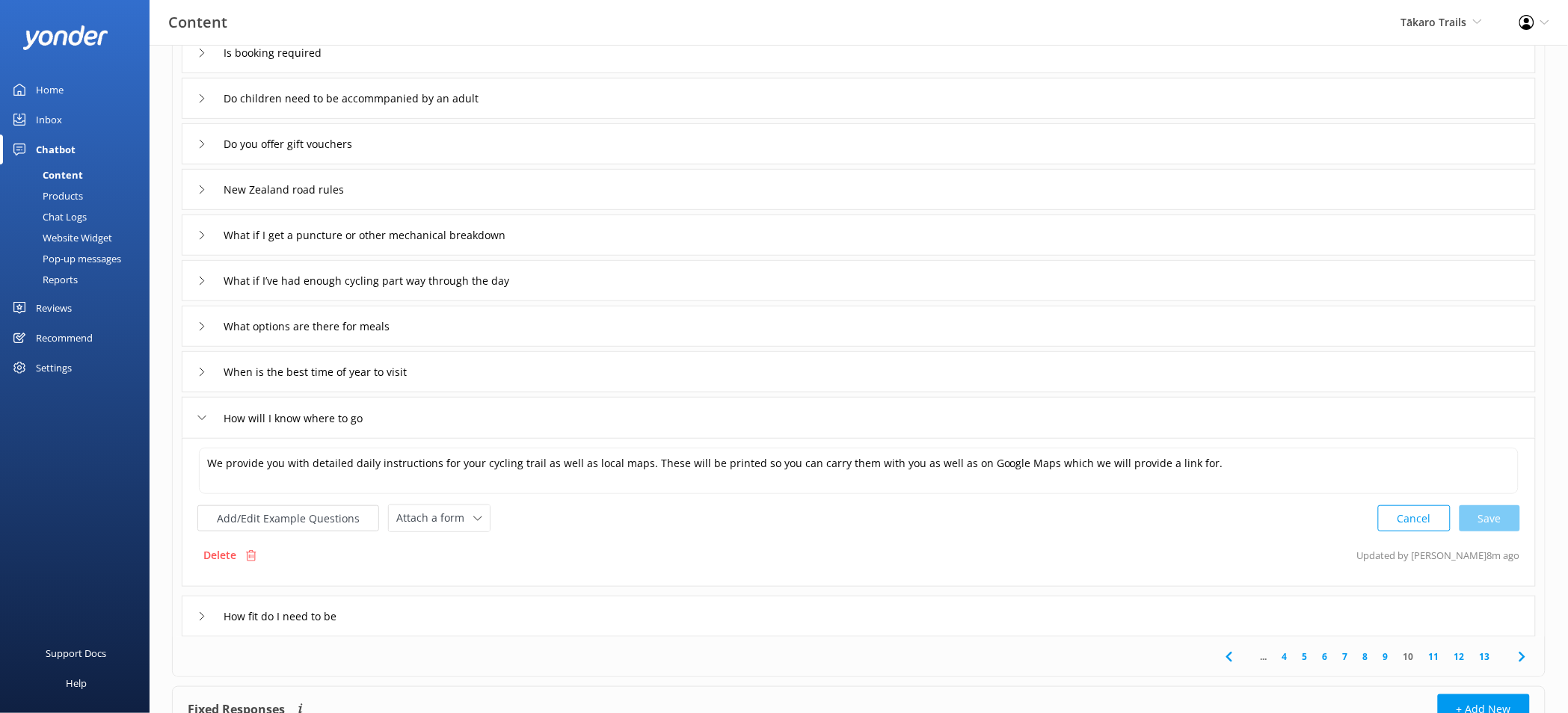
scroll to position [147, 0]
click at [1433, 656] on link "11" at bounding box center [1434, 656] width 25 height 15
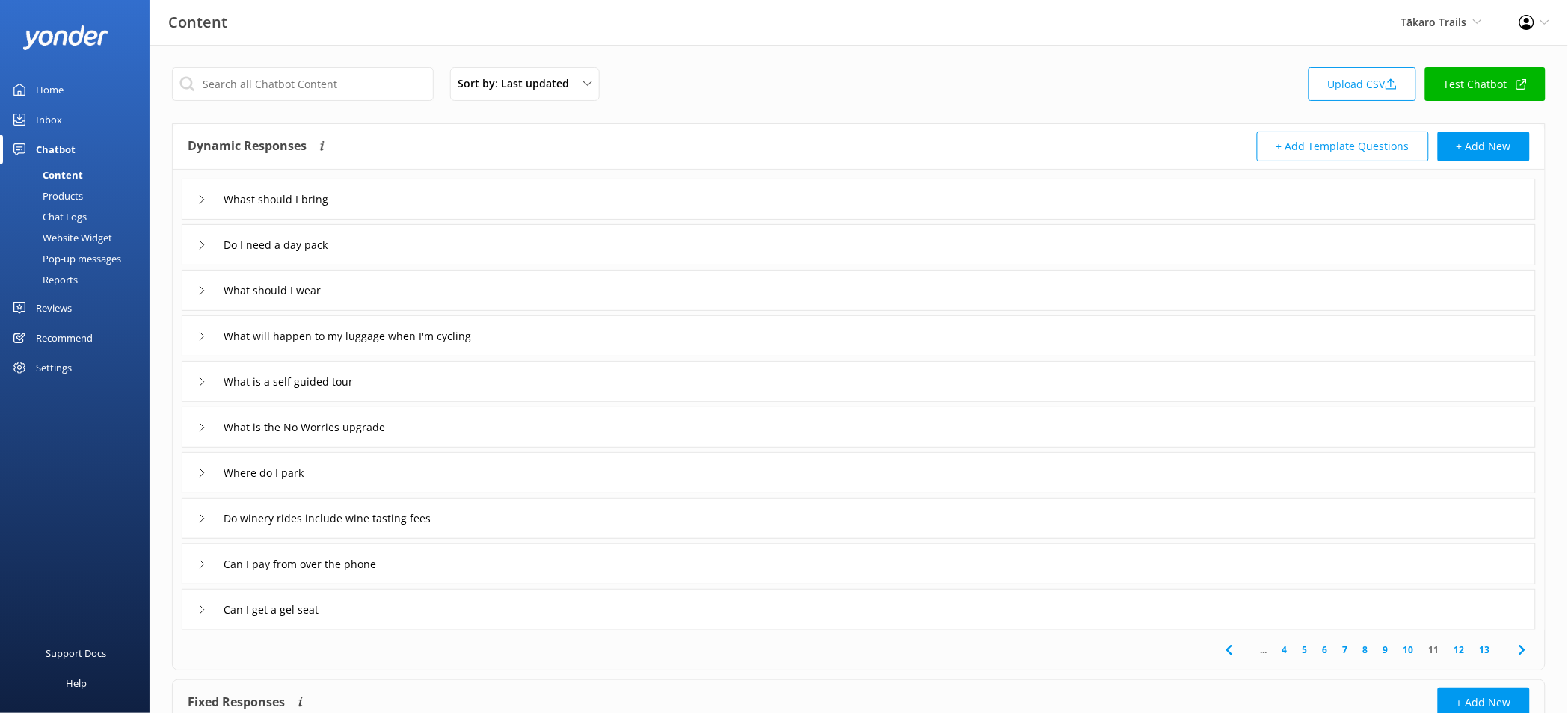
click at [74, 232] on div "Website Widget" at bounding box center [60, 238] width 103 height 21
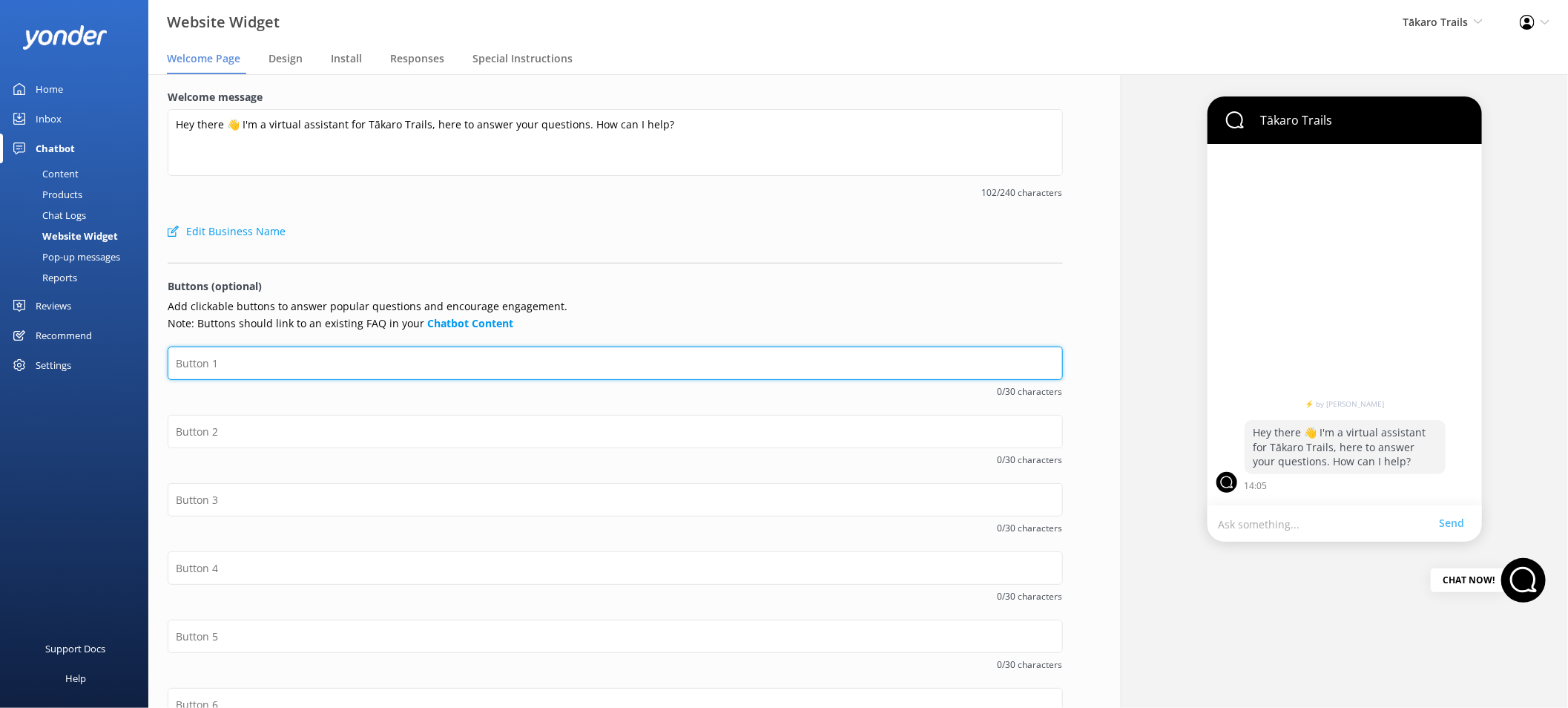
click at [453, 364] on input "text" at bounding box center [615, 363] width 896 height 34
type input "Self Guided Tours"
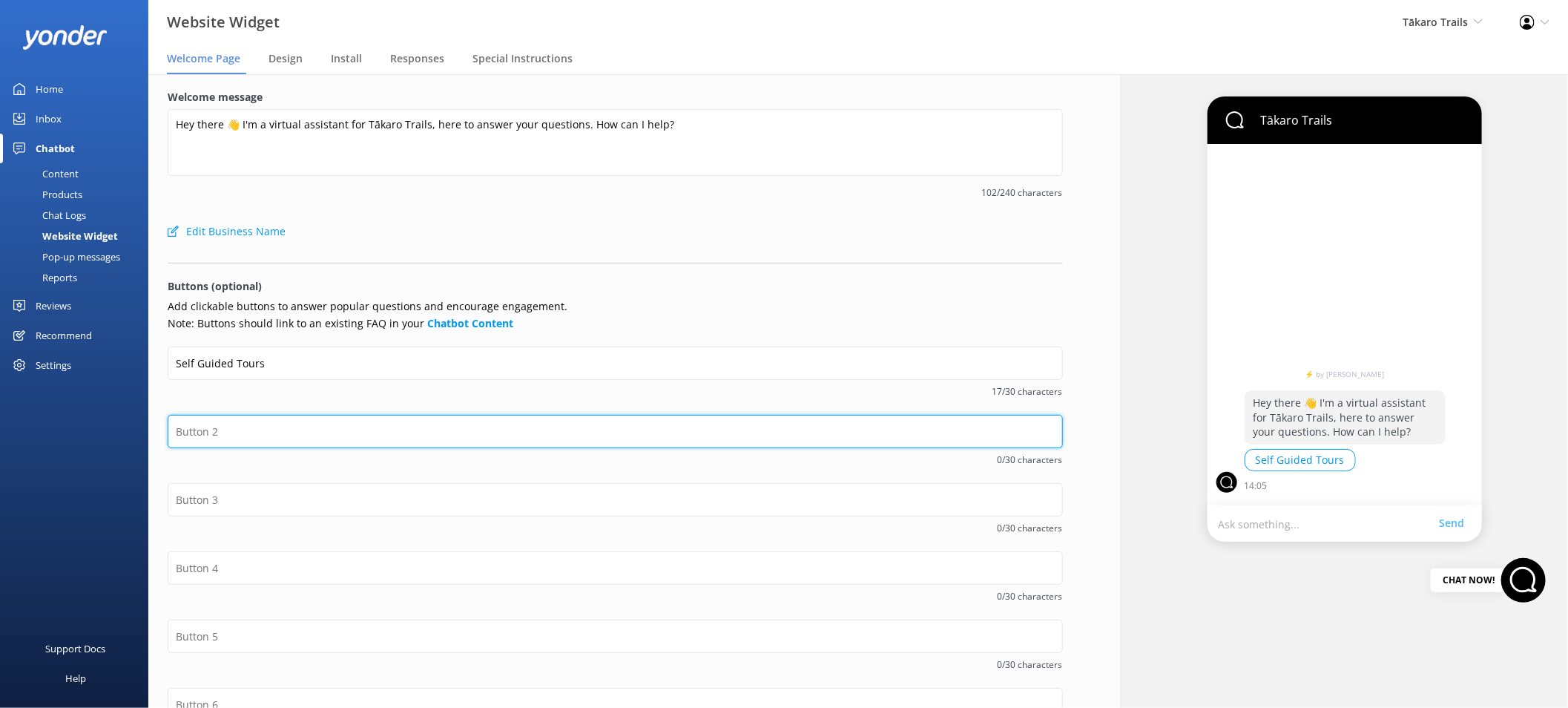
click at [413, 419] on input "text" at bounding box center [615, 432] width 896 height 34
type input "Multi Day Tours"
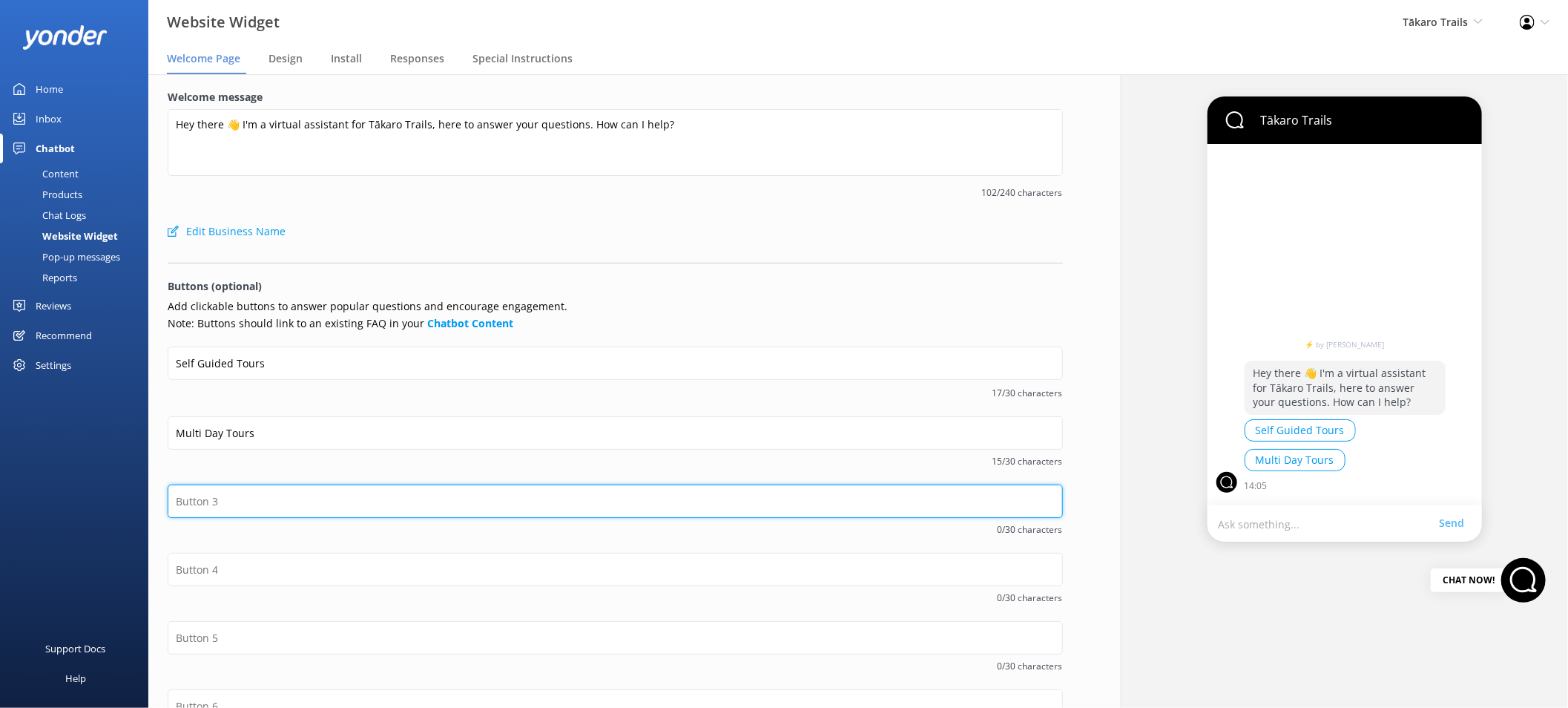
click at [374, 498] on input "text" at bounding box center [615, 501] width 896 height 34
type input "Bike Hires"
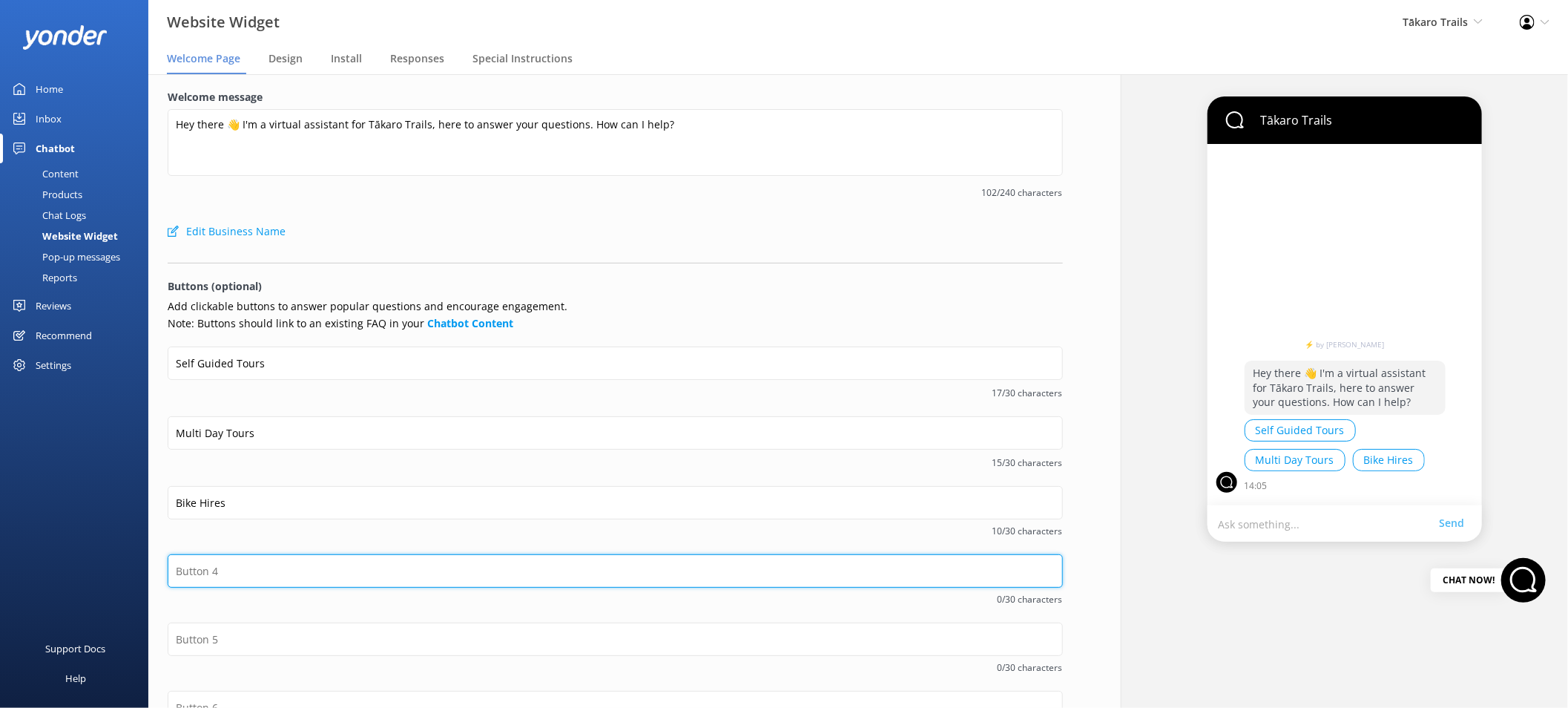
click at [431, 577] on input "text" at bounding box center [615, 571] width 896 height 34
type input "Contact Us"
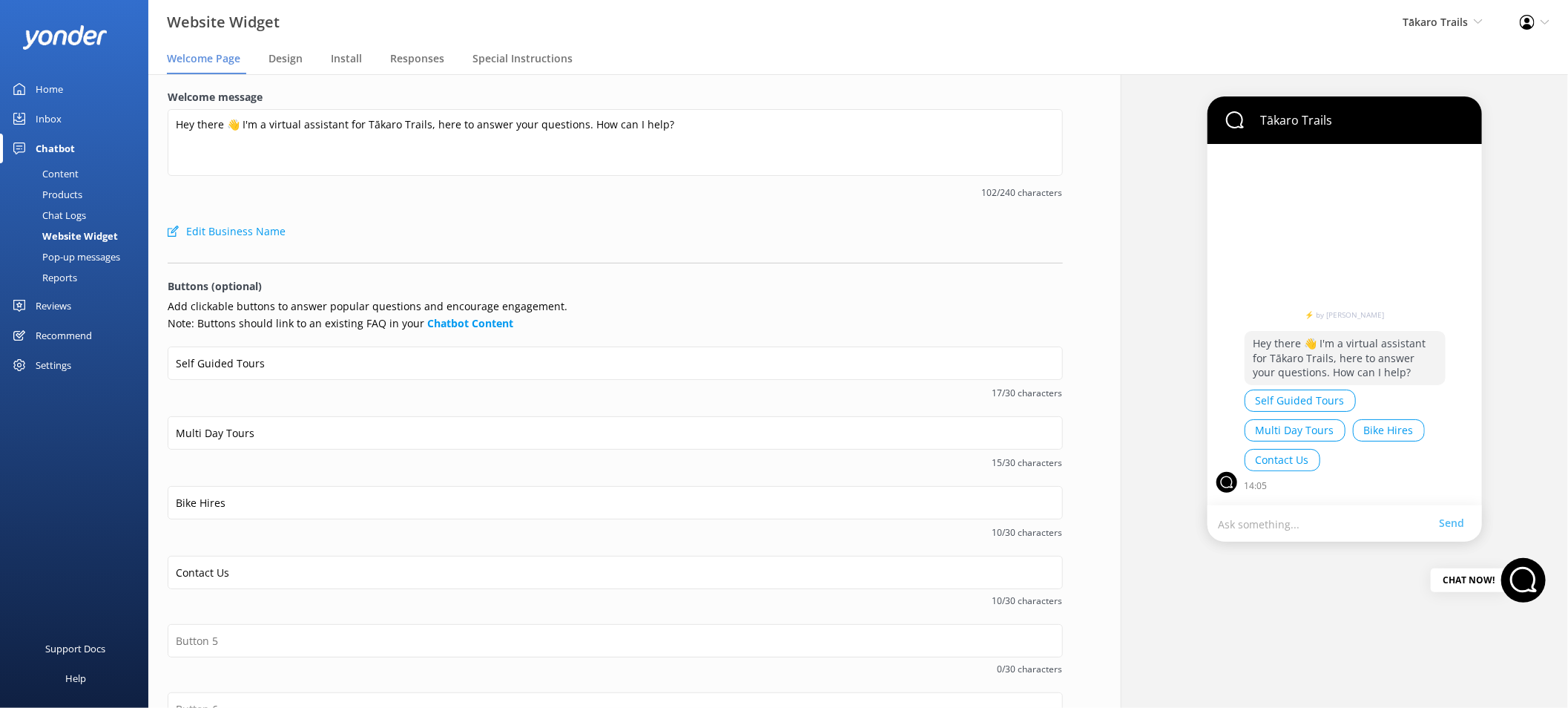
click at [551, 601] on span "10/30 characters" at bounding box center [615, 601] width 896 height 14
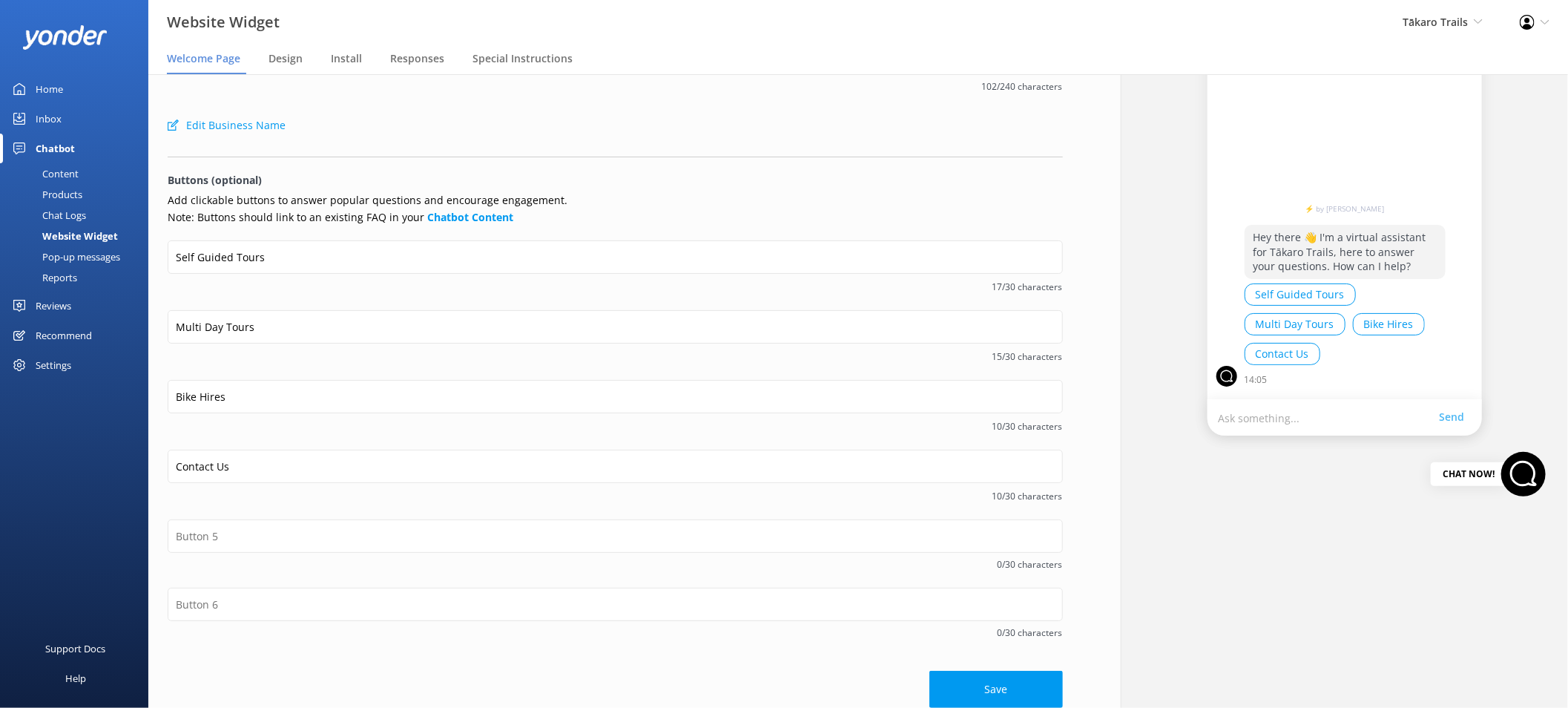
scroll to position [121, 0]
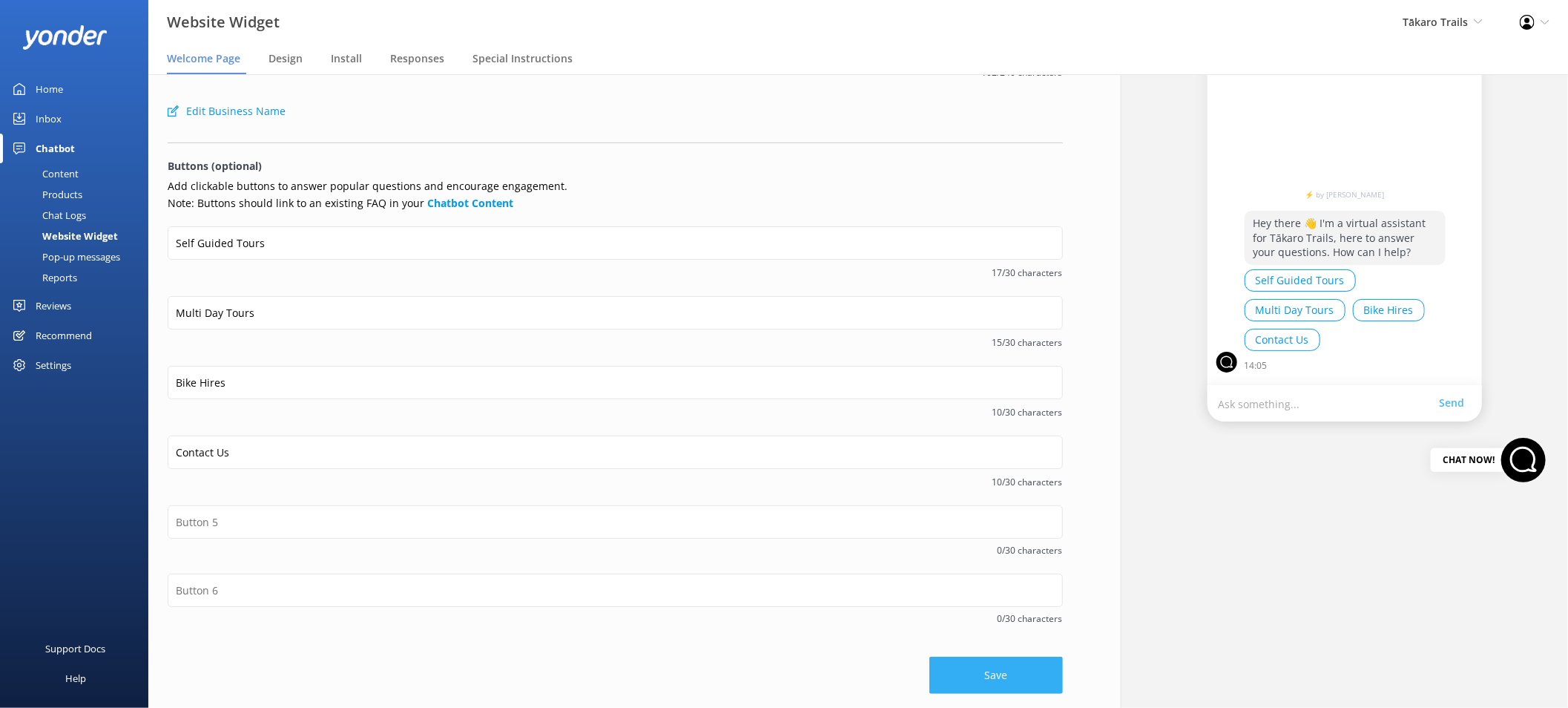
click at [966, 673] on button "Save" at bounding box center [996, 675] width 133 height 37
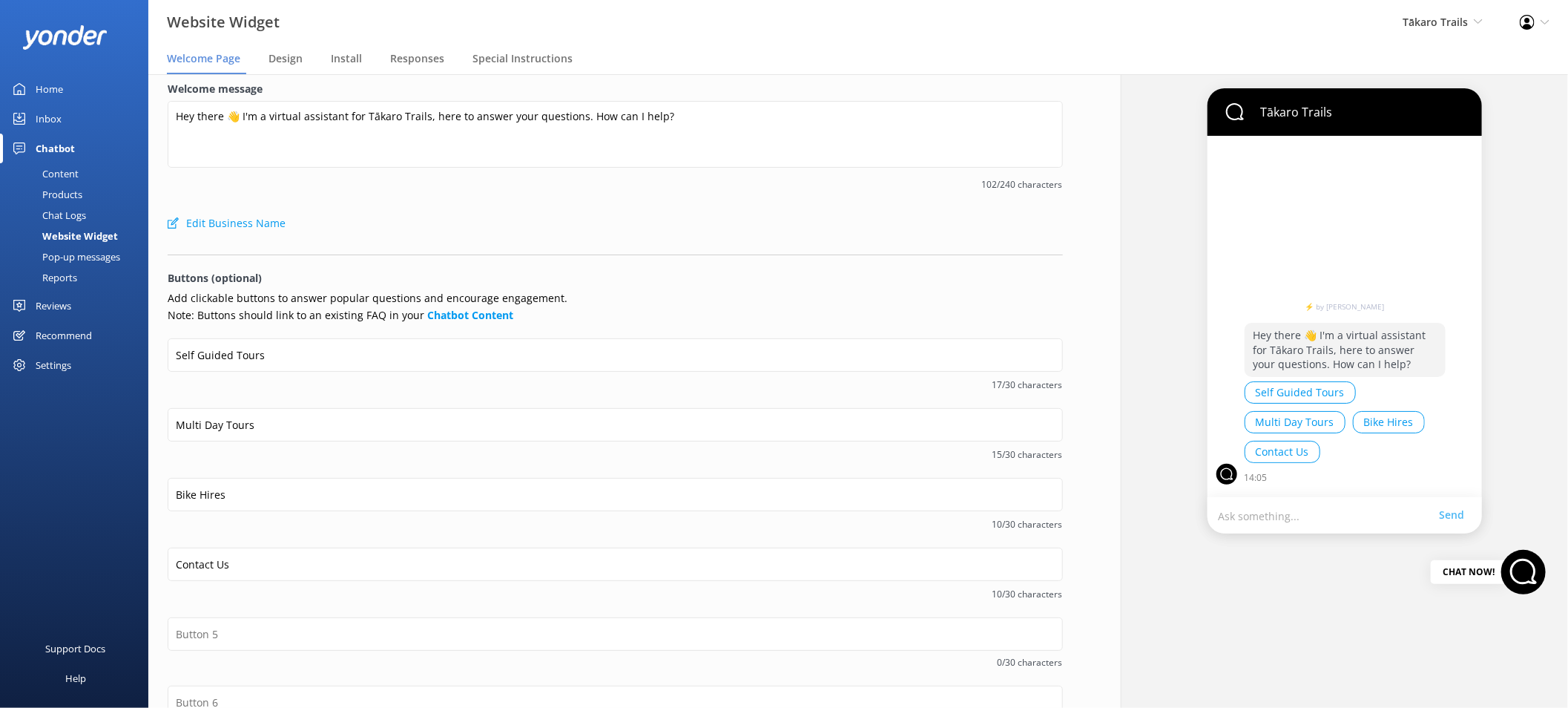
scroll to position [0, 0]
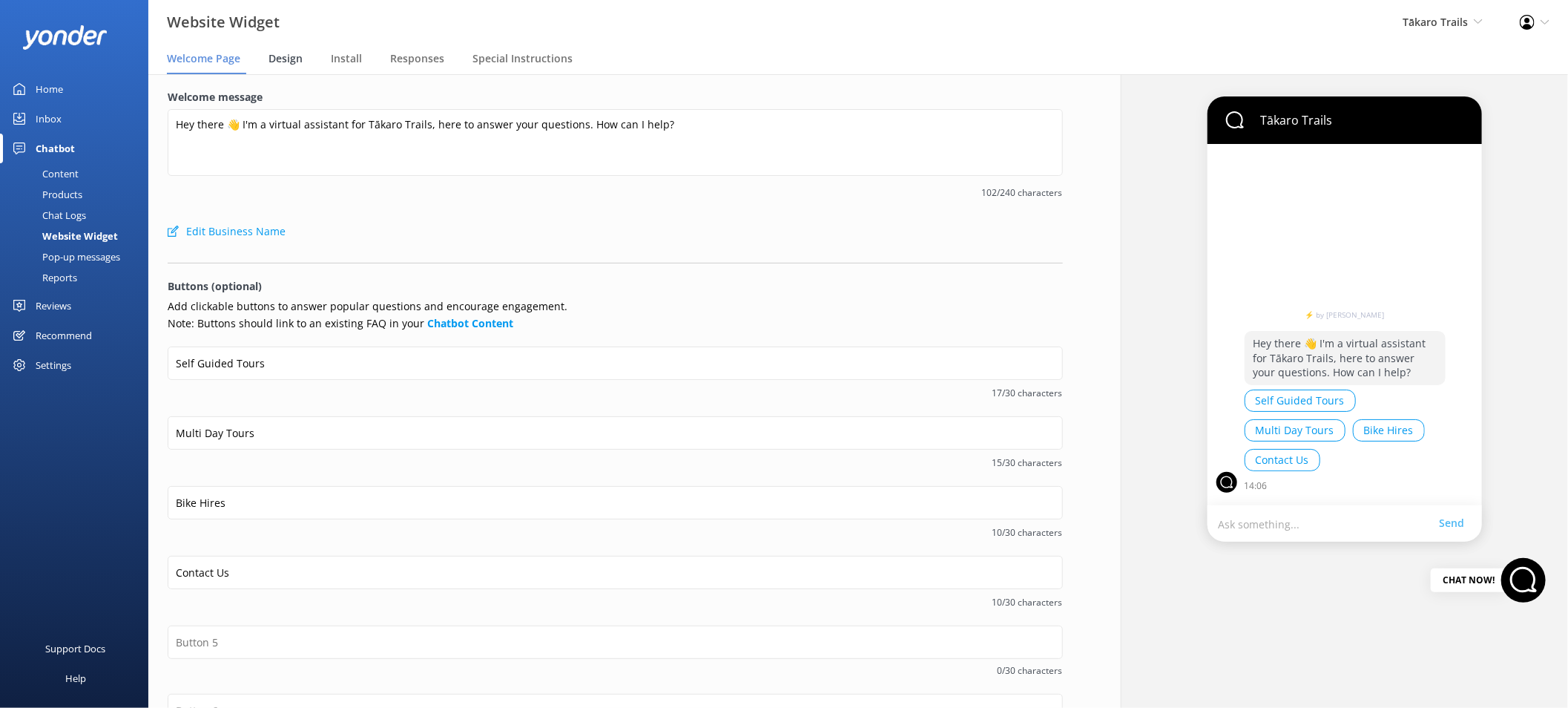
click at [288, 62] on span "Design" at bounding box center [285, 59] width 34 height 14
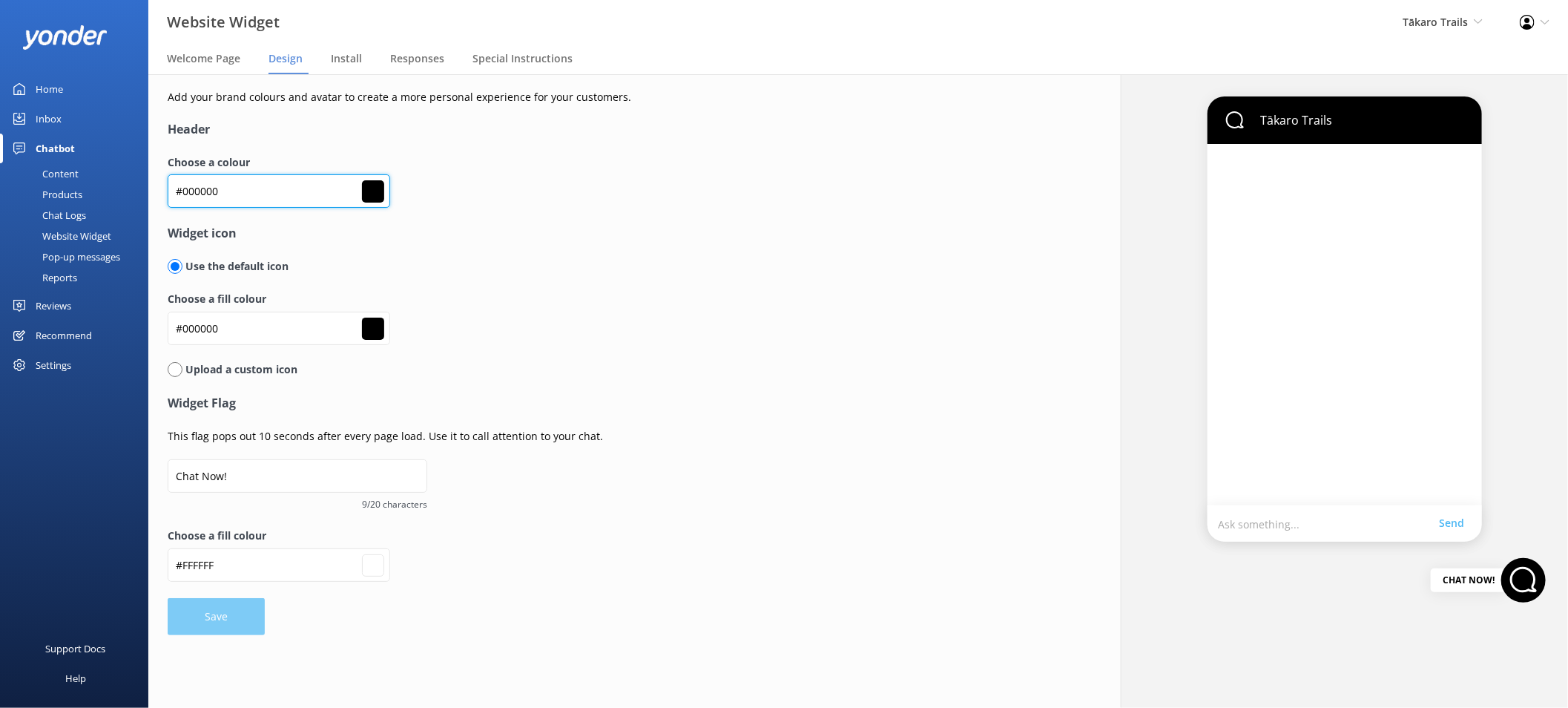
drag, startPoint x: 276, startPoint y: 199, endPoint x: 145, endPoint y: 186, distance: 131.6
click at [145, 186] on div "Website Widget Tākaro Trails Kendall's Adventure Co Cool Tours Virtual Assistan…" at bounding box center [784, 391] width 1568 height 634
paste input "8bc53c"
type input "#8bc53c"
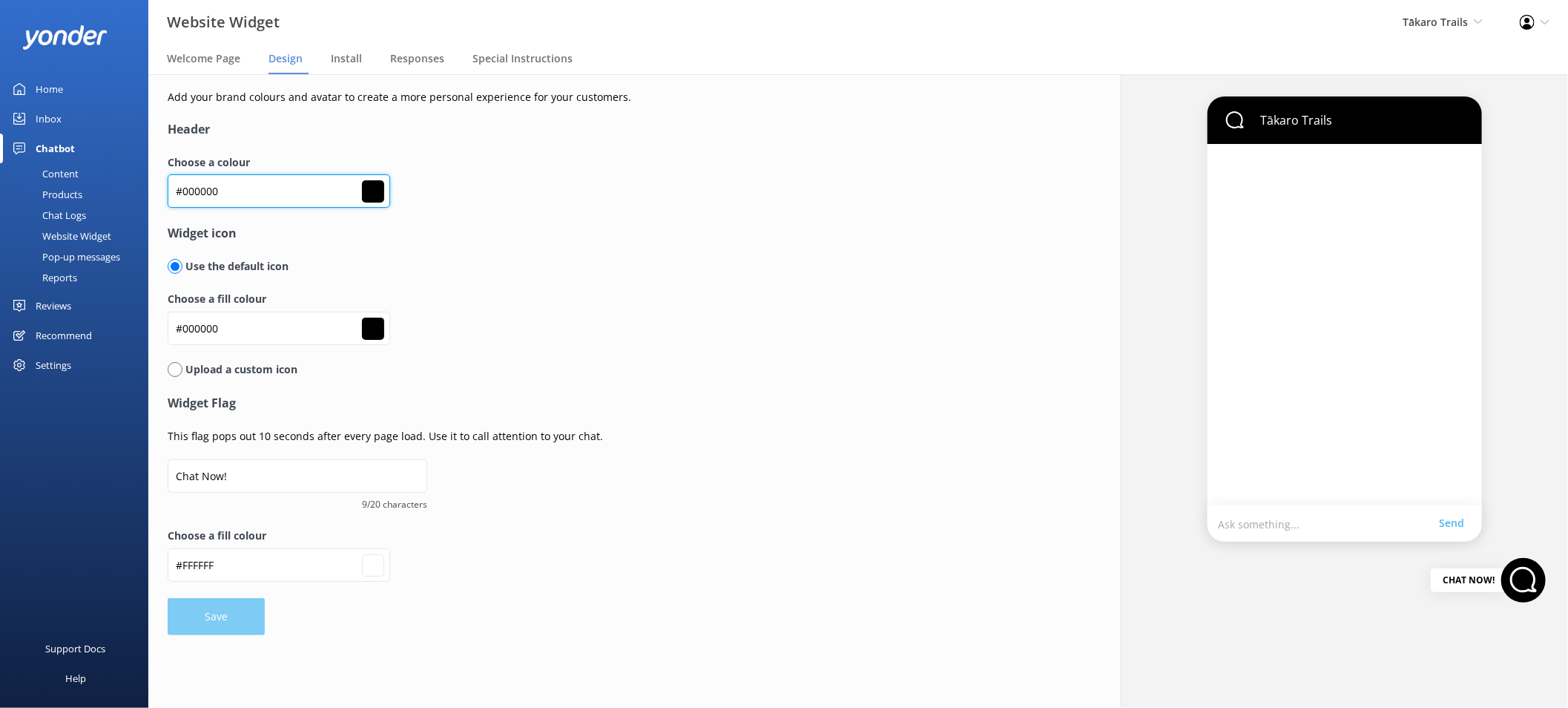
type input "#ffffff"
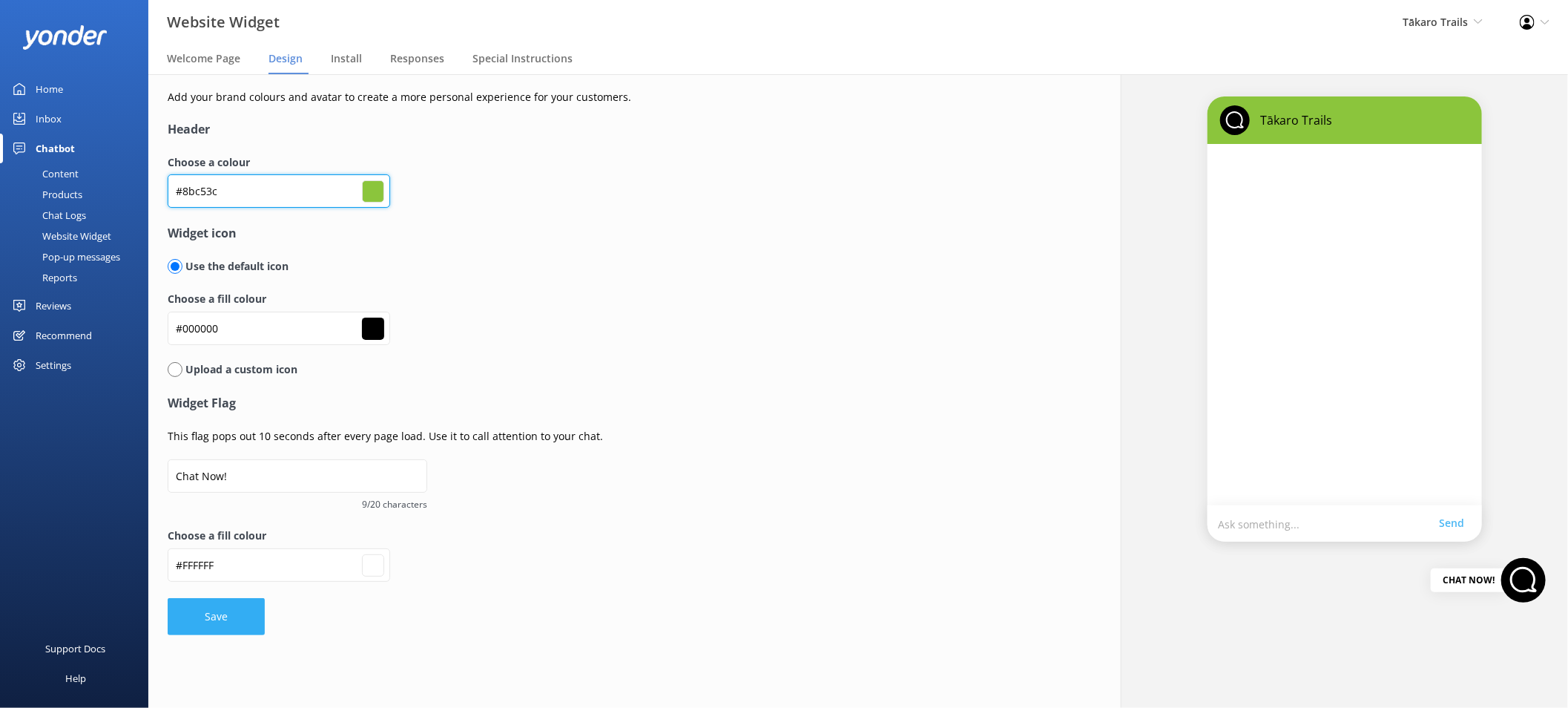
type input "#8bc53c"
click at [213, 629] on button "Save" at bounding box center [216, 616] width 97 height 37
type input "#ffffff"
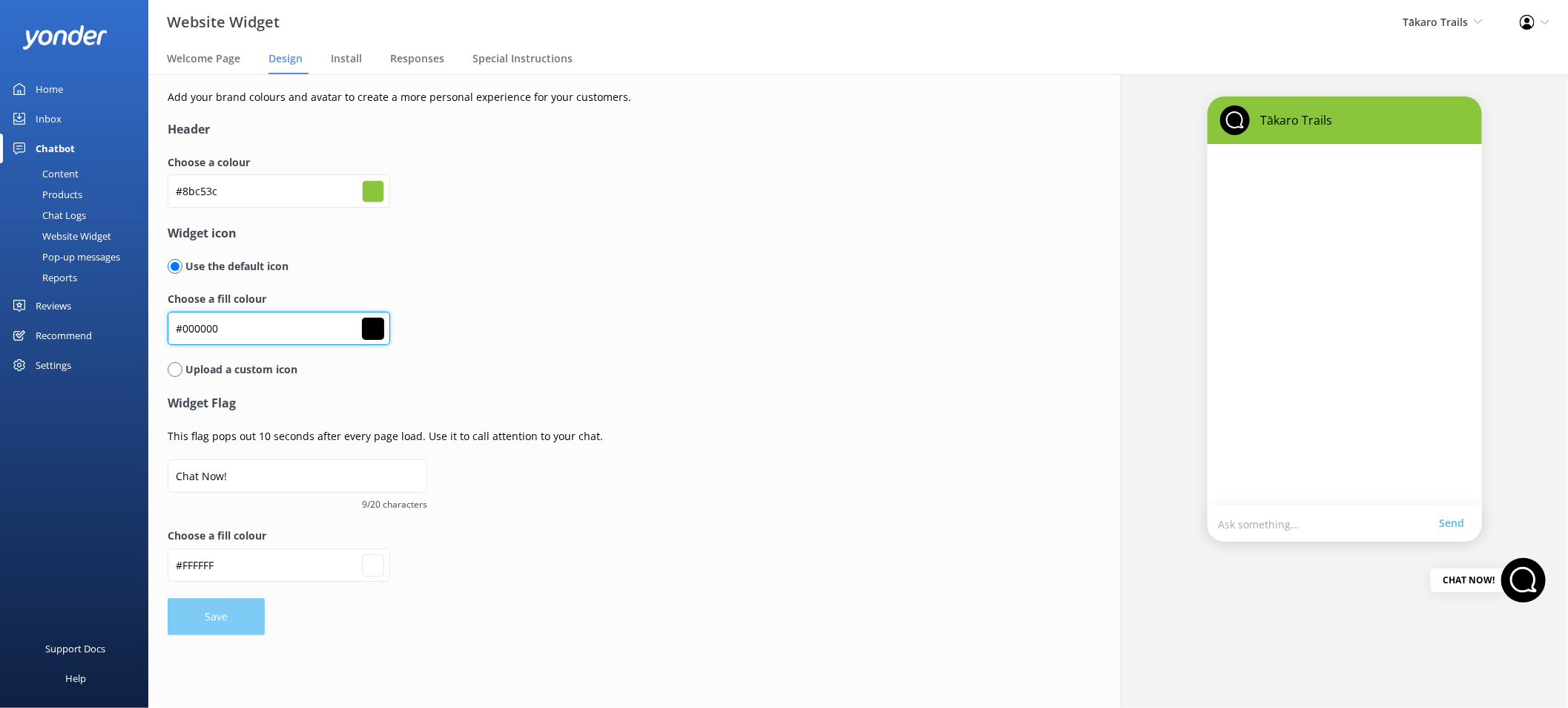
drag, startPoint x: 266, startPoint y: 324, endPoint x: 164, endPoint y: 317, distance: 102.2
click at [163, 317] on div "Add your brand colours and avatar to create a more personal experience for your…" at bounding box center [615, 362] width 934 height 576
paste input "6d7174"
type input "#6d7174"
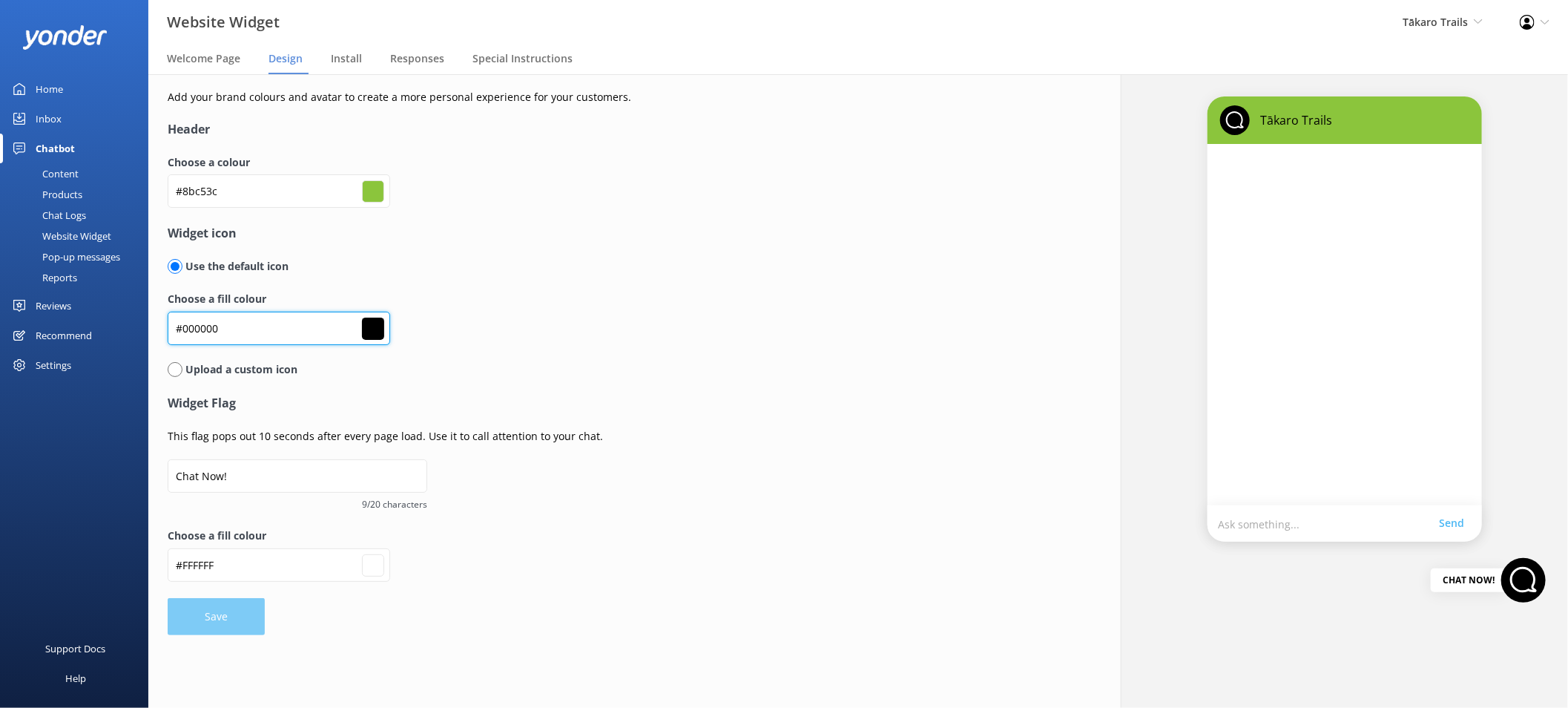
type input "#ffffff"
type input "#6d7174"
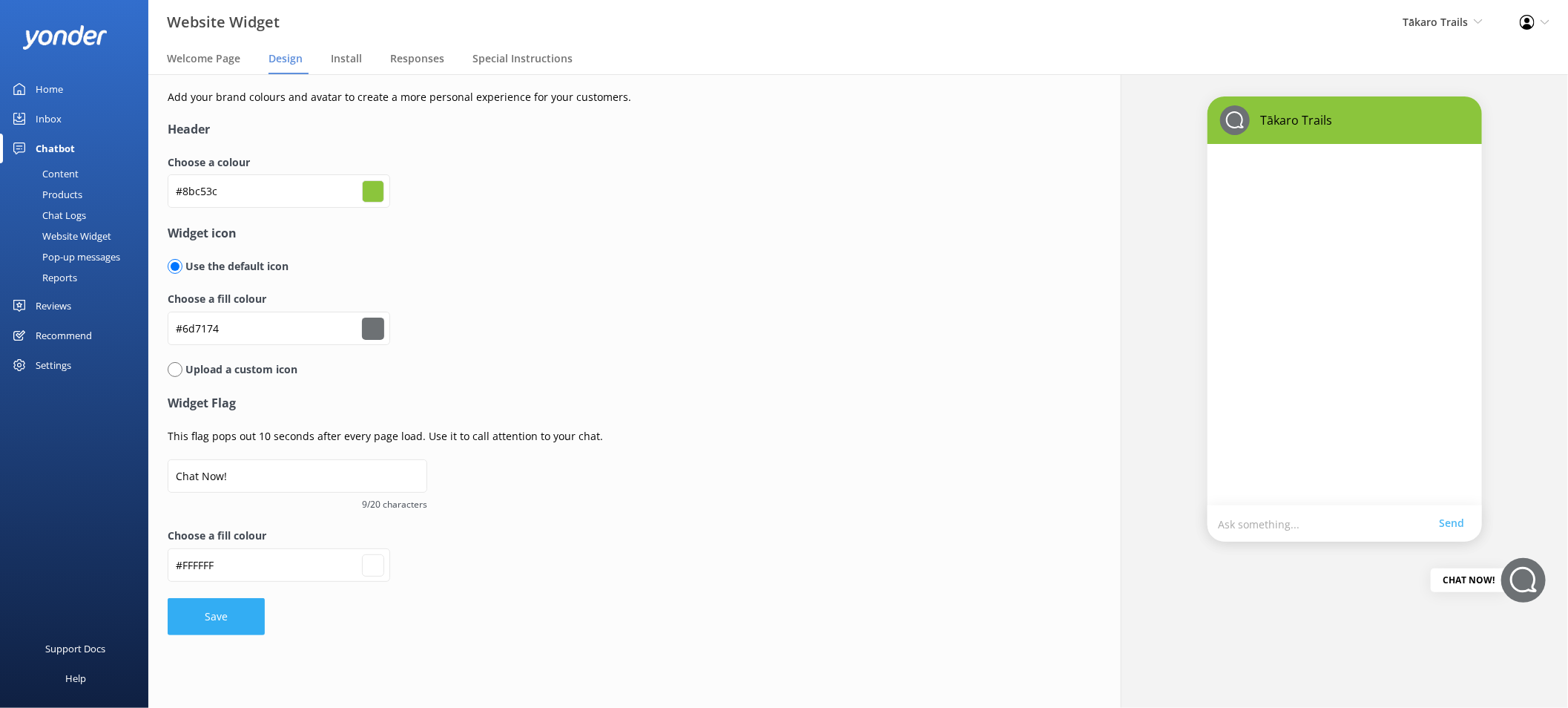
click at [209, 606] on button "Save" at bounding box center [216, 616] width 97 height 37
type input "#ffffff"
click at [203, 326] on input "#6d7174" at bounding box center [279, 329] width 223 height 34
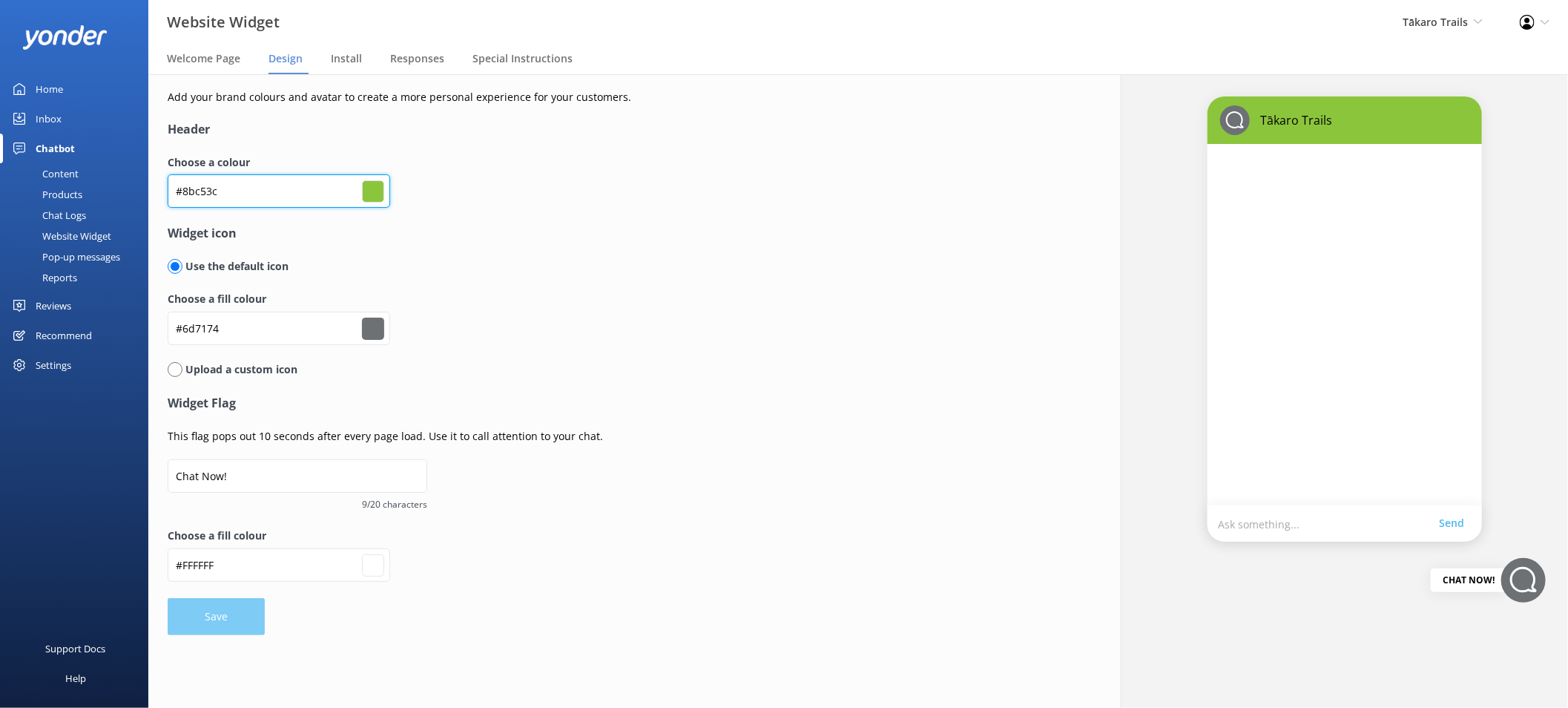
click at [223, 178] on input "#8bc53c" at bounding box center [279, 191] width 223 height 34
click at [228, 188] on input "#8bc53c" at bounding box center [279, 191] width 223 height 34
paste input "#6d7174"
type input "#8bc53c#6d7174"
type input "#000000"
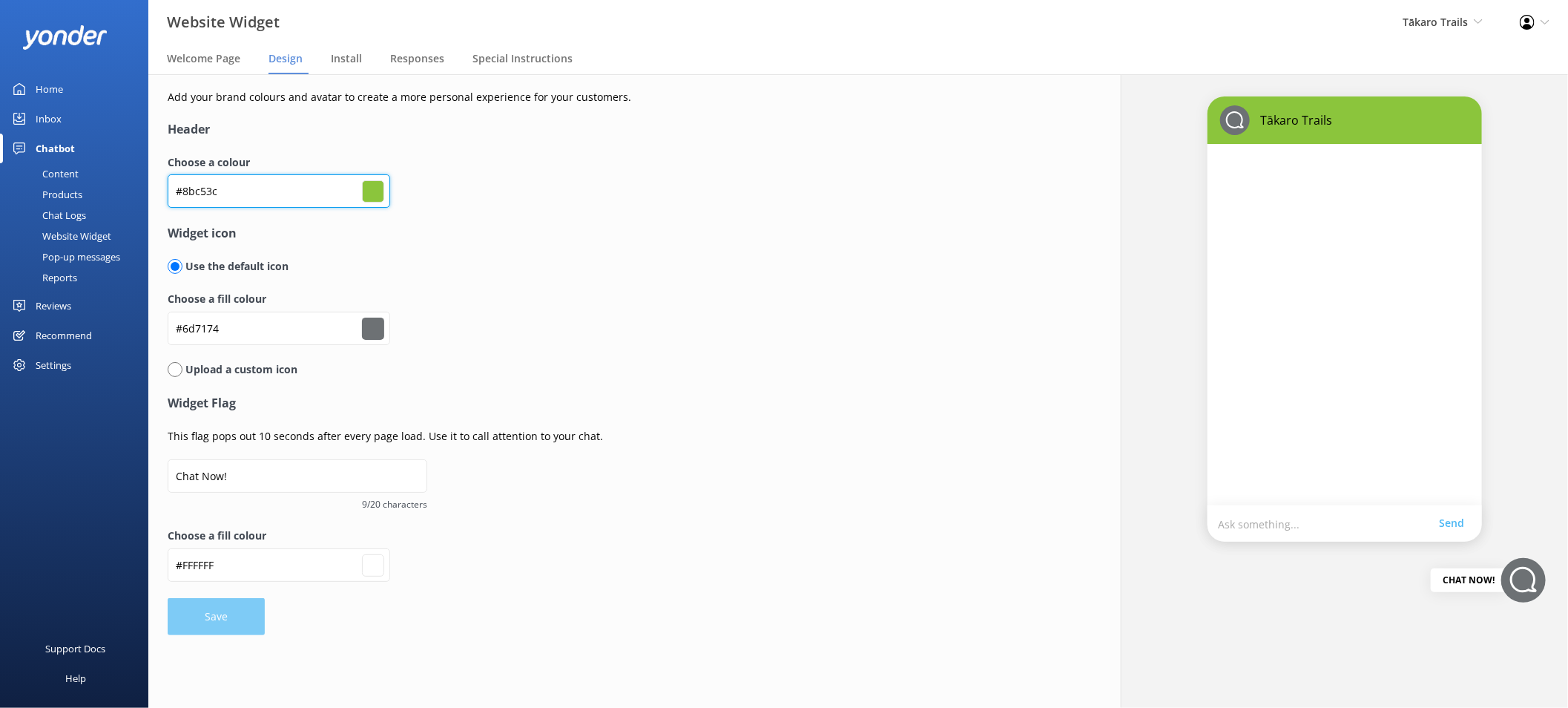
type input "#ffffff"
drag, startPoint x: 215, startPoint y: 192, endPoint x: 154, endPoint y: 194, distance: 61.0
click at [154, 194] on div "Add your brand colours and avatar to create a more personal experience for your…" at bounding box center [615, 362] width 934 height 576
type input "#6d7174"
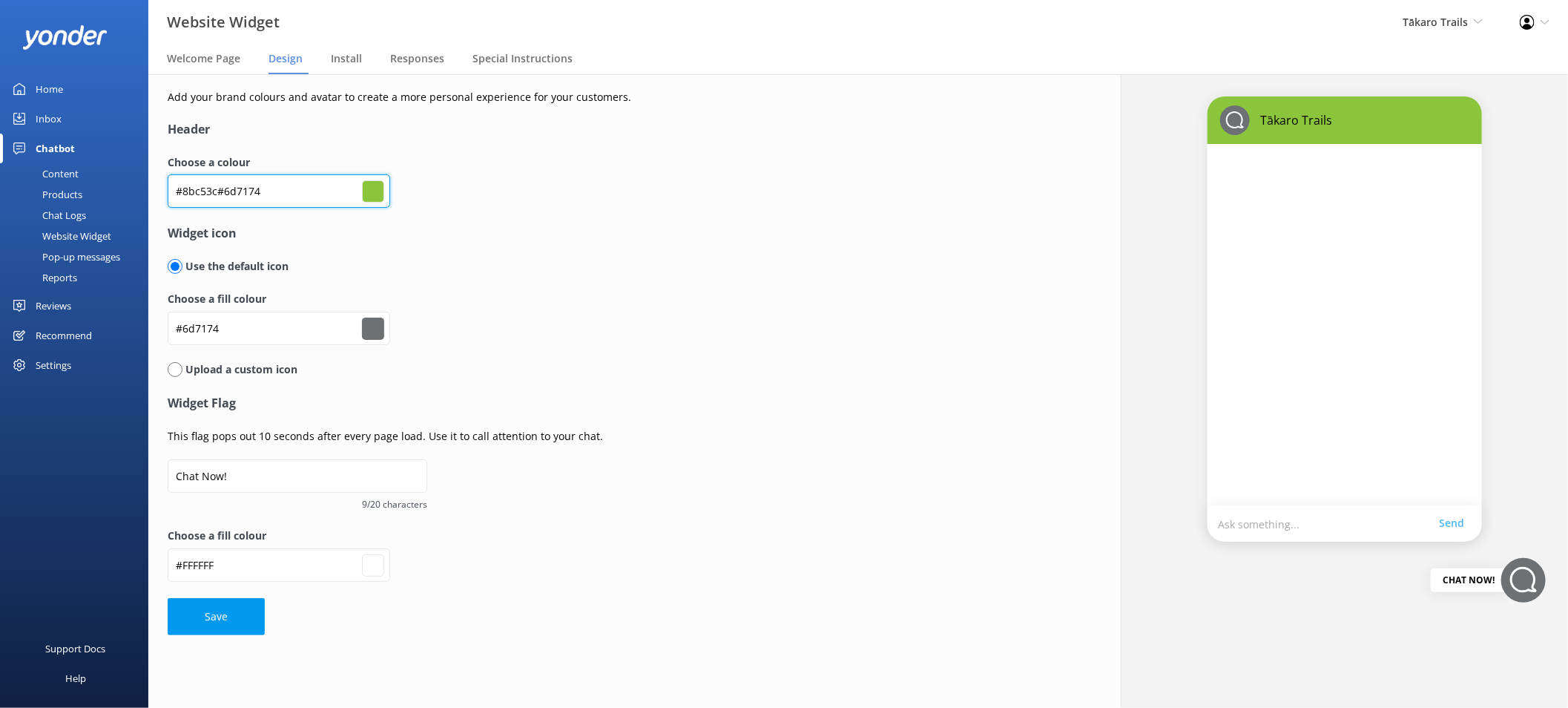
type input "#ffffff"
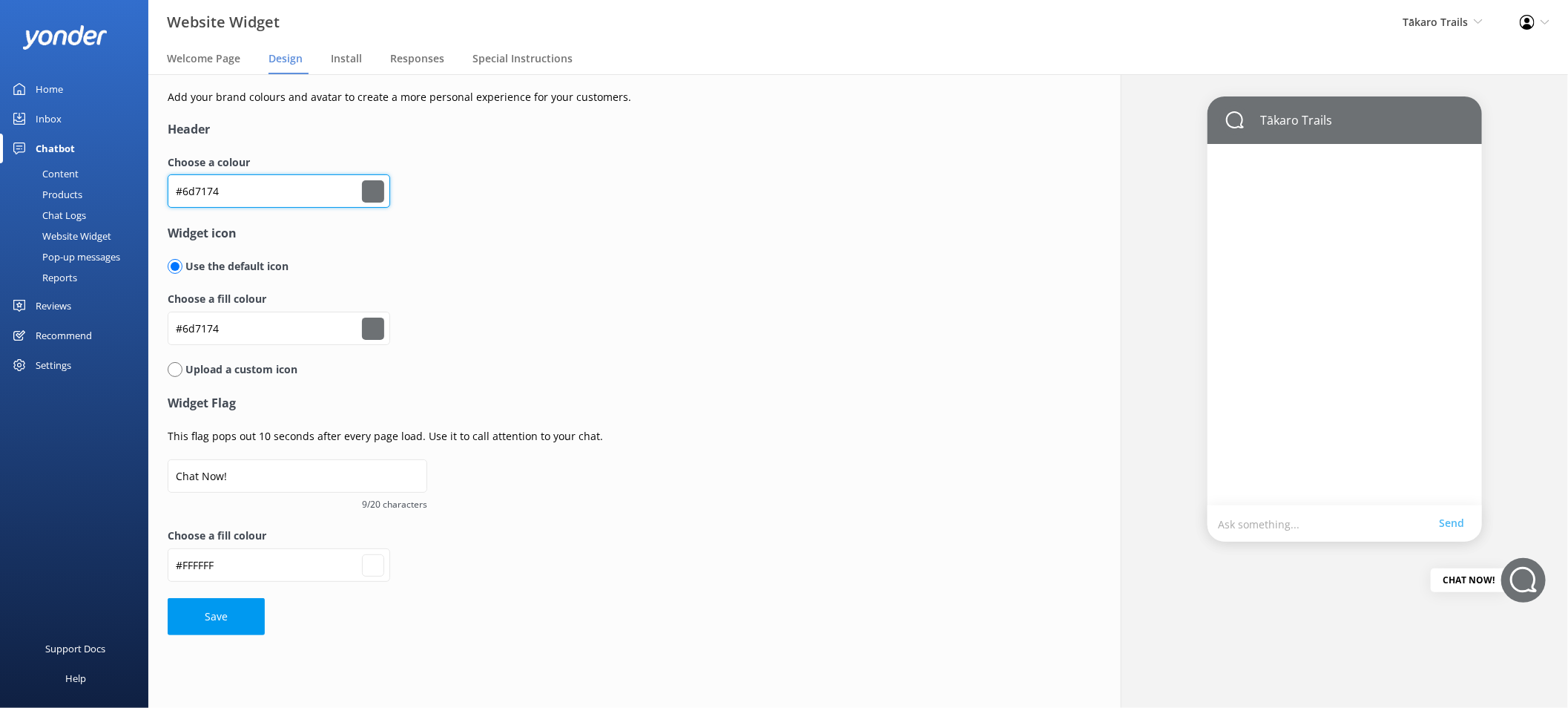
type input "#6d7174"
drag, startPoint x: 239, startPoint y: 341, endPoint x: 116, endPoint y: 344, distance: 123.0
click at [116, 344] on div "Website Widget Tākaro Trails Kendall's Adventure Co Cool Tours Virtual Assistan…" at bounding box center [784, 391] width 1568 height 634
click at [202, 329] on input "#6d7174" at bounding box center [279, 329] width 223 height 34
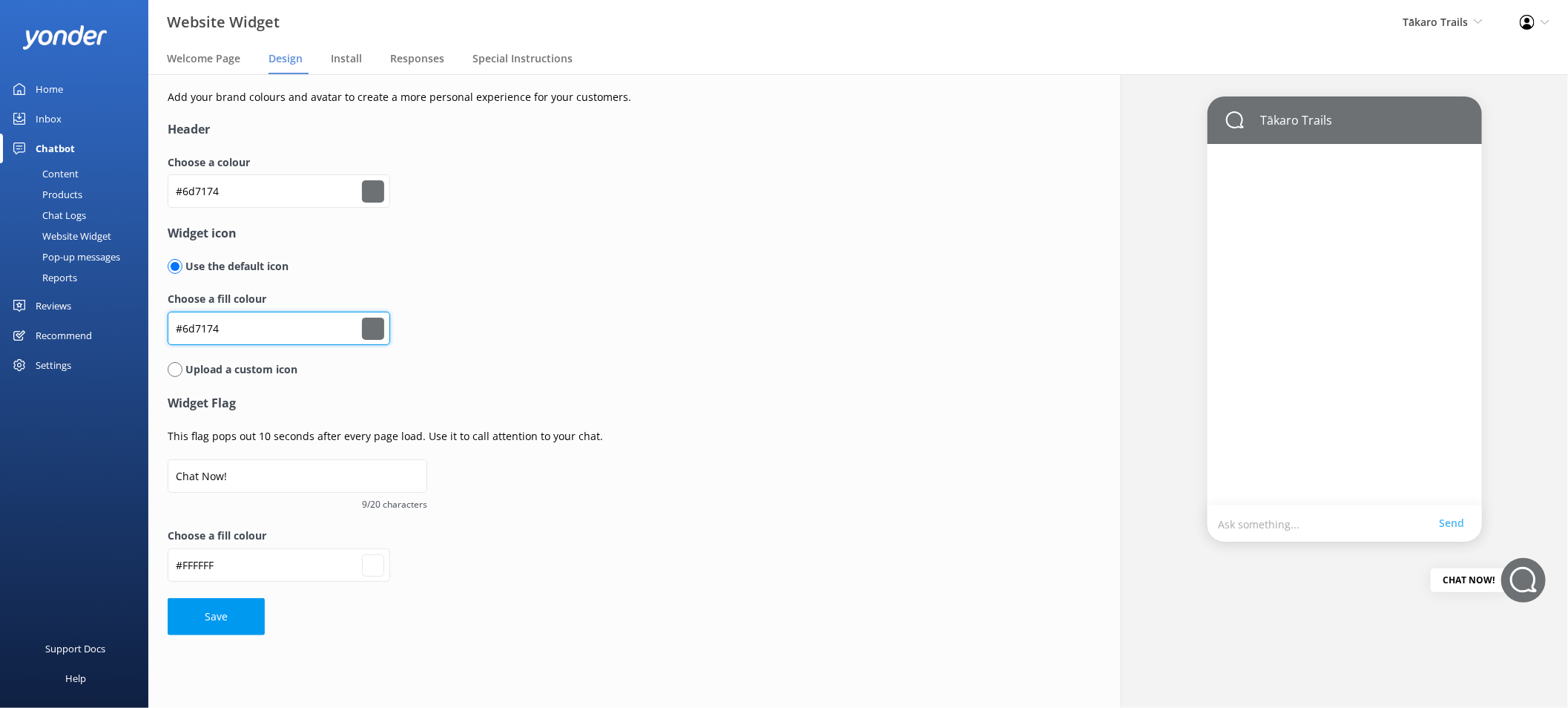
click at [202, 329] on input "#6d7174" at bounding box center [279, 329] width 223 height 34
paste input "8bc53c"
type input "#8bc53c"
type input "#ffffff"
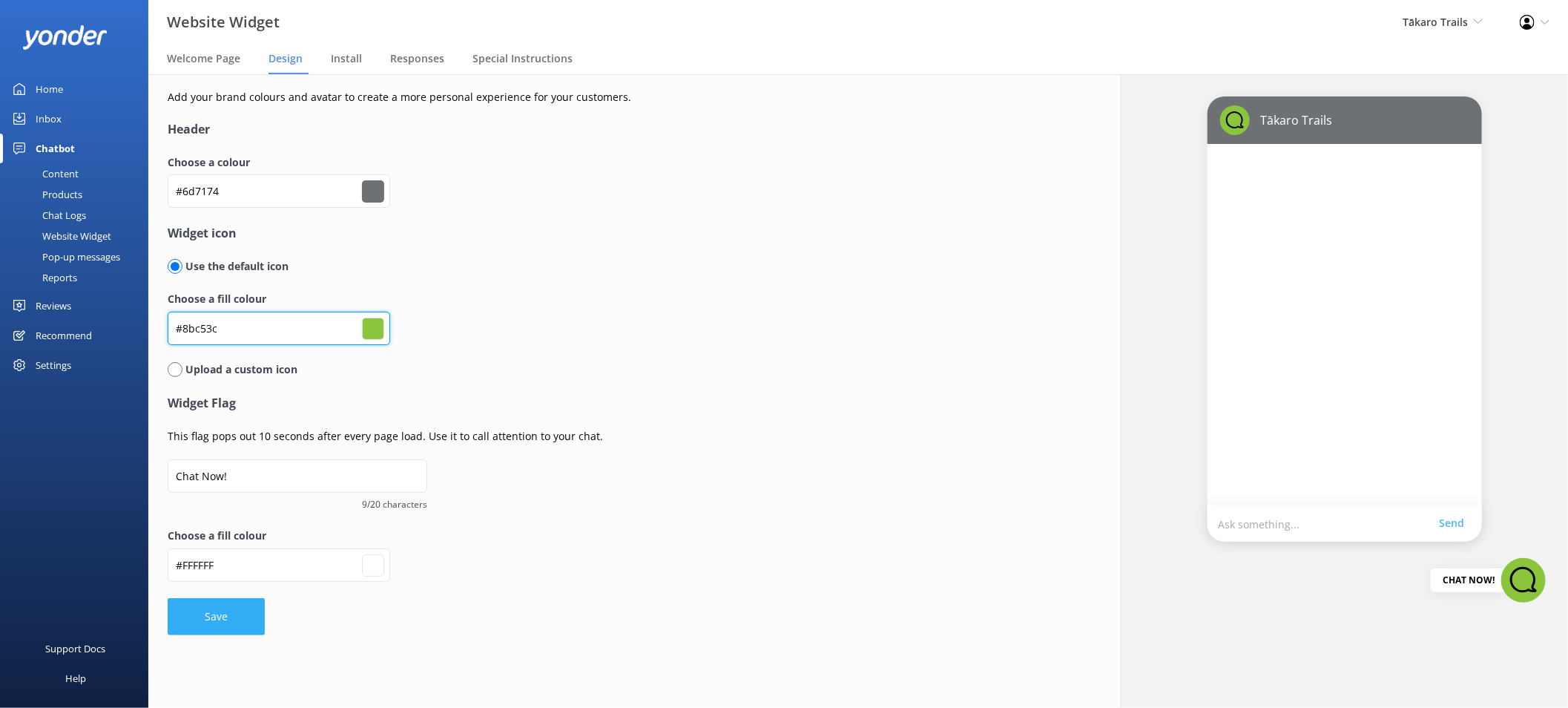
type input "#8bc53c"
click at [231, 607] on button "Save" at bounding box center [216, 616] width 97 height 37
type input "#ffffff"
click at [71, 176] on div "Content" at bounding box center [43, 174] width 70 height 21
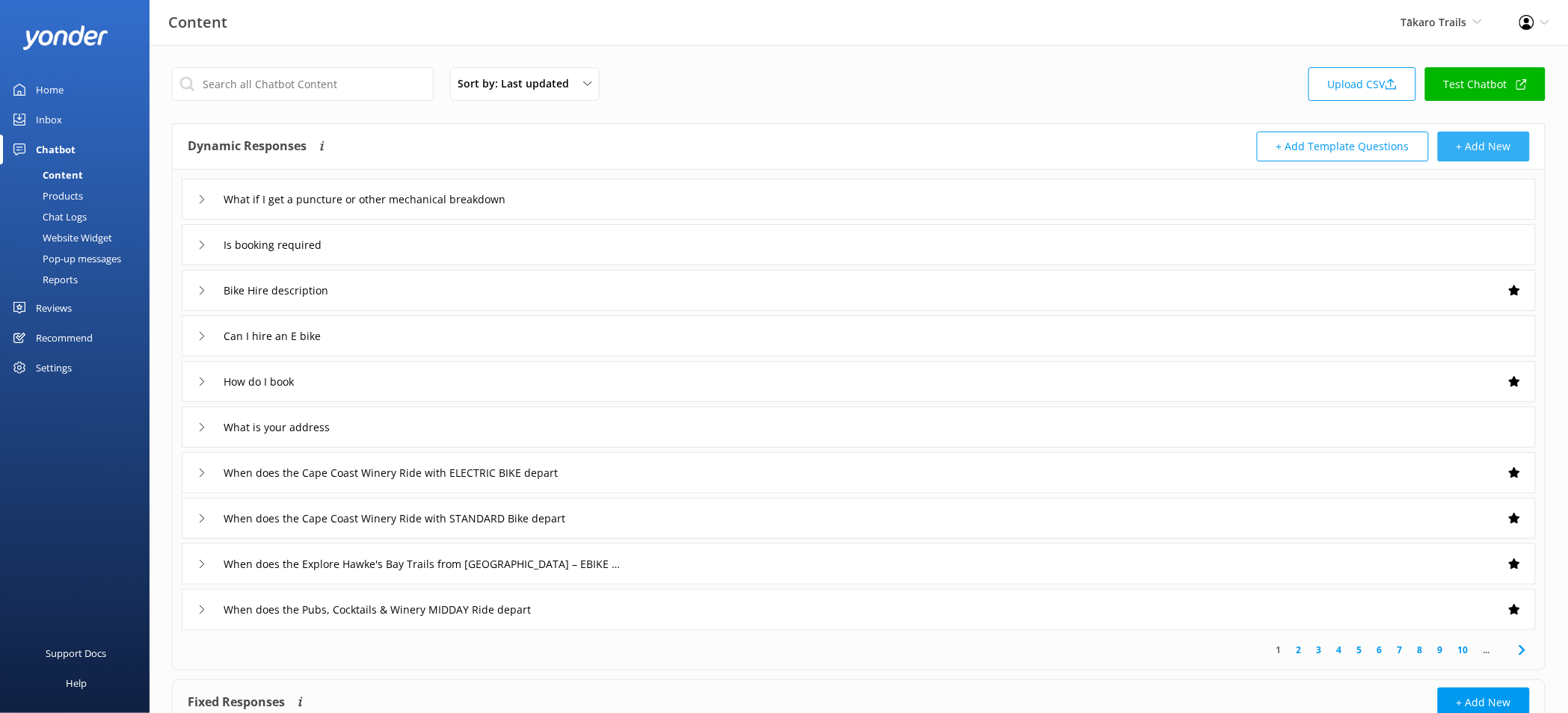
click at [1501, 141] on button "+ Add New" at bounding box center [1484, 146] width 92 height 30
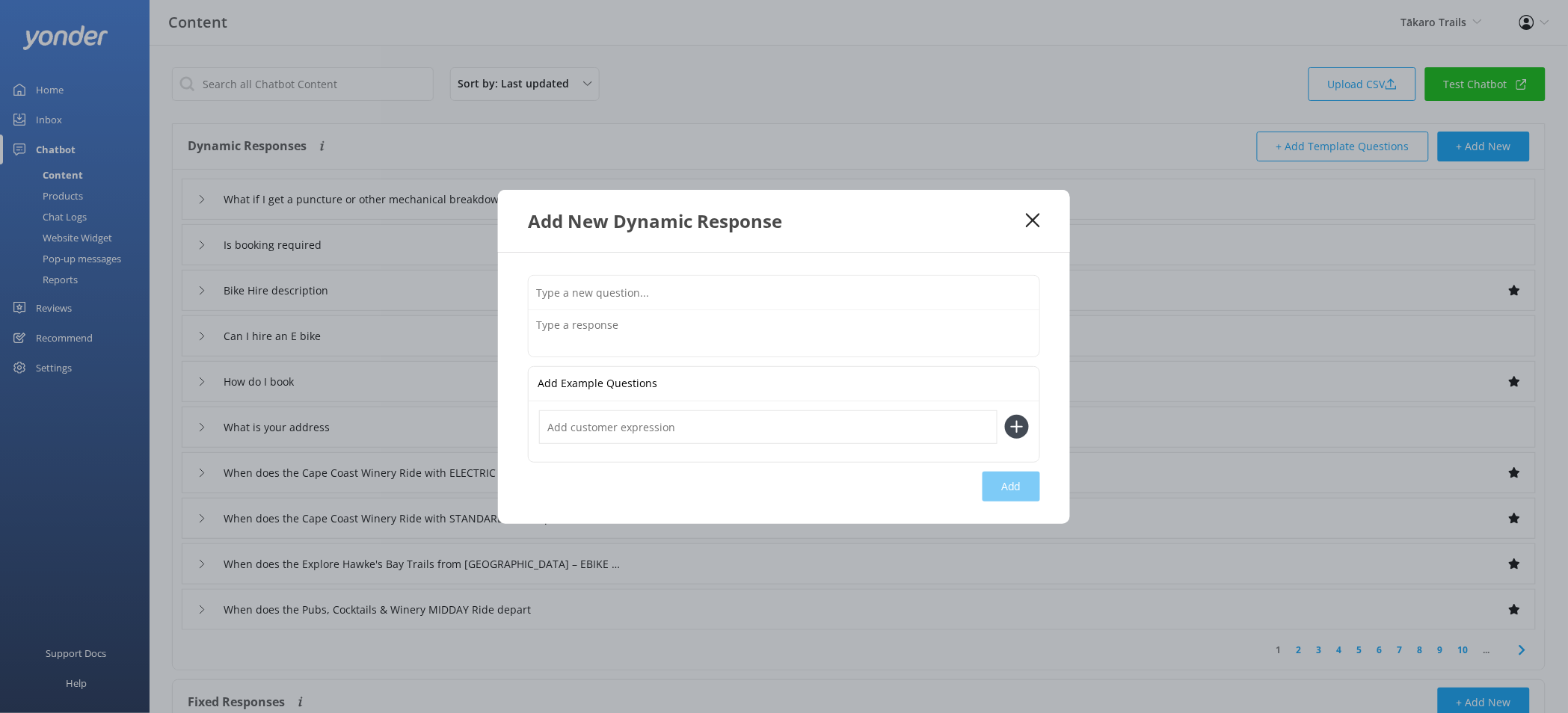
click at [733, 289] on input "text" at bounding box center [784, 293] width 511 height 34
type input "S"
type input "Multi Day Tours"
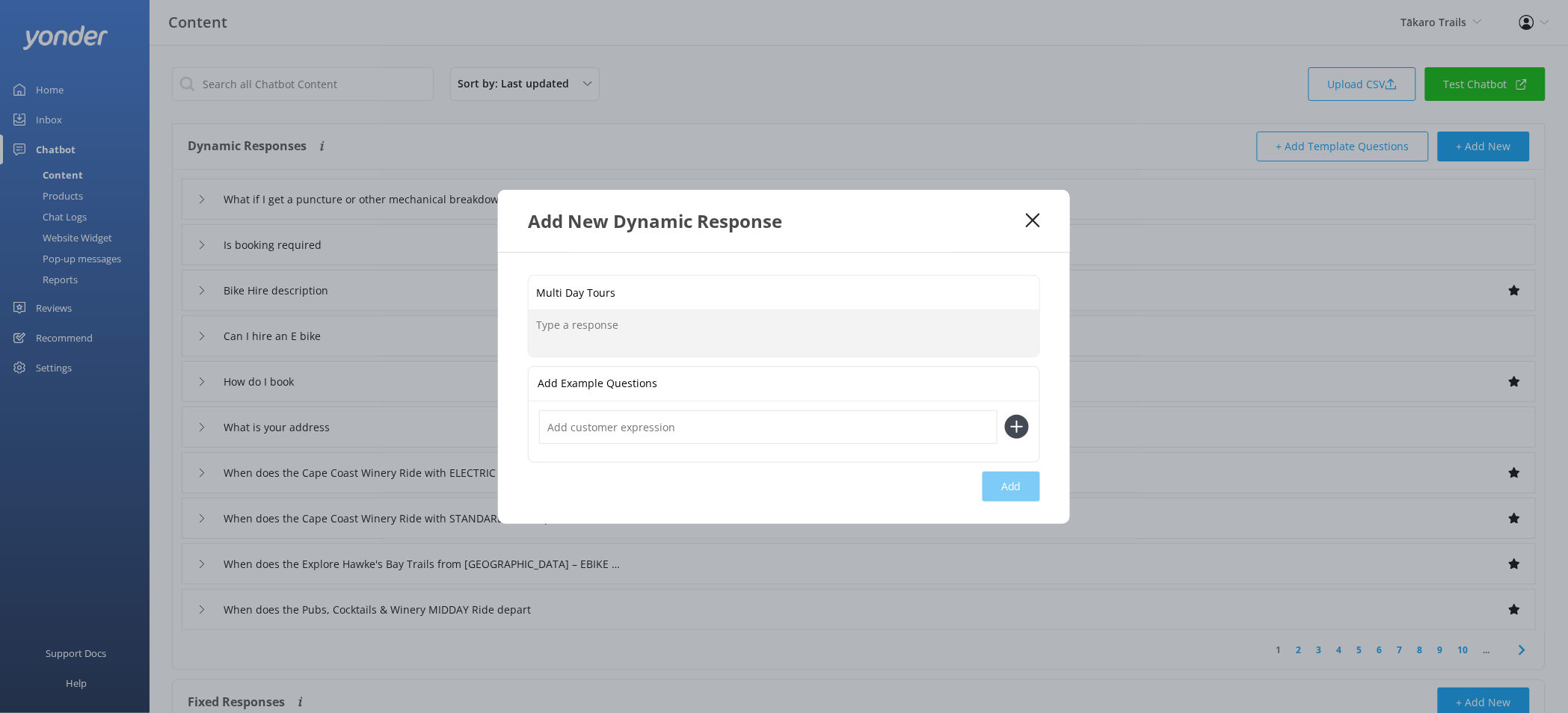
click at [766, 347] on textarea at bounding box center [784, 333] width 511 height 46
paste textarea "Explore the cruisey Hawke's Bay Trails on our easy, flat cycle pathways over mo…"
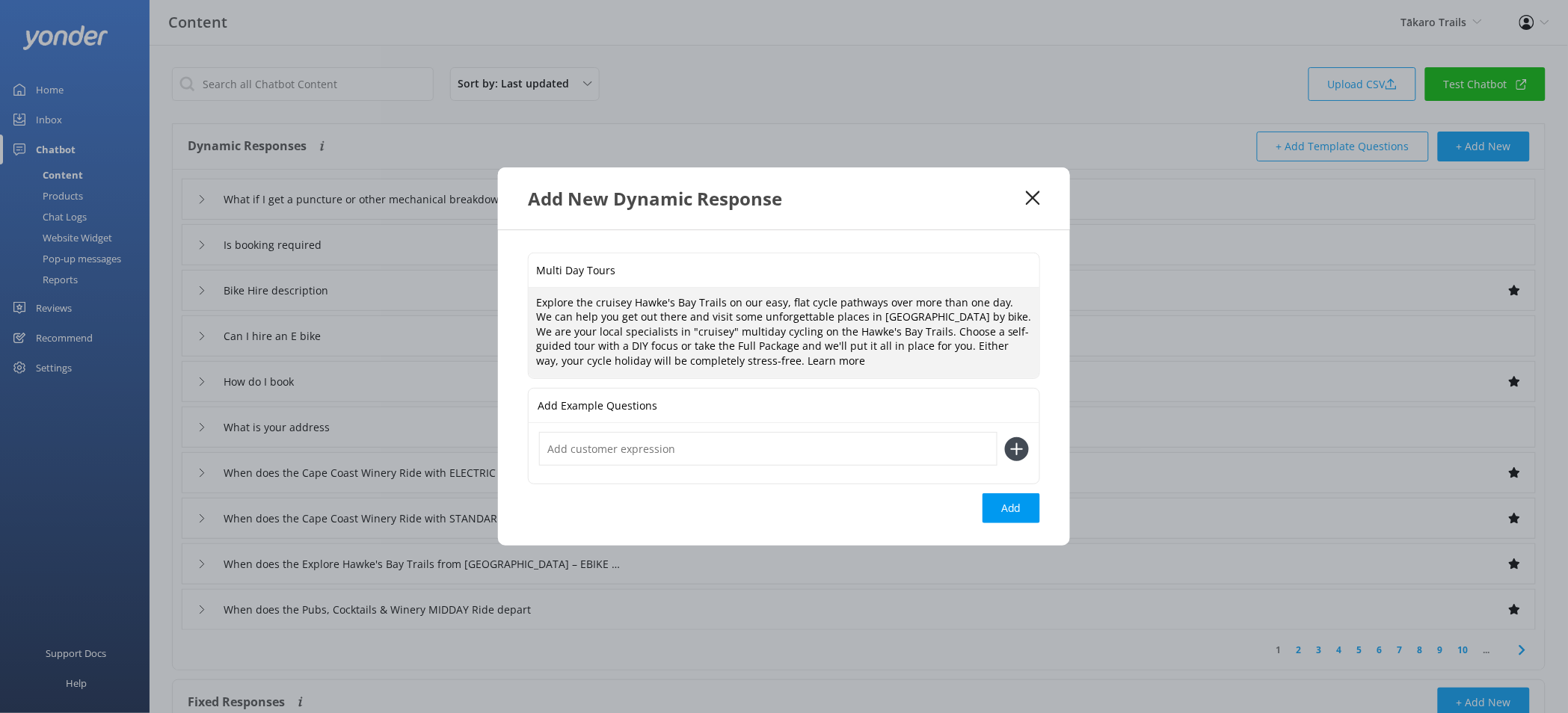
paste textarea "https://www.takarotrails.co.nz/multi-day-cycle-tours/"
type textarea "Explore the cruisey Hawke's Bay Trails on our easy, flat cycle pathways over mo…"
click at [720, 253] on input "Multi Day Tours" at bounding box center [784, 270] width 511 height 34
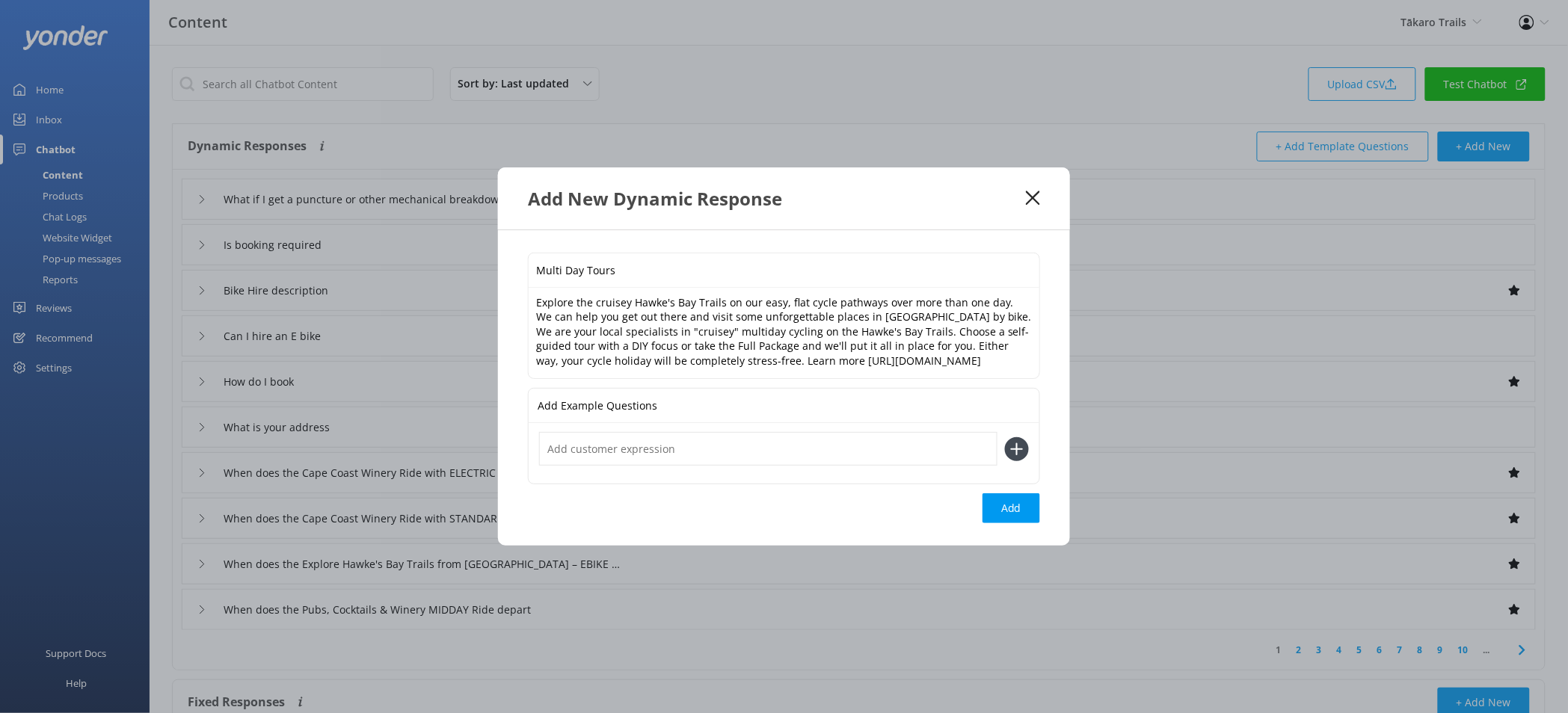
click at [719, 253] on input "Multi Day Tours" at bounding box center [784, 270] width 511 height 34
click at [714, 264] on input "Multi Day Tours" at bounding box center [784, 270] width 511 height 34
click at [709, 266] on input "Multi Day Tours" at bounding box center [784, 270] width 511 height 34
click at [641, 463] on input "text" at bounding box center [768, 449] width 458 height 34
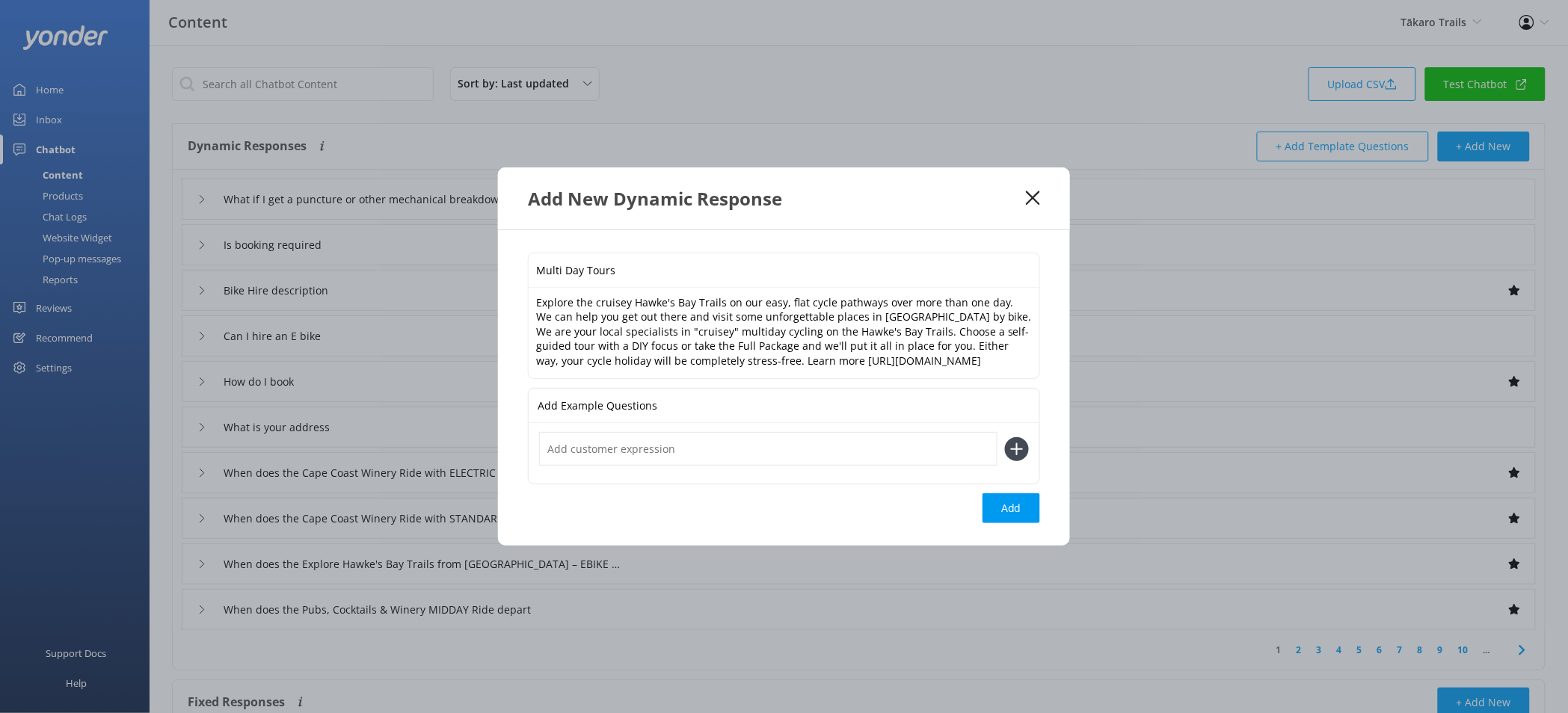
paste input "Multi Day Tours"
type input "Multi Day Tours"
click at [1005, 437] on button at bounding box center [1017, 449] width 24 height 24
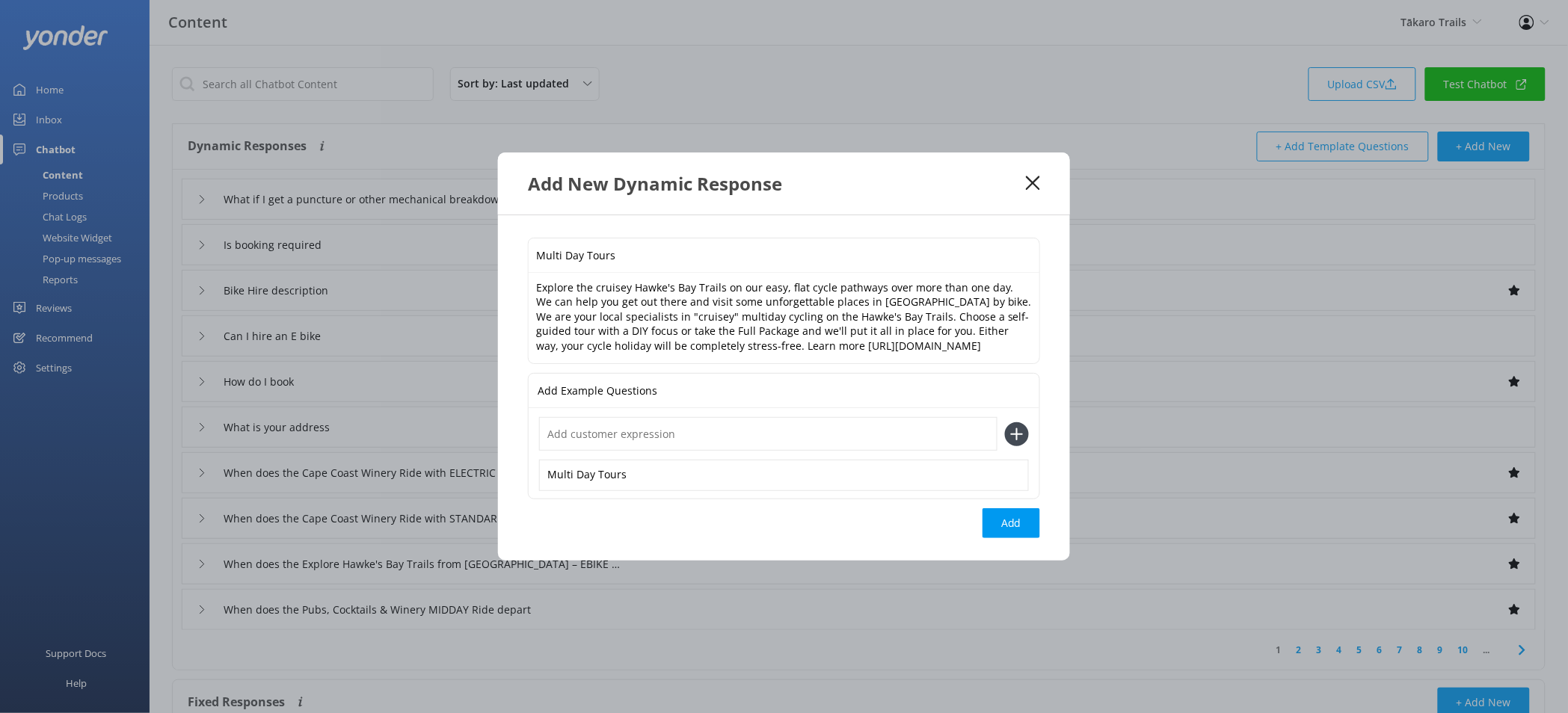
paste input "Multi Day Tours"
type input "Multi Day Tours"
click at [1005, 422] on button at bounding box center [1017, 435] width 24 height 24
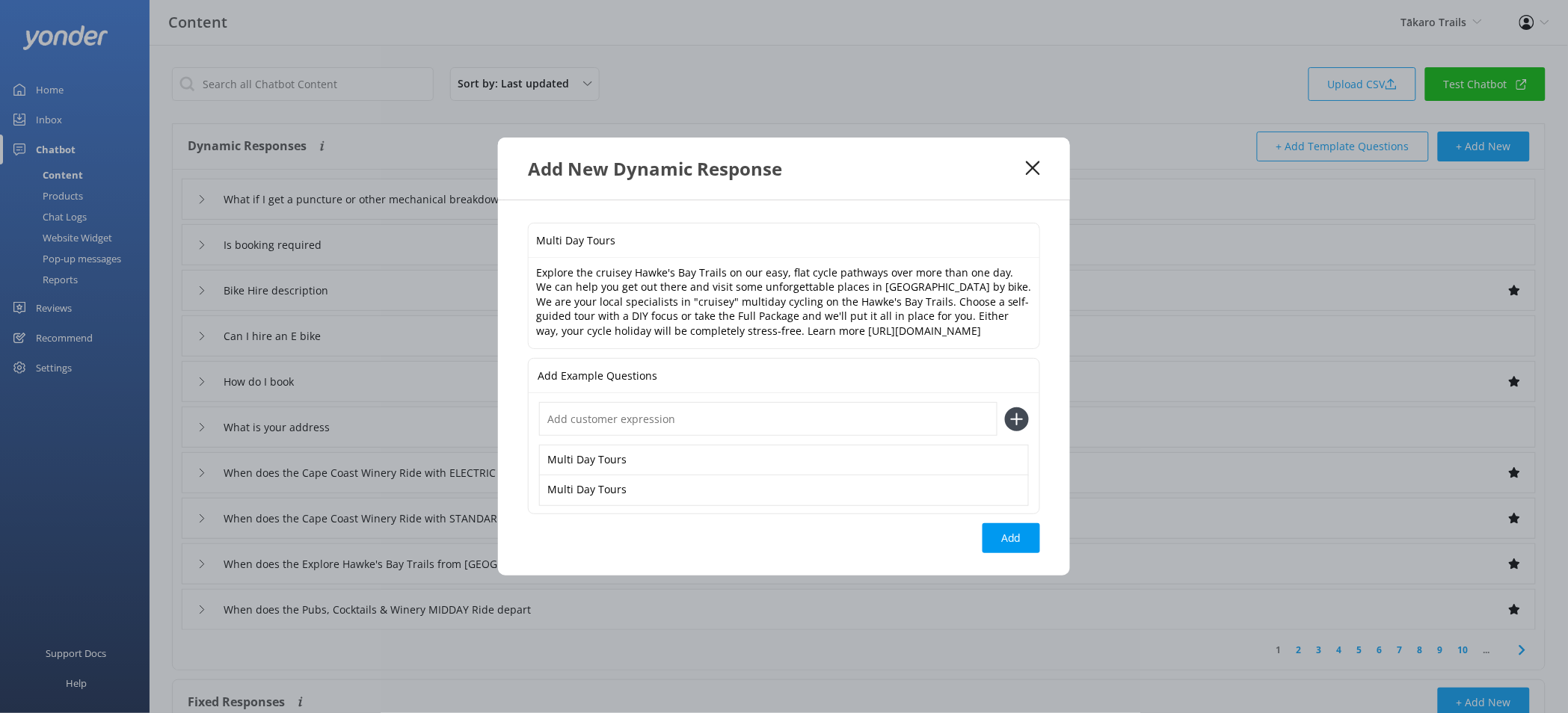
paste input "Multi Day Tours"
type input "Multi Day Tours"
click at [1005, 407] on button at bounding box center [1017, 419] width 24 height 24
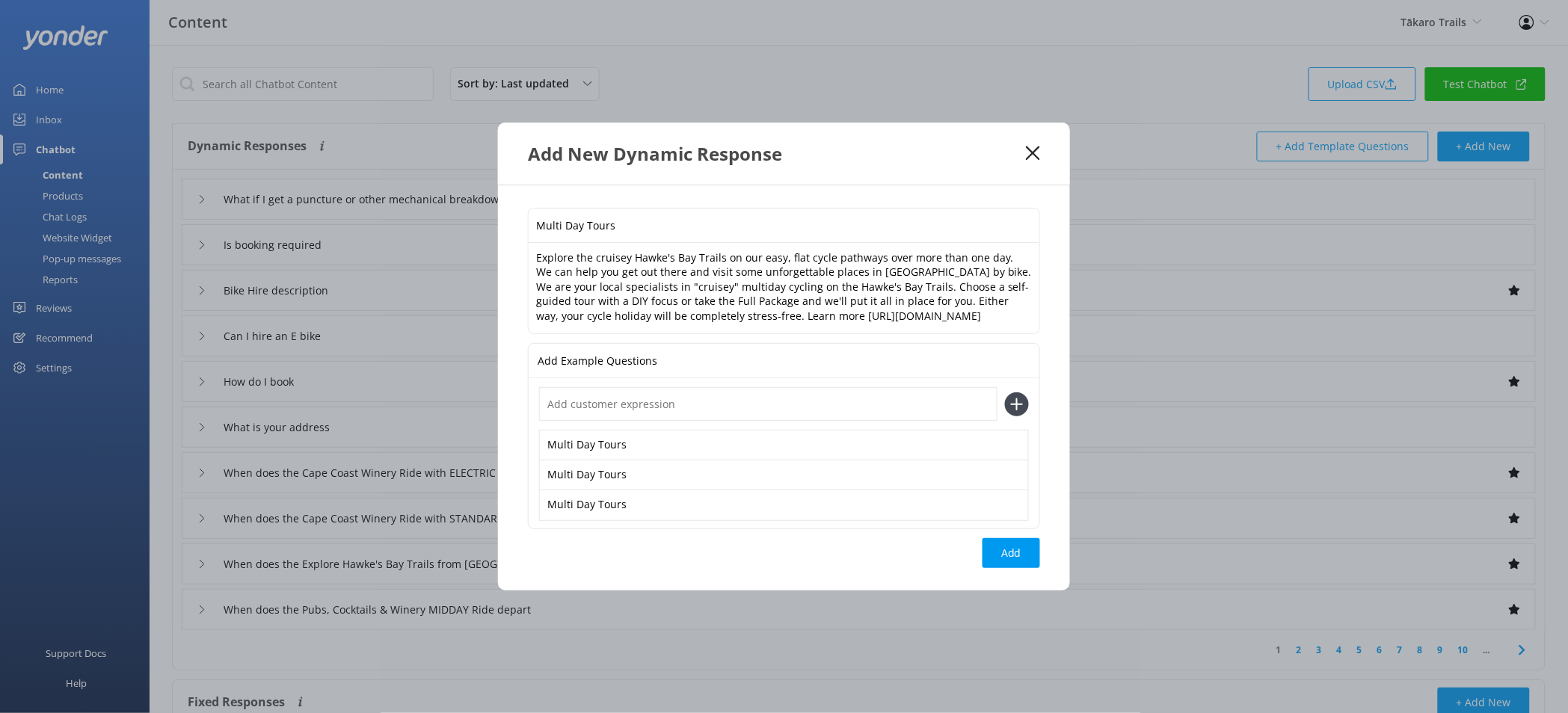
paste input "Multi Day Tours"
type input "Multi Day Tours"
click at [1005, 393] on button at bounding box center [1017, 405] width 24 height 24
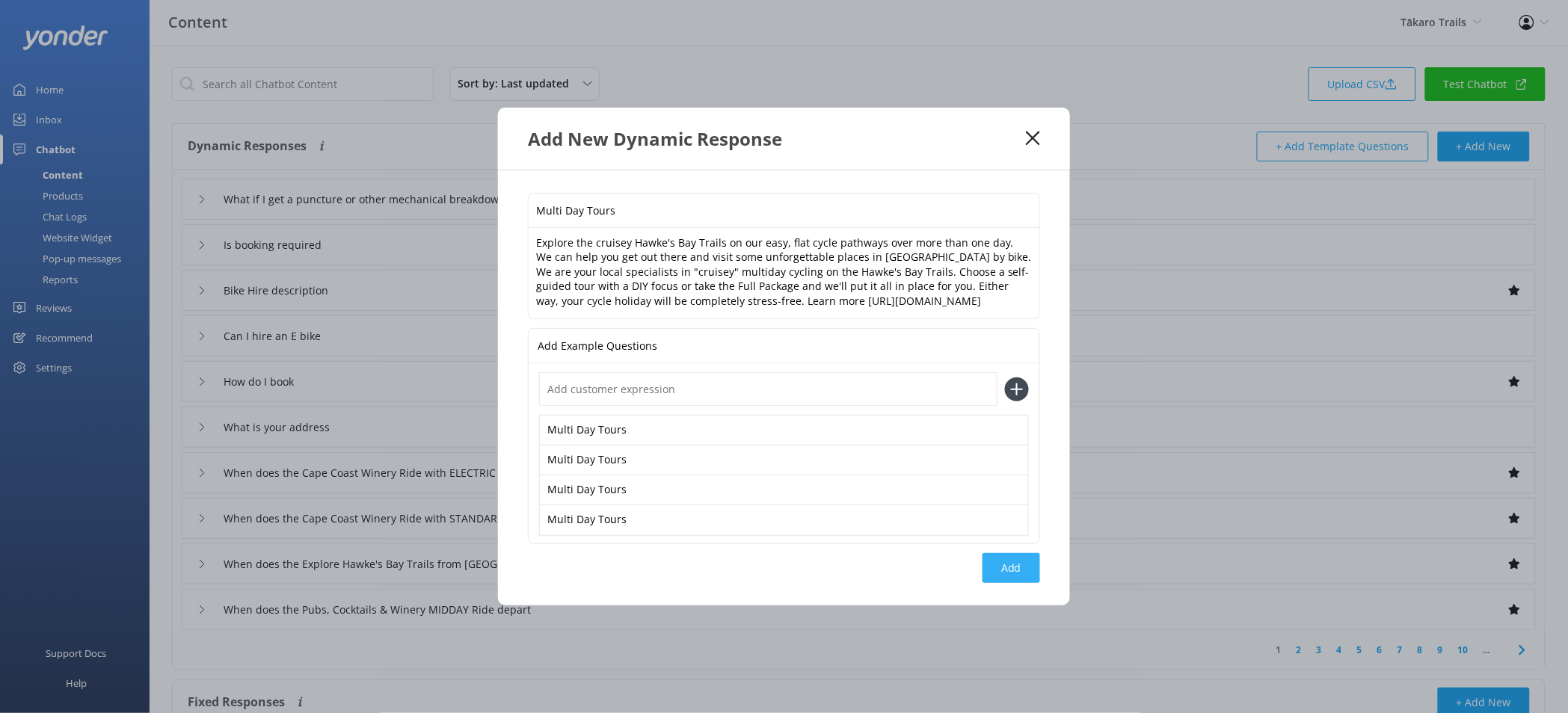
click at [988, 570] on button "Add" at bounding box center [1011, 567] width 57 height 30
type input "Multi Day Tours"
type input "What if I get a puncture or other mechanical breakdown"
type input "Is booking required"
type input "Bike Hire description"
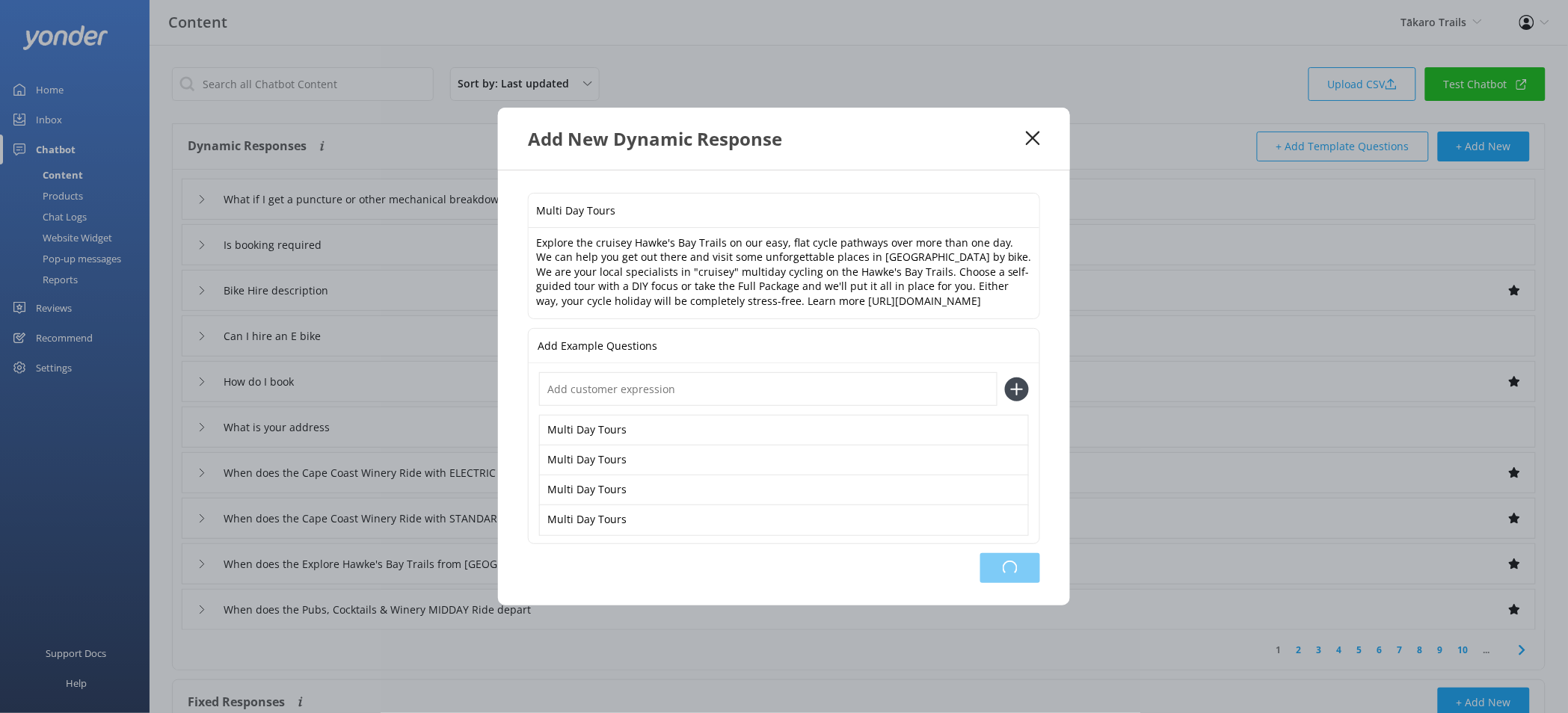
type input "Can I hire an E bike"
type input "How do I book"
type input "What is your address"
type input "When does the Cape Coast Winery Ride with ELECTRIC BIKE depart"
type input "When does the Cape Coast Winery Ride with STANDARD Bike depart"
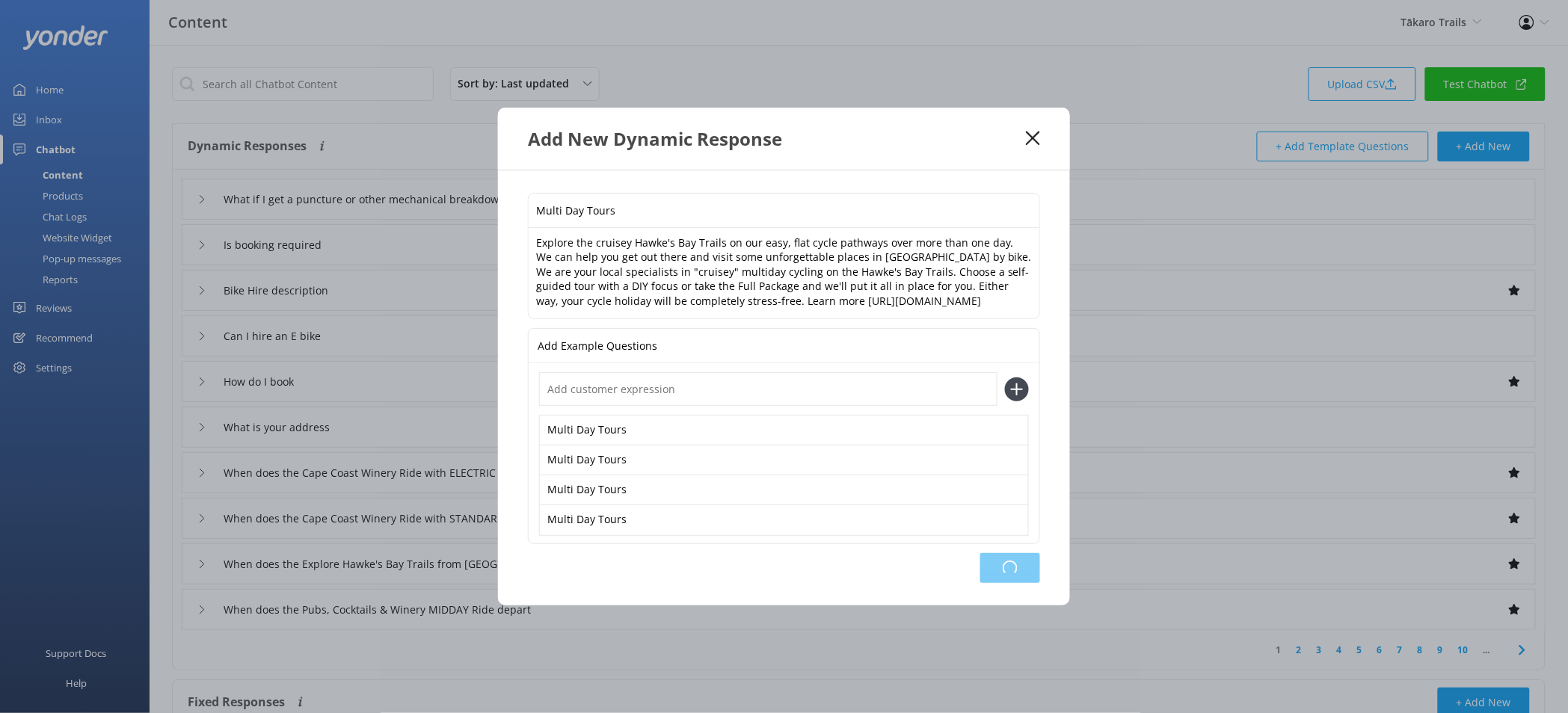
type input "When does the Explore Hawke's Bay Trails from Napier – EBIKE depart"
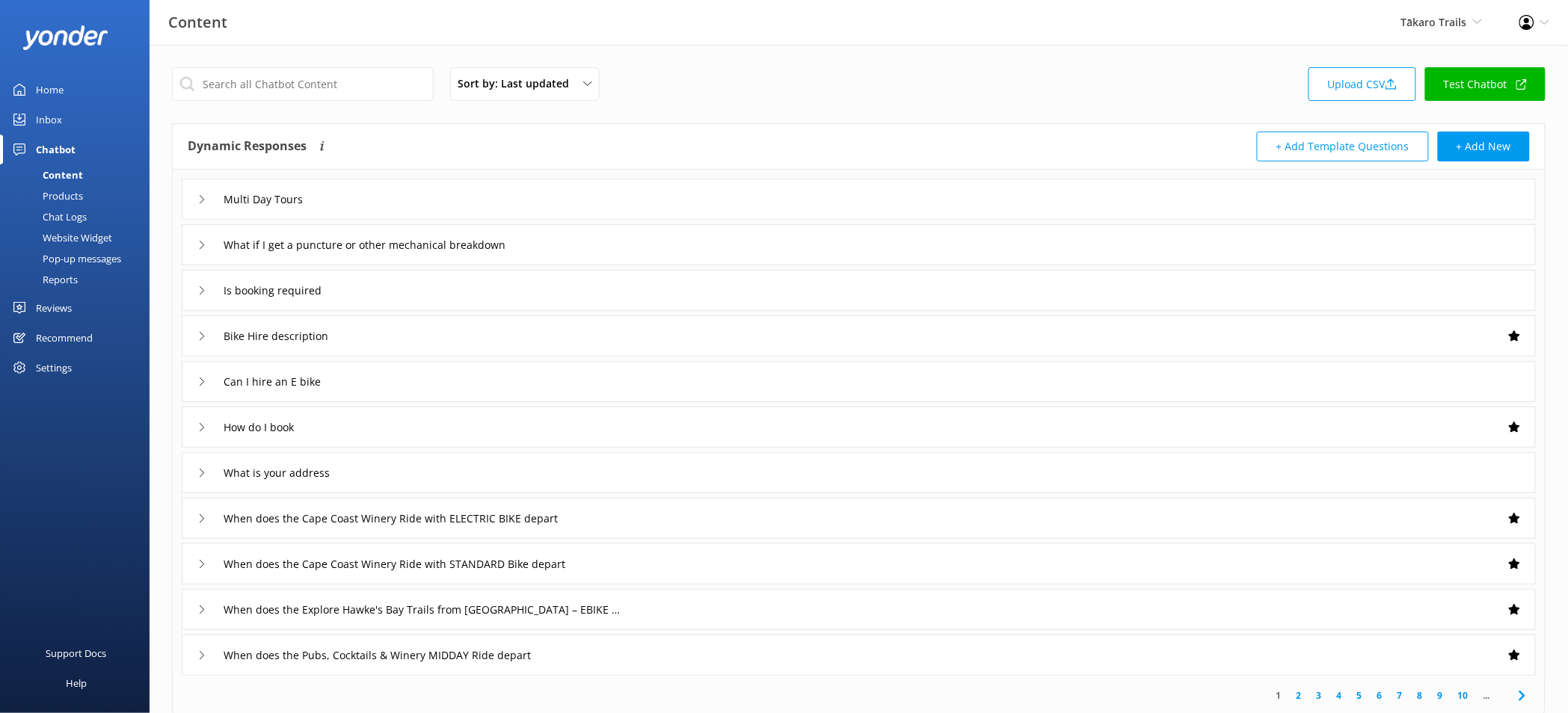
click at [96, 236] on div "Website Widget" at bounding box center [60, 238] width 103 height 21
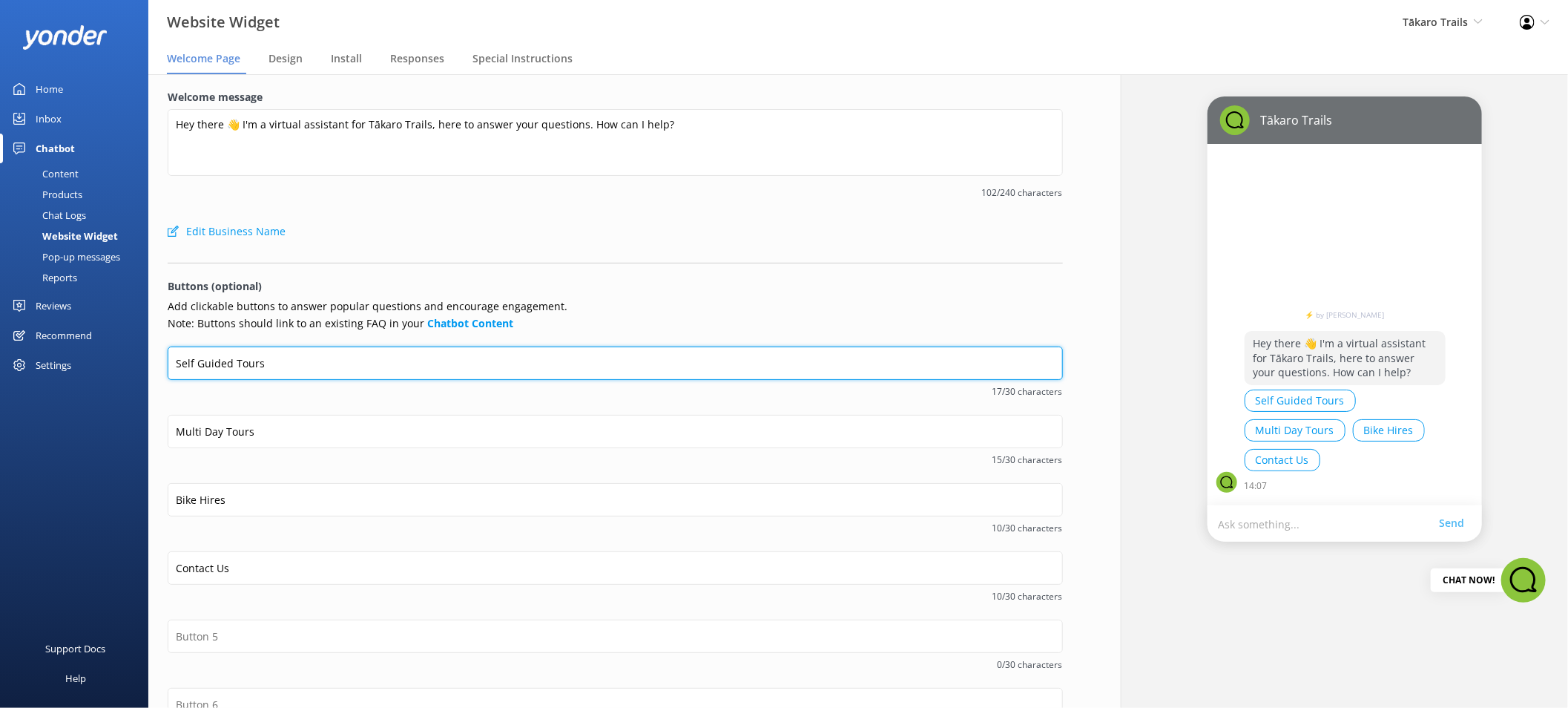
drag, startPoint x: 231, startPoint y: 365, endPoint x: 160, endPoint y: 361, distance: 71.1
click at [160, 361] on div "Welcome message Hey there 👋 I'm a virtual assistant for Tākaro Trails, here to …" at bounding box center [615, 448] width 934 height 749
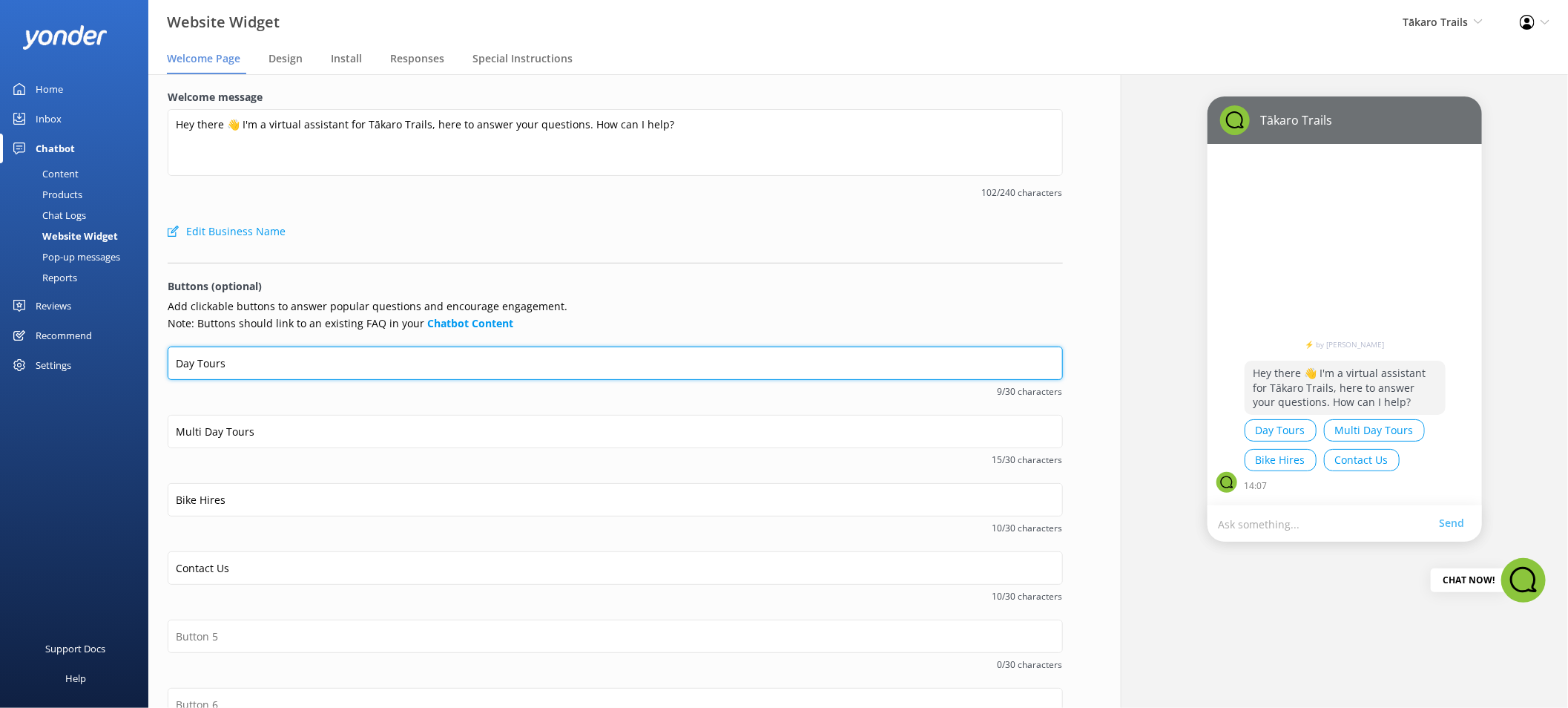
type input "Day Tours"
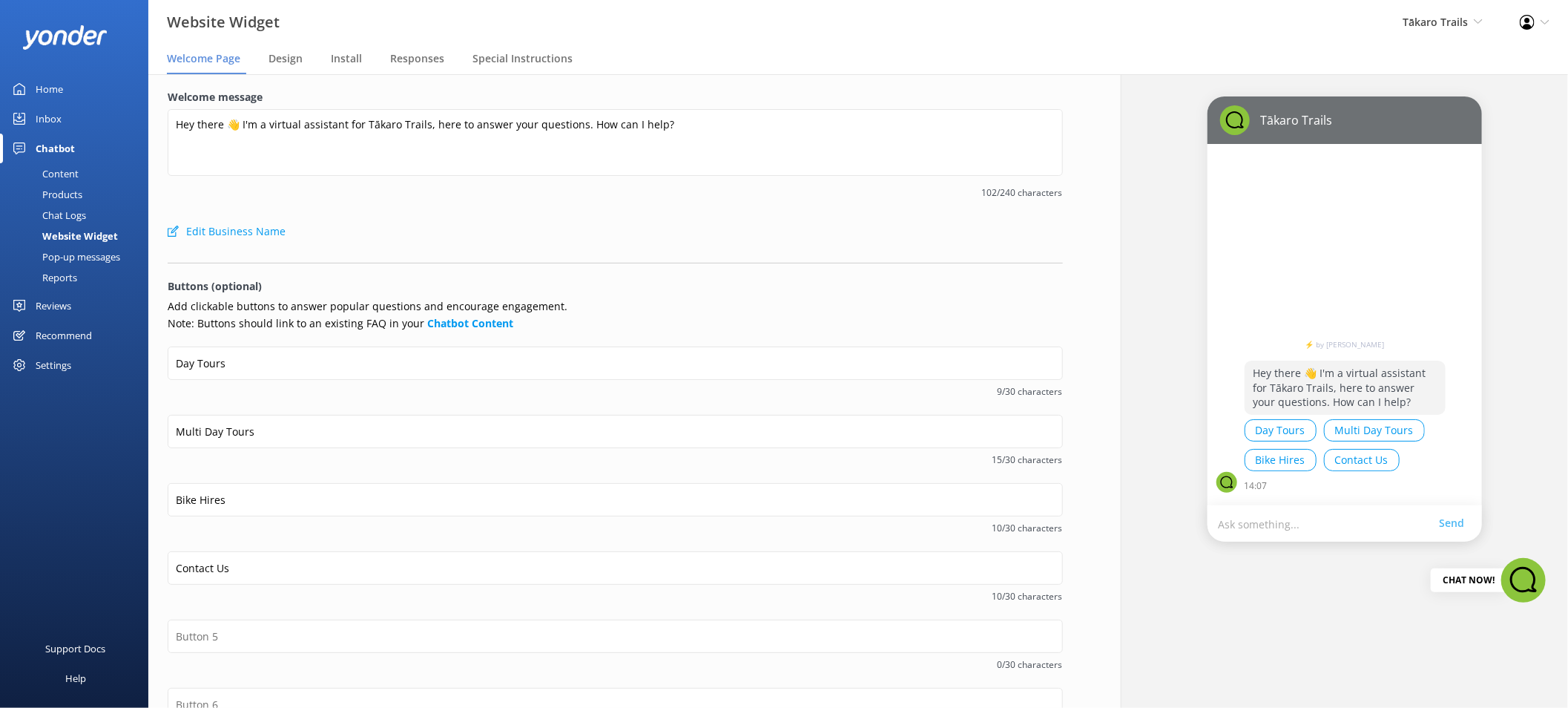
click at [328, 395] on span "9/30 characters" at bounding box center [615, 391] width 896 height 14
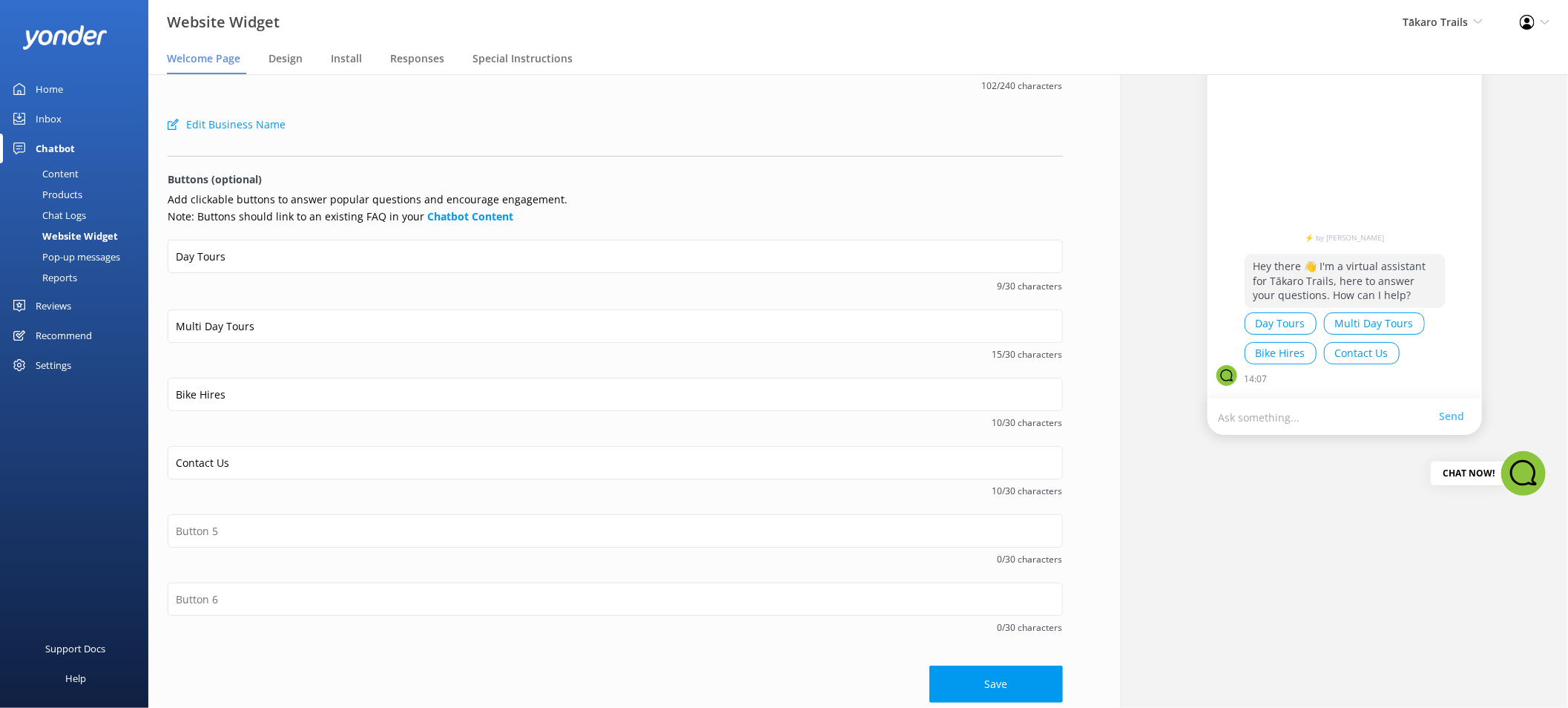
scroll to position [115, 0]
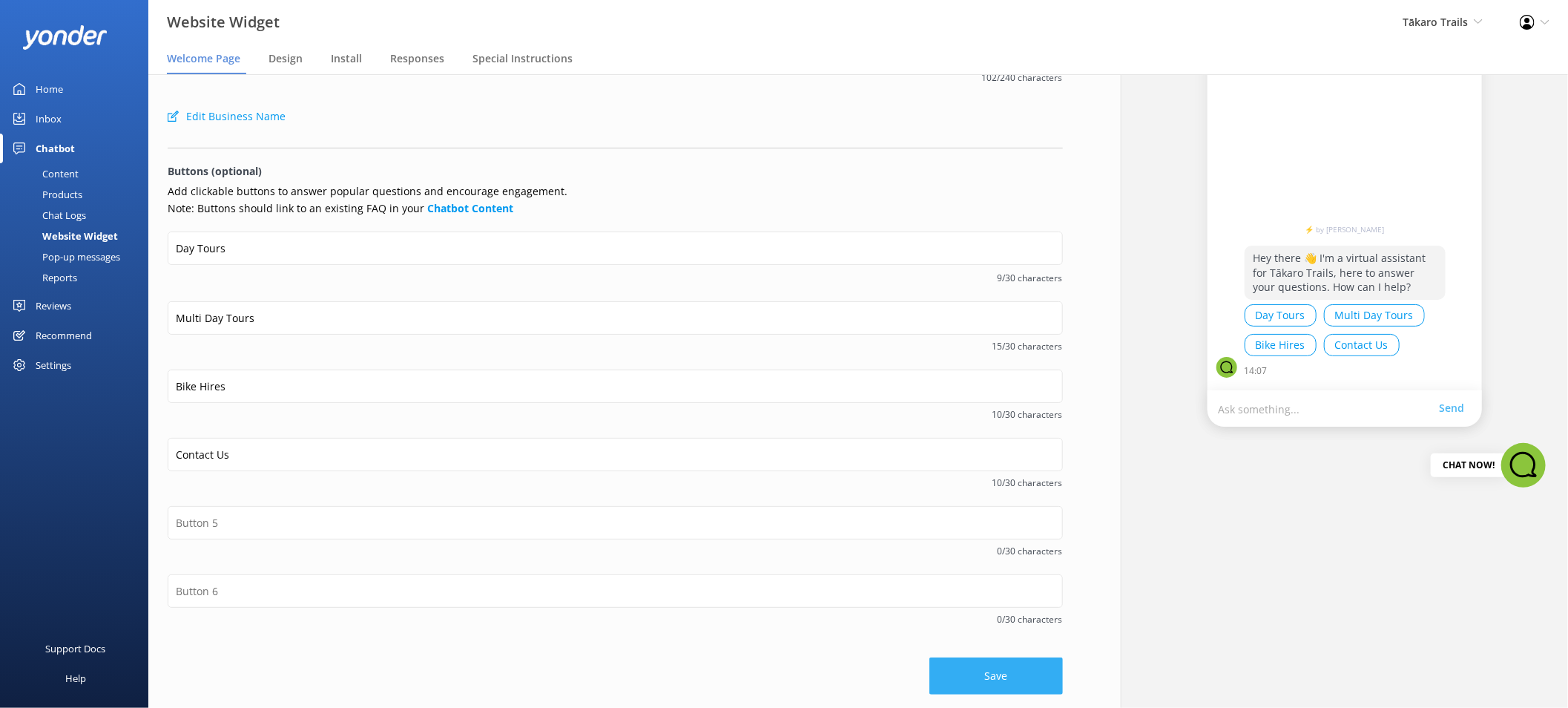
click at [995, 658] on button "Save" at bounding box center [996, 676] width 133 height 37
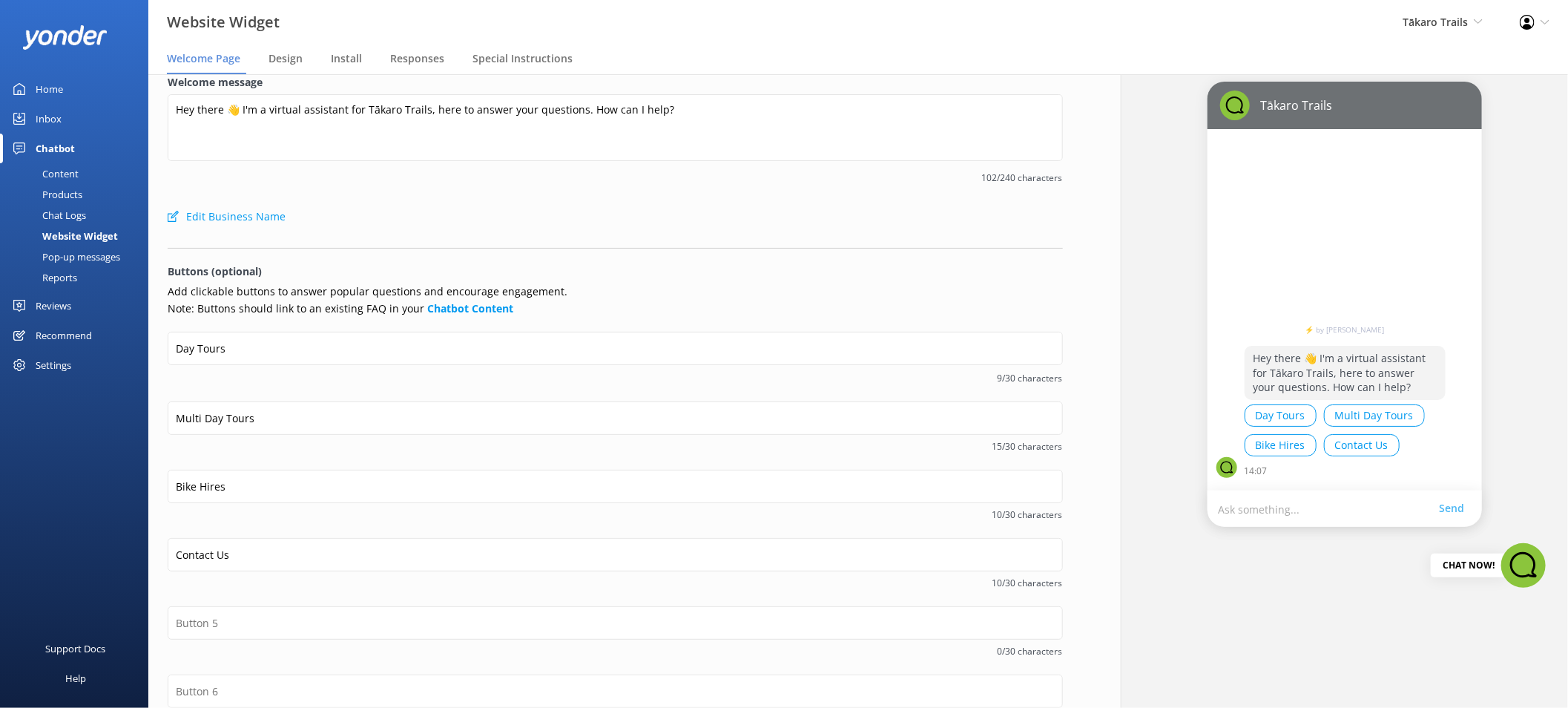
scroll to position [0, 0]
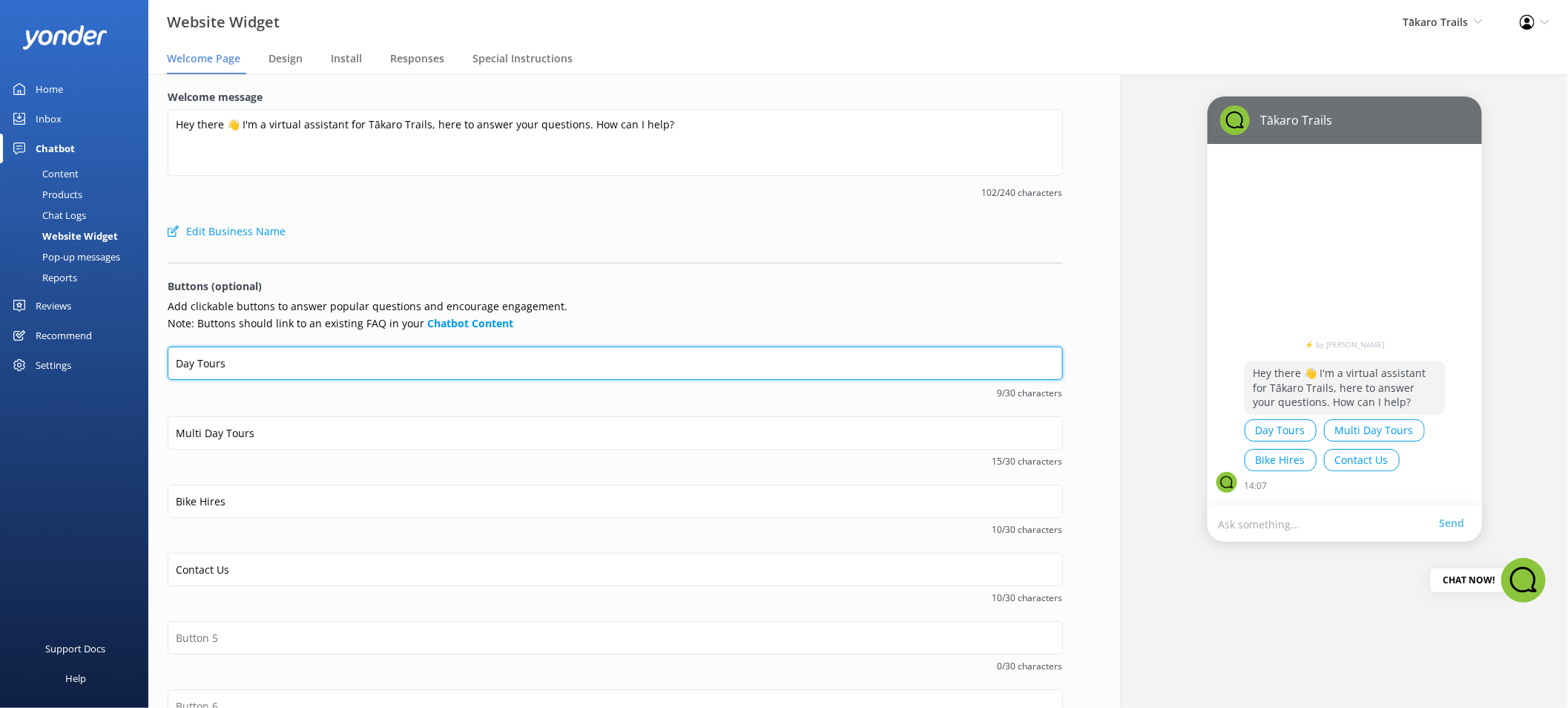
click at [203, 362] on input "Day Tours" at bounding box center [615, 363] width 896 height 34
click at [210, 360] on input "Day Tours" at bounding box center [615, 363] width 896 height 34
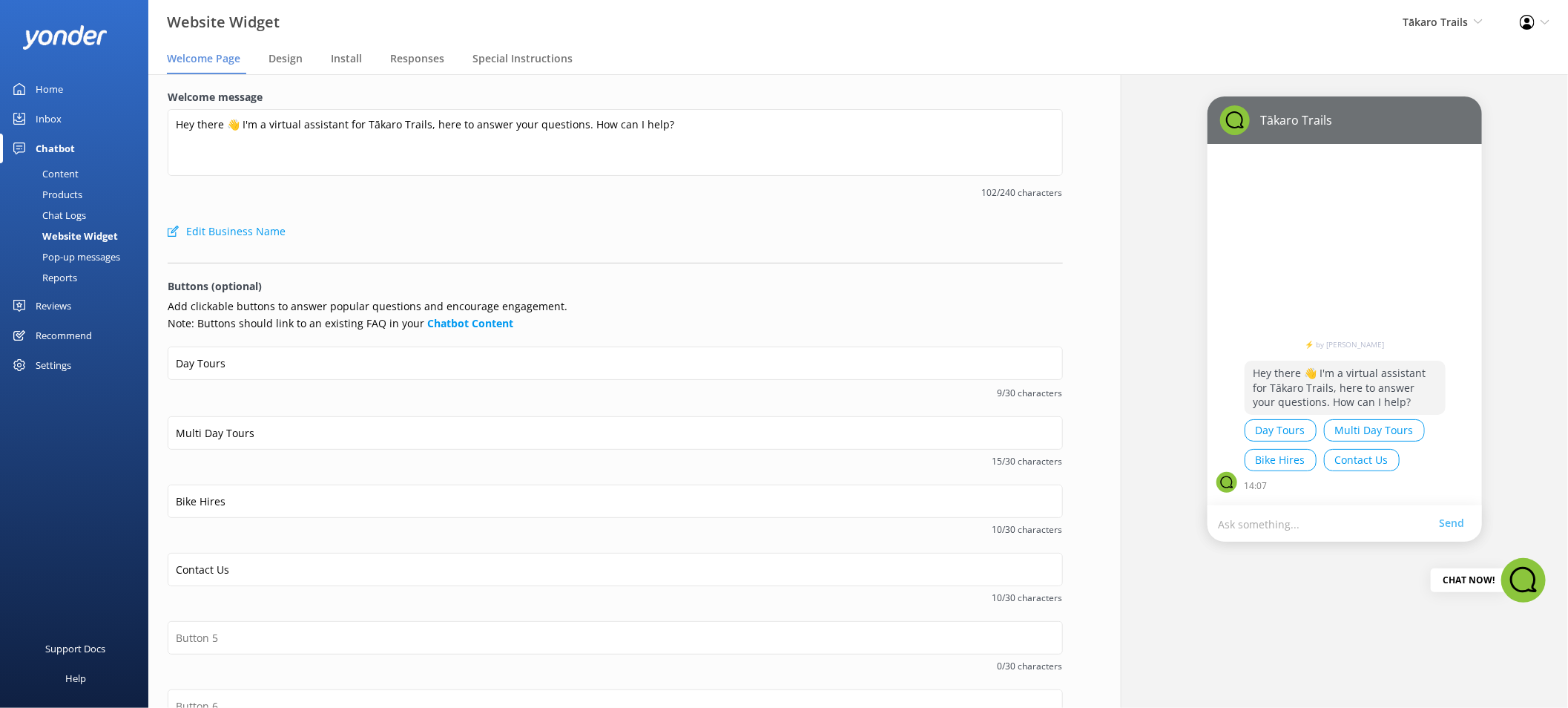
click at [70, 178] on div "Content" at bounding box center [43, 174] width 70 height 21
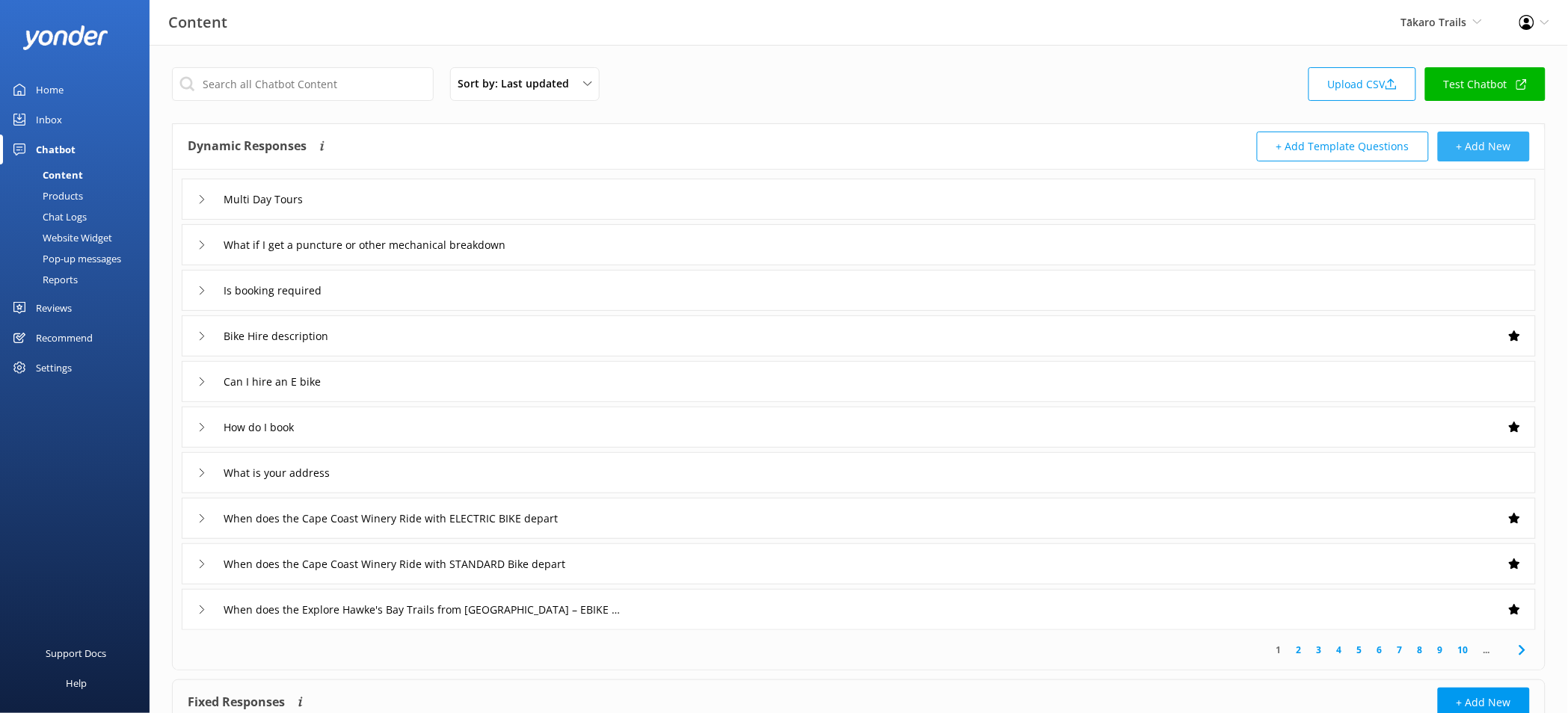
click at [1487, 150] on button "+ Add New" at bounding box center [1484, 146] width 92 height 30
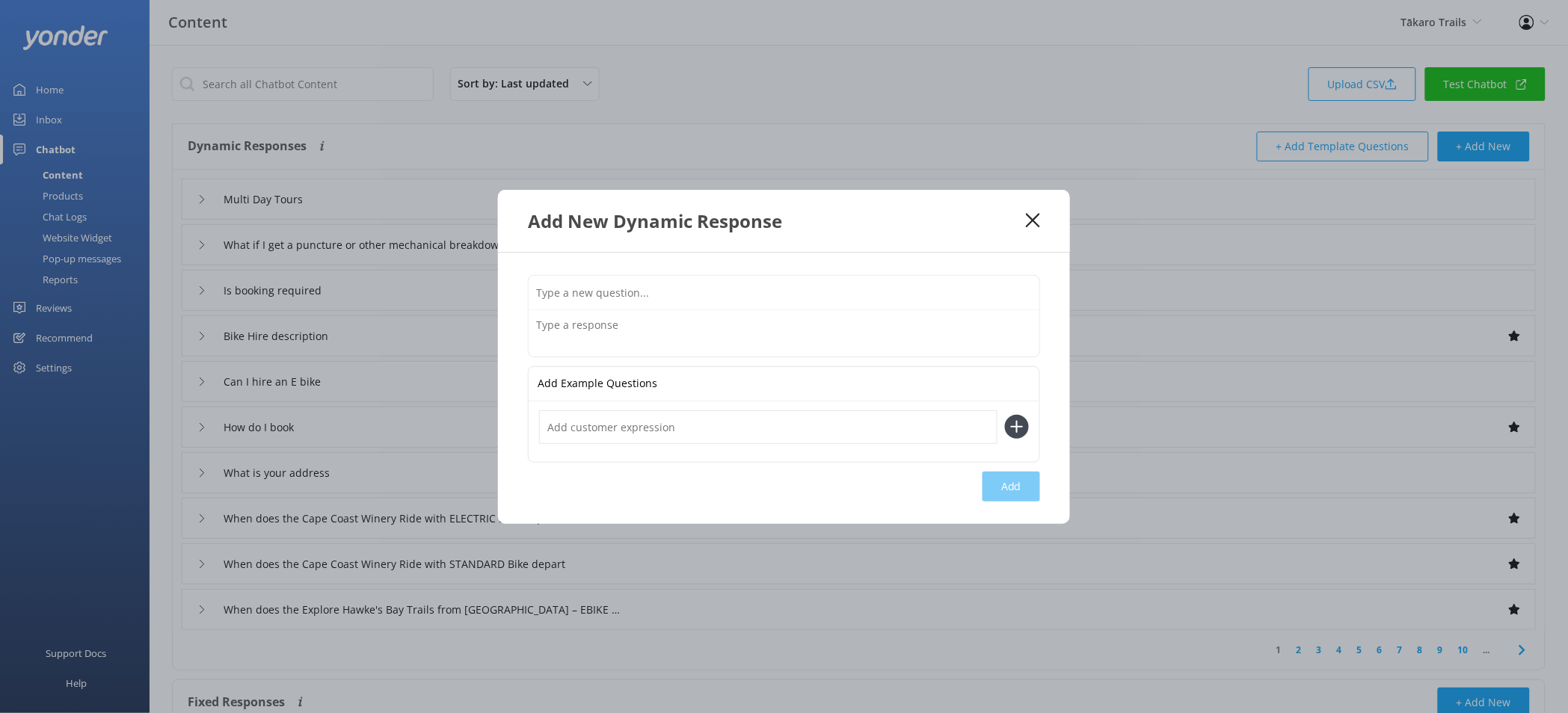
click at [752, 292] on input "text" at bounding box center [784, 293] width 511 height 34
paste input "Day Tours"
type input "Day Tours"
click at [740, 426] on input "text" at bounding box center [768, 427] width 458 height 34
paste input "Day Tours"
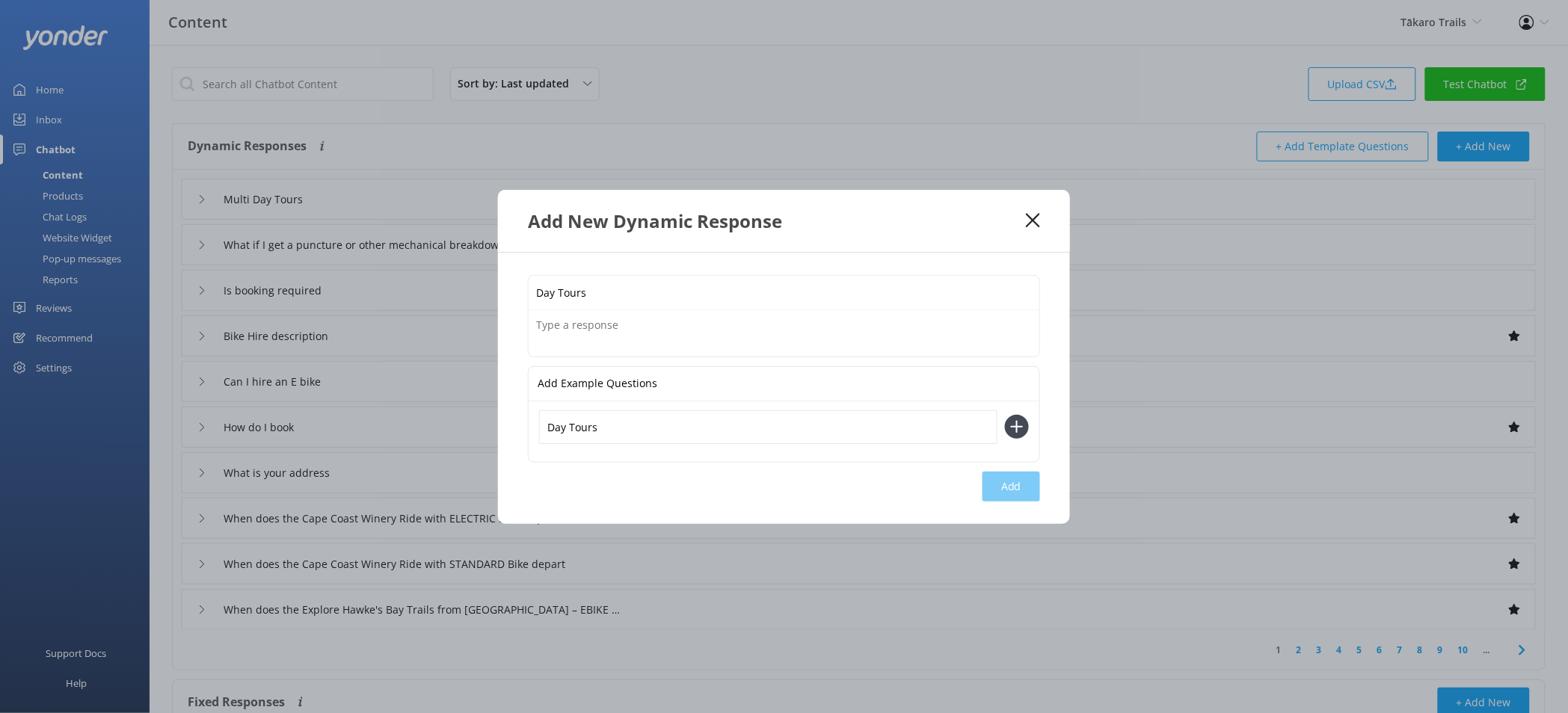
type input "Day Tours"
click at [1005, 415] on button at bounding box center [1017, 427] width 24 height 24
paste input "Day Tours"
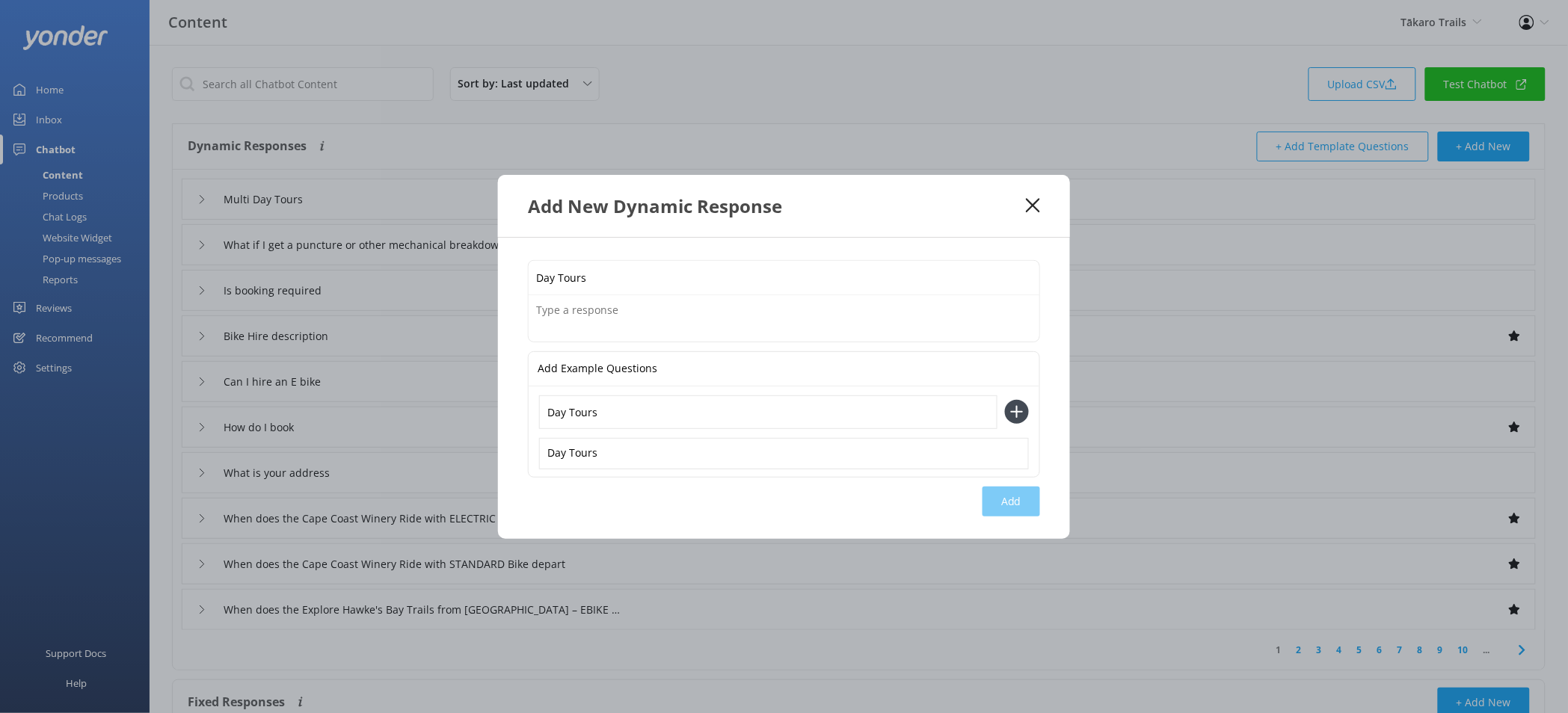
type input "Day Tours"
click at [1005, 400] on button at bounding box center [1017, 412] width 24 height 24
paste input "Day Tours"
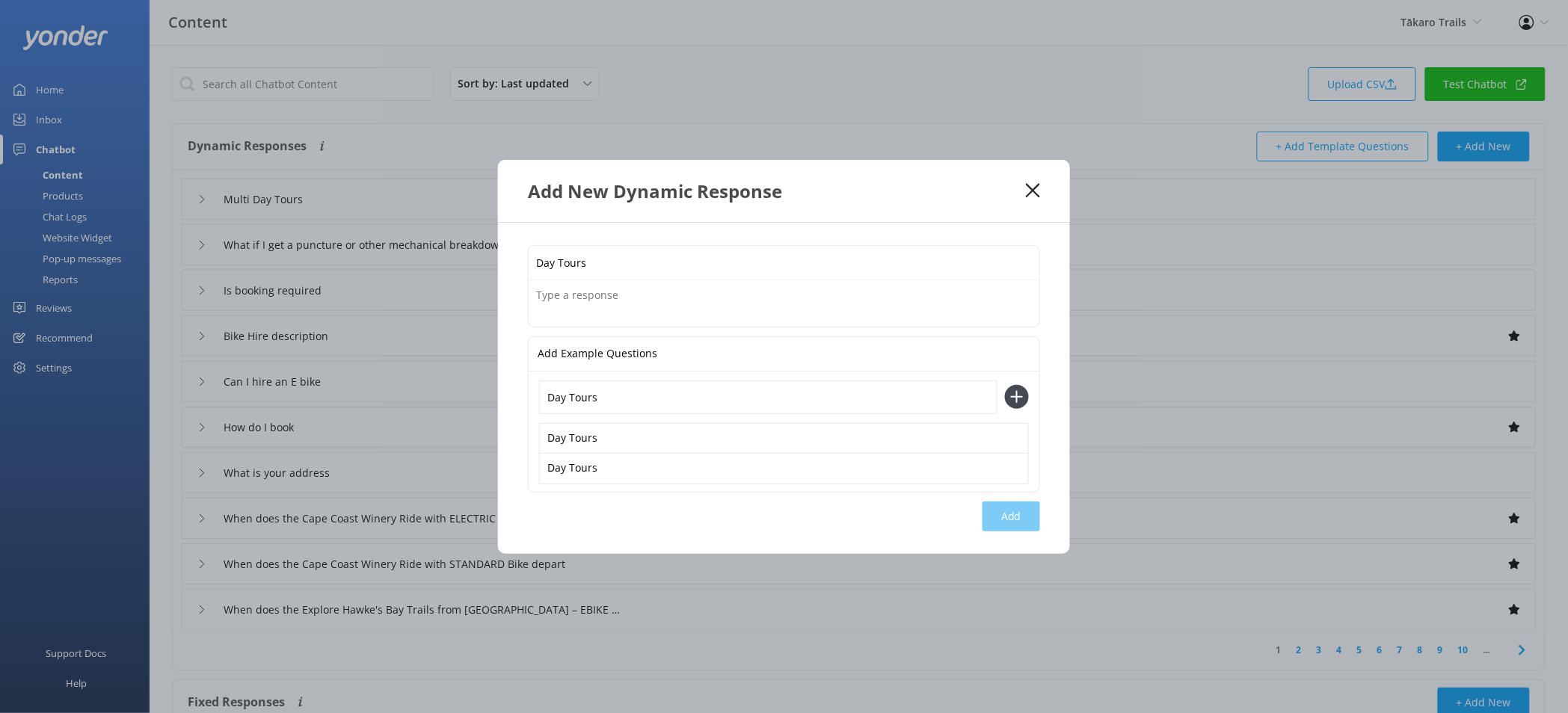
type input "Day Tours"
click at [1005, 385] on button at bounding box center [1017, 397] width 24 height 24
paste input "Day Tours"
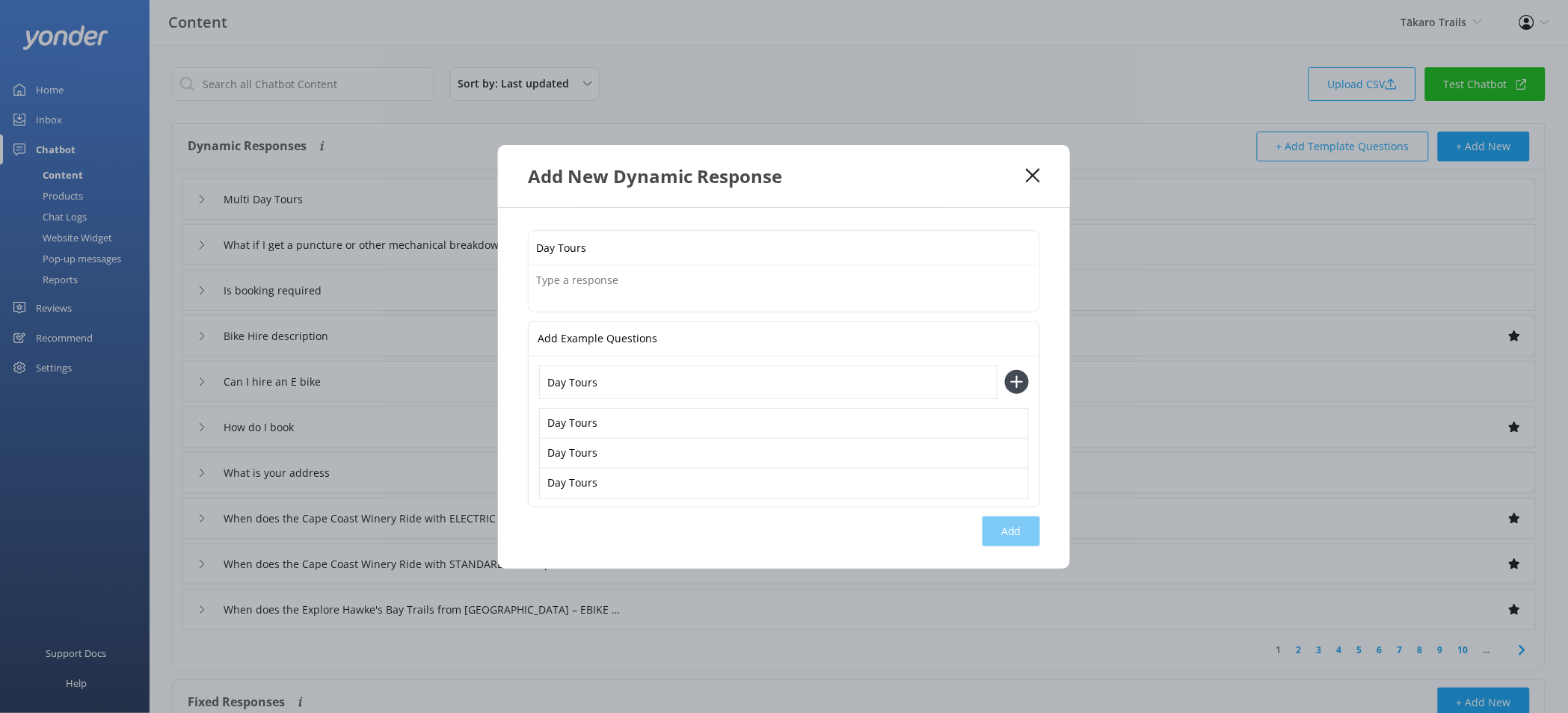
type input "Day Tours"
click at [1005, 370] on button at bounding box center [1017, 382] width 24 height 24
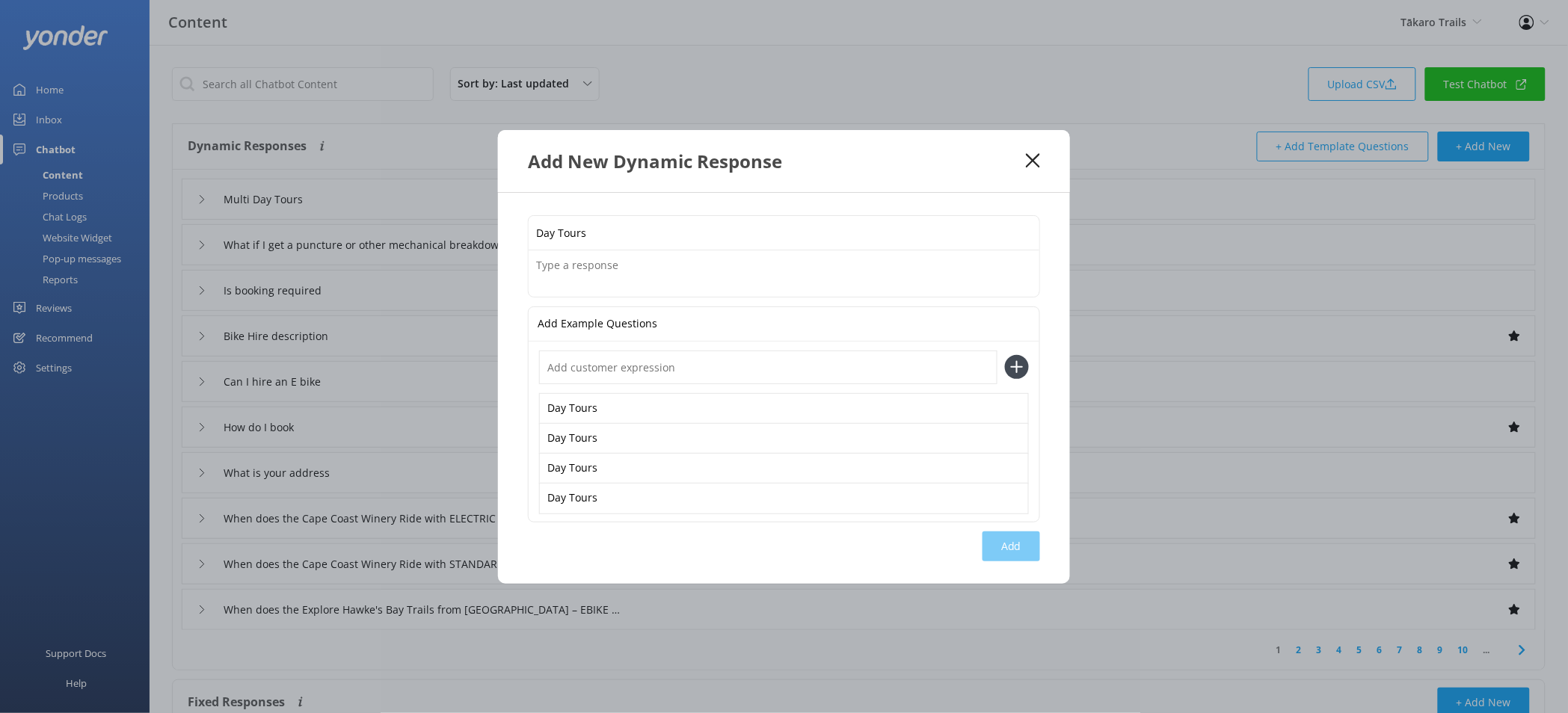
click at [593, 268] on textarea at bounding box center [784, 273] width 511 height 46
paste textarea "Explore the Hawke's Bay Trails at your own pace. Choose from the following self…"
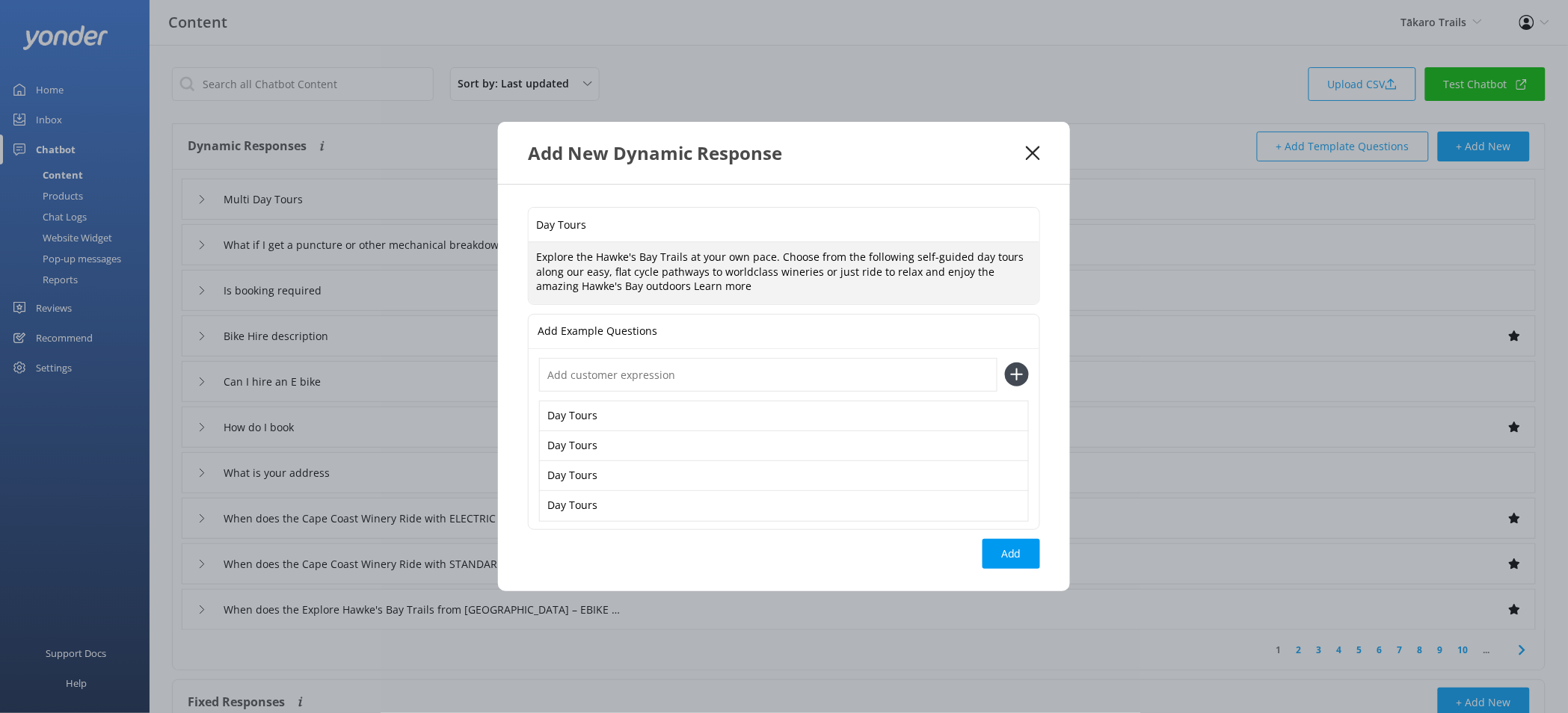
click at [644, 286] on textarea "Explore the Hawke's Bay Trails at your own pace. Choose from the following self…" at bounding box center [784, 273] width 511 height 62
paste textarea "https://www.takarotrails.co.nz/hawkes-bay-winery-cycle-day-tours/"
click at [761, 283] on textarea "Explore the Hawke's Bay Trails at your own pace. Choose from the following self…" at bounding box center [784, 273] width 511 height 62
paste textarea "https://www.takarotrails.co.nz/hawkes-bay-winery-cycle-day-tours/"
type textarea "Explore the Hawke's Bay Trails at your own pace. Choose from the following self…"
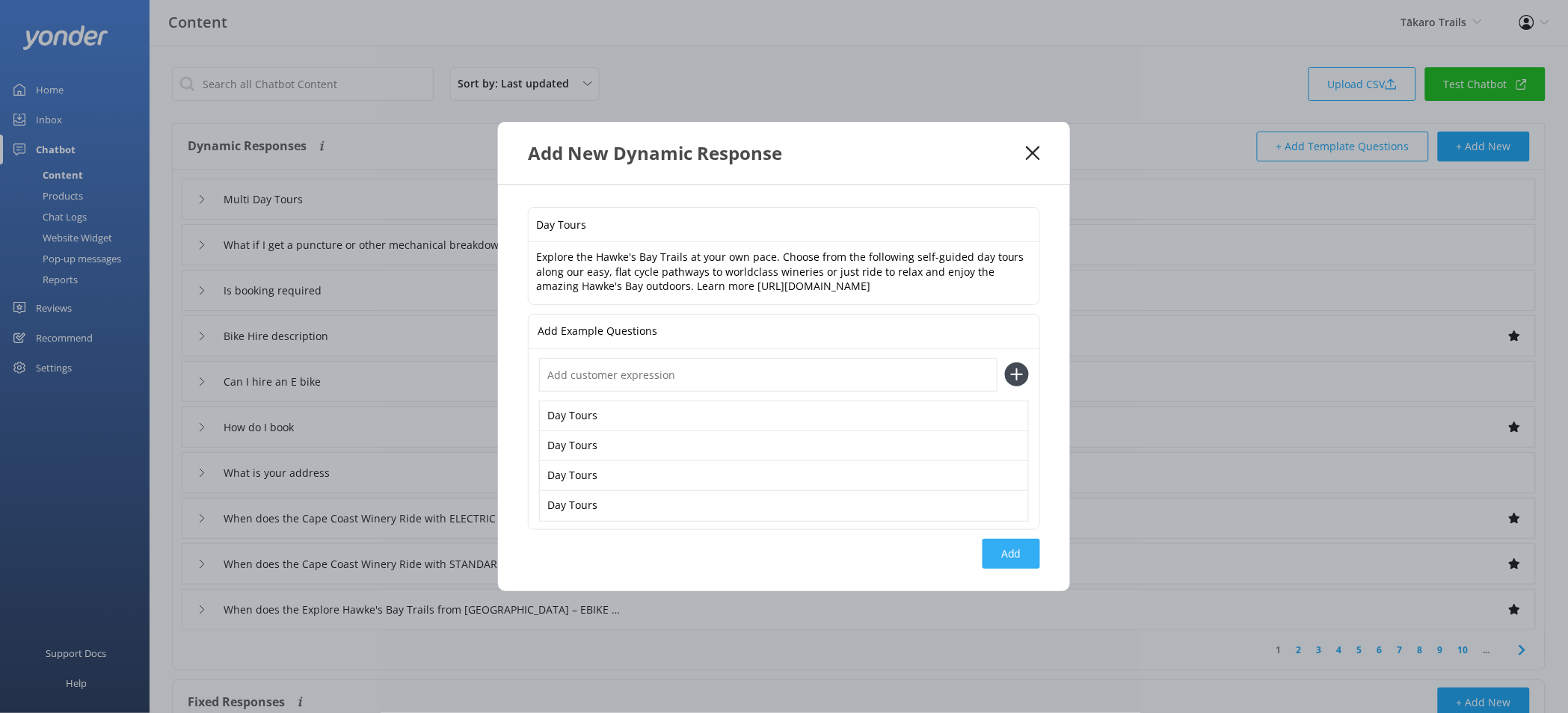
click at [1022, 560] on button "Add" at bounding box center [1011, 554] width 57 height 30
type input "Day Tours"
type input "Multi Day Tours"
type input "What if I get a puncture or other mechanical breakdown"
type input "Is booking required"
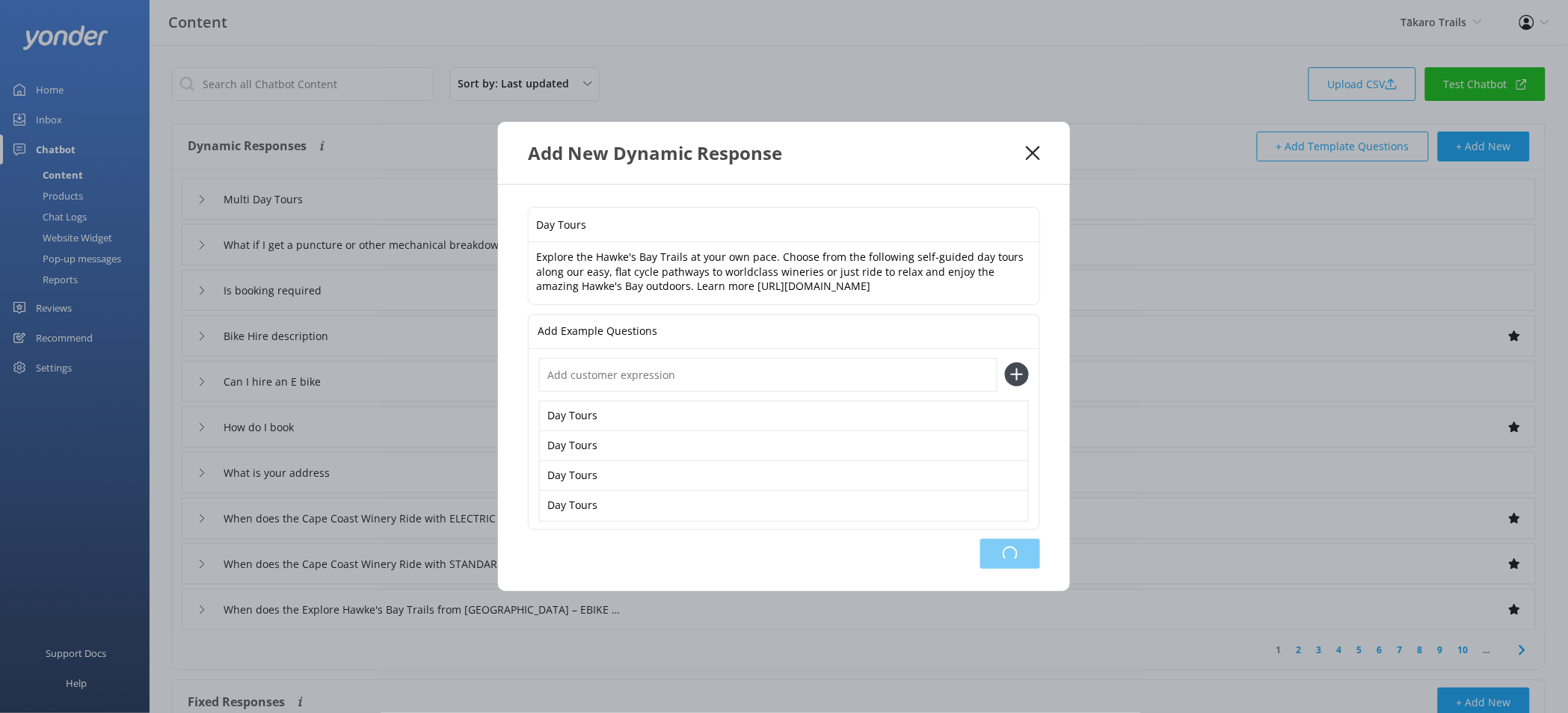
type input "Bike Hire description"
type input "Can I hire an E bike"
type input "How do I book"
type input "What is your address"
type input "When does the Cape Coast Winery Ride with ELECTRIC BIKE depart"
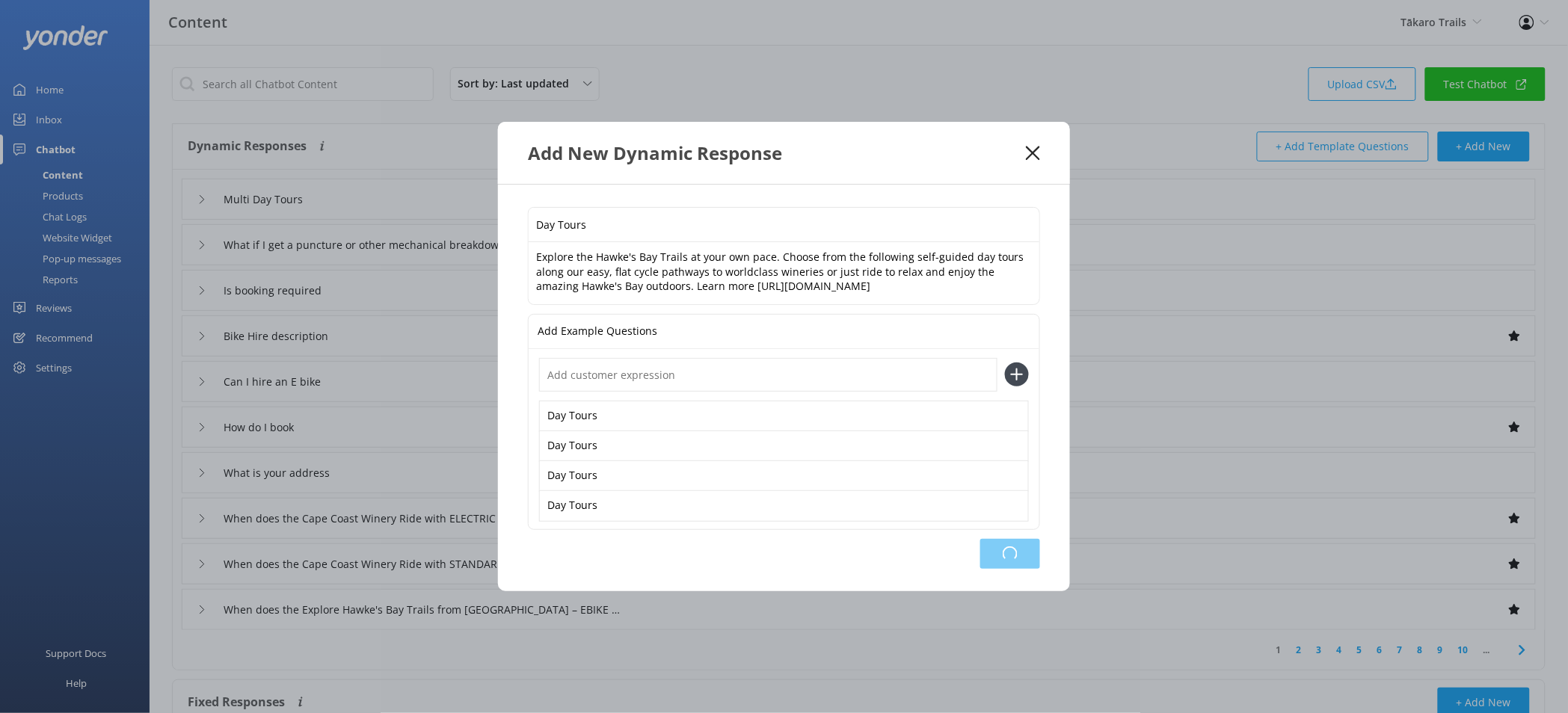
type input "When does the Cape Coast Winery Ride with STANDARD Bike depart"
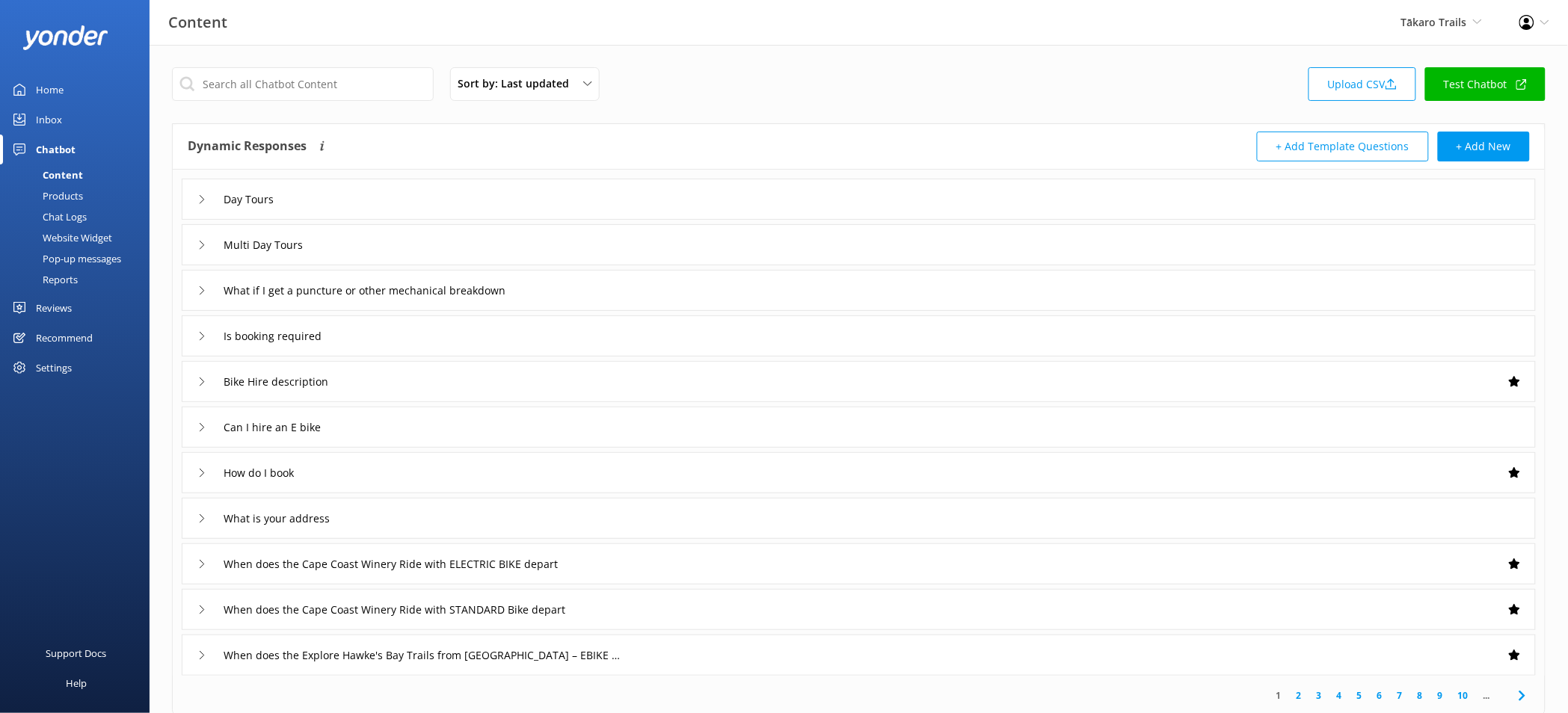
click at [1501, 129] on div "Dynamic Responses The chatbot will generate a response based on the content inf…" at bounding box center [858, 146] width 1372 height 45
click at [1497, 144] on button "+ Add New" at bounding box center [1484, 146] width 92 height 30
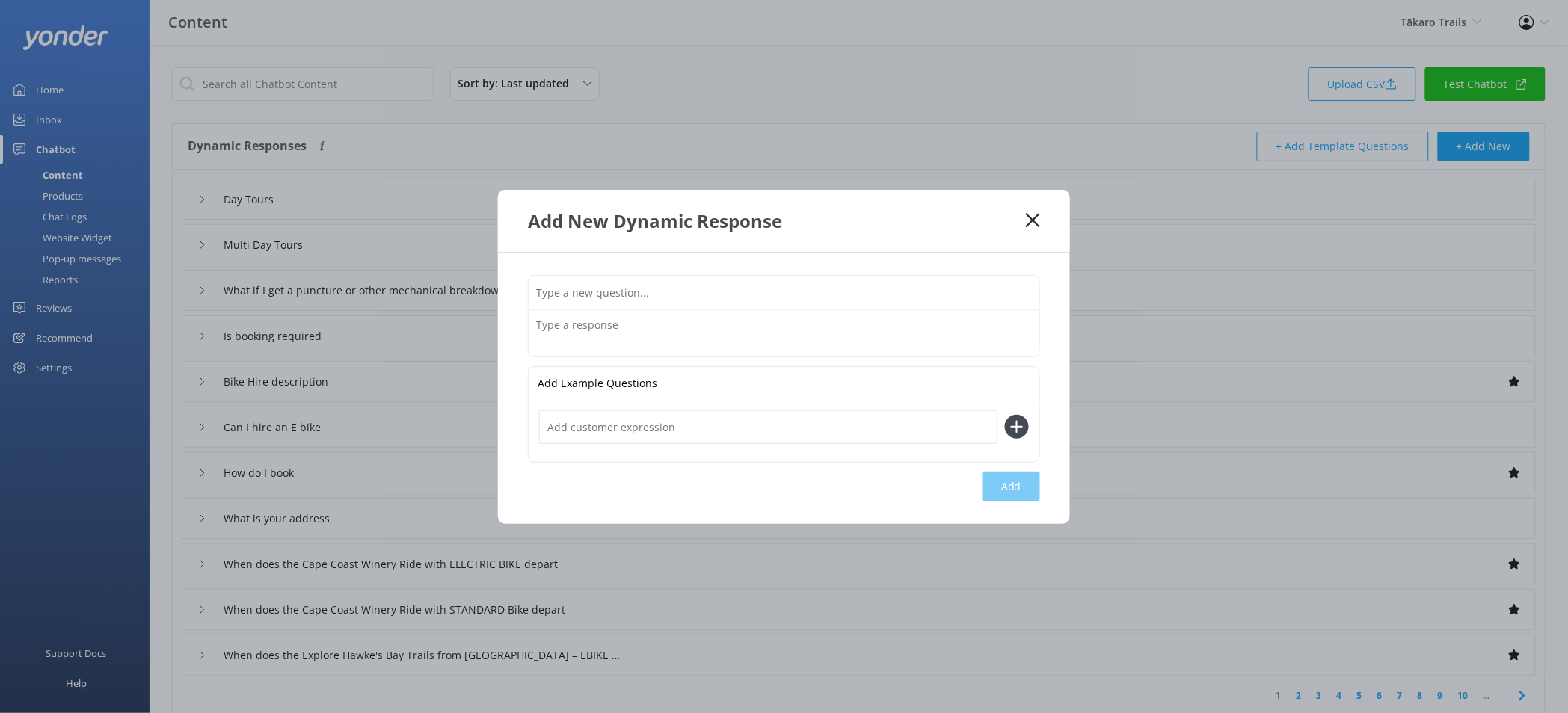
click at [623, 289] on input "text" at bounding box center [784, 293] width 511 height 34
type input "Bike Hires"
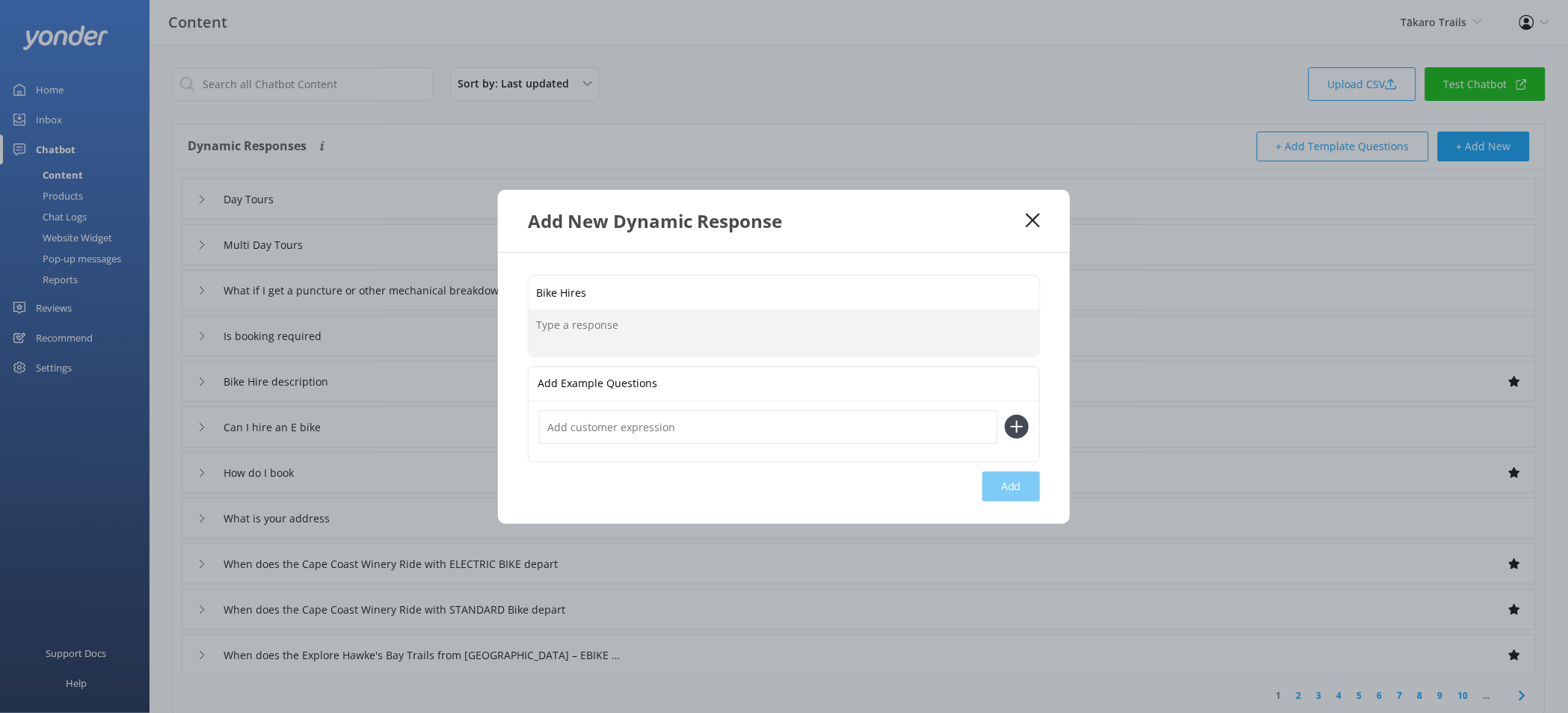
click at [639, 337] on textarea at bounding box center [784, 333] width 511 height 46
paste textarea "Enjoy the fabulous cycle trails your way, ride as long as you want, wherever yo…"
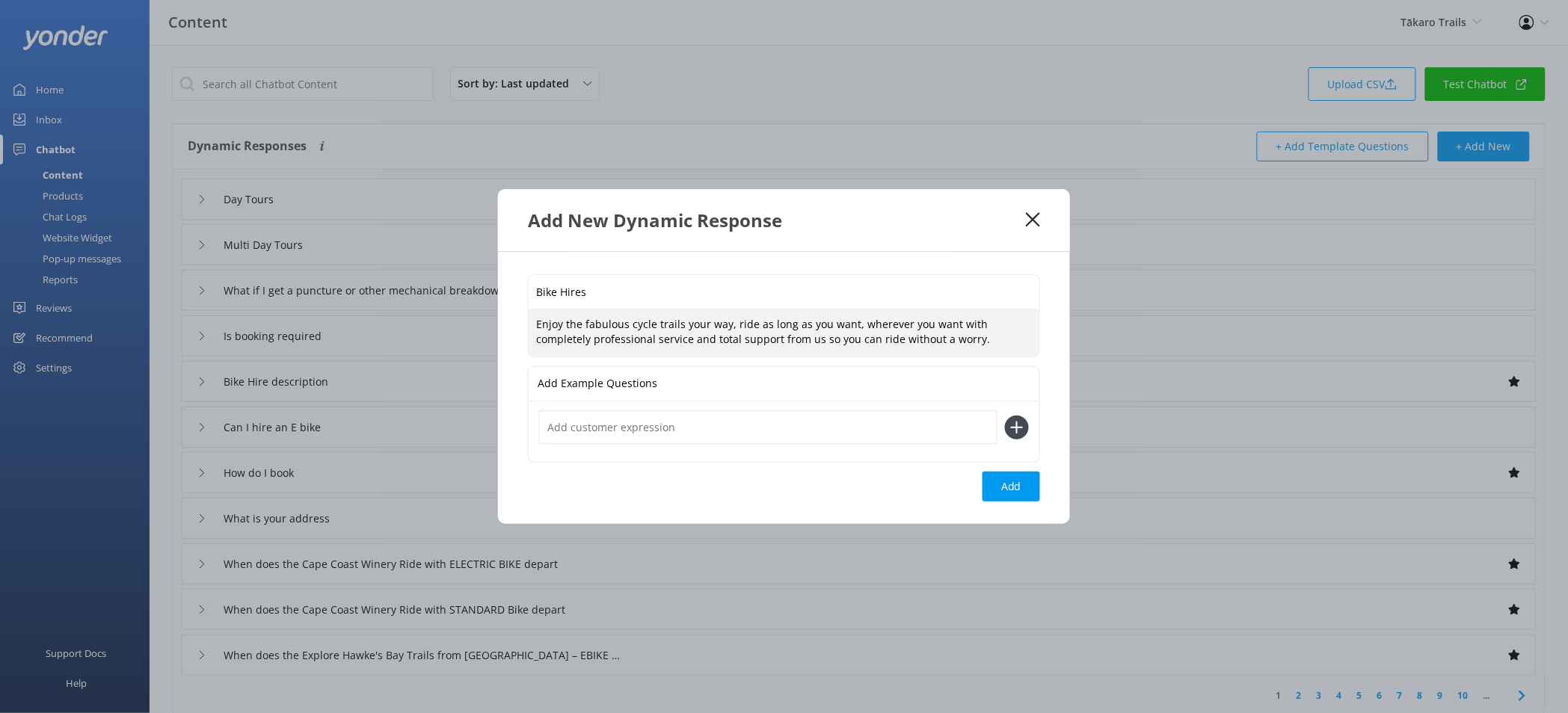
type textarea "Enjoy the fabulous cycle trails your way, ride as long as you want, wherever yo…"
click at [597, 290] on input "Bike Hires" at bounding box center [784, 292] width 511 height 34
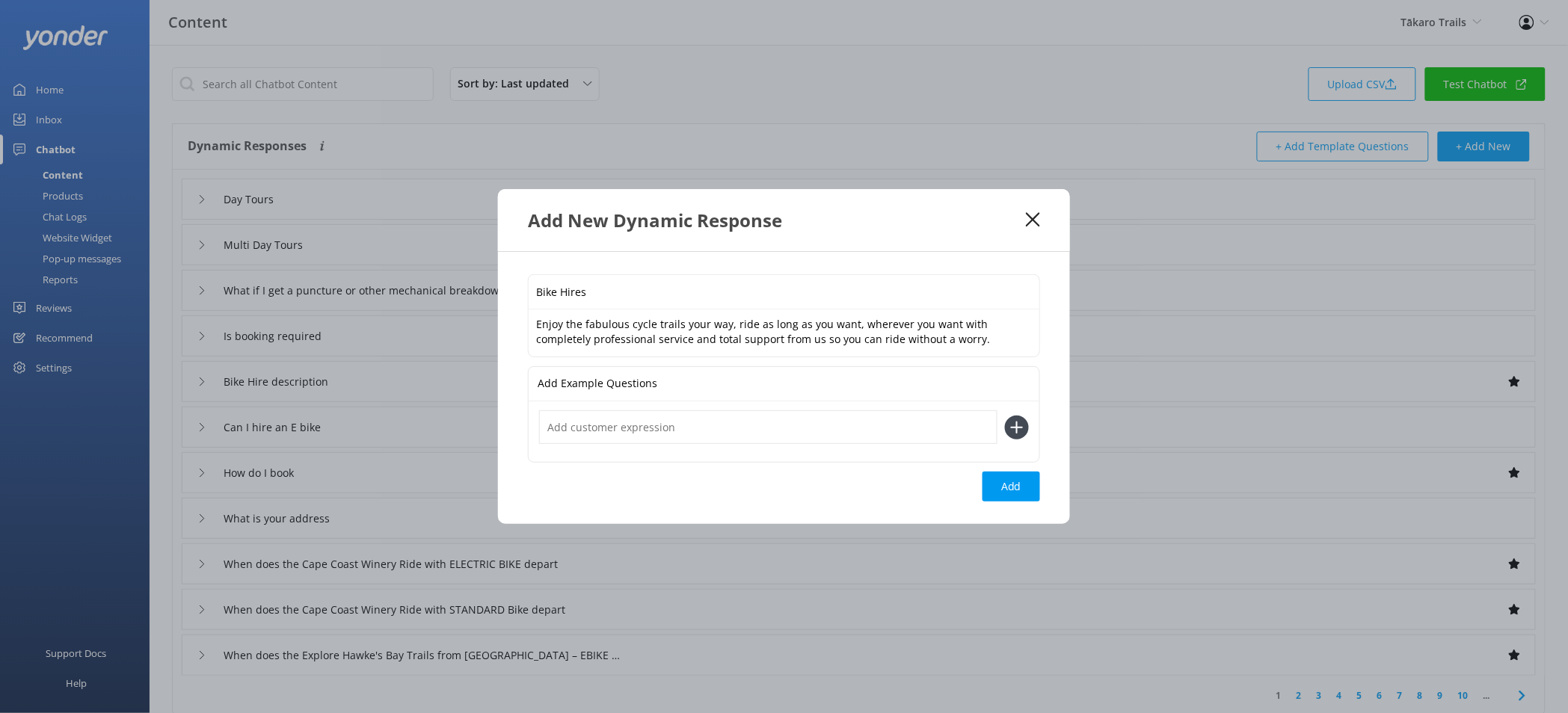
click at [597, 290] on input "Bike Hires" at bounding box center [784, 292] width 511 height 34
click at [602, 417] on input "text" at bounding box center [768, 427] width 458 height 34
paste input "Bike Hires"
type input "Bike Hires"
click at [1005, 415] on button at bounding box center [1017, 427] width 24 height 24
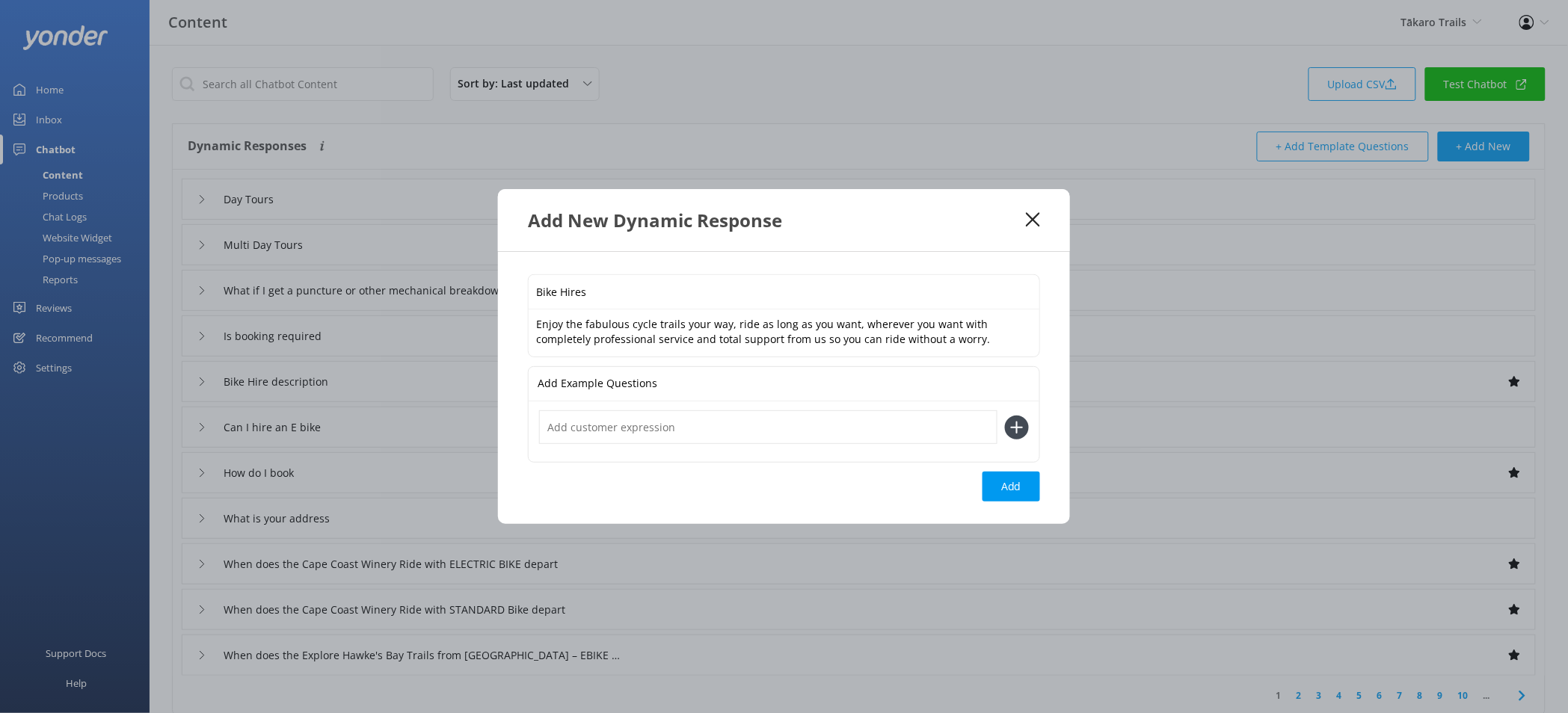
paste input "Bike Hires"
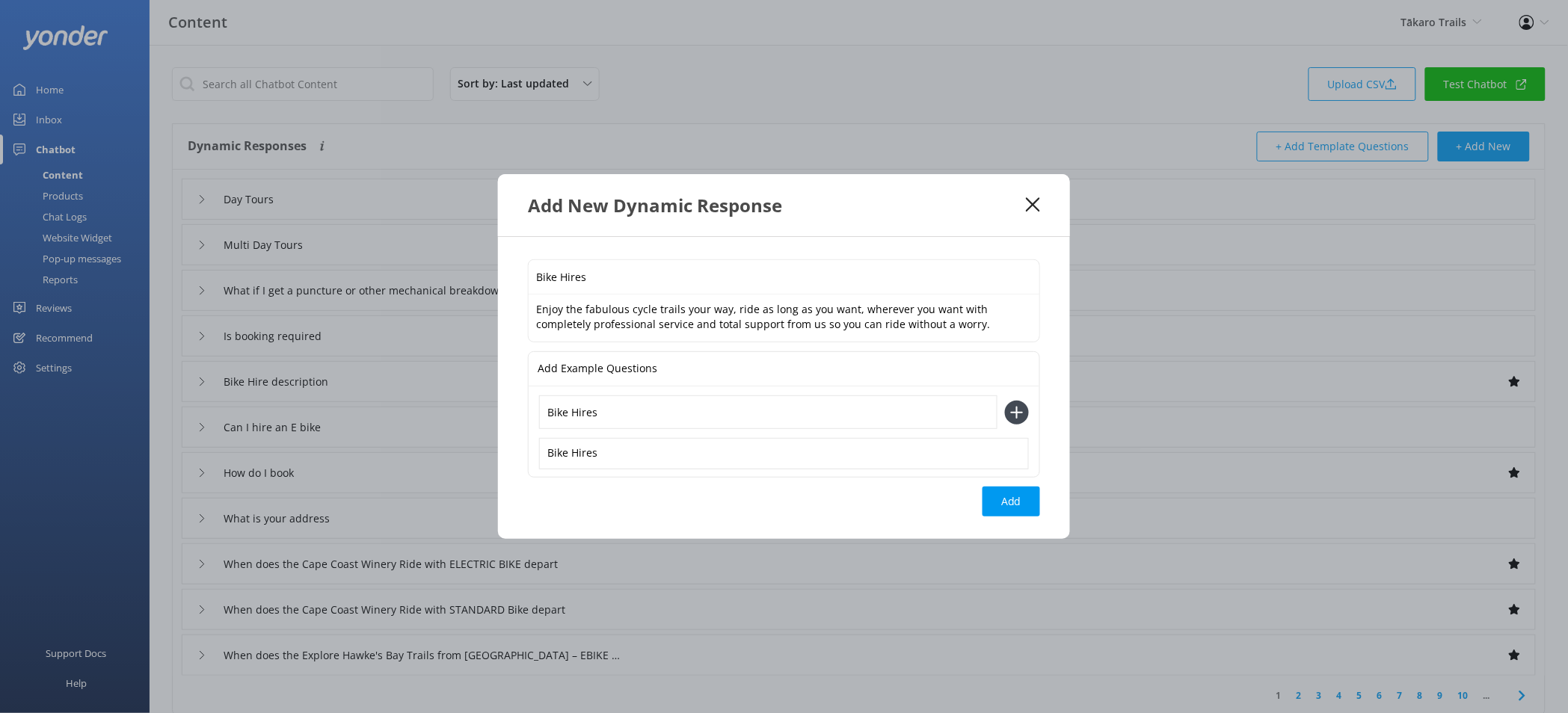
type input "Bike Hires"
click at [1005, 401] on button at bounding box center [1017, 413] width 24 height 24
paste input "Bike Hires"
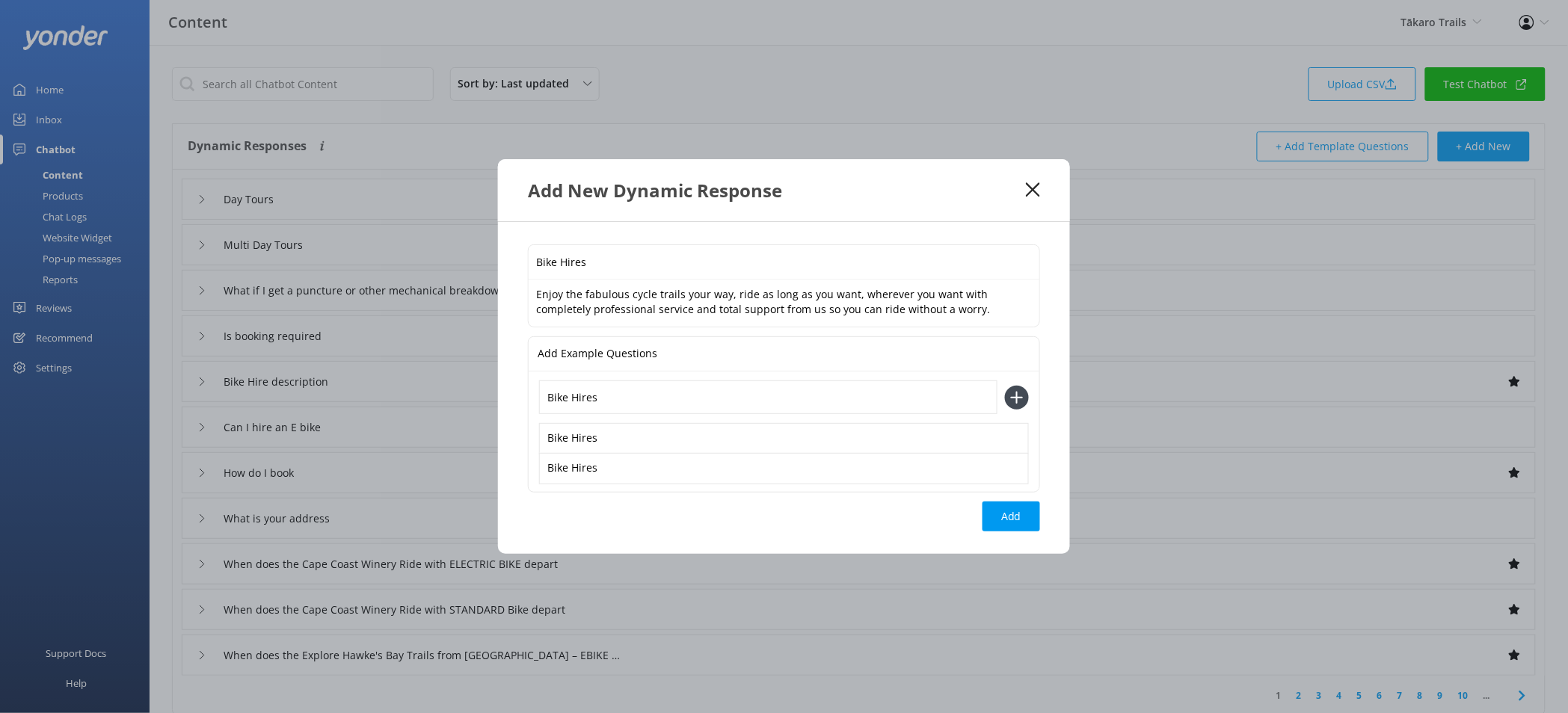
type input "Bike Hires"
click at [1005, 386] on button at bounding box center [1017, 398] width 24 height 24
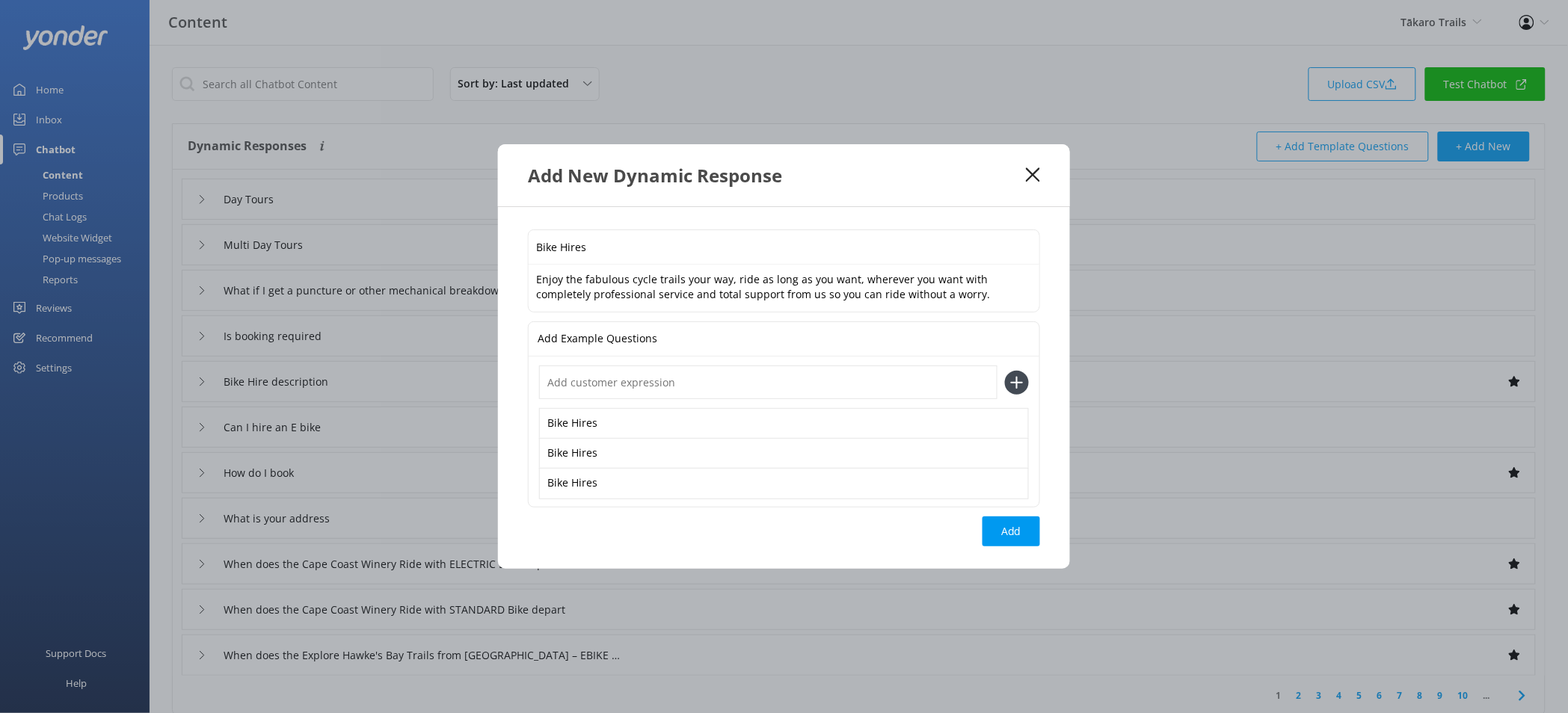
paste input "Bike Hires"
type input "Bike Hires"
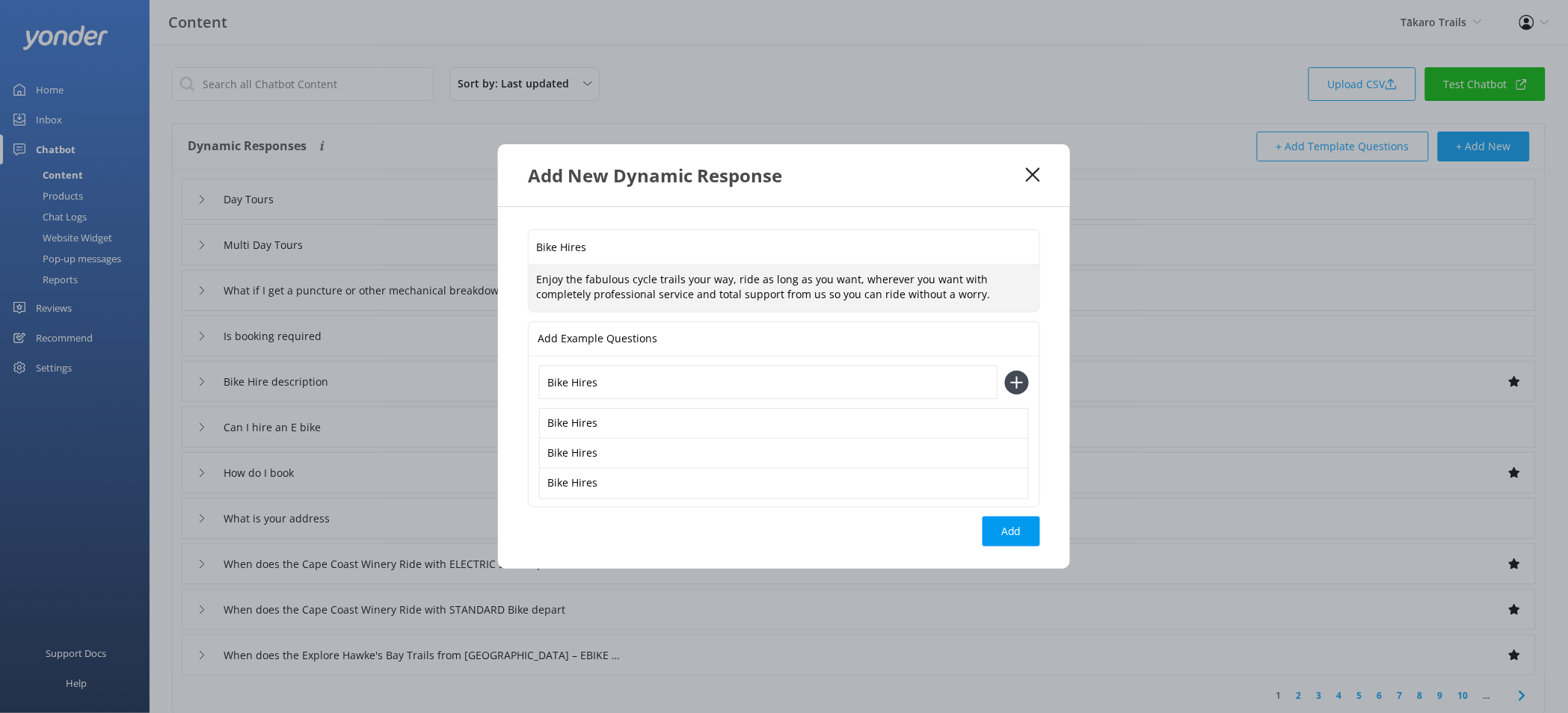
click at [962, 289] on textarea "Enjoy the fabulous cycle trails your way, ride as long as you want, wherever yo…" at bounding box center [784, 288] width 511 height 47
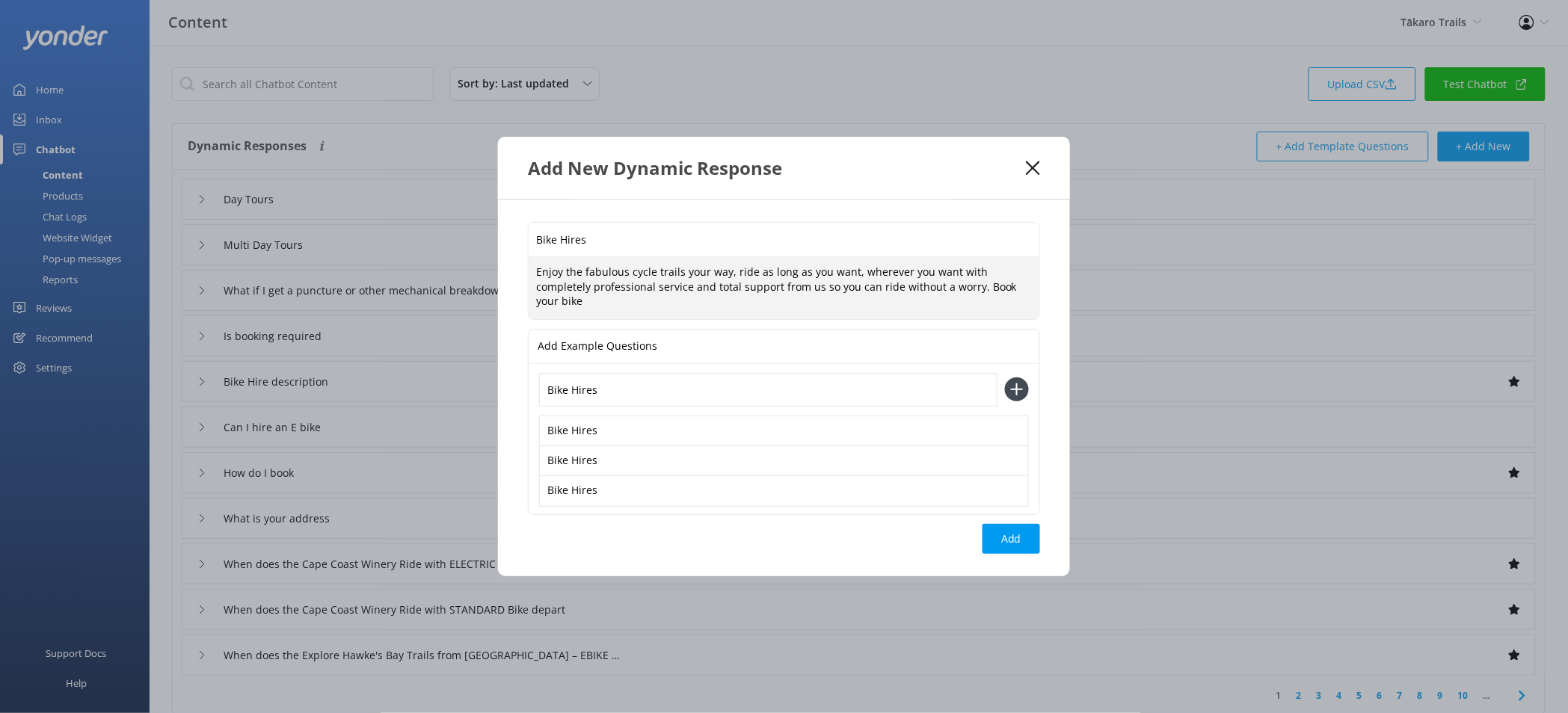
paste textarea "https://www.takarotrails.co.nz/casual-ebike-bike-hire-napier/"
type textarea "Enjoy the fabulous cycle trails your way, ride as long as you want, wherever yo…"
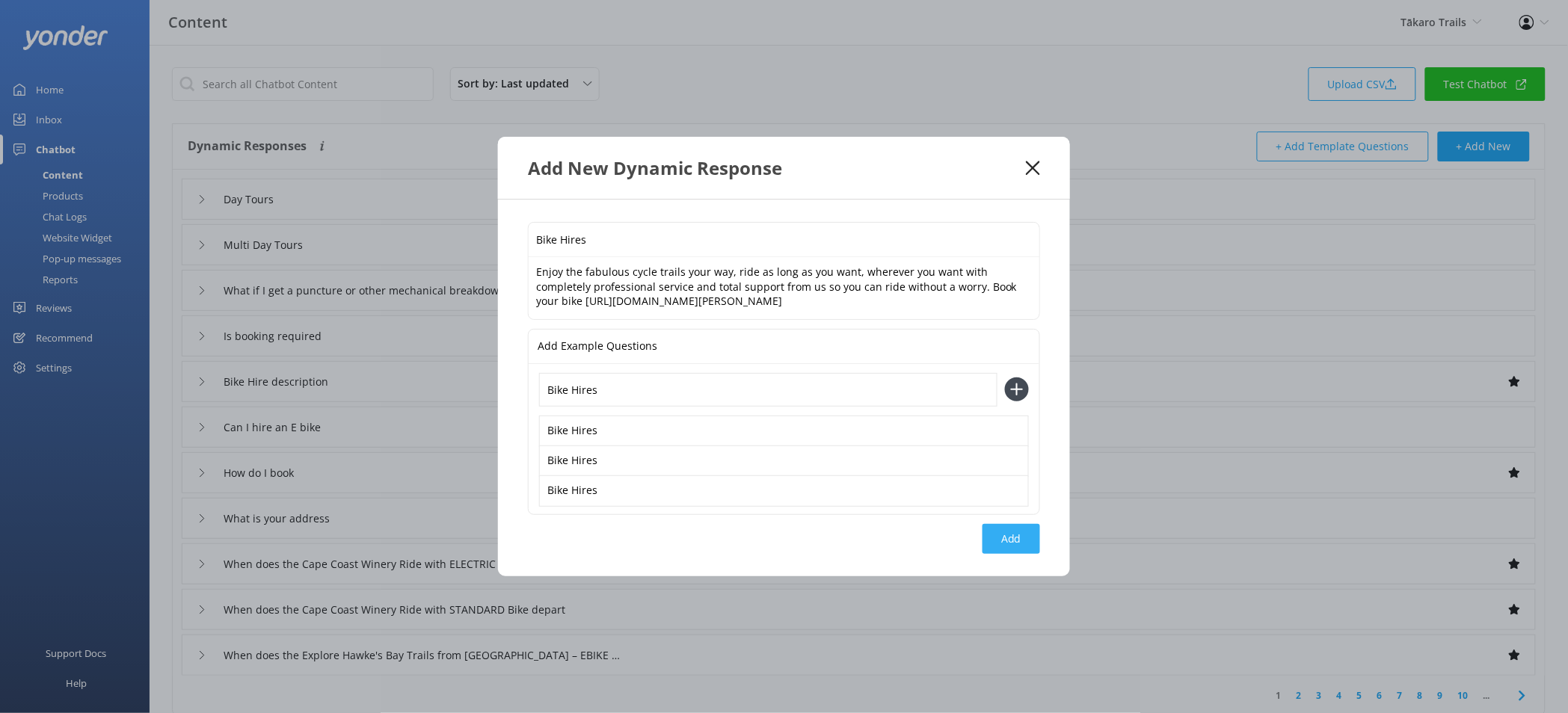
click at [1001, 540] on button "Add" at bounding box center [1011, 538] width 57 height 30
type input "Bike Hires"
type input "Day Tours"
type input "Multi Day Tours"
type input "What if I get a puncture or other mechanical breakdown"
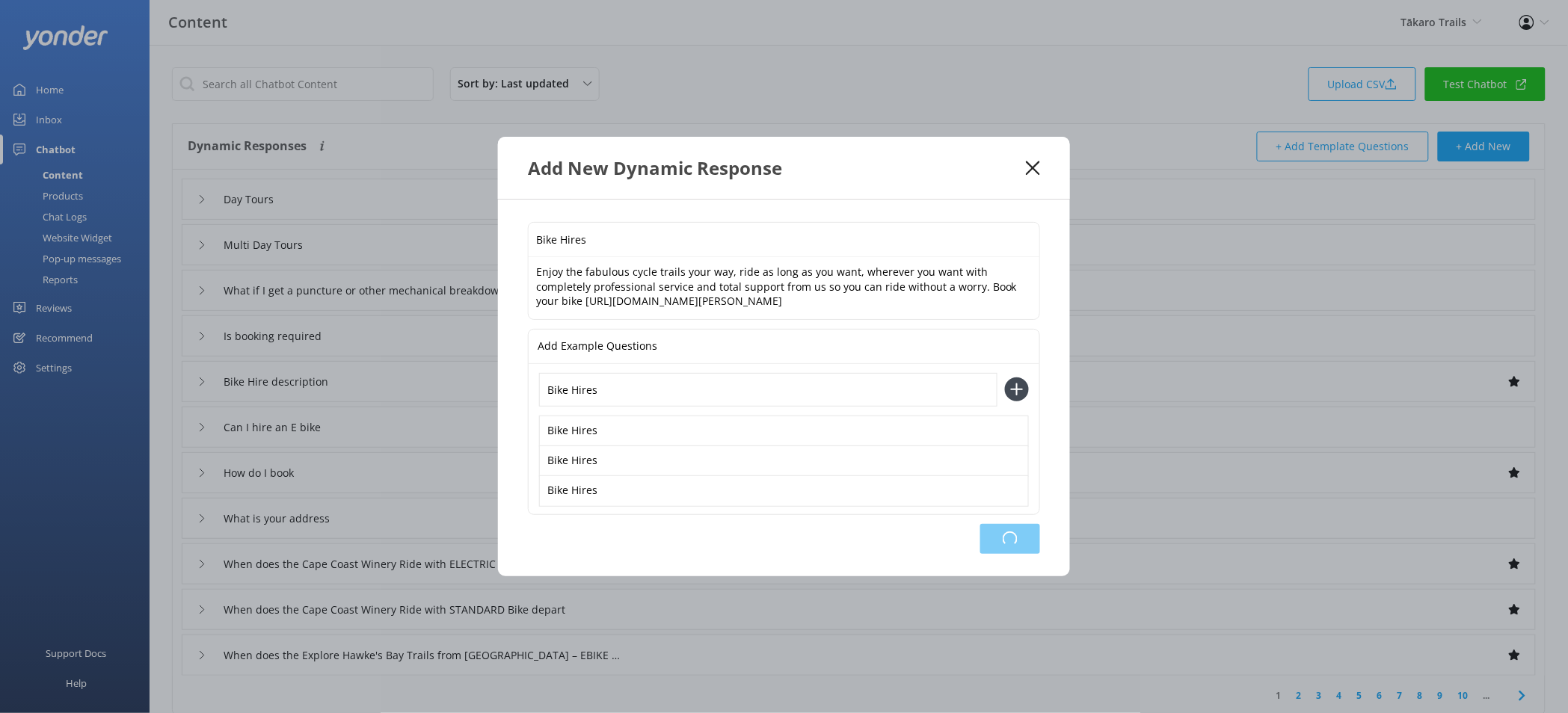
type input "Is booking required"
type input "Bike Hire description"
type input "Can I hire an E bike"
type input "How do I book"
type input "What is your address"
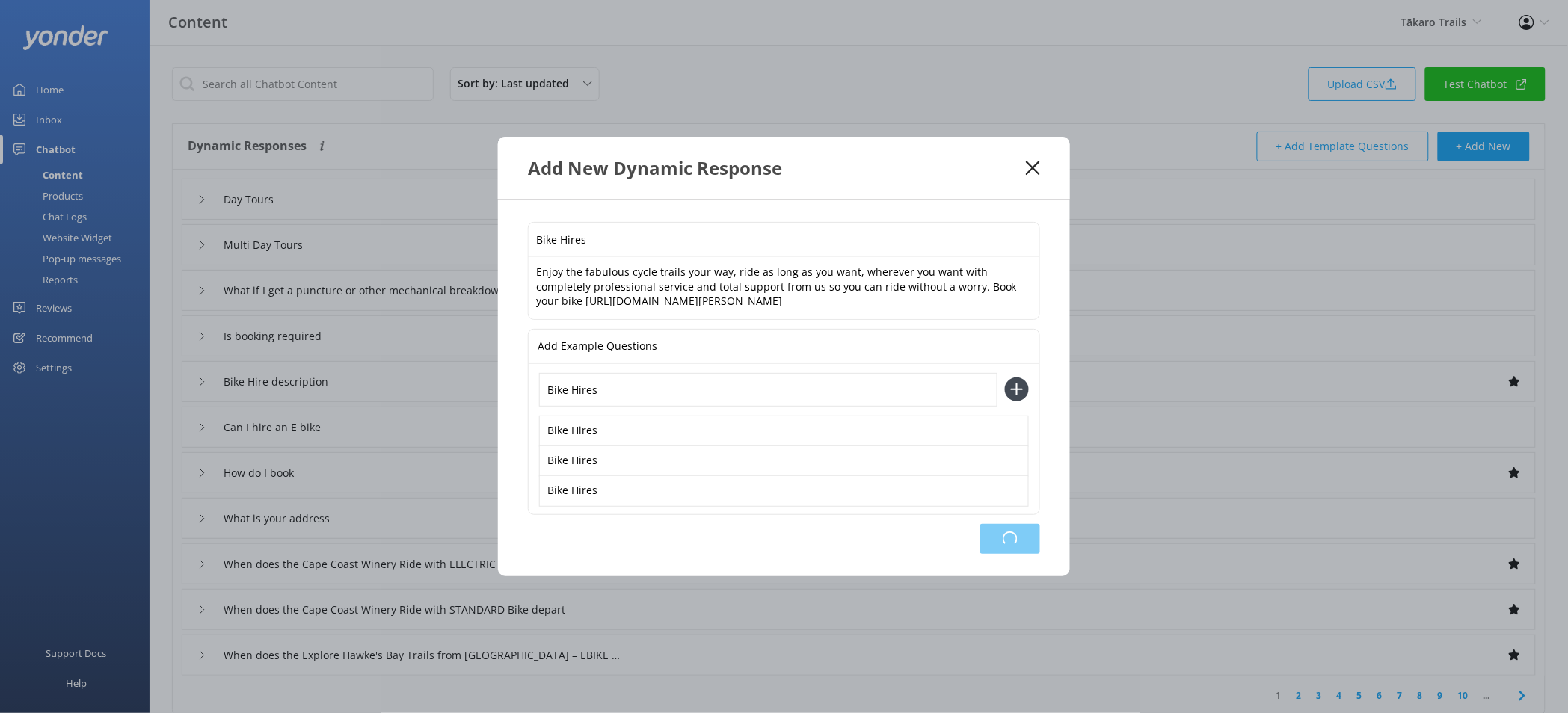
type input "When does the Cape Coast Winery Ride with ELECTRIC BIKE depart"
type input "When does the Cape Coast Winery Ride with STANDARD Bike depart"
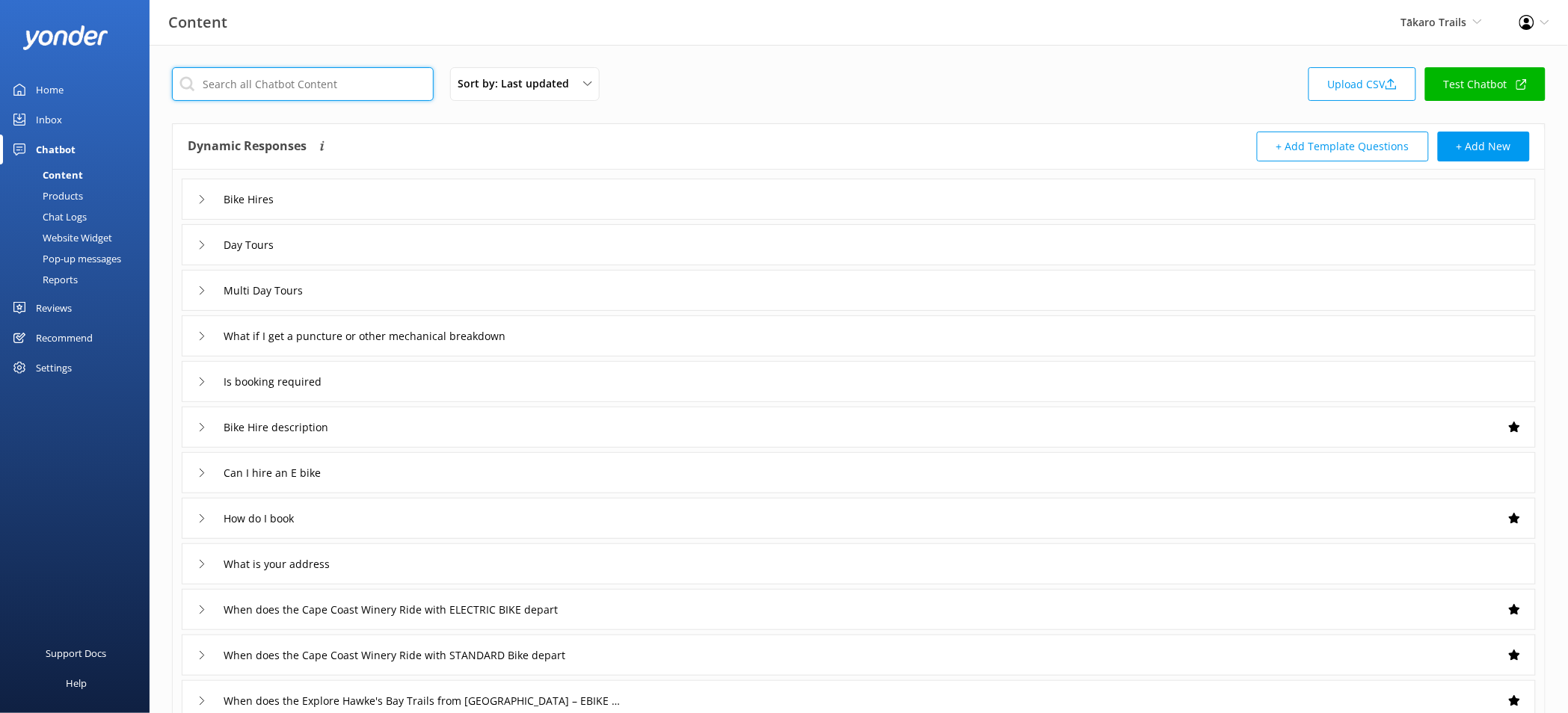
click at [268, 86] on input "text" at bounding box center [302, 84] width 261 height 34
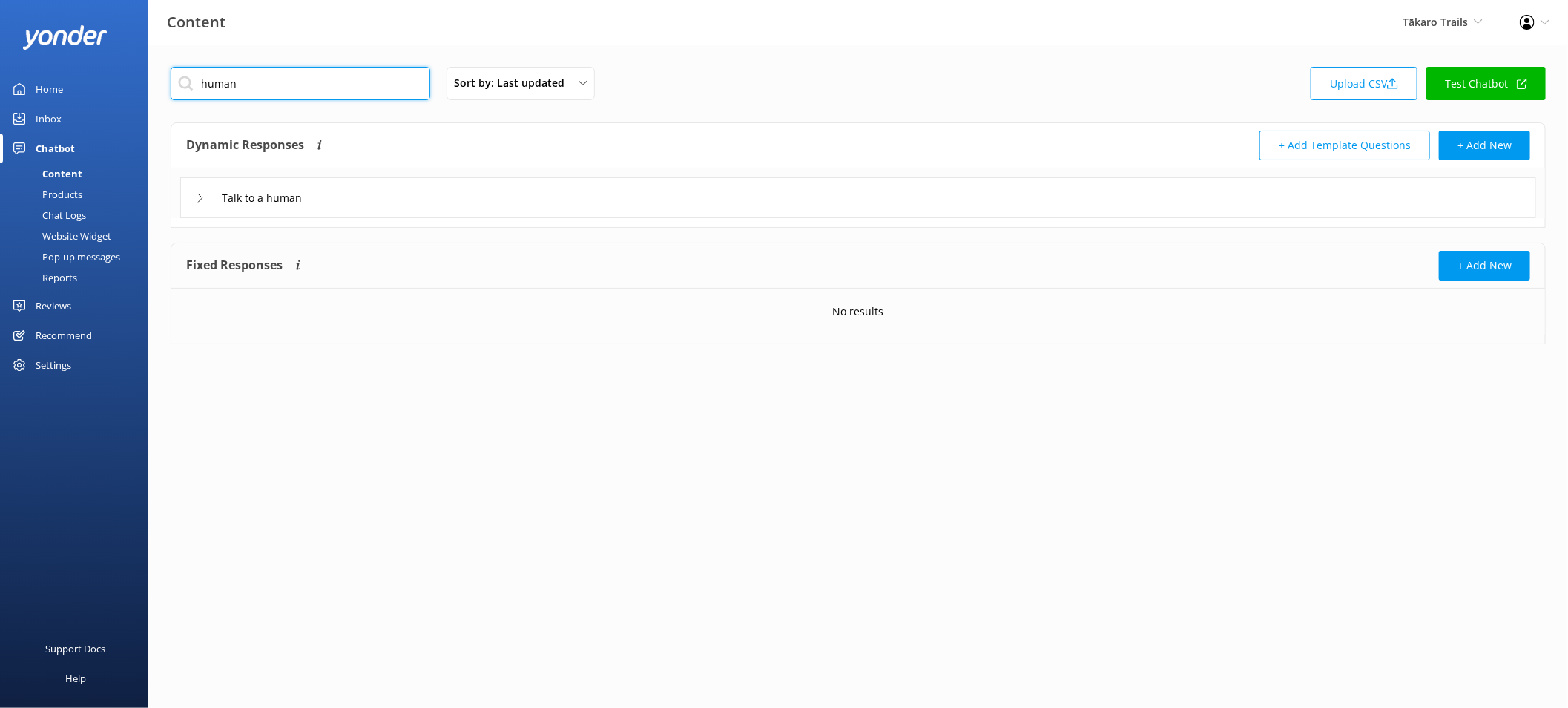
type input "human"
click at [401, 190] on div "Talk to a human" at bounding box center [858, 198] width 1356 height 41
click at [335, 193] on div "Talk to a human" at bounding box center [858, 198] width 1356 height 41
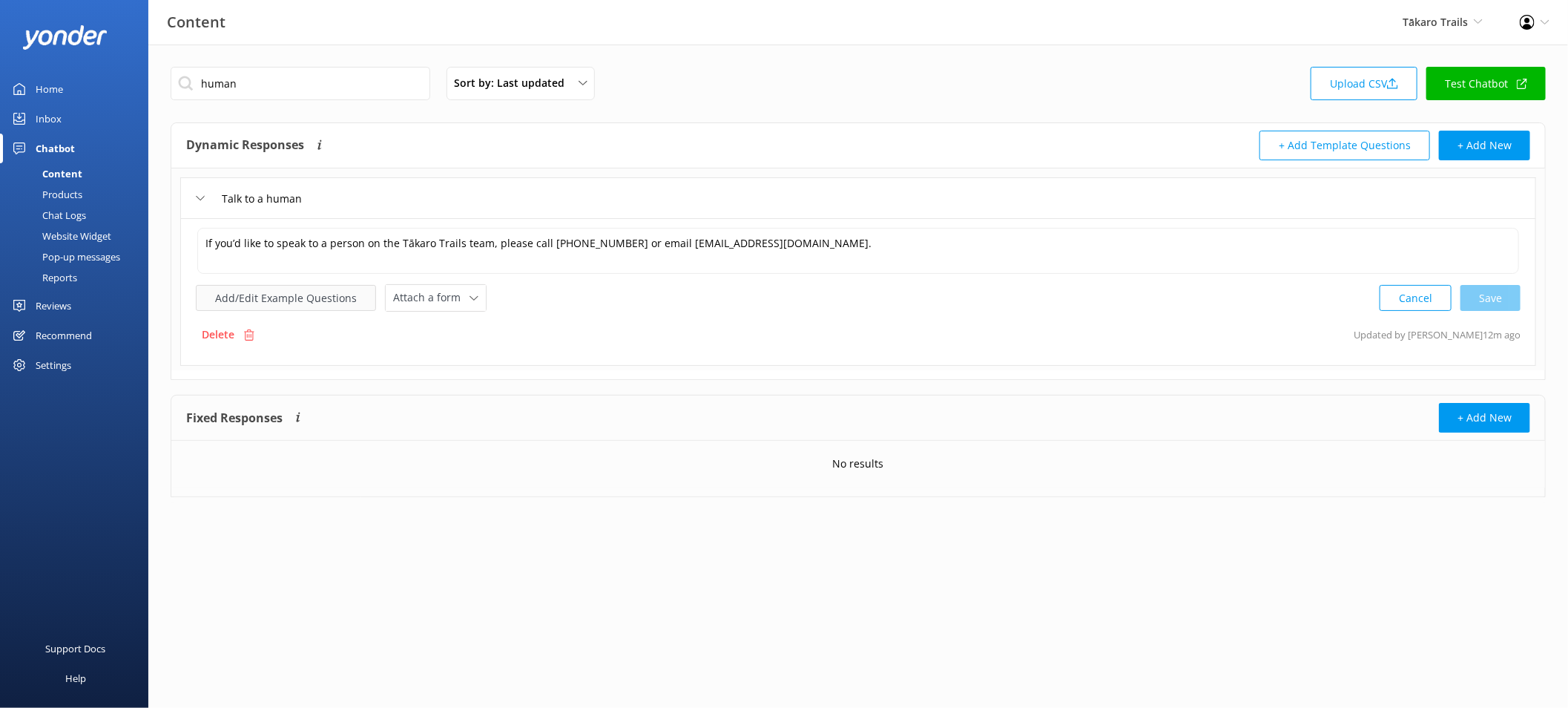
click at [325, 304] on button "Add/Edit Example Questions" at bounding box center [286, 298] width 180 height 26
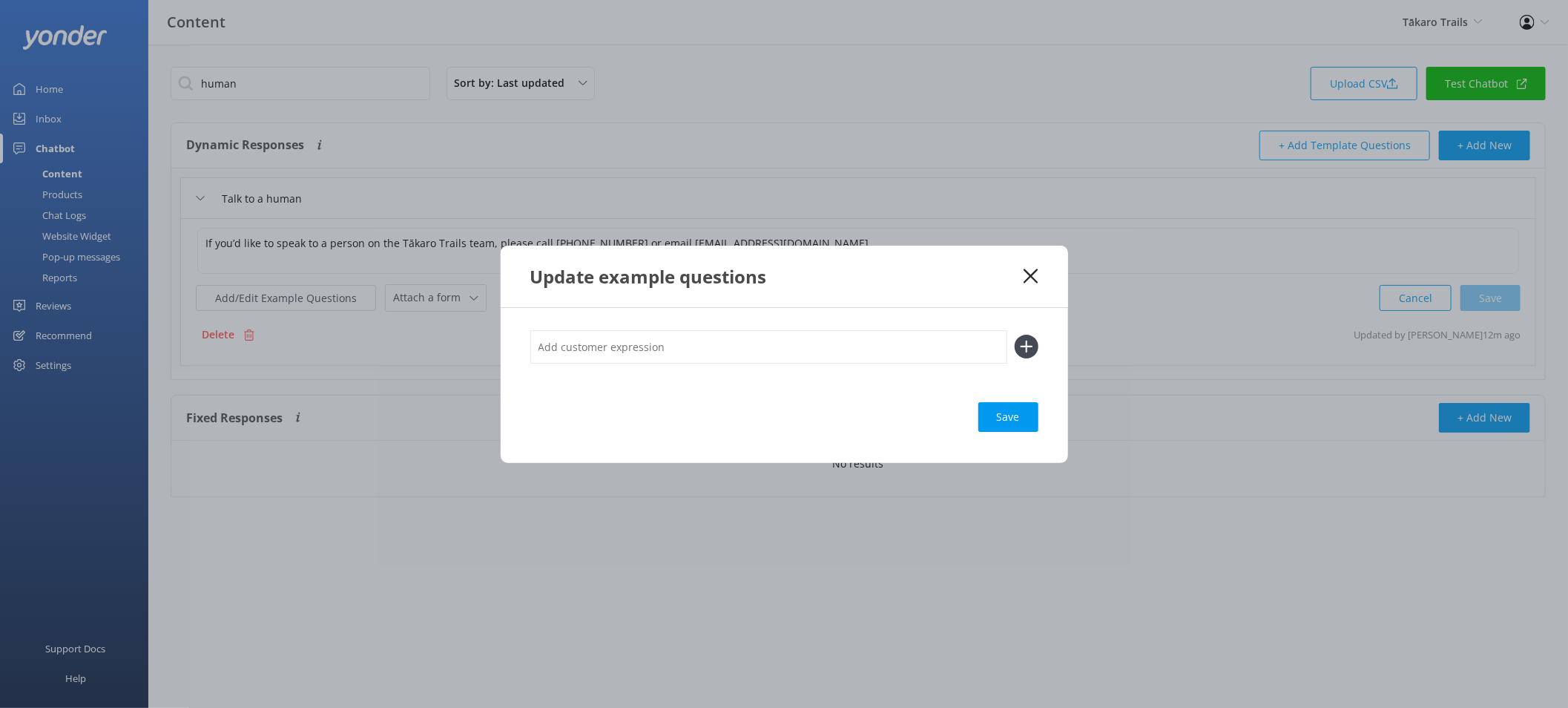
click at [696, 346] on input "text" at bounding box center [769, 347] width 477 height 34
type input "real person"
click at [1015, 335] on button at bounding box center [1027, 347] width 24 height 24
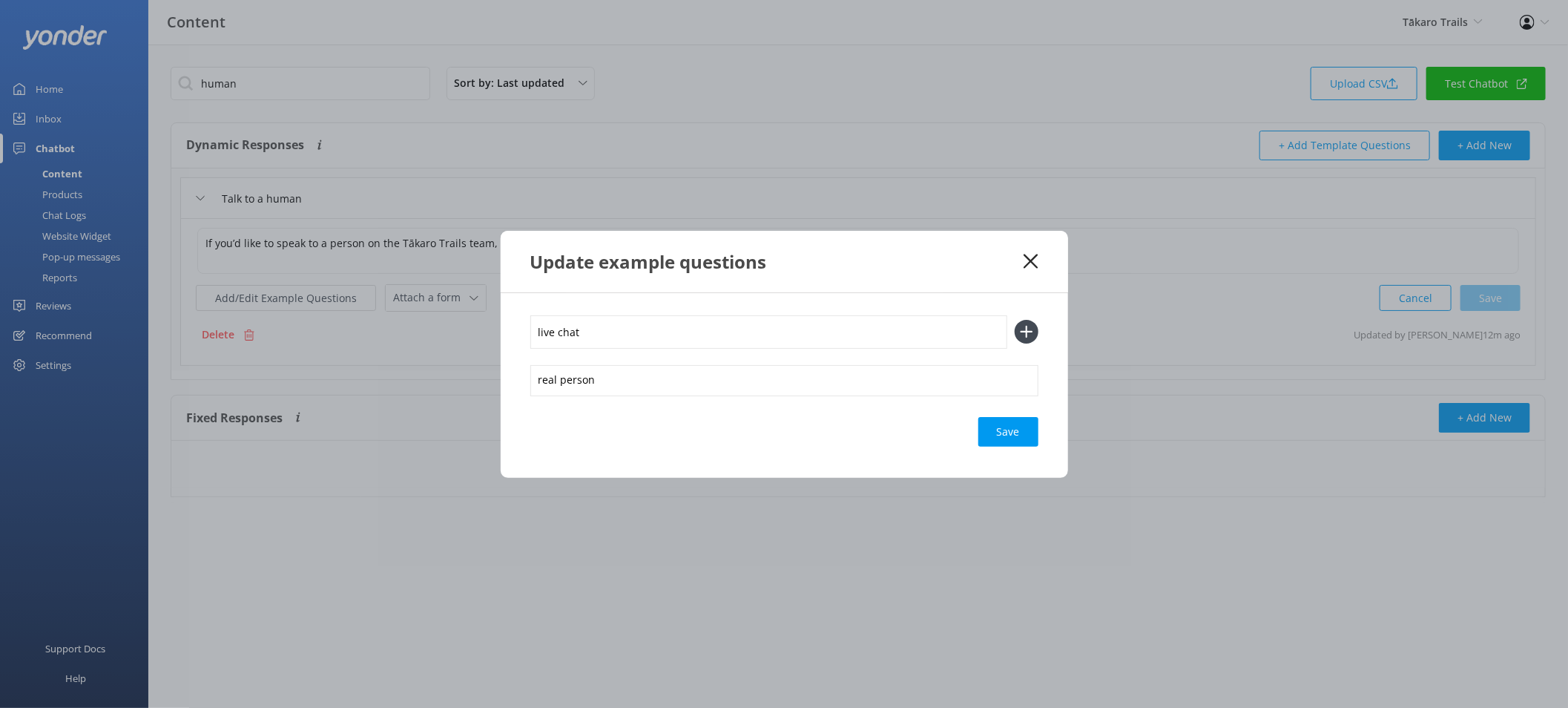
type input "live chat"
click at [1015, 320] on button at bounding box center [1027, 332] width 24 height 24
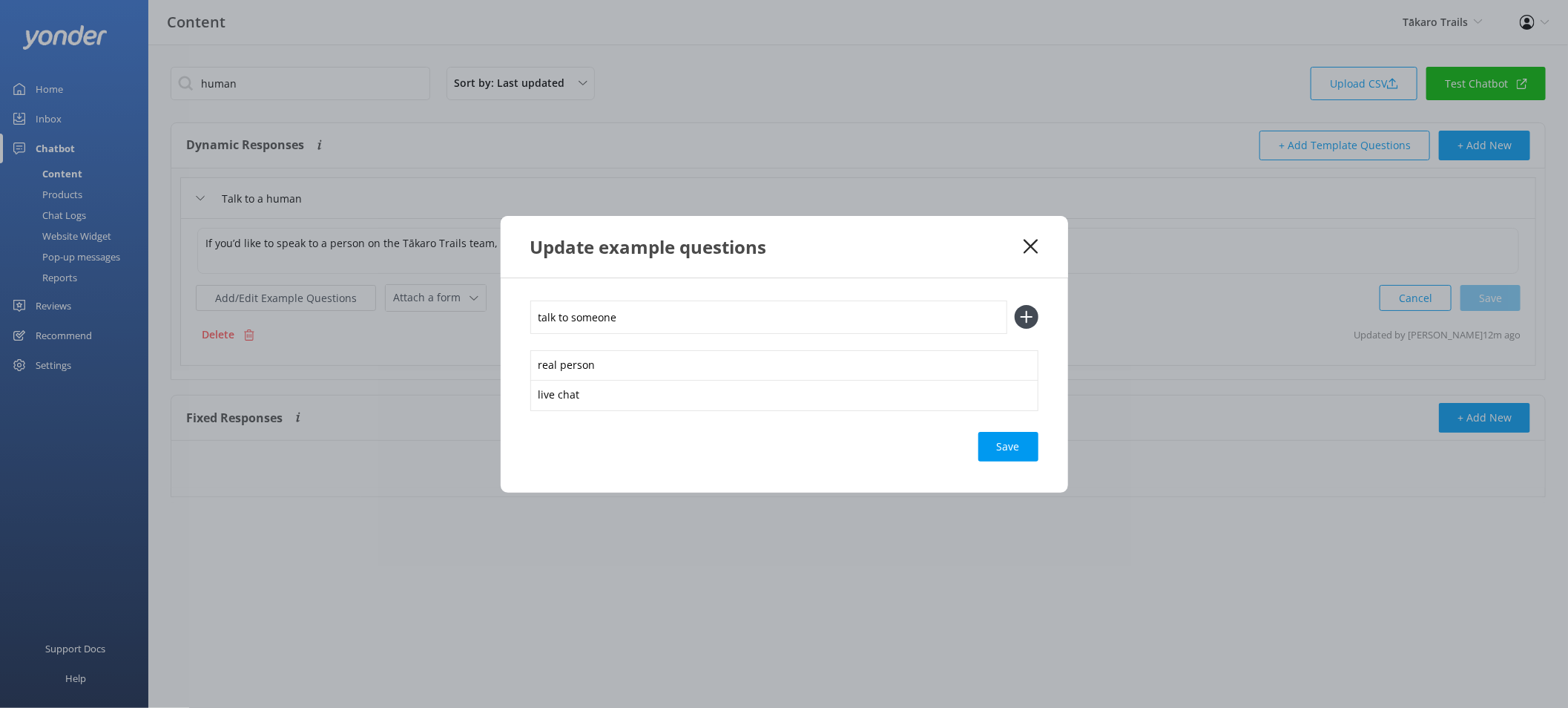
type input "talk to someone"
click at [1015, 305] on button at bounding box center [1027, 317] width 24 height 24
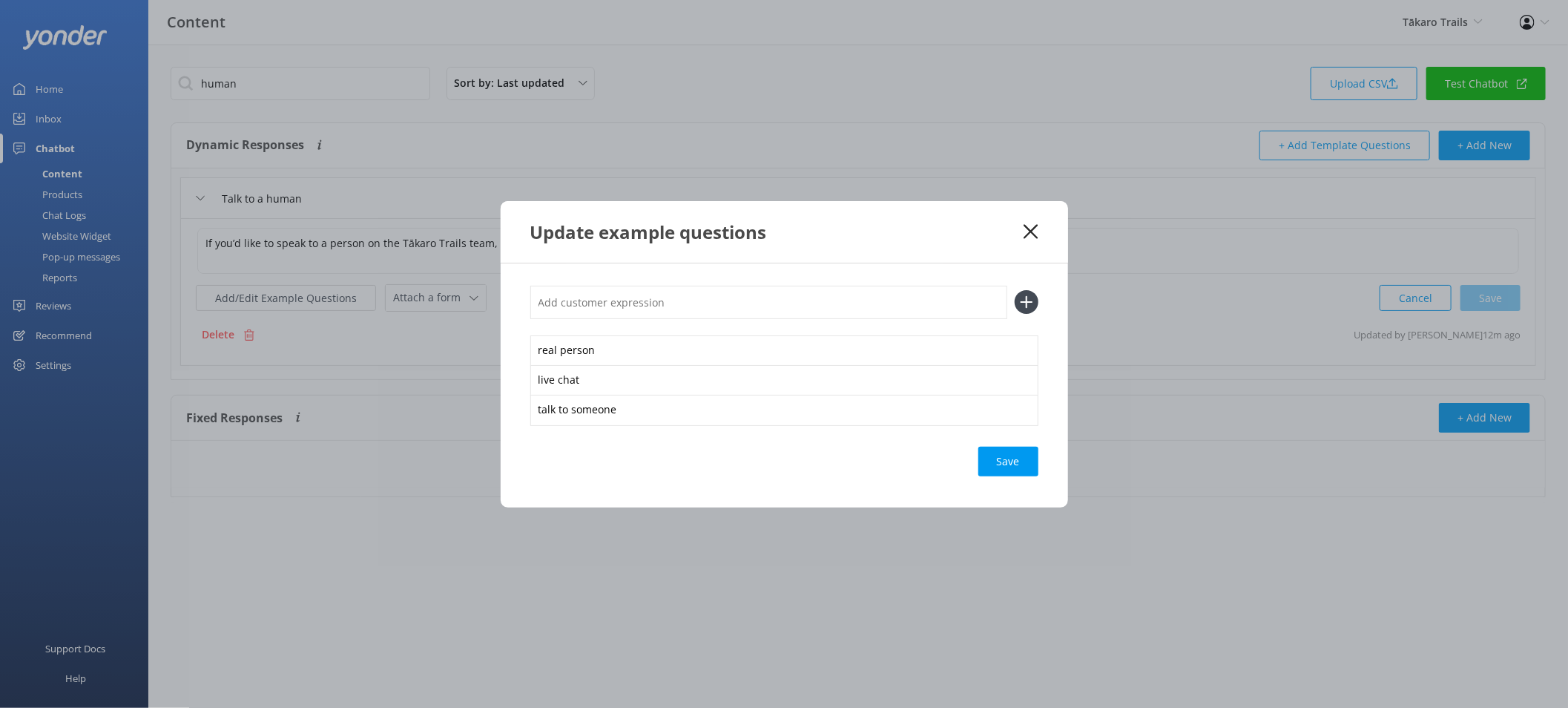
type input "h"
type input "i need help"
click at [1015, 290] on button at bounding box center [1027, 302] width 24 height 24
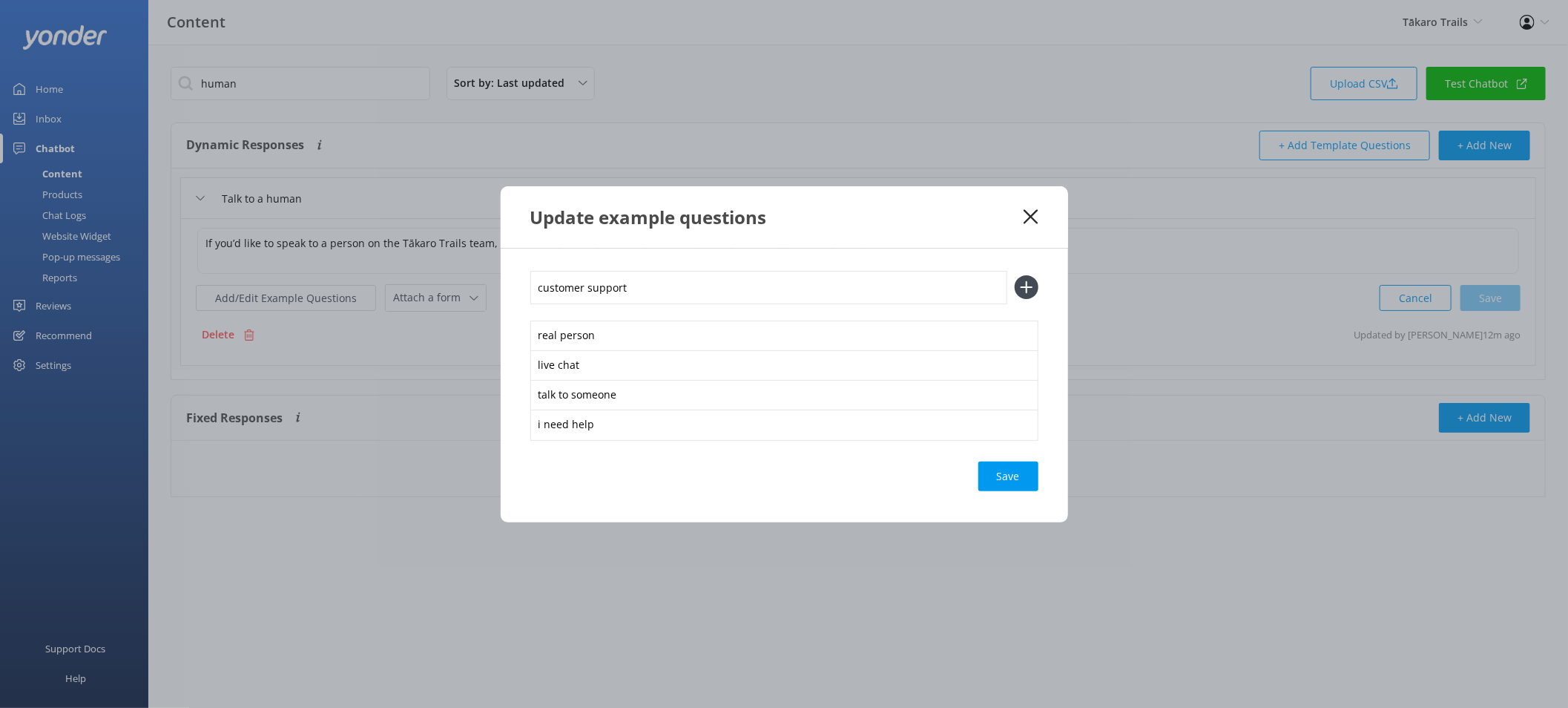
type input "customer support"
click at [1015, 276] on button at bounding box center [1027, 288] width 24 height 24
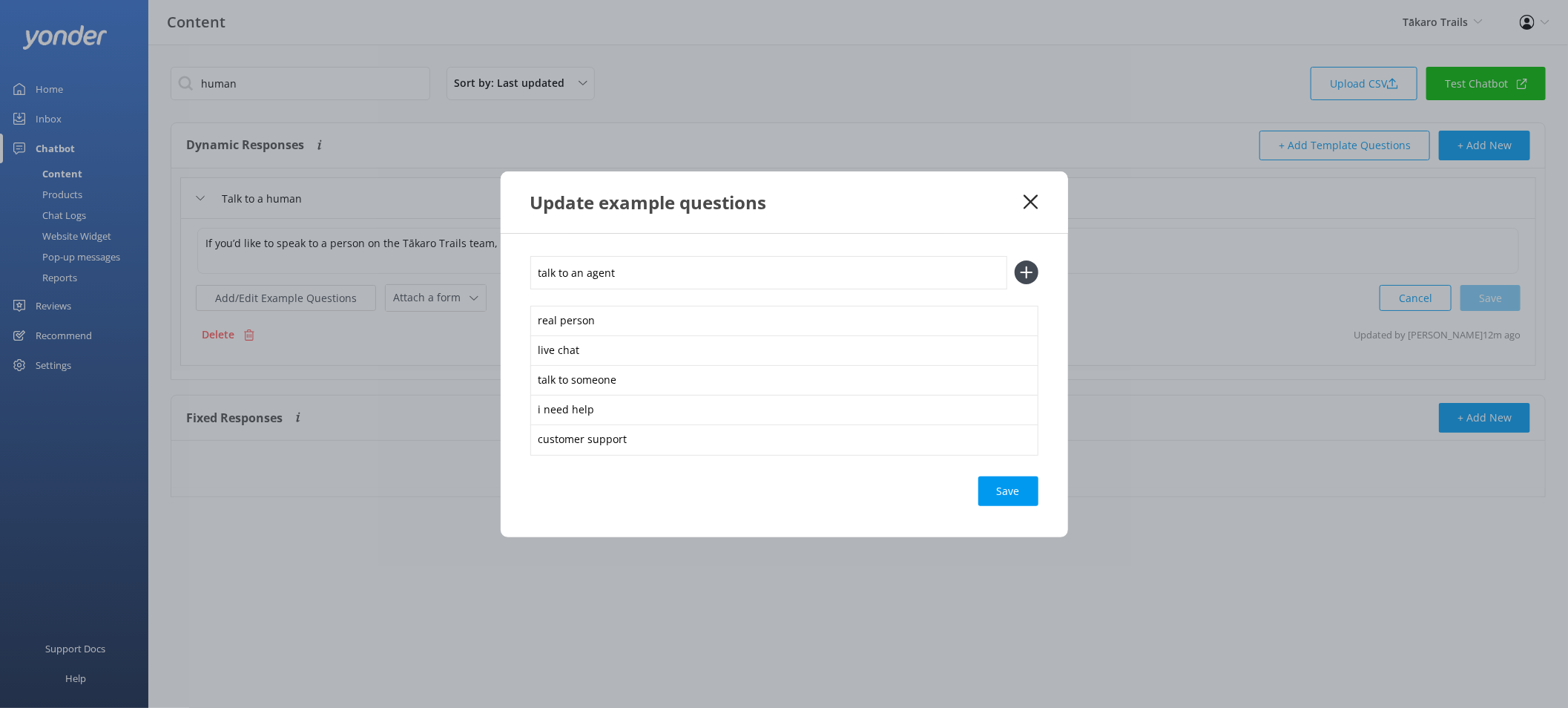
type input "talk to an agent"
click at [1015, 260] on button at bounding box center [1027, 272] width 24 height 24
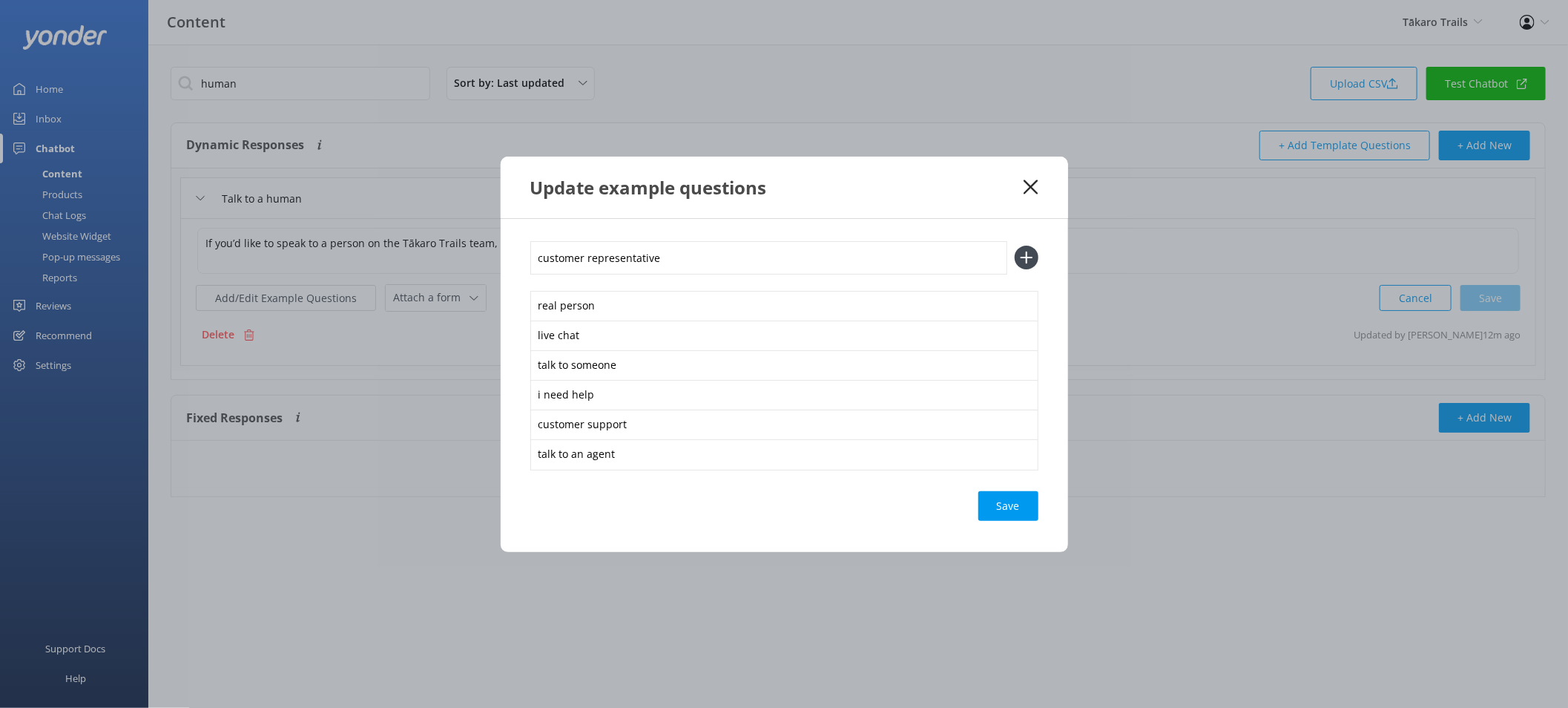
type input "customer representative"
click at [1015, 246] on button at bounding box center [1027, 258] width 24 height 24
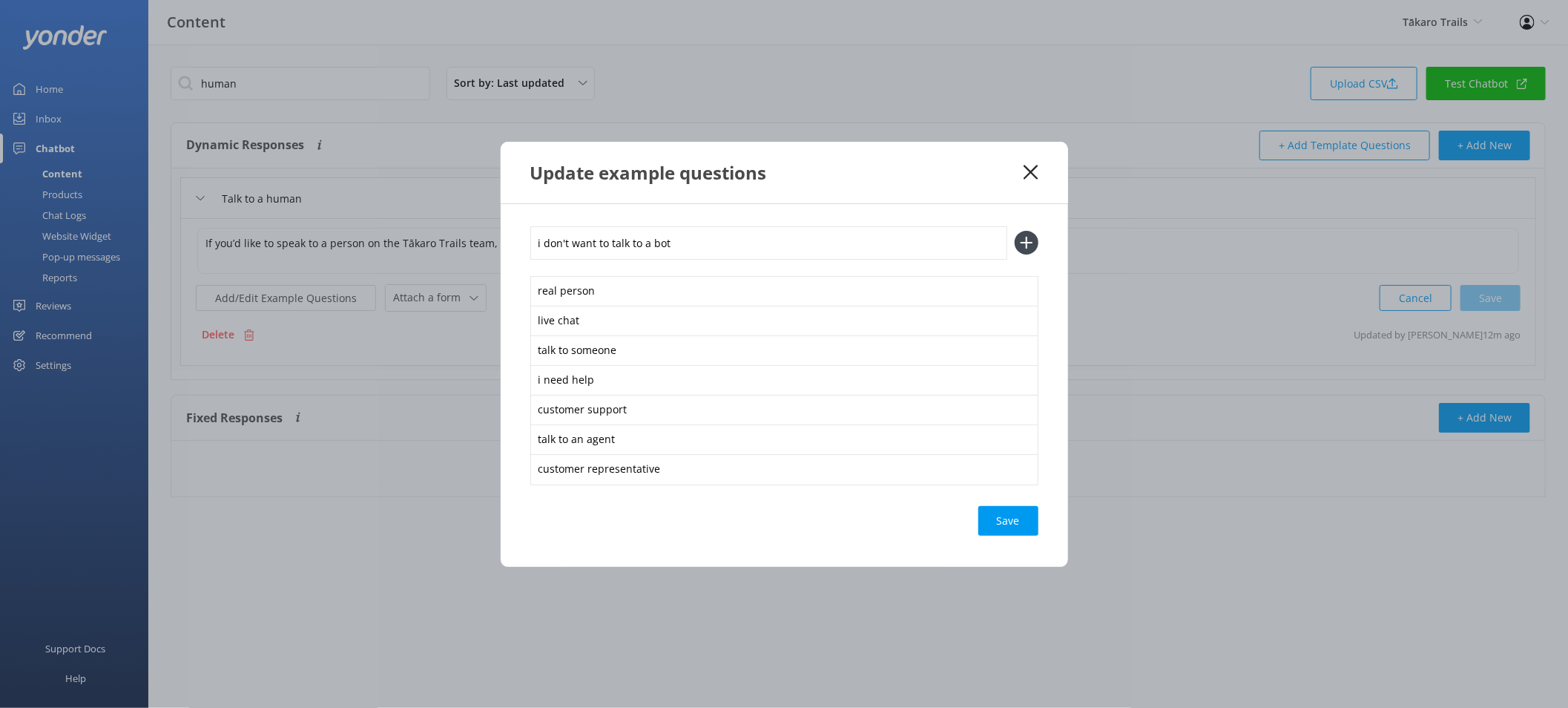
type input "i don't want to talk to a bot"
click at [1015, 231] on button at bounding box center [1027, 243] width 24 height 24
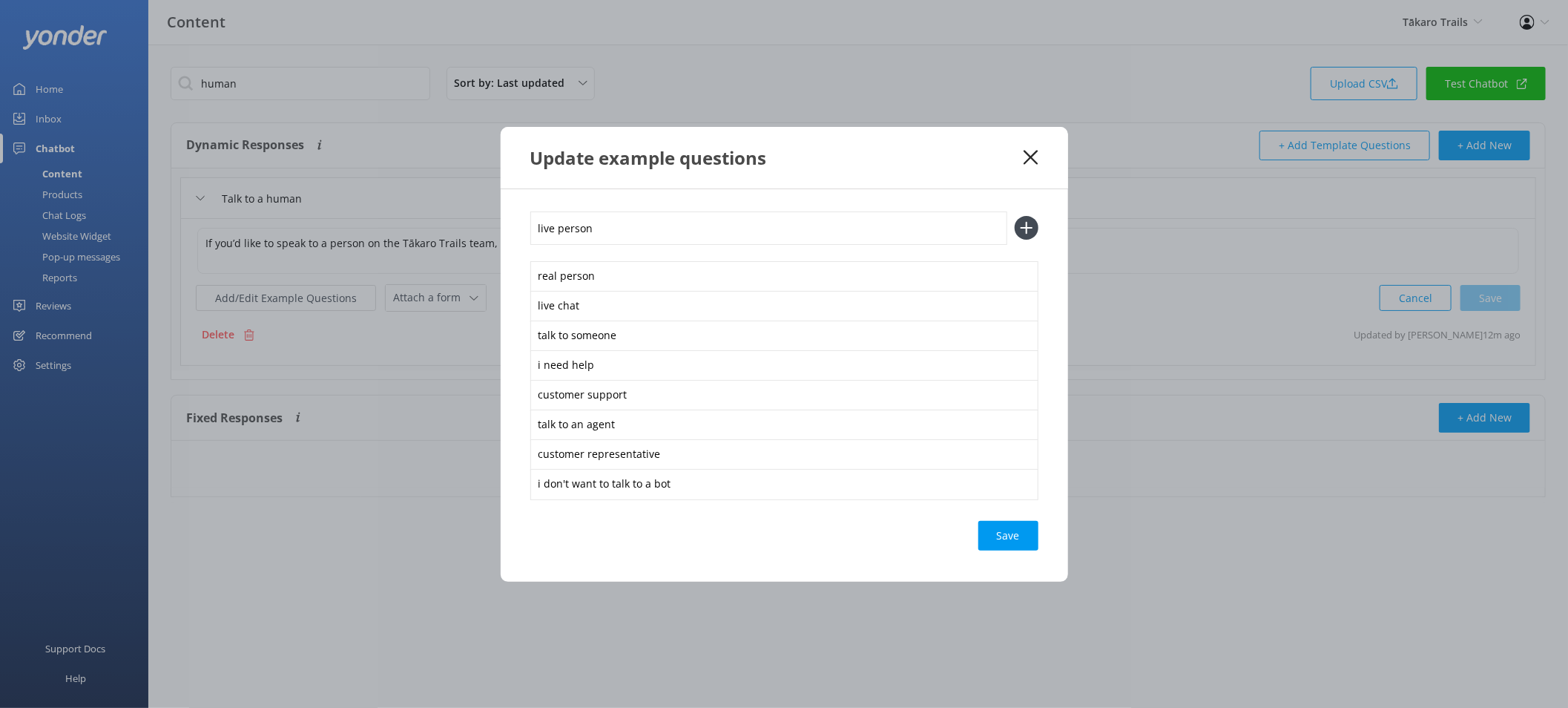
type input "live person"
click at [1015, 216] on button at bounding box center [1027, 228] width 24 height 24
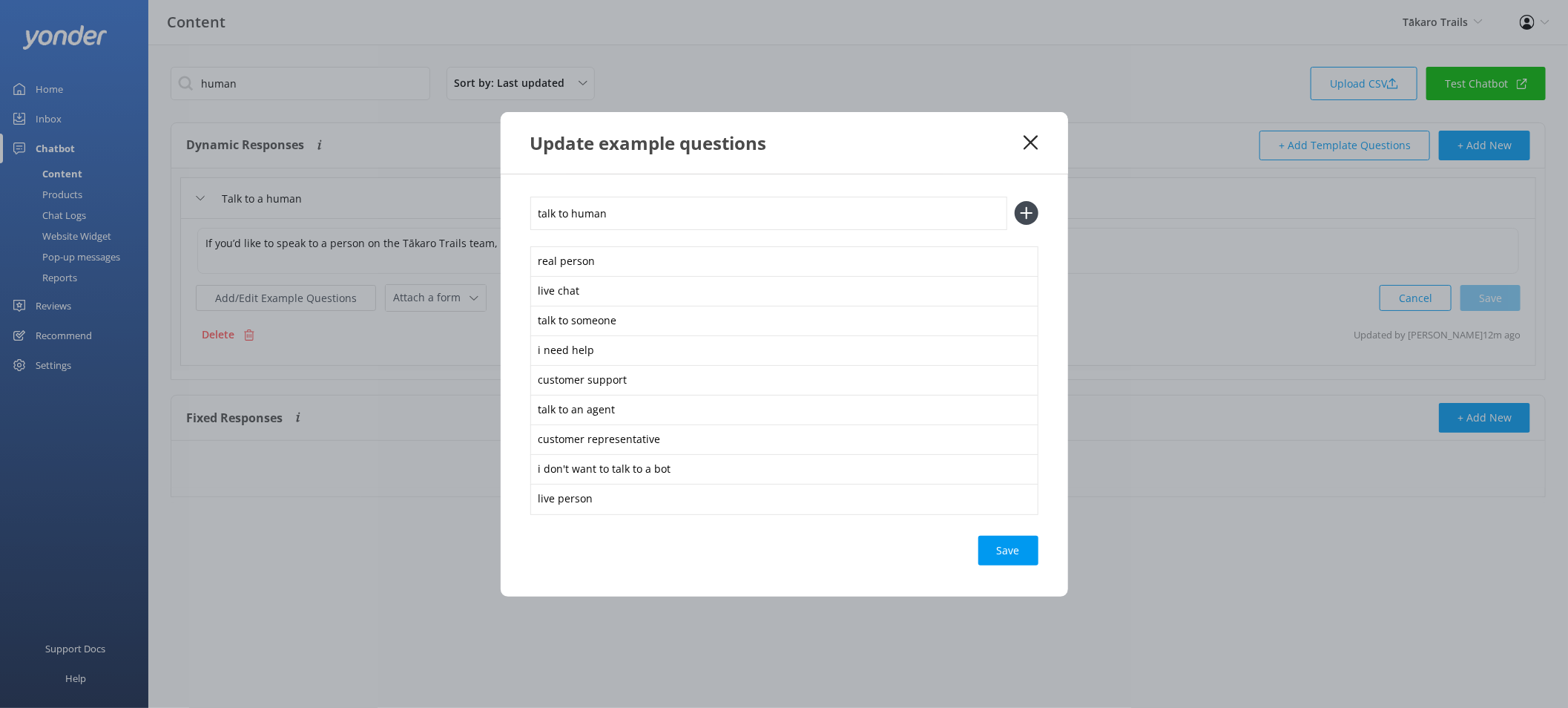
type input "talk to human"
click at [1015, 201] on button at bounding box center [1027, 213] width 24 height 24
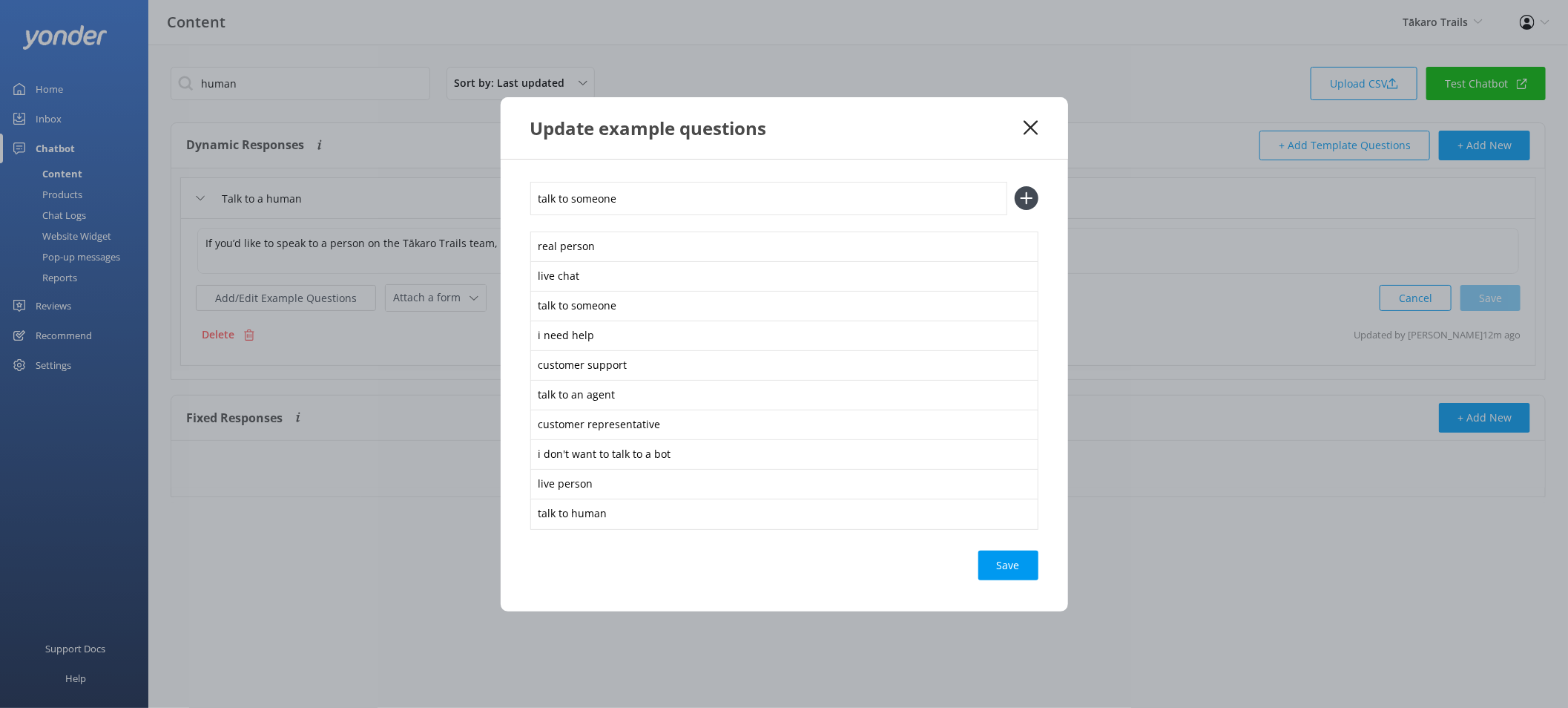
type input "talk to someone"
click at [1015, 186] on button at bounding box center [1027, 198] width 24 height 24
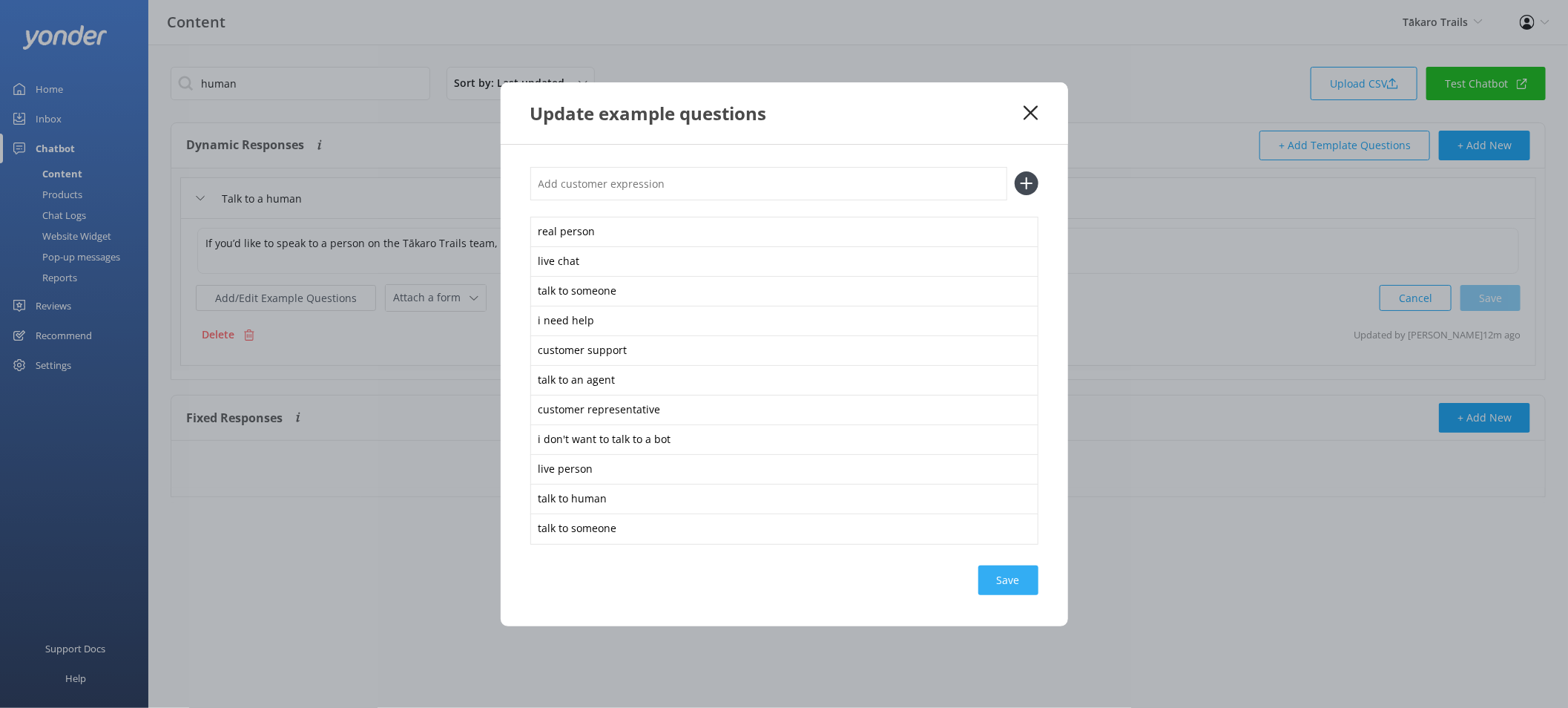
click at [1014, 577] on div "Save" at bounding box center [1008, 580] width 60 height 30
click at [1036, 108] on use at bounding box center [1031, 113] width 14 height 14
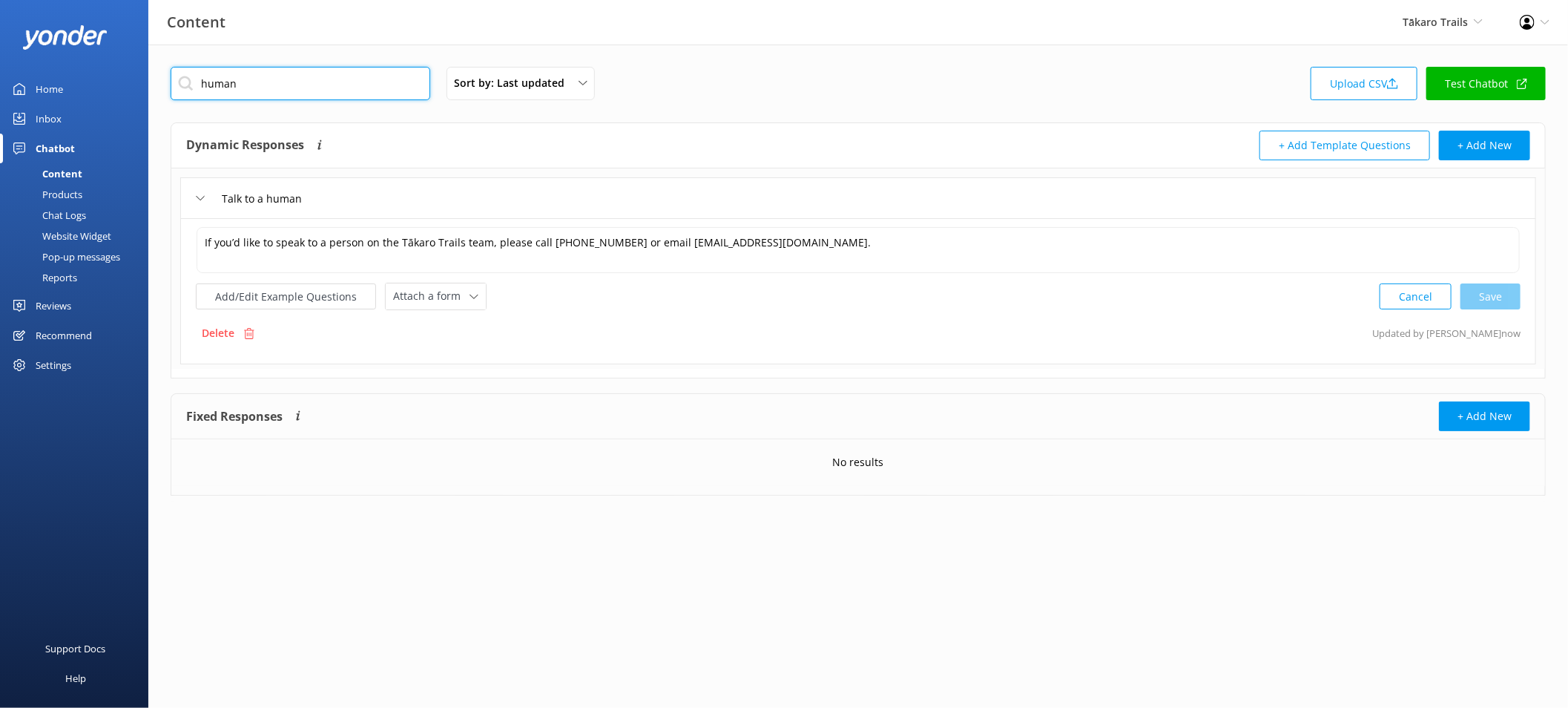
click at [328, 81] on input "human" at bounding box center [300, 84] width 259 height 34
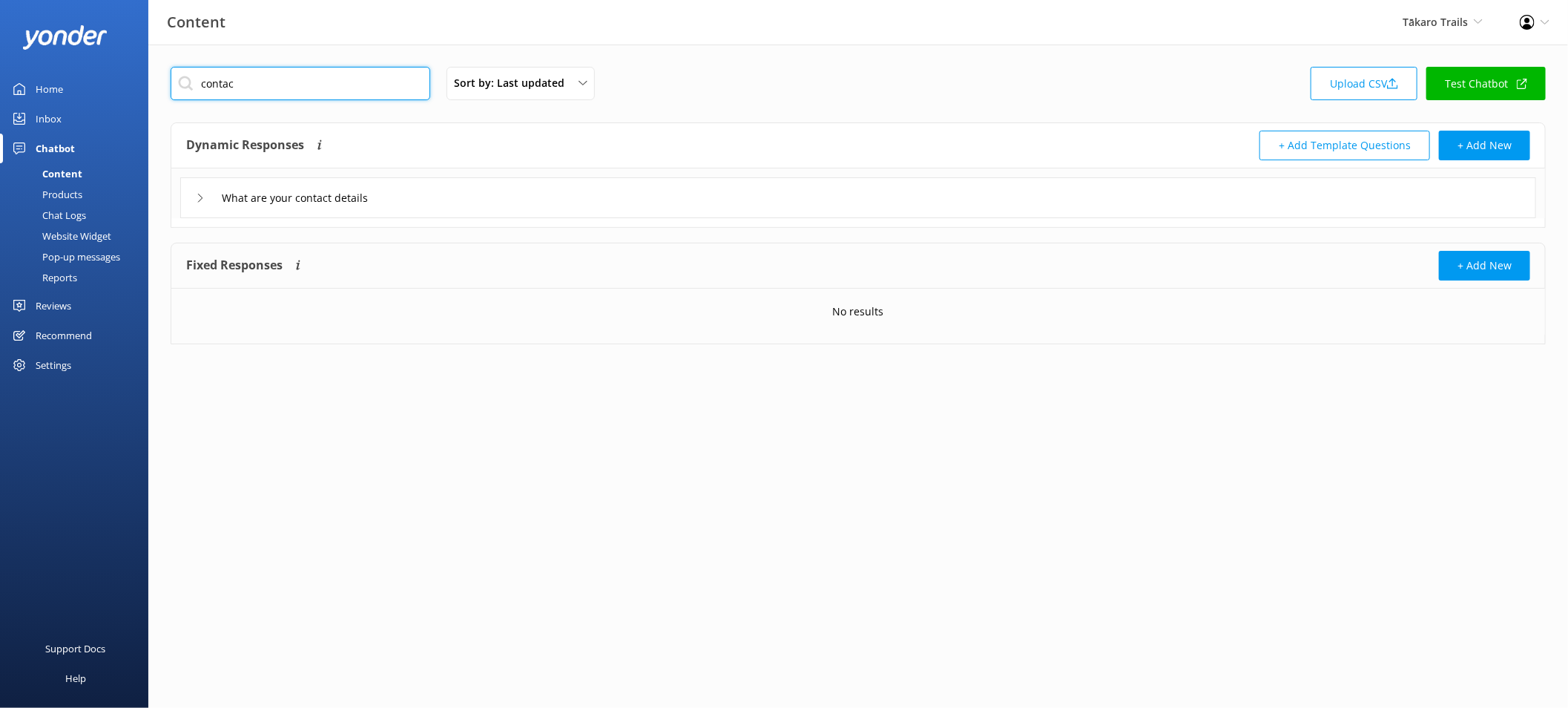
type input "contac"
click at [459, 209] on div "What are your contact details" at bounding box center [858, 198] width 1356 height 41
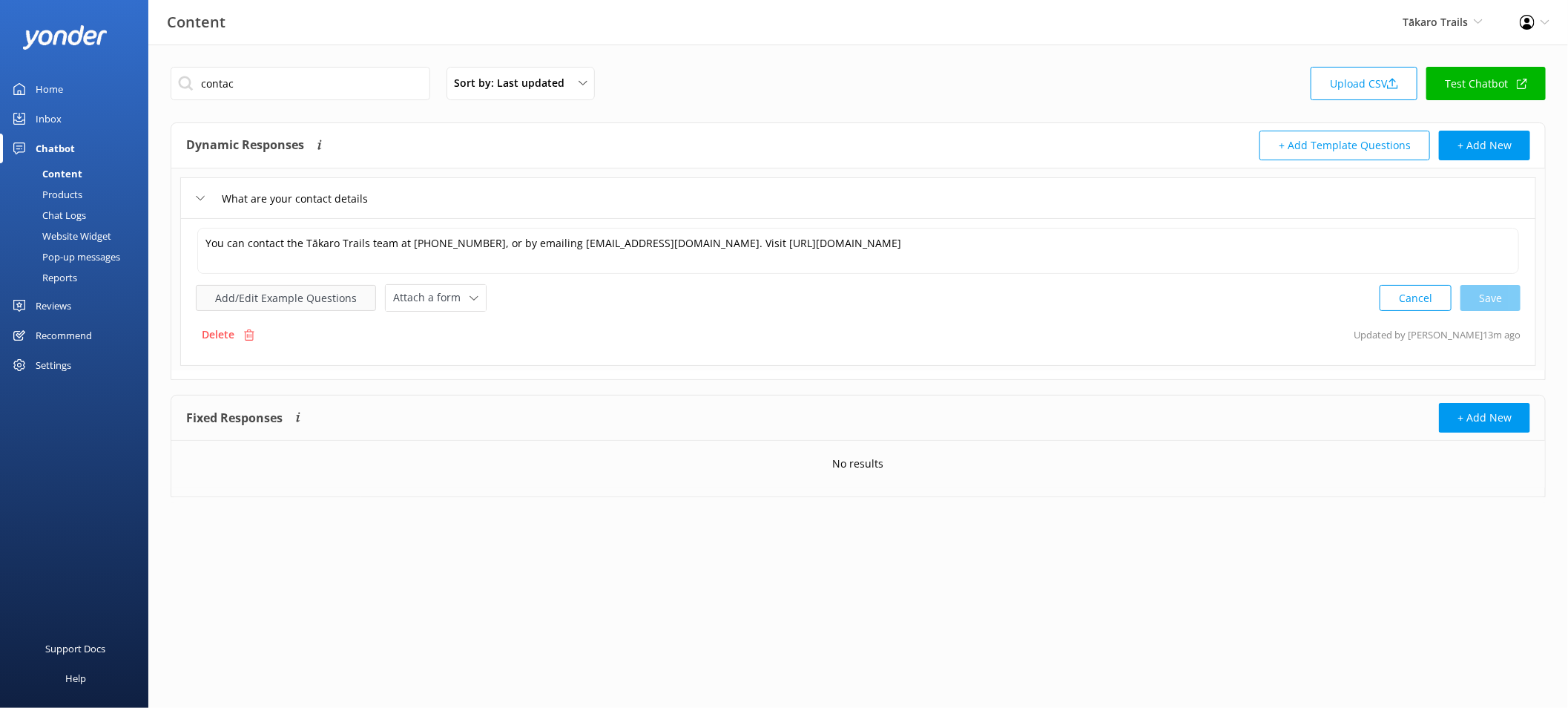
click at [309, 289] on button "Add/Edit Example Questions" at bounding box center [286, 298] width 180 height 26
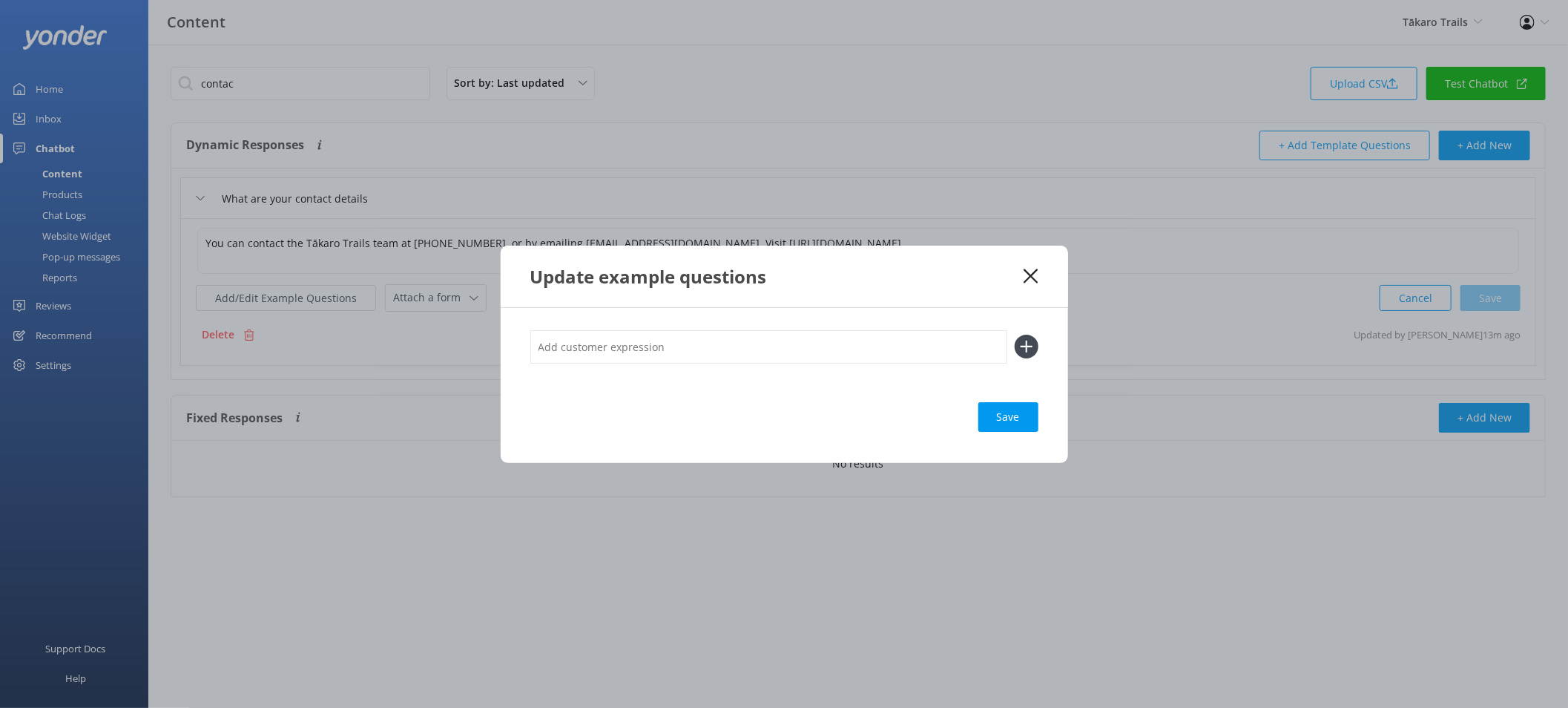
click at [602, 331] on input "text" at bounding box center [769, 347] width 477 height 34
click at [578, 344] on input "Contact Us" at bounding box center [769, 347] width 477 height 34
type input "Contact Us"
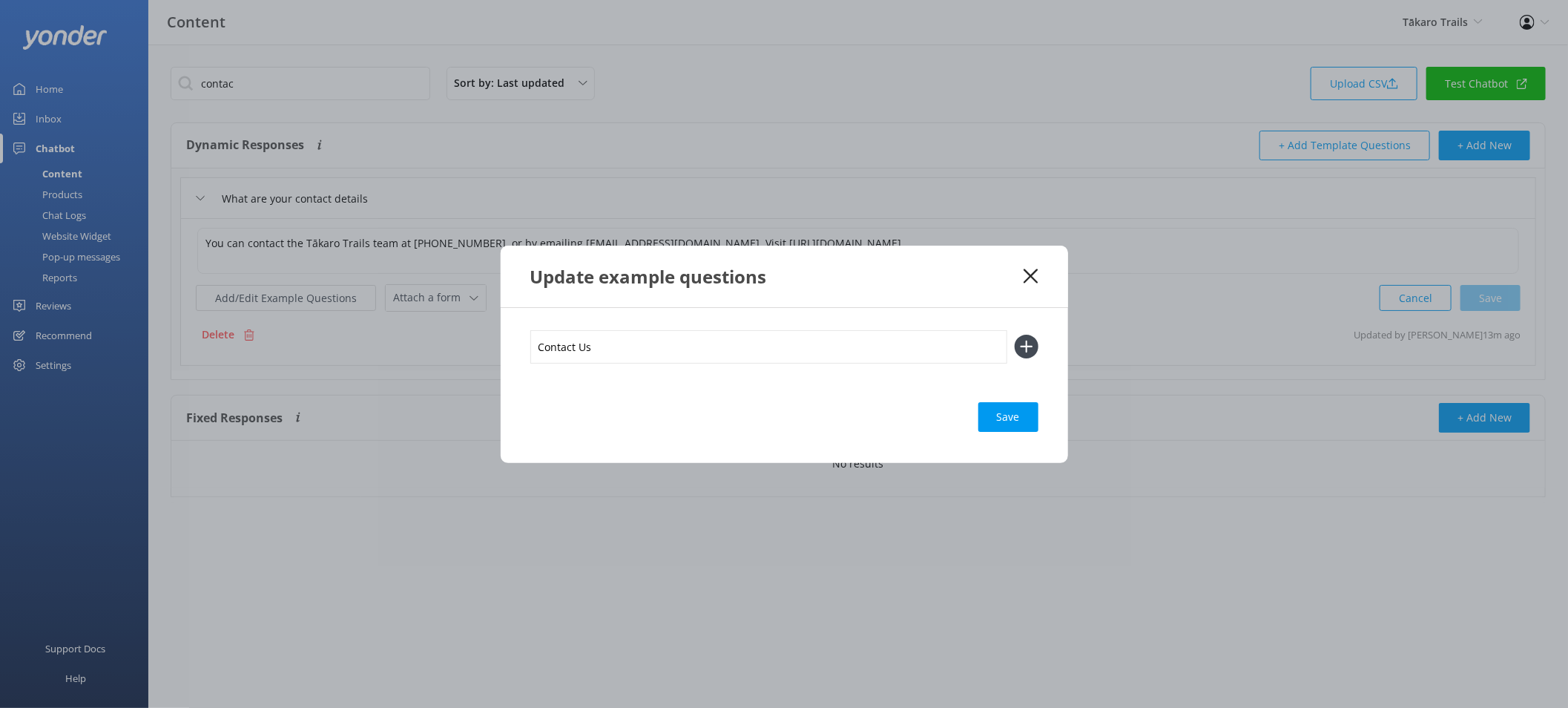
click at [1015, 335] on button at bounding box center [1027, 347] width 24 height 24
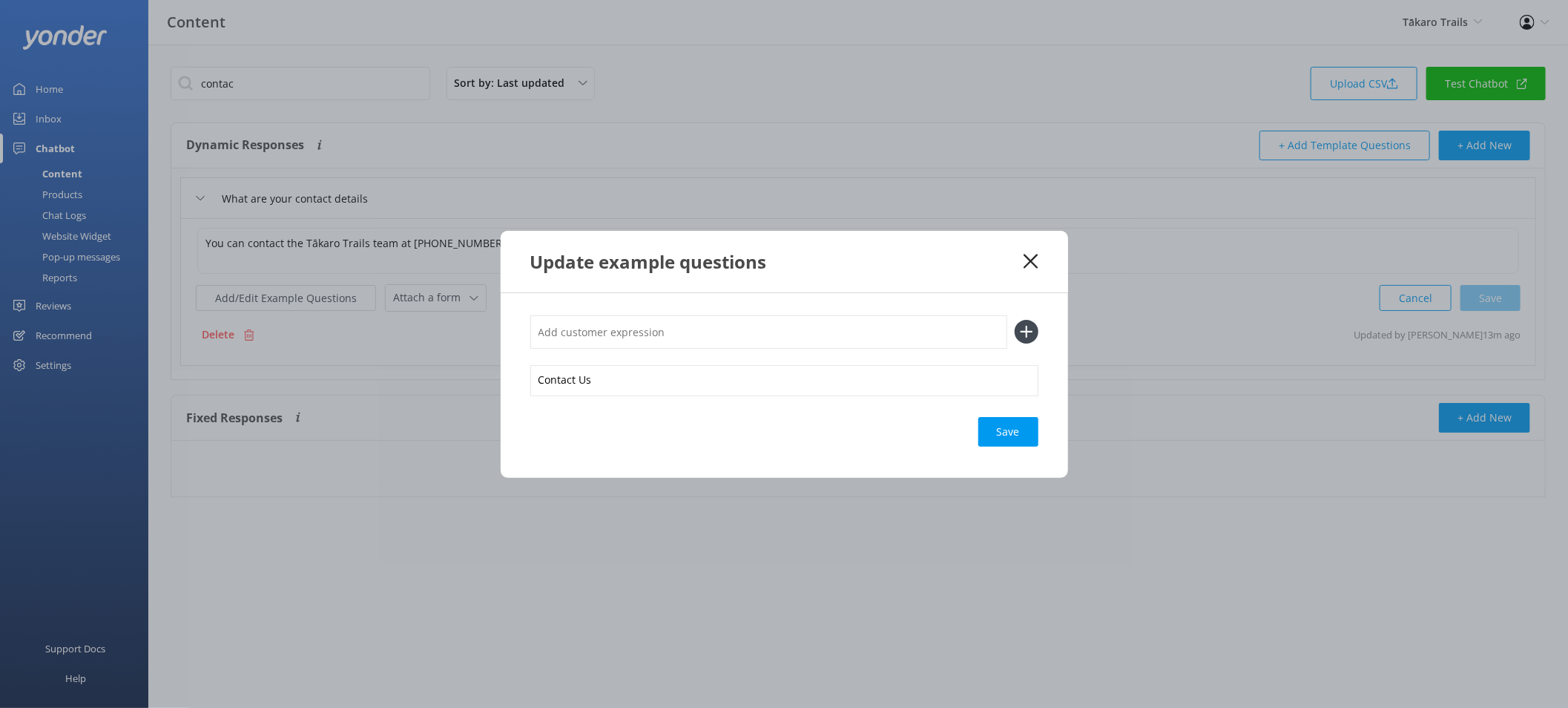
paste input "Contact Us"
type input "Contact Us"
click at [1015, 320] on button at bounding box center [1027, 332] width 24 height 24
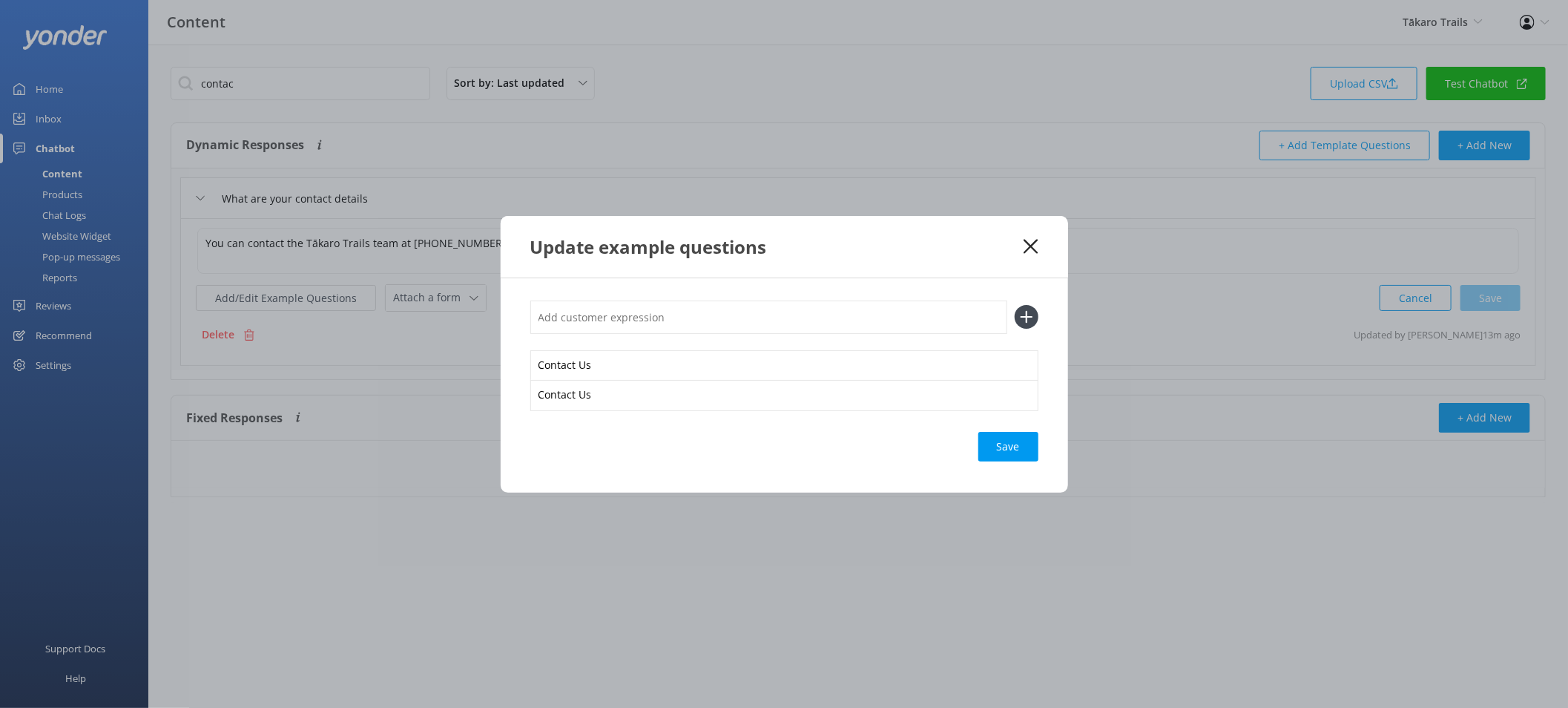
paste input "Contact Us"
type input "Contact UsContact Us"
click at [1015, 305] on button at bounding box center [1027, 317] width 24 height 24
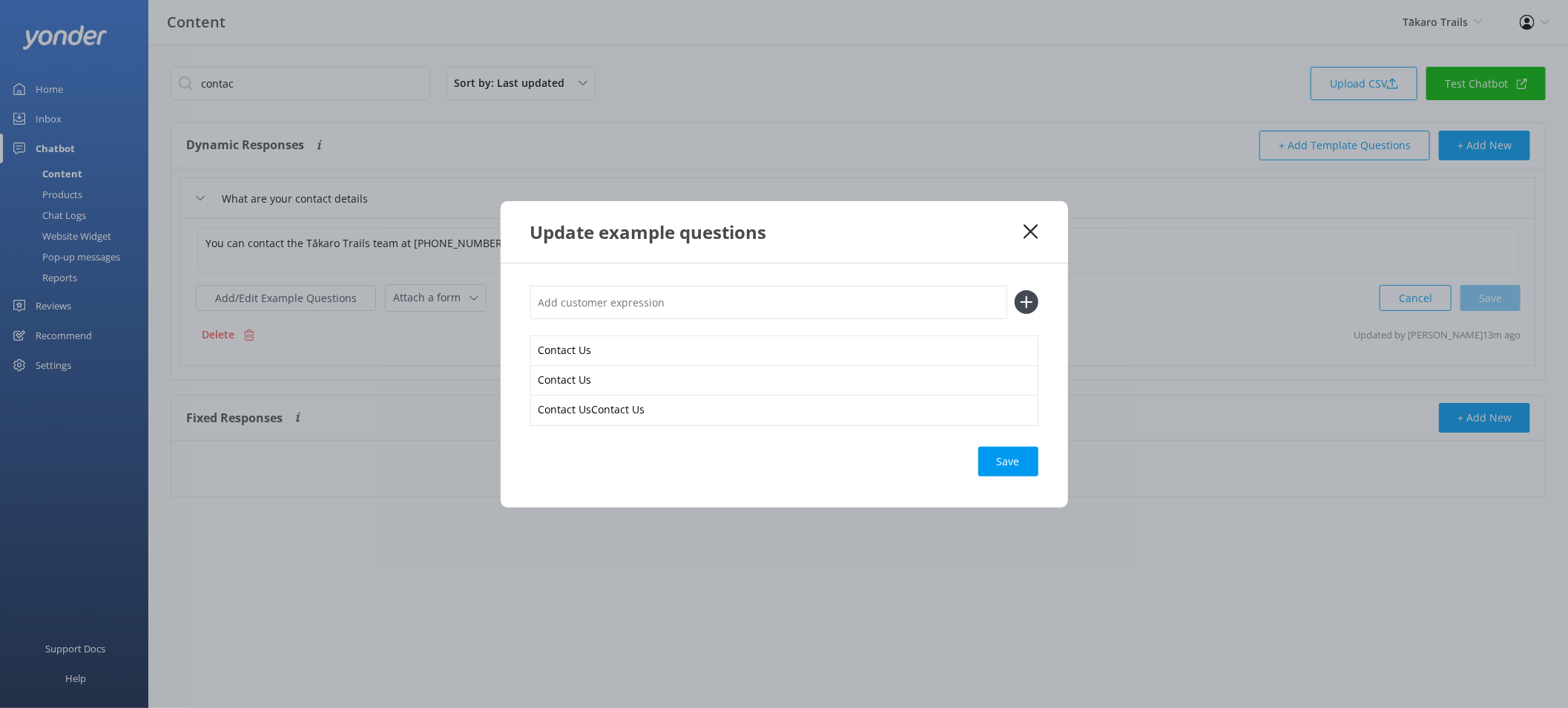
paste input "Contact Us"
type input "Contact Us"
click at [1015, 290] on button at bounding box center [1027, 302] width 24 height 24
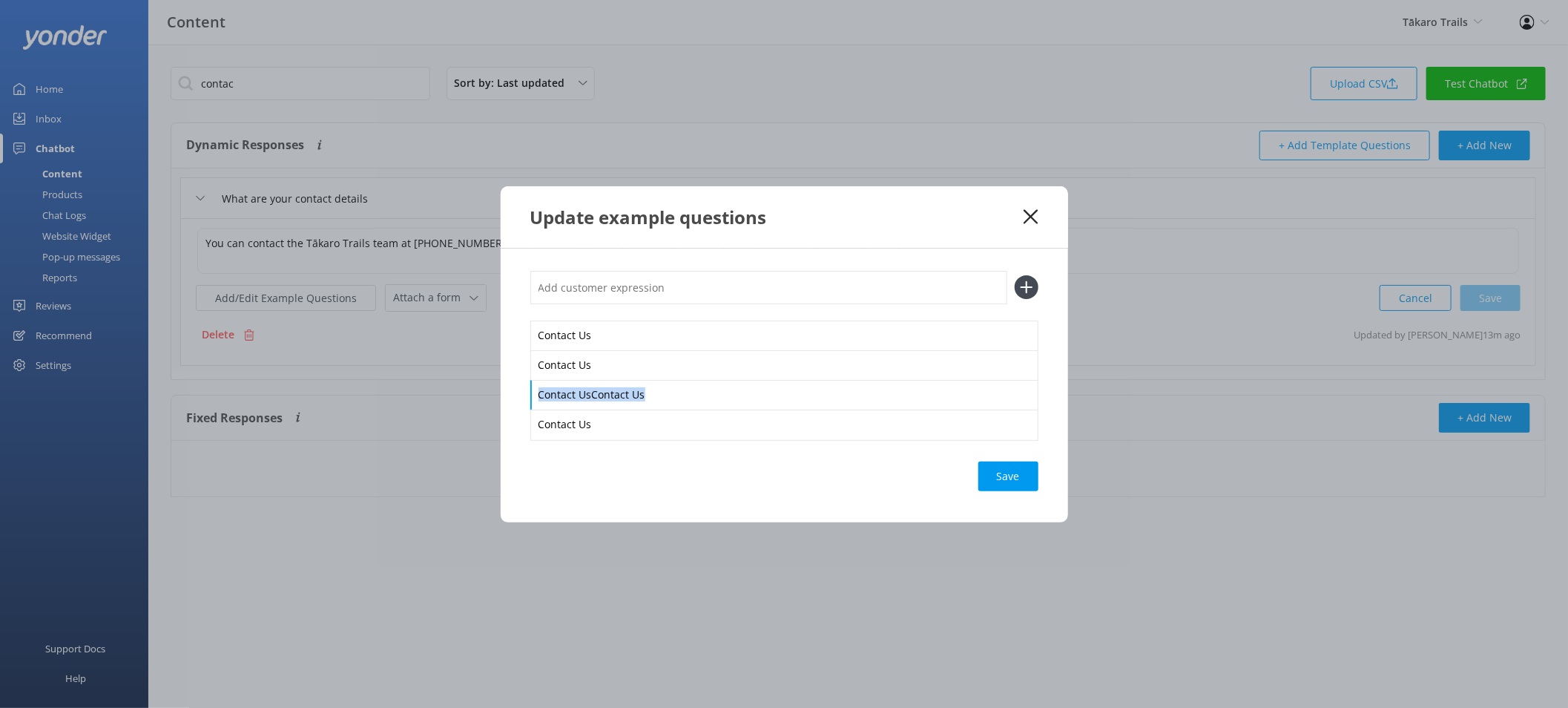
drag, startPoint x: 674, startPoint y: 399, endPoint x: 507, endPoint y: 393, distance: 167.1
click at [509, 393] on div "Contact Us Contact Us Contact UsContact Us Contact Us Save" at bounding box center [784, 385] width 568 height 274
paste div
click at [1027, 468] on div "Loading.." at bounding box center [1009, 476] width 59 height 30
click at [1027, 218] on icon at bounding box center [1031, 216] width 14 height 14
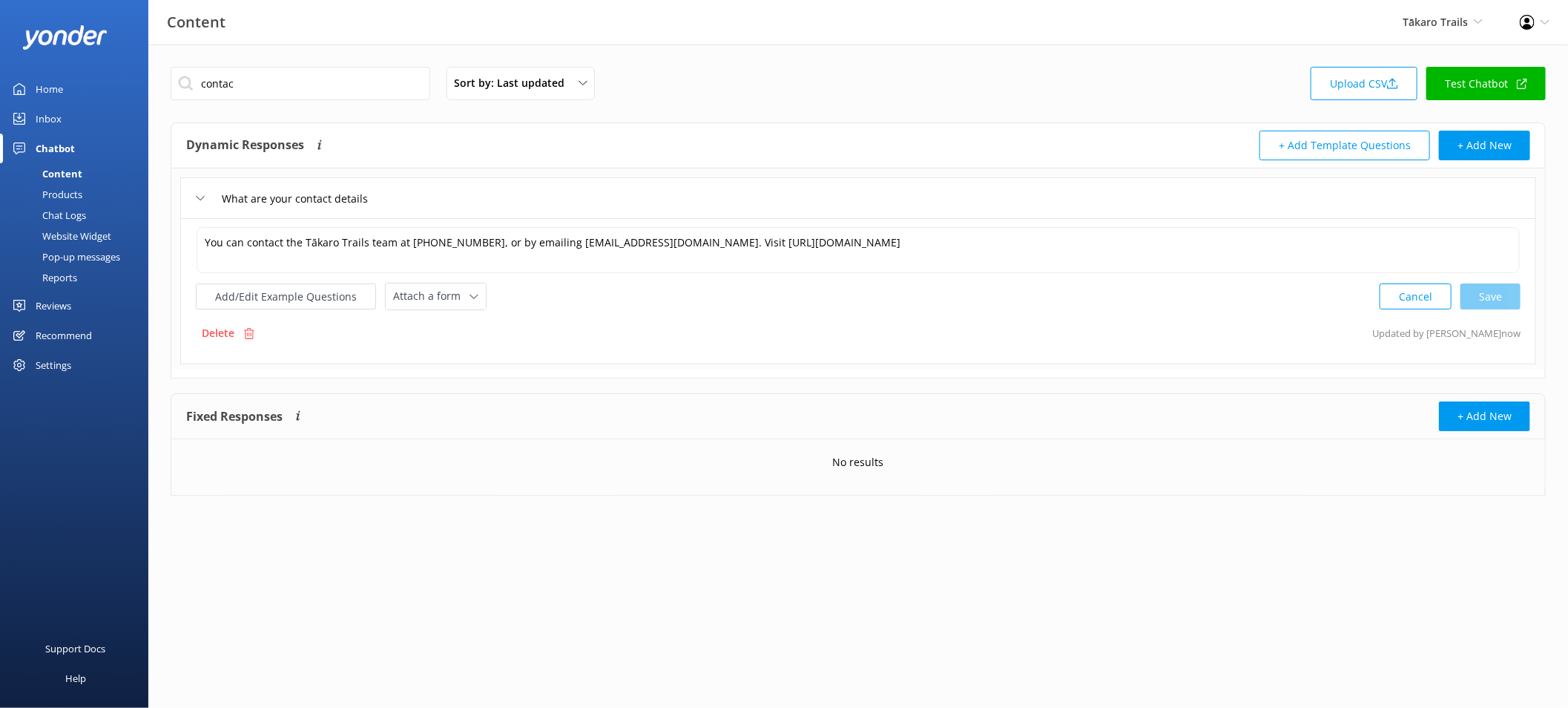
click at [1487, 92] on link "Test Chatbot" at bounding box center [1486, 84] width 120 height 34
click at [65, 364] on div "Settings" at bounding box center [53, 365] width 35 height 30
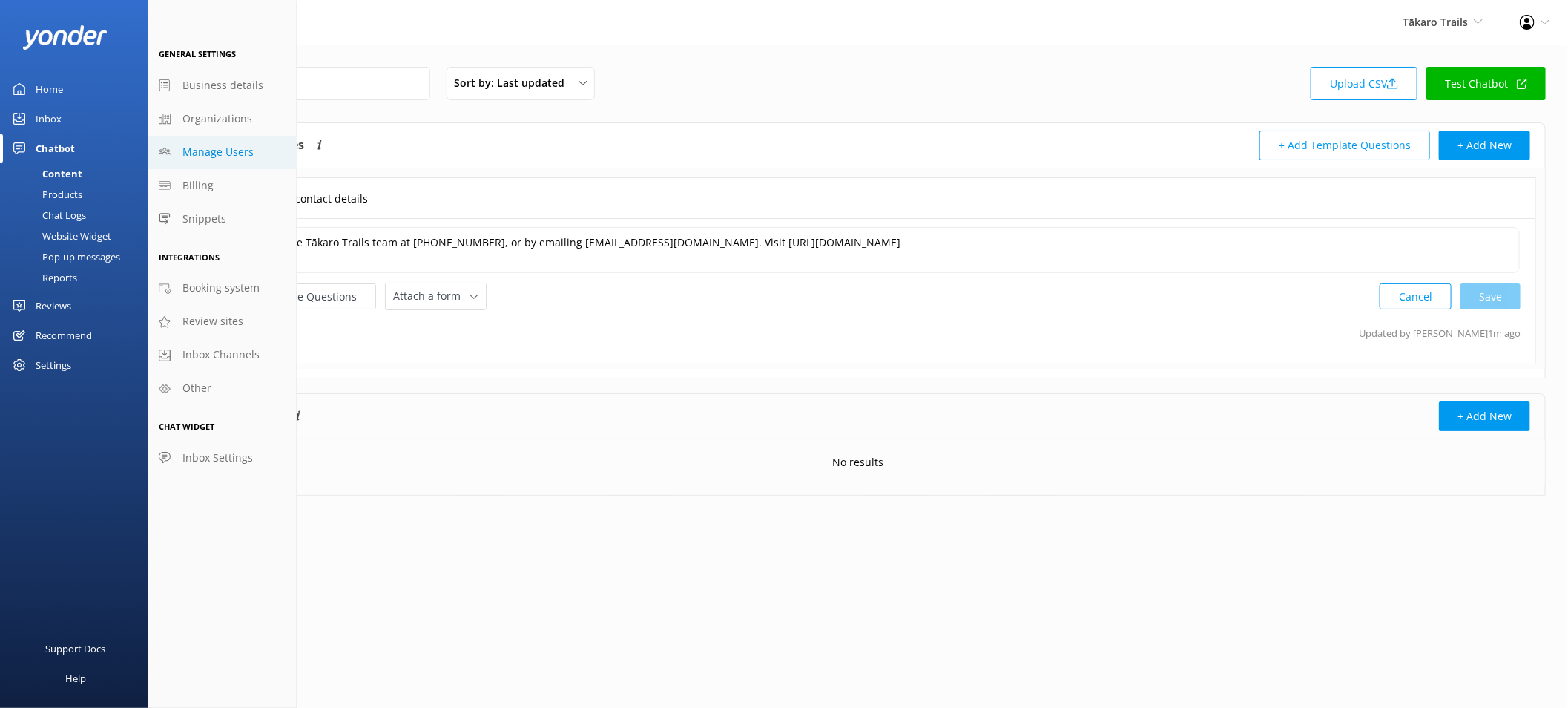
click at [206, 159] on span "Manage Users" at bounding box center [218, 152] width 71 height 16
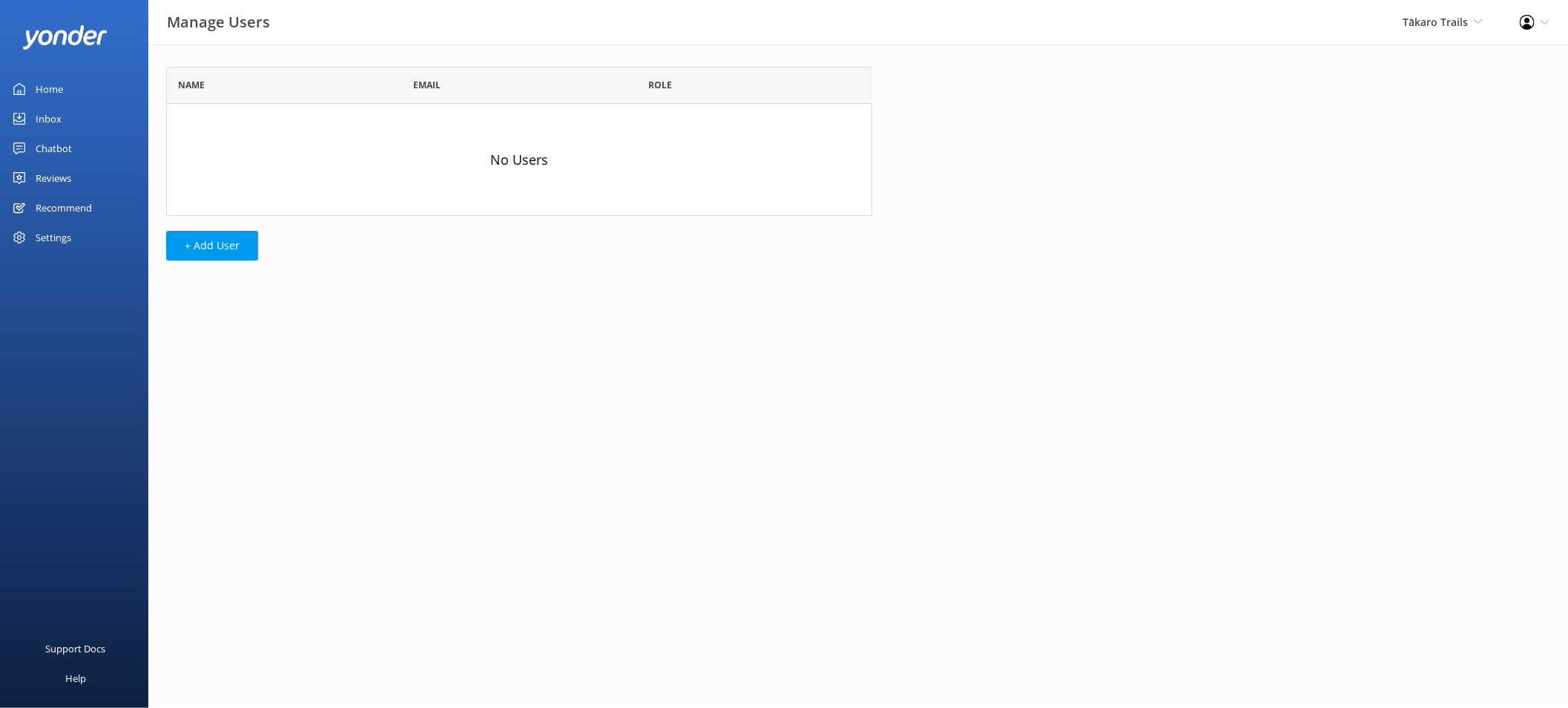
scroll to position [137, 694]
click at [225, 240] on button "+ Add User" at bounding box center [212, 245] width 92 height 30
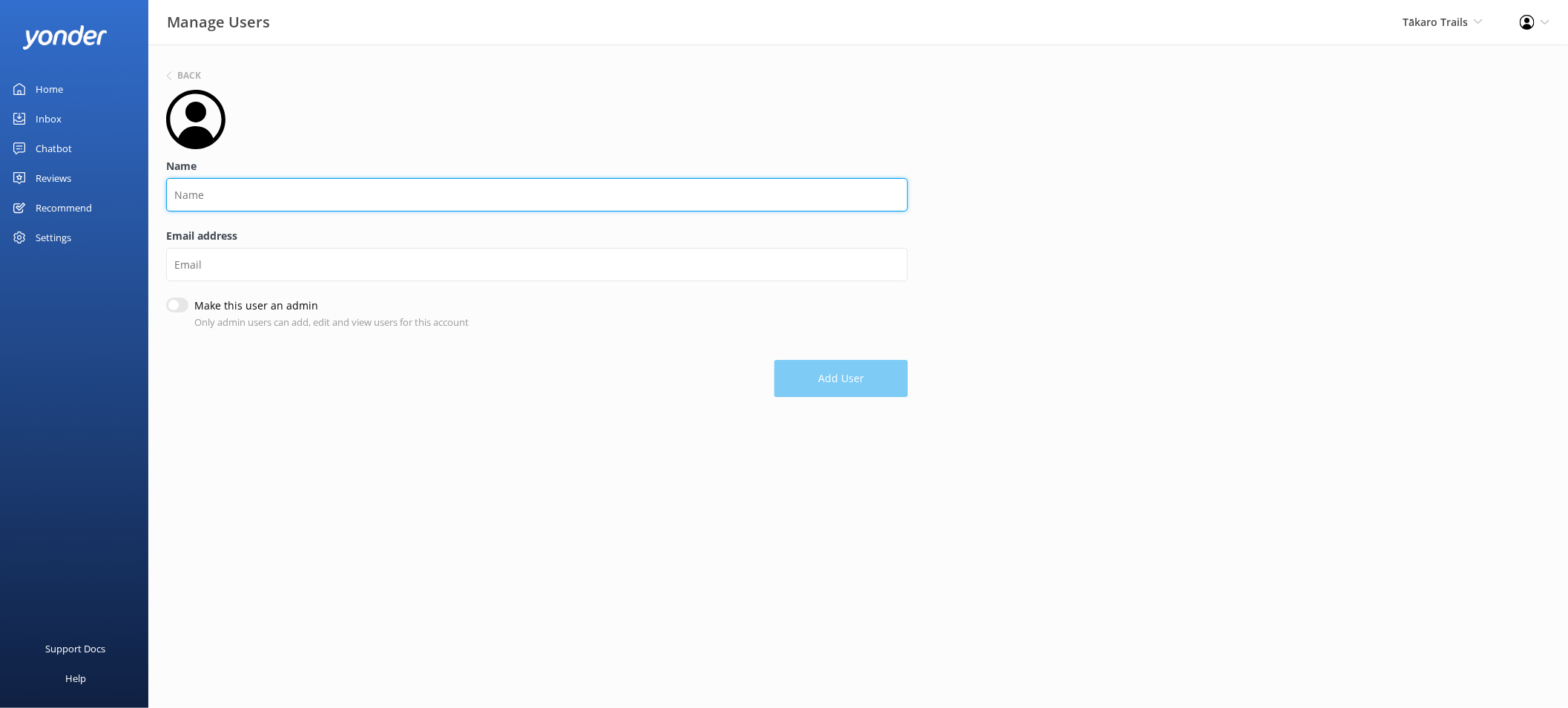
click at [320, 187] on input "Name" at bounding box center [537, 195] width 742 height 34
type input "Karen"
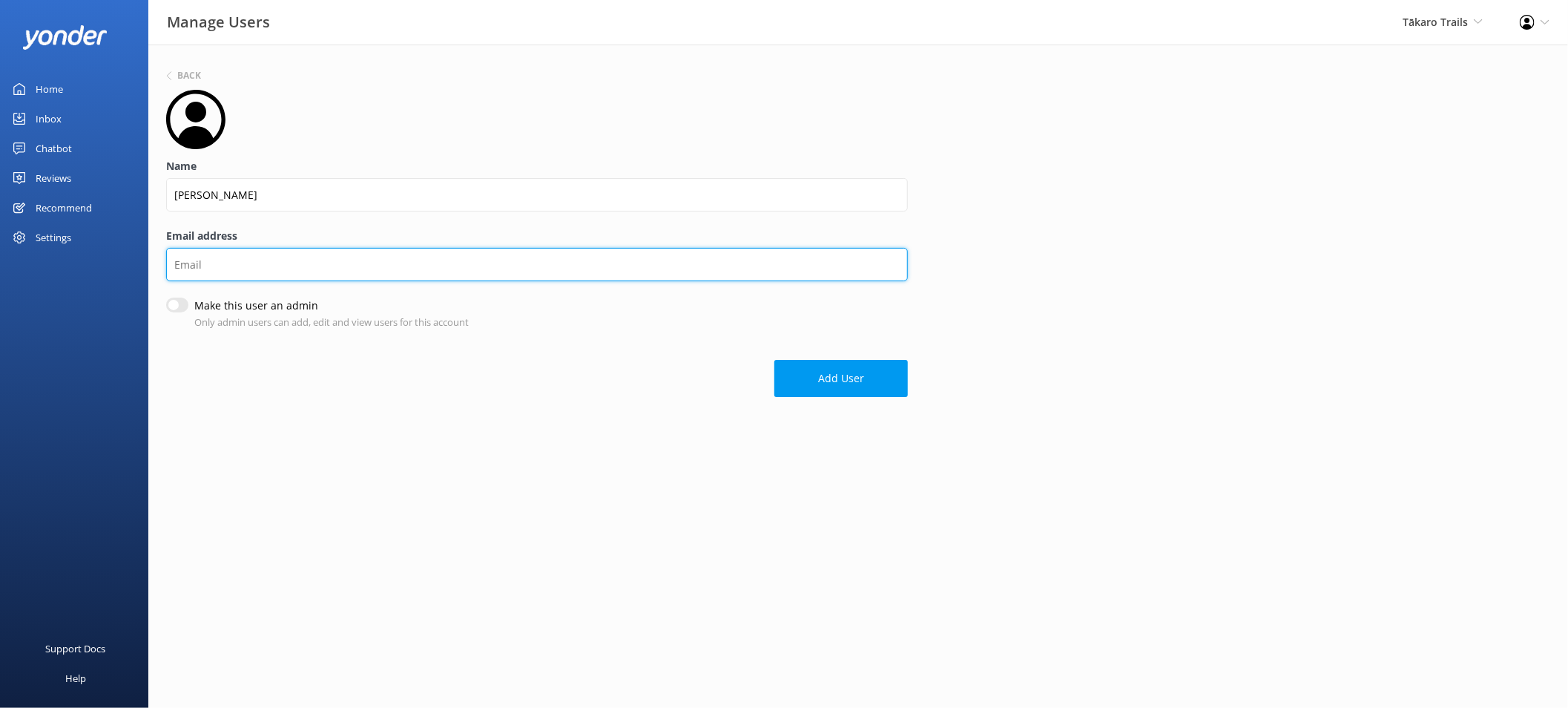
click at [296, 262] on input "Email address" at bounding box center [537, 264] width 742 height 34
paste input "karen@takarotrails.co.nz"
type input "karen@takarotrails.co.nz"
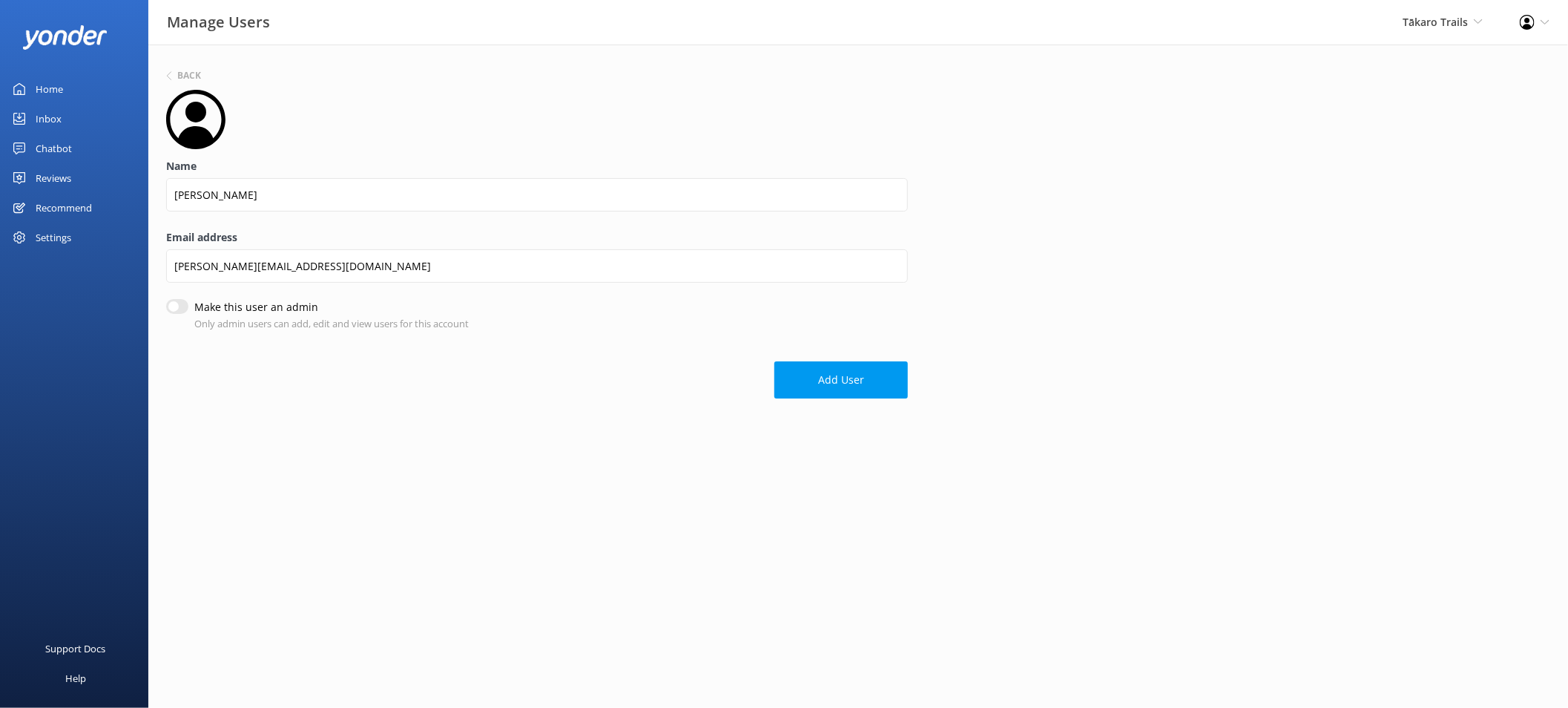
click at [182, 309] on input "Make this user an admin" at bounding box center [178, 306] width 22 height 14
checkbox input "true"
click at [862, 387] on button "Add User" at bounding box center [841, 382] width 133 height 37
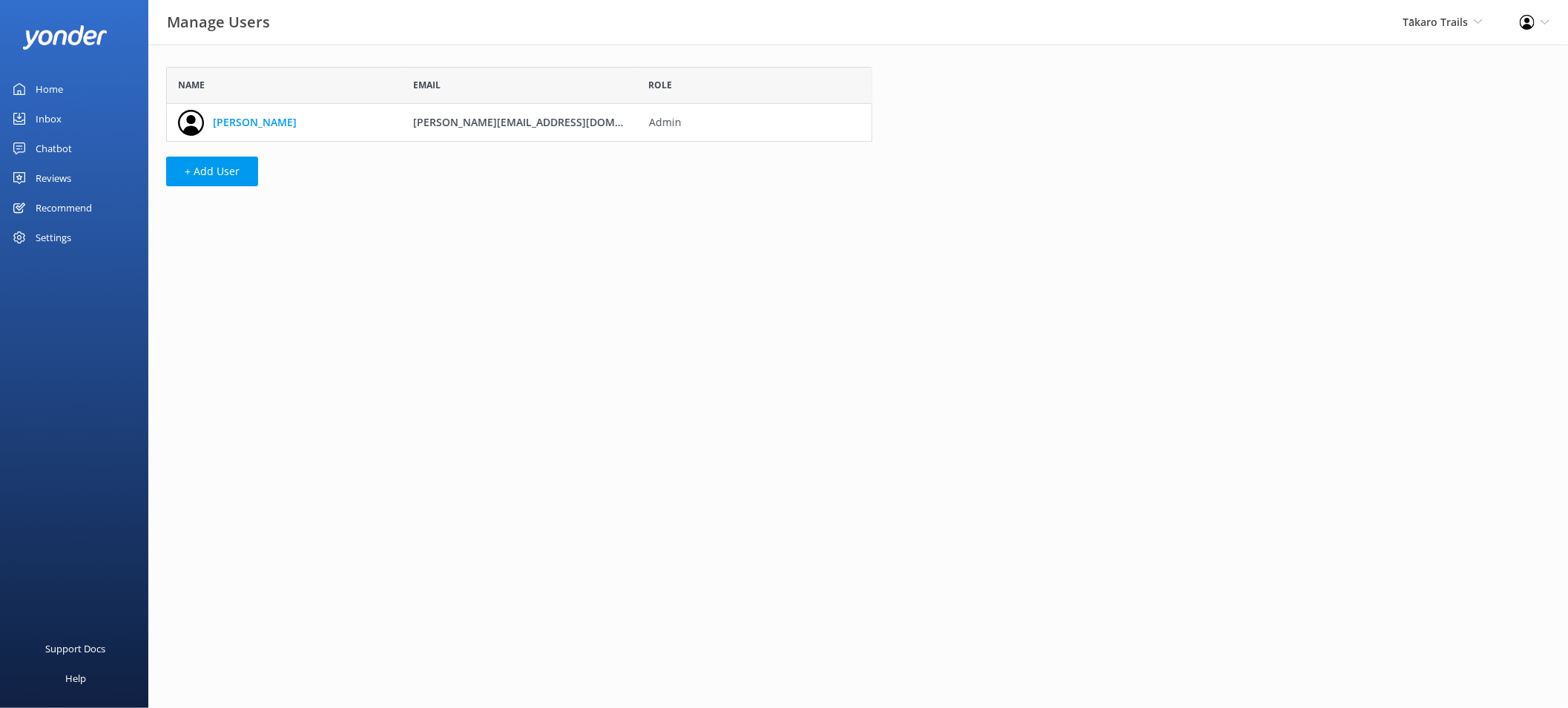
scroll to position [63, 694]
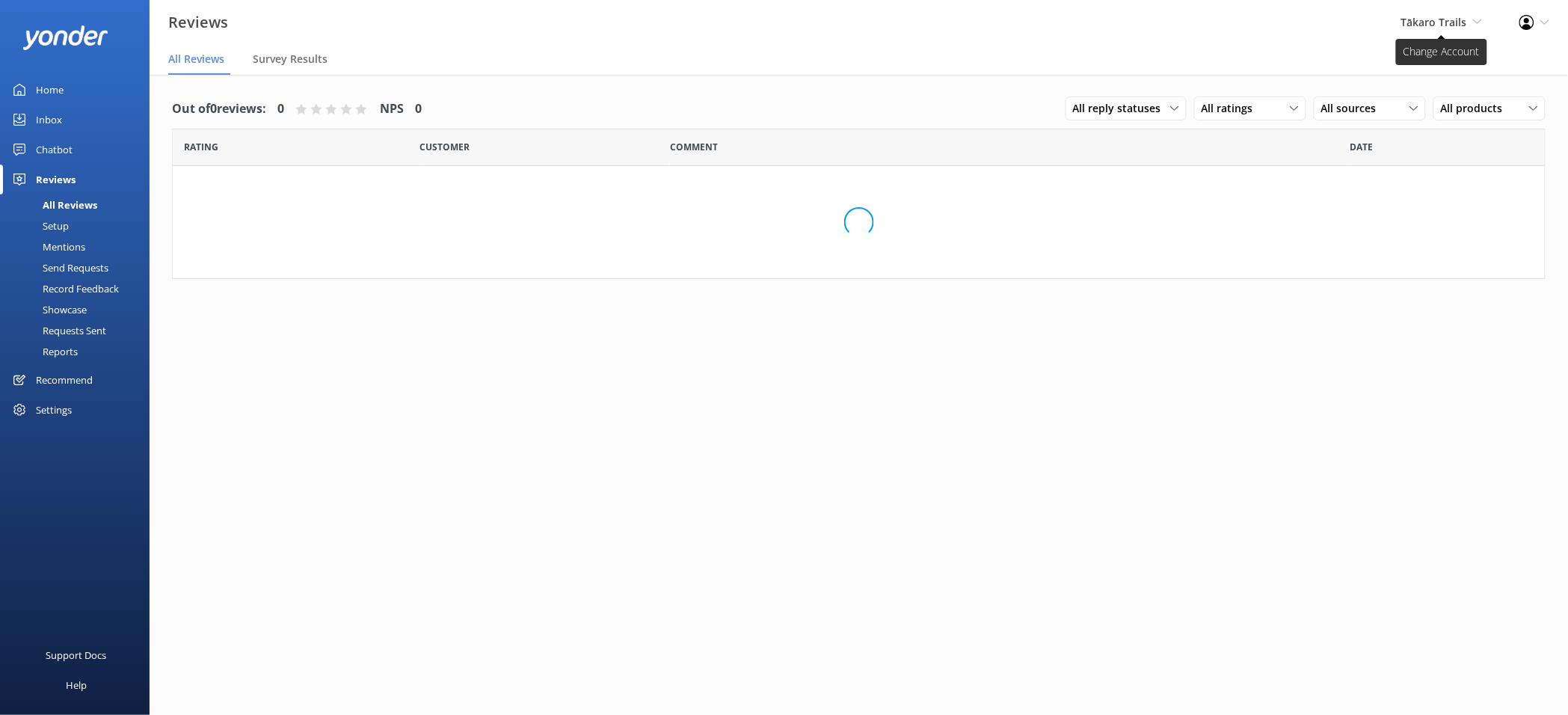
click at [1464, 25] on span "Tākaro Trails" at bounding box center [1434, 22] width 66 height 15
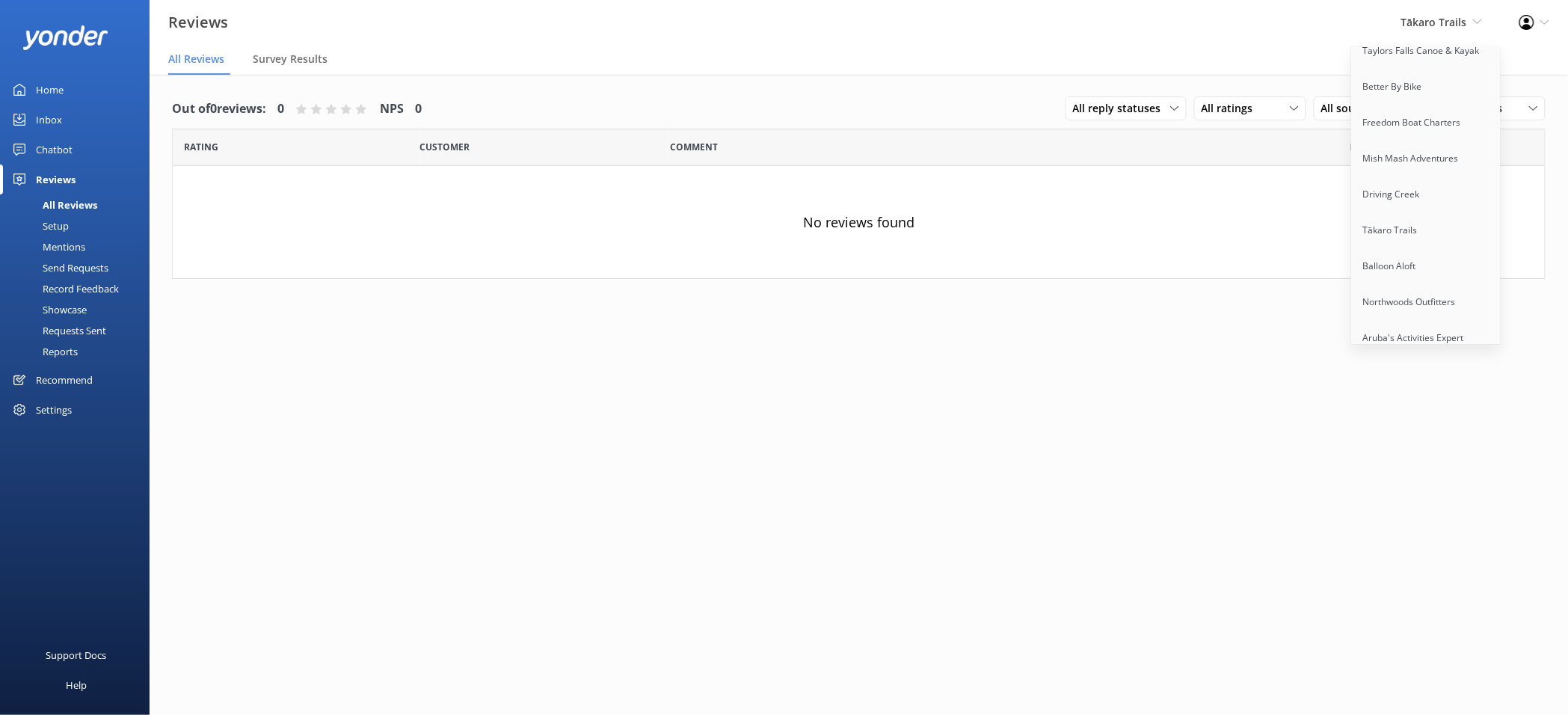
scroll to position [1931, 0]
click at [1437, 264] on link "Northwoods Outfitters" at bounding box center [1426, 282] width 150 height 36
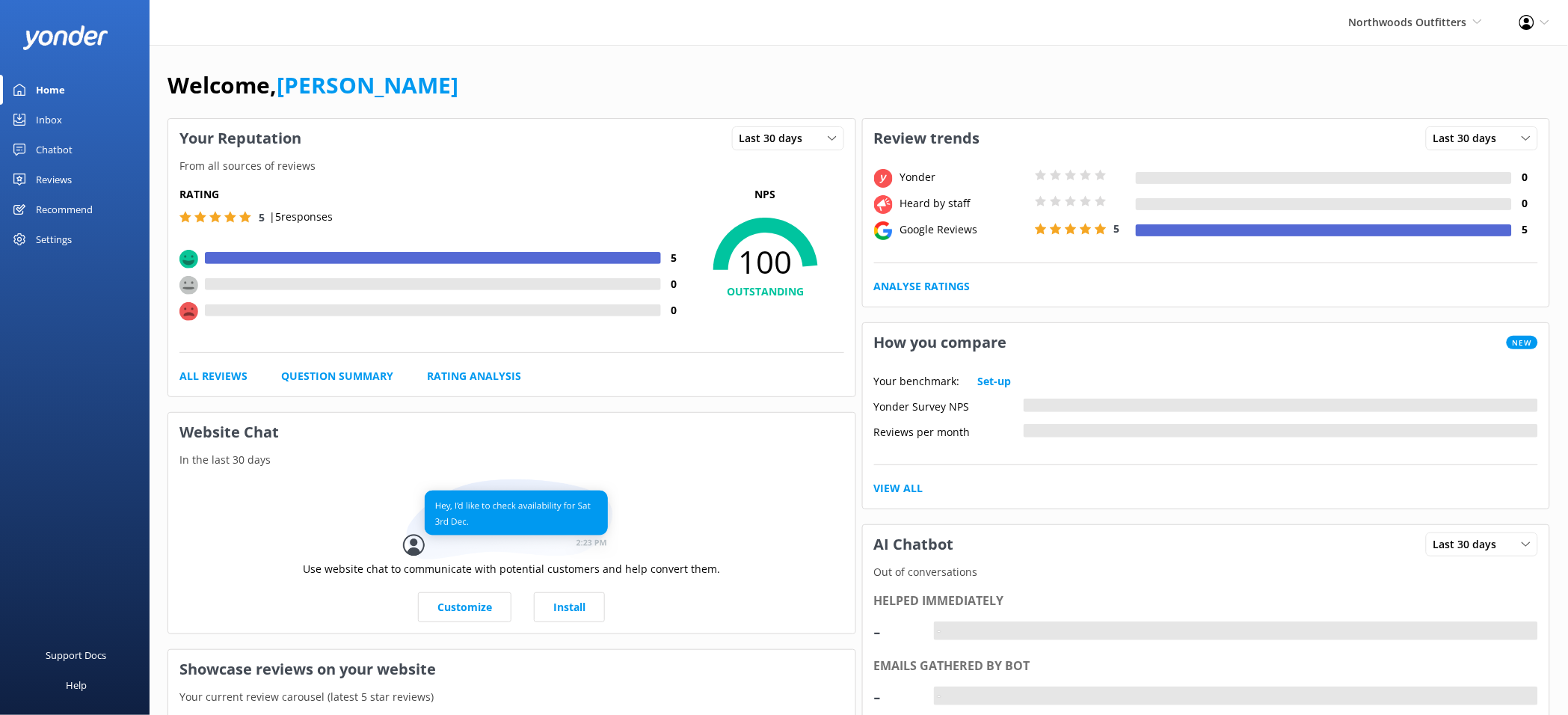
click at [63, 238] on div "Settings" at bounding box center [53, 239] width 36 height 30
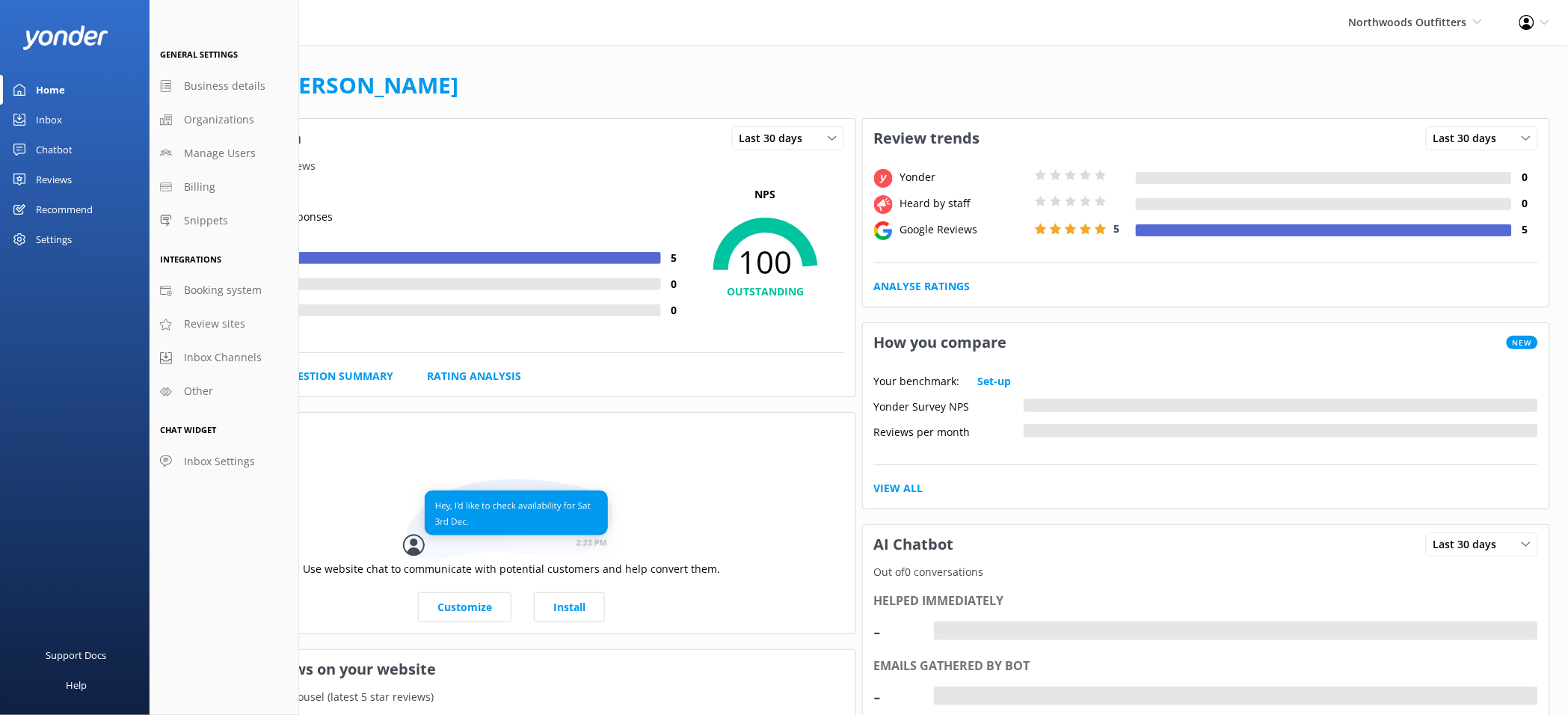
click at [53, 183] on div "Reviews" at bounding box center [53, 179] width 36 height 30
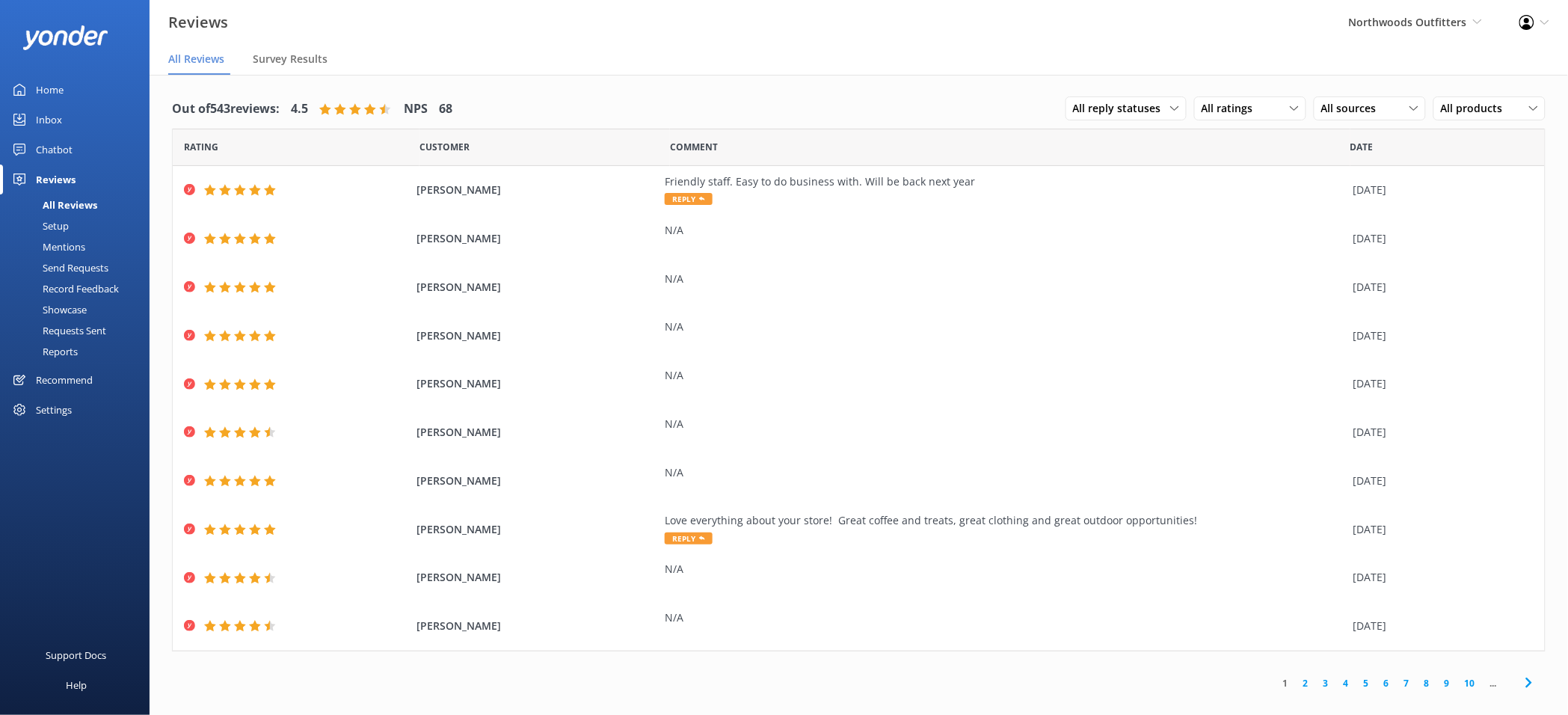
click at [64, 223] on div "Setup" at bounding box center [39, 226] width 60 height 21
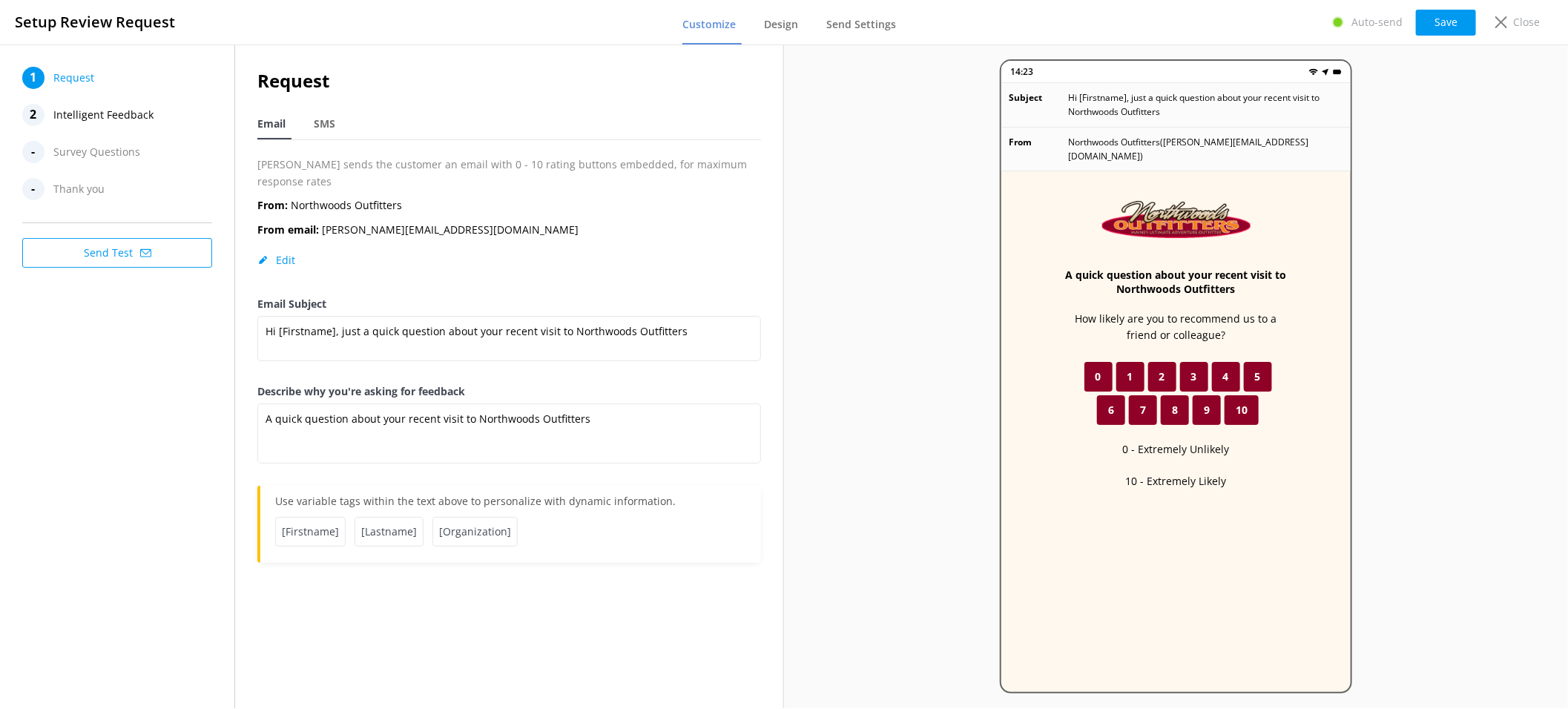
click at [125, 113] on span "Intelligent Feedback" at bounding box center [103, 115] width 100 height 22
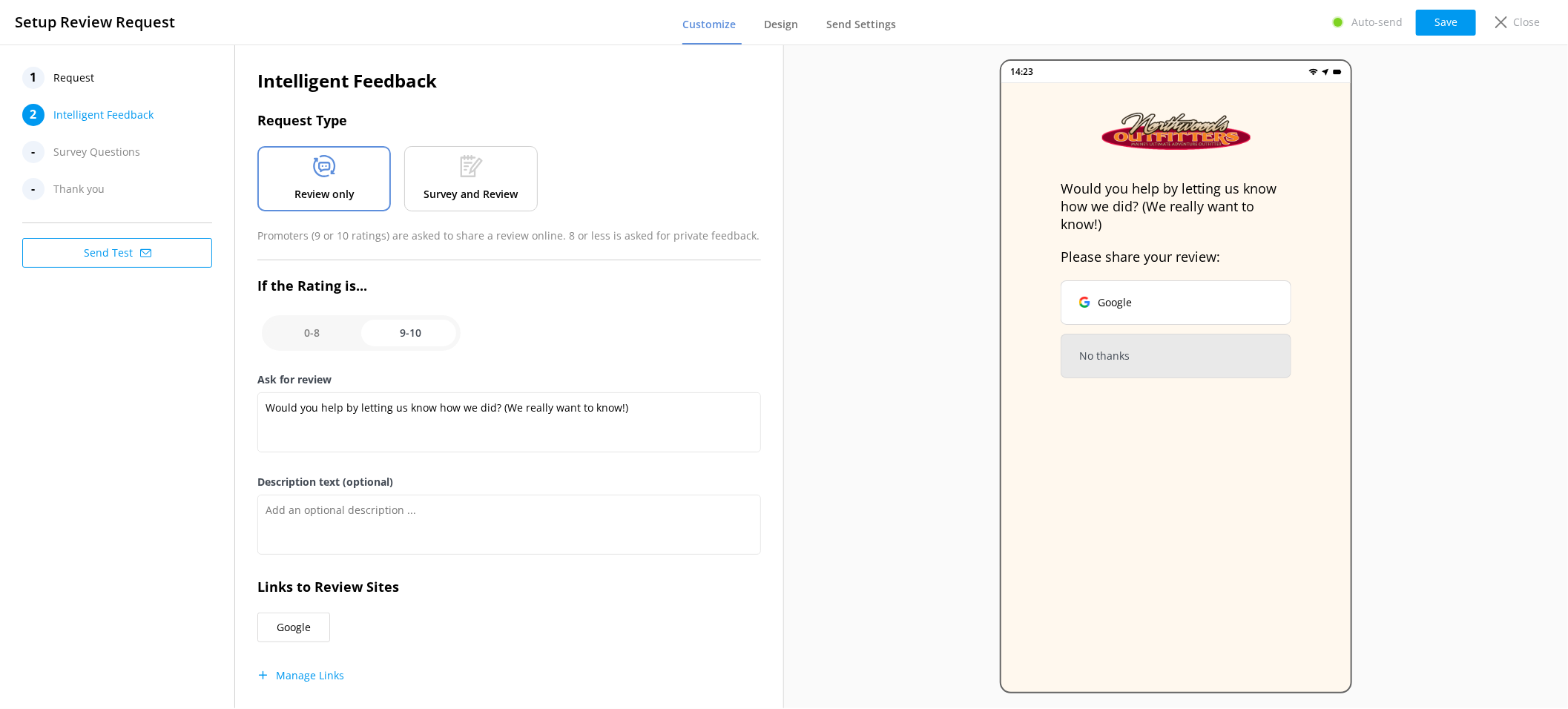
click at [77, 77] on span "Request" at bounding box center [73, 78] width 41 height 22
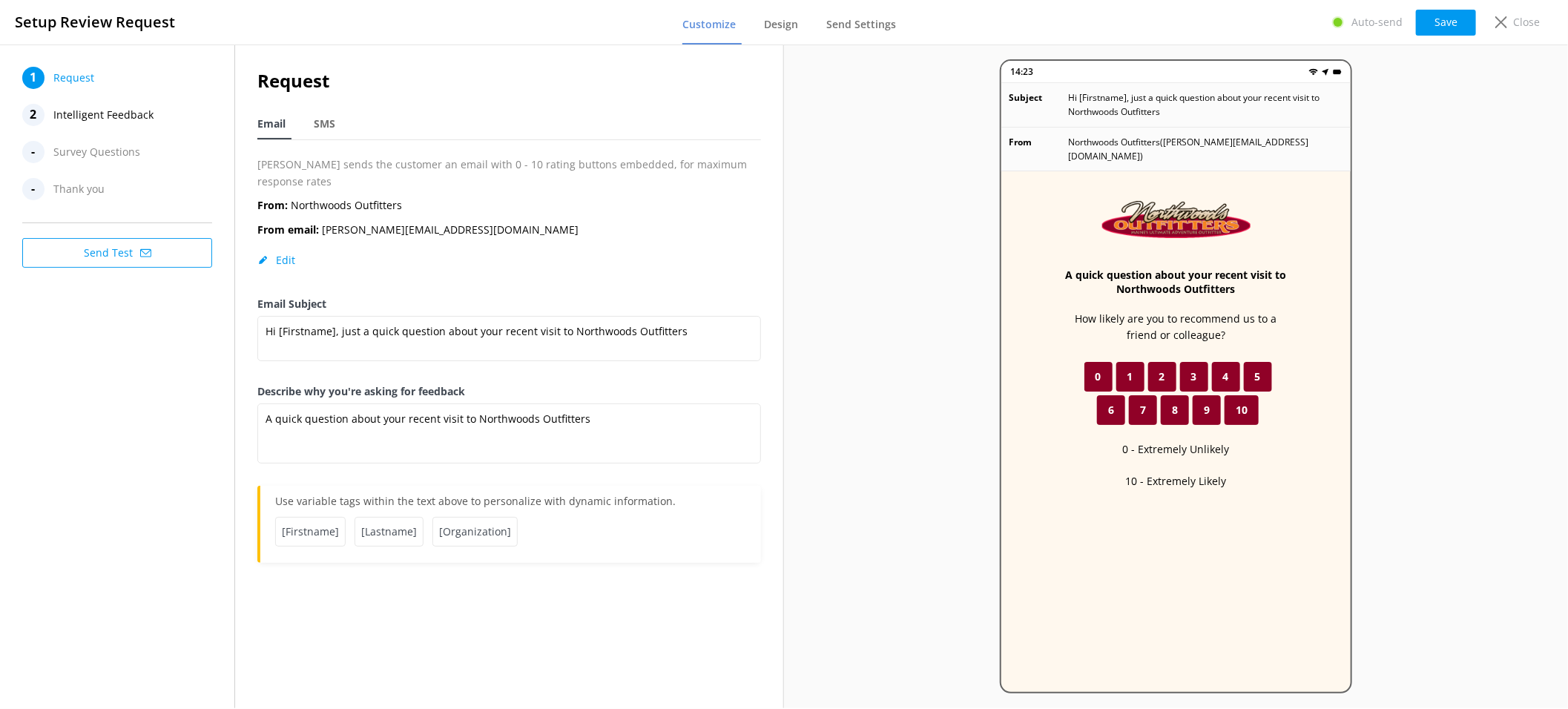
click at [104, 106] on span "Intelligent Feedback" at bounding box center [103, 115] width 100 height 22
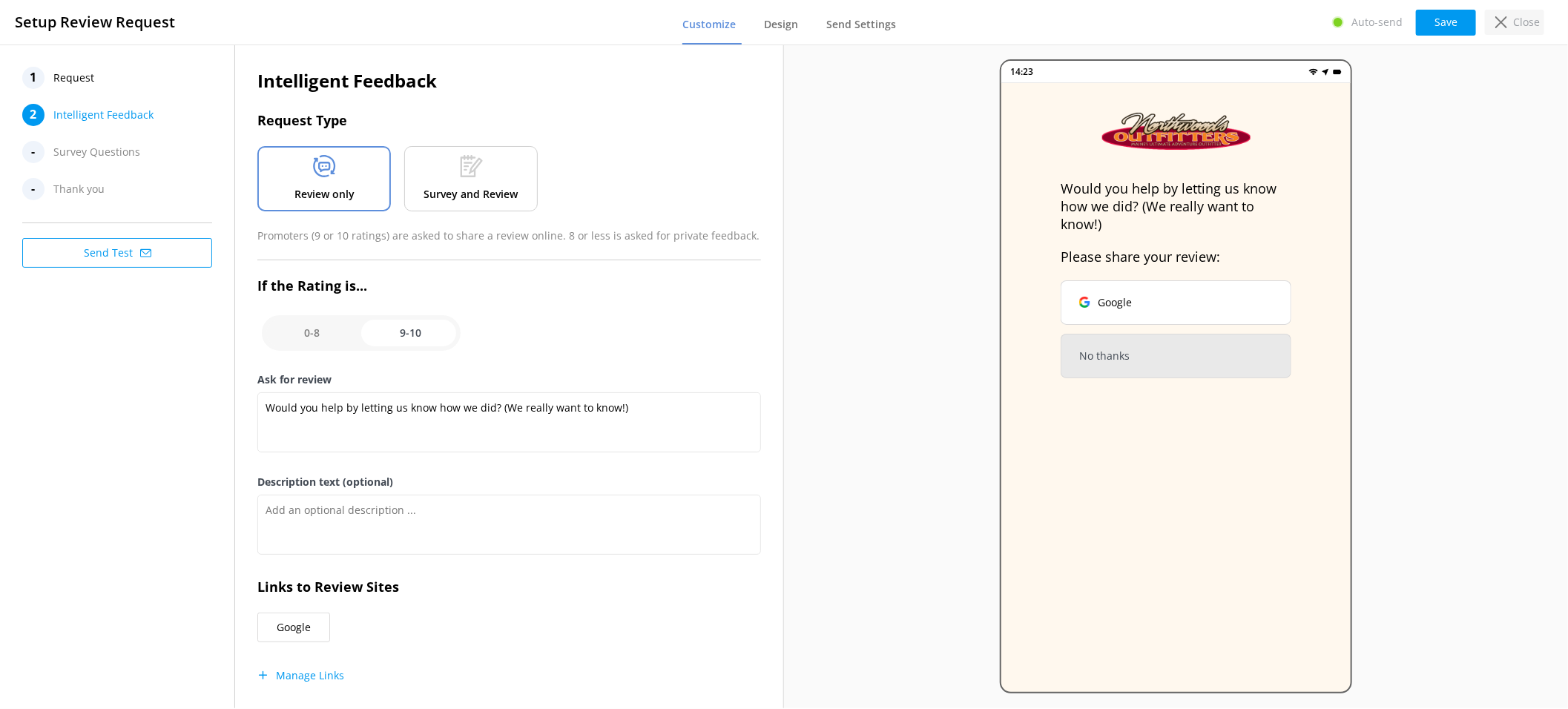
click at [1529, 26] on p "Close" at bounding box center [1526, 22] width 27 height 16
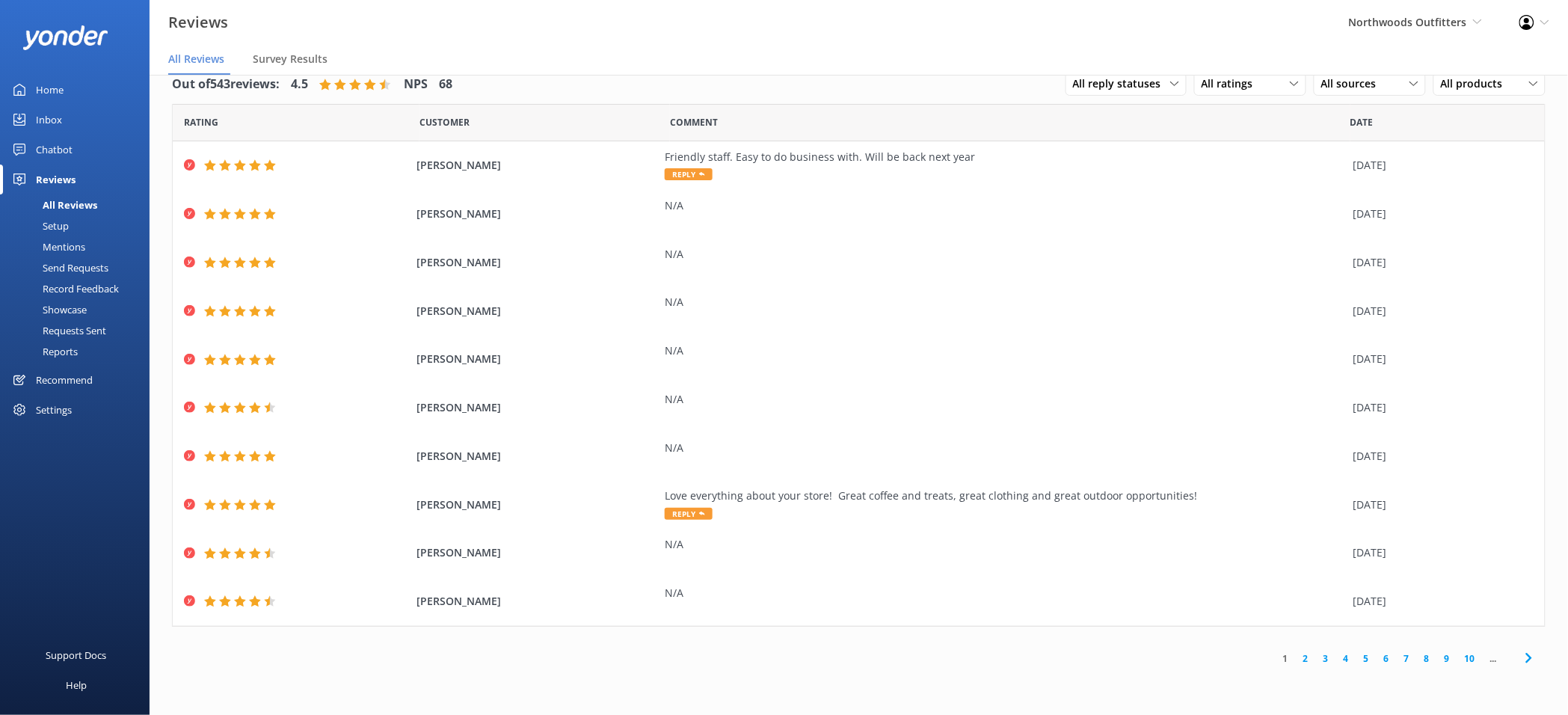
scroll to position [6, 0]
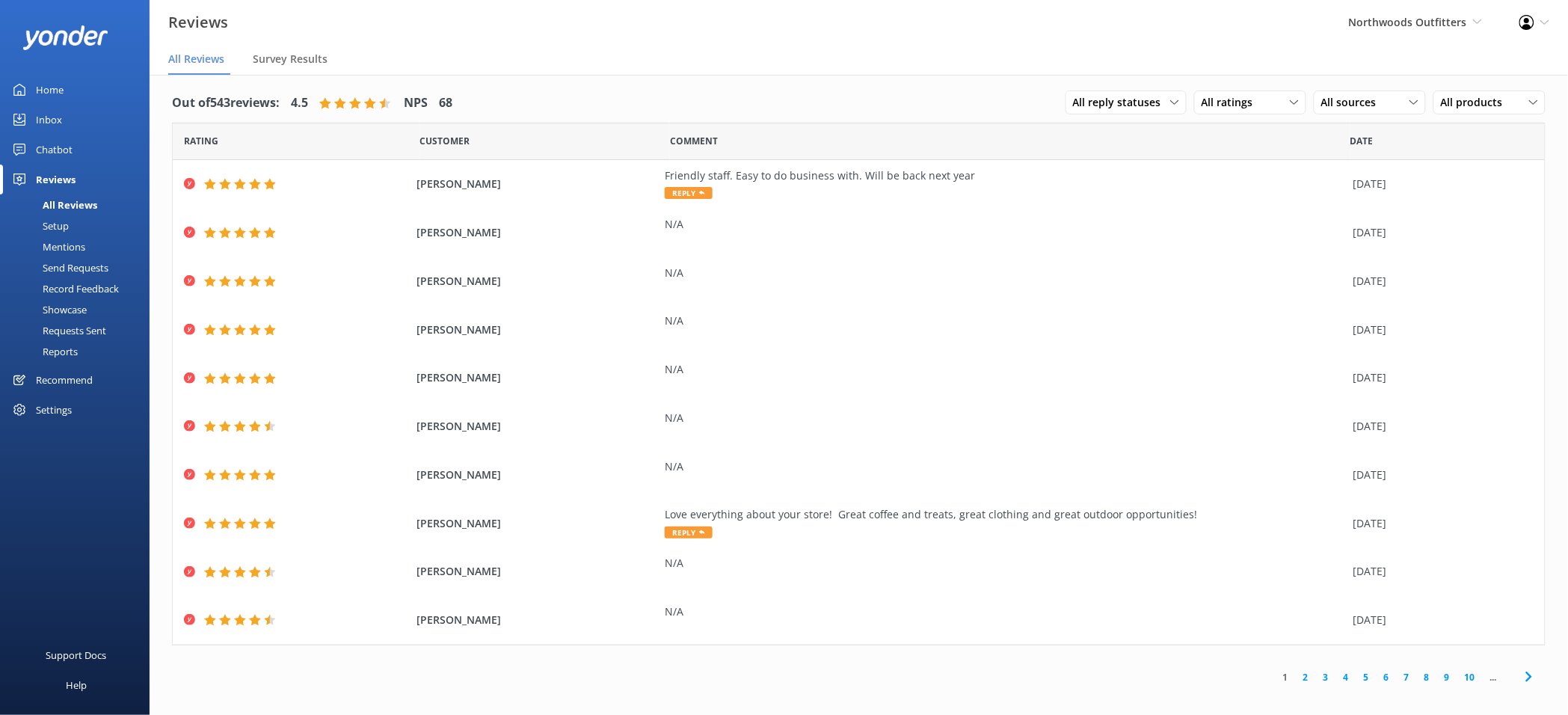
click at [1310, 679] on link "2" at bounding box center [1305, 677] width 20 height 15
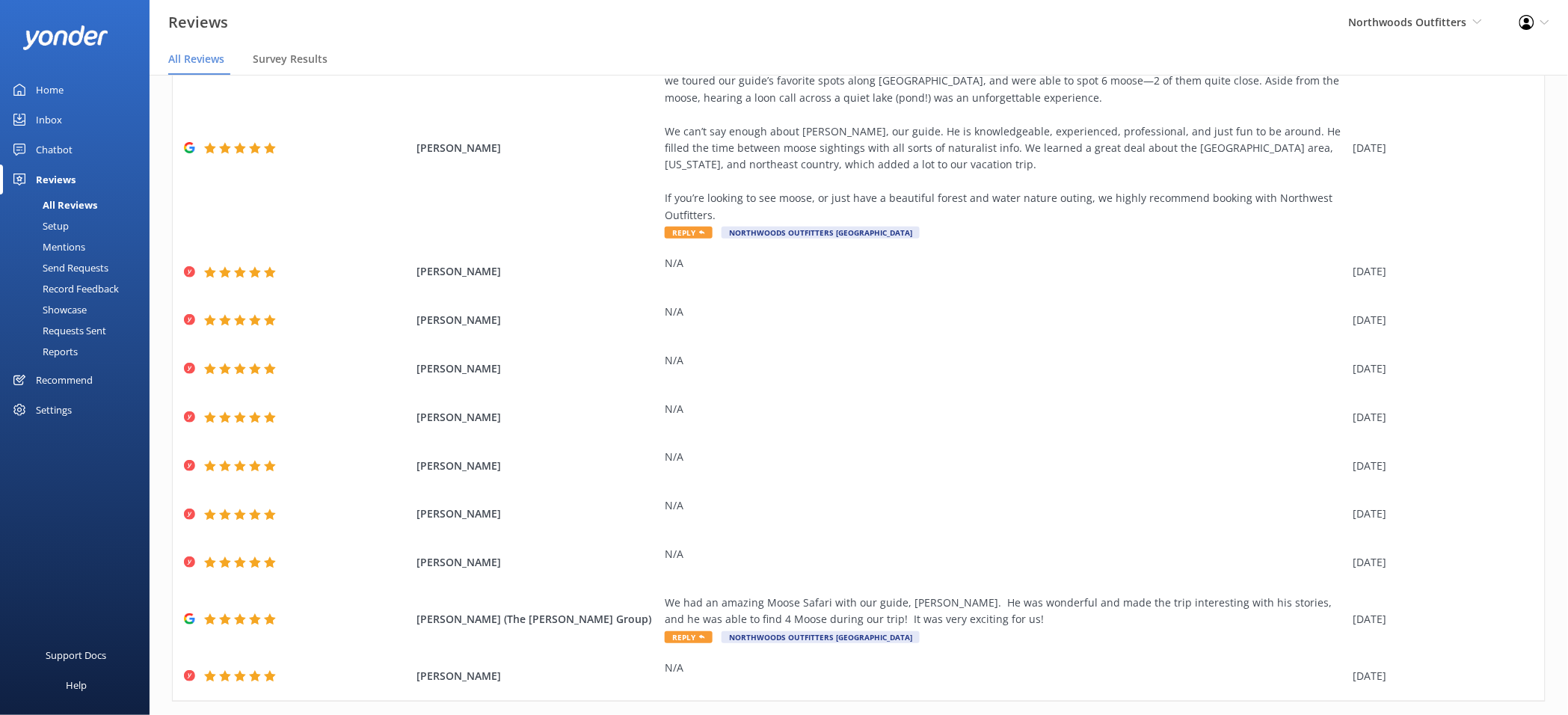
scroll to position [151, 0]
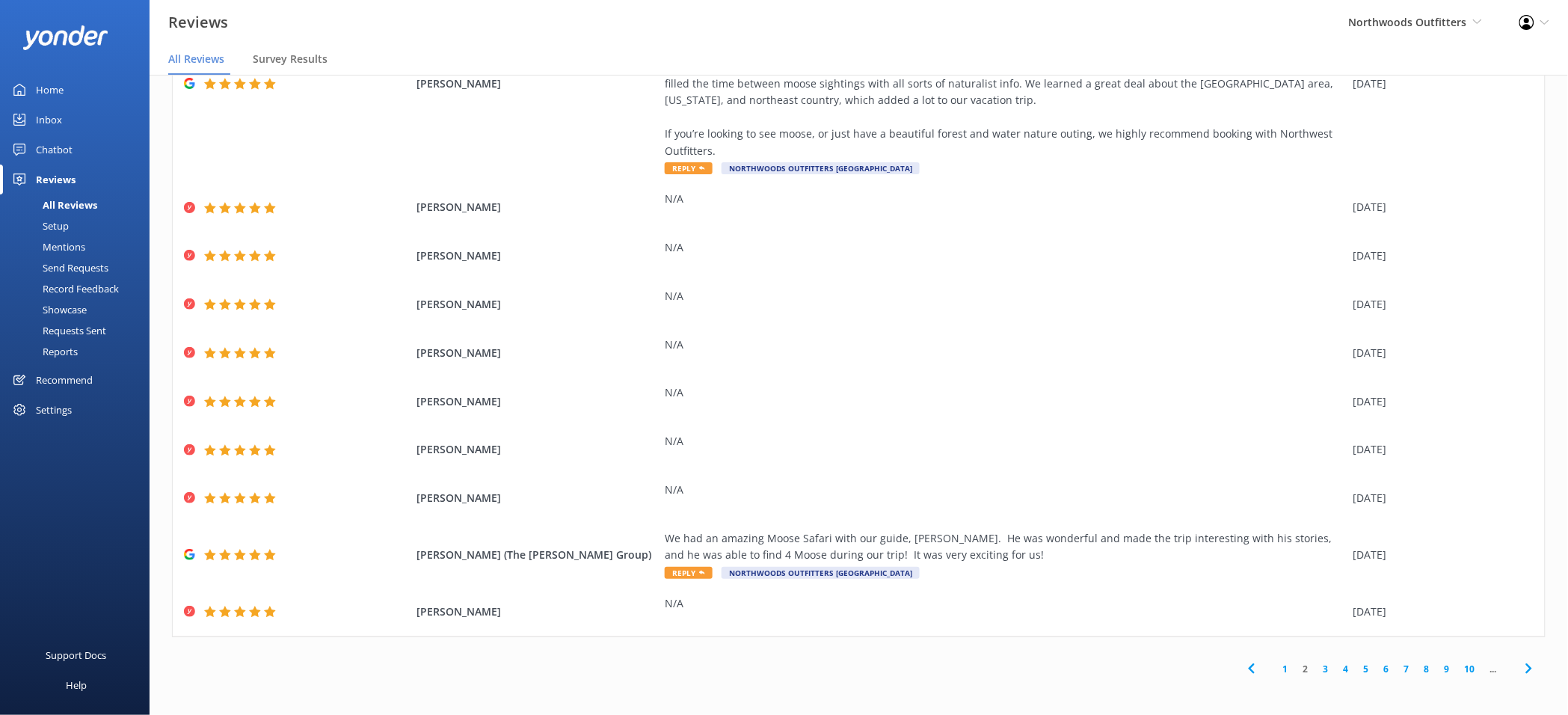
click at [1277, 670] on link "1" at bounding box center [1285, 669] width 20 height 15
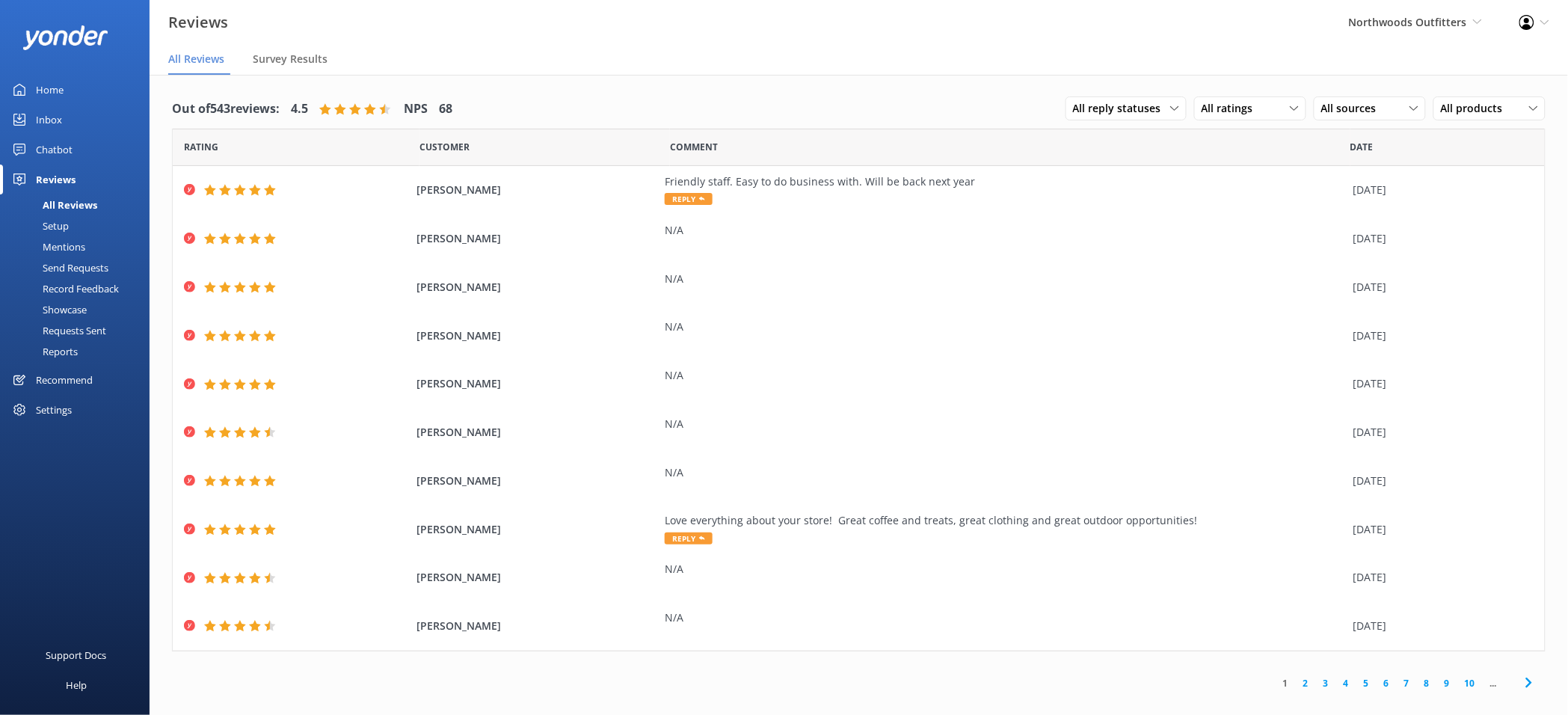
click at [1311, 679] on link "2" at bounding box center [1305, 683] width 20 height 15
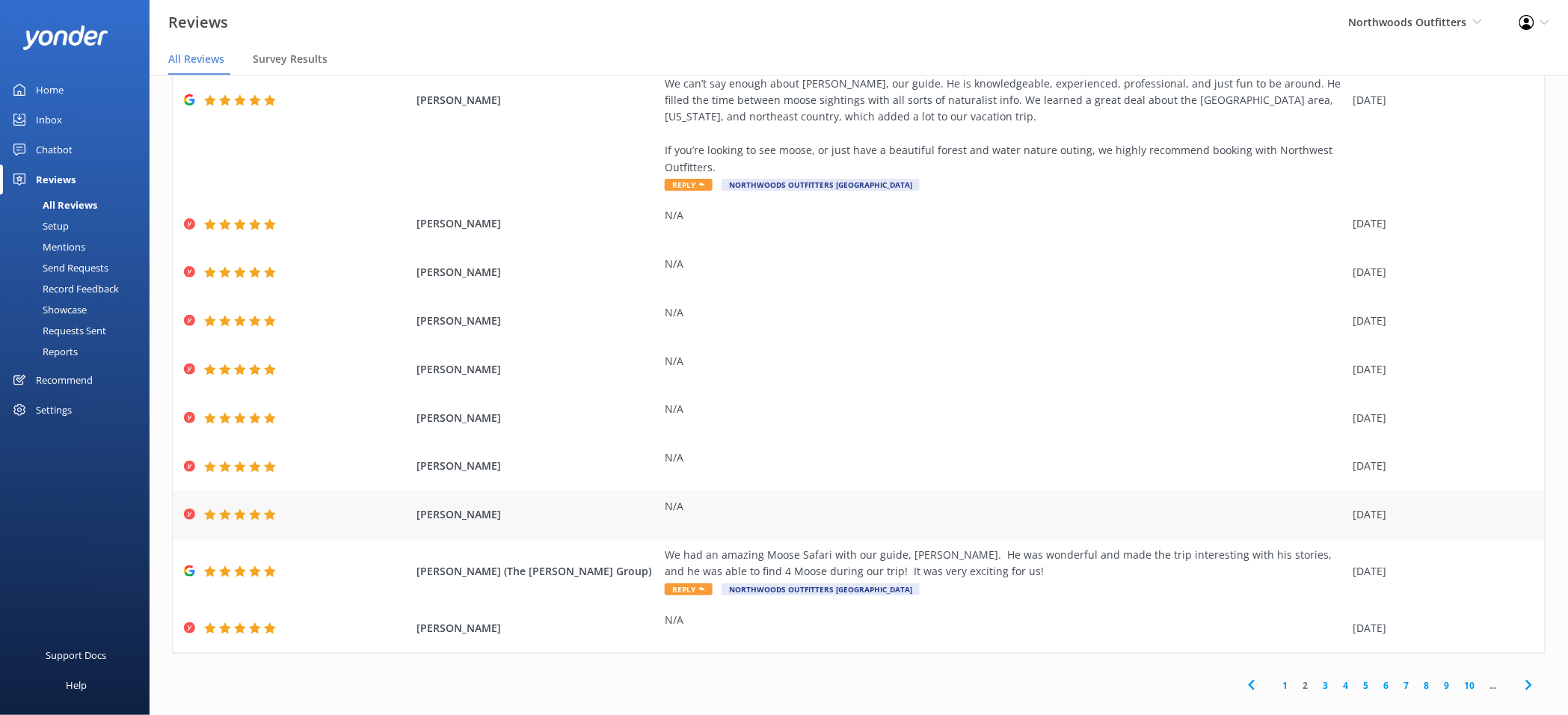
scroll to position [30, 0]
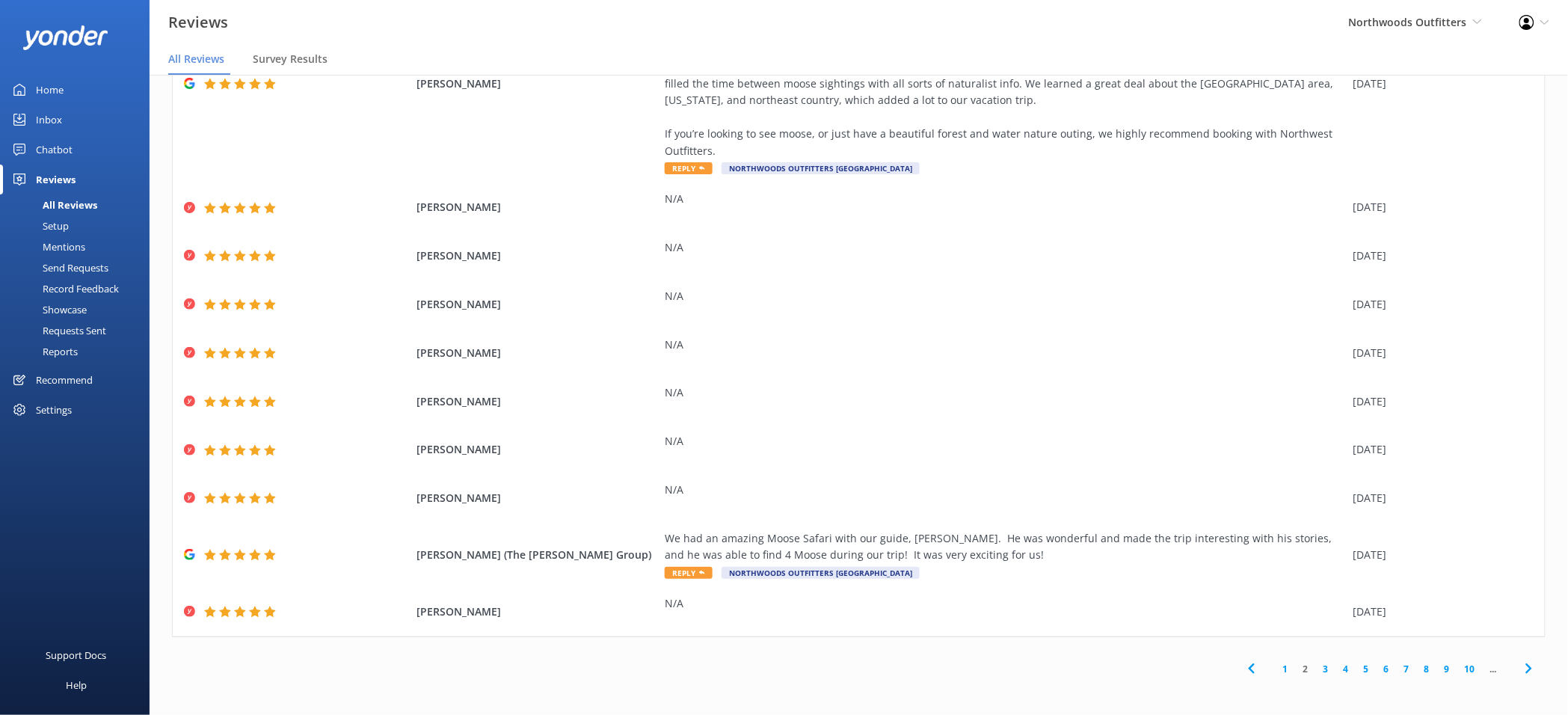
click at [1277, 670] on link "1" at bounding box center [1285, 669] width 20 height 15
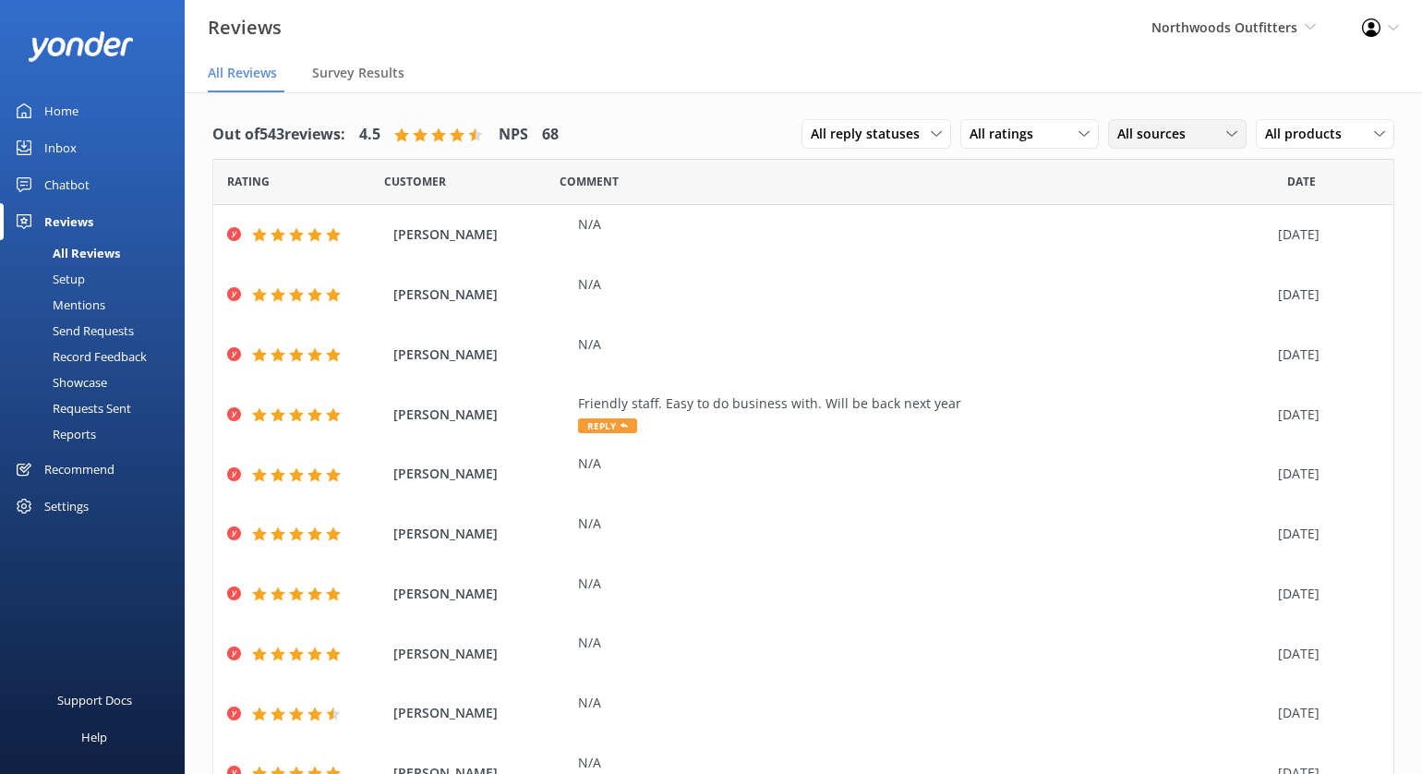
click at [1166, 131] on span "All sources" at bounding box center [1156, 134] width 79 height 20
click at [1190, 135] on div "All sources" at bounding box center [1177, 134] width 129 height 20
click at [1190, 280] on div "Google reviews" at bounding box center [1189, 284] width 108 height 18
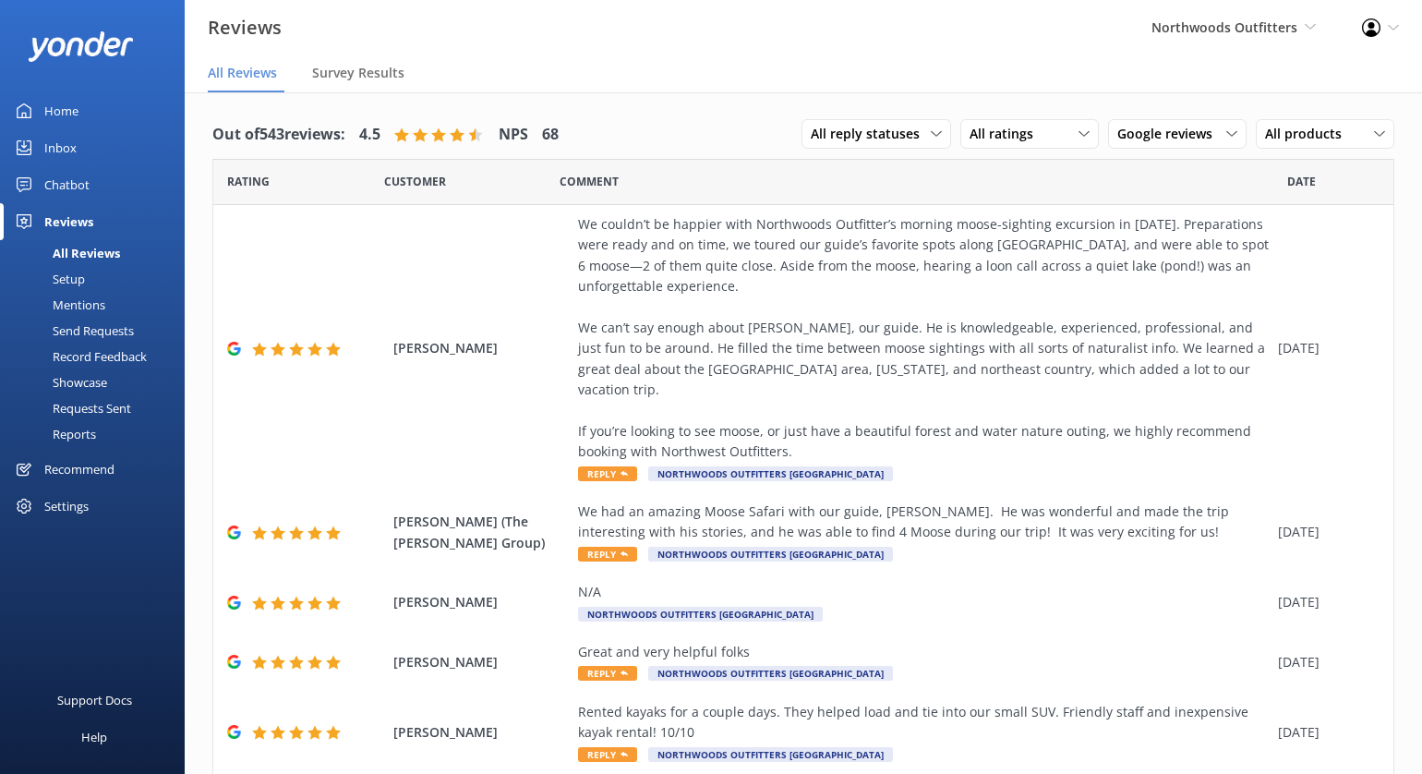
click at [83, 279] on div "Setup" at bounding box center [48, 279] width 74 height 26
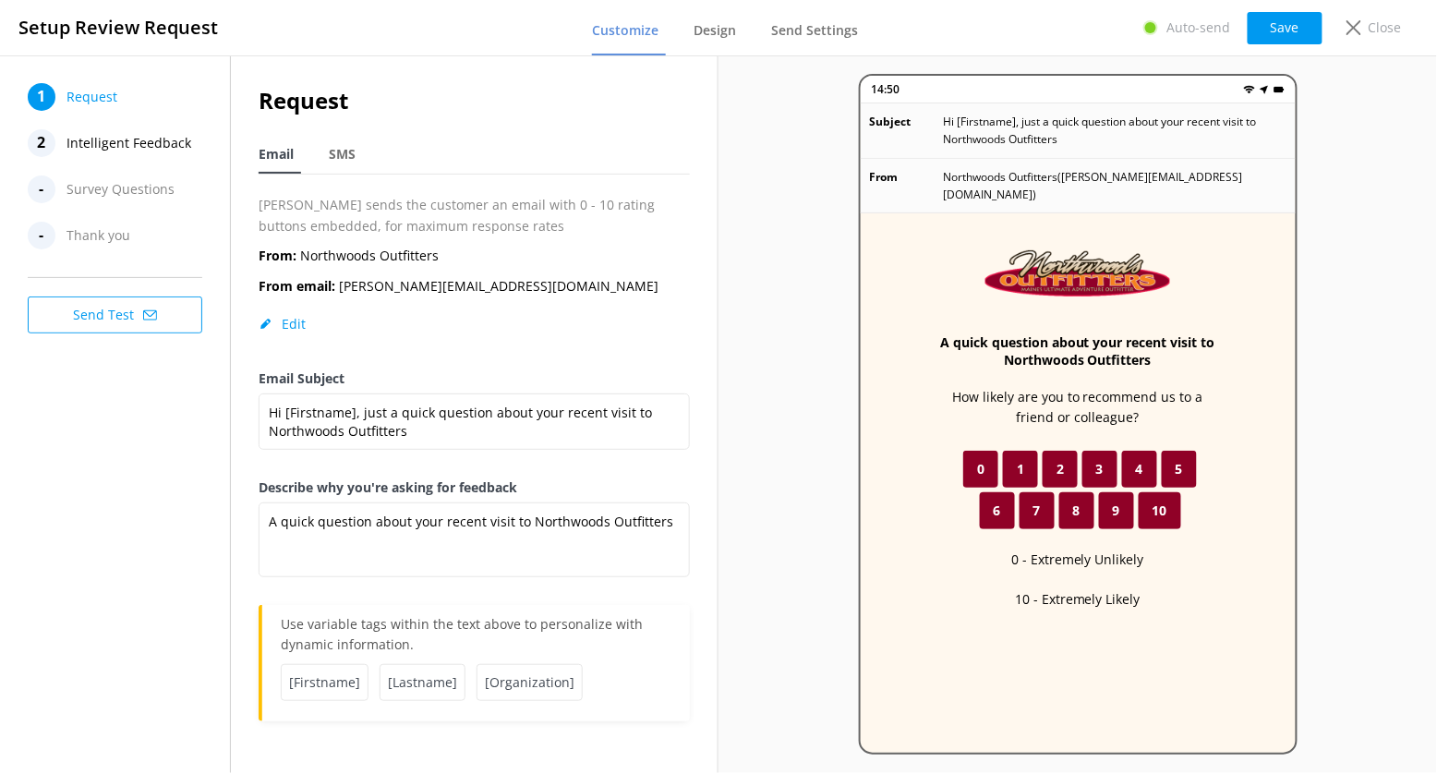
click at [103, 146] on span "Intelligent Feedback" at bounding box center [128, 143] width 125 height 28
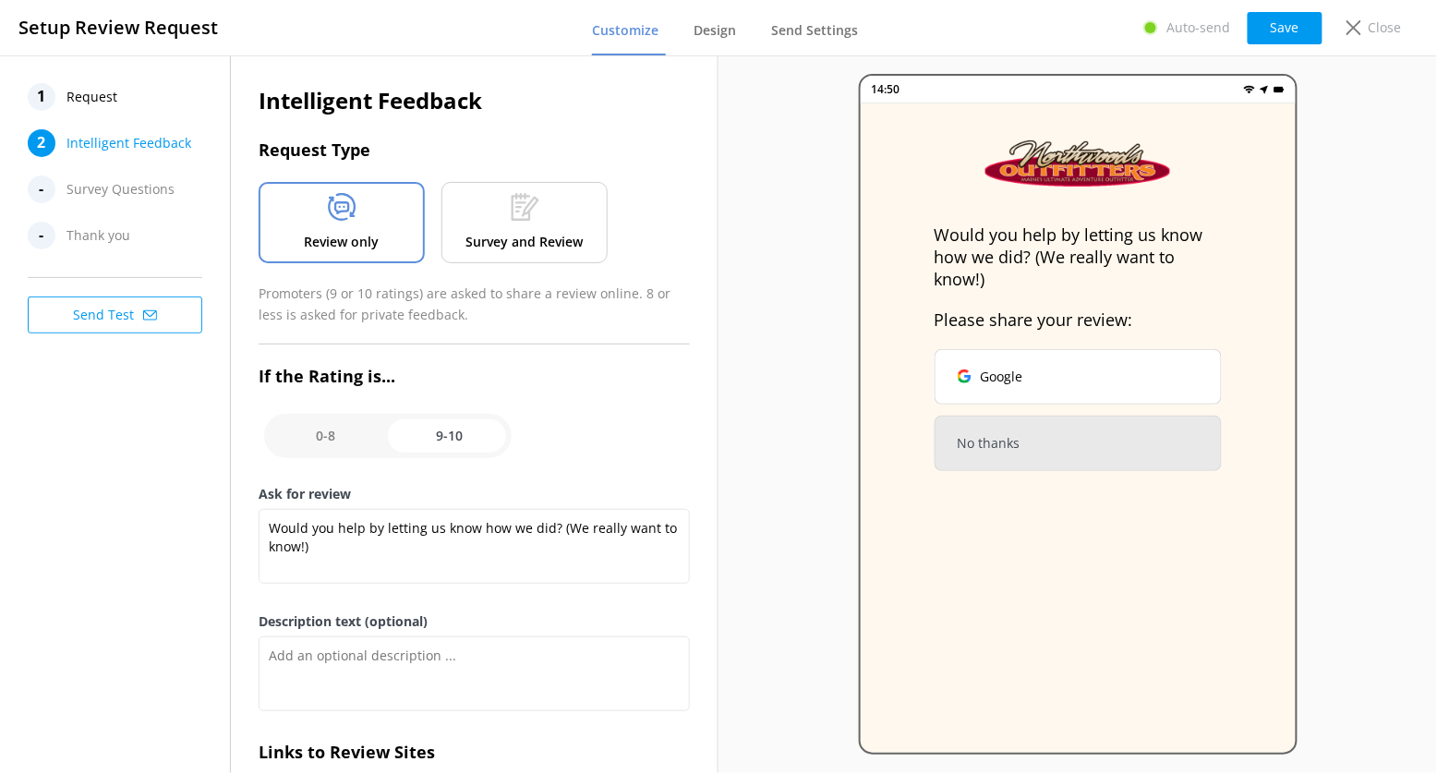
click at [108, 96] on span "Request" at bounding box center [91, 97] width 51 height 28
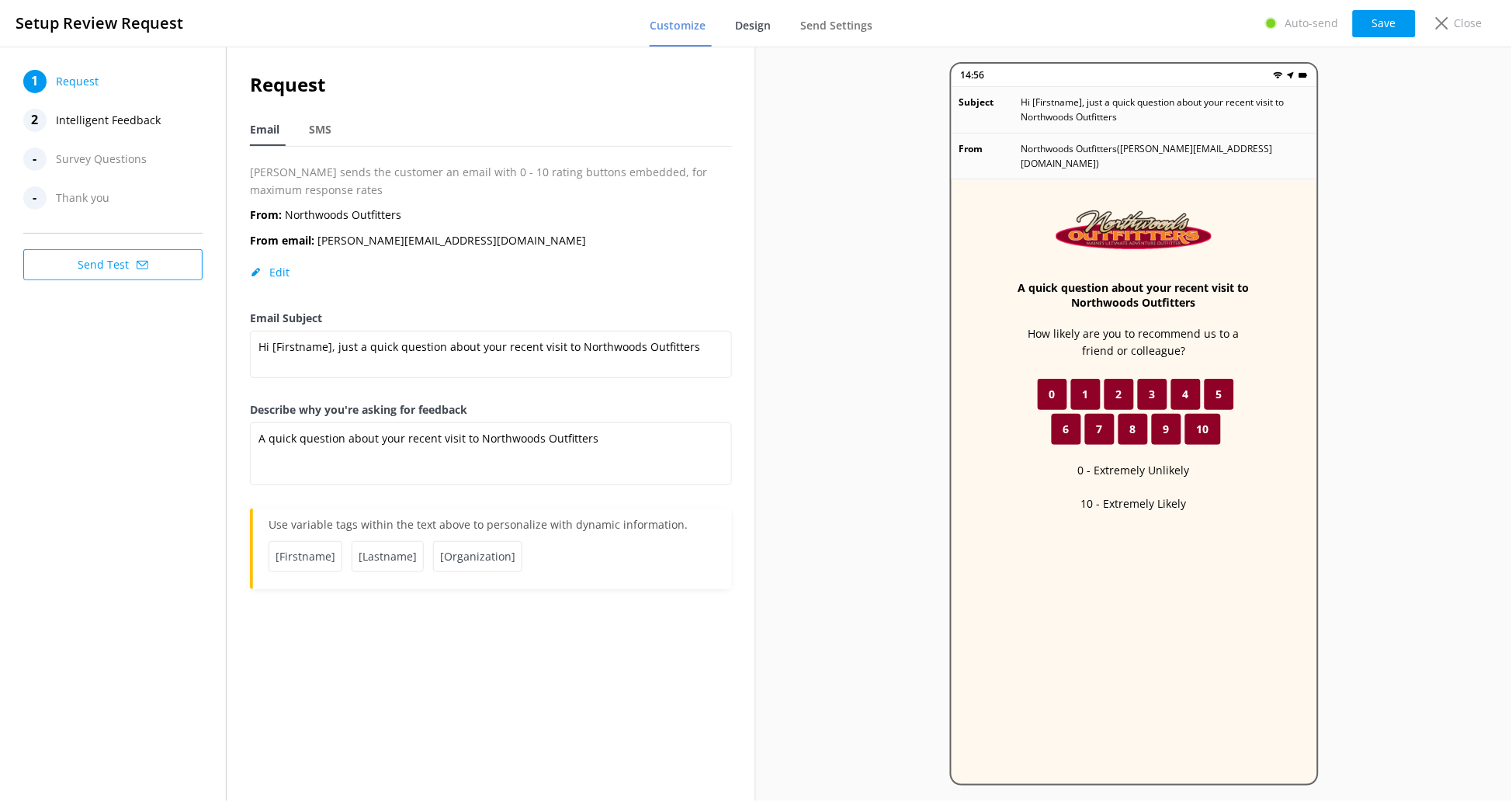
click at [756, 22] on span "Design" at bounding box center [753, 25] width 35 height 15
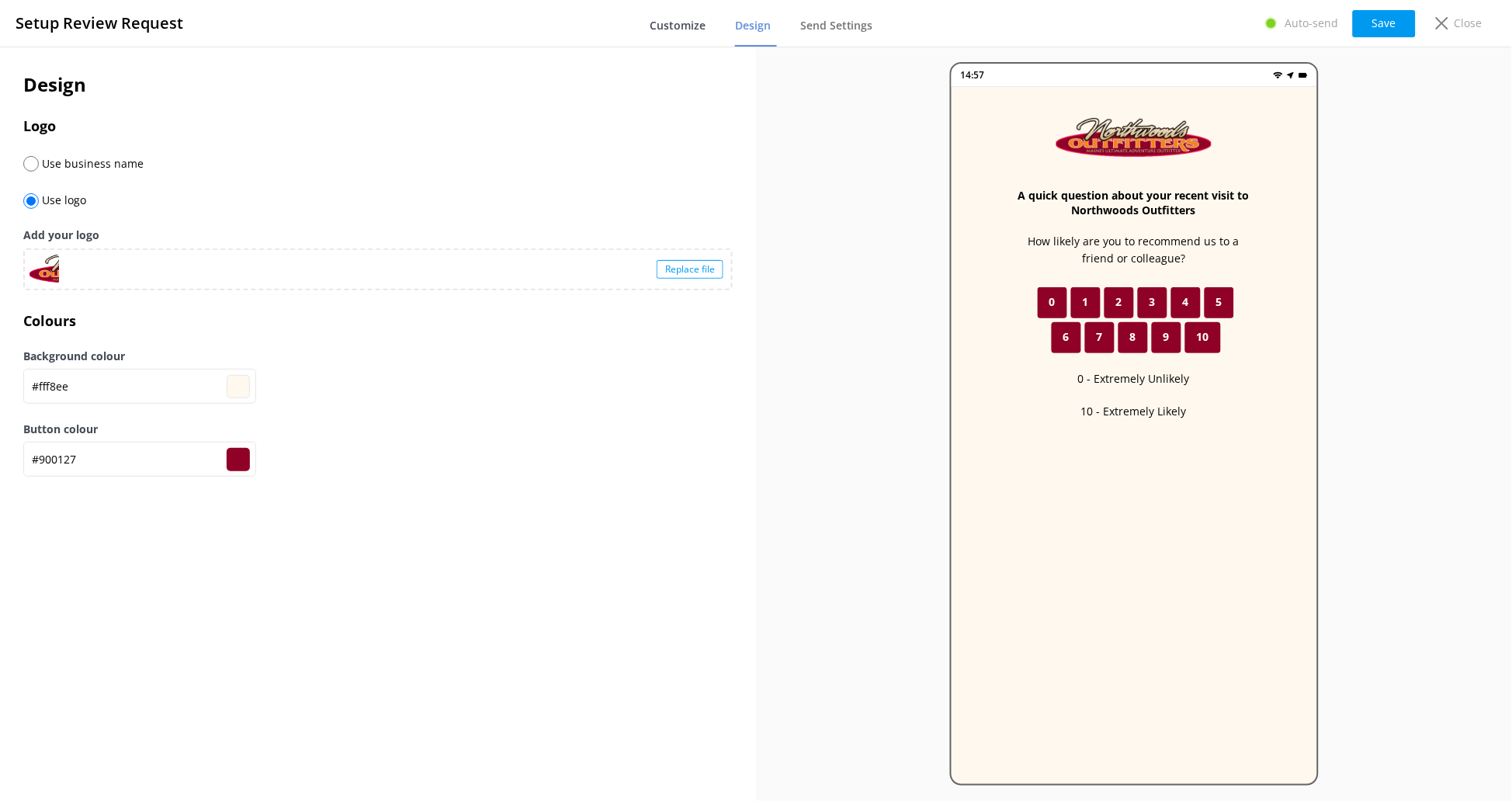
click at [657, 18] on span "Customize" at bounding box center [677, 25] width 55 height 15
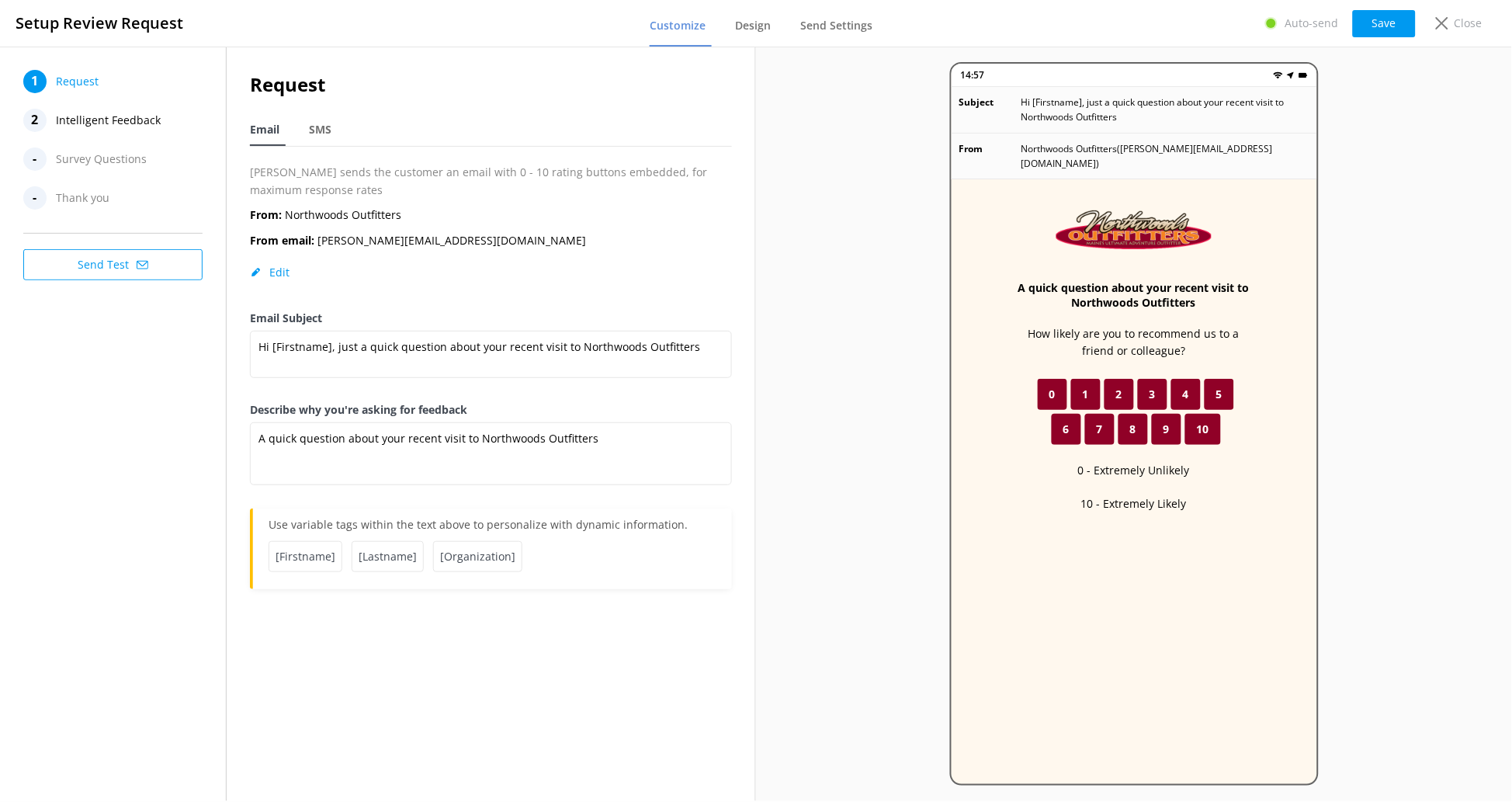
click at [135, 116] on span "Intelligent Feedback" at bounding box center [108, 120] width 105 height 24
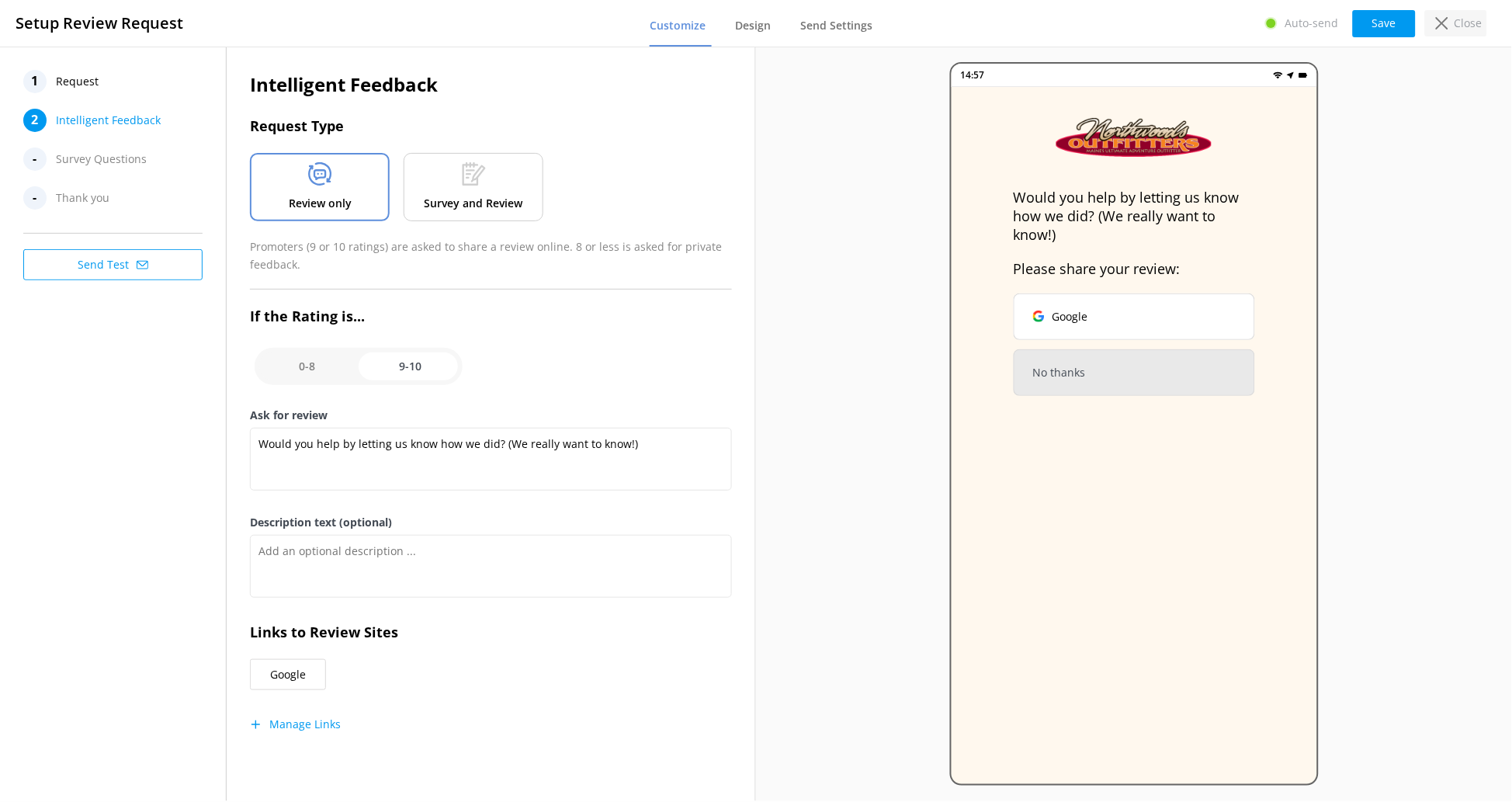
click at [1207, 24] on icon at bounding box center [1442, 23] width 13 height 13
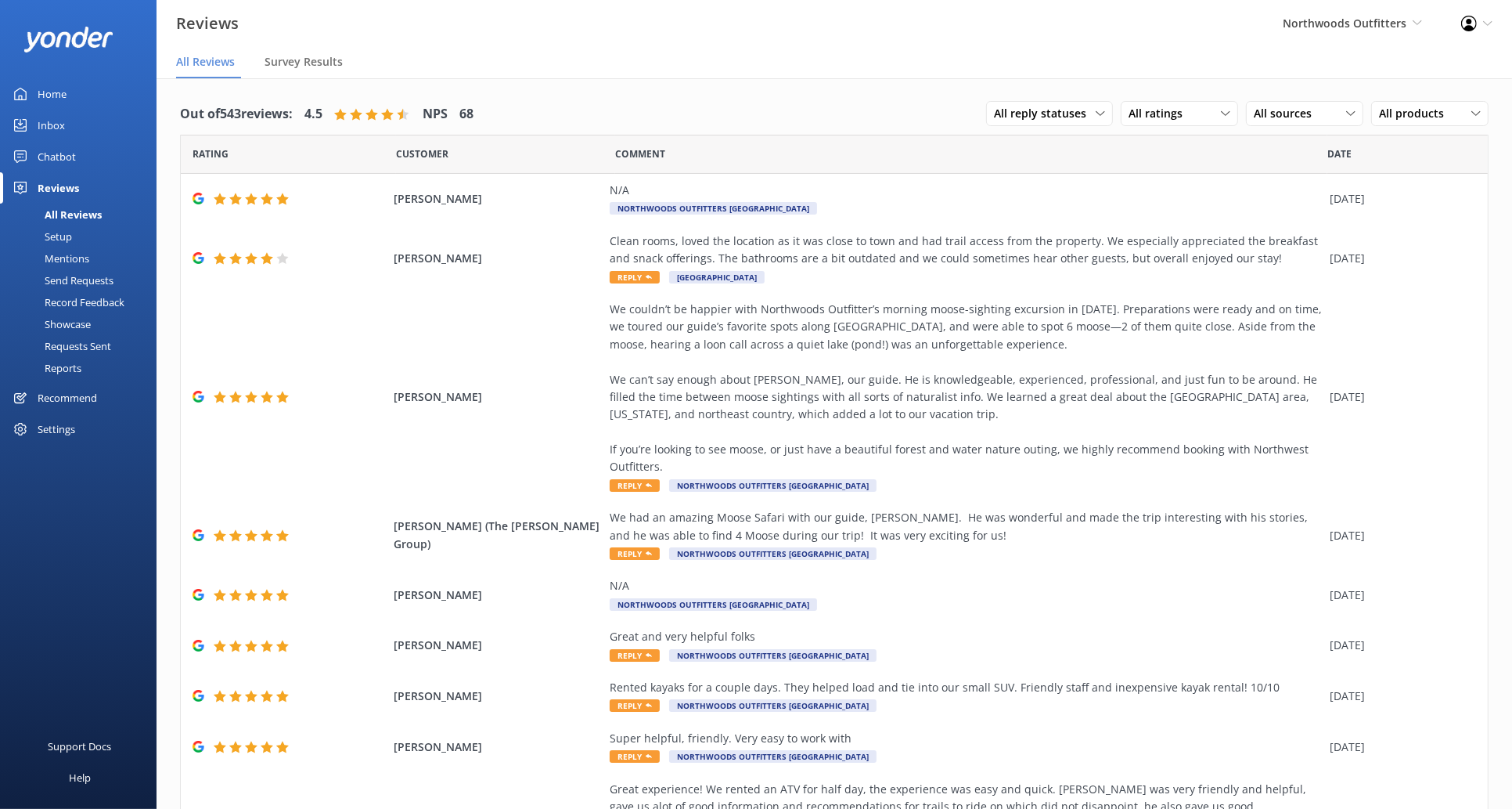
click at [1217, 23] on icon at bounding box center [1469, 23] width 15 height 15
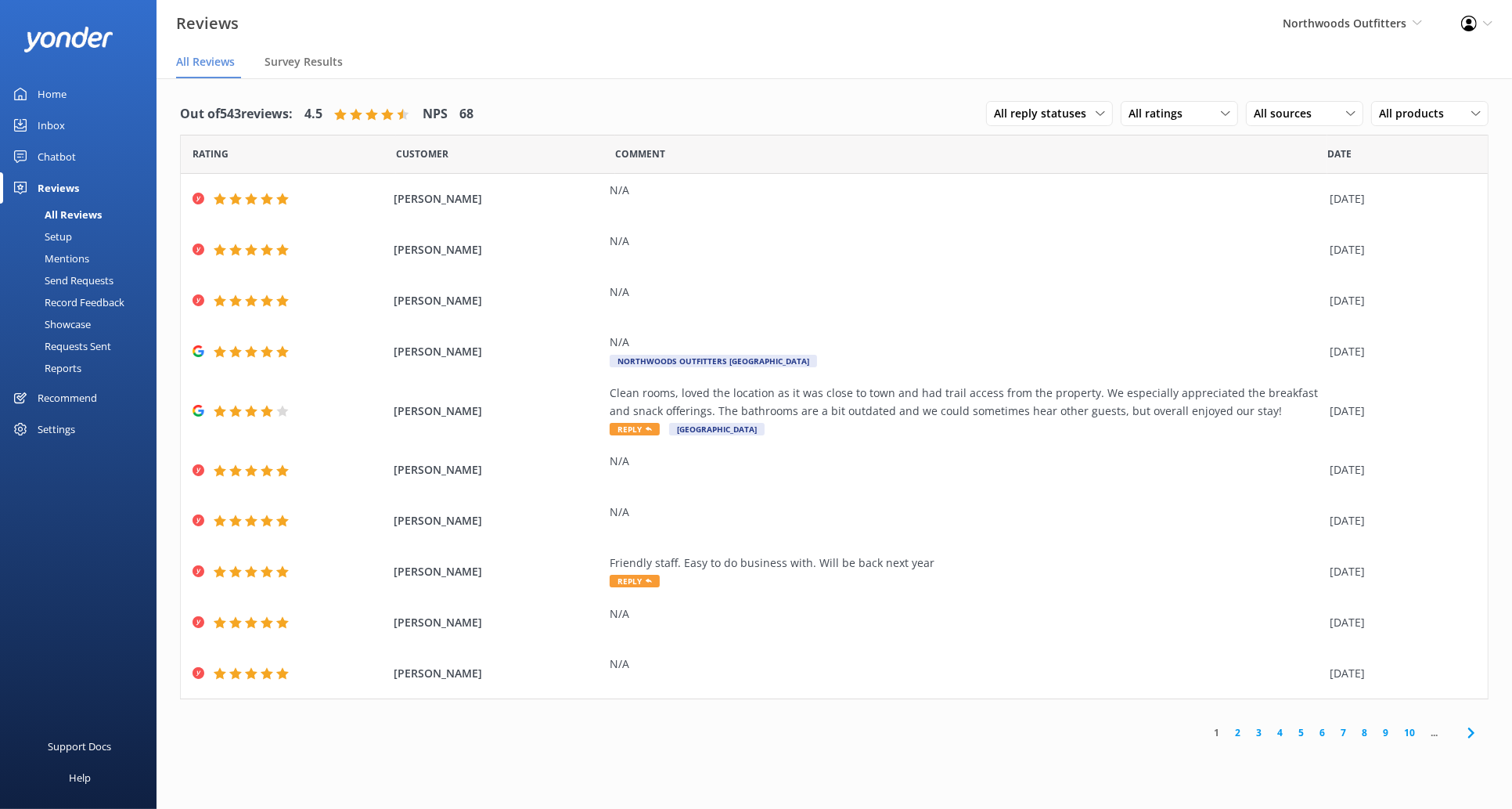
click at [1217, 9] on div "Northwoods Outfitters [PERSON_NAME] Adventure Co Cool Tours Virtual Assistant […" at bounding box center [1353, 23] width 179 height 47
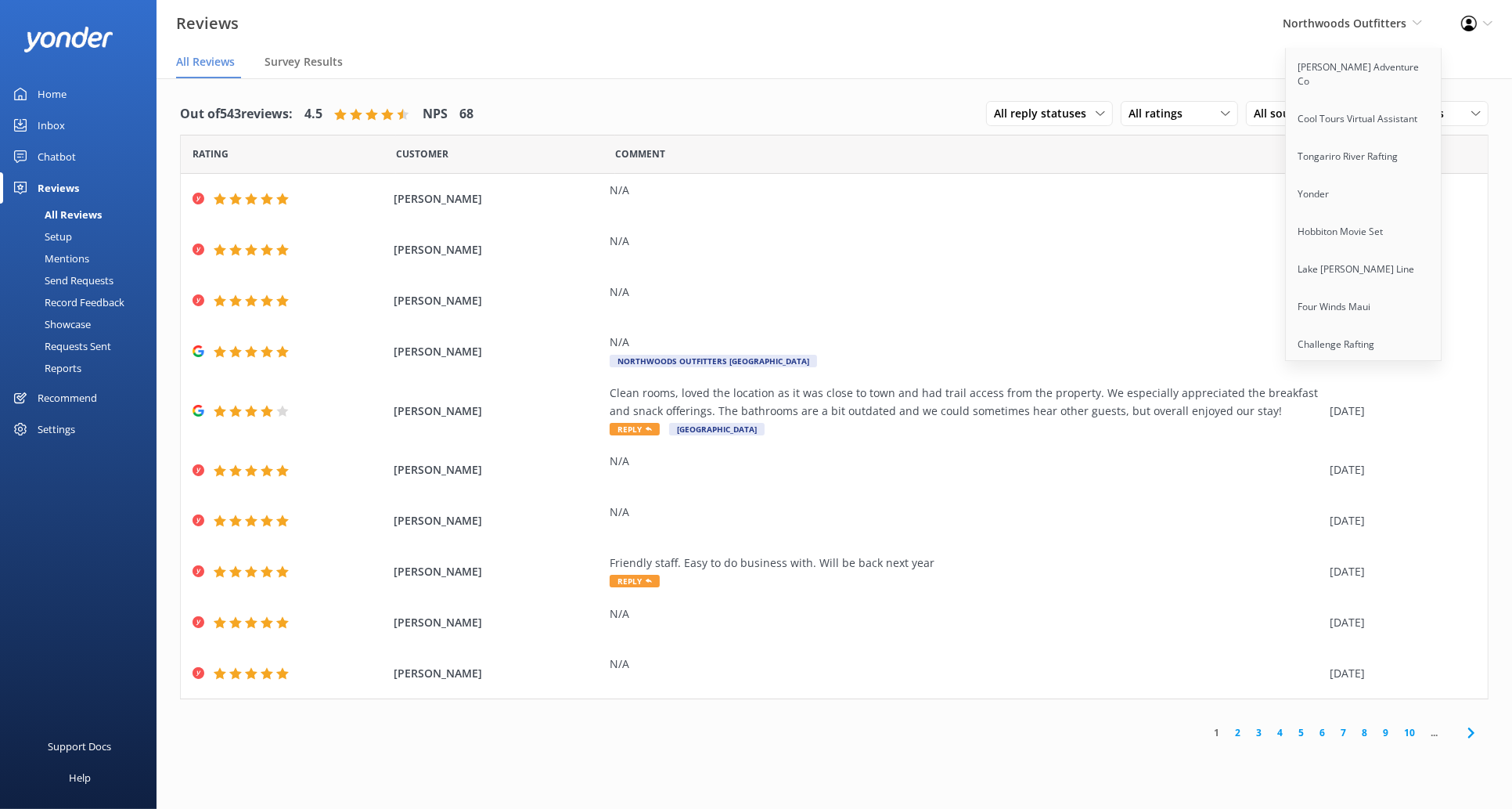
scroll to position [914, 0]
click at [1217, 230] on link "Radventures" at bounding box center [1364, 248] width 157 height 37
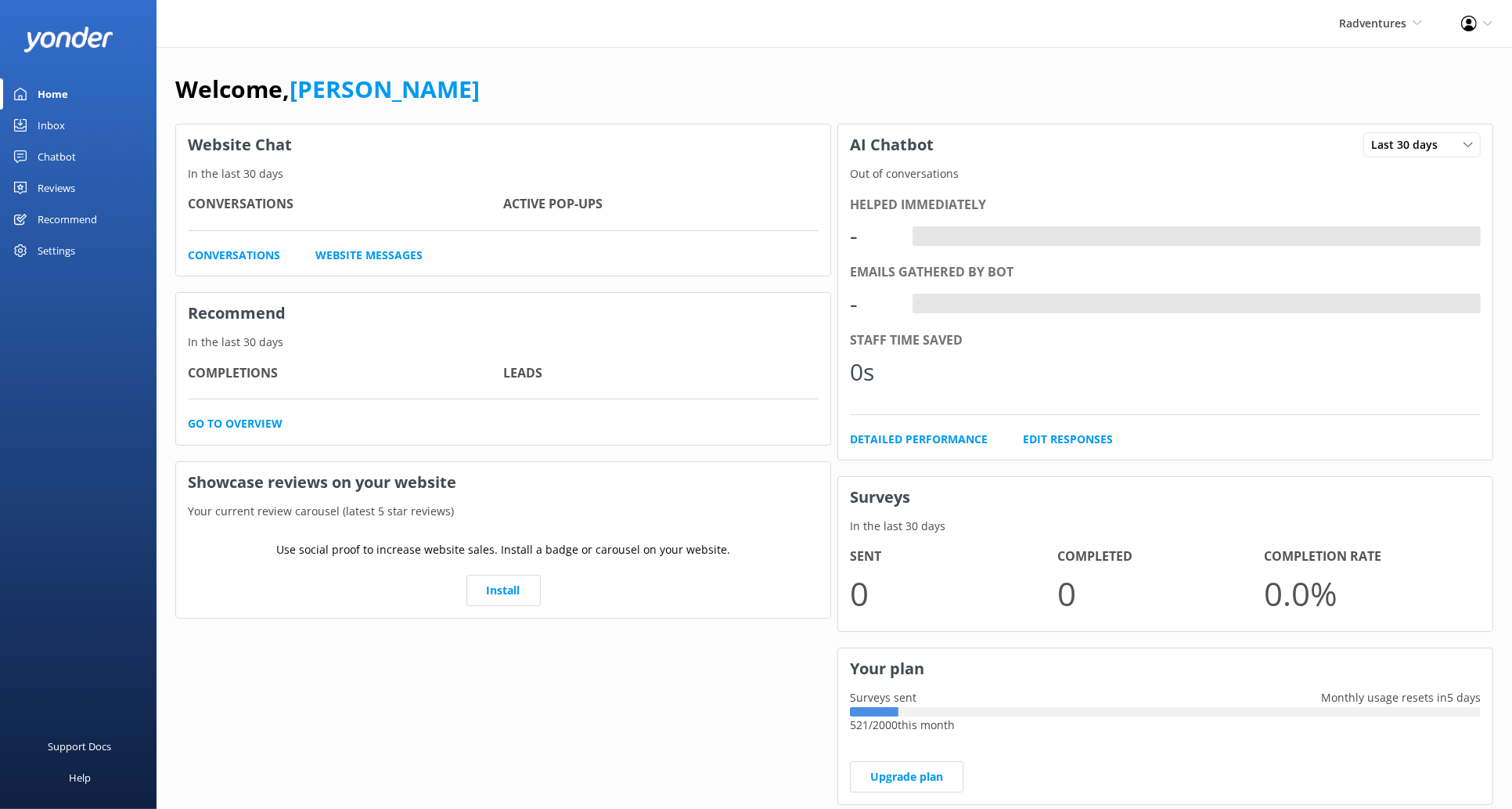
click at [69, 192] on div "Reviews" at bounding box center [56, 187] width 37 height 31
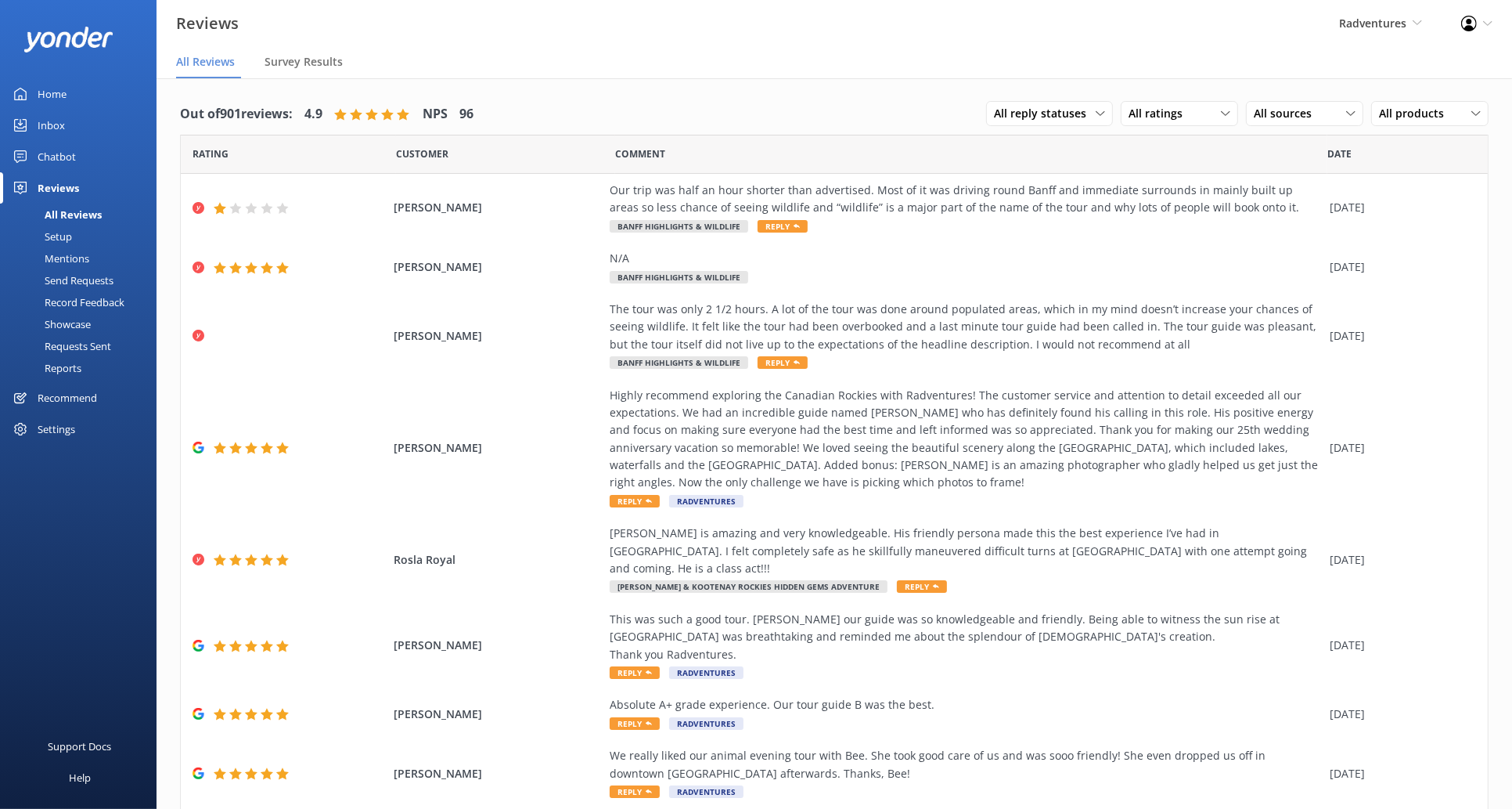
click at [53, 237] on div "Setup" at bounding box center [41, 237] width 63 height 22
